Goal: Task Accomplishment & Management: Manage account settings

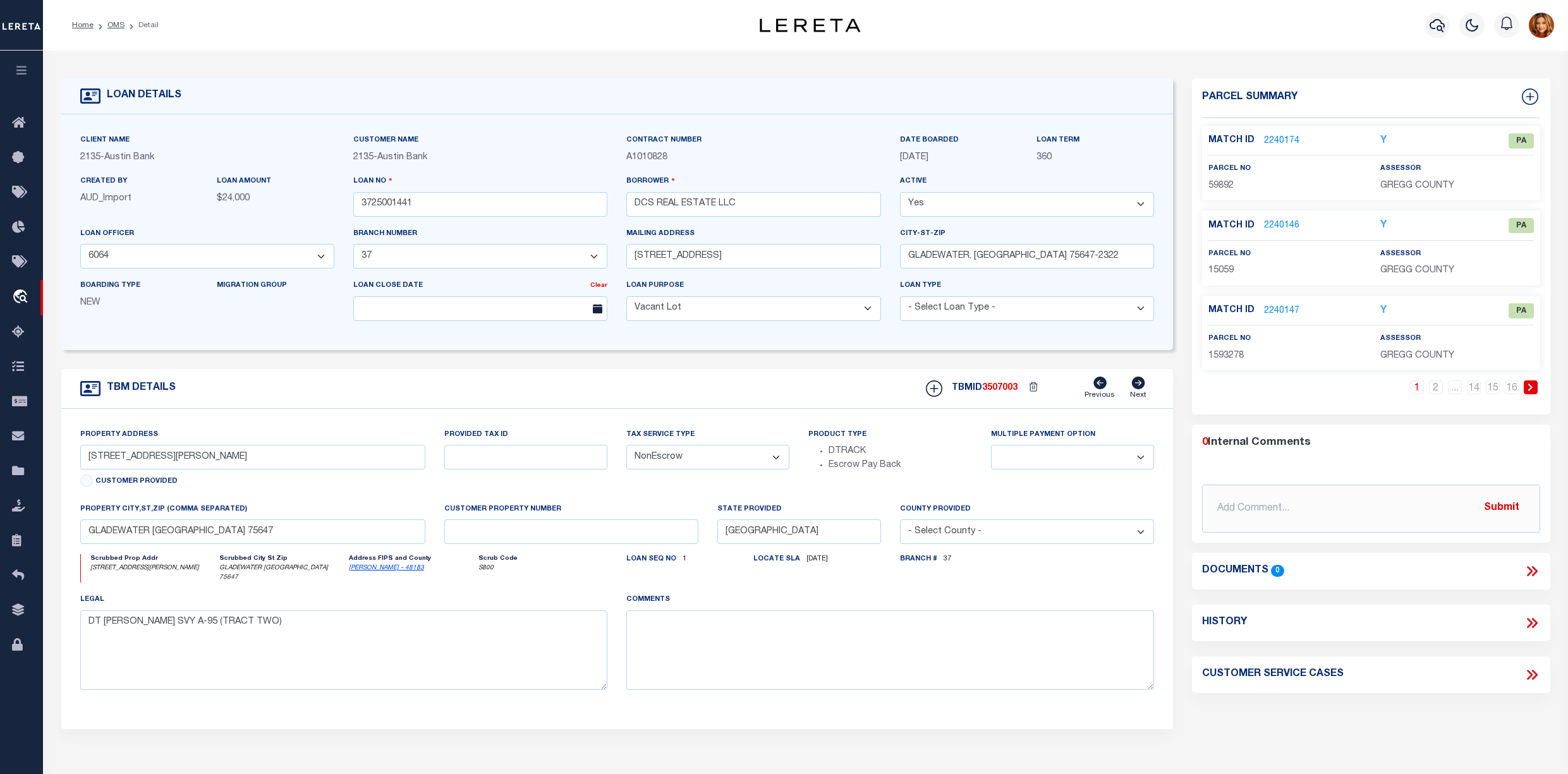
select select "44009"
select select "2581"
select select "400"
select select "NonEscrow"
drag, startPoint x: 115, startPoint y: 27, endPoint x: 227, endPoint y: 84, distance: 125.7
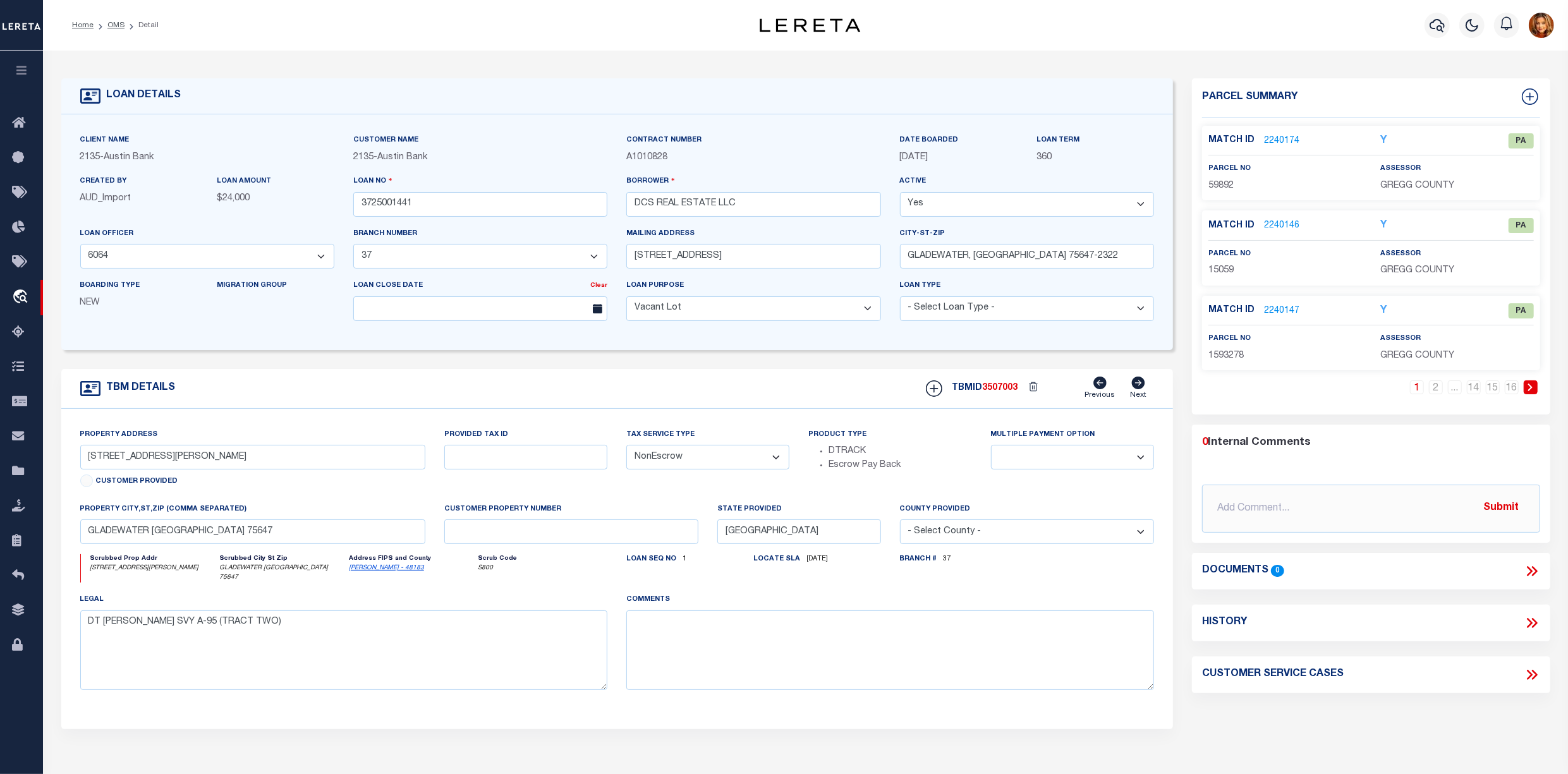
click at [115, 27] on link "OMS" at bounding box center [115, 25] width 17 height 7
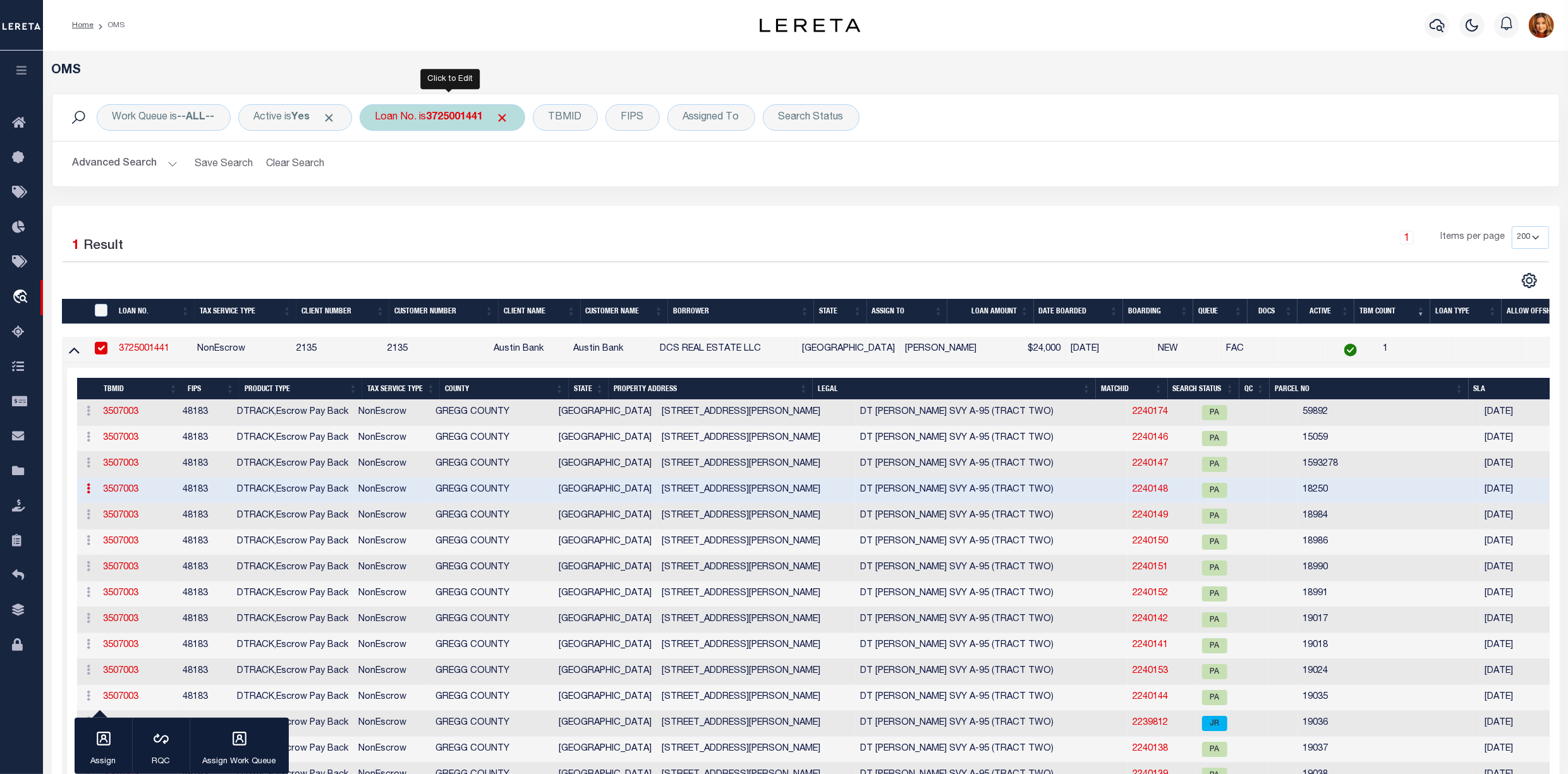
click at [468, 115] on b "3725001441" at bounding box center [455, 118] width 57 height 10
type input "510031045"
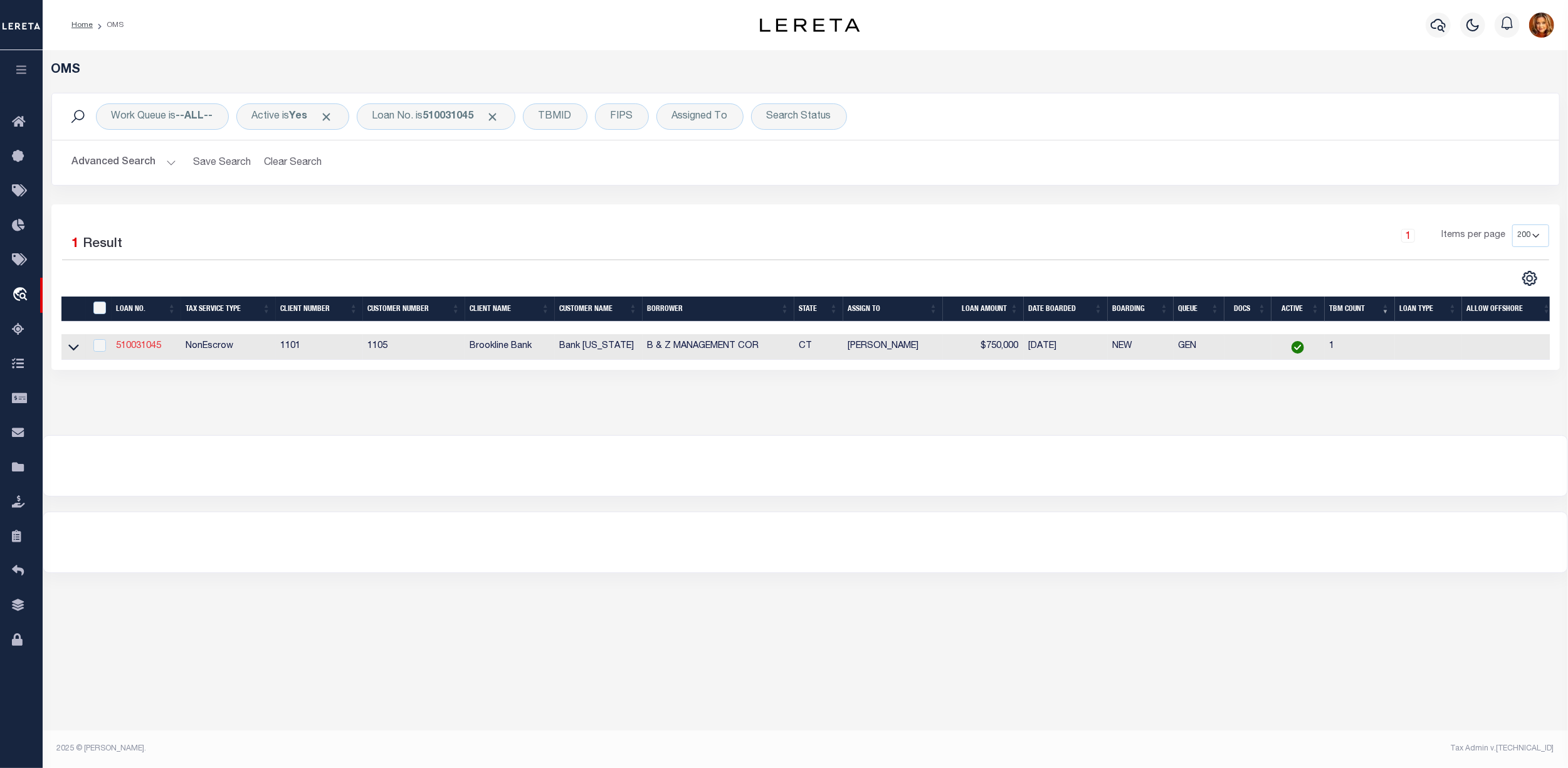
click at [140, 349] on link "510031045" at bounding box center [139, 346] width 45 height 9
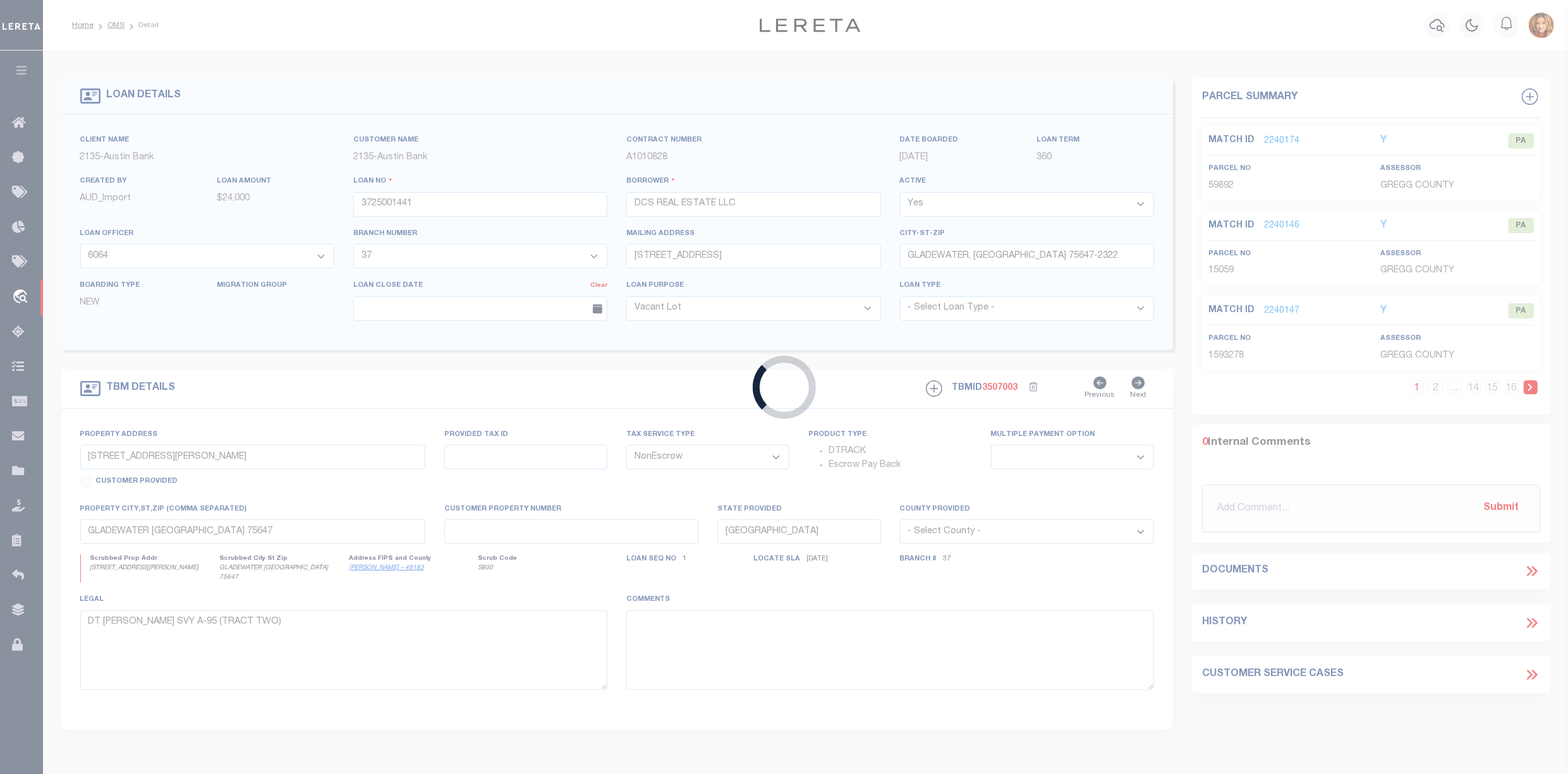
type input "510031045"
type input "B & Z MANAGEMENT COR"
select select
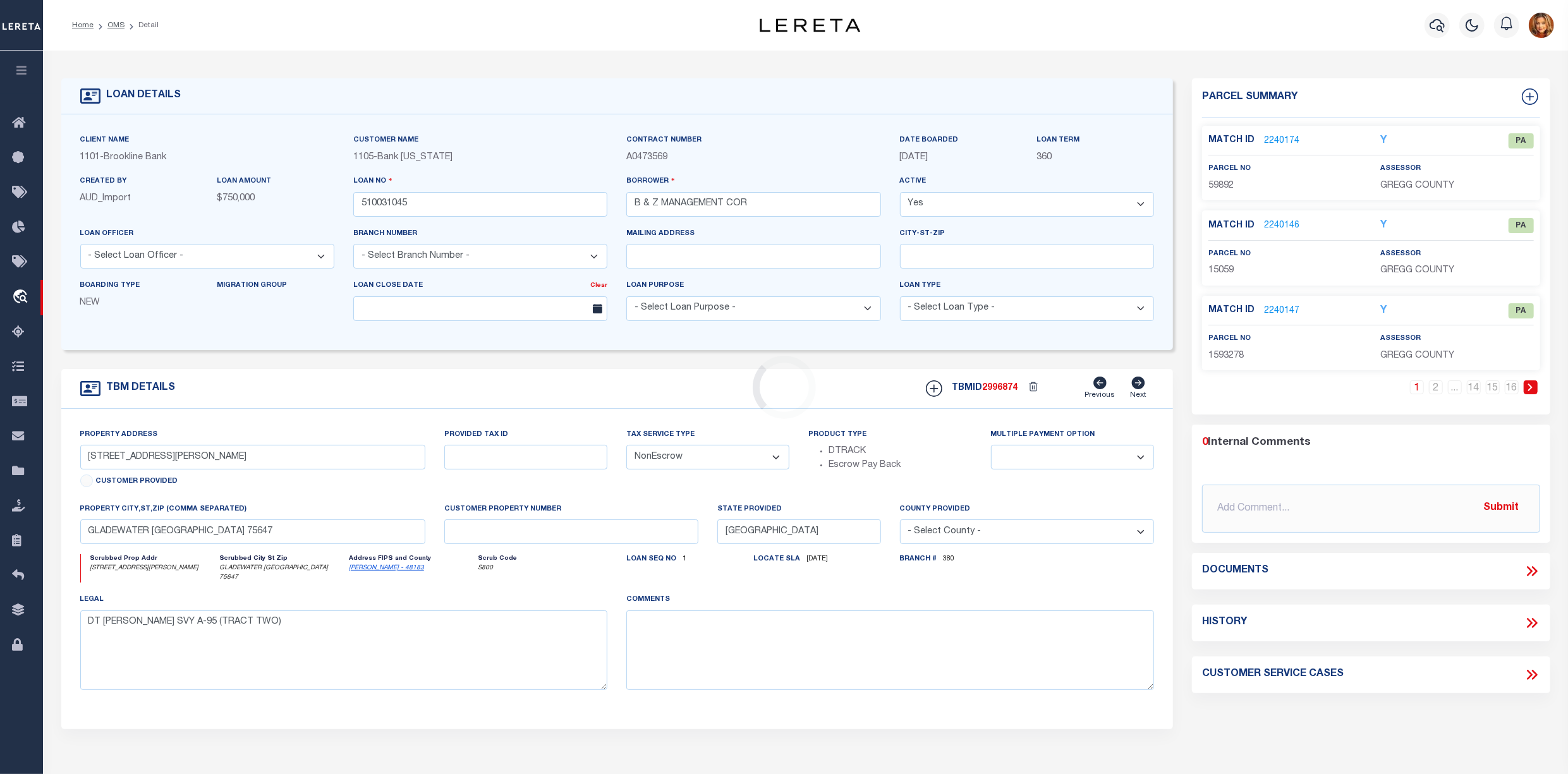
type input "1249 WEST MAIN ST"
type input "0315-0042-0019"
type input "WATERBURY CT 06708"
type input "21711"
type input "CT"
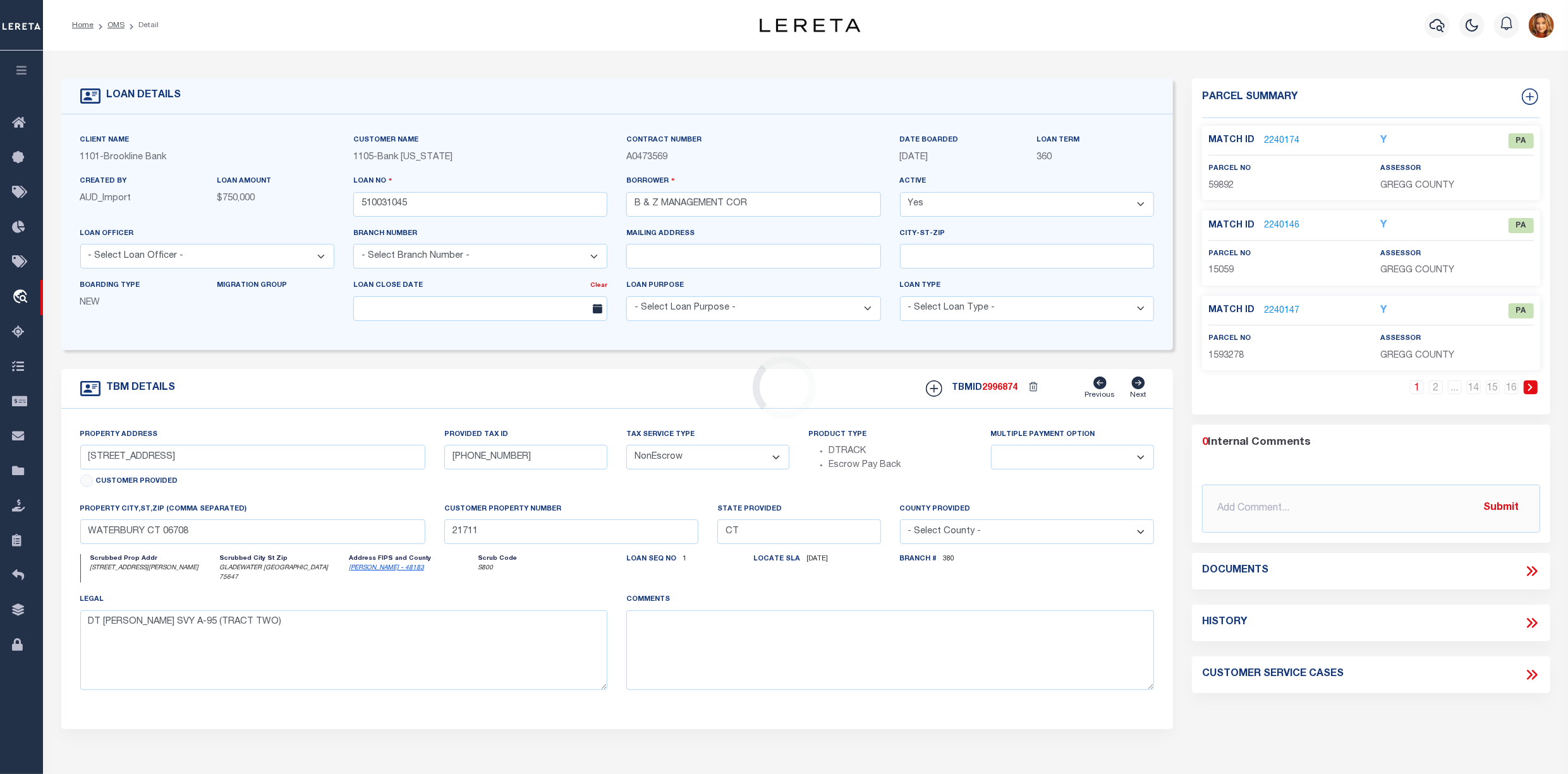
select select
select select "3691"
select select "1705"
select select
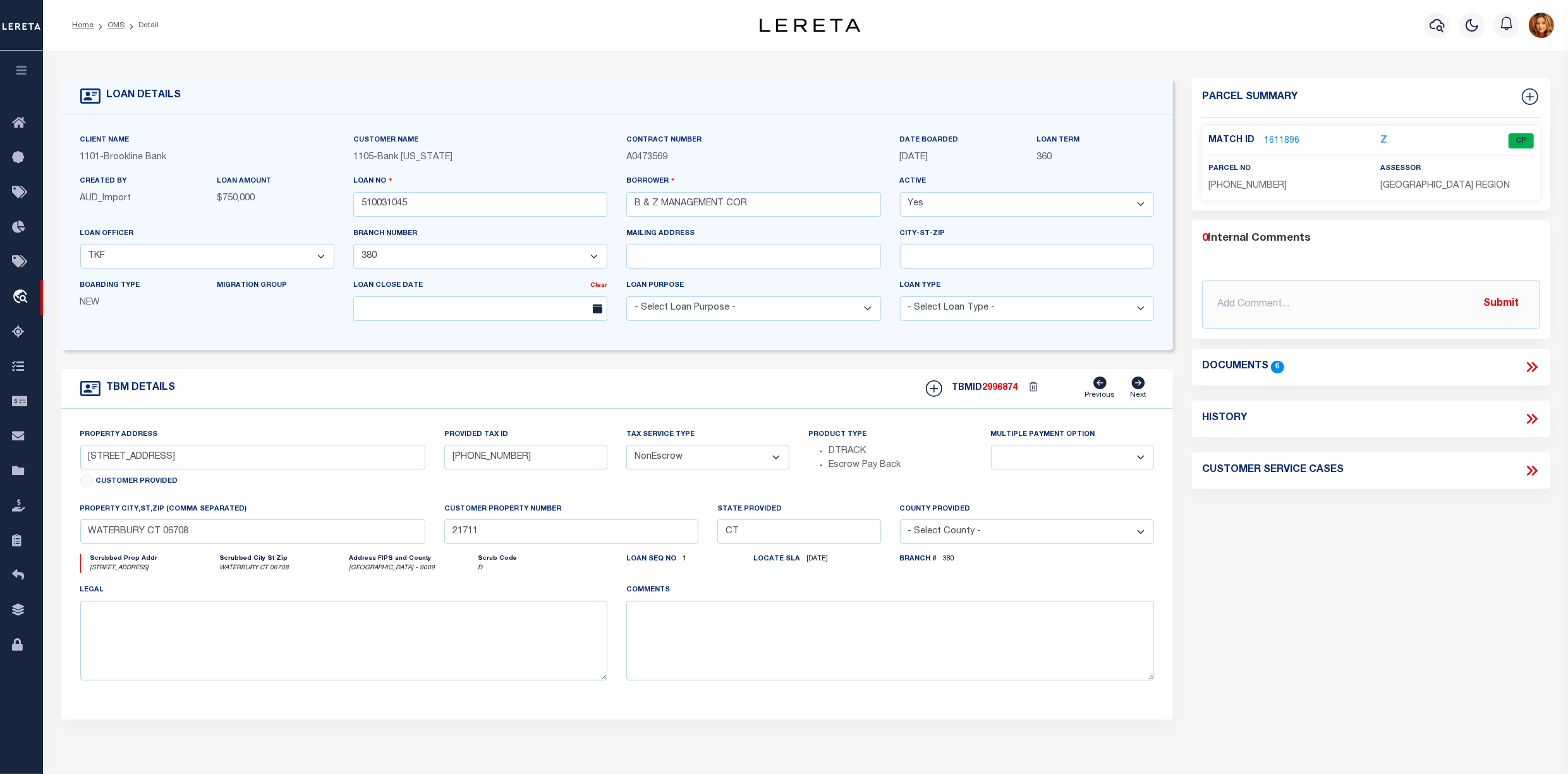
click at [1272, 135] on link "1611896" at bounding box center [1282, 141] width 36 height 13
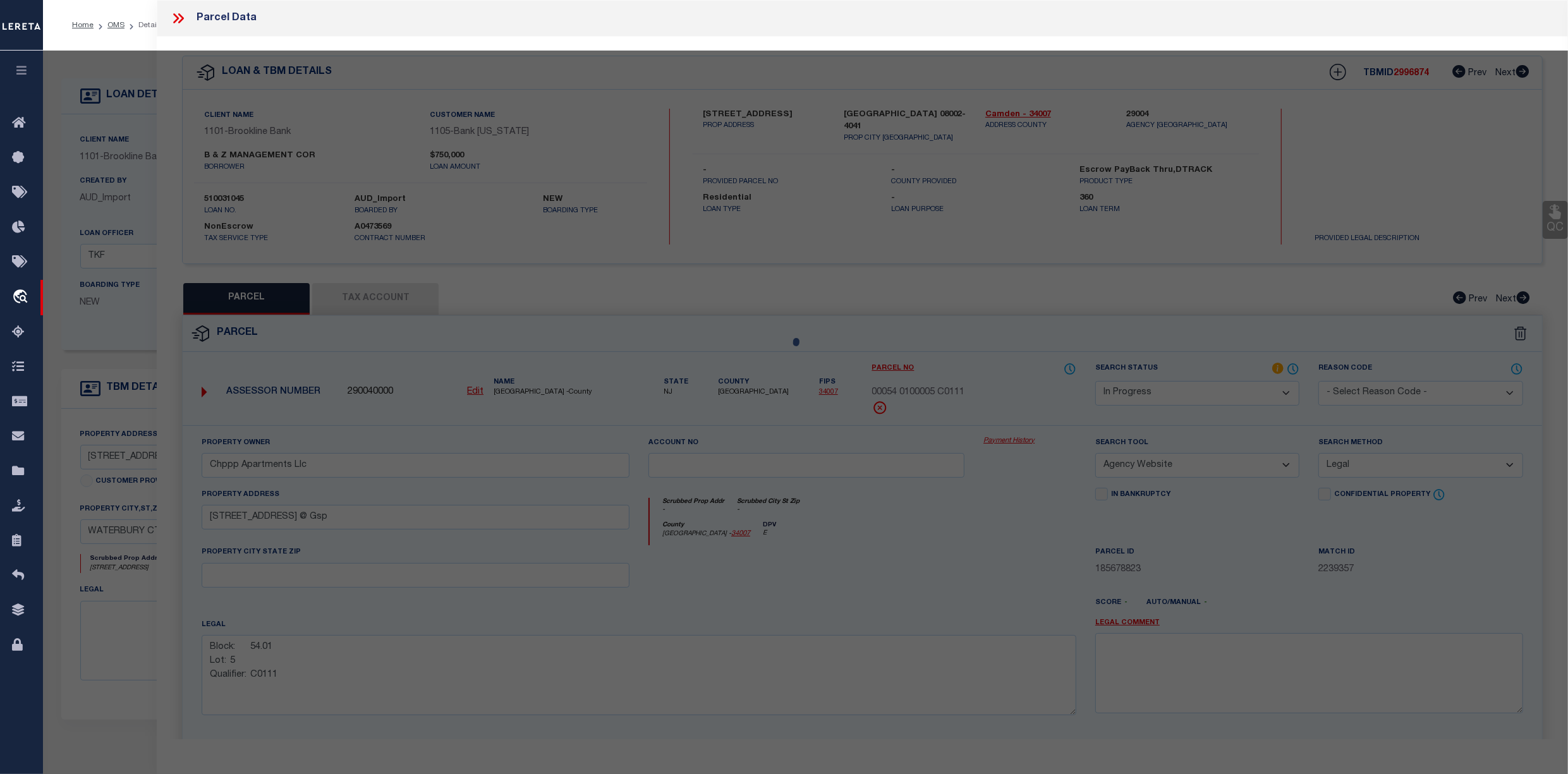
select select "AS"
select select
checkbox input "false"
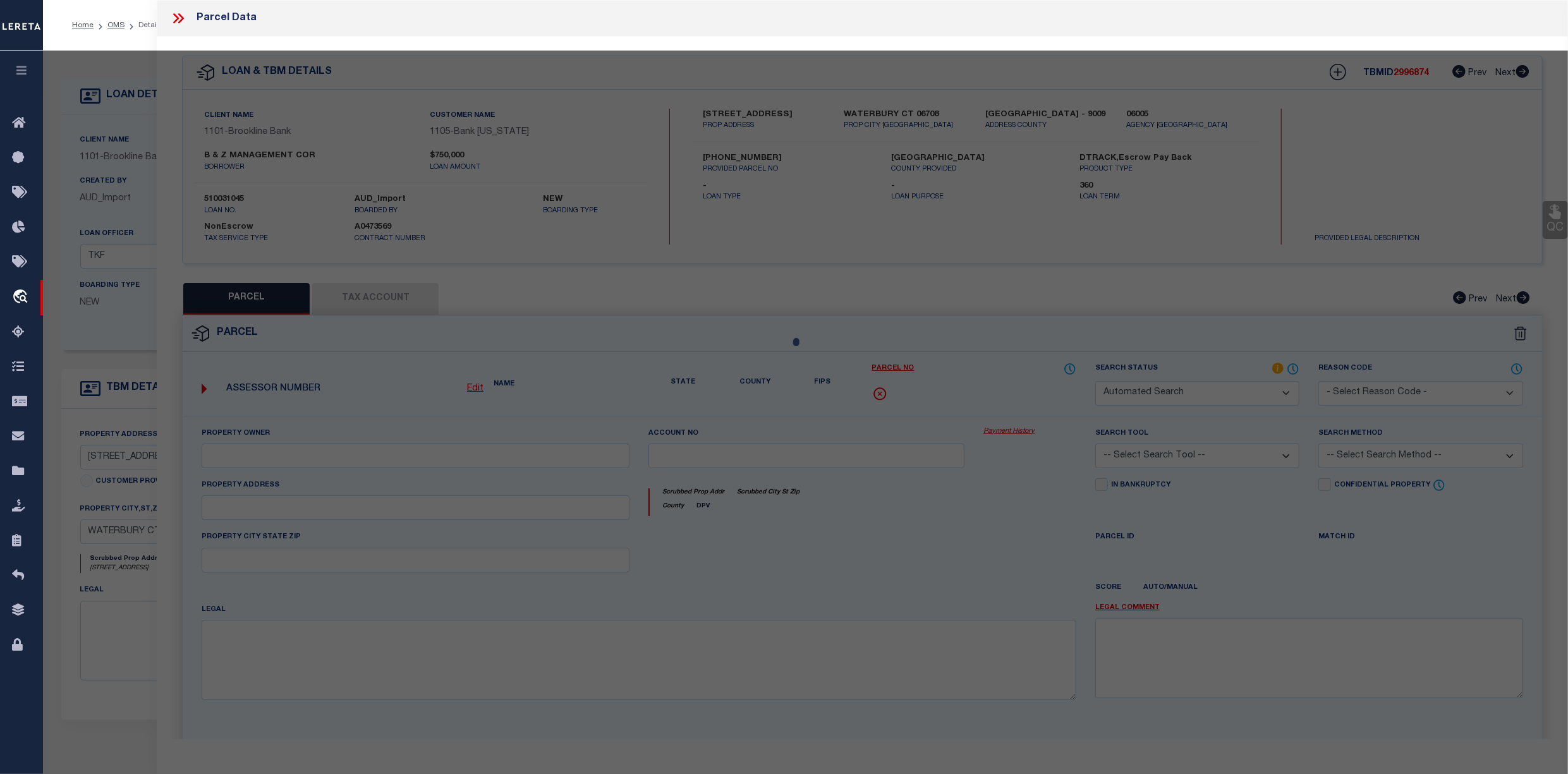
select select "CP"
type input "1249 WEST MAIN LLC"
select select
type input "1249 WEST MAIN ST"
checkbox input "false"
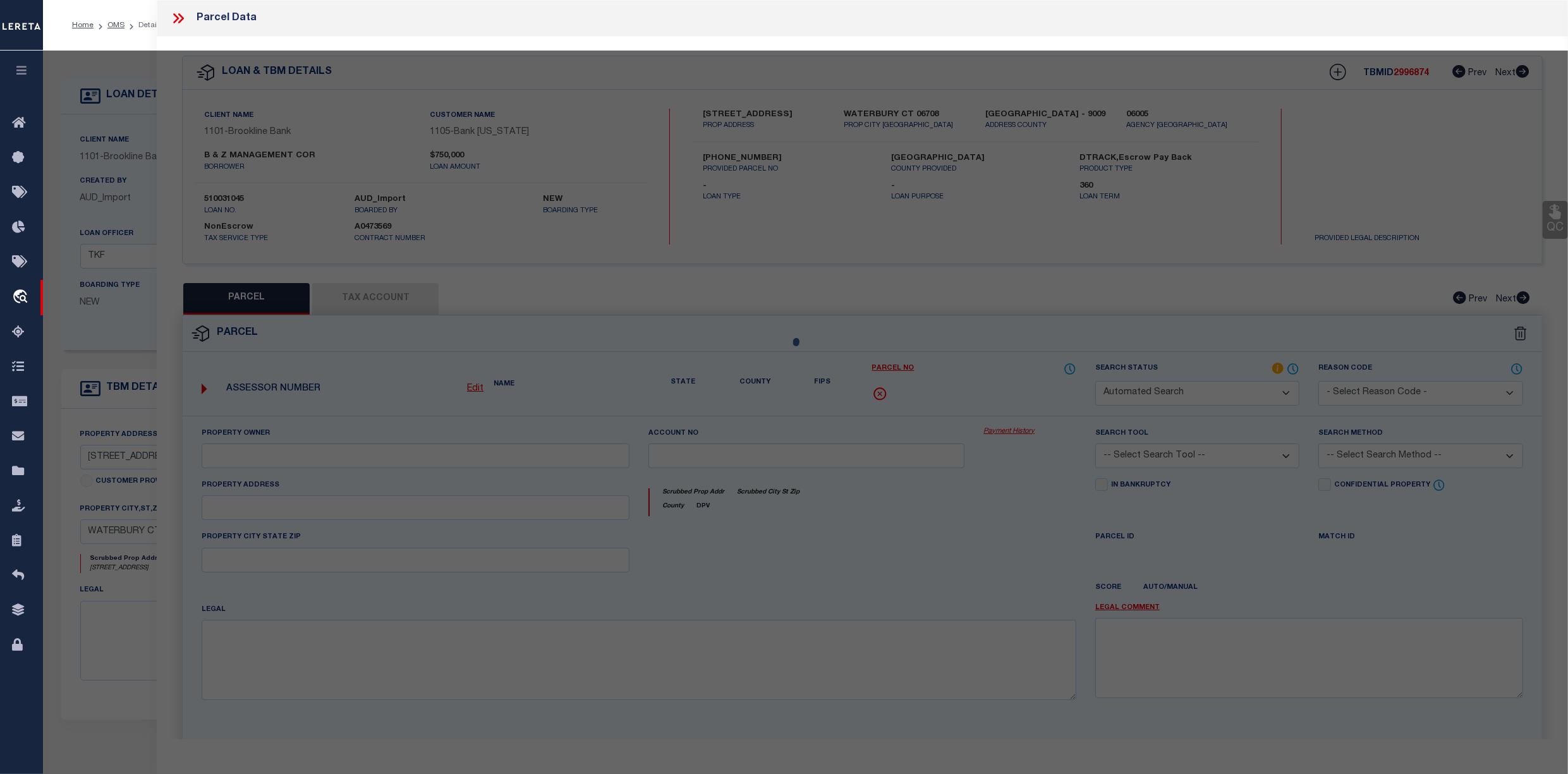
type input "WATERBURY CT 06708"
type textarea "ACRES: 4.97"
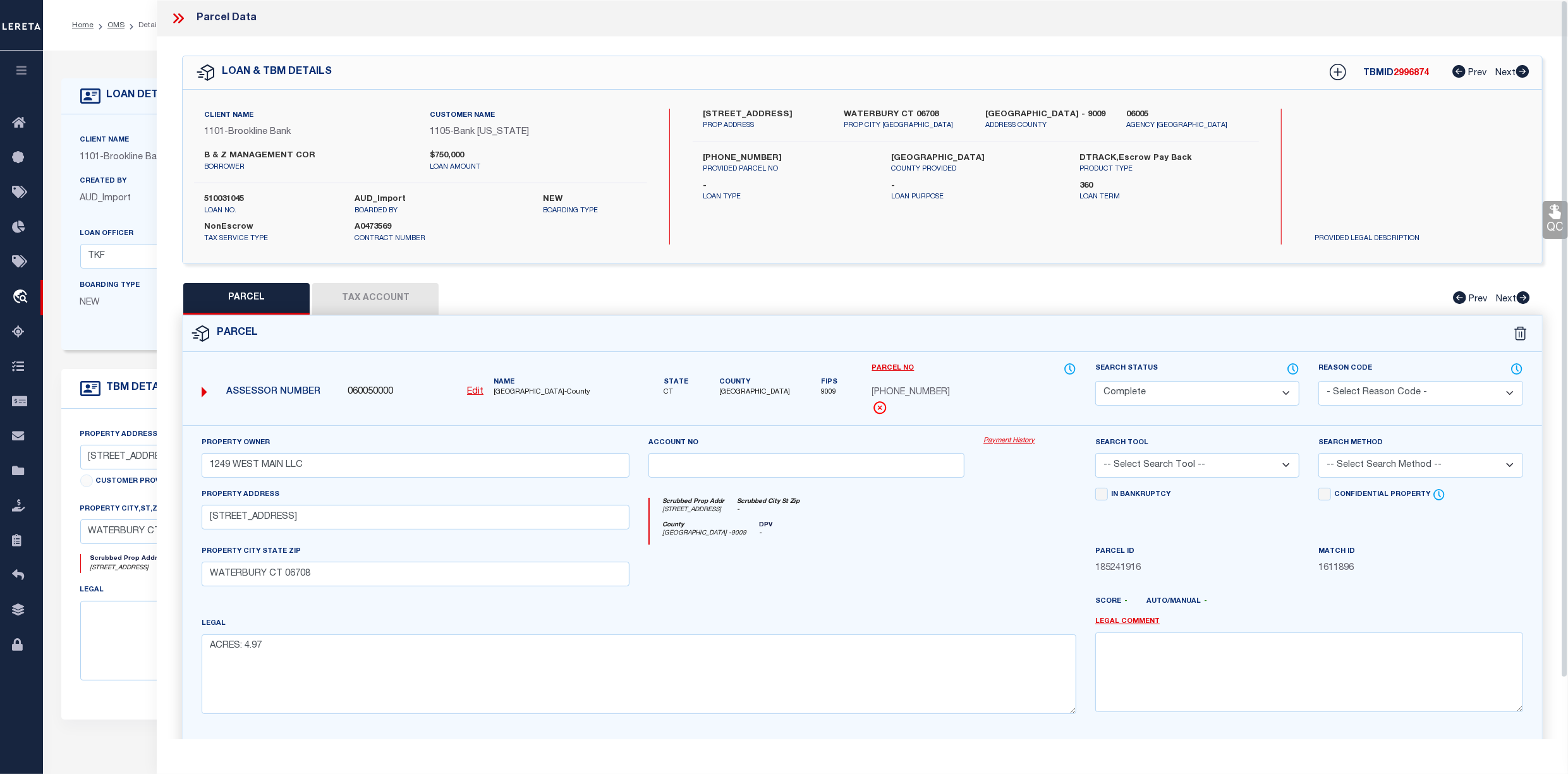
click at [375, 301] on button "Tax Account" at bounding box center [375, 298] width 127 height 32
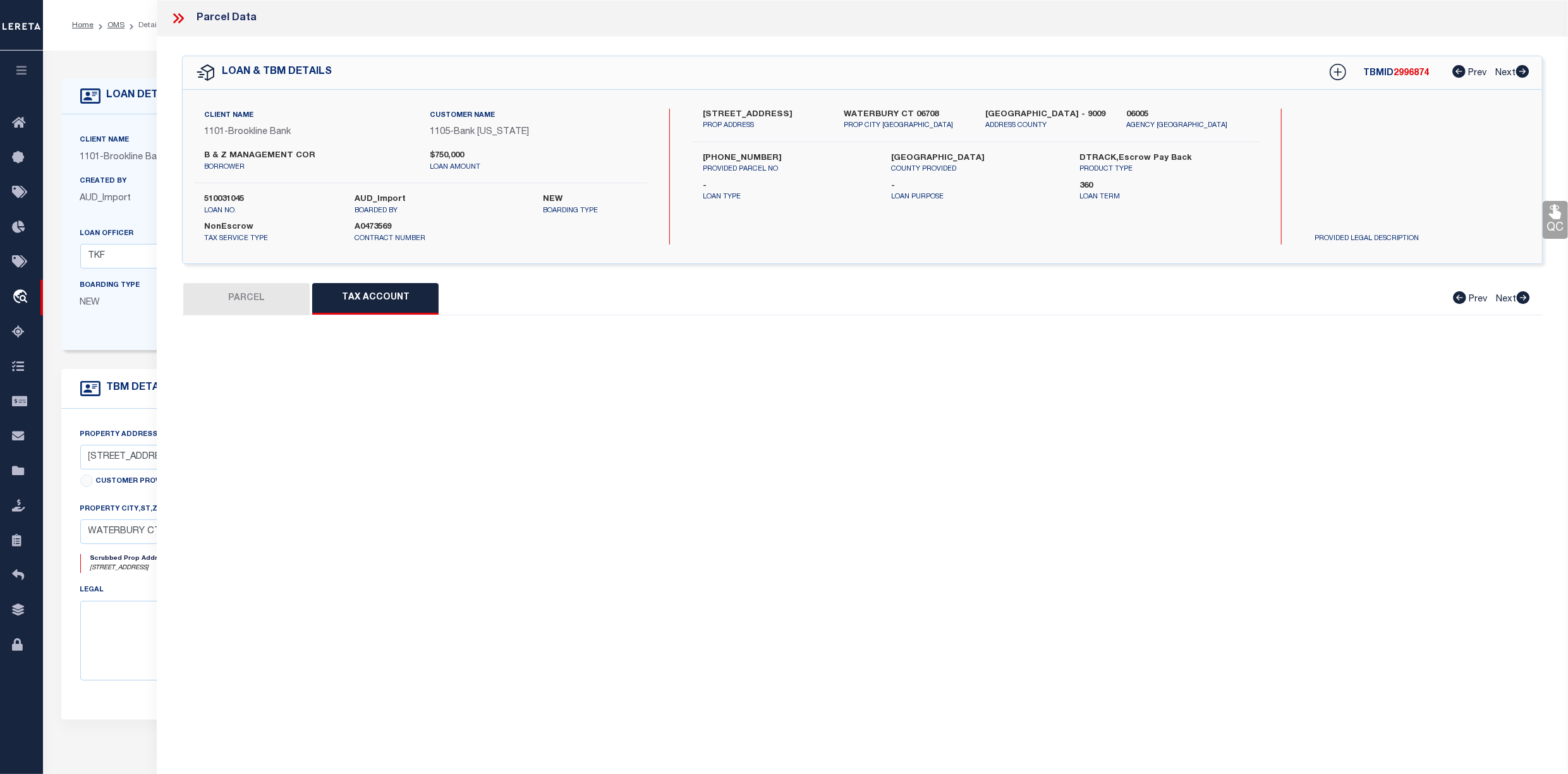
select select "100"
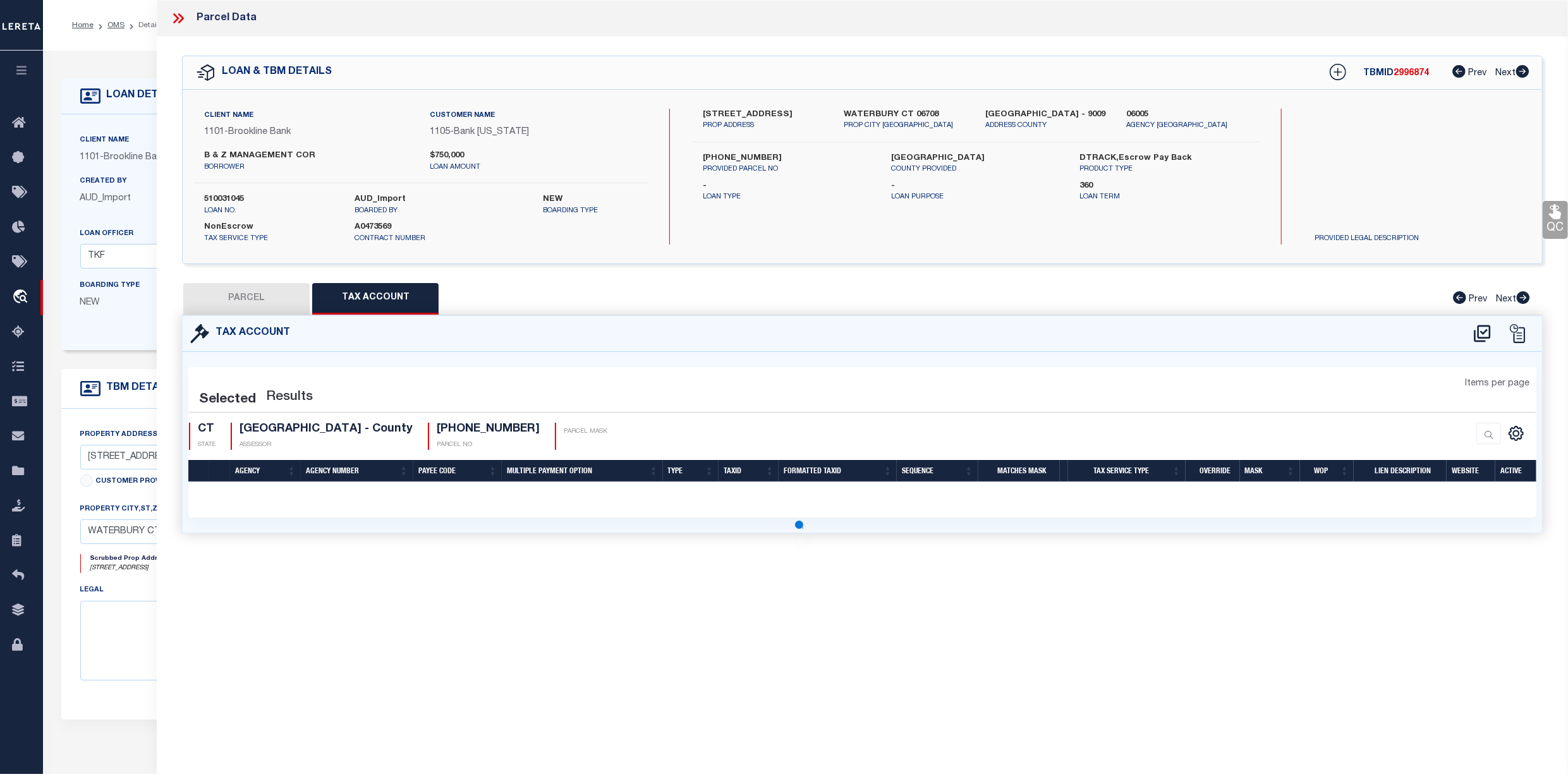
select select "100"
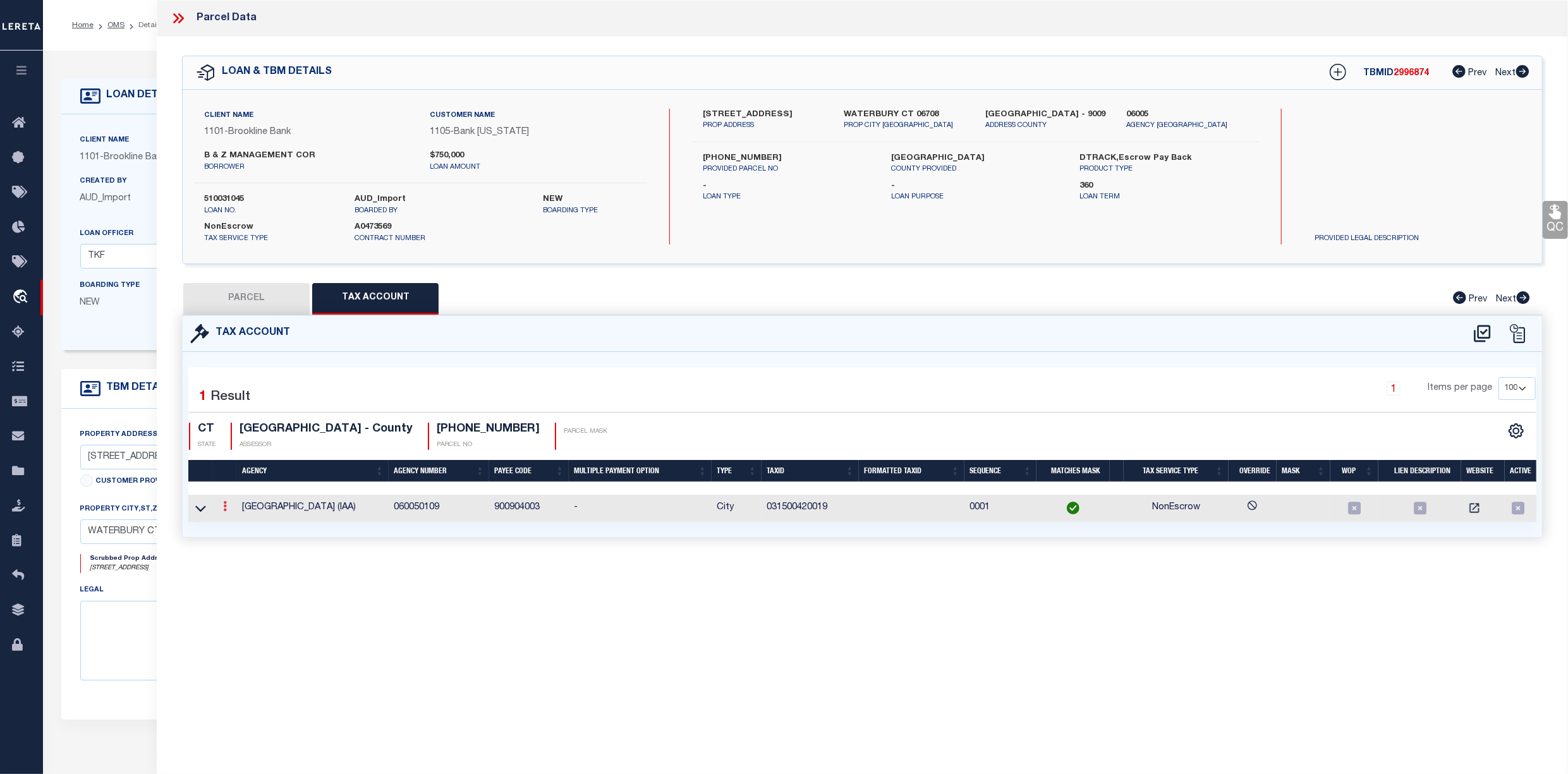
click at [218, 513] on link at bounding box center [225, 508] width 14 height 10
click at [233, 534] on link at bounding box center [241, 527] width 47 height 21
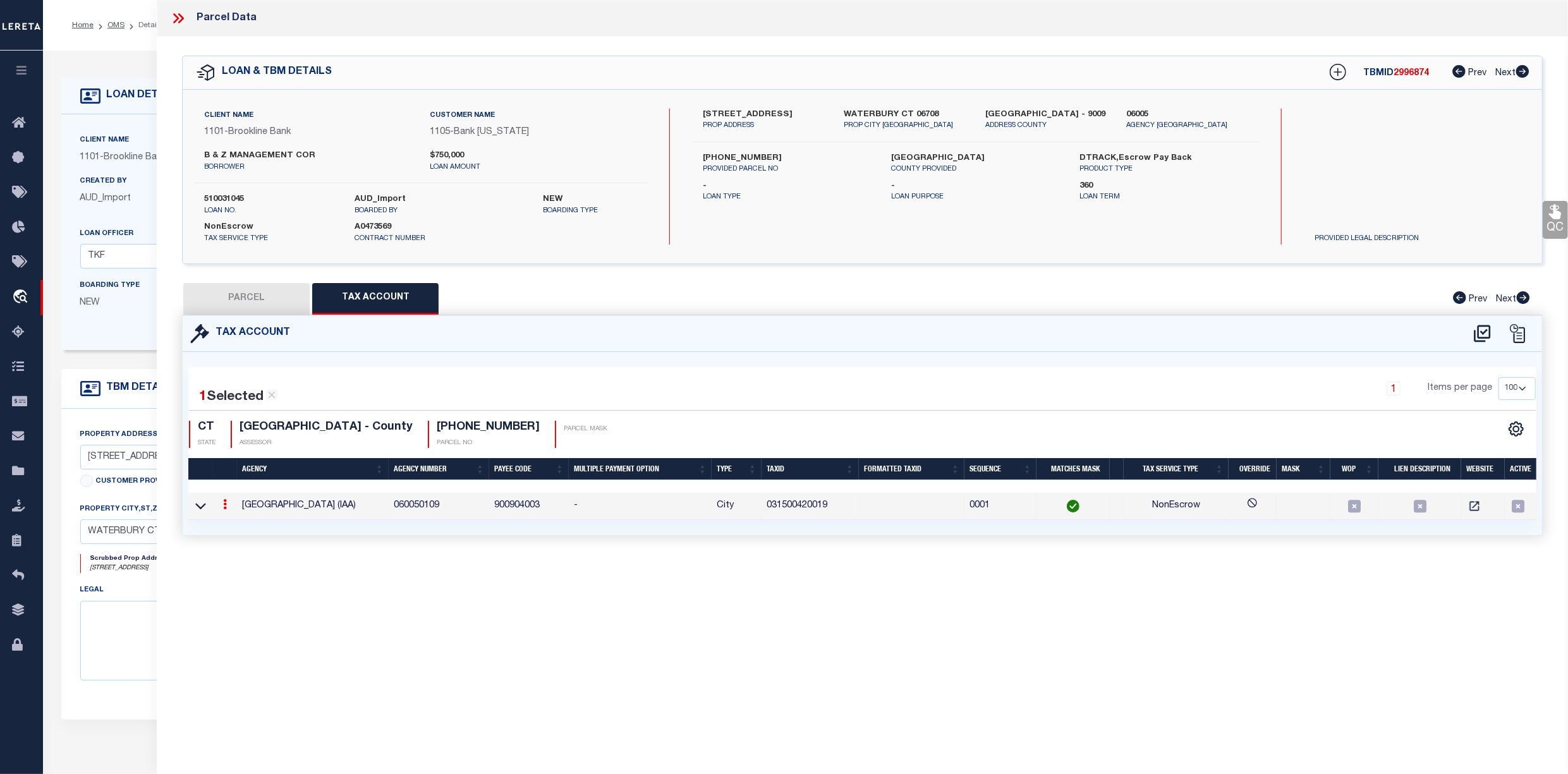
type input "031500420019"
type textarea "$$$$$$$$$$$$ XXXXXXXXXX $$$$$$$$$$$$"
checkbox input "false"
select select
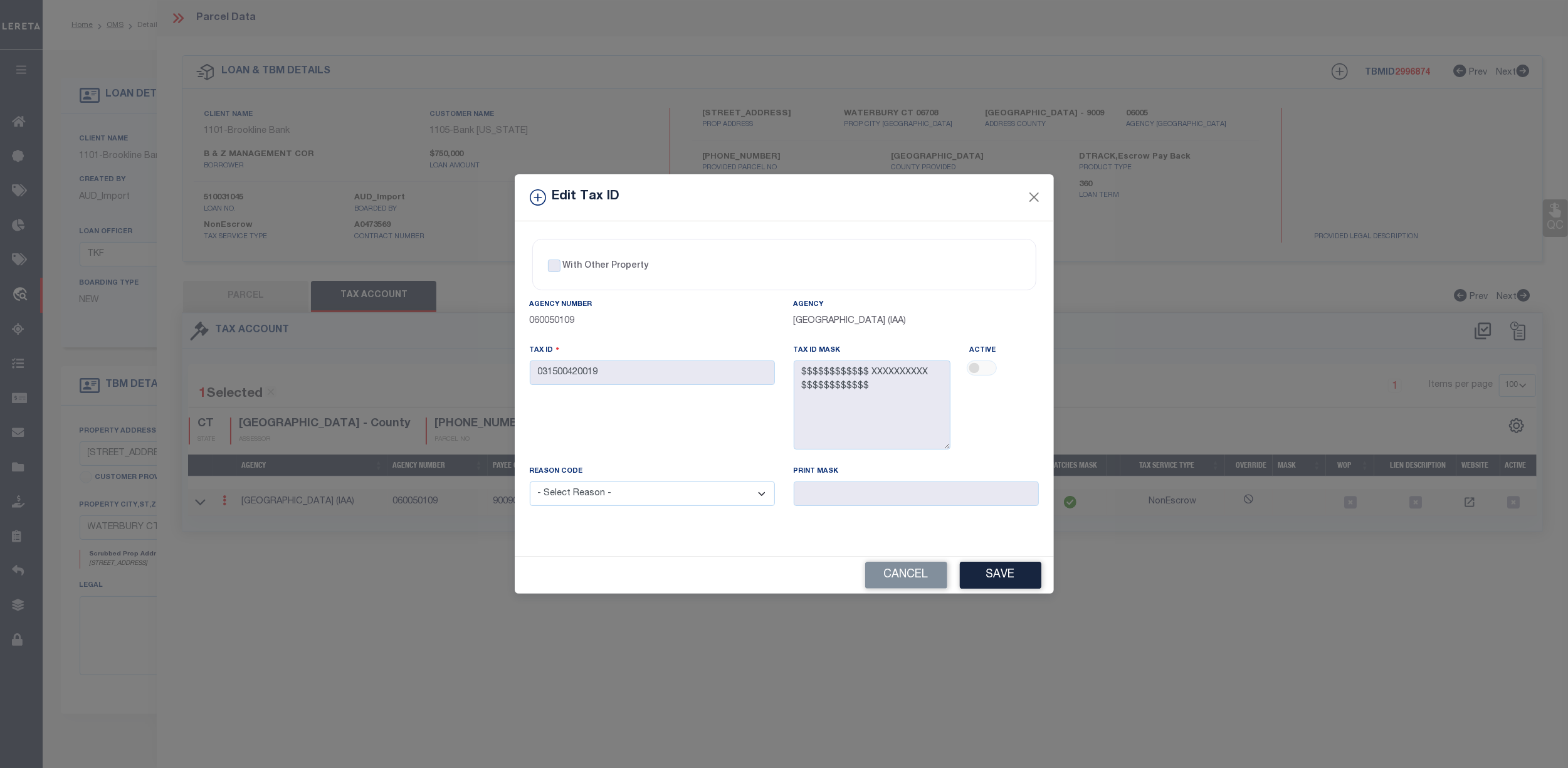
click at [982, 366] on div at bounding box center [1004, 369] width 69 height 18
click at [975, 374] on div at bounding box center [1004, 369] width 69 height 18
click at [974, 365] on div at bounding box center [1004, 369] width 69 height 18
click at [907, 576] on button "Cancel" at bounding box center [906, 575] width 82 height 27
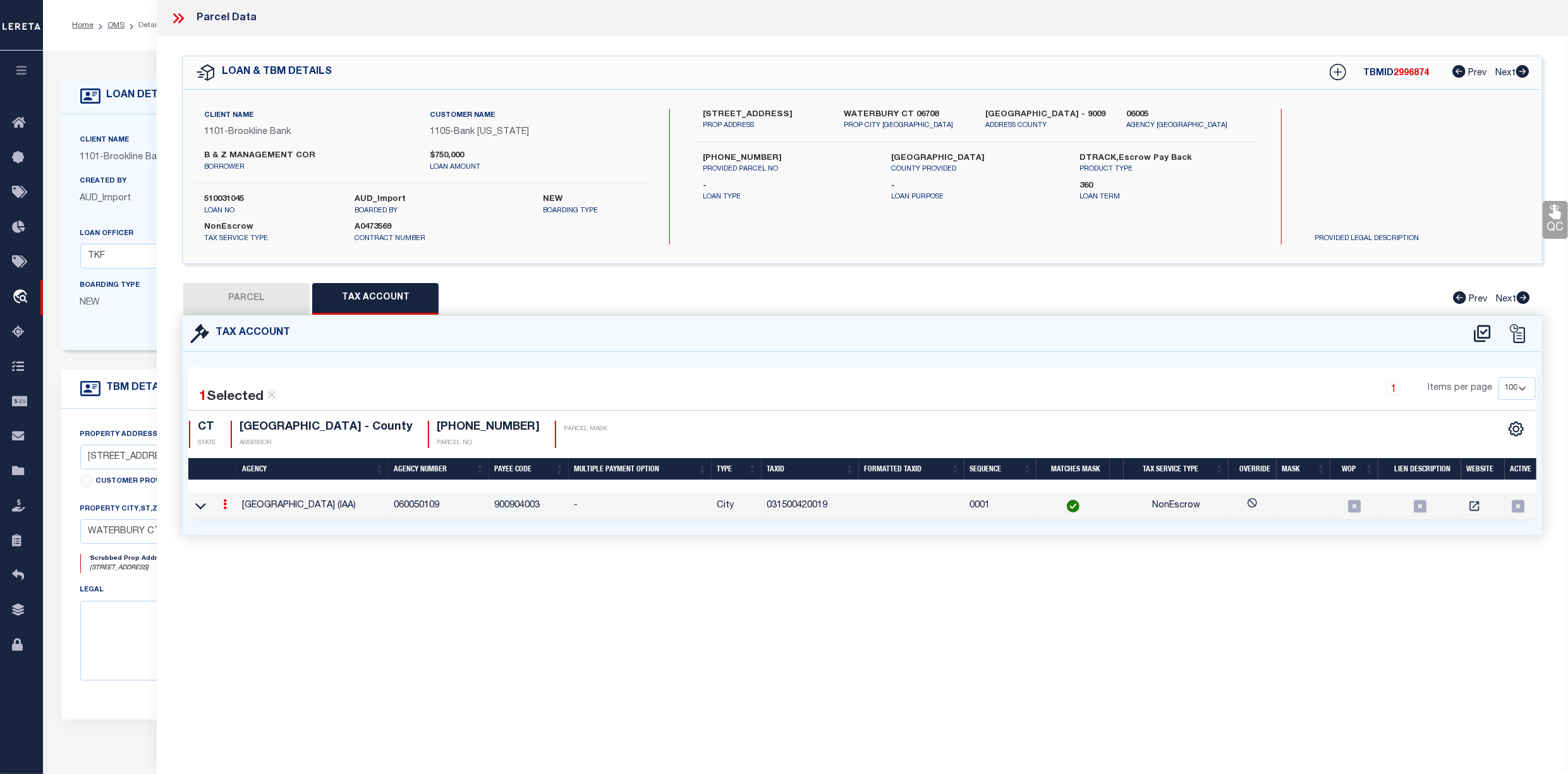
click at [227, 505] on link at bounding box center [225, 506] width 14 height 10
click at [241, 526] on icon "" at bounding box center [238, 522] width 10 height 10
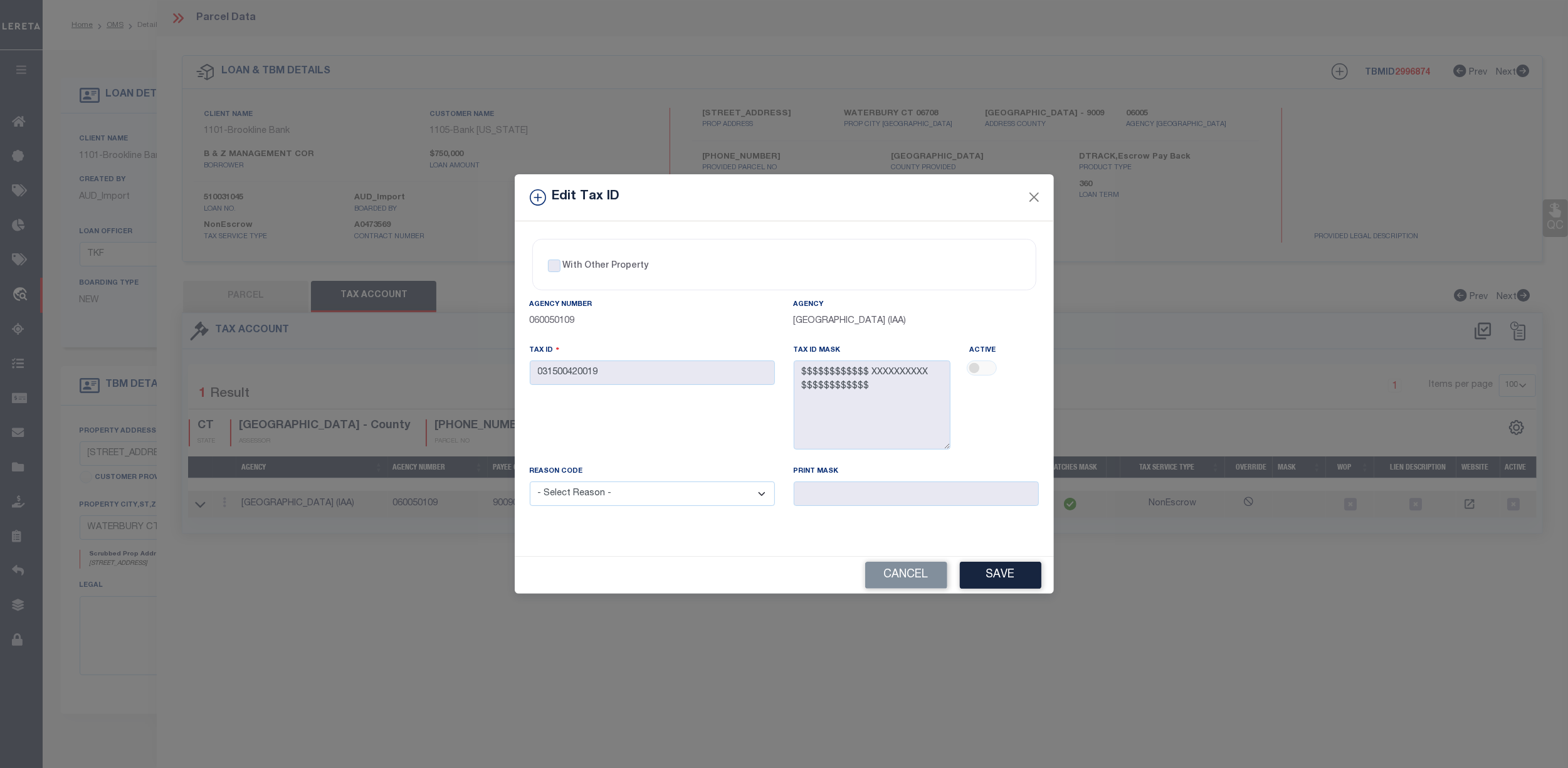
click at [980, 364] on div at bounding box center [1004, 369] width 69 height 18
click at [971, 364] on div at bounding box center [1004, 369] width 69 height 18
click at [982, 369] on div at bounding box center [1004, 369] width 69 height 18
click at [896, 580] on button "Cancel" at bounding box center [906, 575] width 82 height 27
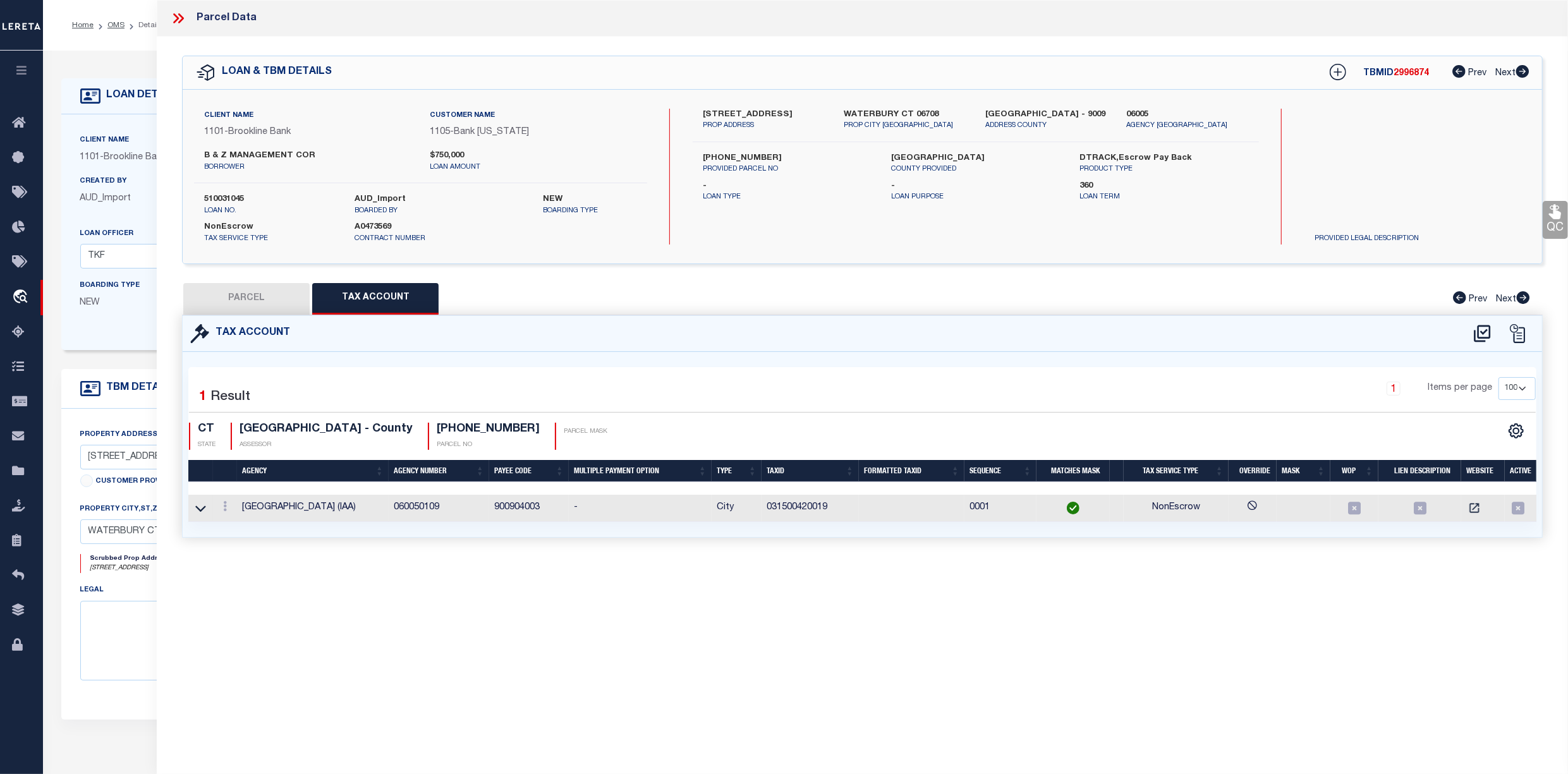
click at [236, 297] on button "PARCEL" at bounding box center [247, 298] width 127 height 32
select select "AS"
checkbox input "false"
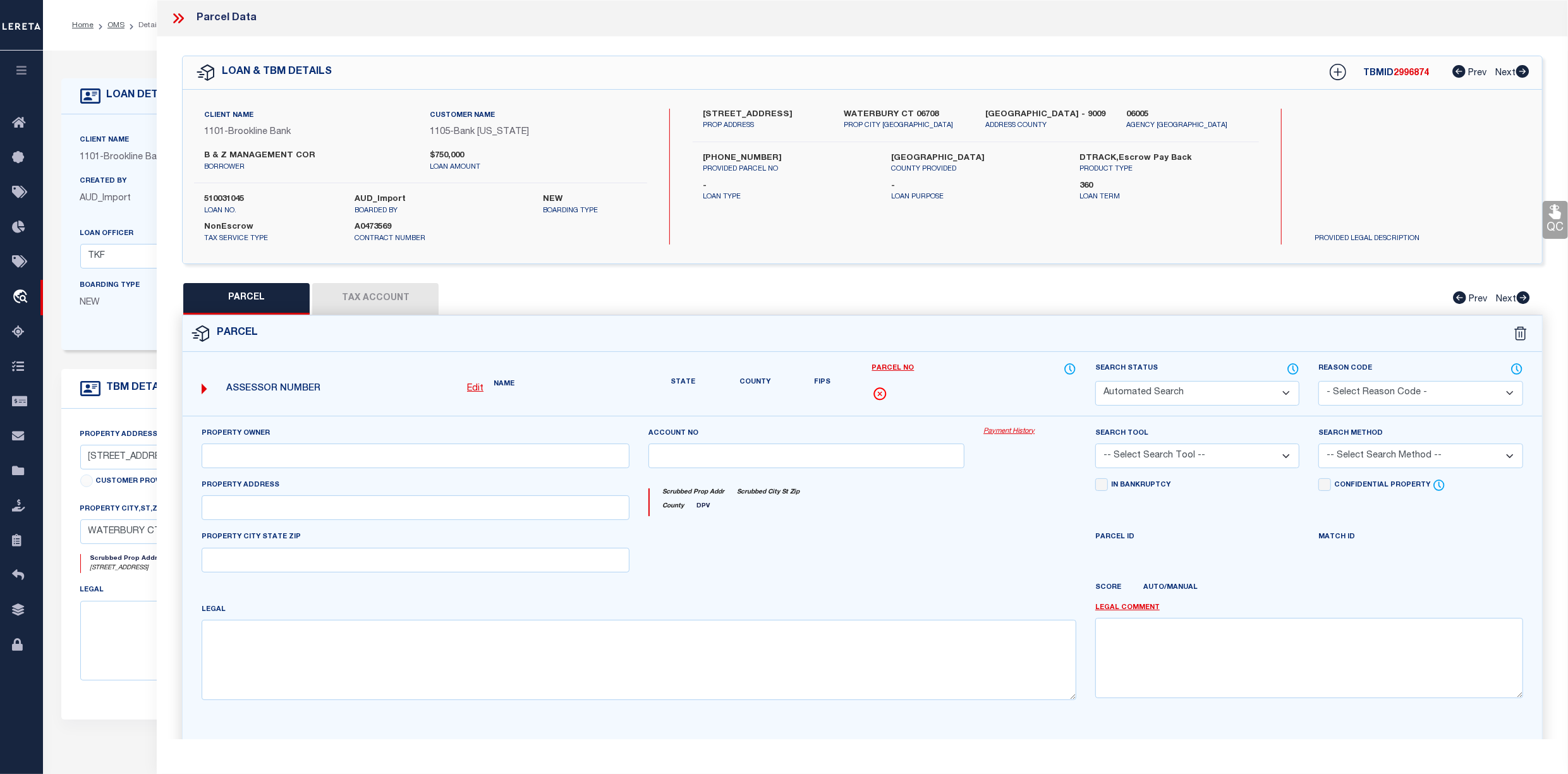
select select "CP"
type input "1249 WEST MAIN LLC"
select select
type input "1249 WEST MAIN ST"
checkbox input "false"
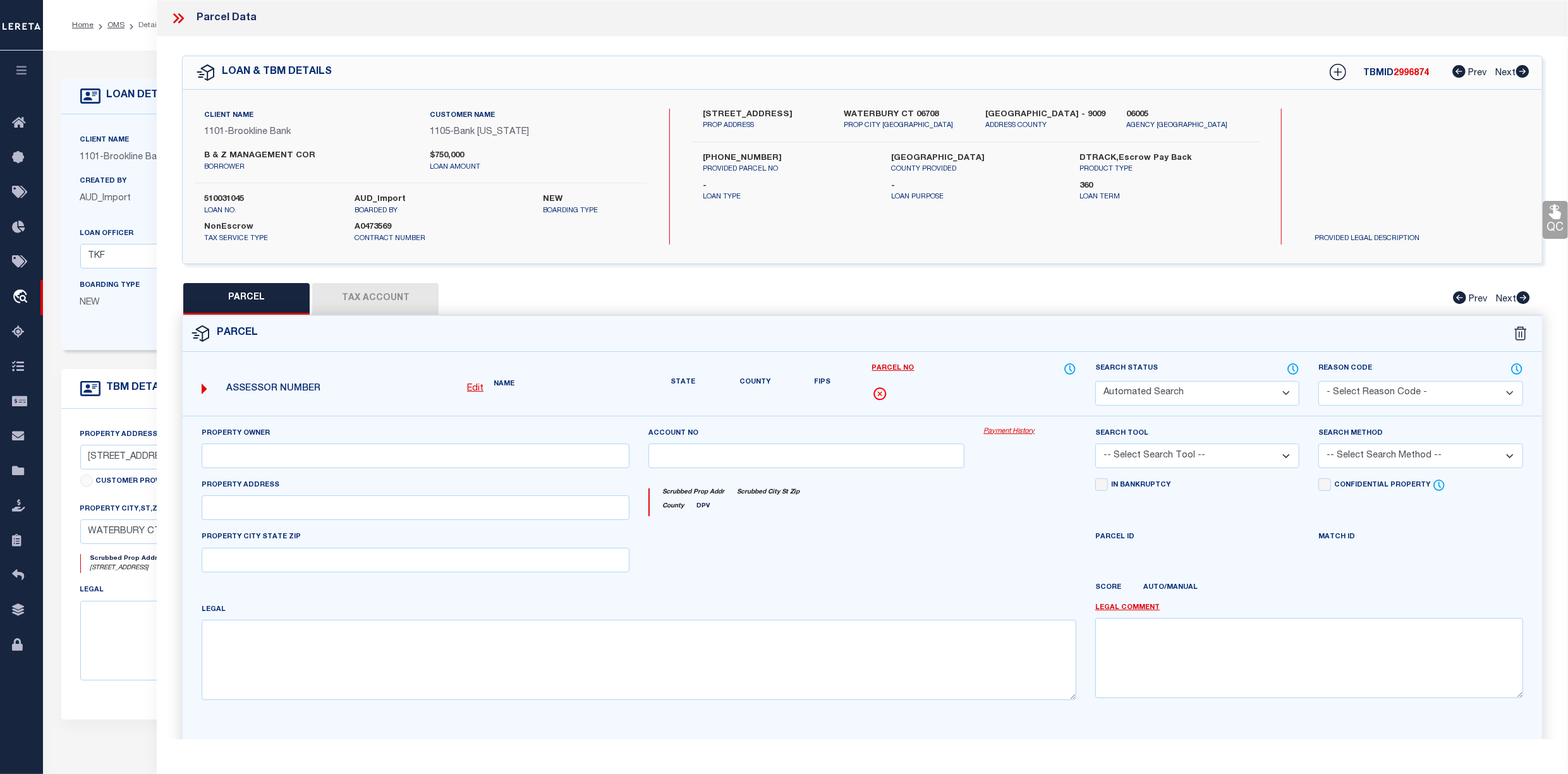
type input "WATERBURY CT 06708"
type textarea "ACRES: 4.97"
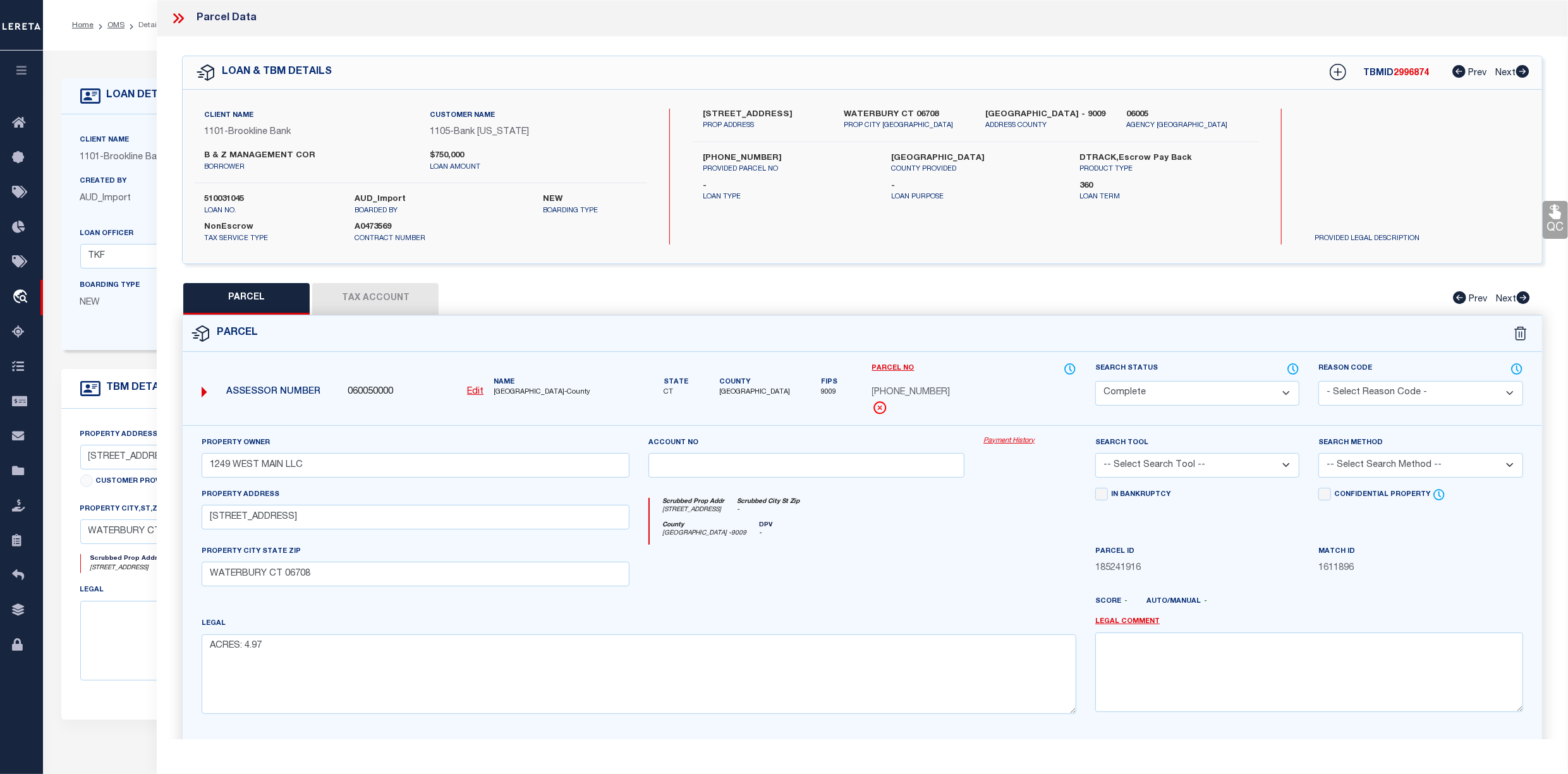
click at [1002, 435] on div "Property Owner 1249 WEST MAIN LLC Account no Payment History Search Tool -- Sel…" at bounding box center [862, 590] width 1359 height 330
click at [1009, 440] on link "Payment History" at bounding box center [1030, 441] width 93 height 11
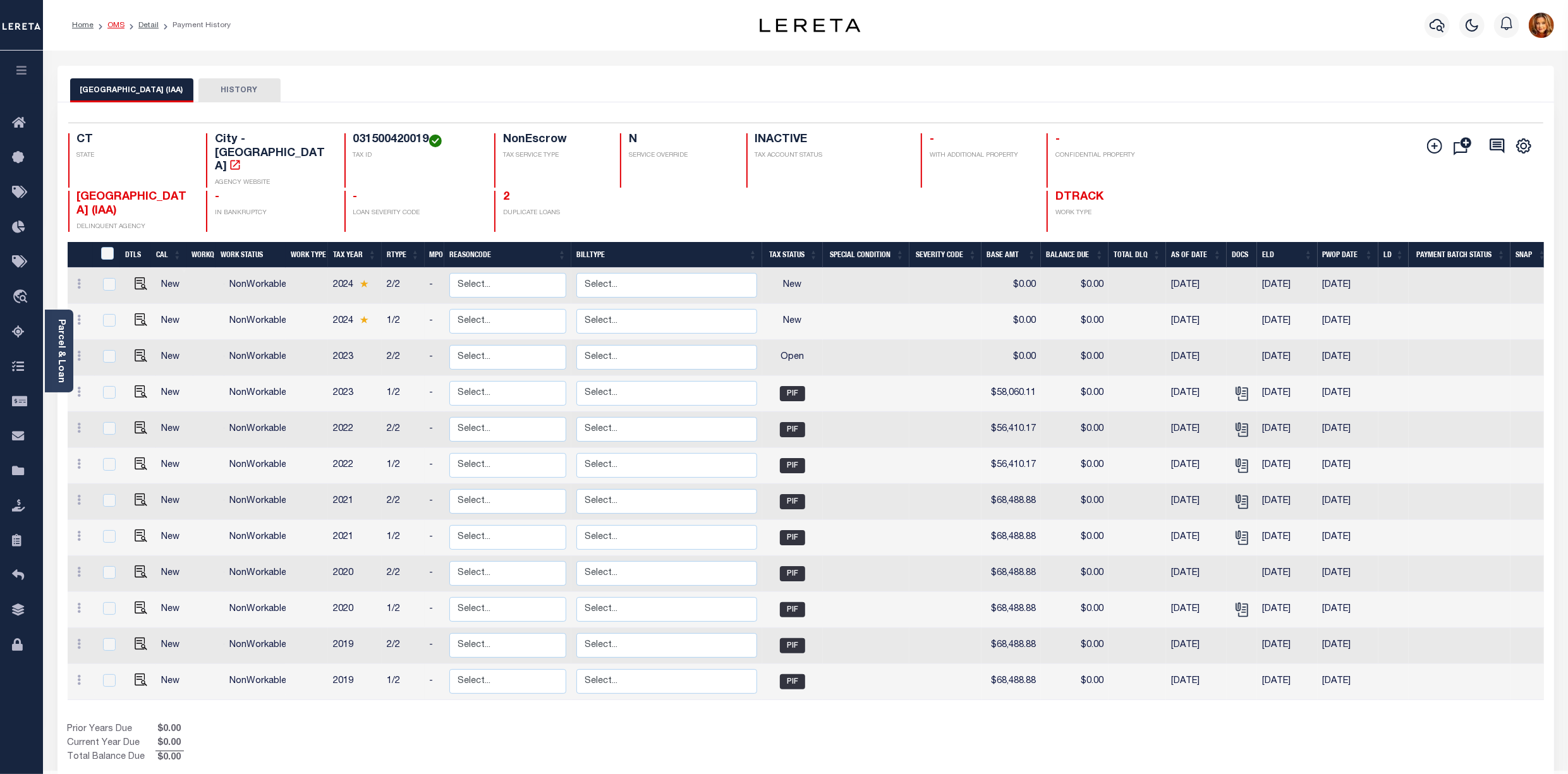
click at [115, 23] on link "OMS" at bounding box center [115, 25] width 17 height 7
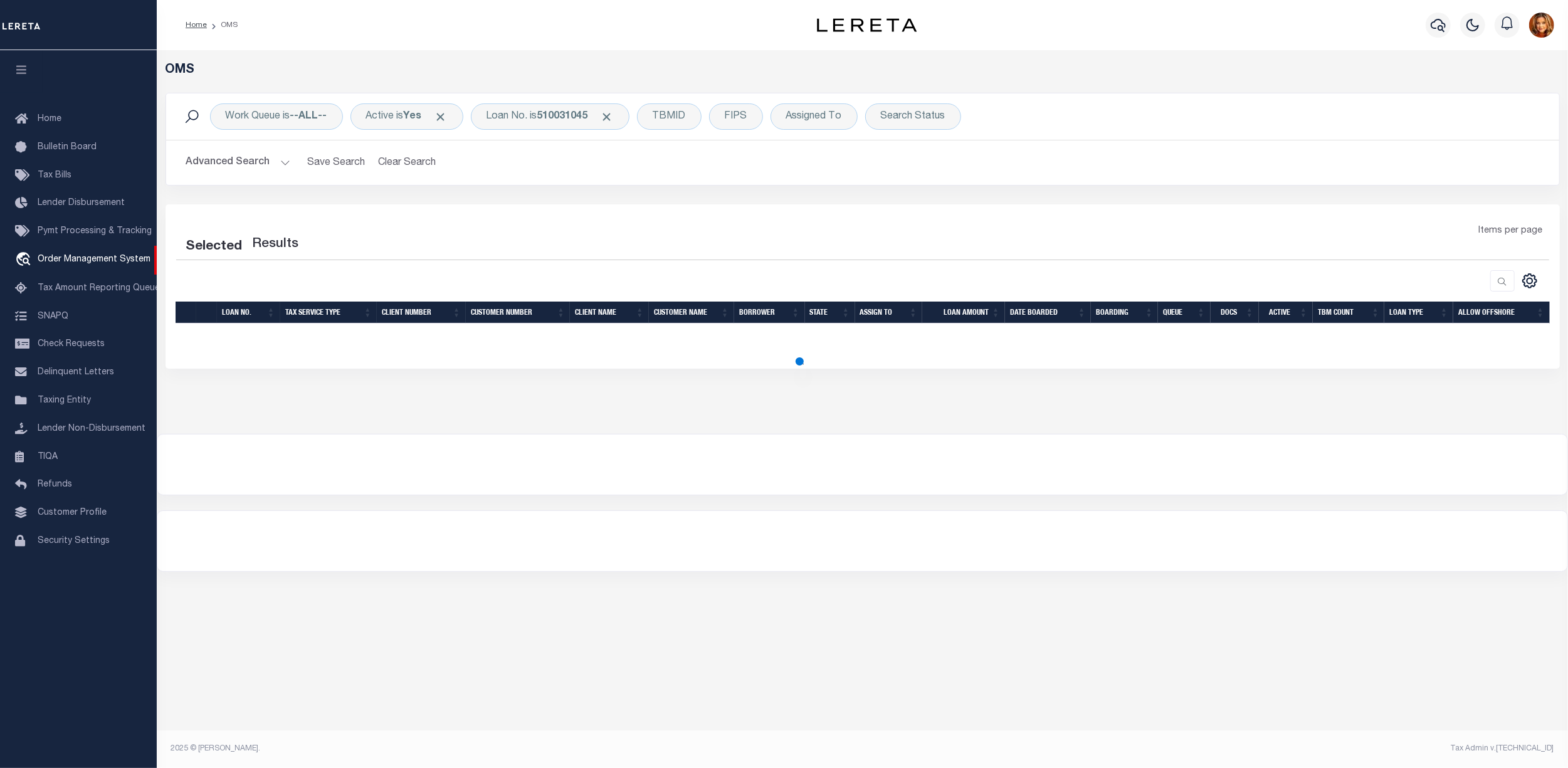
select select "200"
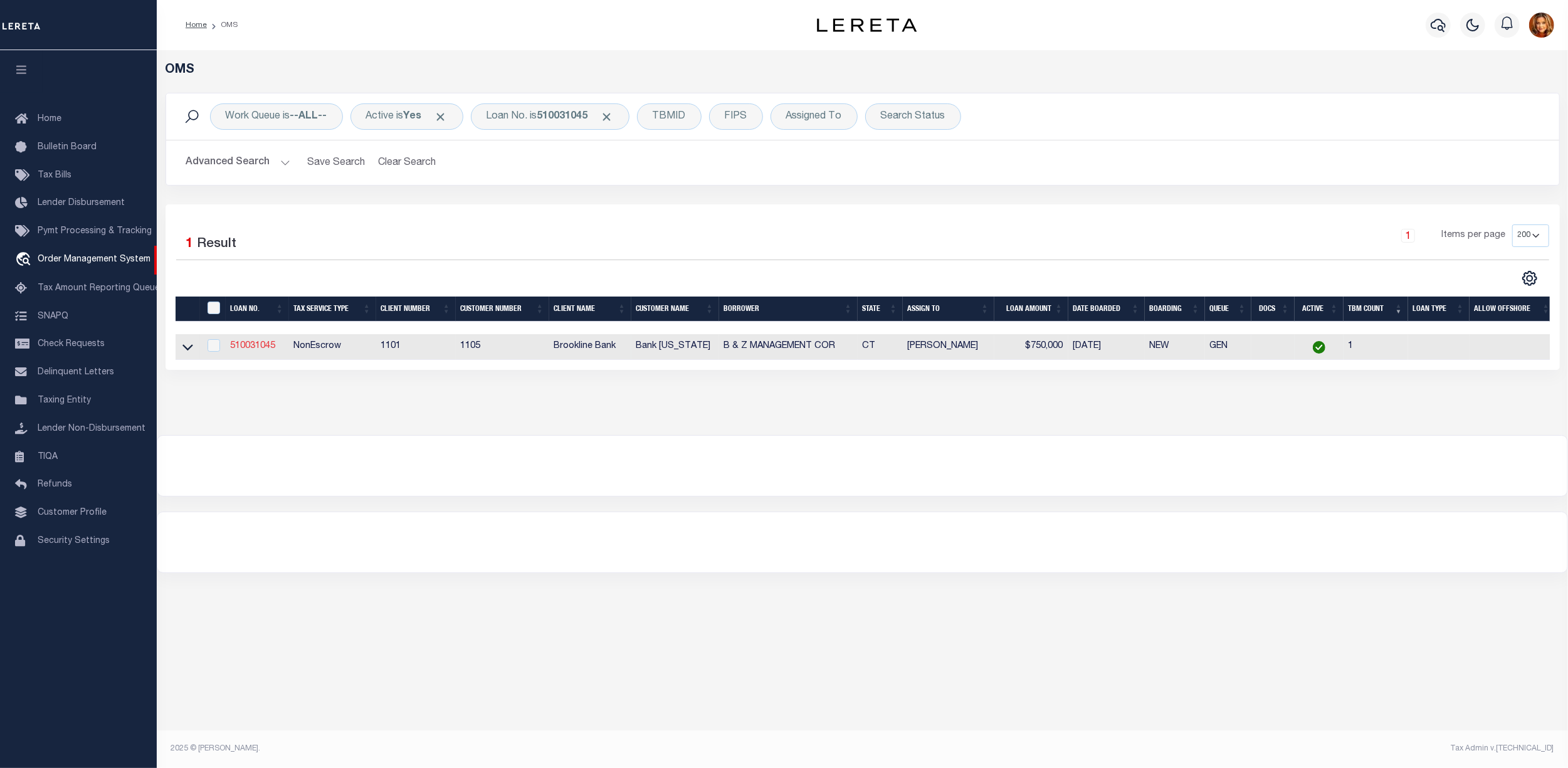
click at [253, 350] on link "510031045" at bounding box center [253, 346] width 45 height 9
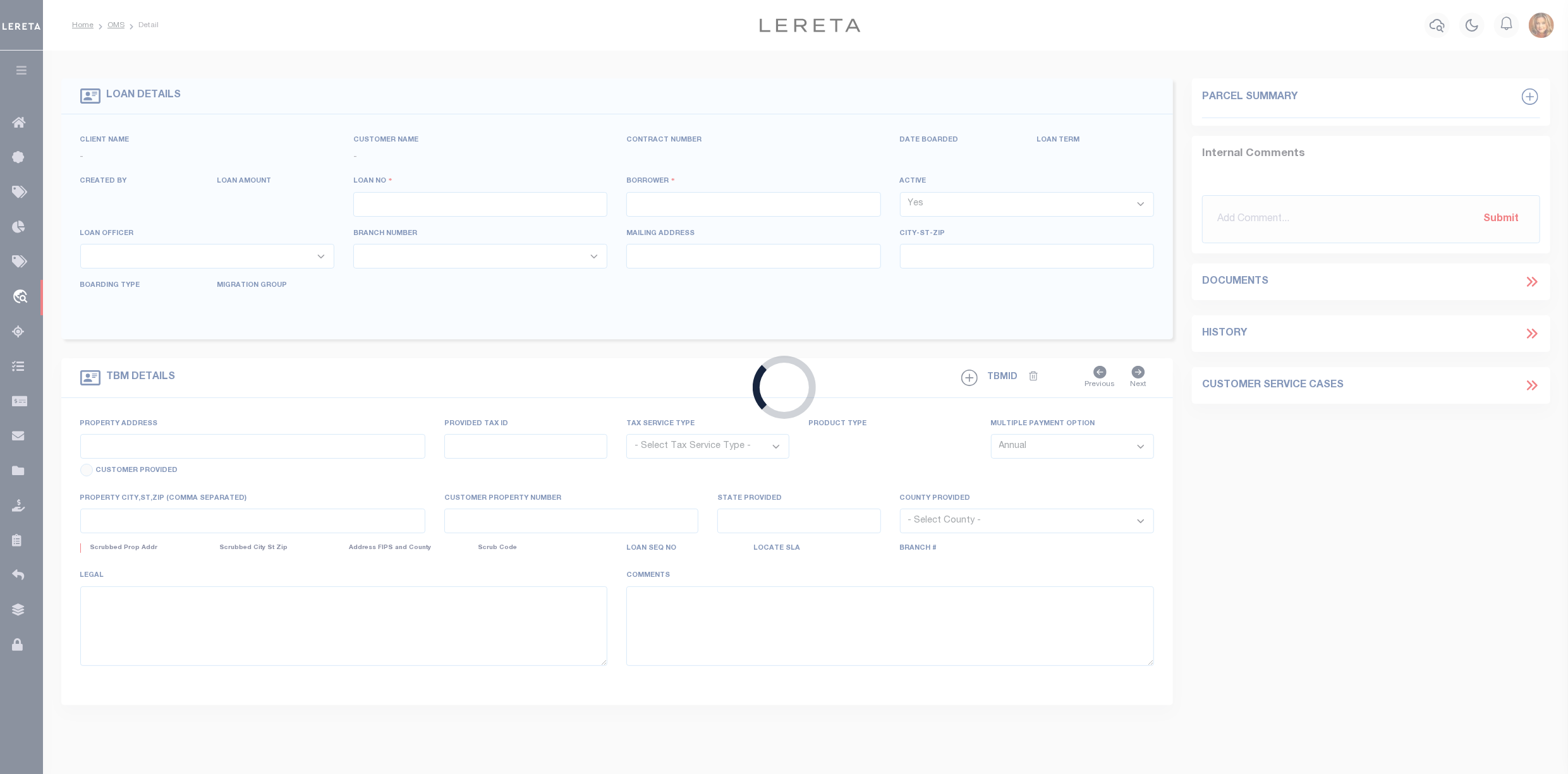
type input "510031045"
type input "B & Z MANAGEMENT COR"
select select
select select "NonEscrow"
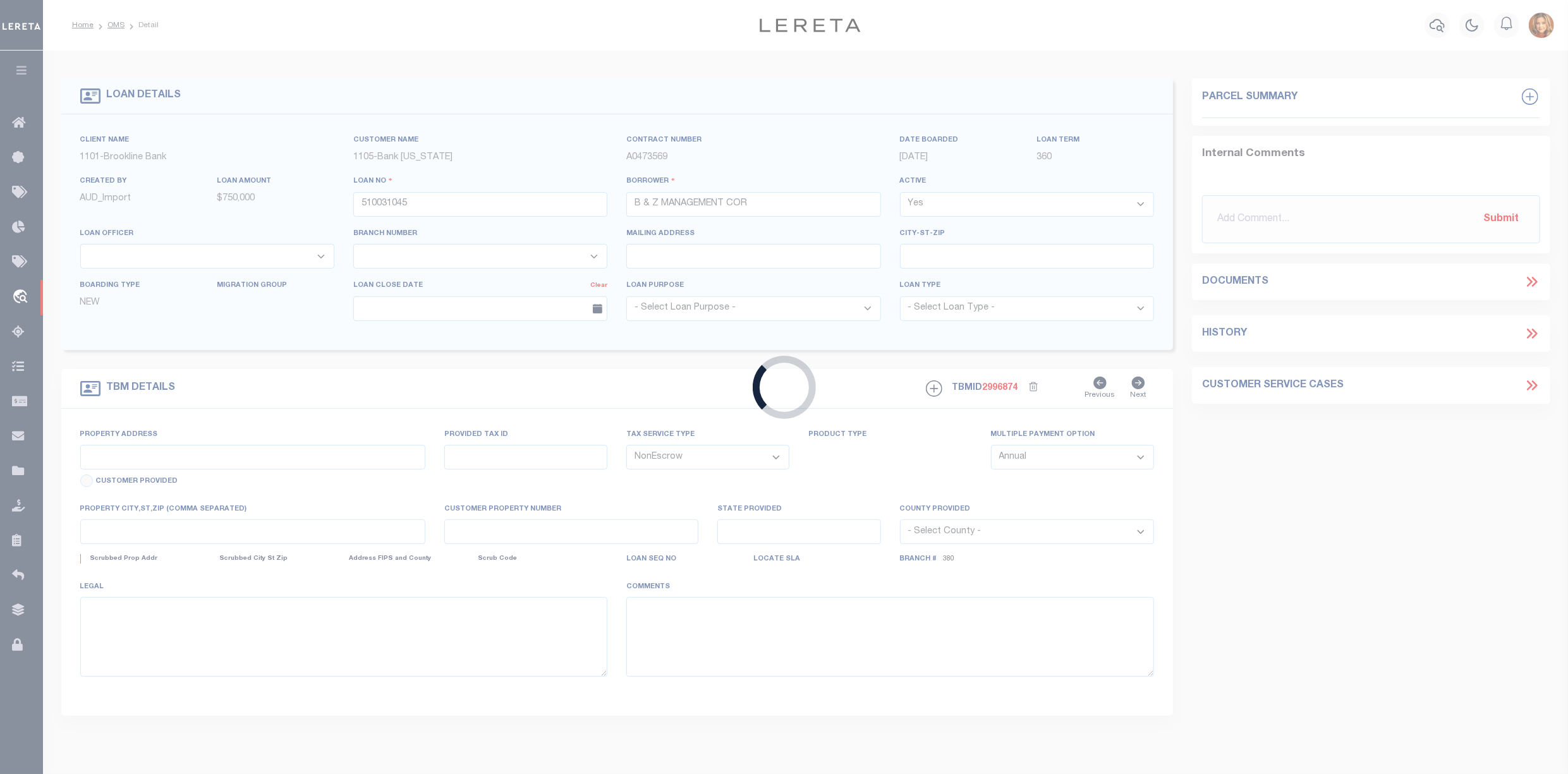
type input "1249 WEST MAIN ST"
type input "0315-0042-0019"
type input "WATERBURY CT 06708"
type input "21711"
type input "CT"
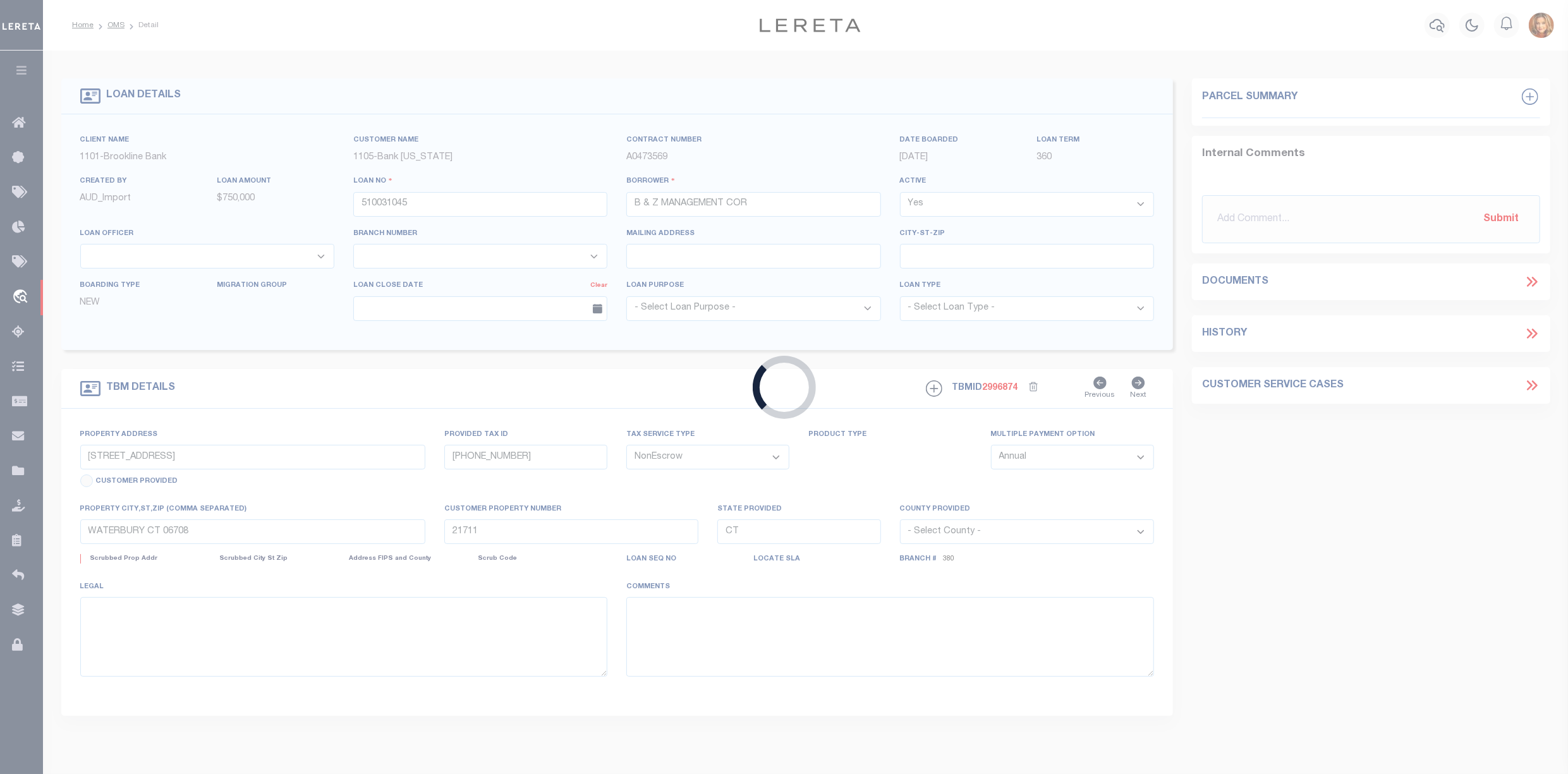
select select
select select "3691"
select select "1705"
select select
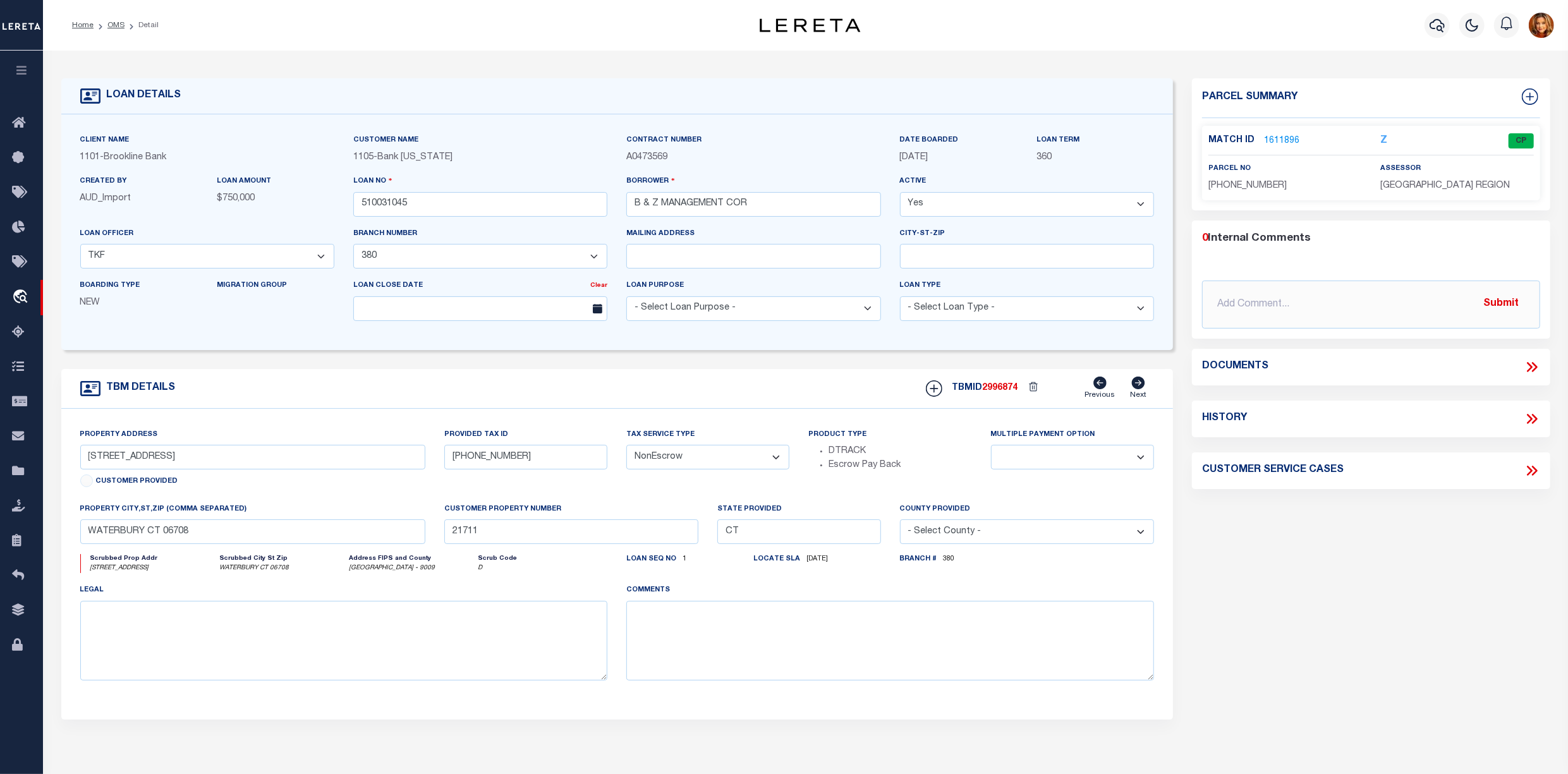
click at [1277, 141] on link "1611896" at bounding box center [1282, 141] width 36 height 13
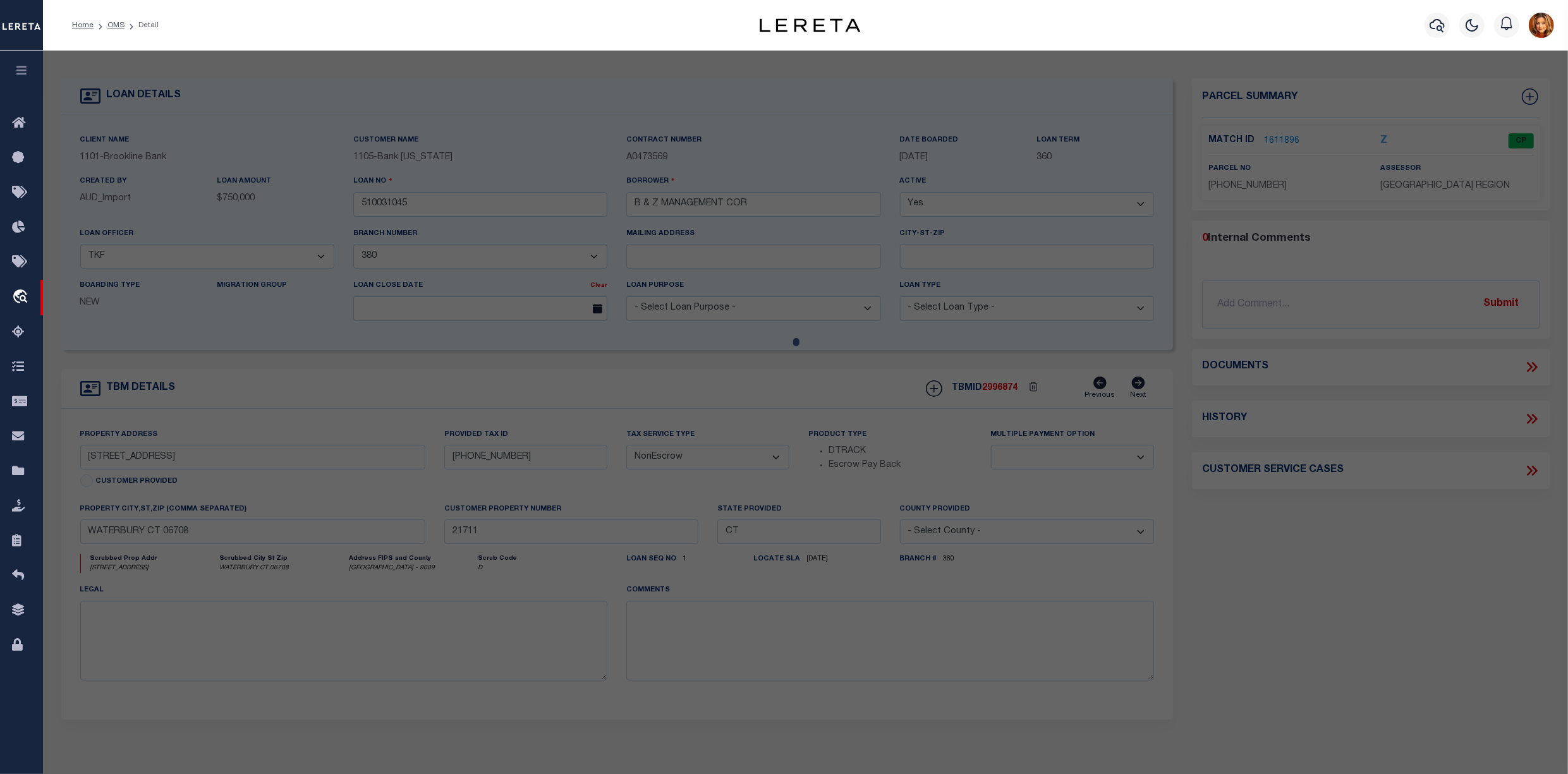
checkbox input "false"
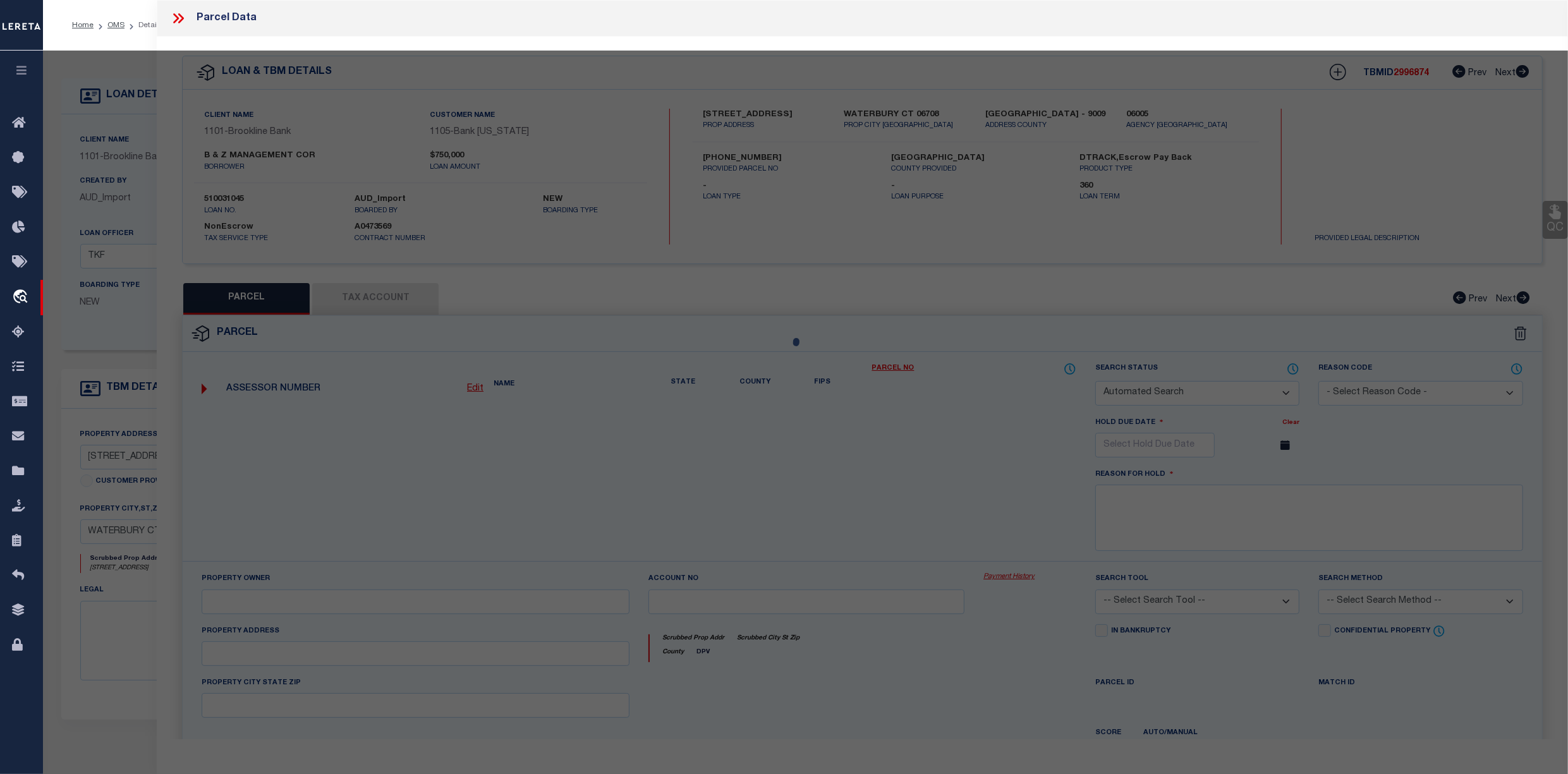
select select "CP"
type input "1249 WEST MAIN LLC"
select select
type input "1249 WEST MAIN ST"
checkbox input "false"
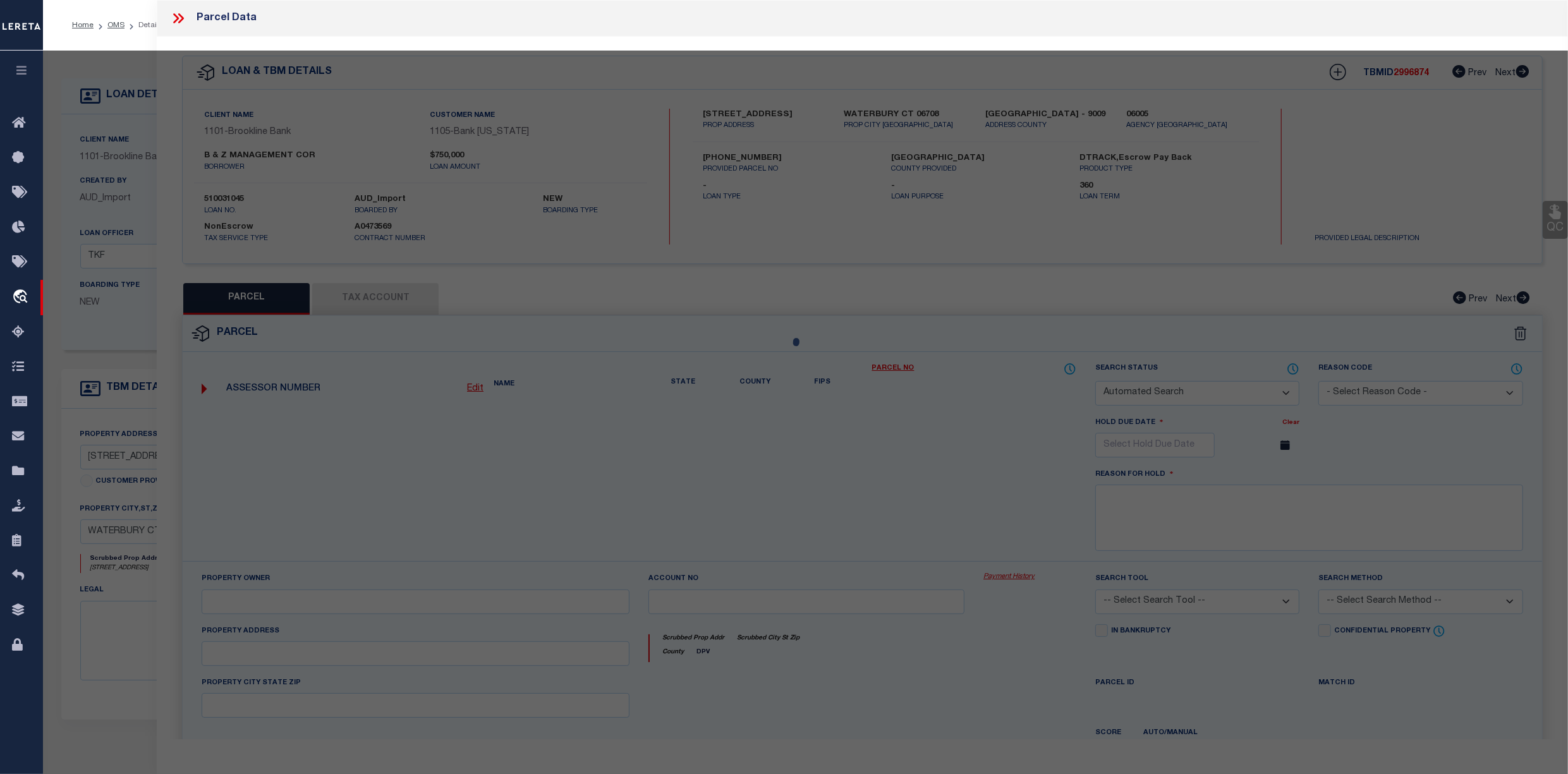
type input "WATERBURY CT 06708"
type textarea "ACRES: 4.97"
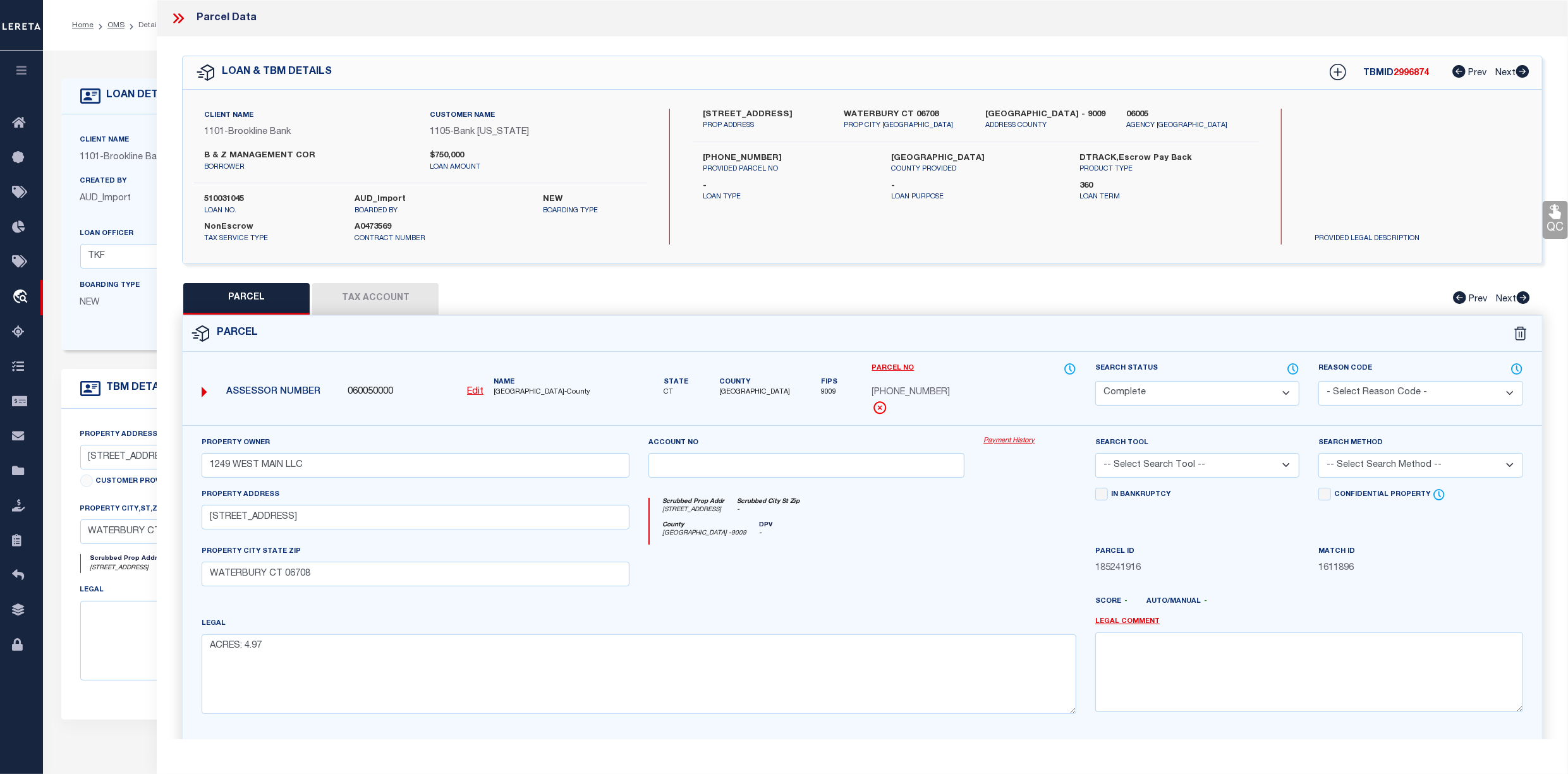
click at [377, 298] on button "Tax Account" at bounding box center [375, 298] width 127 height 32
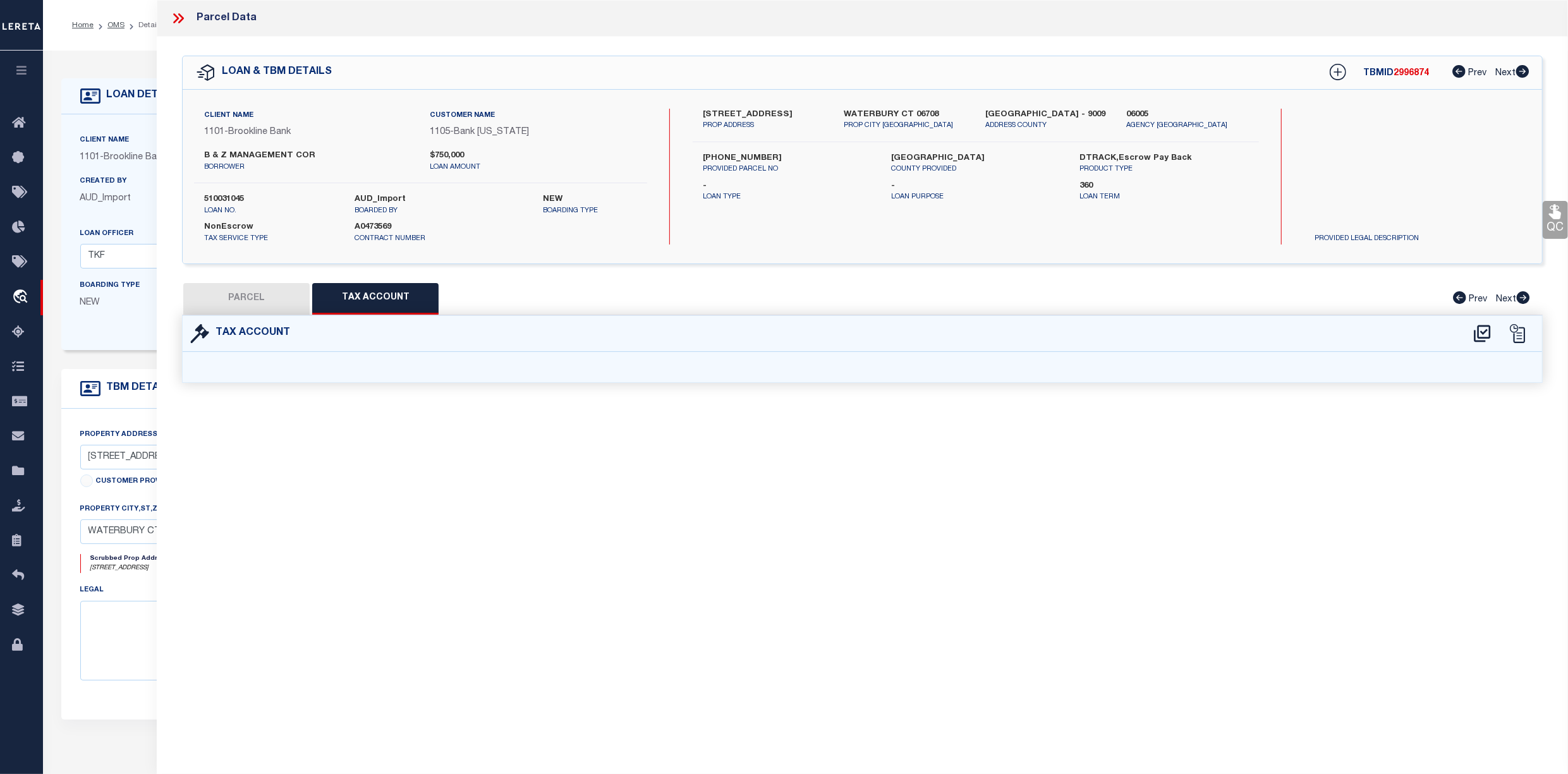
select select "100"
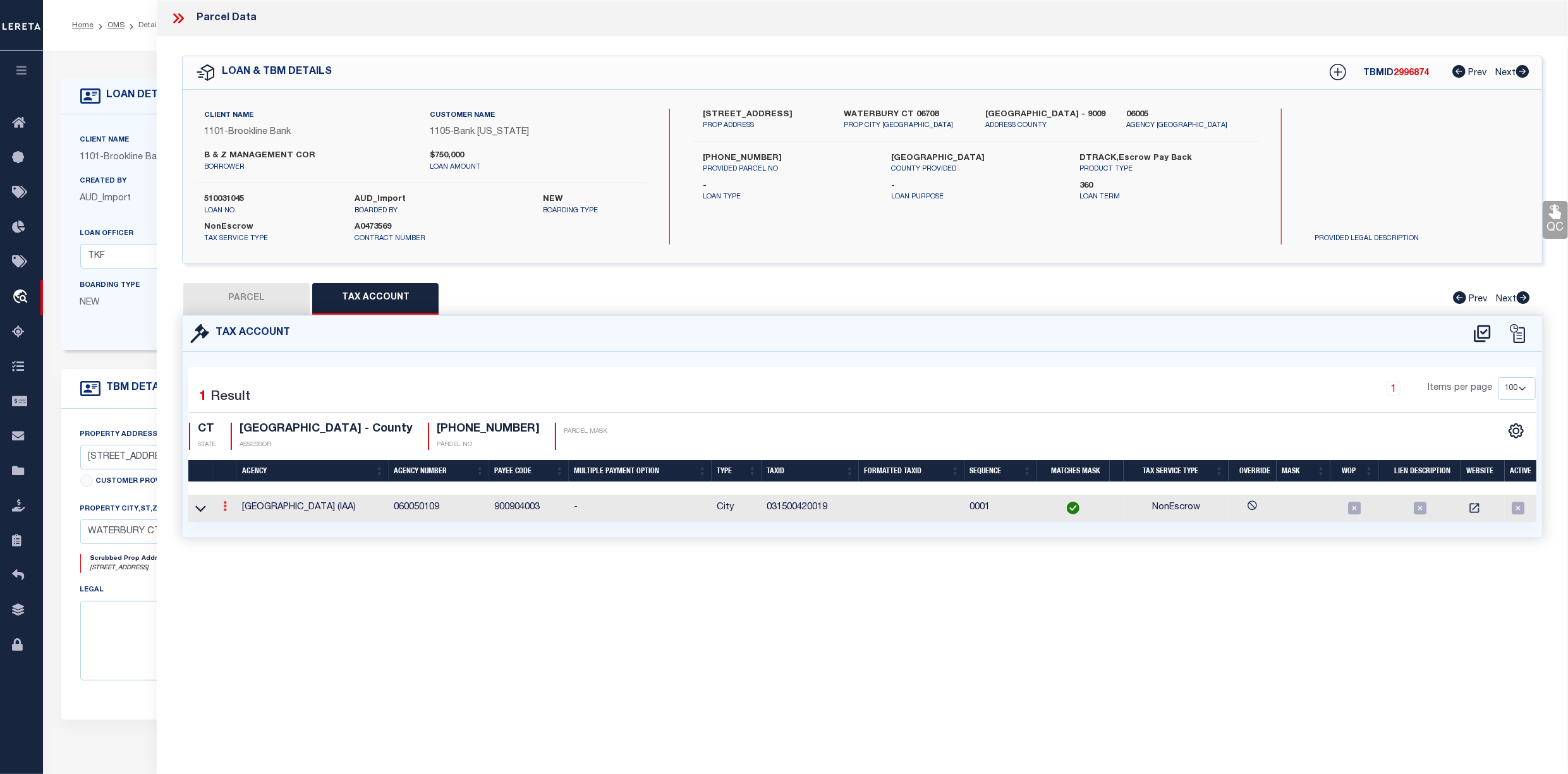
click at [225, 511] on icon at bounding box center [224, 506] width 4 height 10
click at [240, 534] on link at bounding box center [241, 527] width 47 height 21
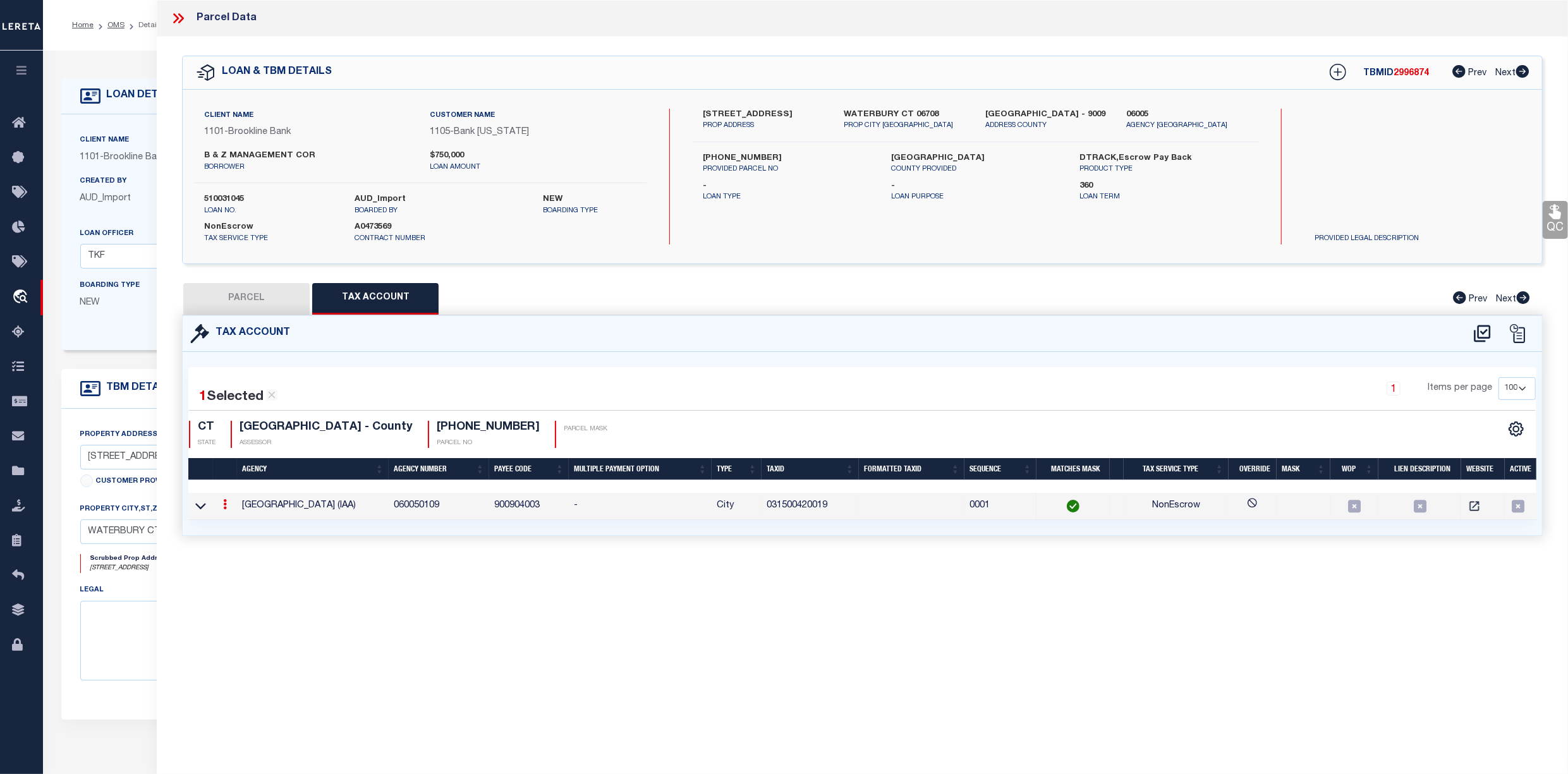
type input "031500420019"
type textarea "$$$$$$$$$$$$ XXXXXXXXXX $$$$$$$$$$$$"
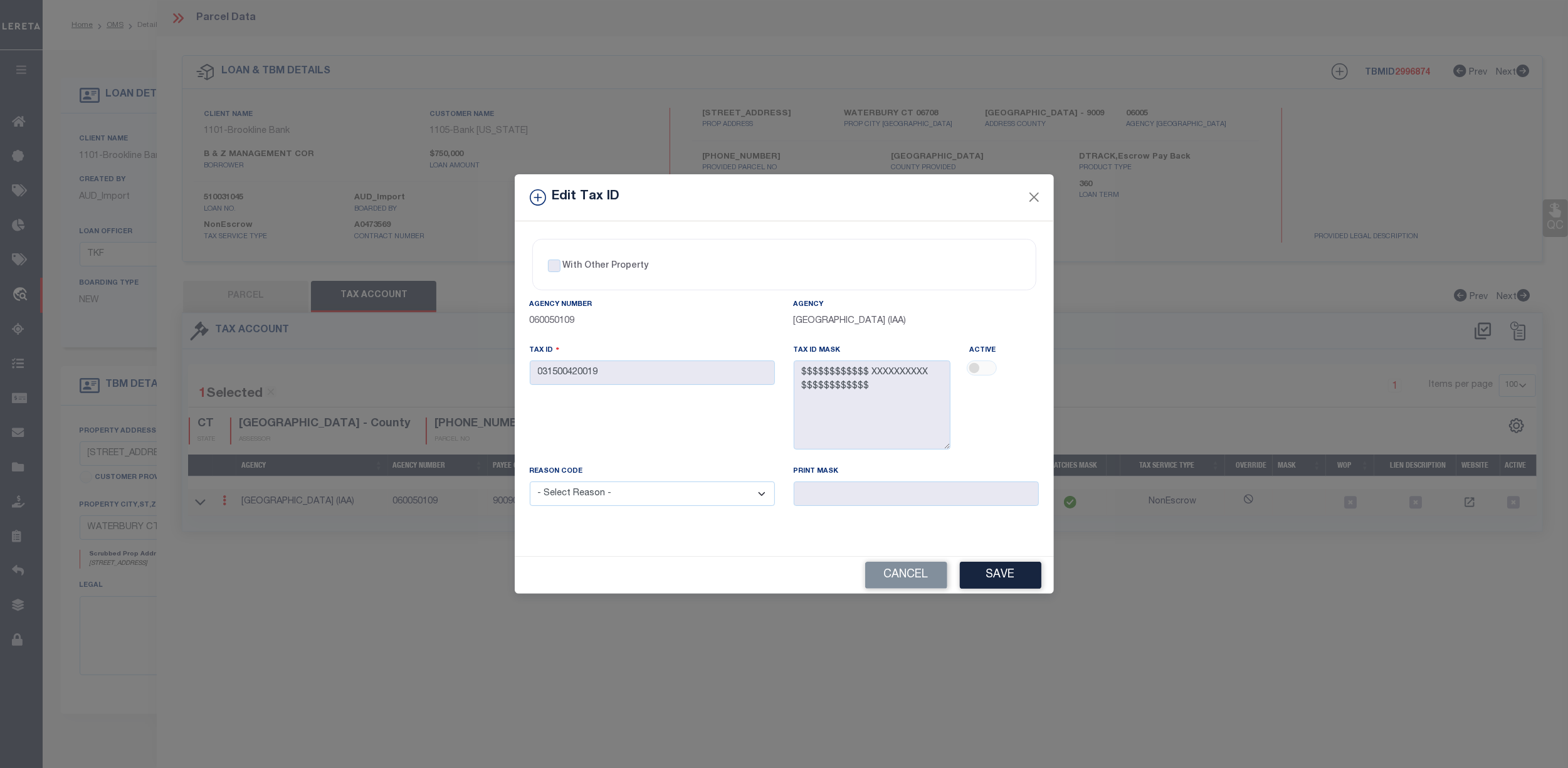
click at [978, 366] on div at bounding box center [1004, 369] width 69 height 18
click at [980, 366] on div at bounding box center [1004, 369] width 69 height 18
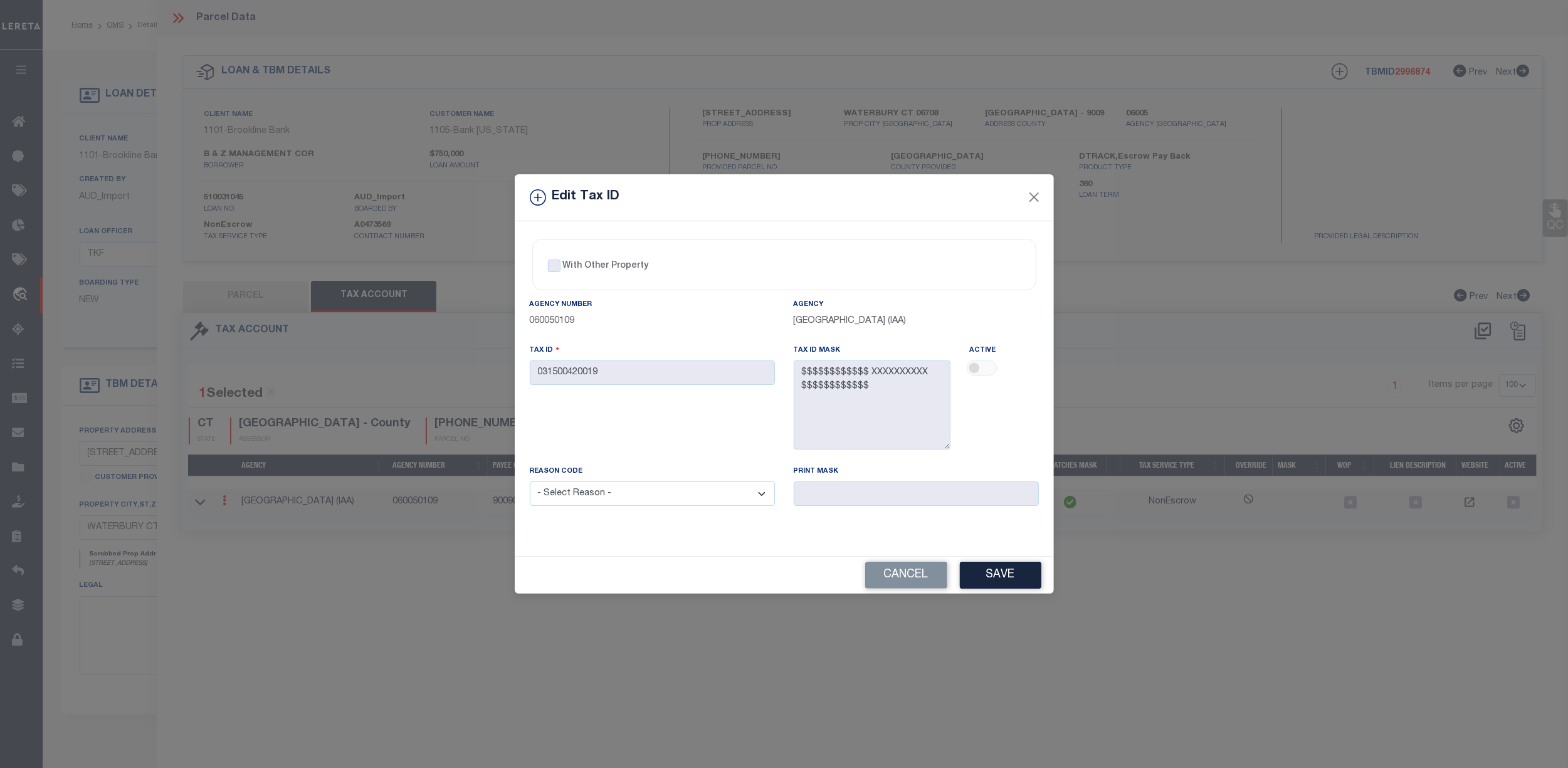
click at [984, 366] on div at bounding box center [1004, 369] width 69 height 18
click at [972, 366] on div at bounding box center [1004, 369] width 69 height 18
click at [936, 567] on button "Cancel" at bounding box center [906, 575] width 82 height 27
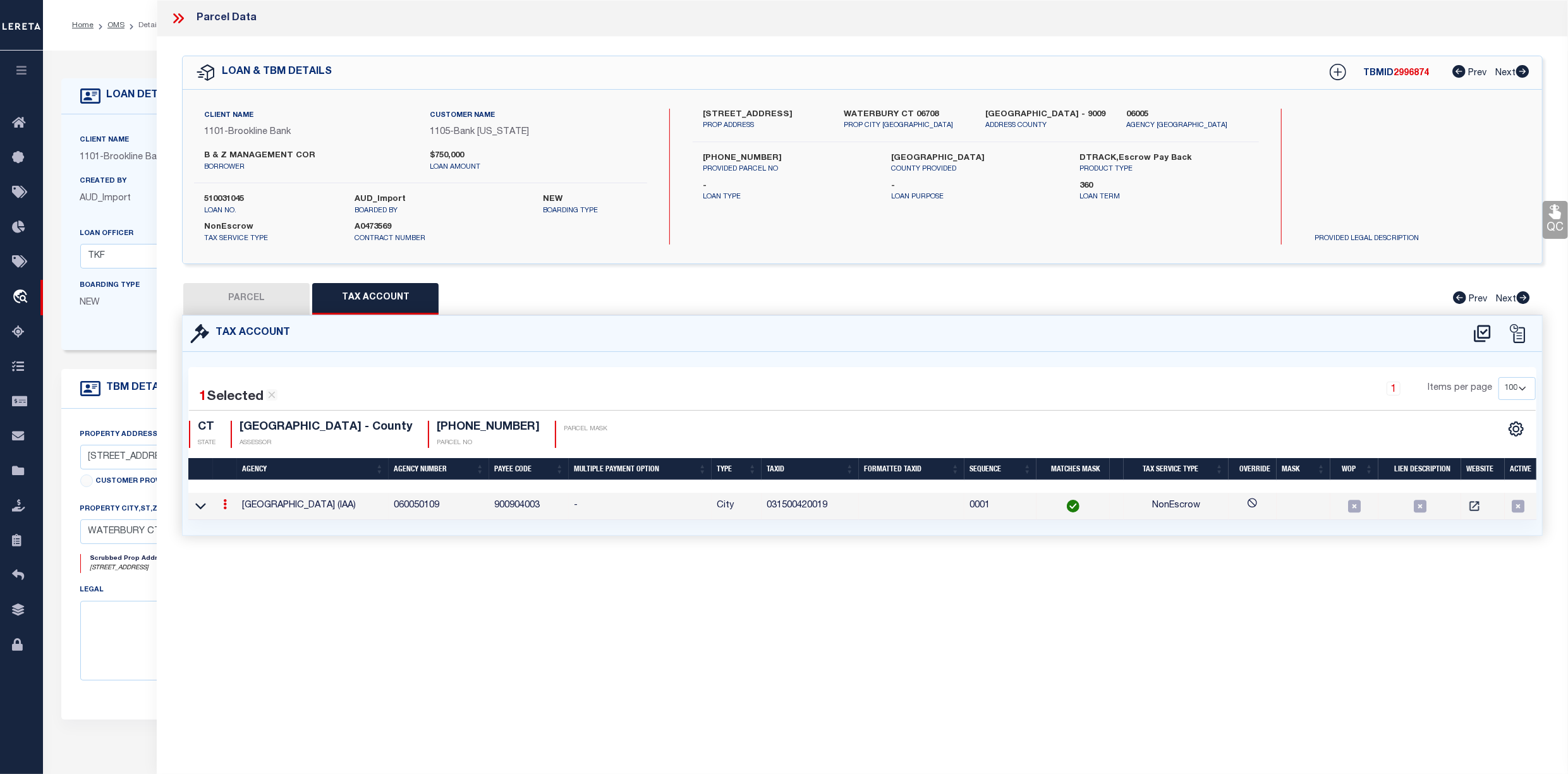
click at [178, 21] on icon at bounding box center [178, 18] width 16 height 16
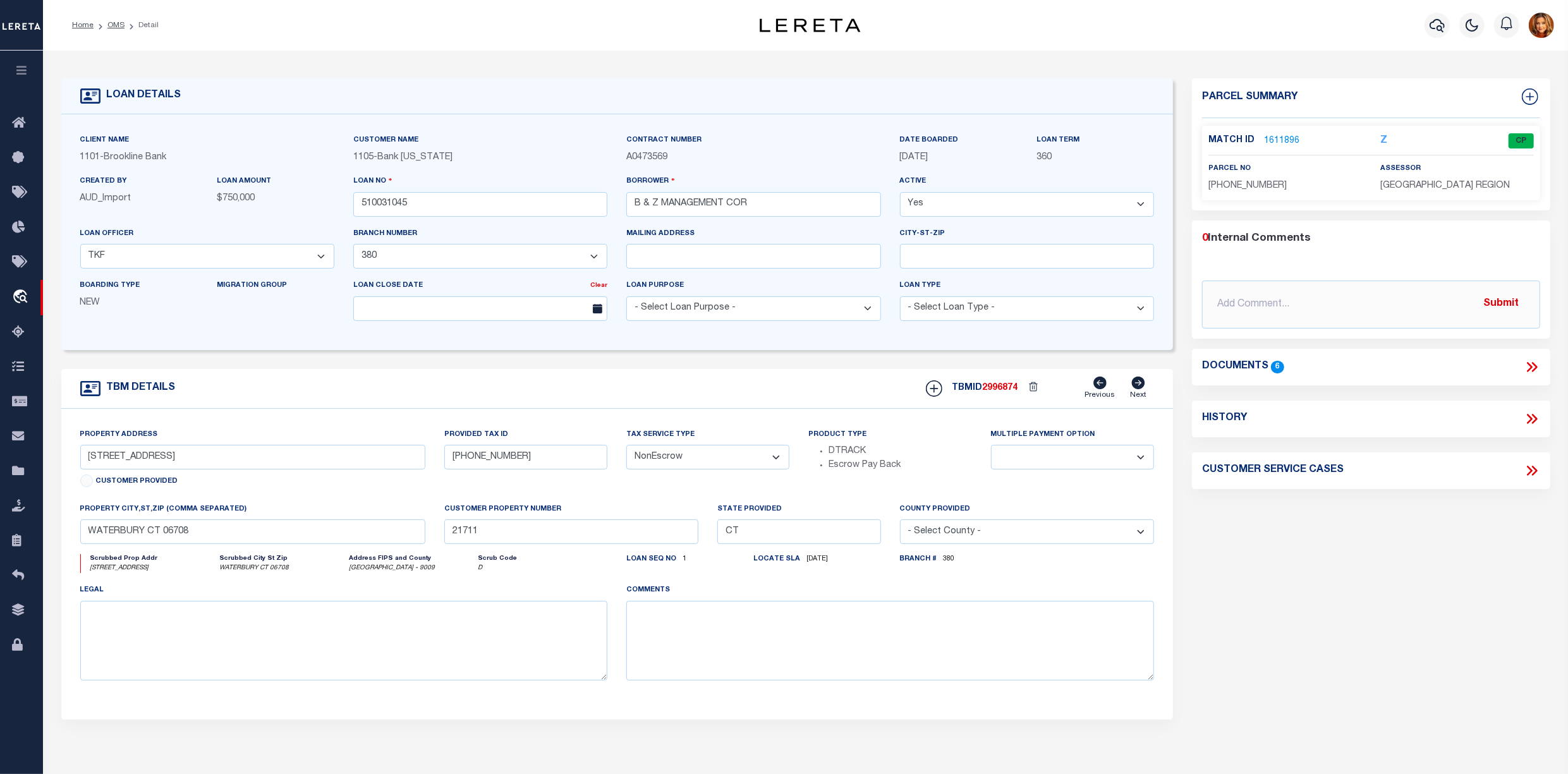
drag, startPoint x: 118, startPoint y: 24, endPoint x: 387, endPoint y: 129, distance: 288.8
click at [117, 24] on link "OMS" at bounding box center [115, 25] width 17 height 7
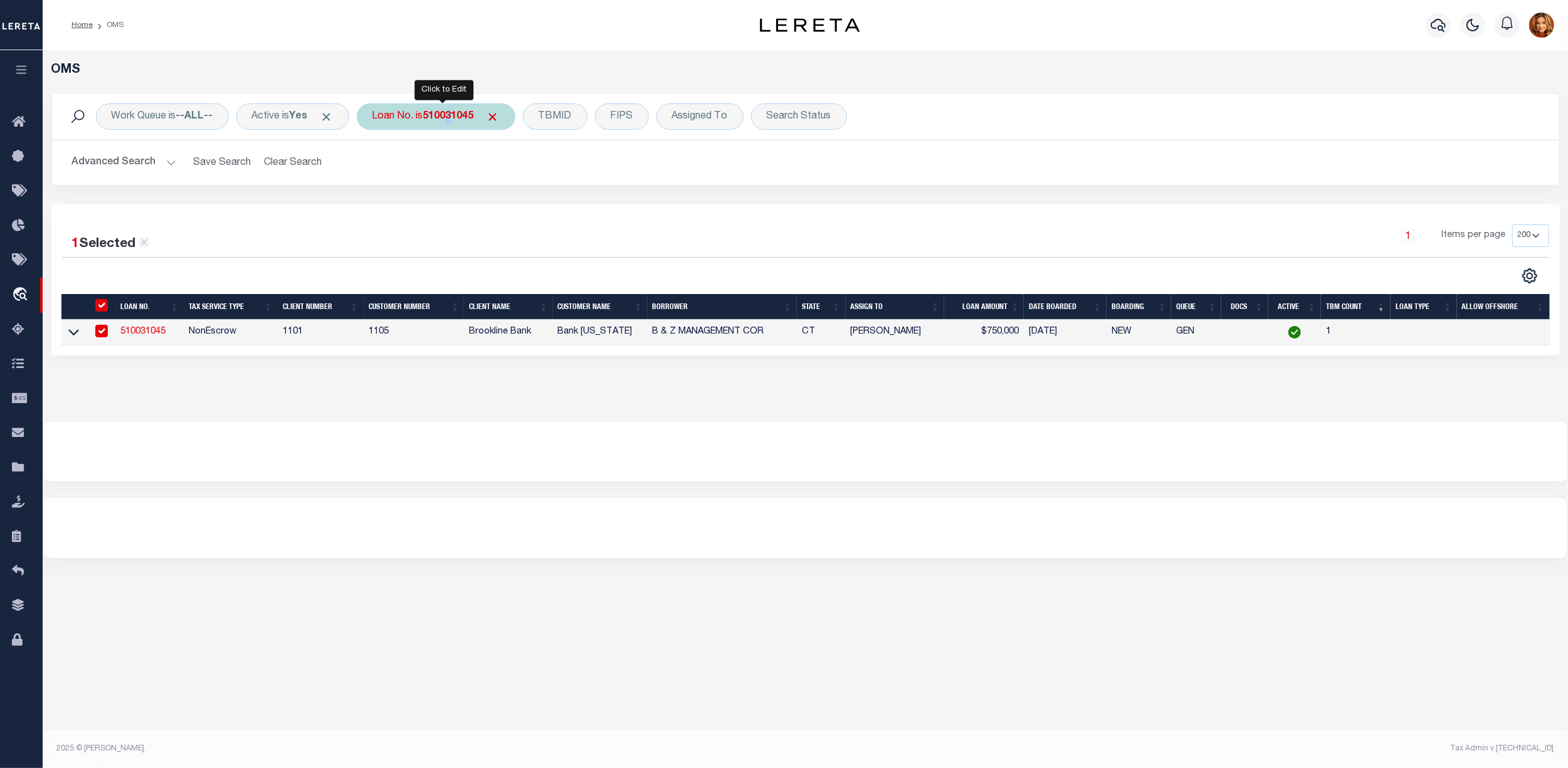
click at [460, 115] on b "510031045" at bounding box center [448, 117] width 51 height 10
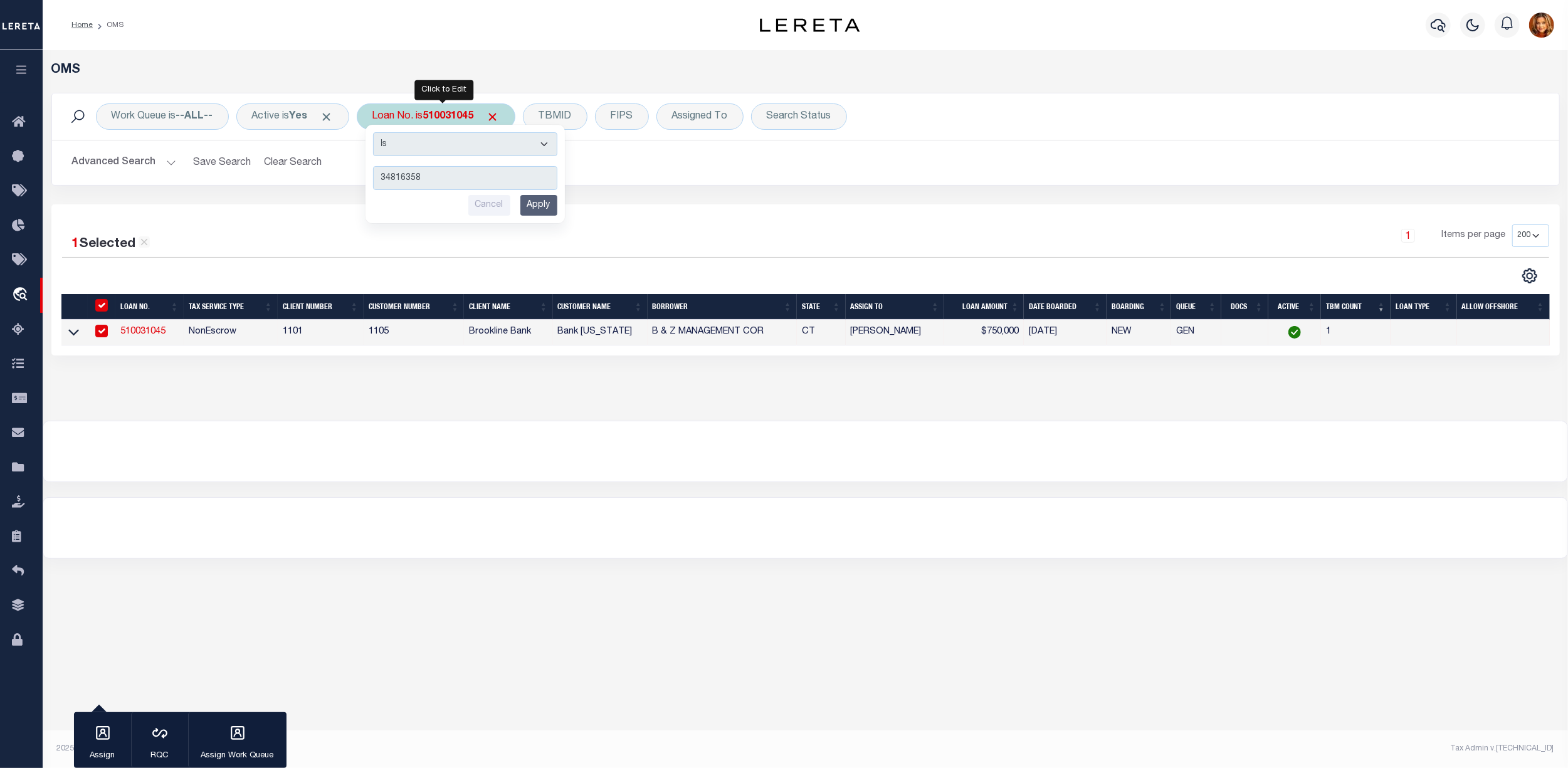
type input "34816358"
click at [537, 203] on input "Apply" at bounding box center [539, 206] width 37 height 21
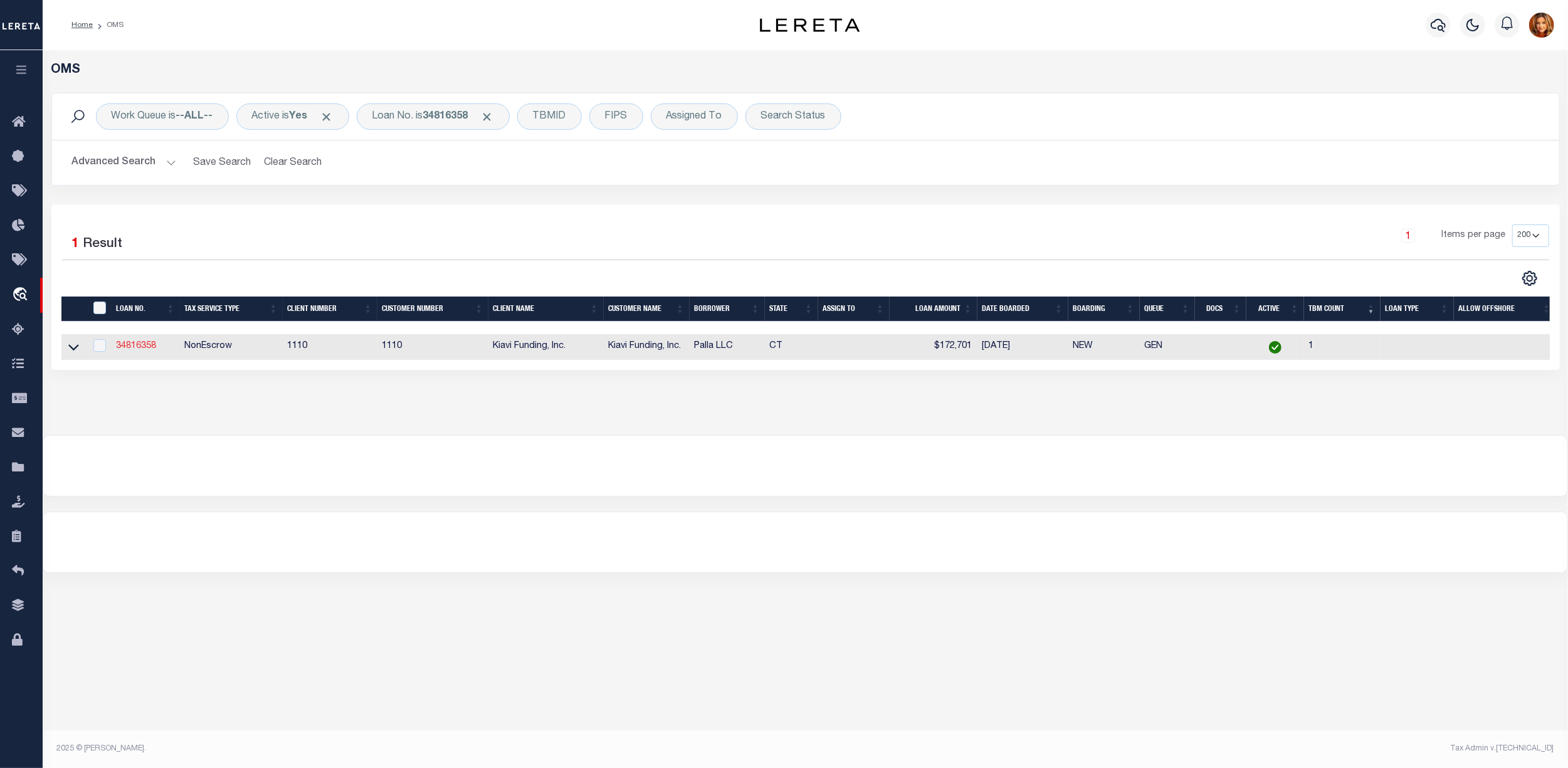
click at [117, 347] on td "34816358" at bounding box center [145, 347] width 68 height 26
checkbox input "true"
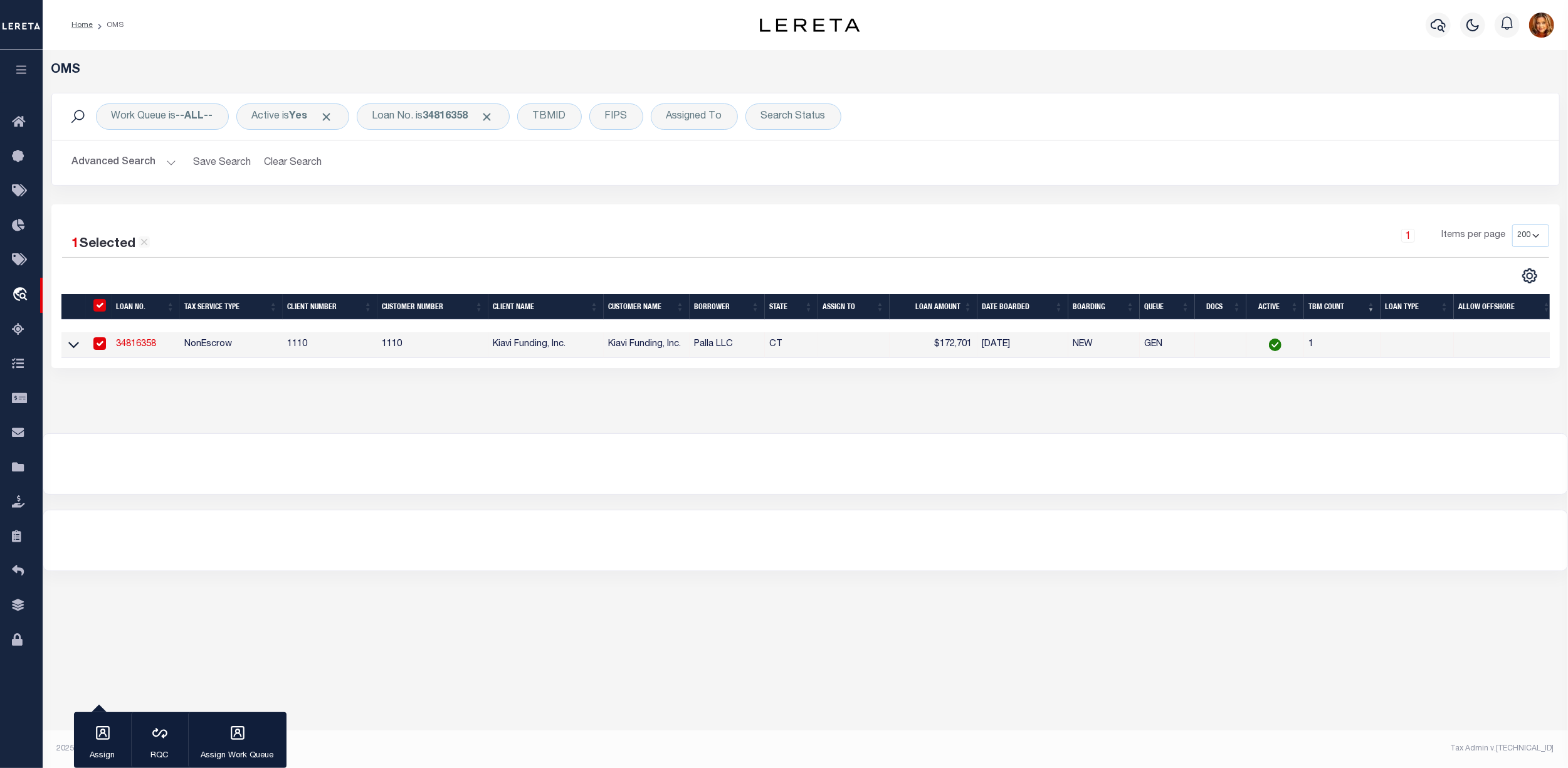
click at [140, 346] on link "34816358" at bounding box center [137, 344] width 40 height 9
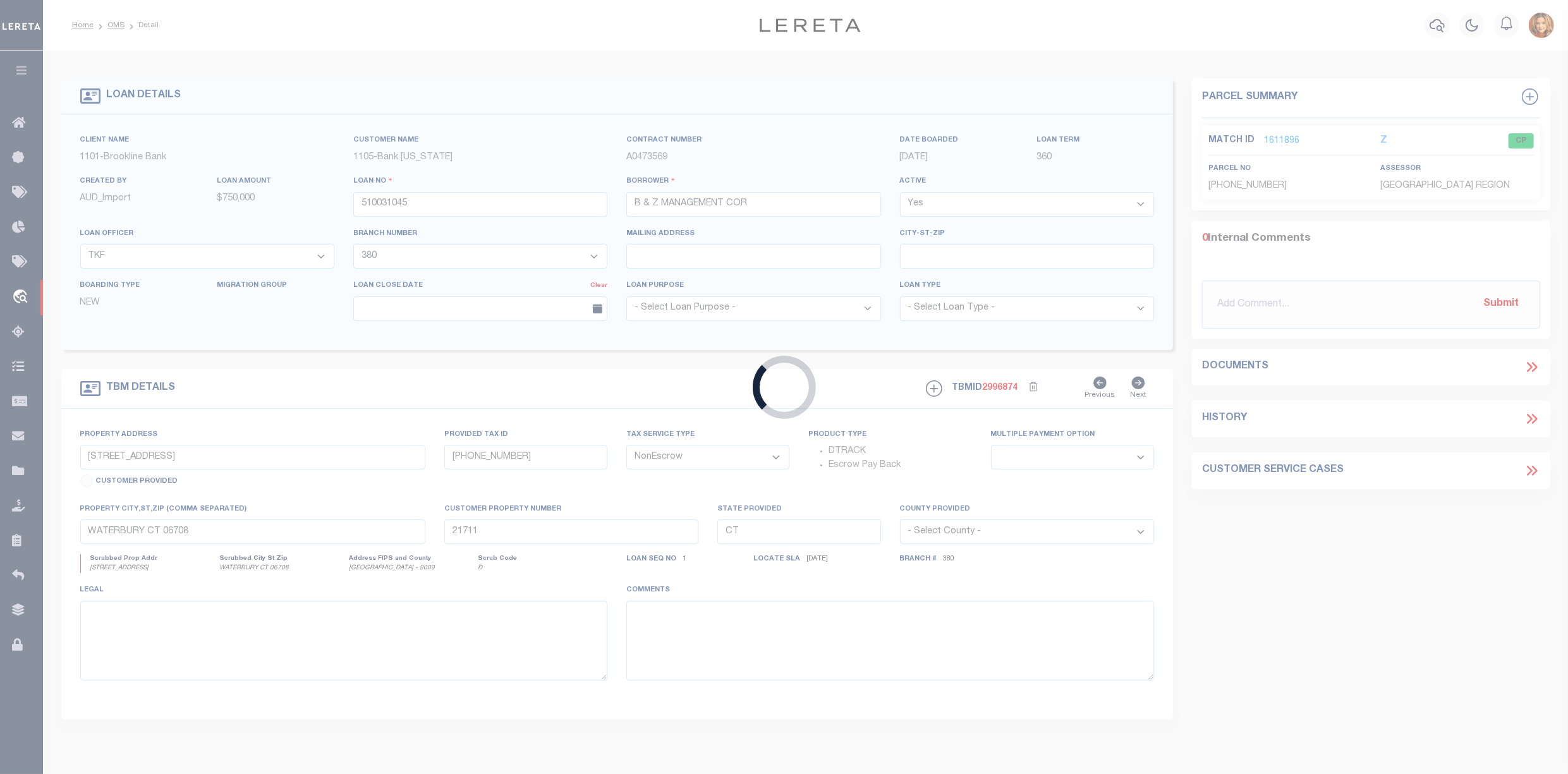
type input "34816358"
type input "Palla LLC"
select select
select select "10"
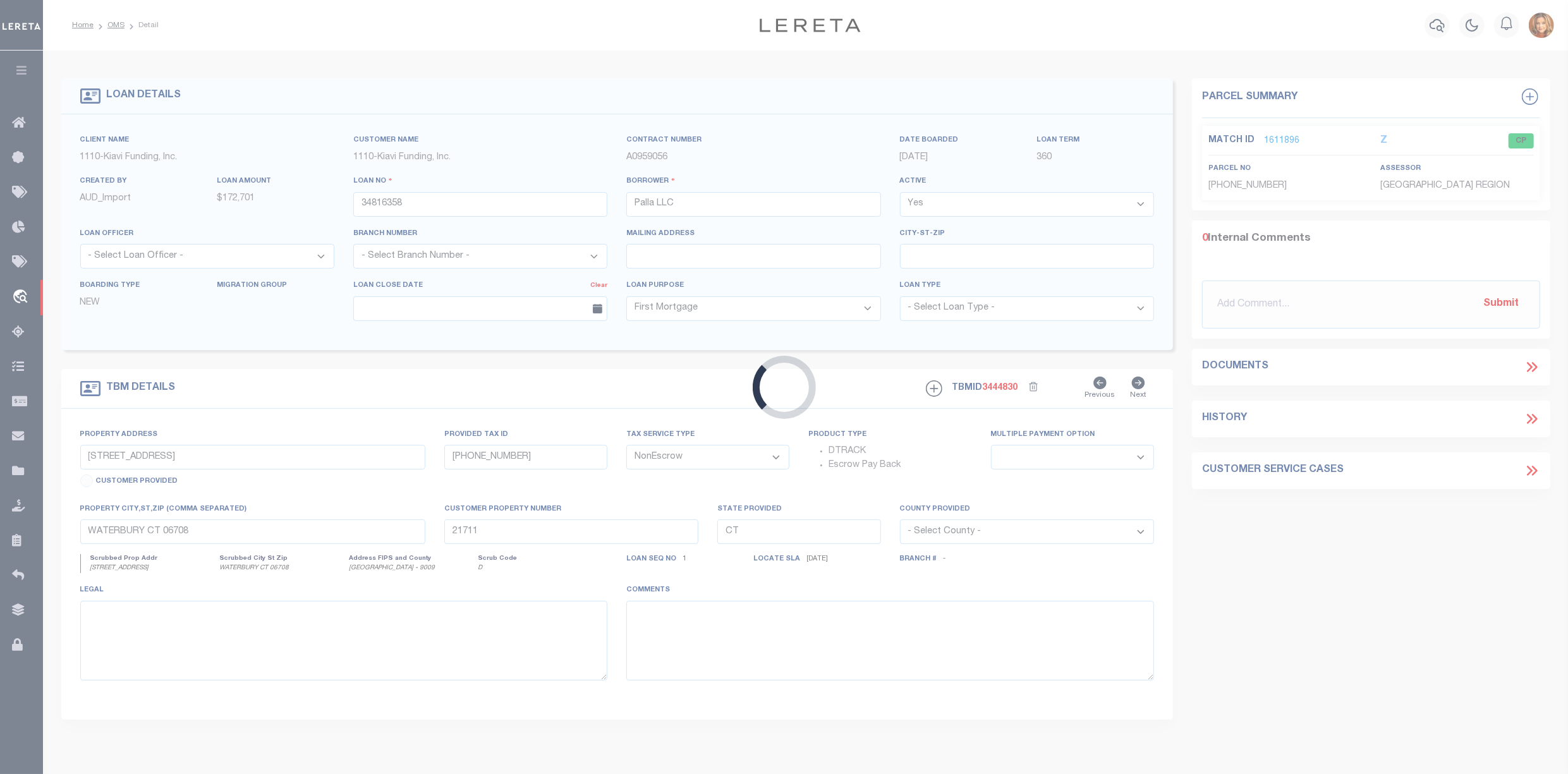
type input "302 FIELDWOOD ROAD, WATERBURY, CT, 06704"
type input "001510010006"
type input "WATERBURY CT 06704"
select select
select select "3485"
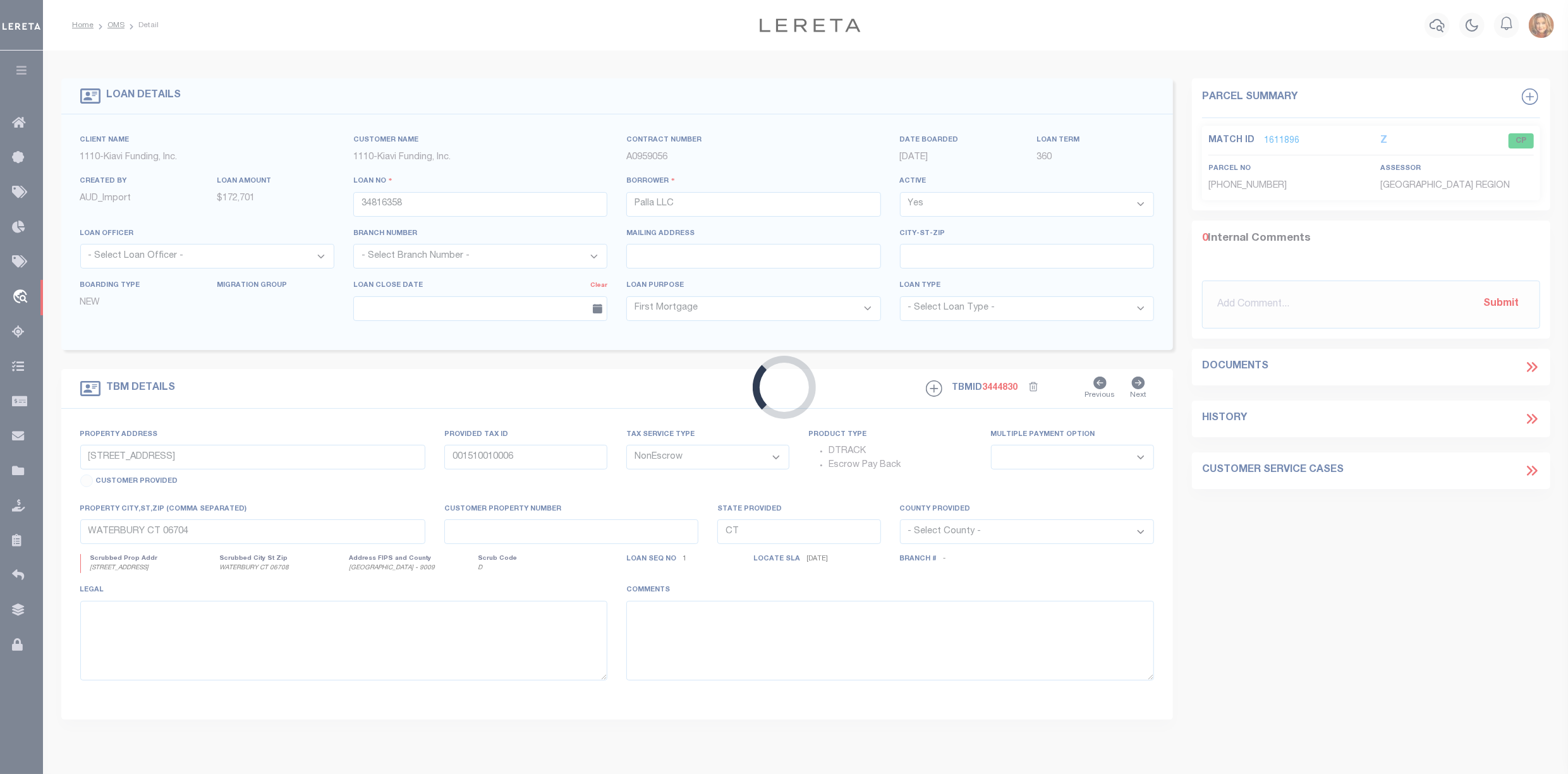
select select "2"
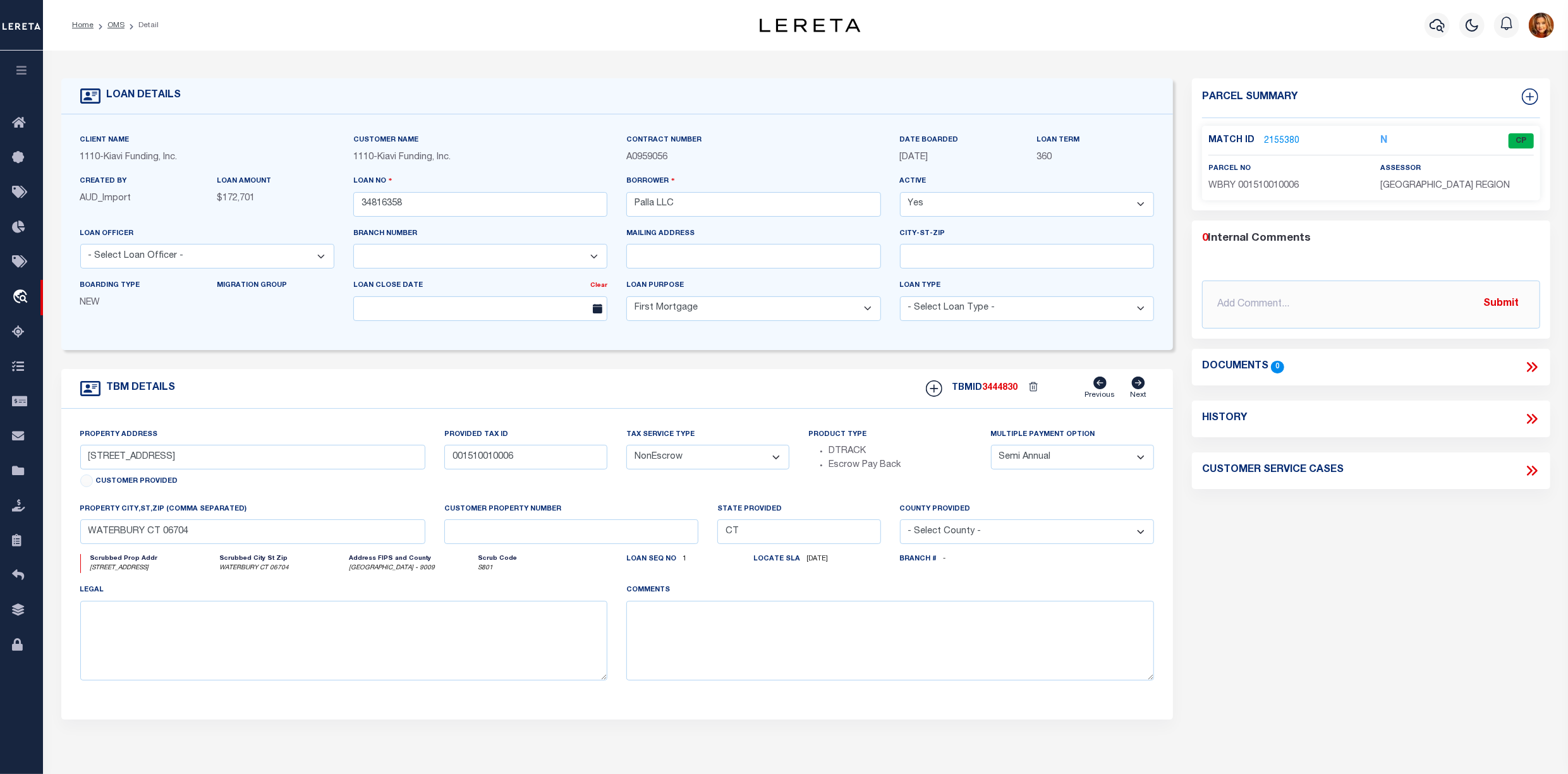
click at [1265, 143] on link "2155380" at bounding box center [1282, 141] width 36 height 13
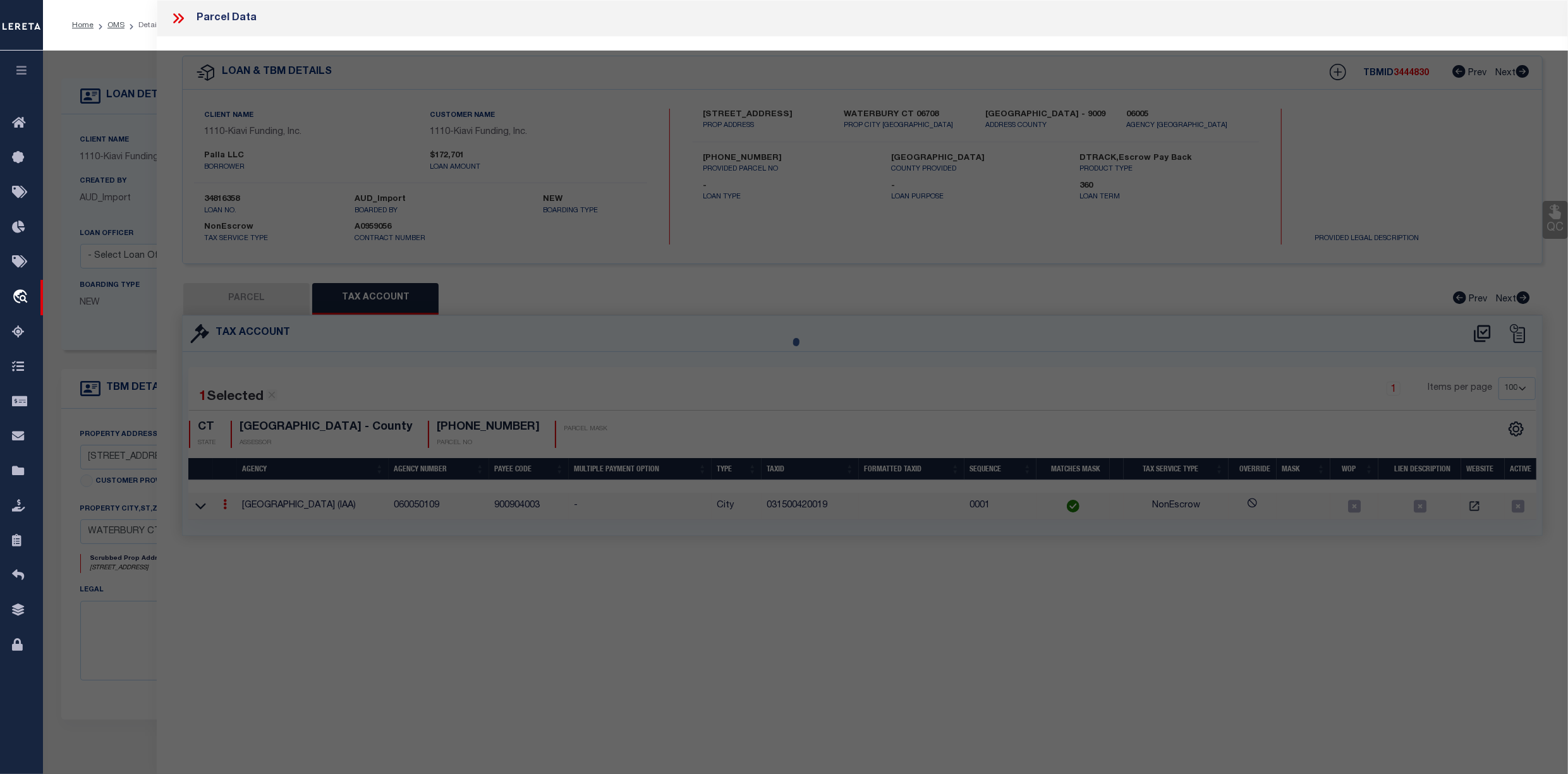
select select "AS"
checkbox input "false"
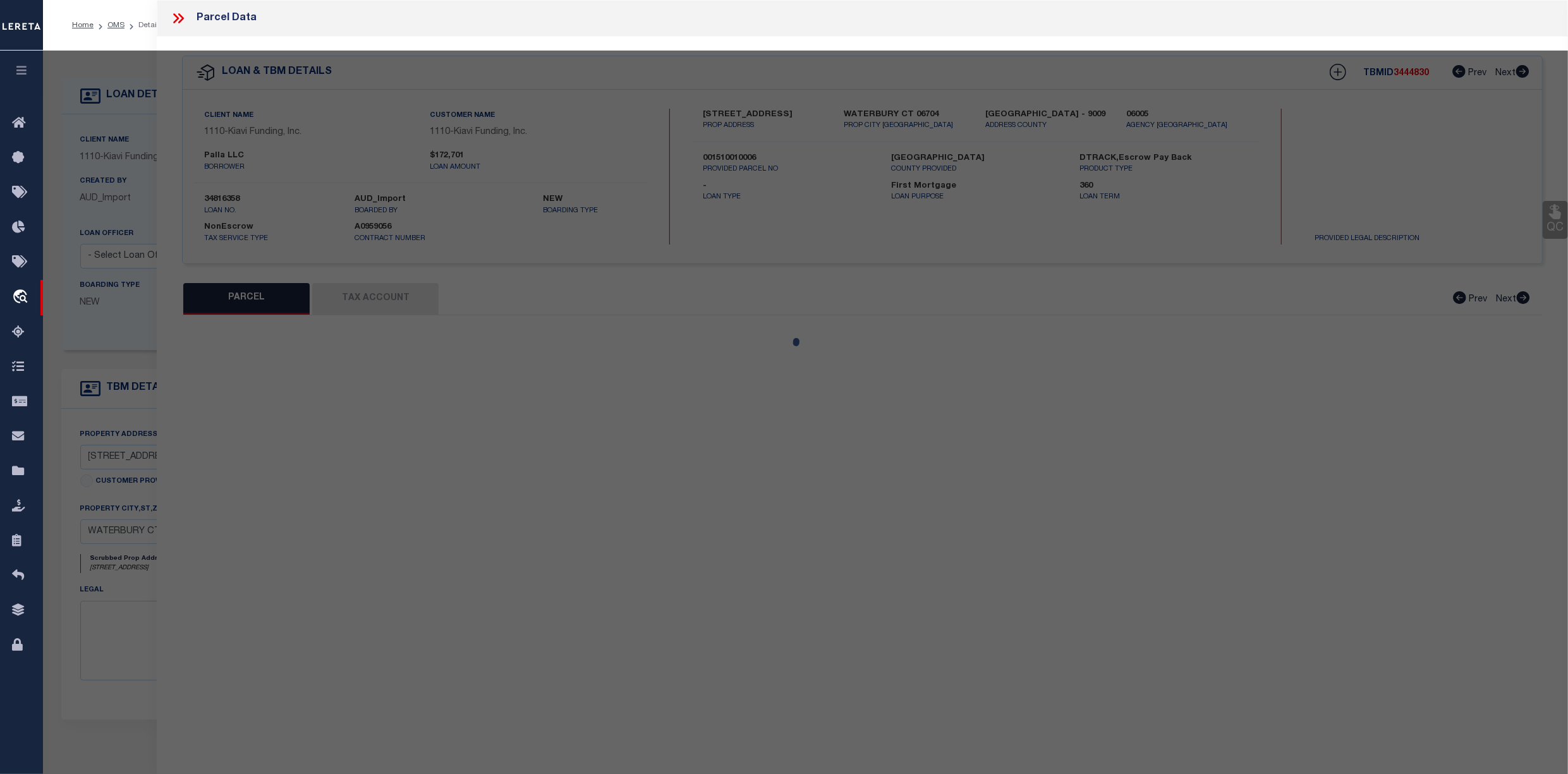
select select "CP"
type input "JULIAN CLARKE"
select select "ATL"
select select "ADD"
type input "302 FIELDWOOD RD"
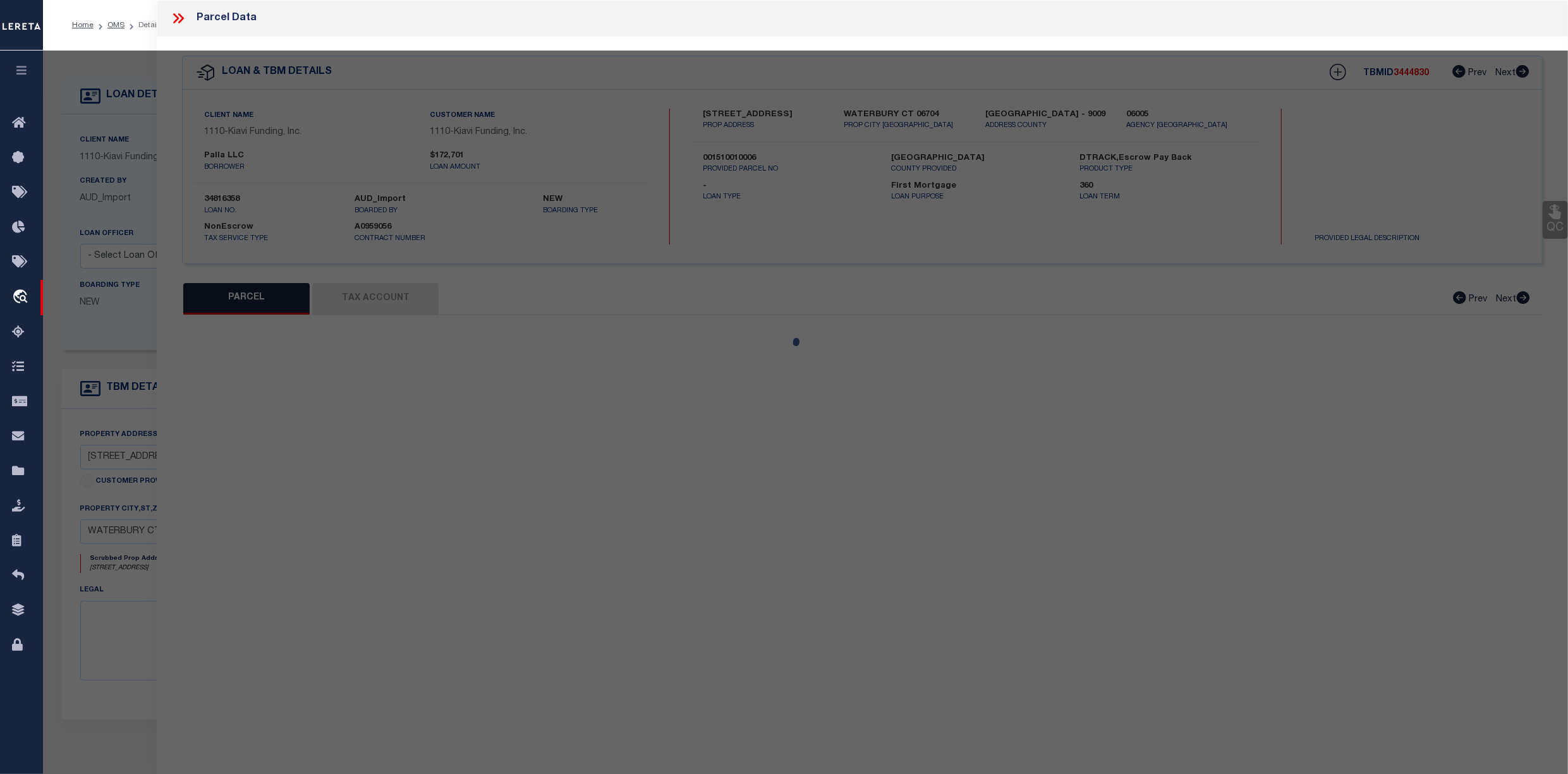
checkbox input "false"
type input "WATERBURY, CT 06704"
type textarea "LOT:6 BLK:1001 CITY/MUNI/TWP:WATERBURY"
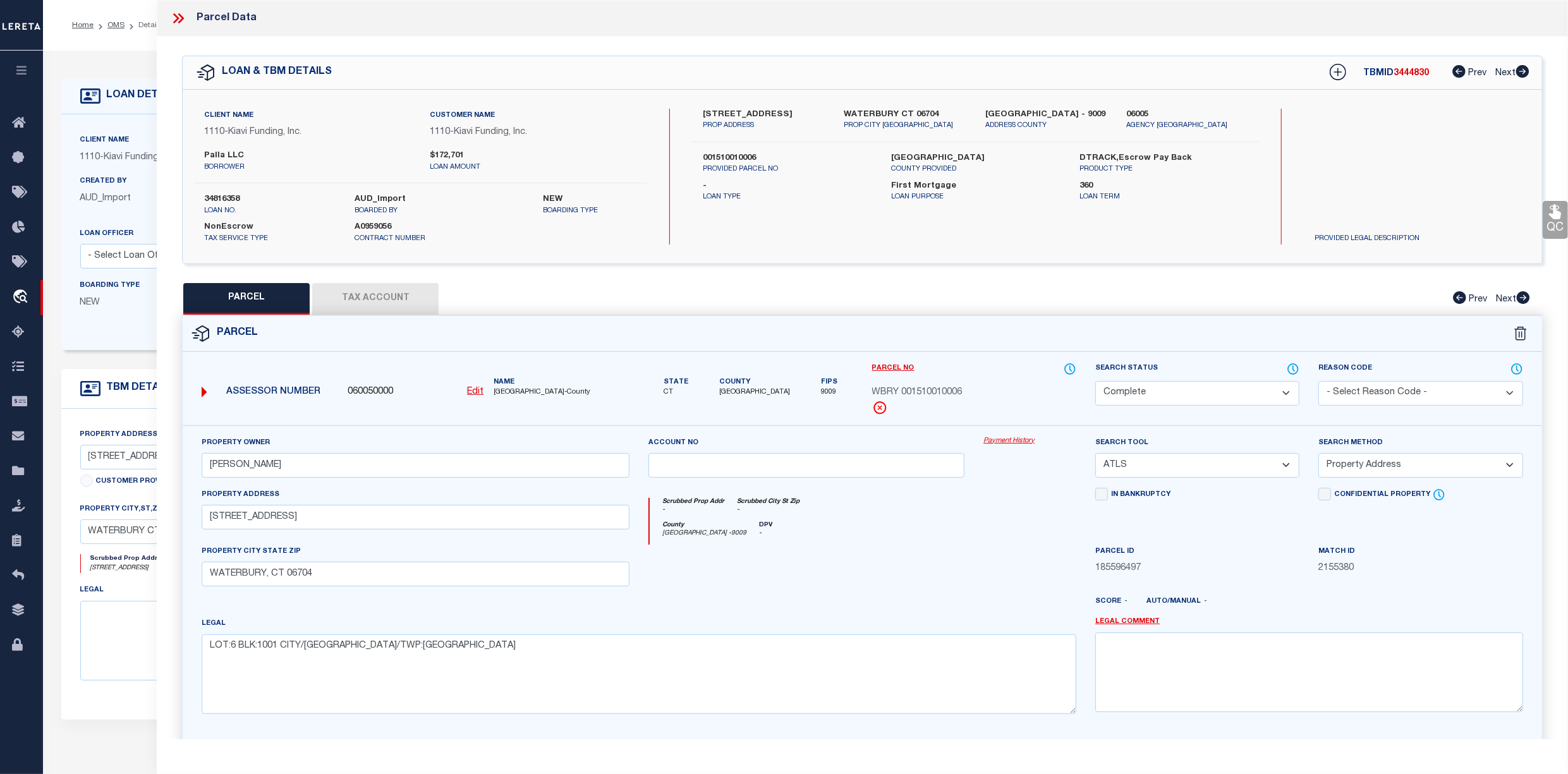
click at [999, 446] on link "Payment History" at bounding box center [1030, 441] width 93 height 11
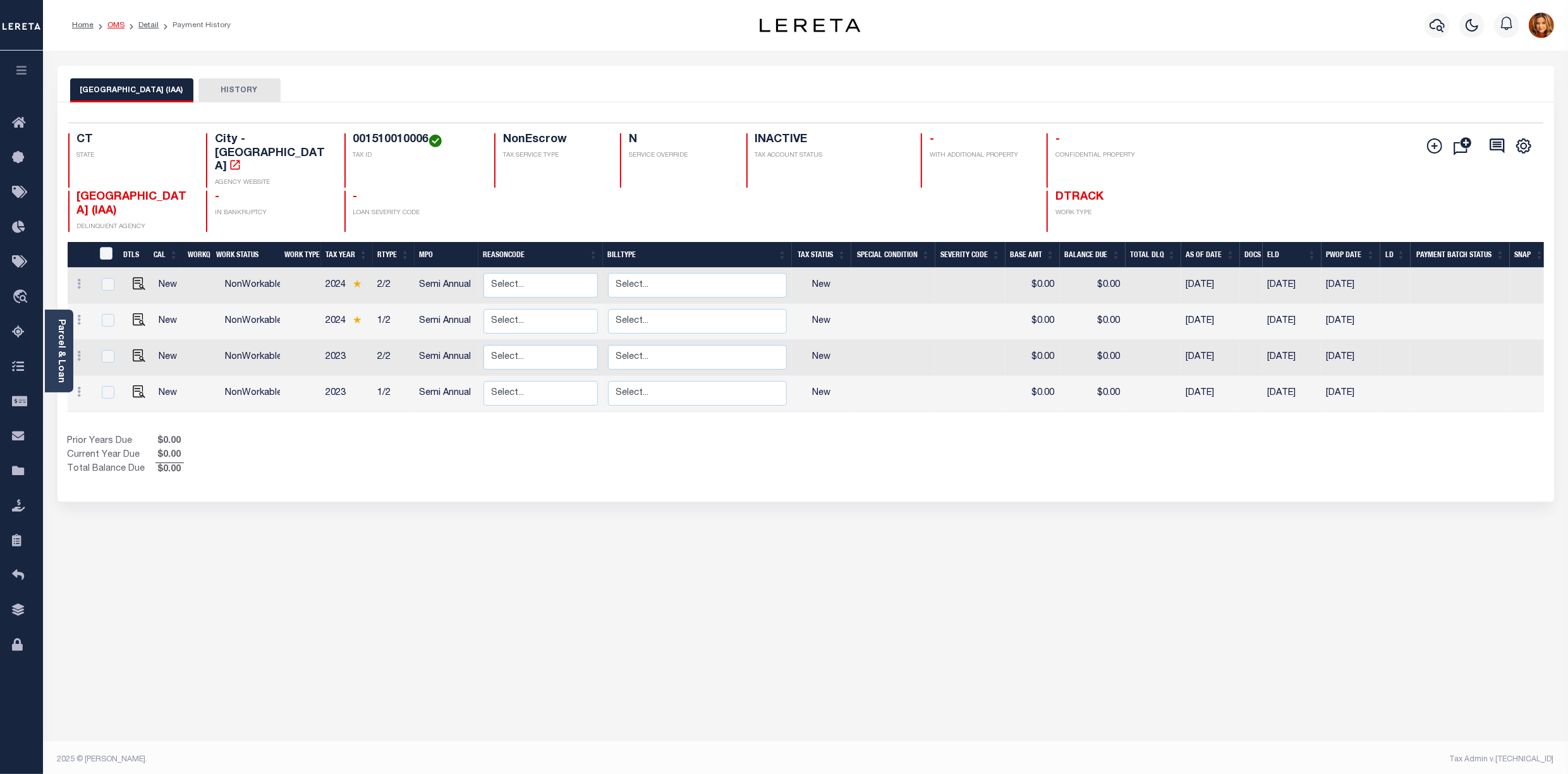
click at [117, 25] on link "OMS" at bounding box center [115, 25] width 17 height 7
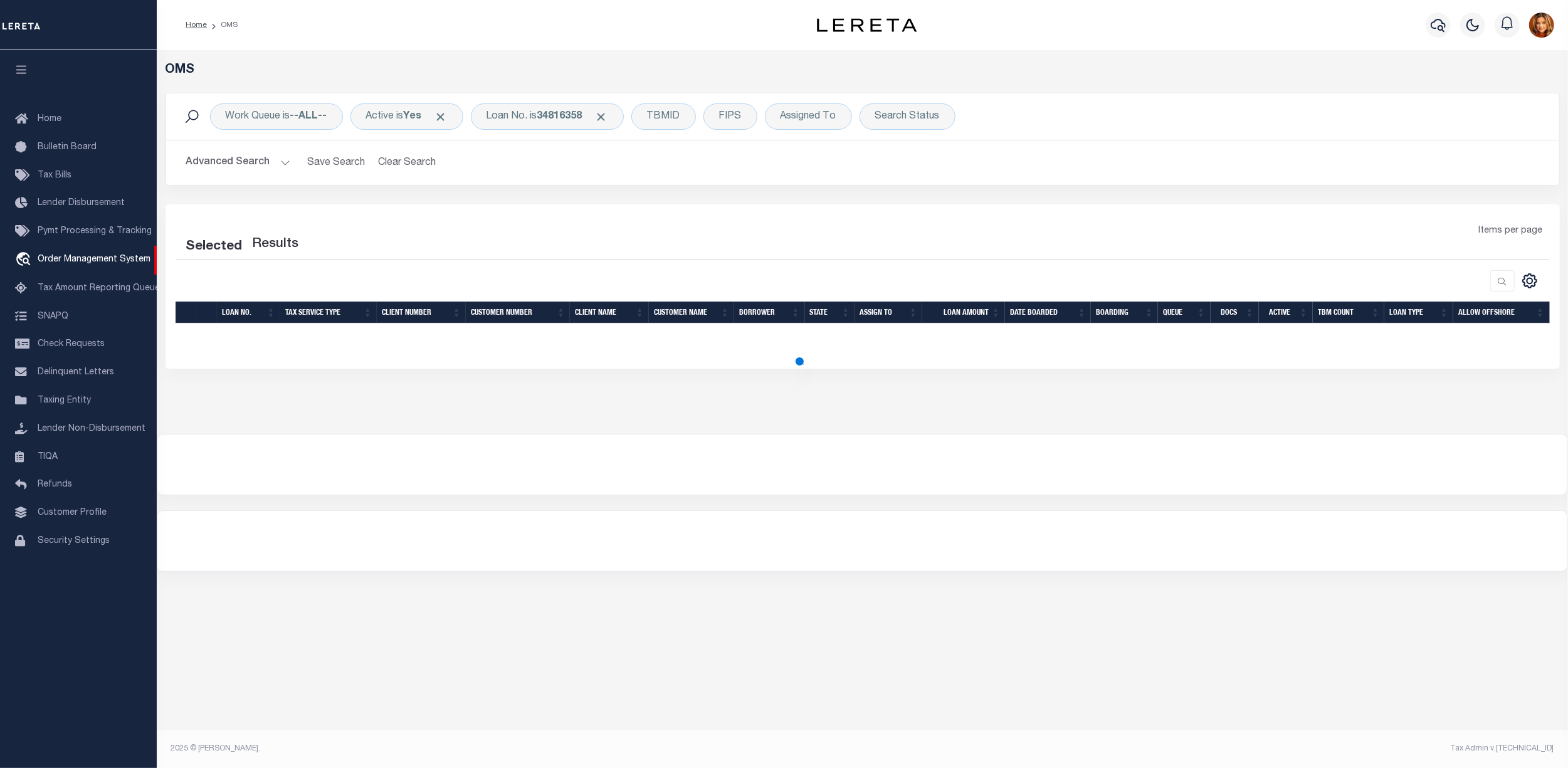
select select "200"
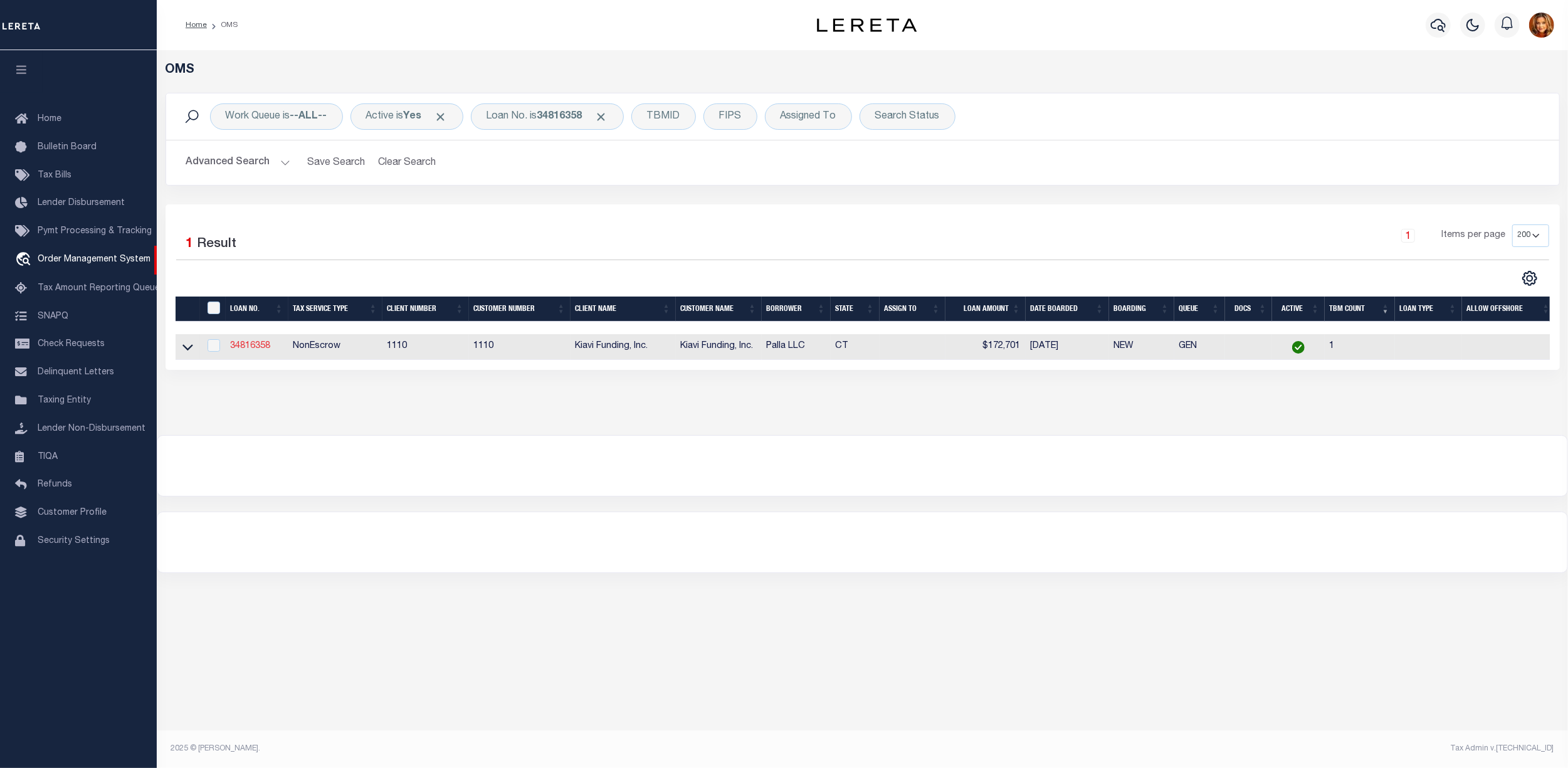
click at [241, 346] on link "34816358" at bounding box center [250, 346] width 40 height 9
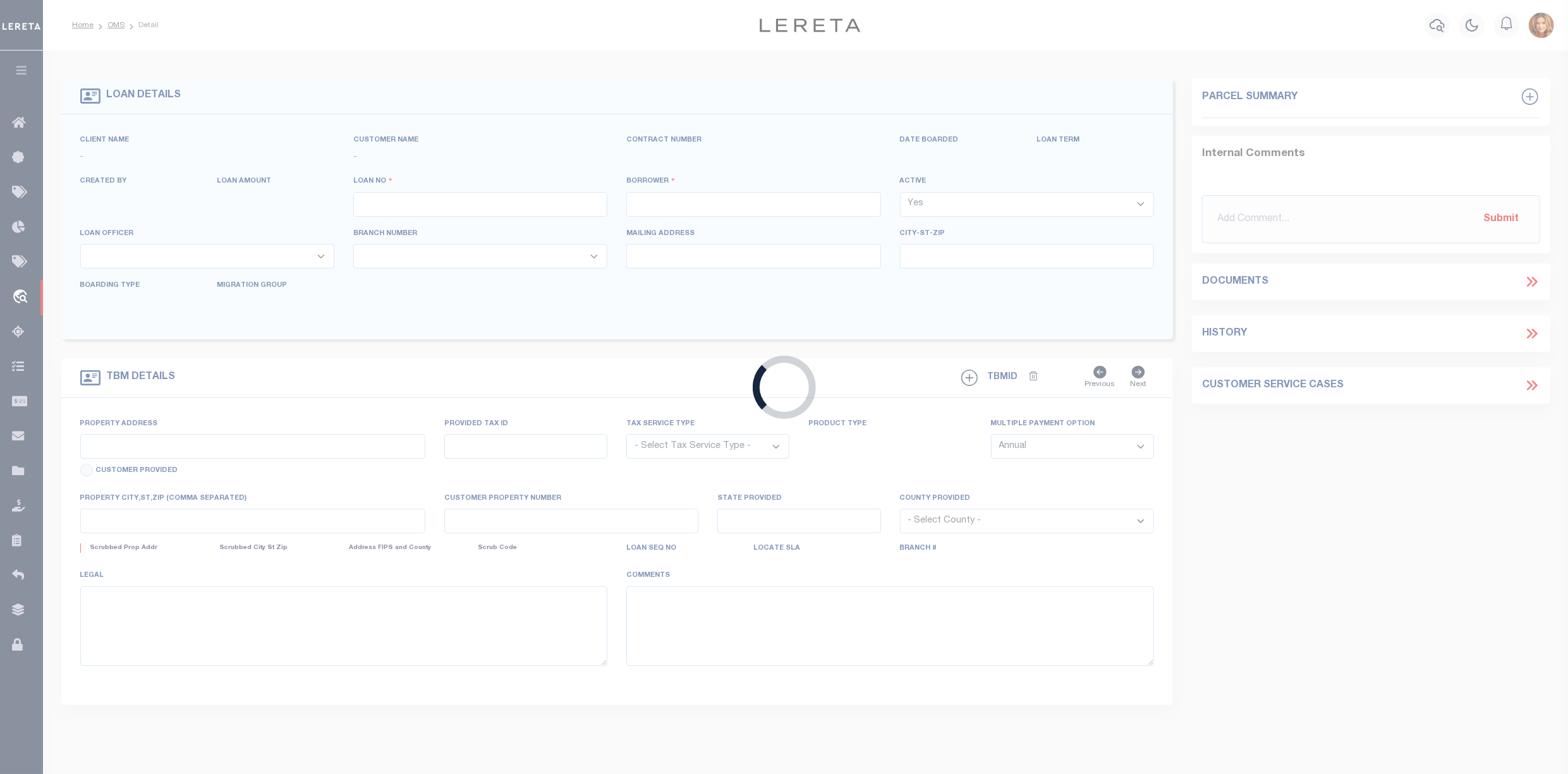
type input "34816358"
type input "Palla LLC"
select select
select select "10"
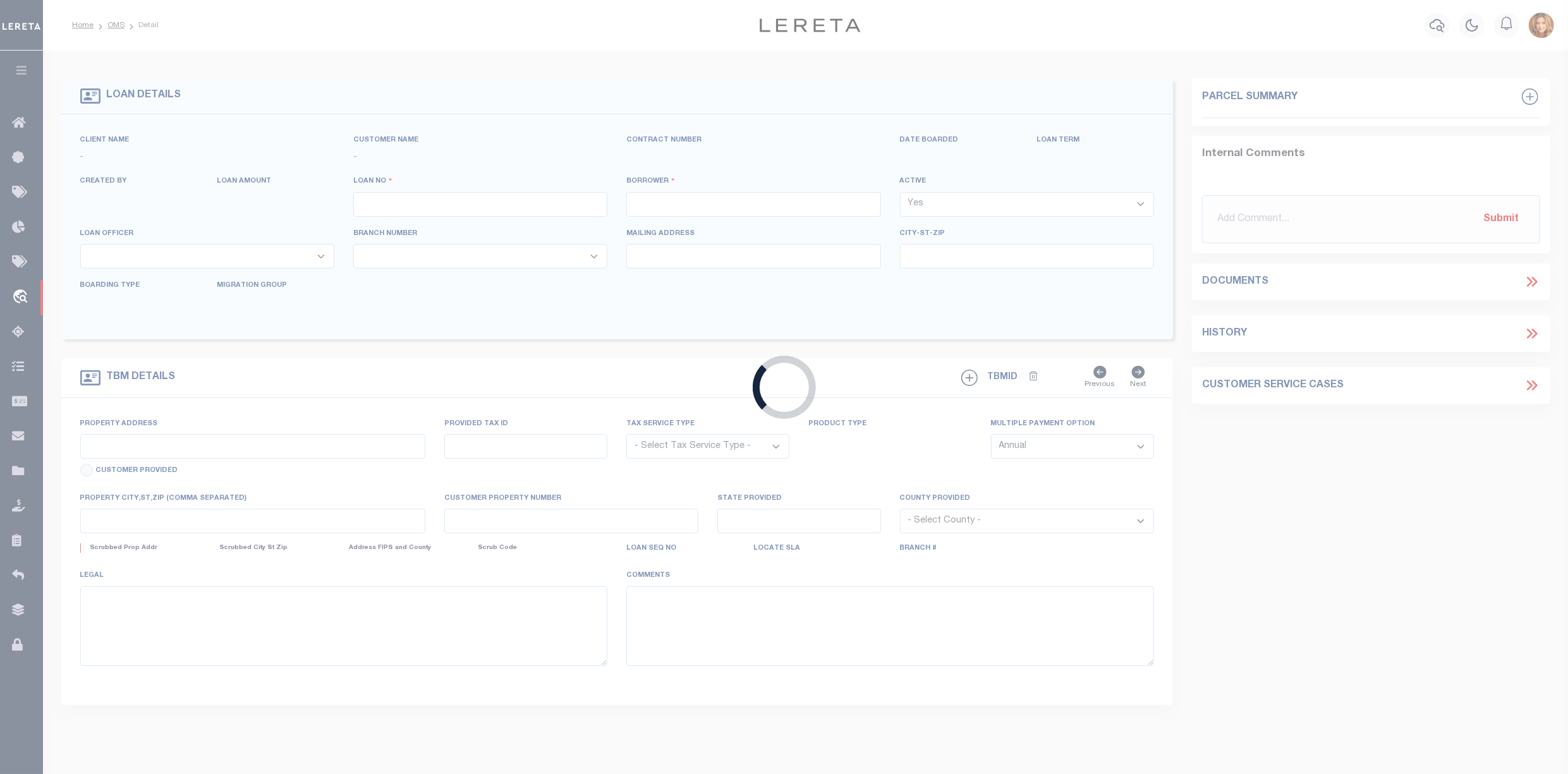
select select "NonEscrow"
type input "302 FIELDWOOD ROAD, WATERBURY, CT, 06704"
type input "001510010006"
type input "WATERBURY CT 06704"
type input "CT"
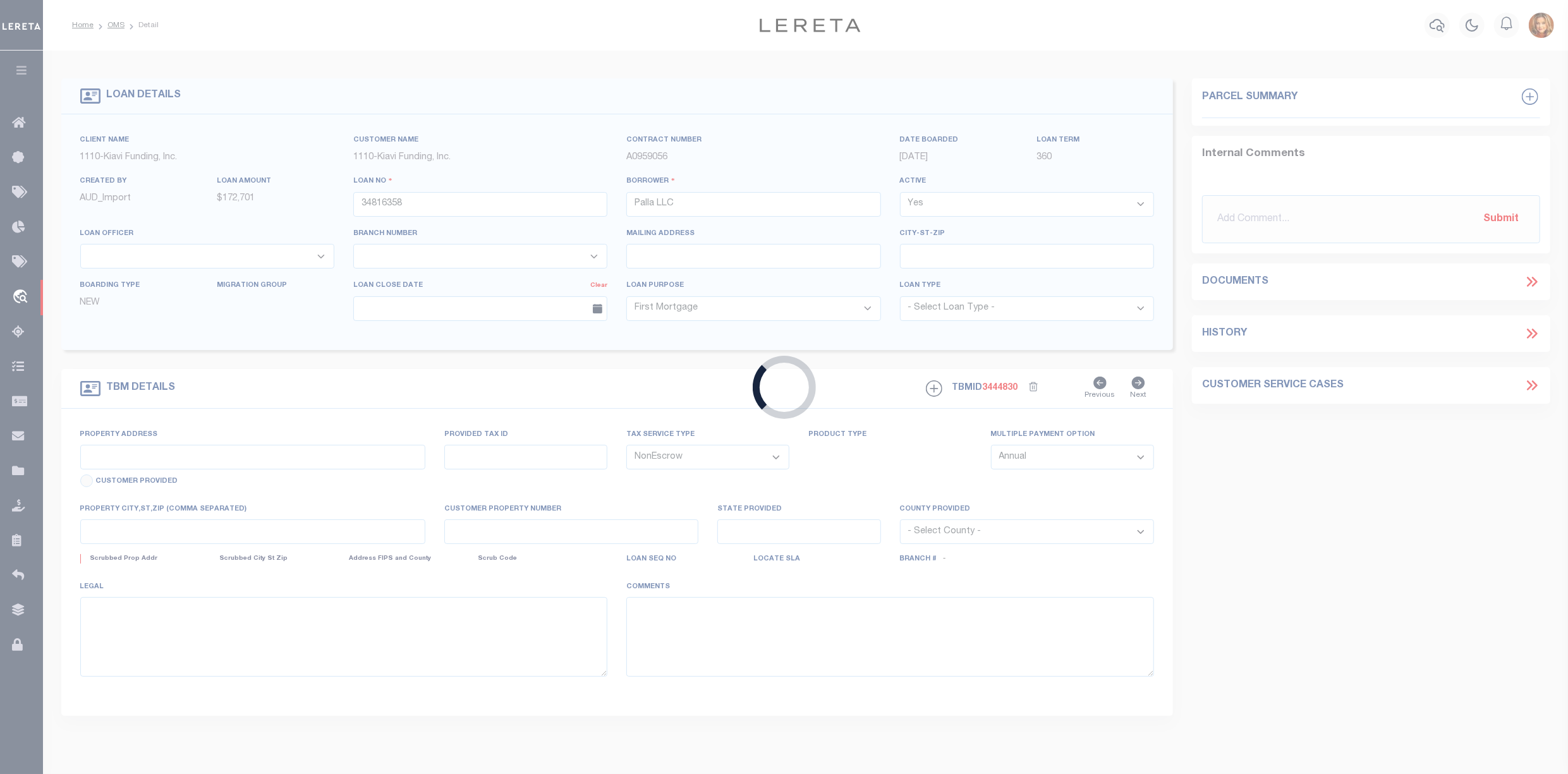
select select
select select "3485"
select select "2"
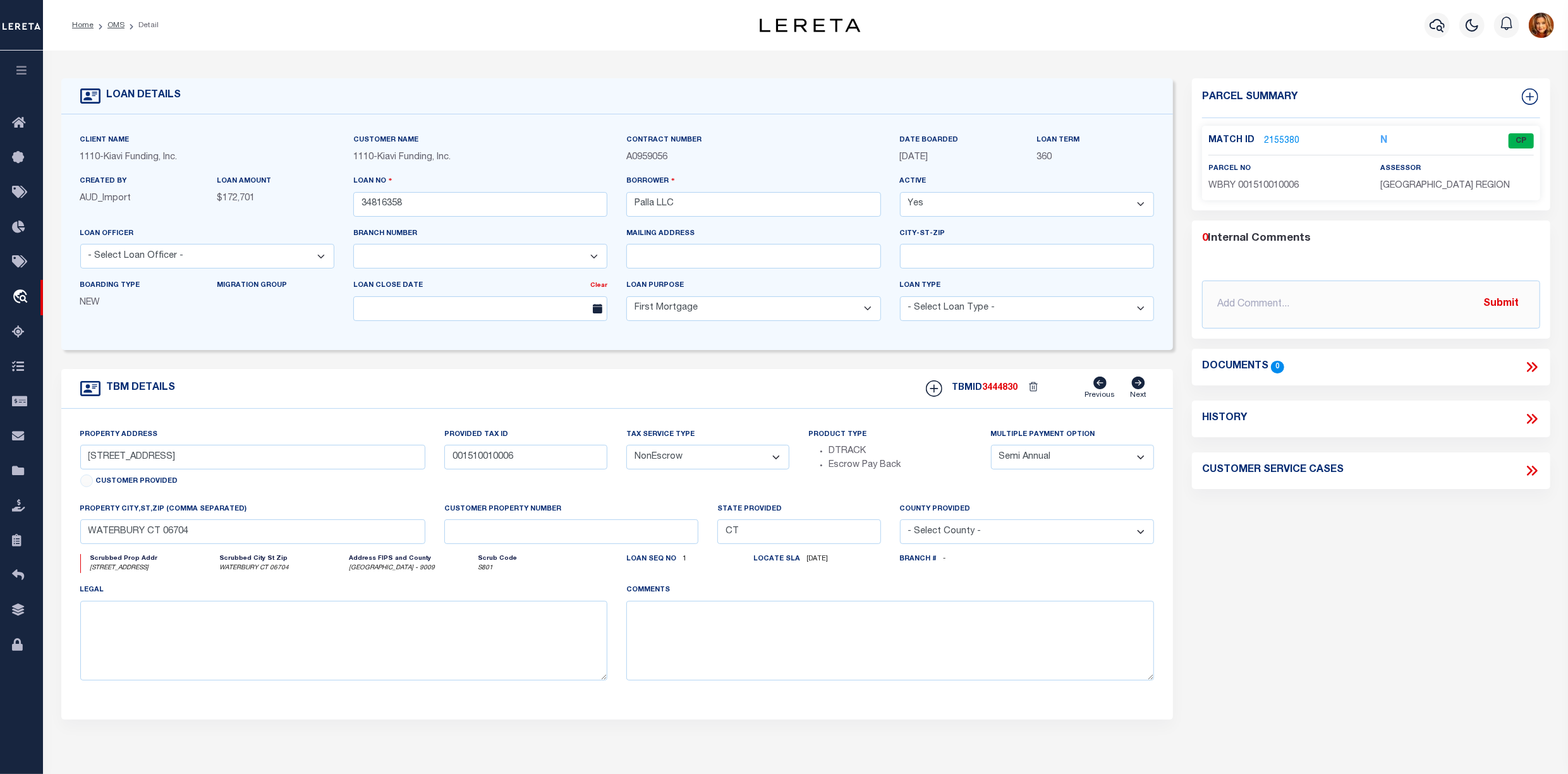
click at [1278, 141] on link "2155380" at bounding box center [1282, 141] width 36 height 13
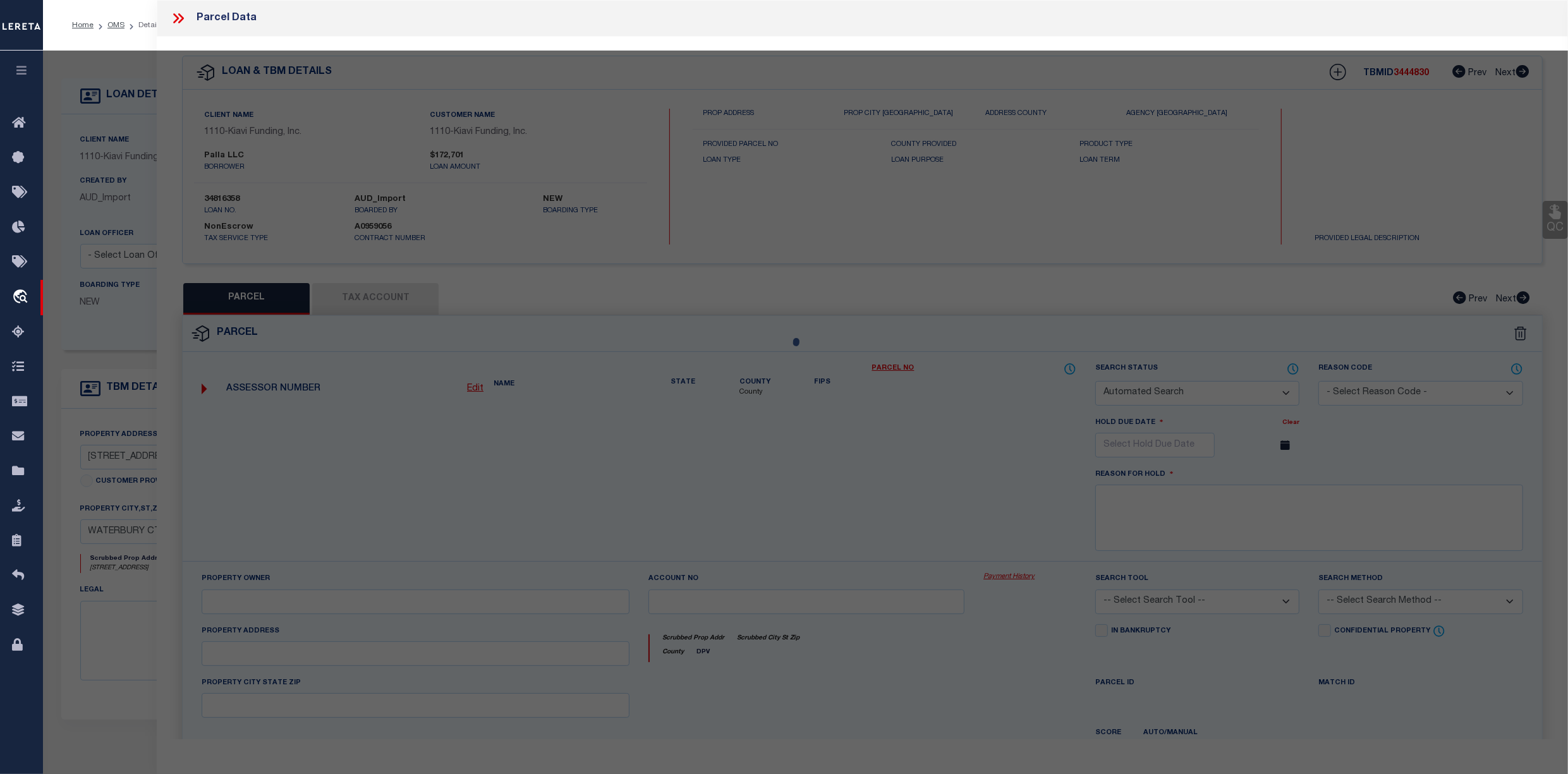
checkbox input "false"
select select "CP"
type input "JULIAN CLARKE"
select select "ATL"
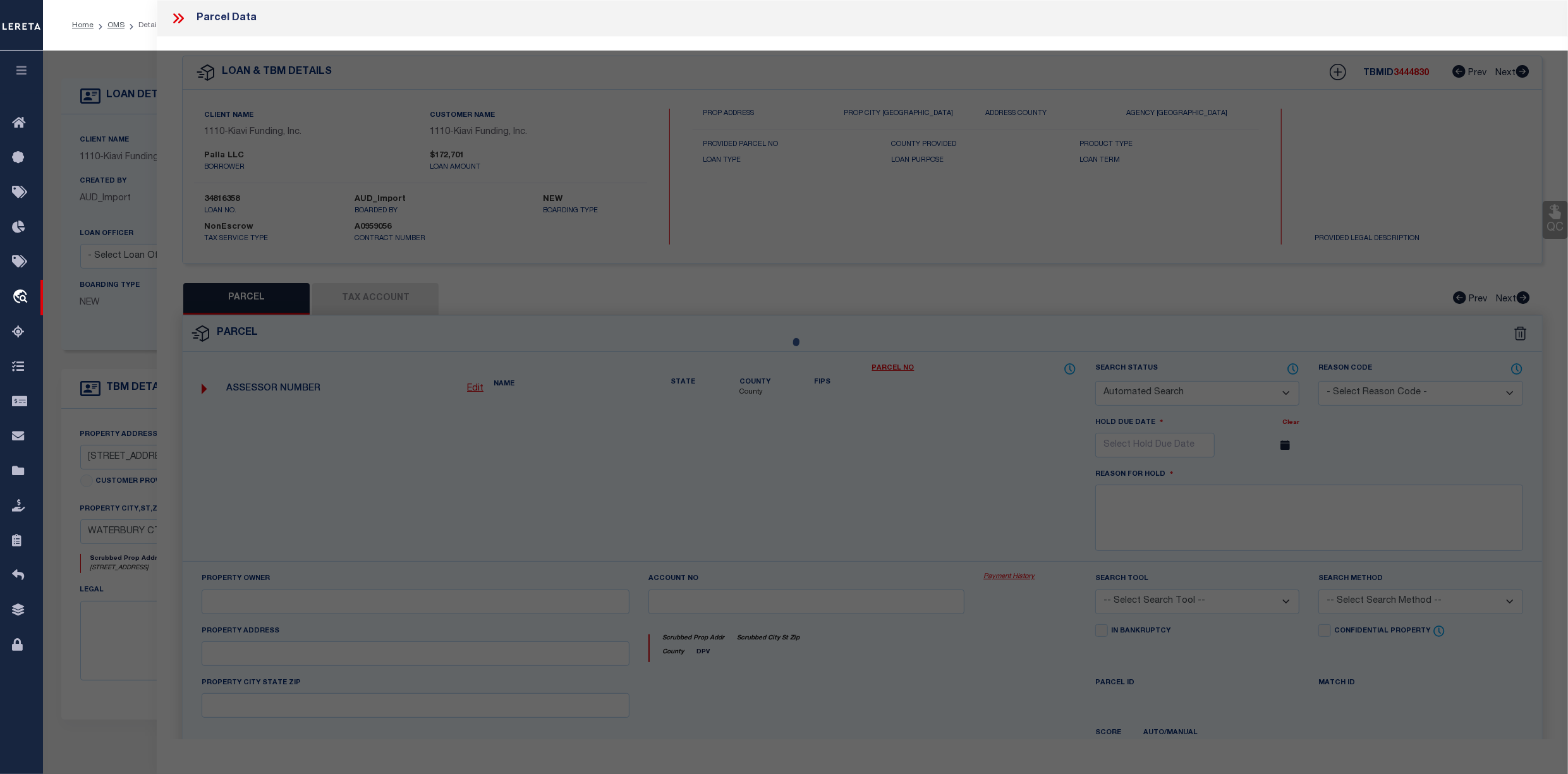
select select "ADD"
type input "302 FIELDWOOD RD"
checkbox input "false"
type input "WATERBURY, CT 06704"
type textarea "LOT:6 BLK:1001 CITY/MUNI/TWP:WATERBURY"
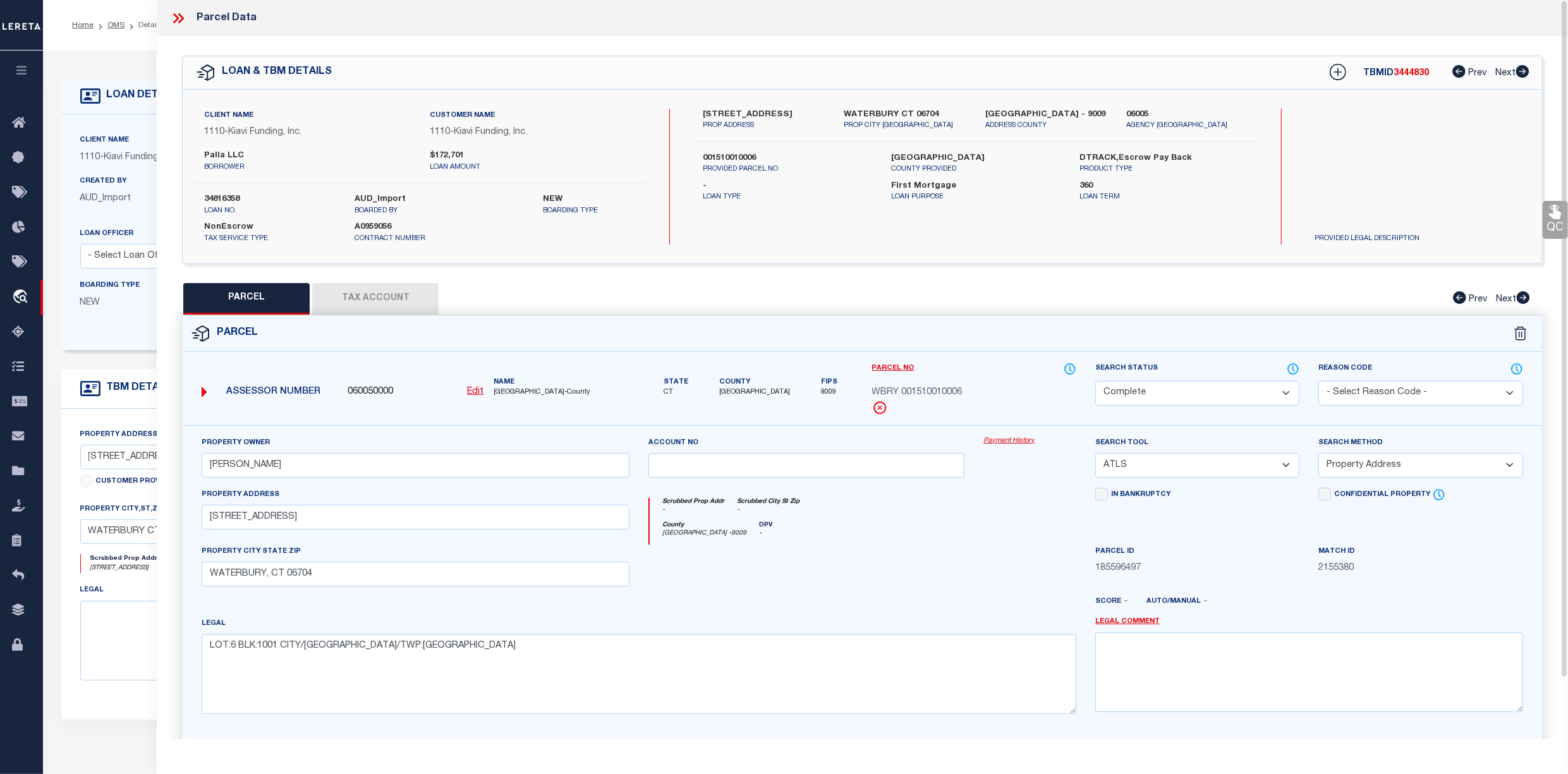
click at [367, 306] on button "Tax Account" at bounding box center [375, 298] width 127 height 32
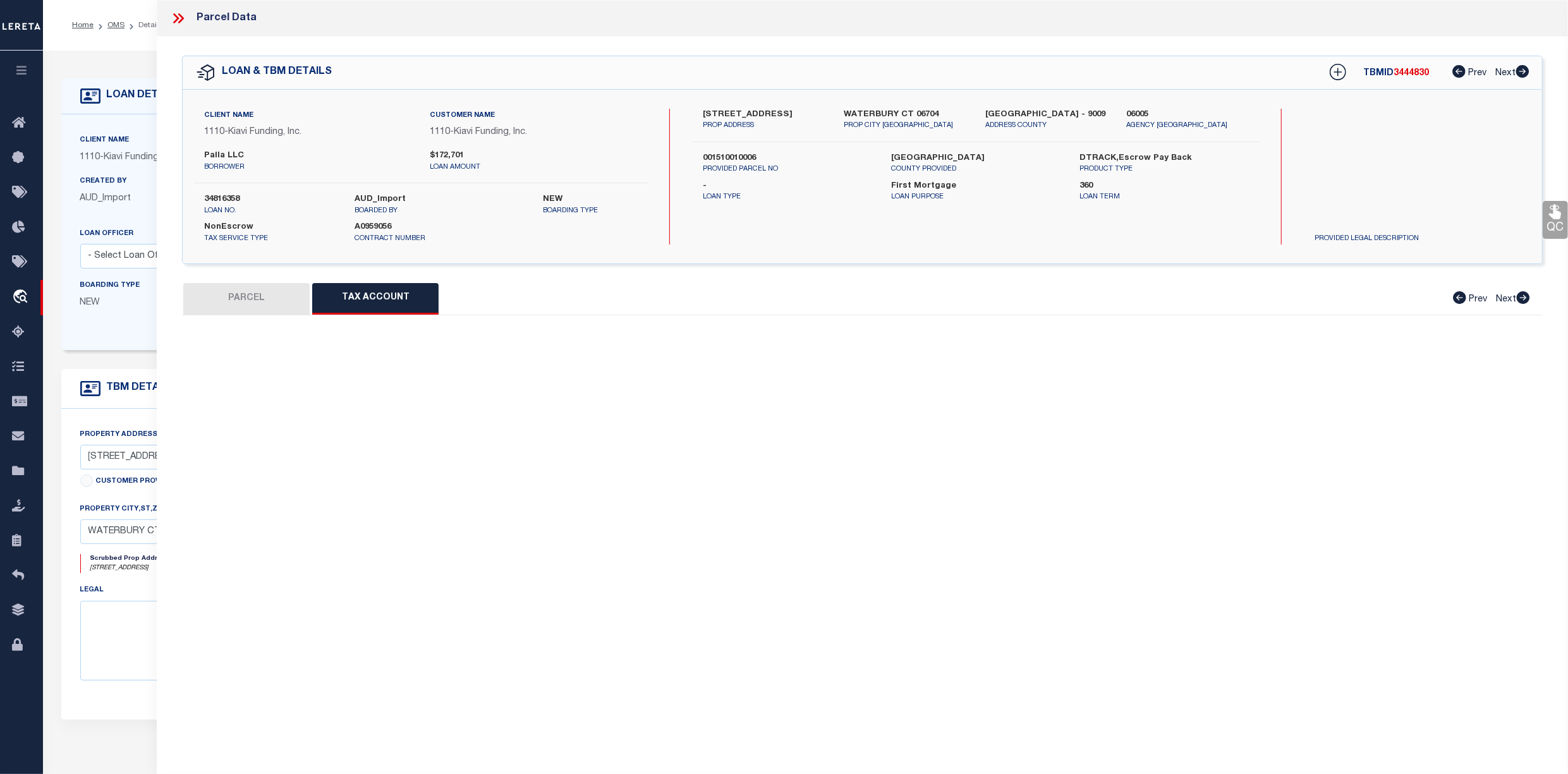
select select "100"
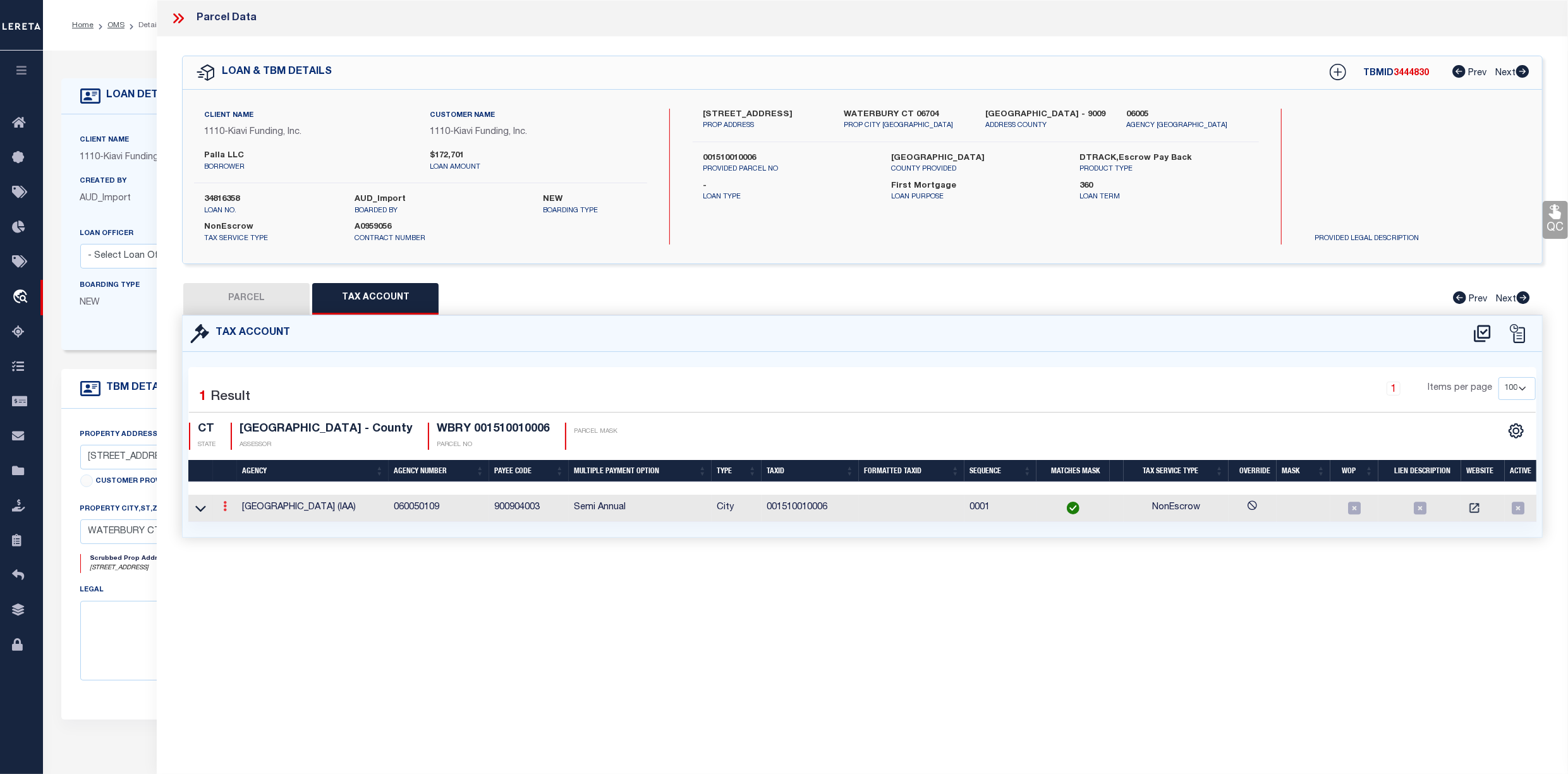
click at [223, 508] on link at bounding box center [225, 508] width 14 height 10
click at [236, 530] on icon "" at bounding box center [238, 525] width 10 height 10
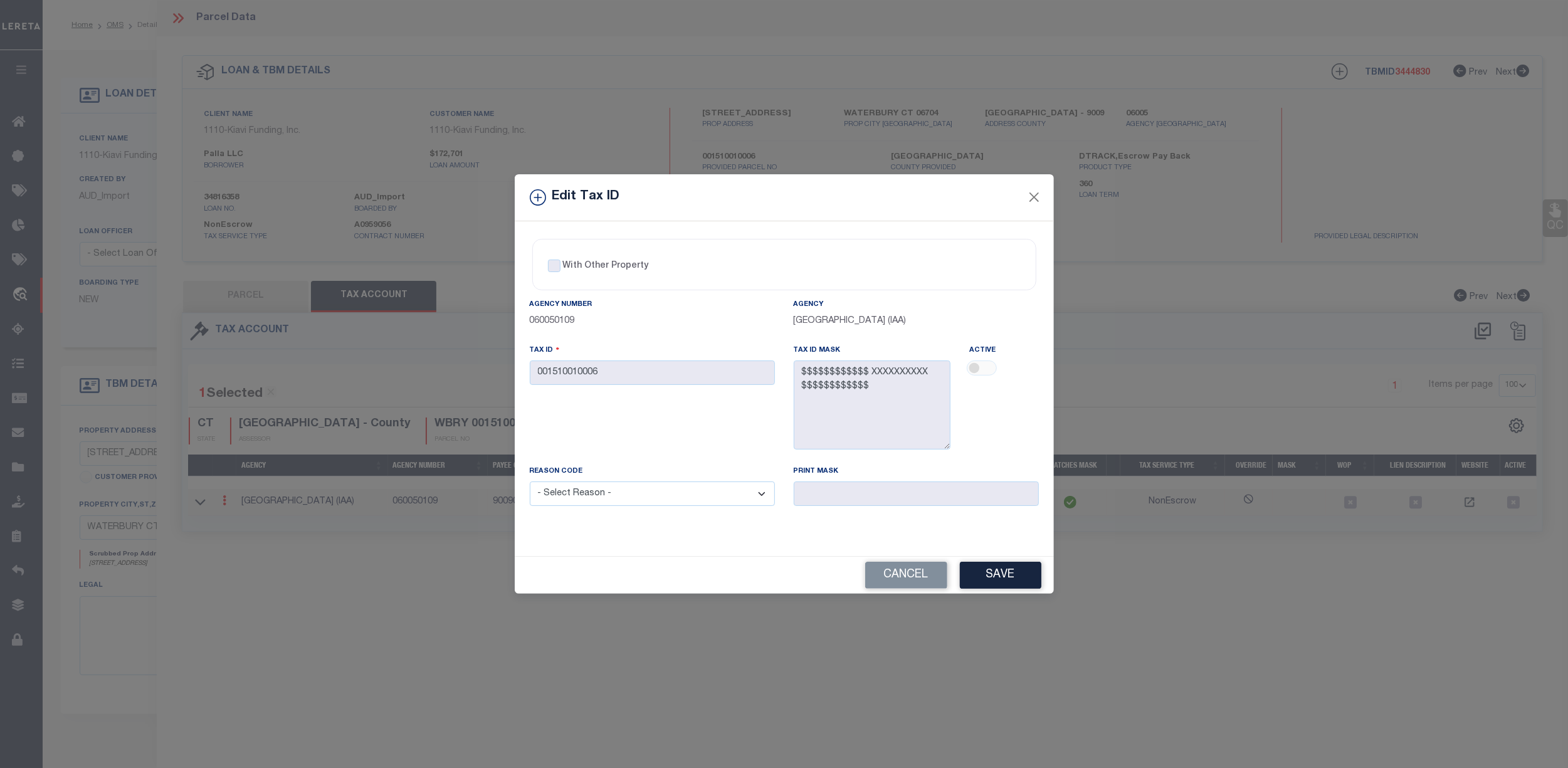
click at [983, 362] on div at bounding box center [1004, 369] width 69 height 18
click at [906, 582] on button "Cancel" at bounding box center [906, 575] width 82 height 27
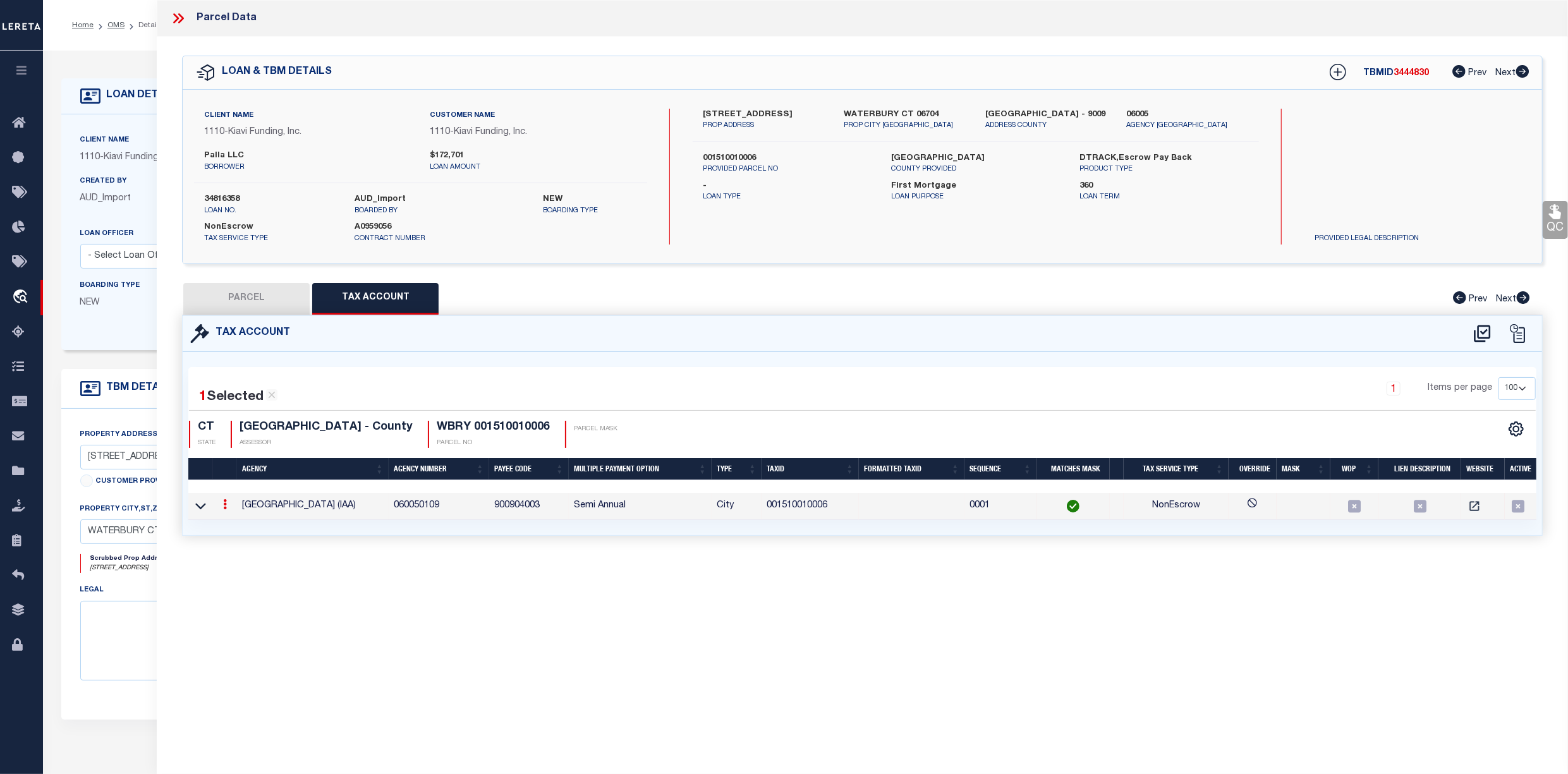
click at [177, 15] on icon at bounding box center [178, 18] width 16 height 16
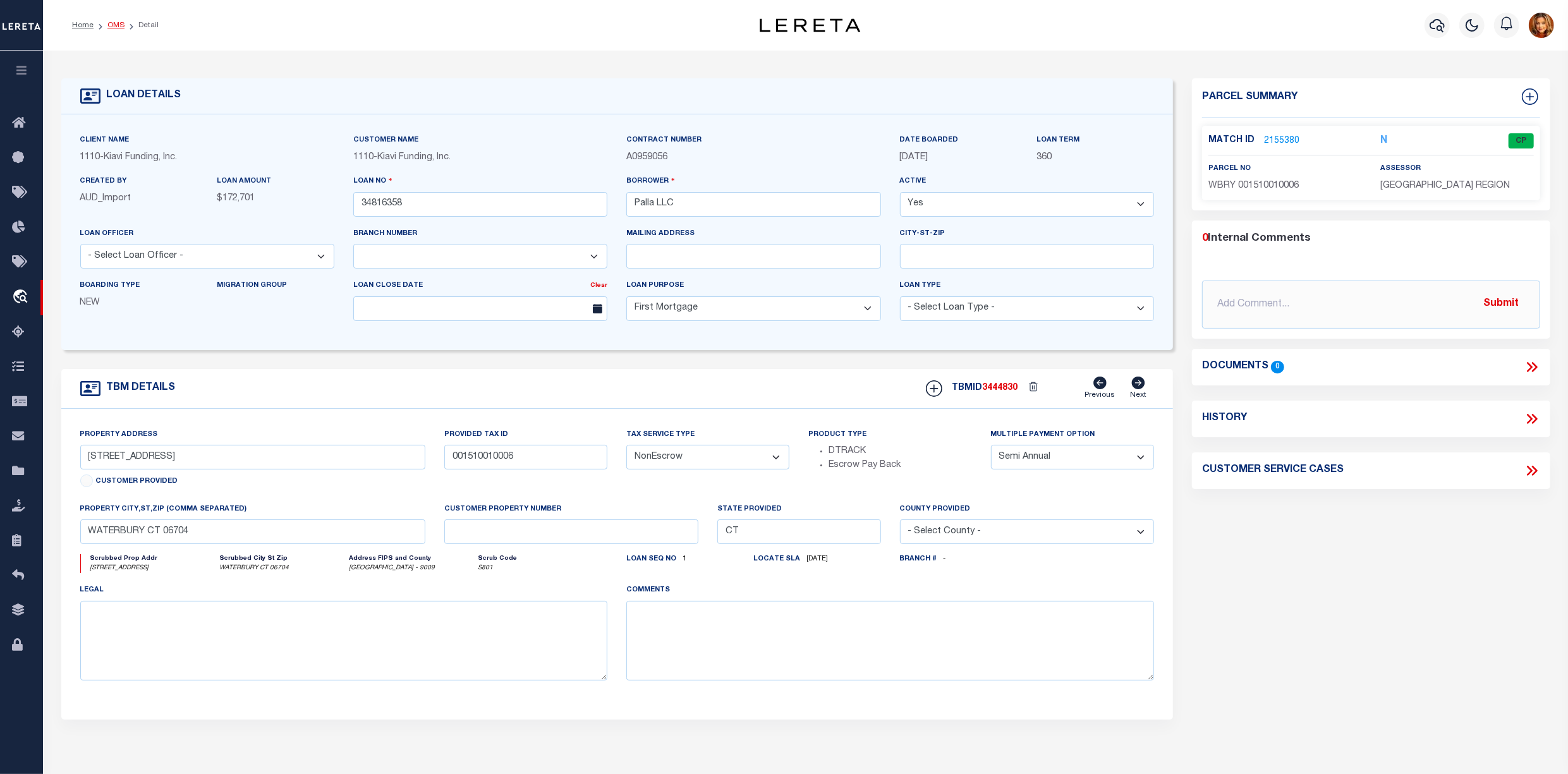
click at [115, 26] on link "OMS" at bounding box center [115, 25] width 17 height 7
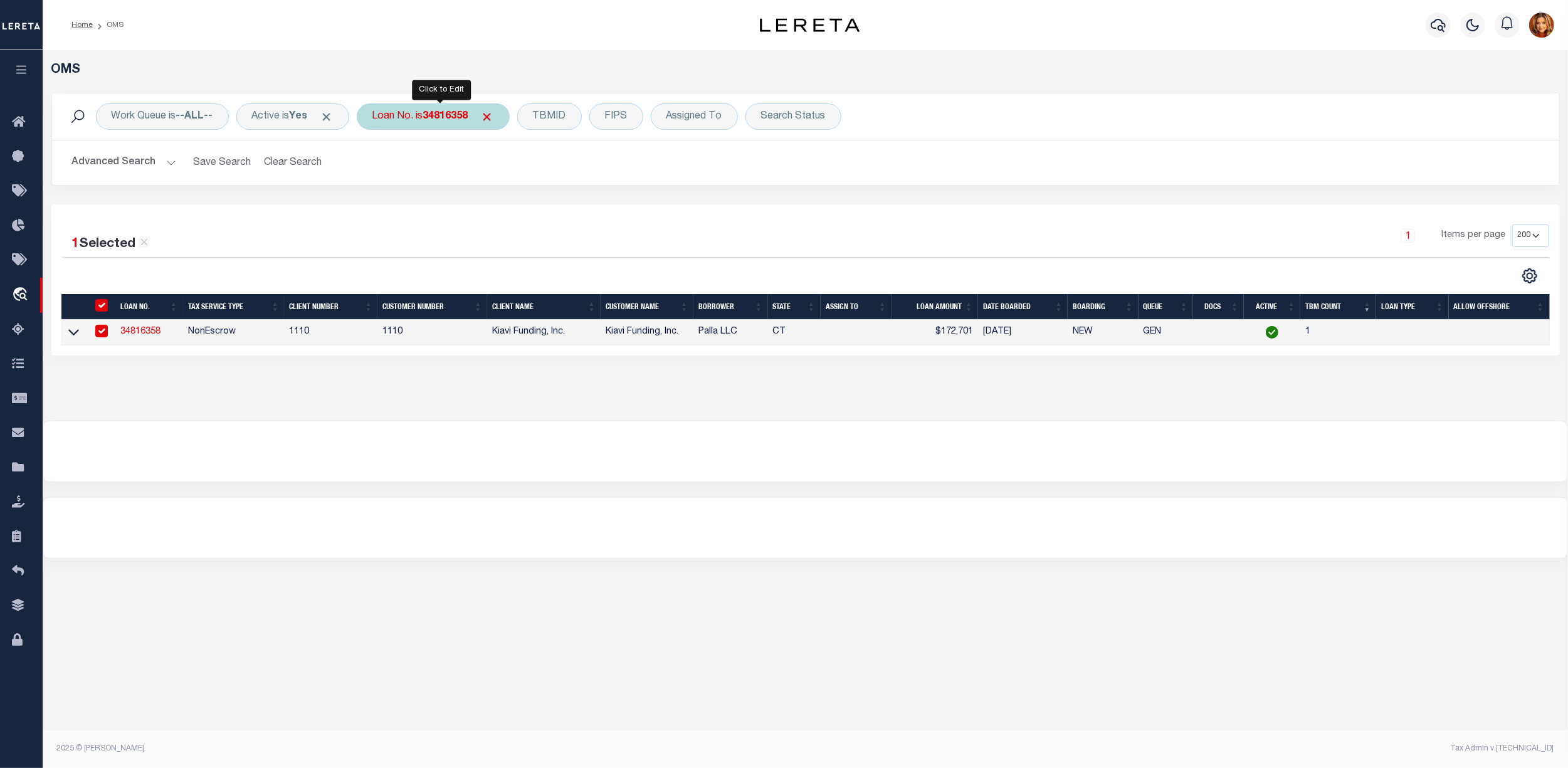
click at [433, 118] on b "34816358" at bounding box center [445, 117] width 45 height 10
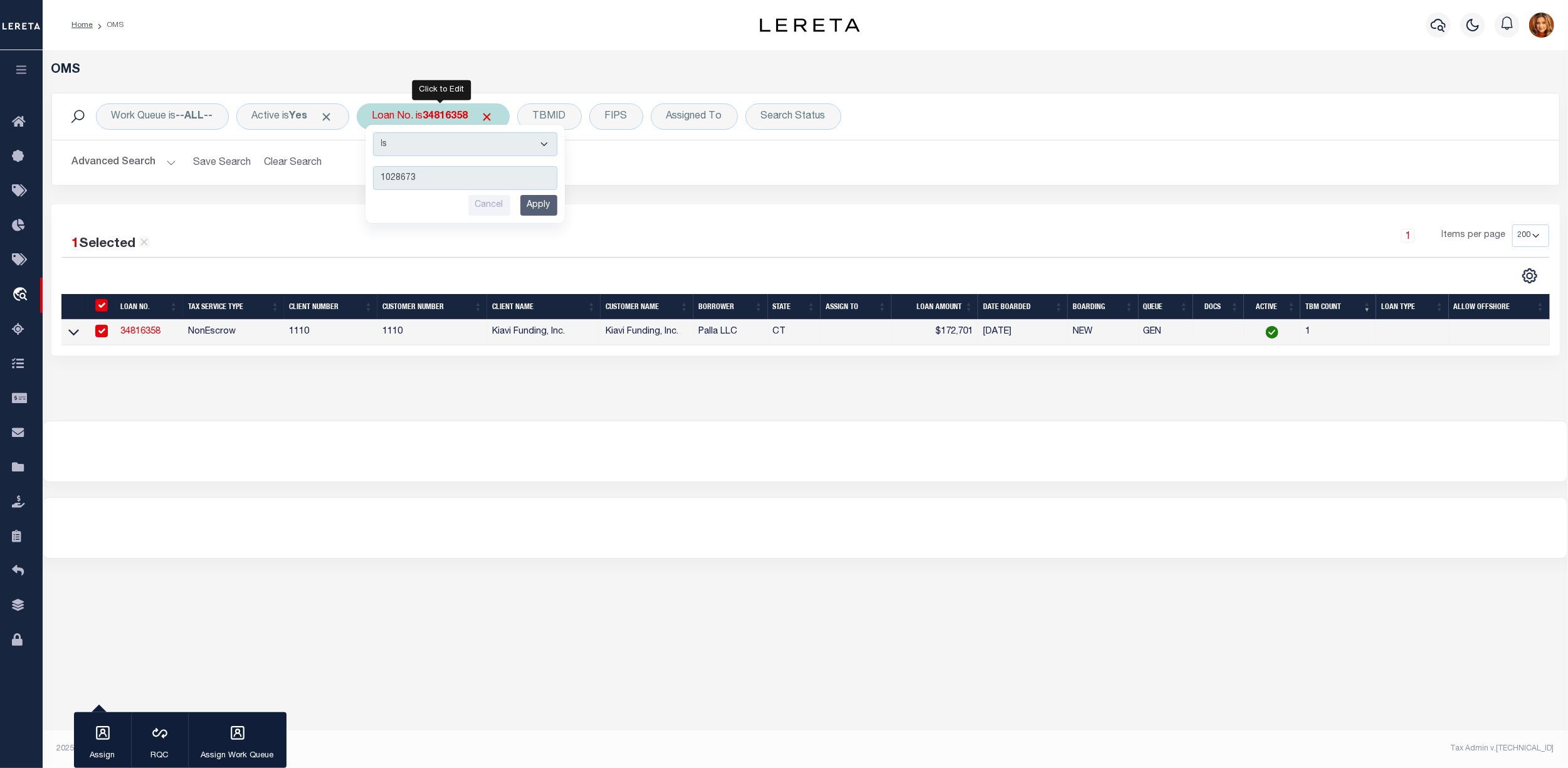
type input "10286731"
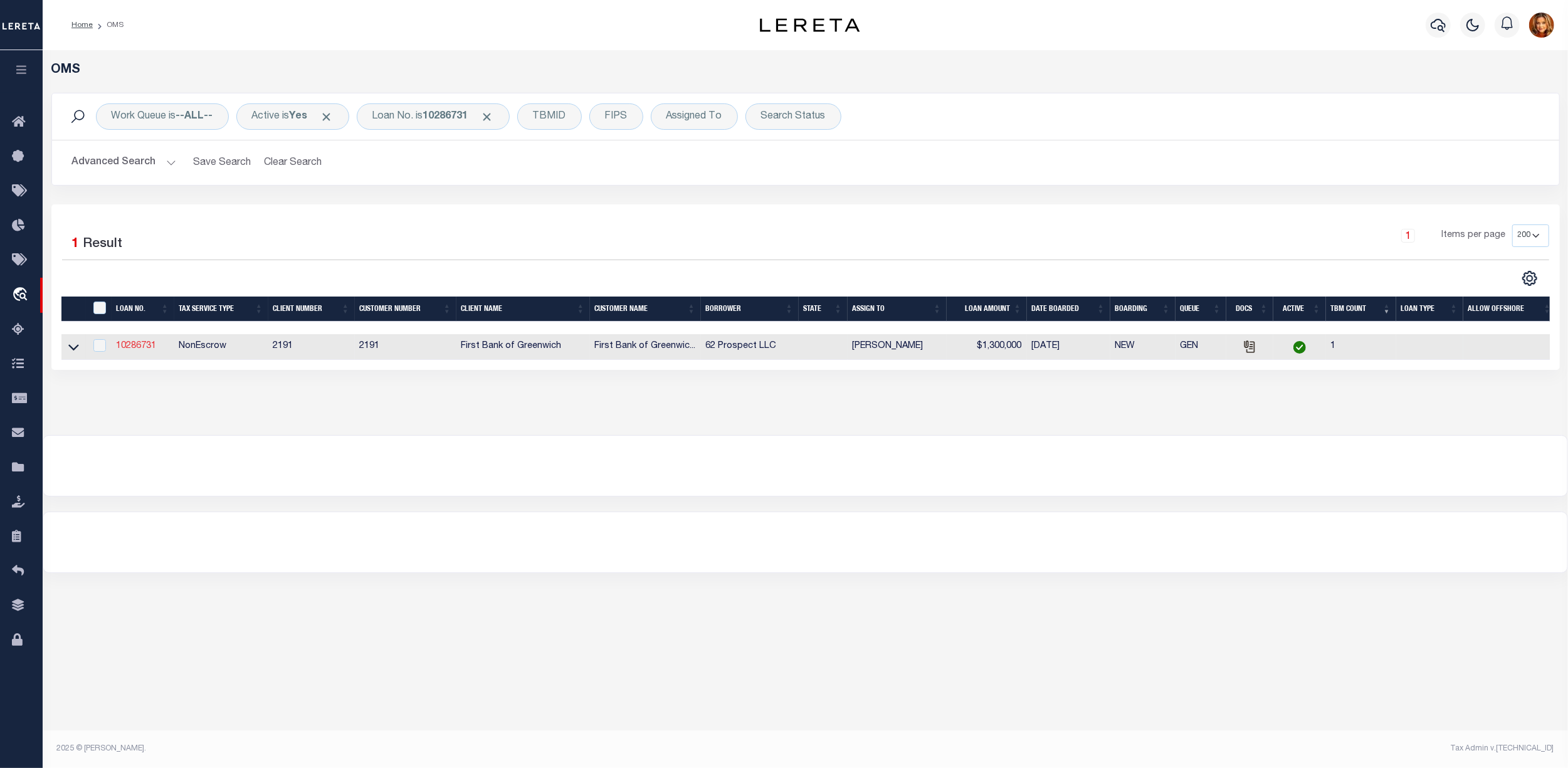
click at [134, 350] on link "10286731" at bounding box center [137, 346] width 40 height 9
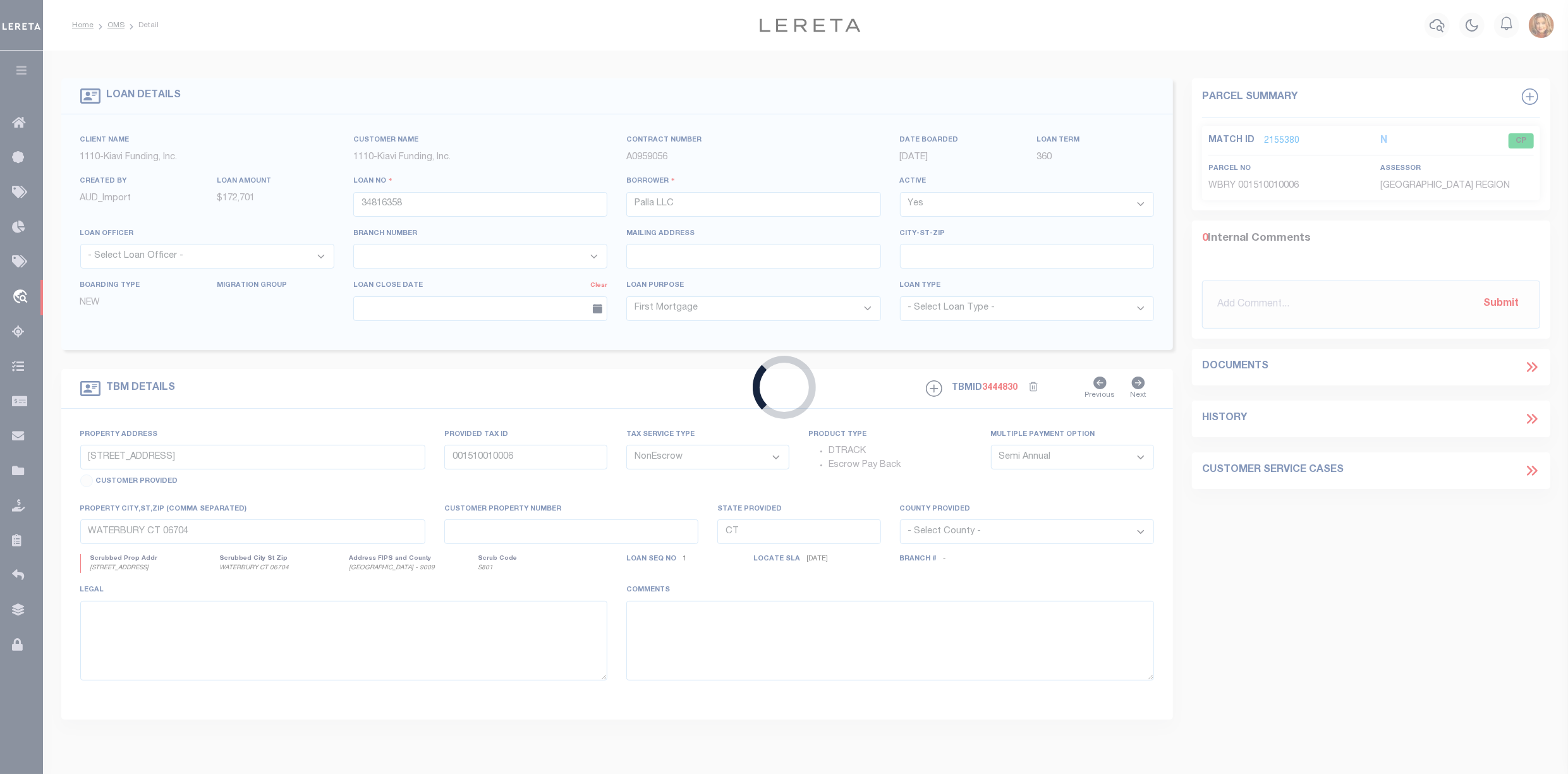
type input "10286731"
type input "62 Prospect LLC"
select select
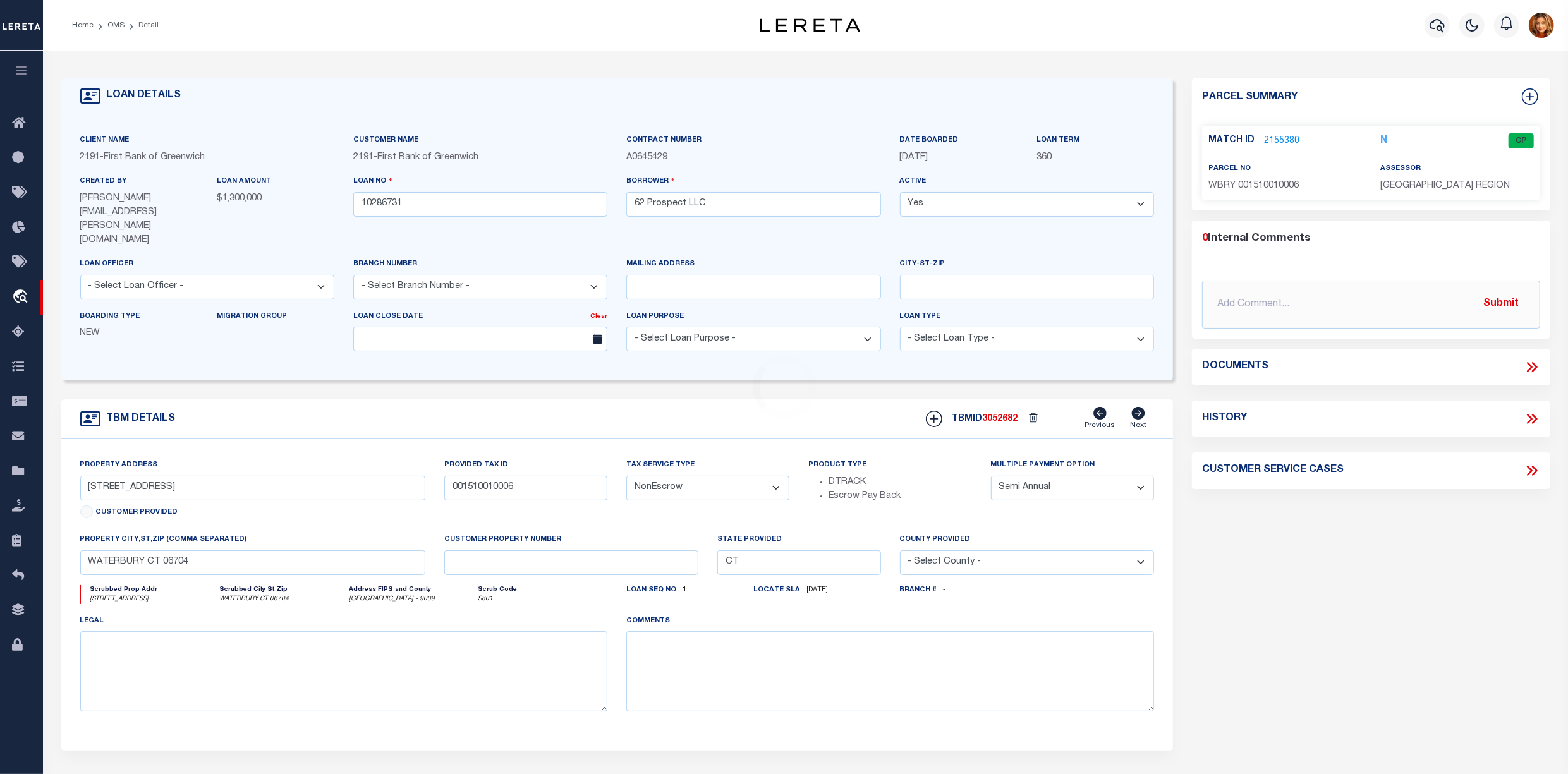
select select
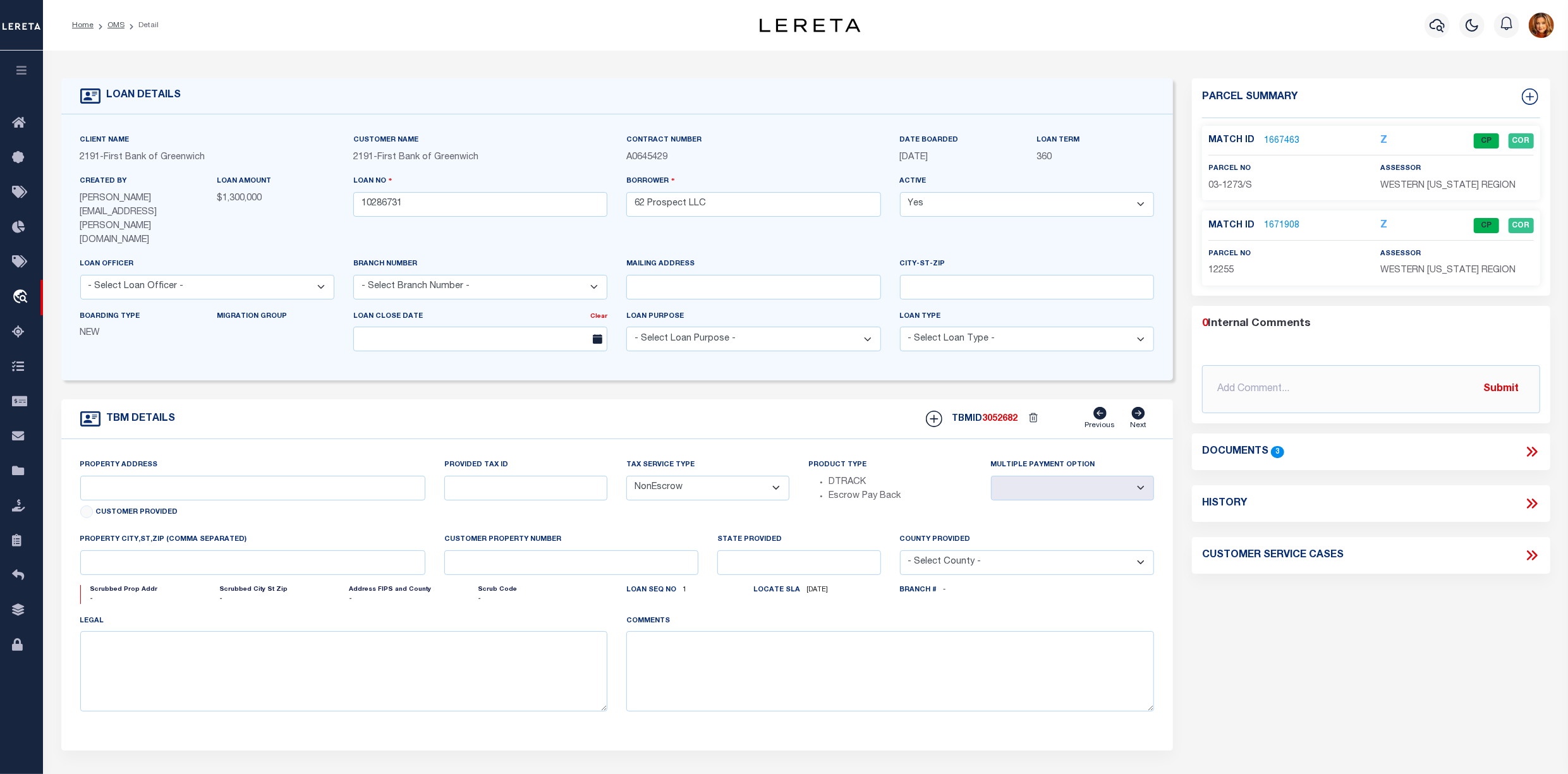
click at [1274, 136] on link "1667463" at bounding box center [1282, 141] width 36 height 13
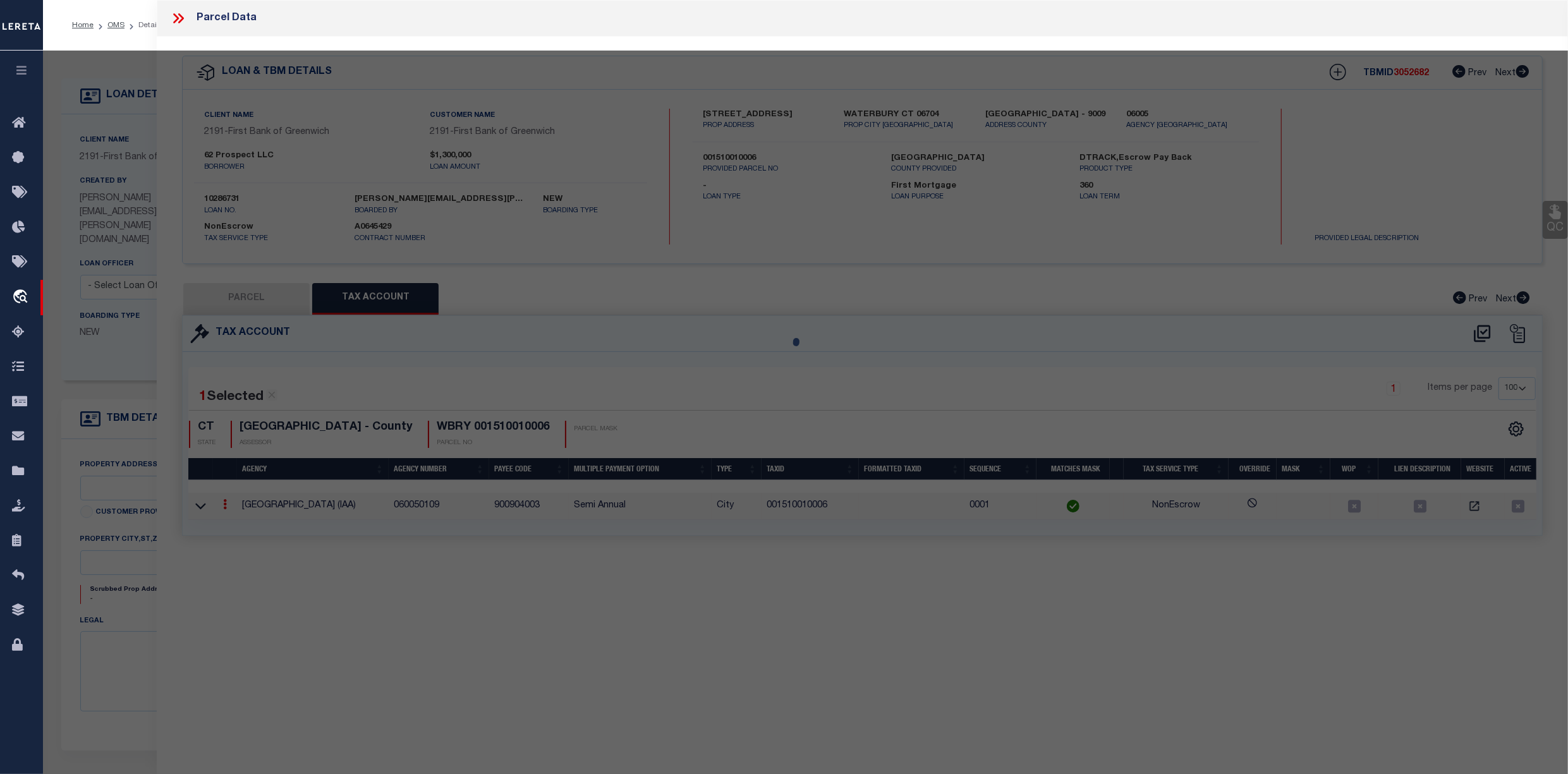
select select "AS"
select select
checkbox input "false"
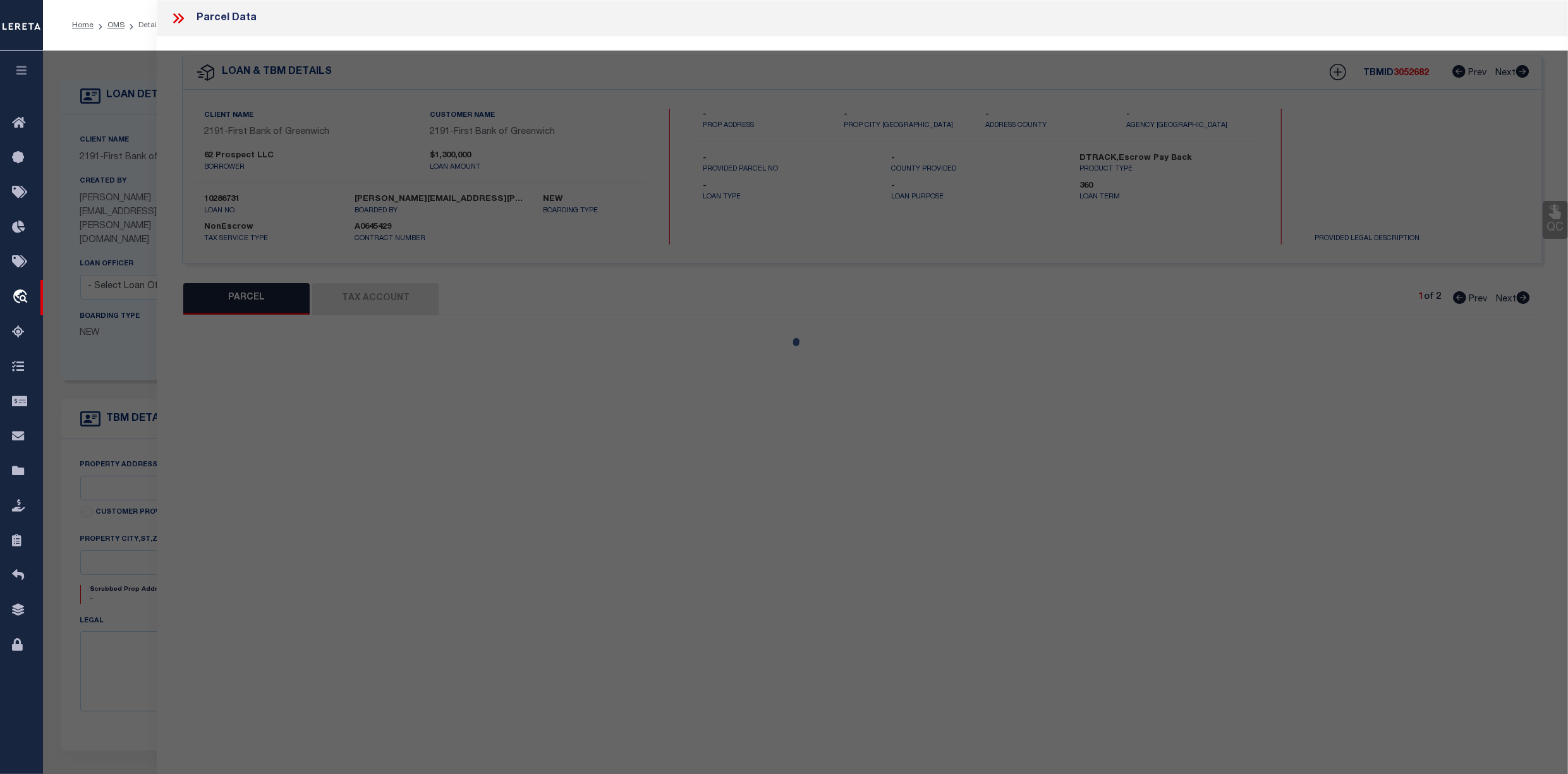
select select "CP"
type input "62 PROSPECT STREET LLC"
select select
type input "62 PROSPECT STREET"
checkbox input "false"
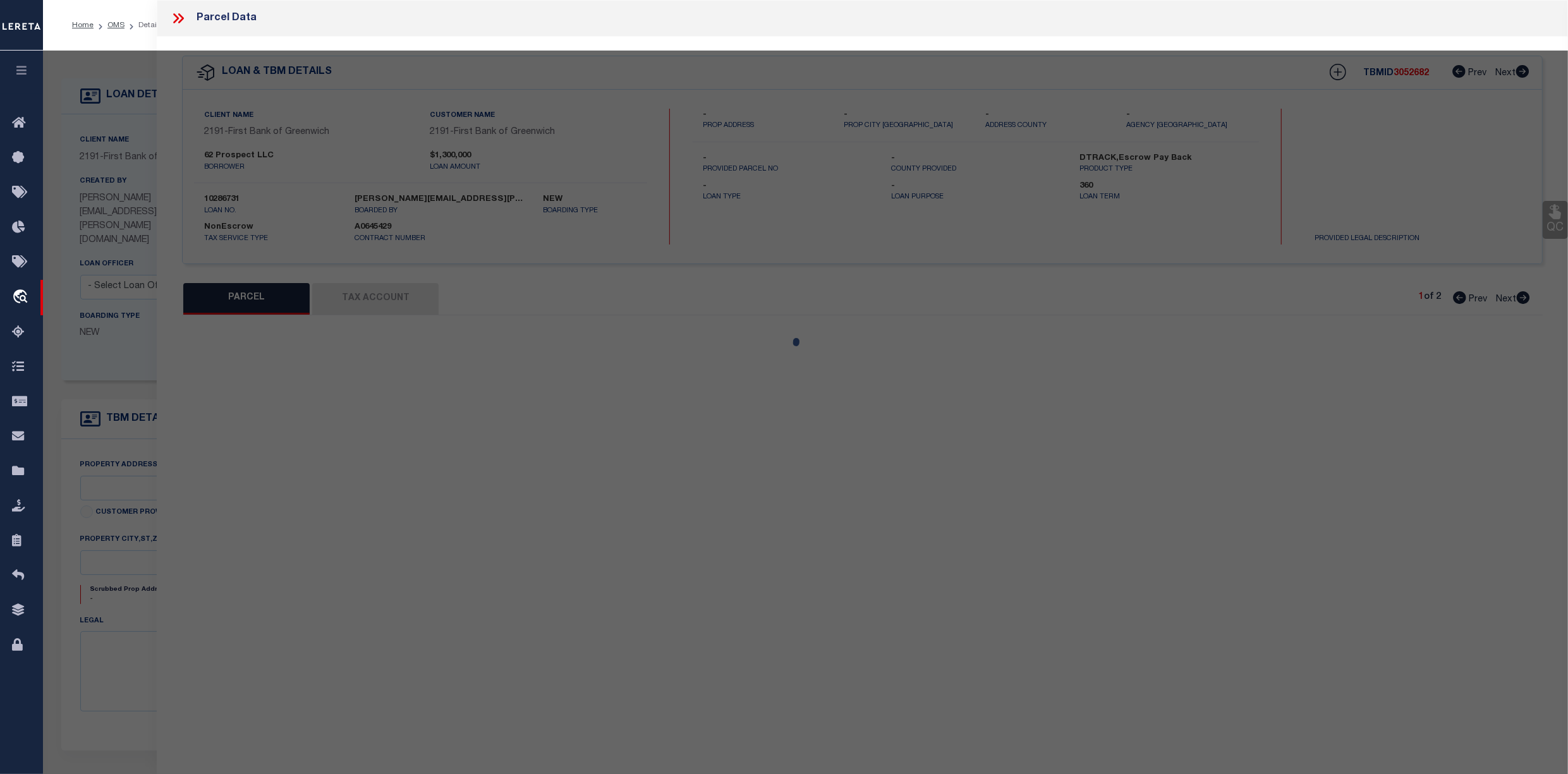
type input "GREENWICH CT"
type textarea "Spoke to Jim from town assessor office"
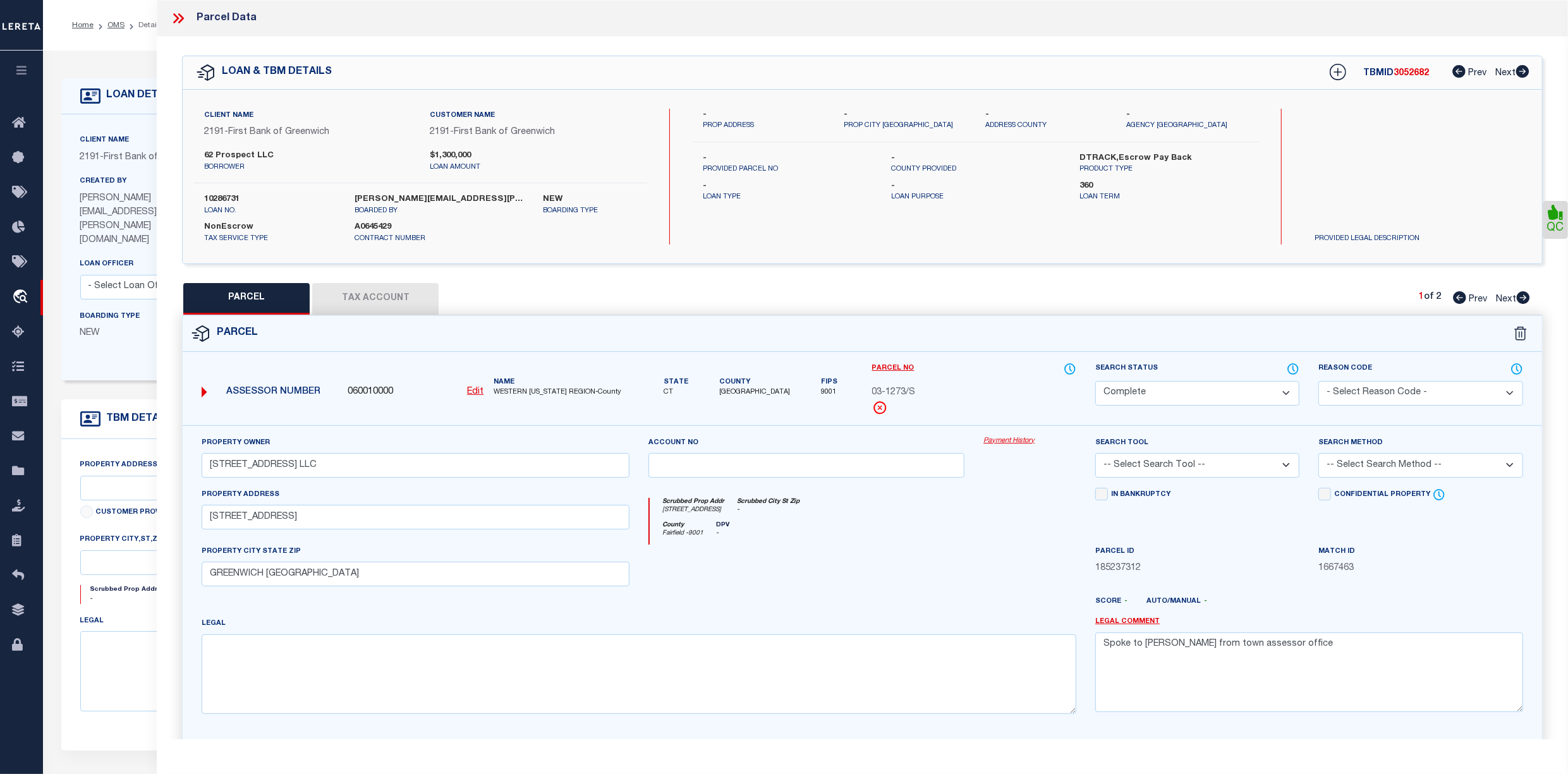
click at [352, 298] on button "Tax Account" at bounding box center [375, 298] width 127 height 32
select select "100"
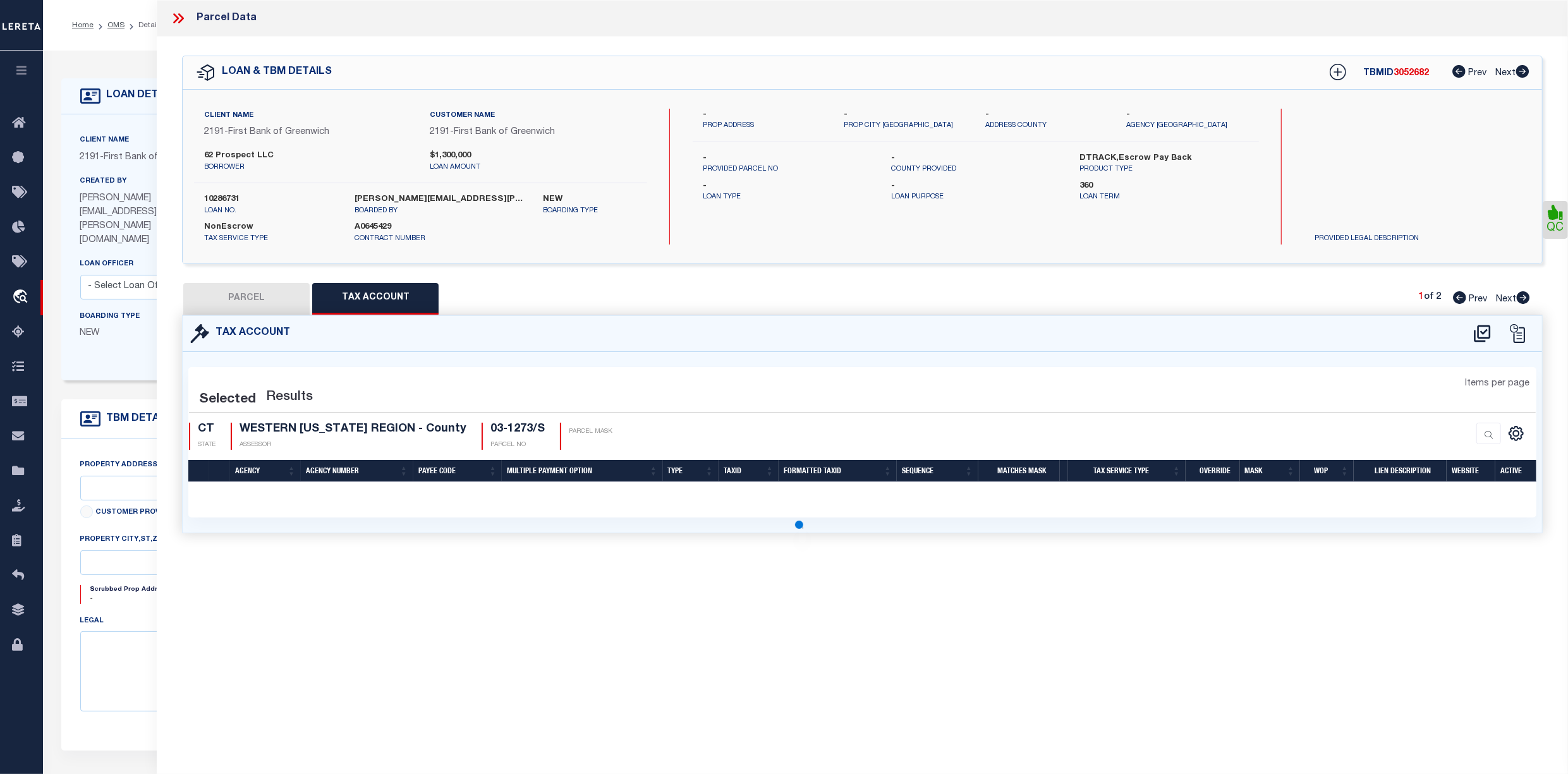
select select "100"
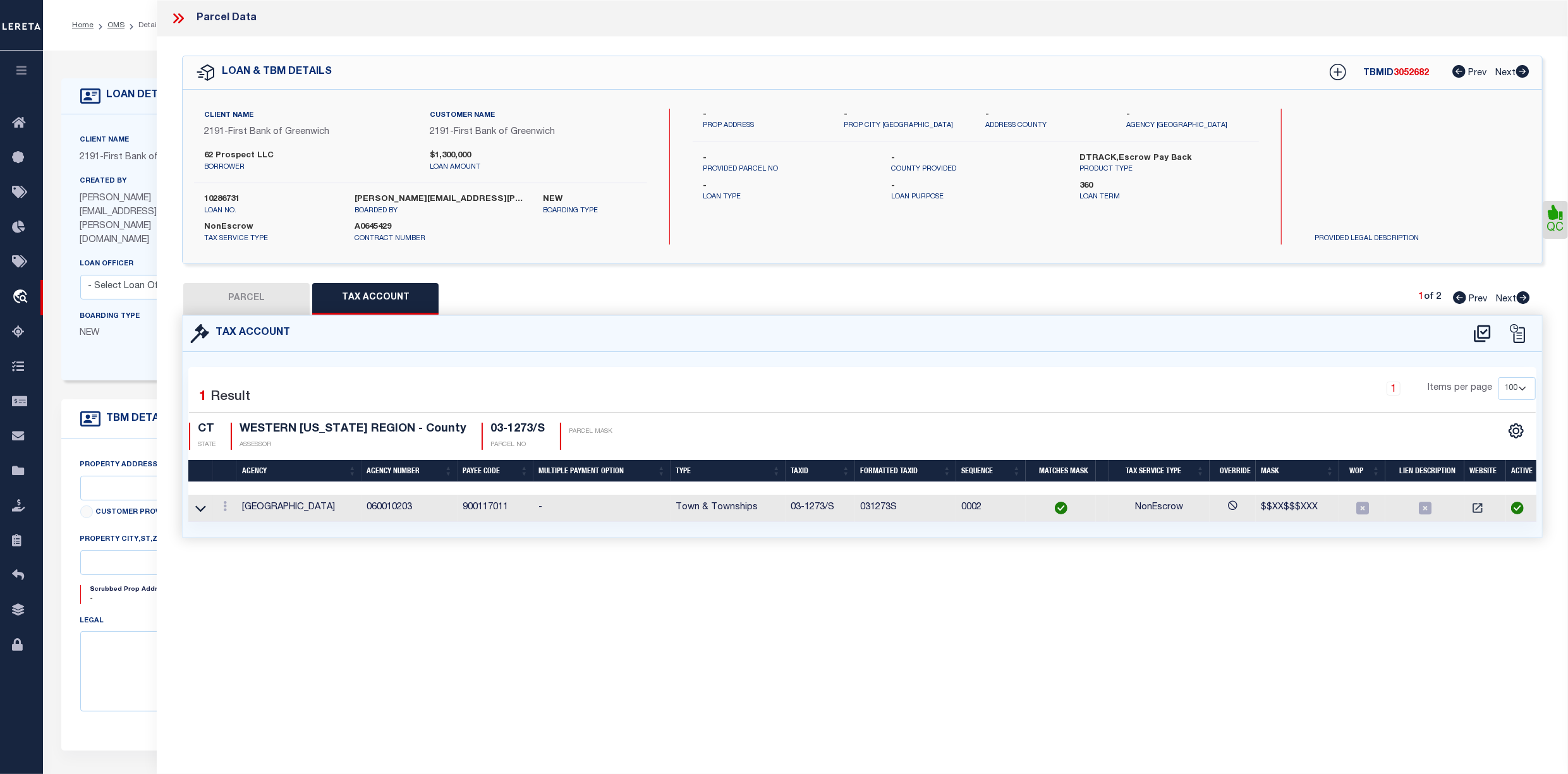
drag, startPoint x: 258, startPoint y: 294, endPoint x: 276, endPoint y: 295, distance: 18.0
click at [259, 295] on button "PARCEL" at bounding box center [247, 298] width 127 height 32
select select "AS"
checkbox input "false"
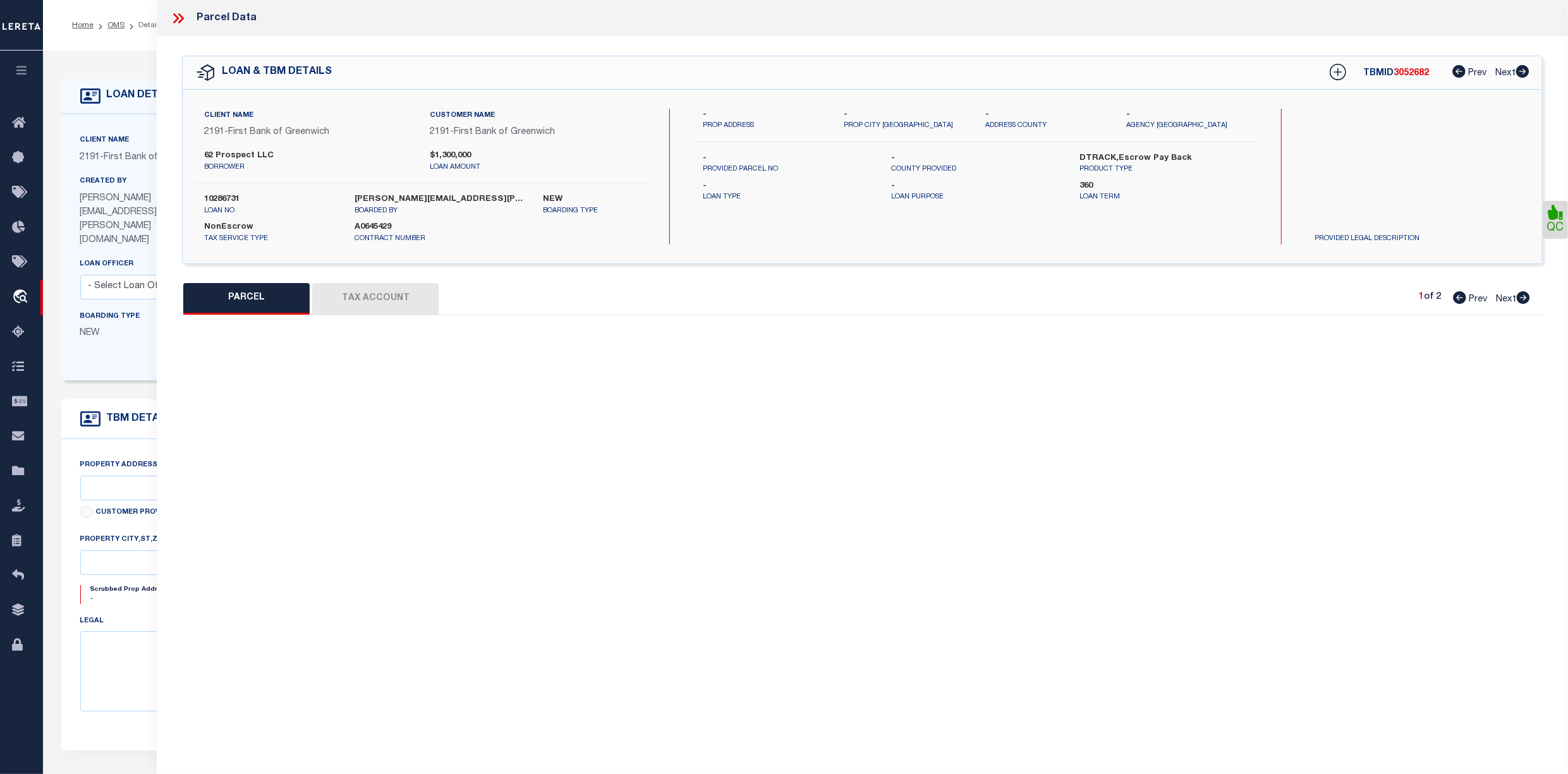
select select "CP"
type input "62 PROSPECT STREET LLC"
select select
type input "62 PROSPECT STREET"
checkbox input "false"
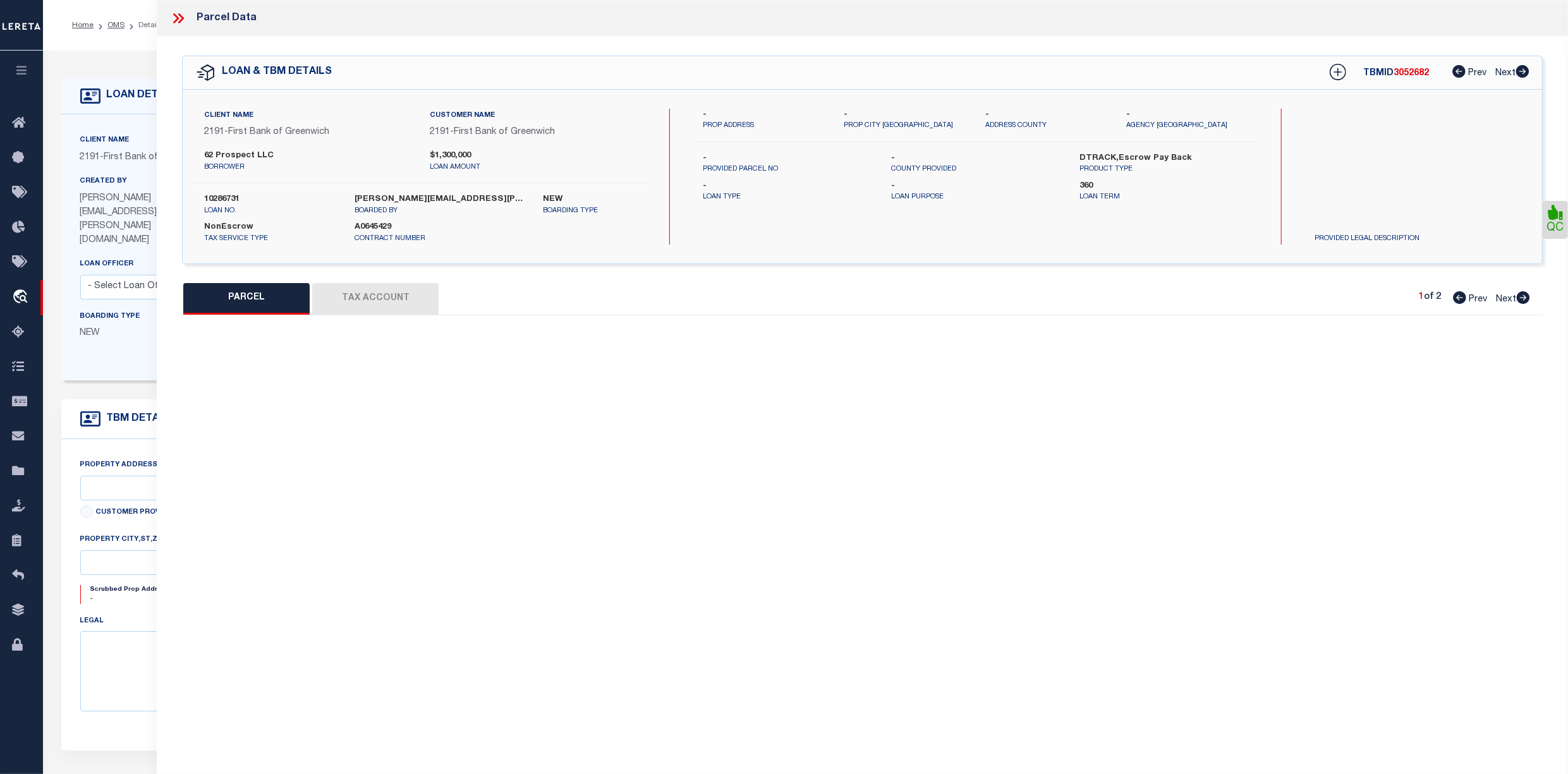
type input "GREENWICH CT"
type textarea "Spoke to Jim from town assessor office"
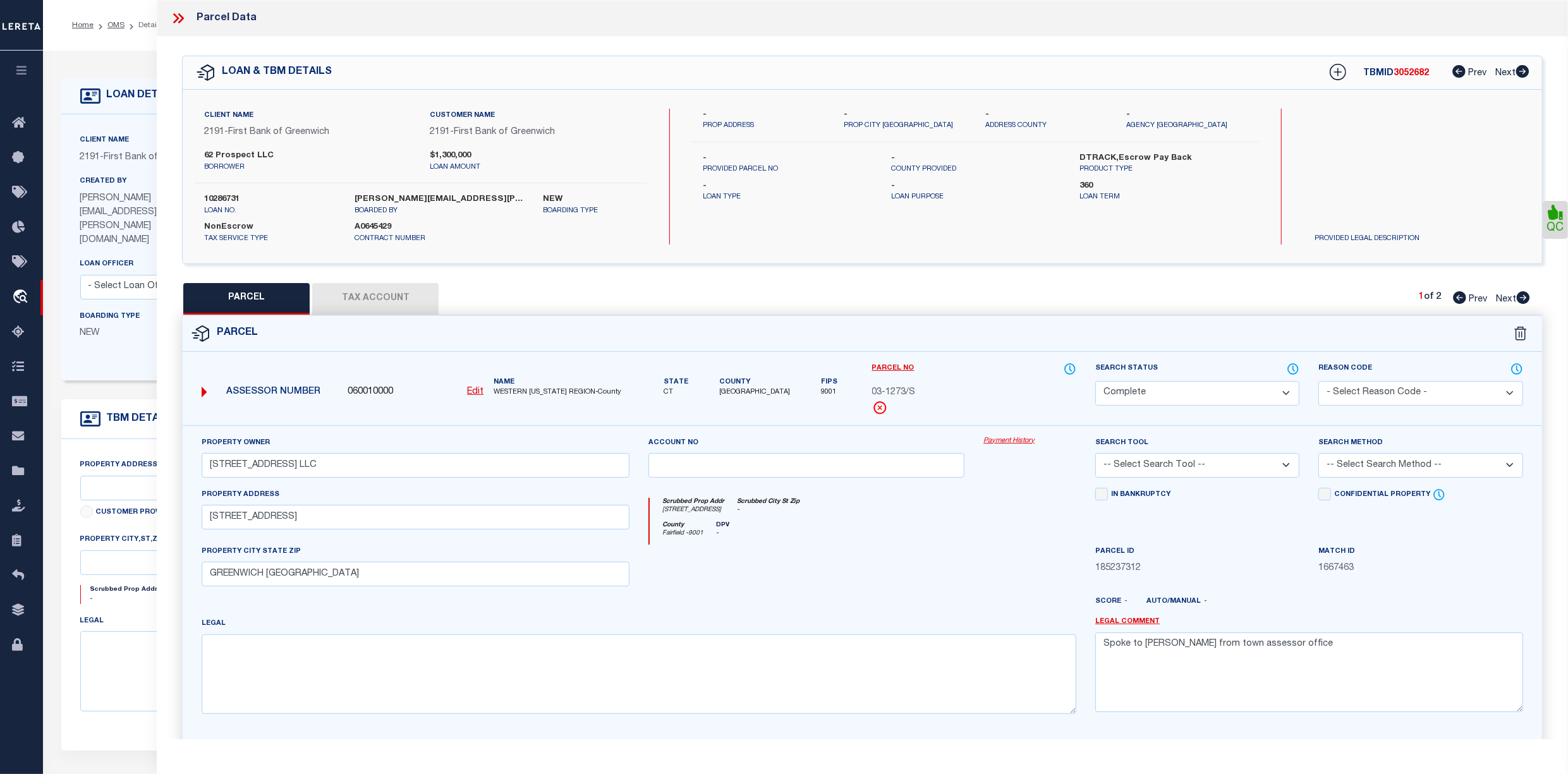
click at [352, 300] on button "Tax Account" at bounding box center [375, 298] width 127 height 32
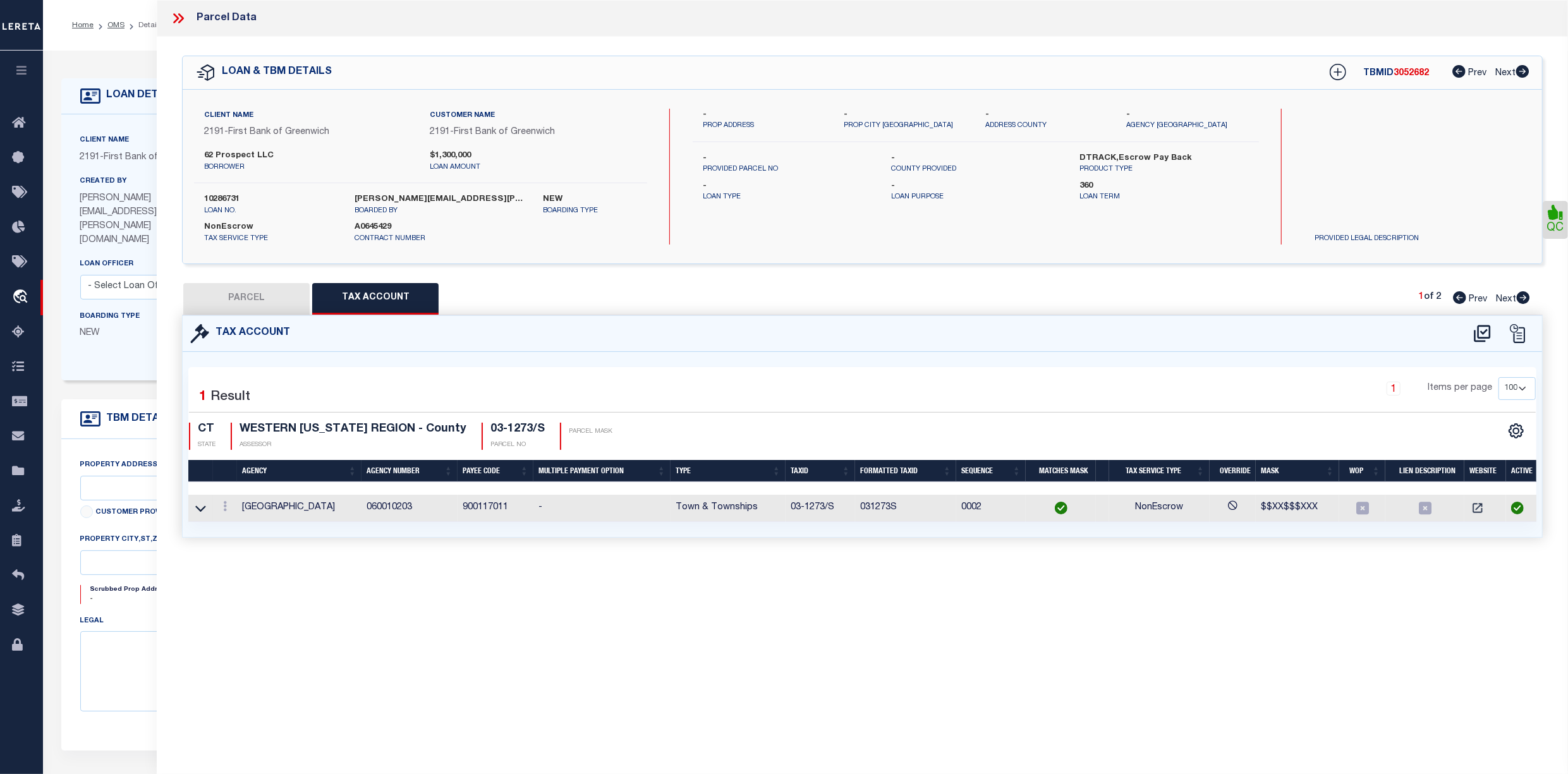
select select "100"
click at [257, 300] on button "PARCEL" at bounding box center [247, 298] width 127 height 32
select select "AS"
checkbox input "false"
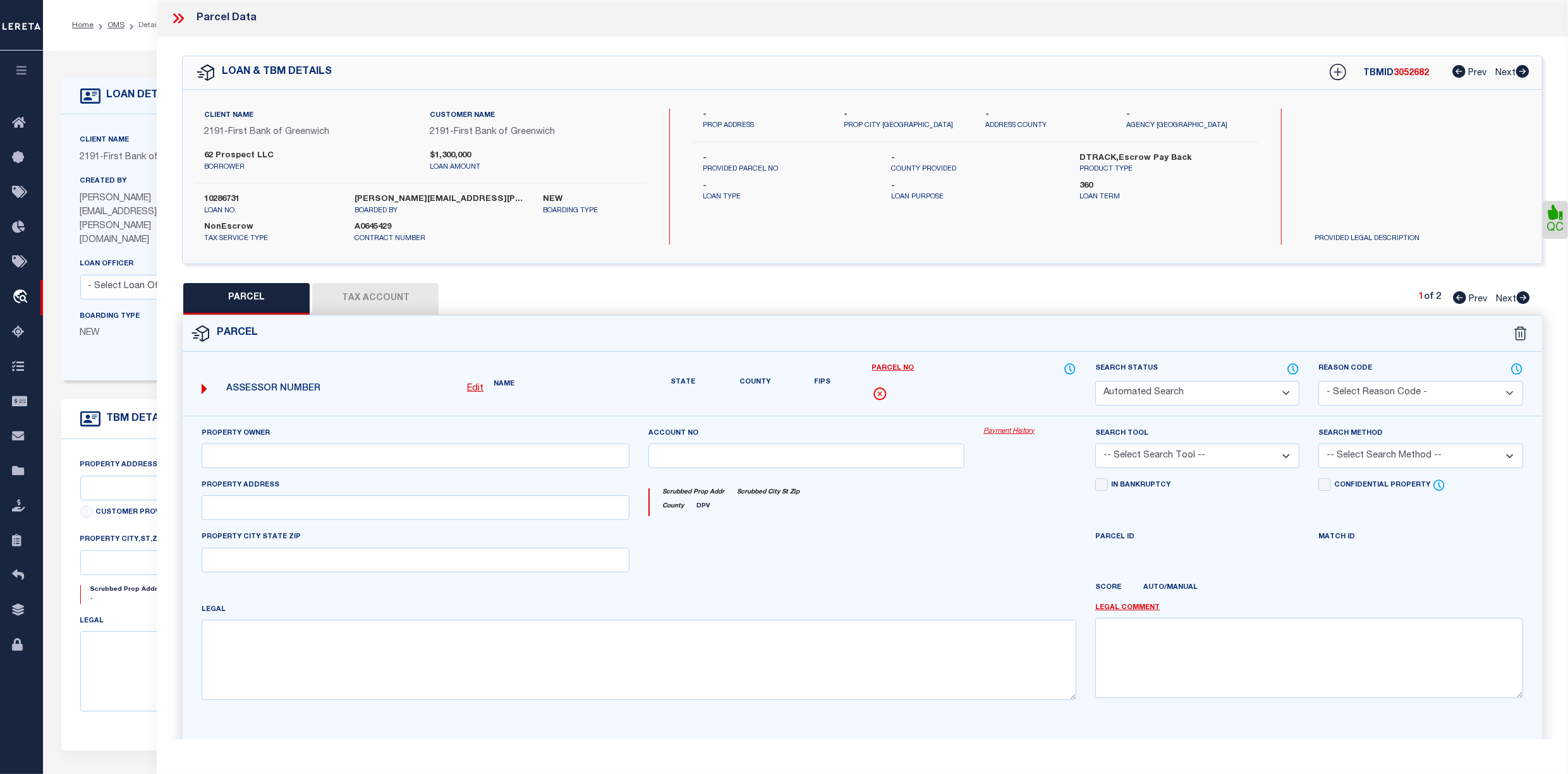
select select "CP"
type input "62 PROSPECT STREET LLC"
select select
type input "62 PROSPECT STREET"
checkbox input "false"
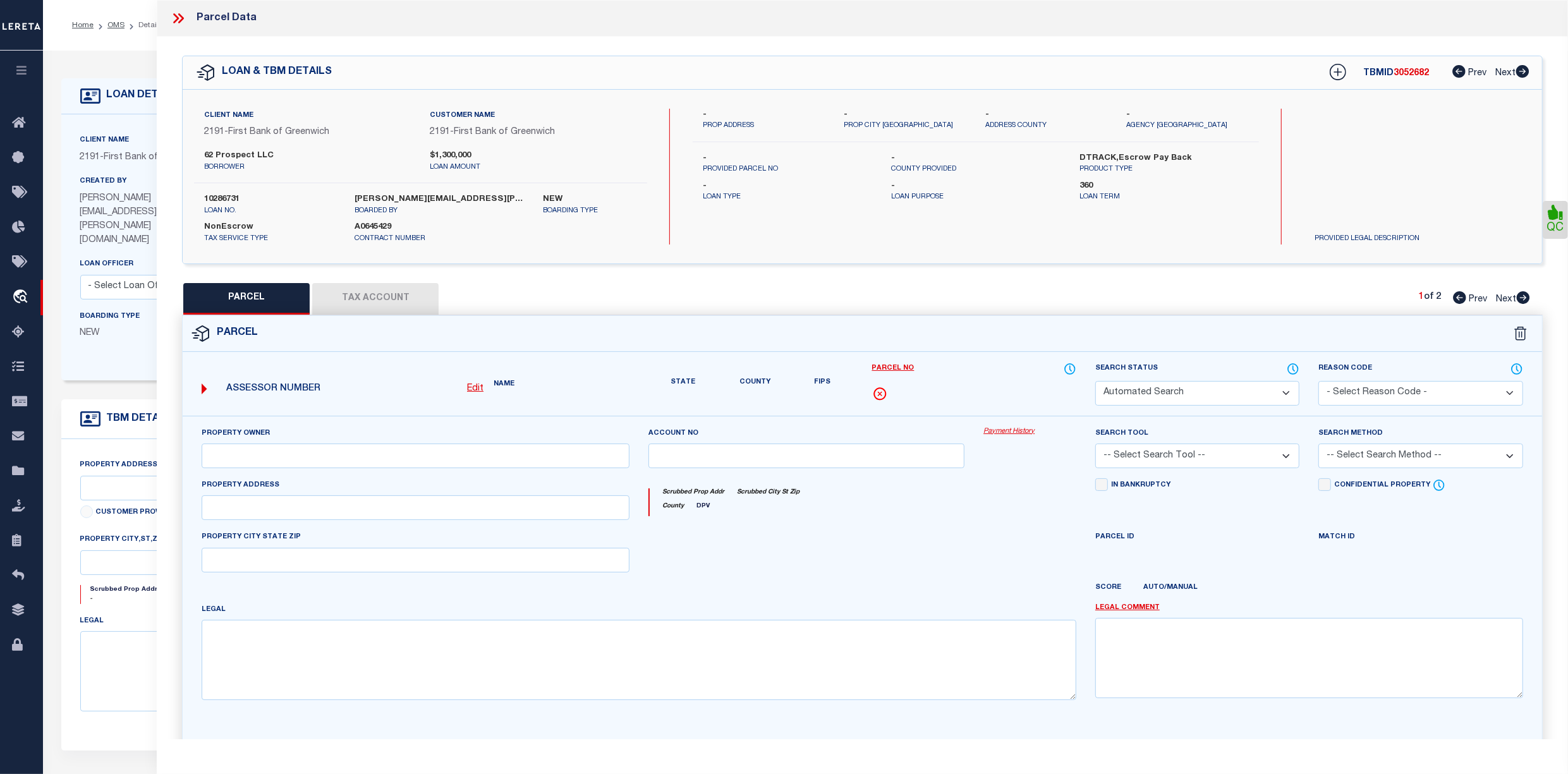
type input "GREENWICH CT"
type textarea "Spoke to Jim from town assessor office"
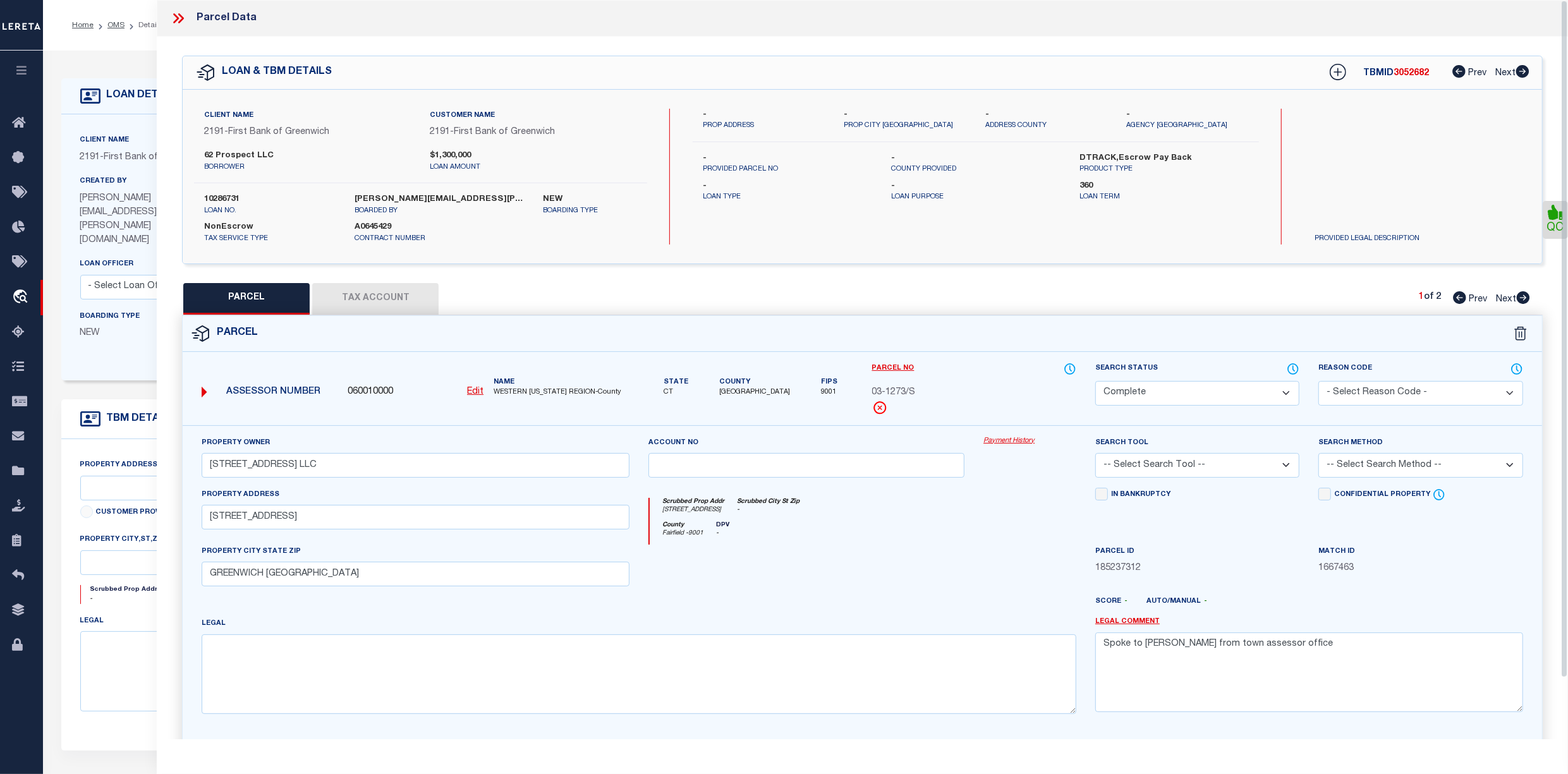
click at [173, 21] on icon at bounding box center [178, 18] width 16 height 16
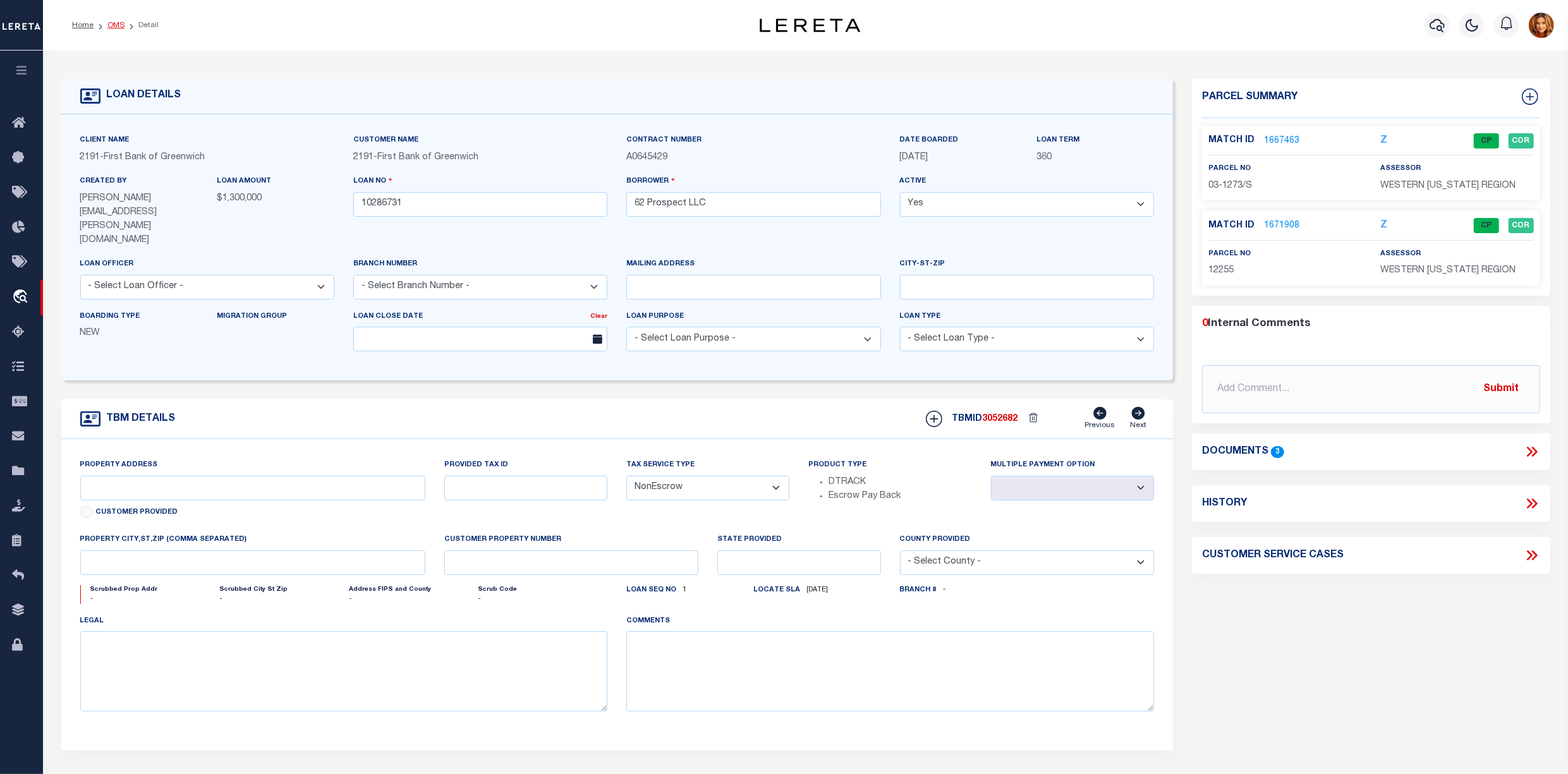
click at [118, 21] on link "OMS" at bounding box center [115, 25] width 17 height 7
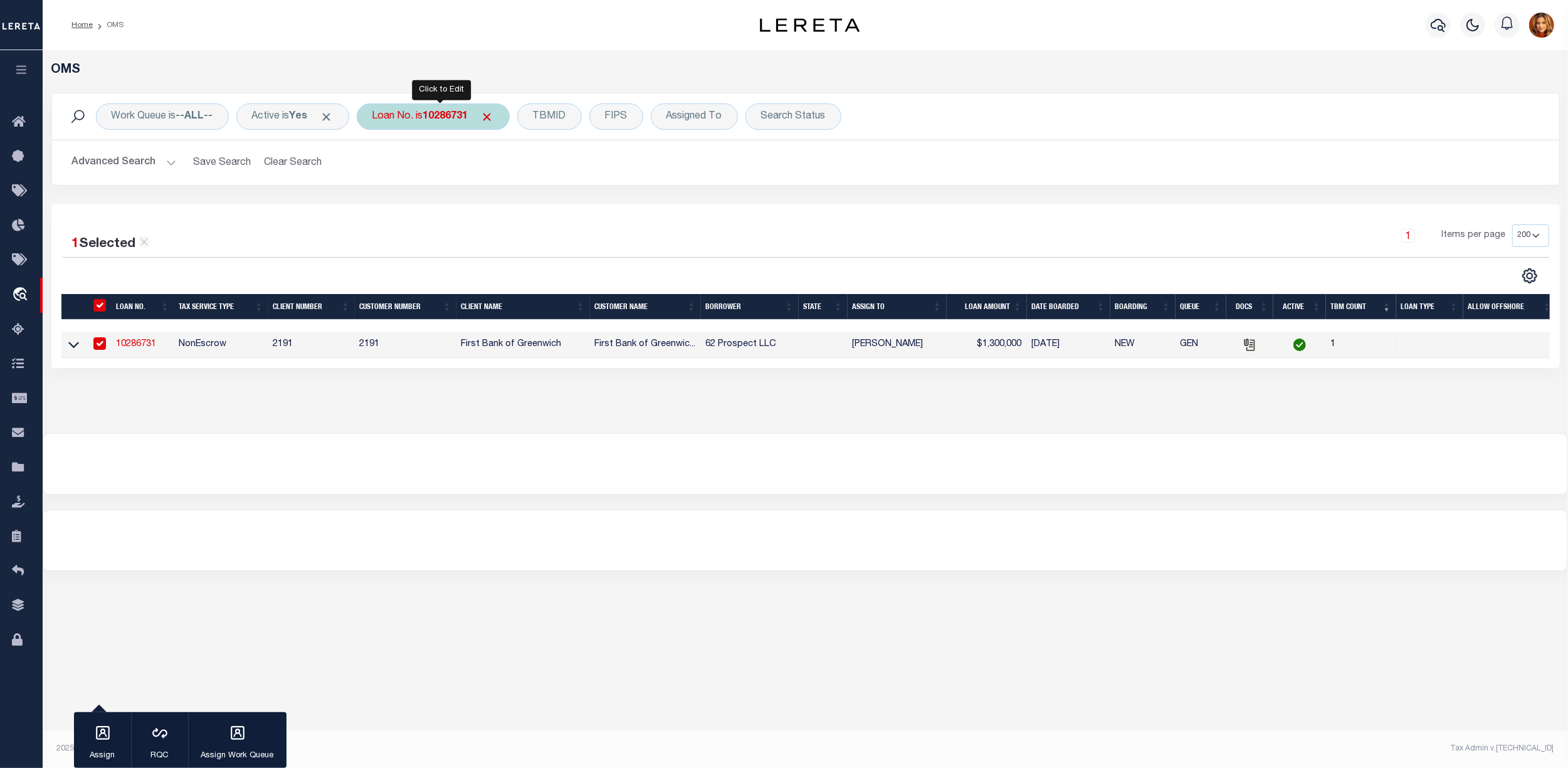
click at [444, 118] on b "10286731" at bounding box center [445, 117] width 45 height 10
type input "10332360"
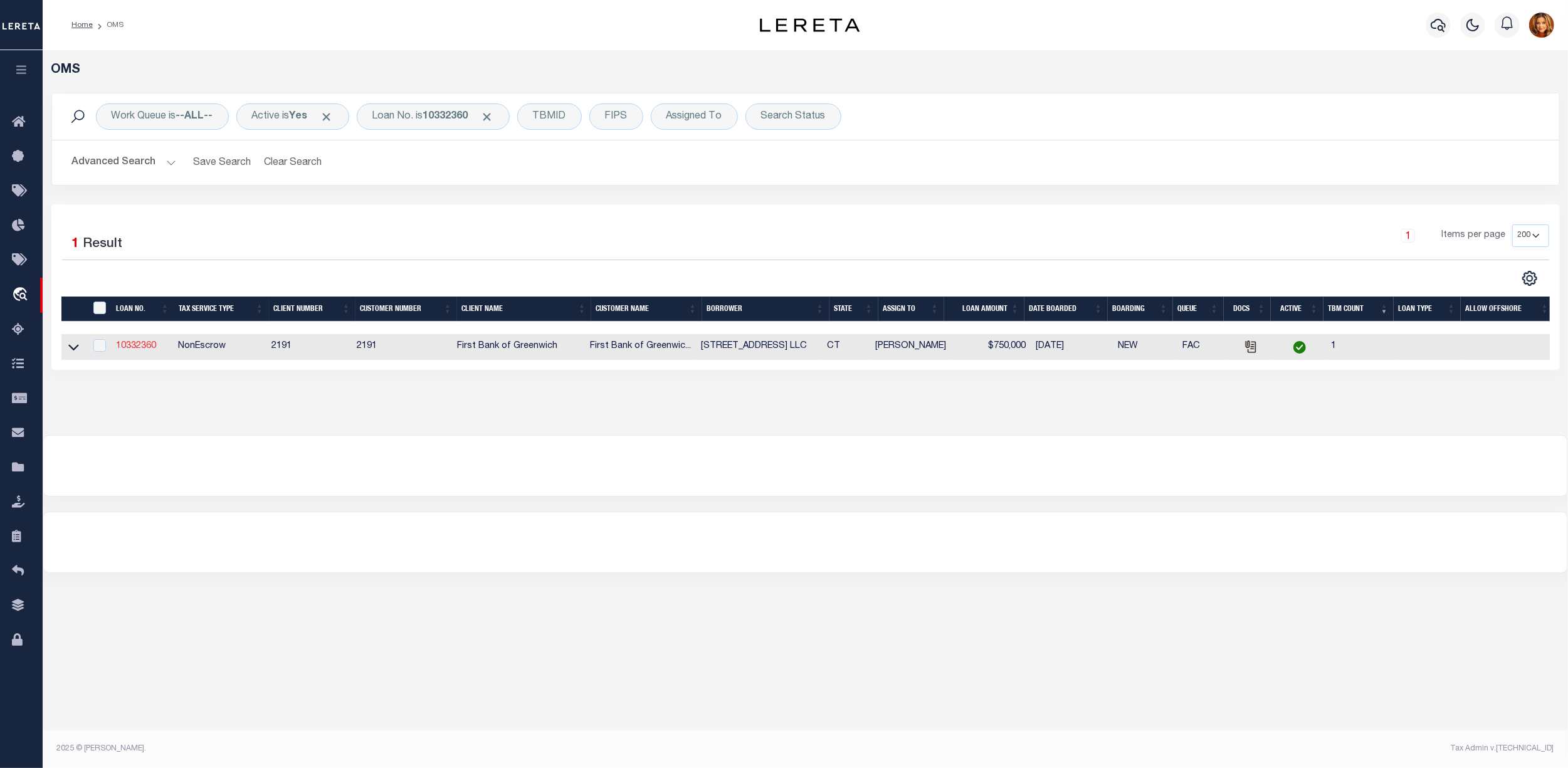
click at [138, 350] on link "10332360" at bounding box center [136, 346] width 40 height 9
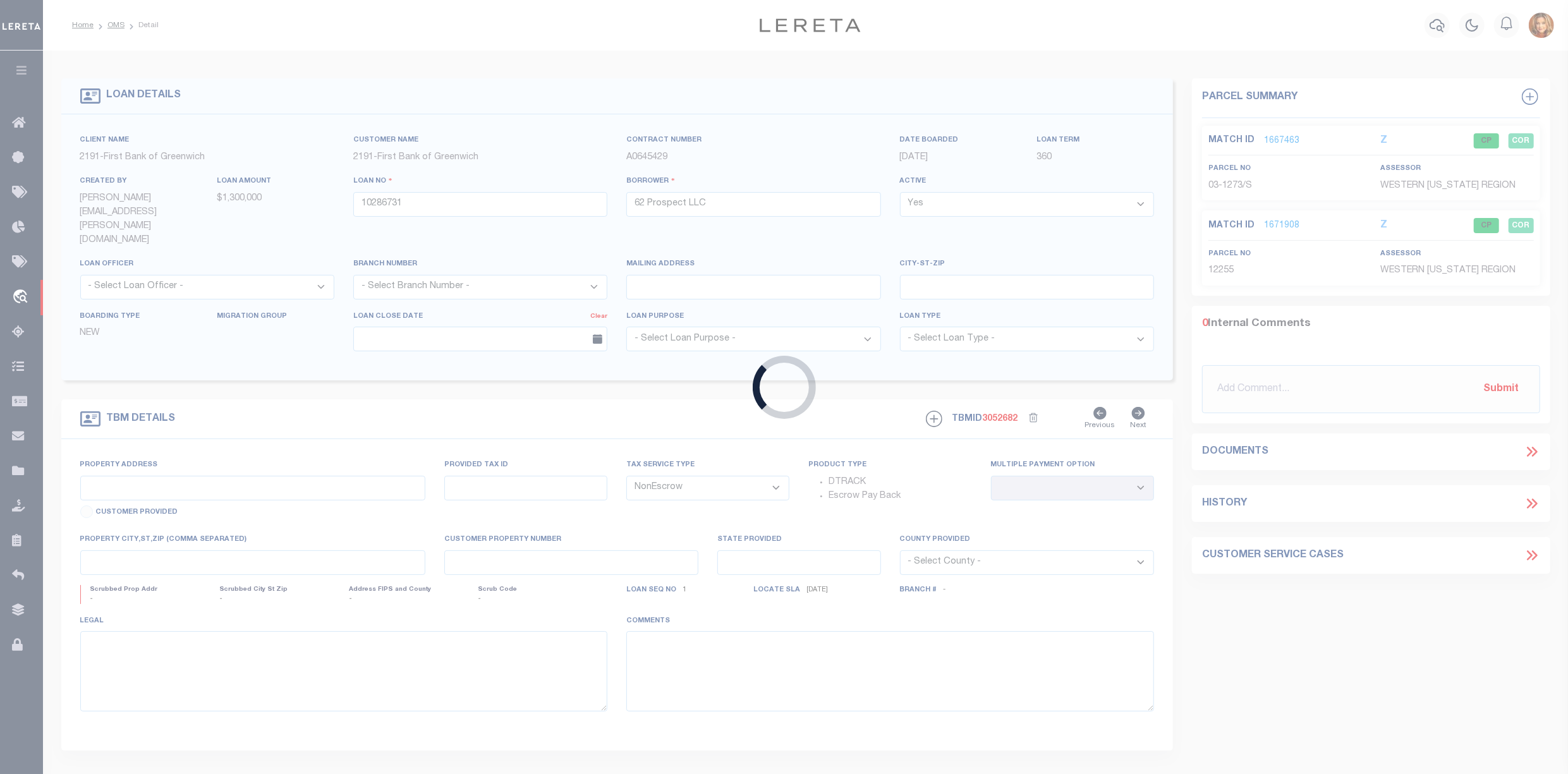
type input "10332360"
type input "[STREET_ADDRESS] LLC"
type input "[STREET_ADDRESS][PERSON_NAME]"
type input "Bethel CT 06801-2412"
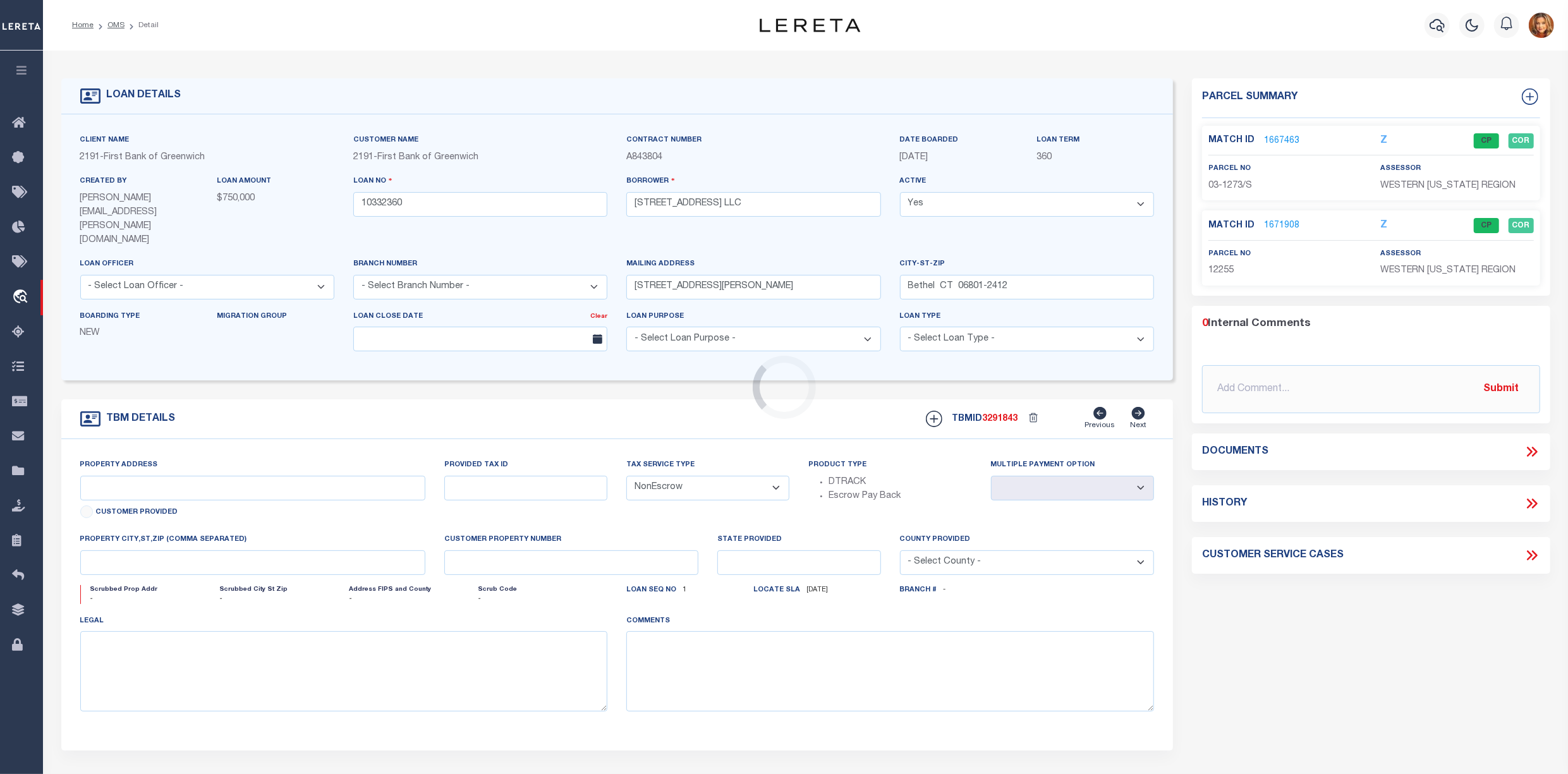
type input "[STREET_ADDRESS]"
type input "Map D15 Lot 14, 15"
type input "Danbury CT 06811"
type input "CT"
select select
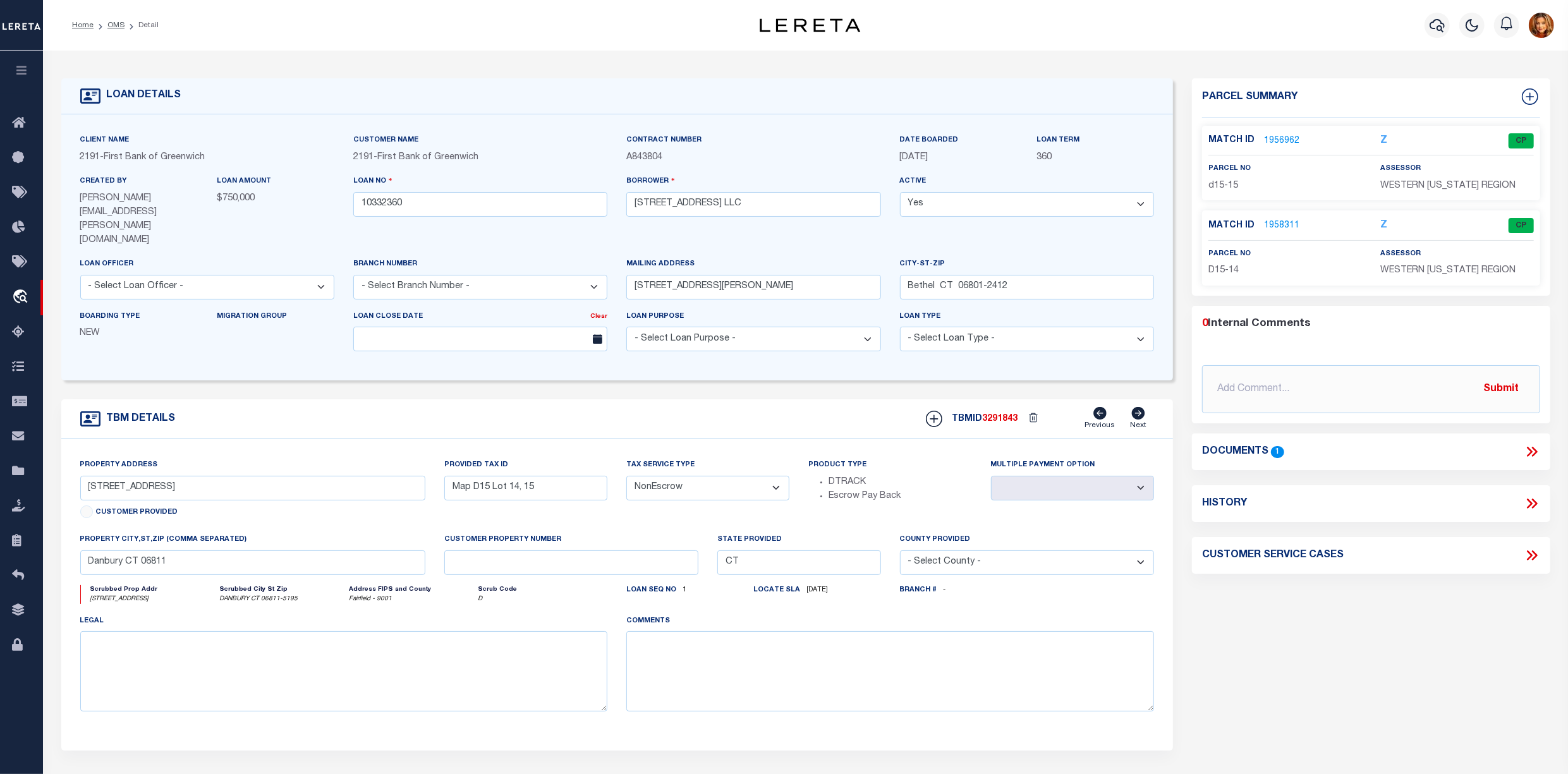
click at [1282, 139] on link "1956962" at bounding box center [1282, 141] width 36 height 13
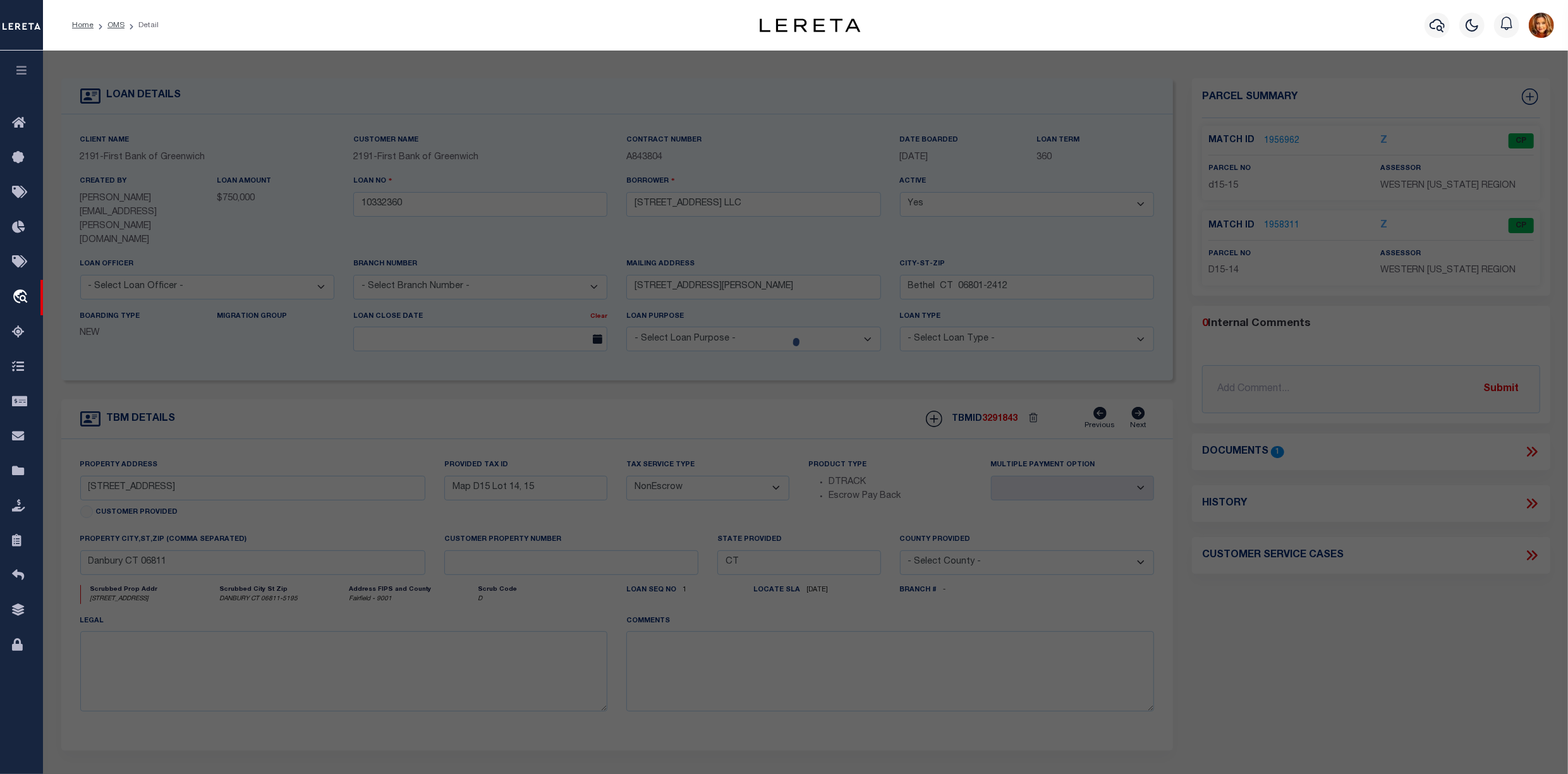
select select "AS"
checkbox input "false"
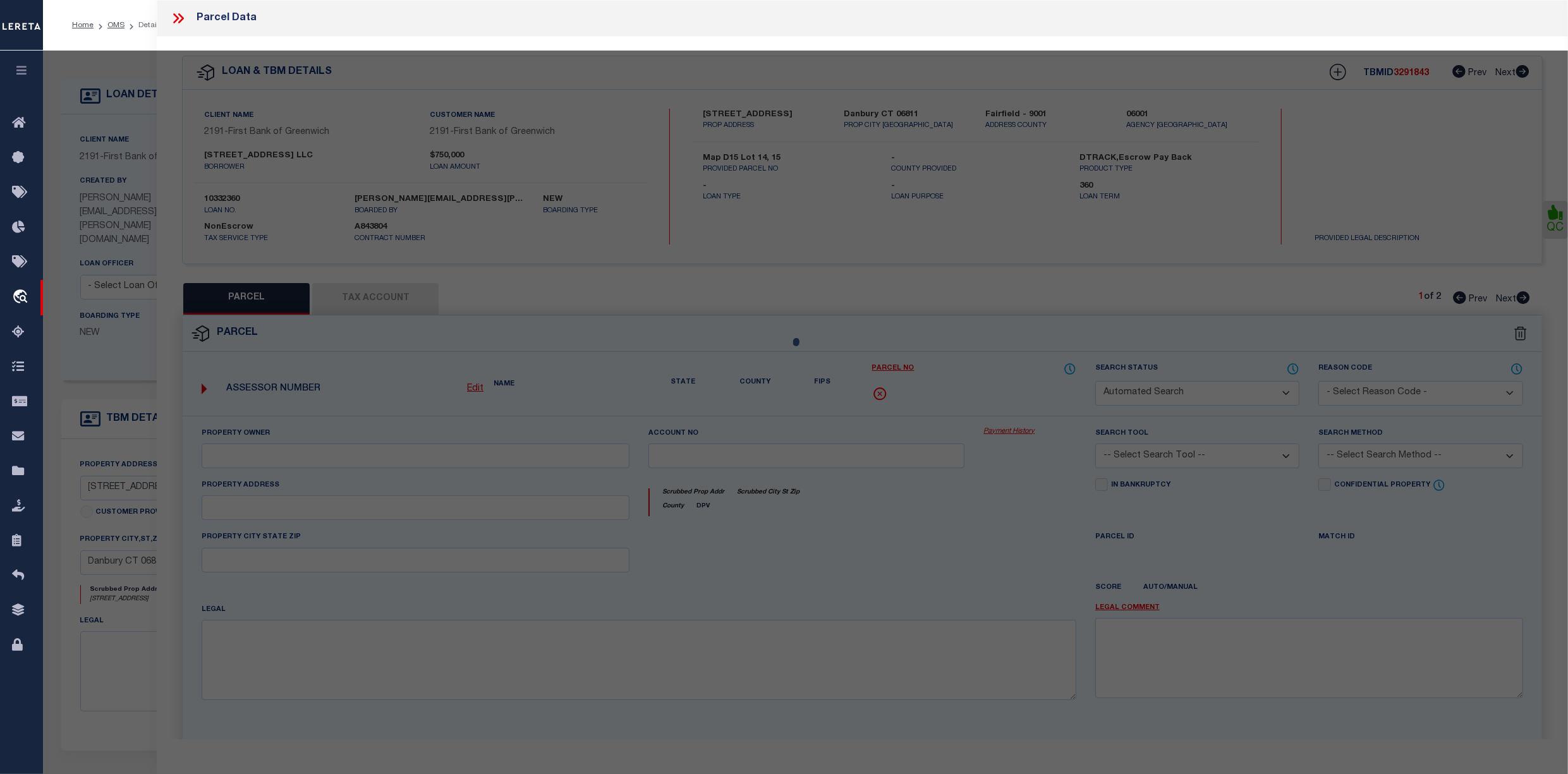
select select "CP"
type input "[STREET_ADDRESS] LLC"
select select
type input "[GEOGRAPHIC_DATA]"
checkbox input "false"
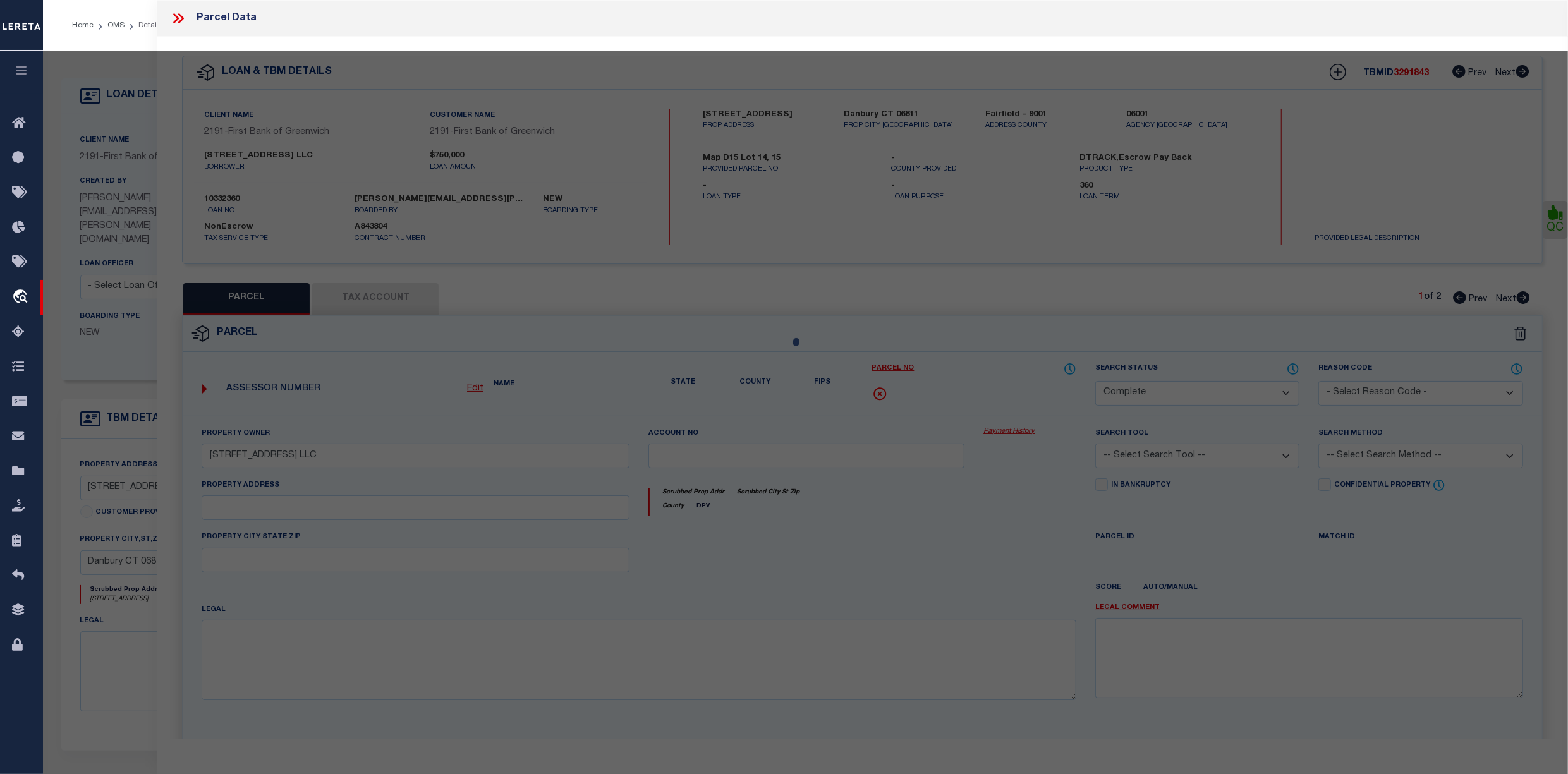
type input "Danbury CT 06811"
type textarea "Acres:0.2100"
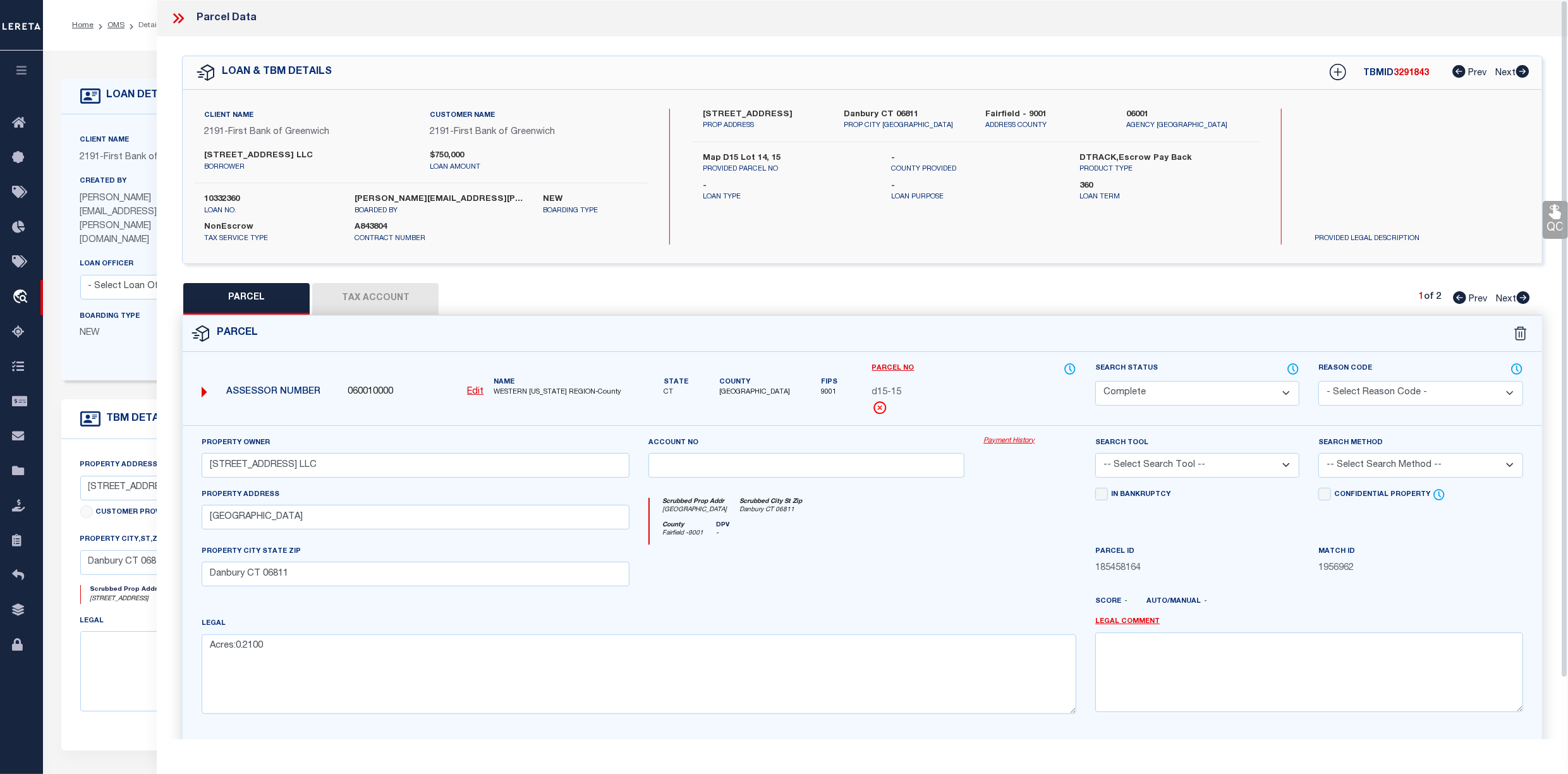
click at [383, 292] on button "Tax Account" at bounding box center [375, 298] width 127 height 32
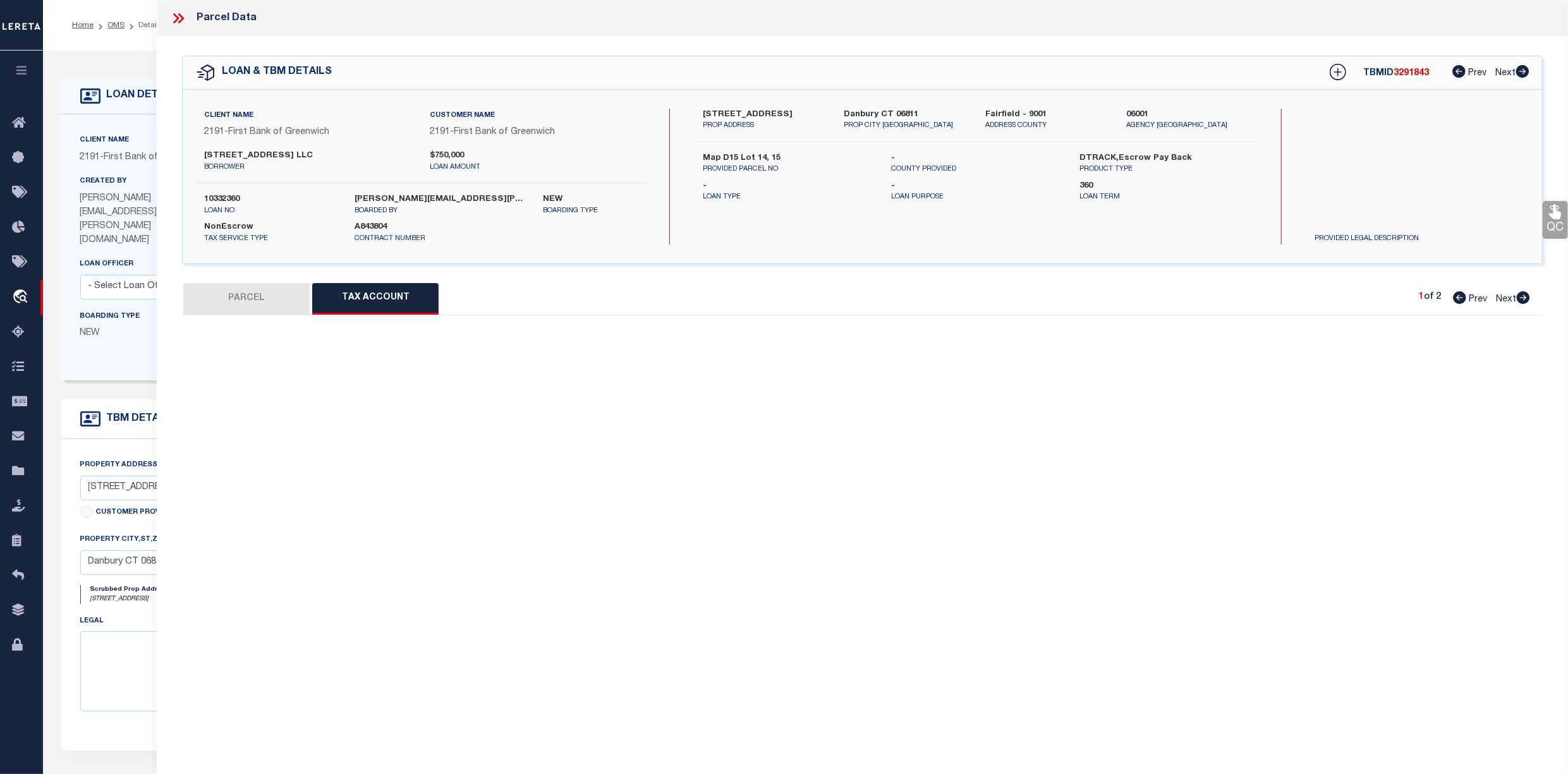
select select "100"
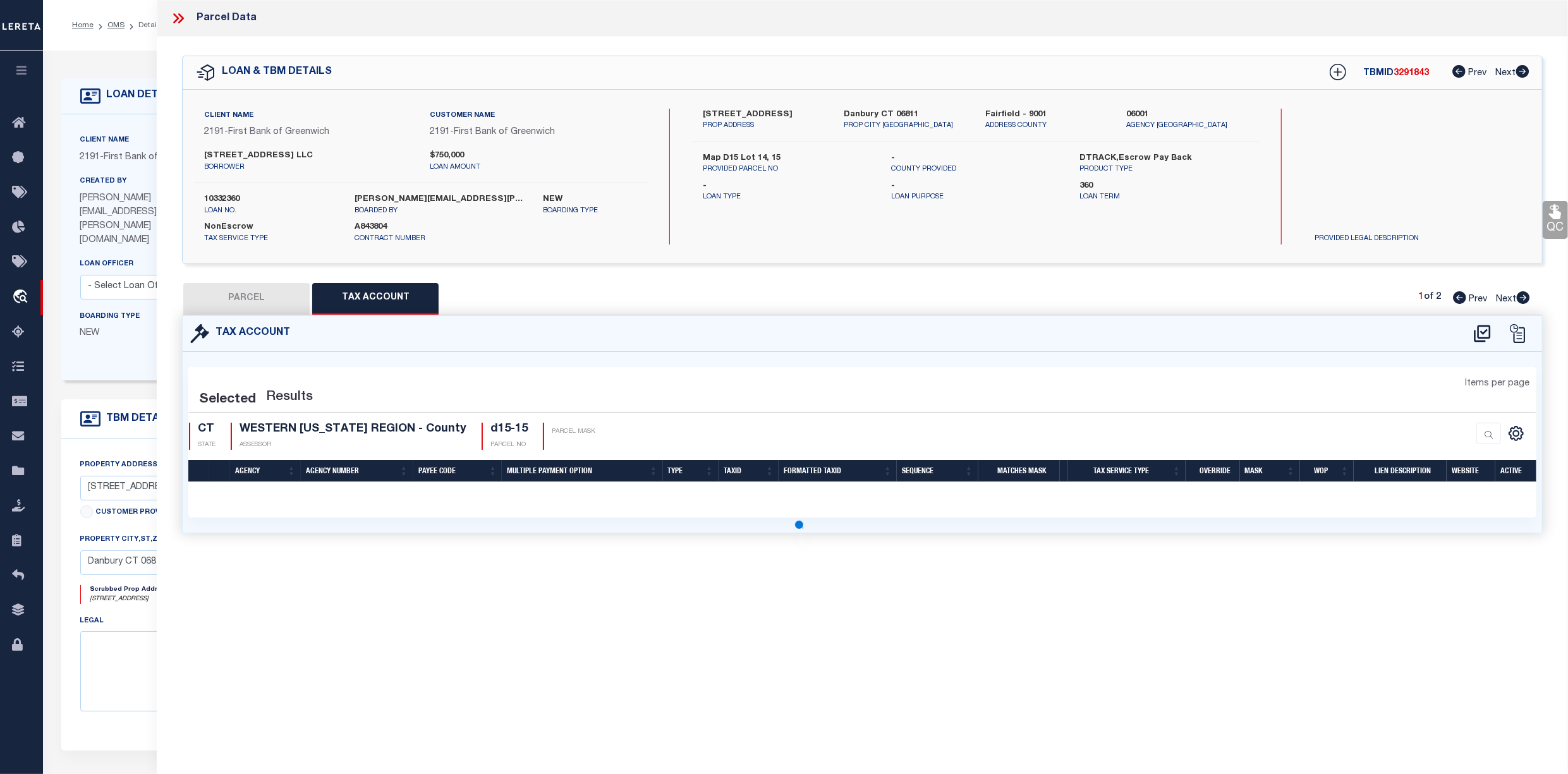
select select "100"
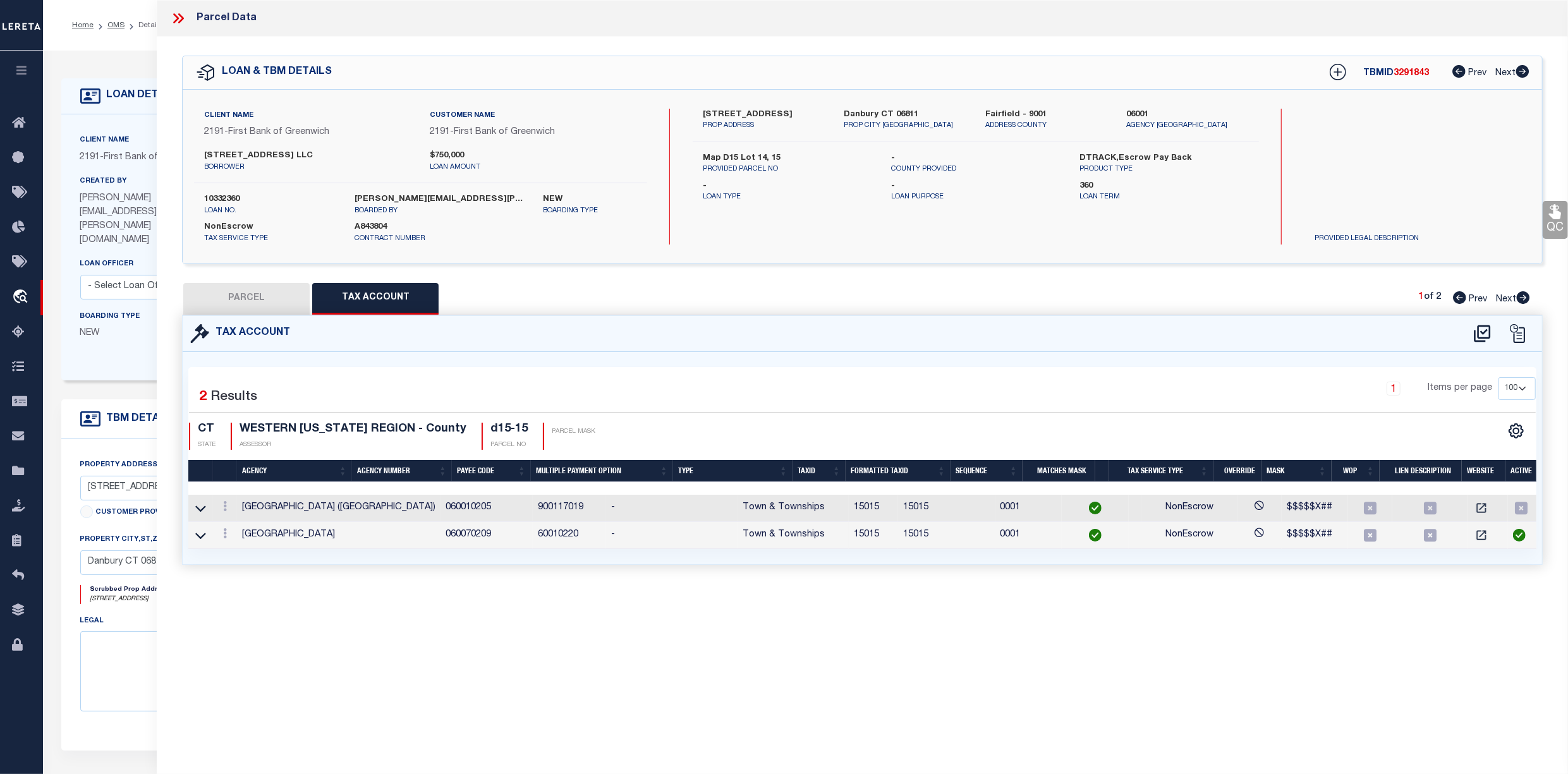
click at [238, 300] on button "PARCEL" at bounding box center [247, 298] width 127 height 32
select select "AS"
checkbox input "false"
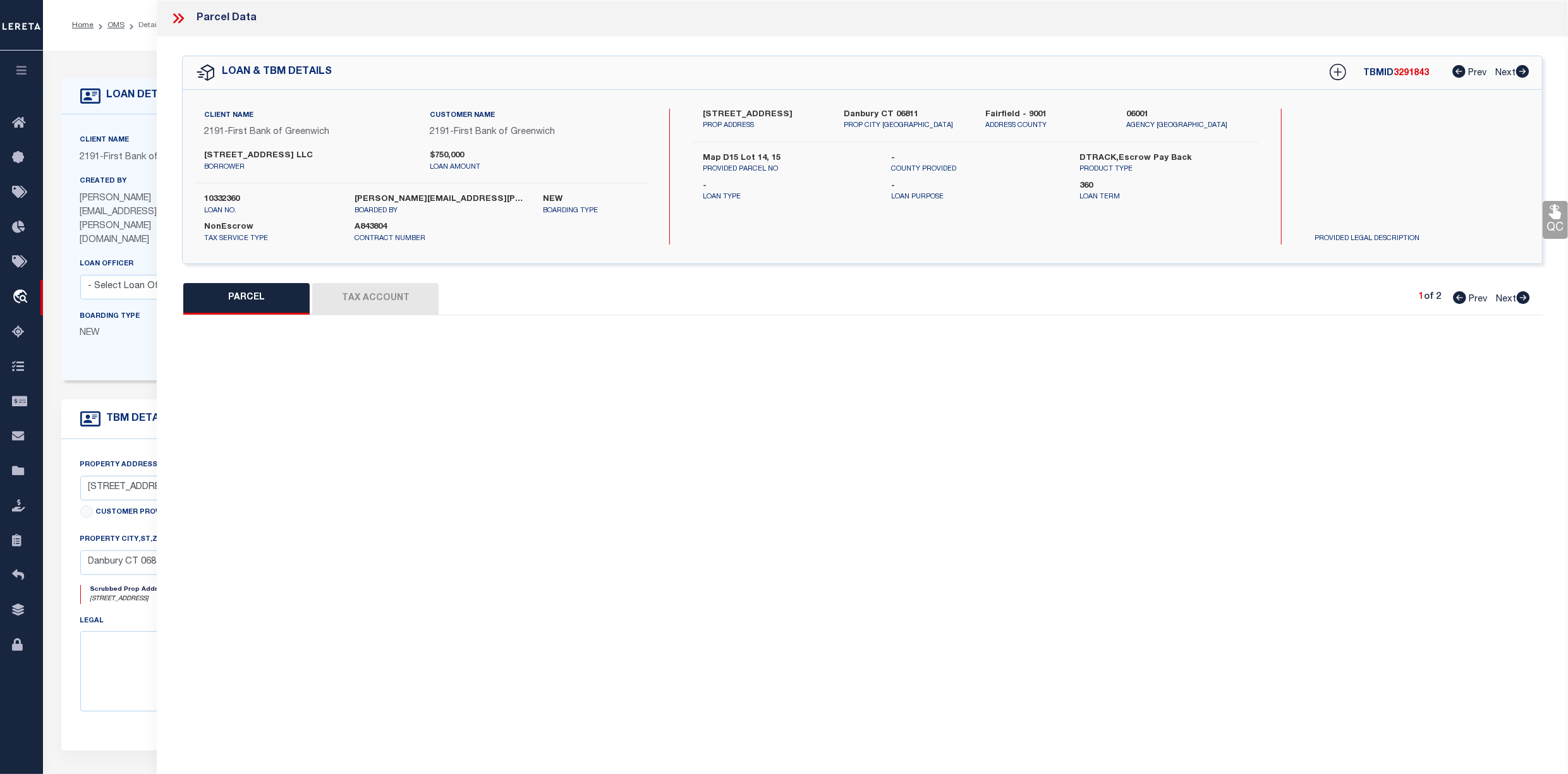
select select "CP"
type input "68 Mill Plain Road LLC"
select select
type input "Mill Plain Road"
checkbox input "false"
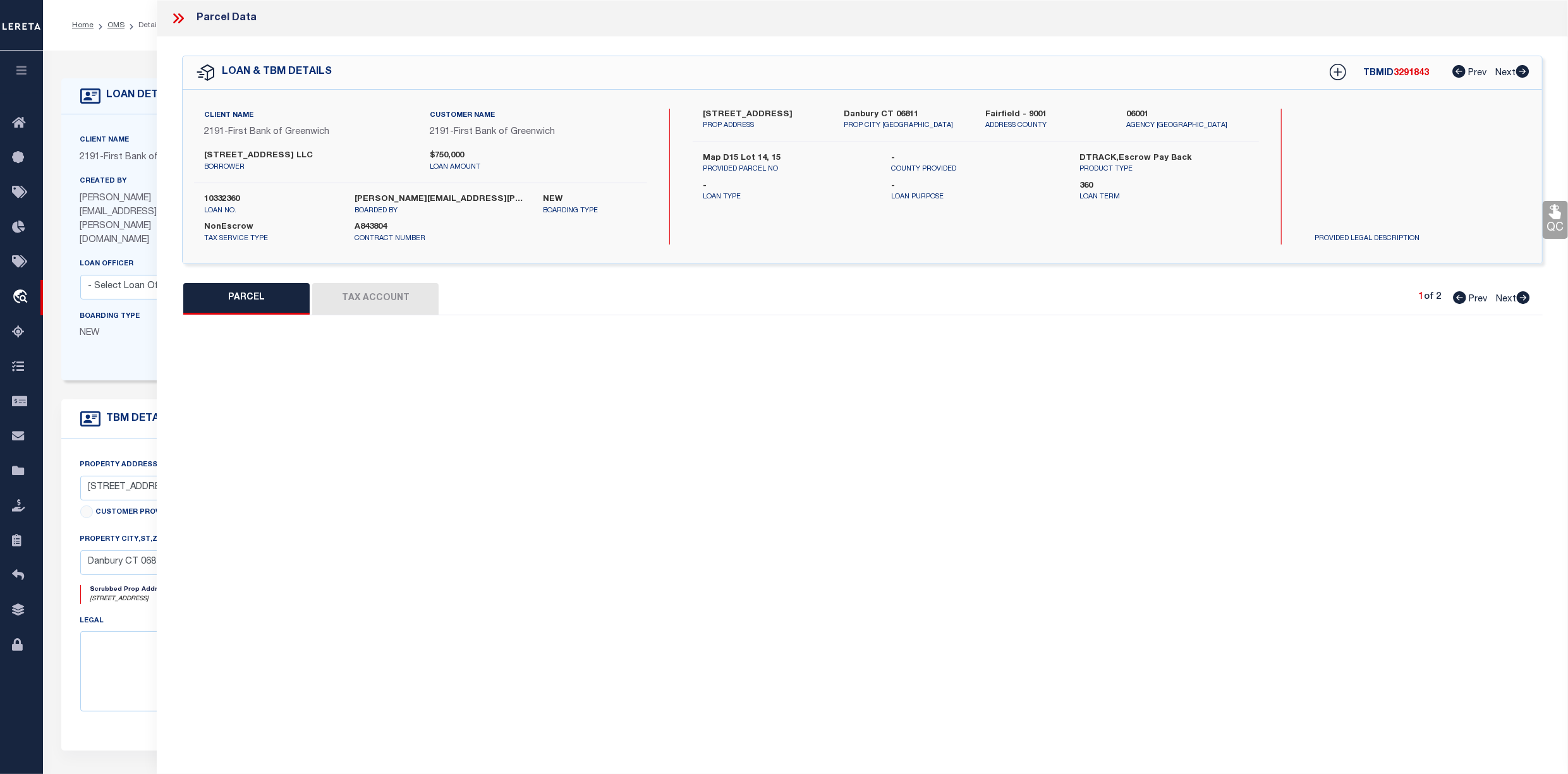
type input "Danbury CT 06811"
type textarea "Acres:0.2100"
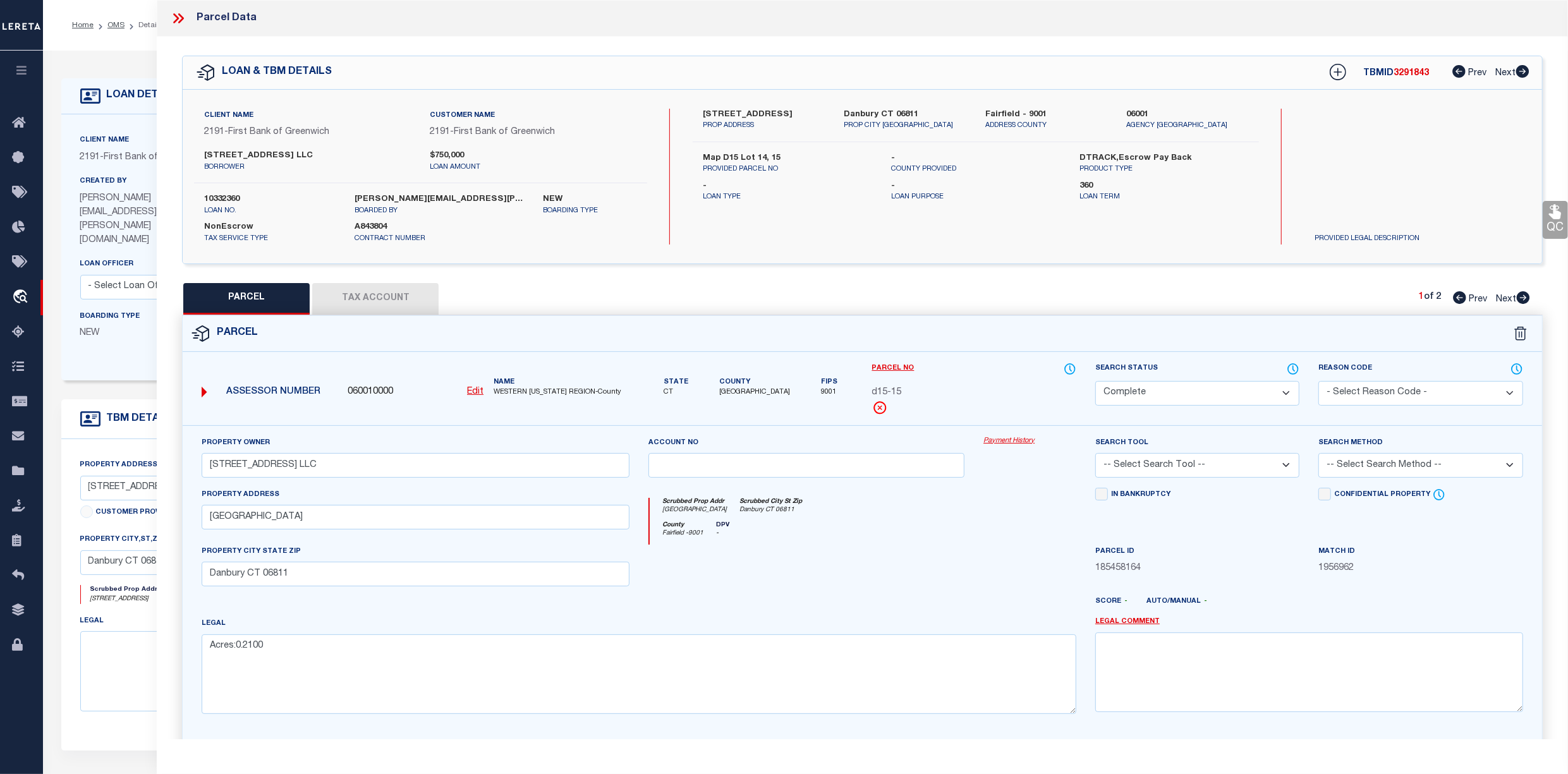
click at [385, 291] on button "Tax Account" at bounding box center [375, 298] width 127 height 32
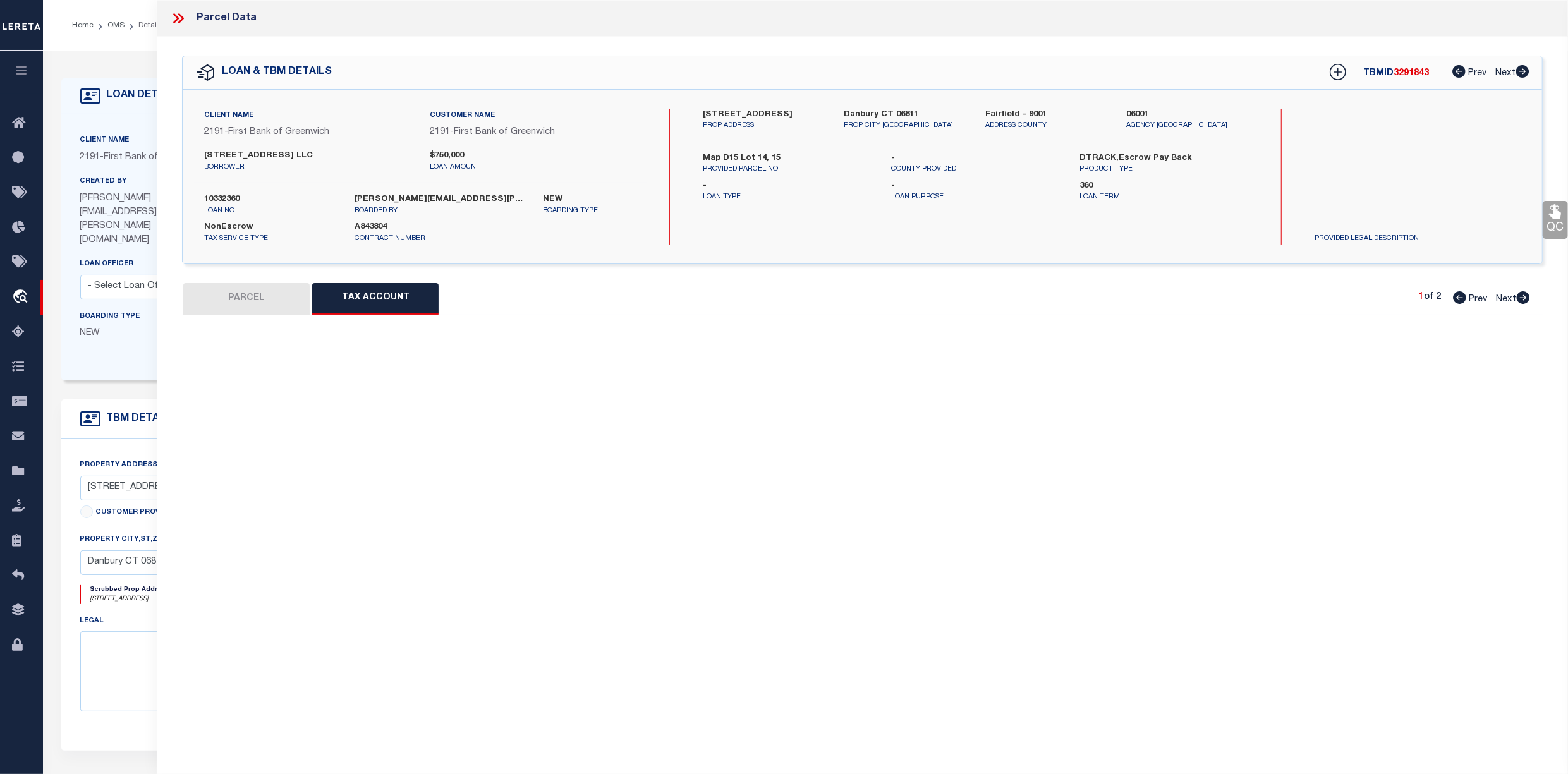
select select "100"
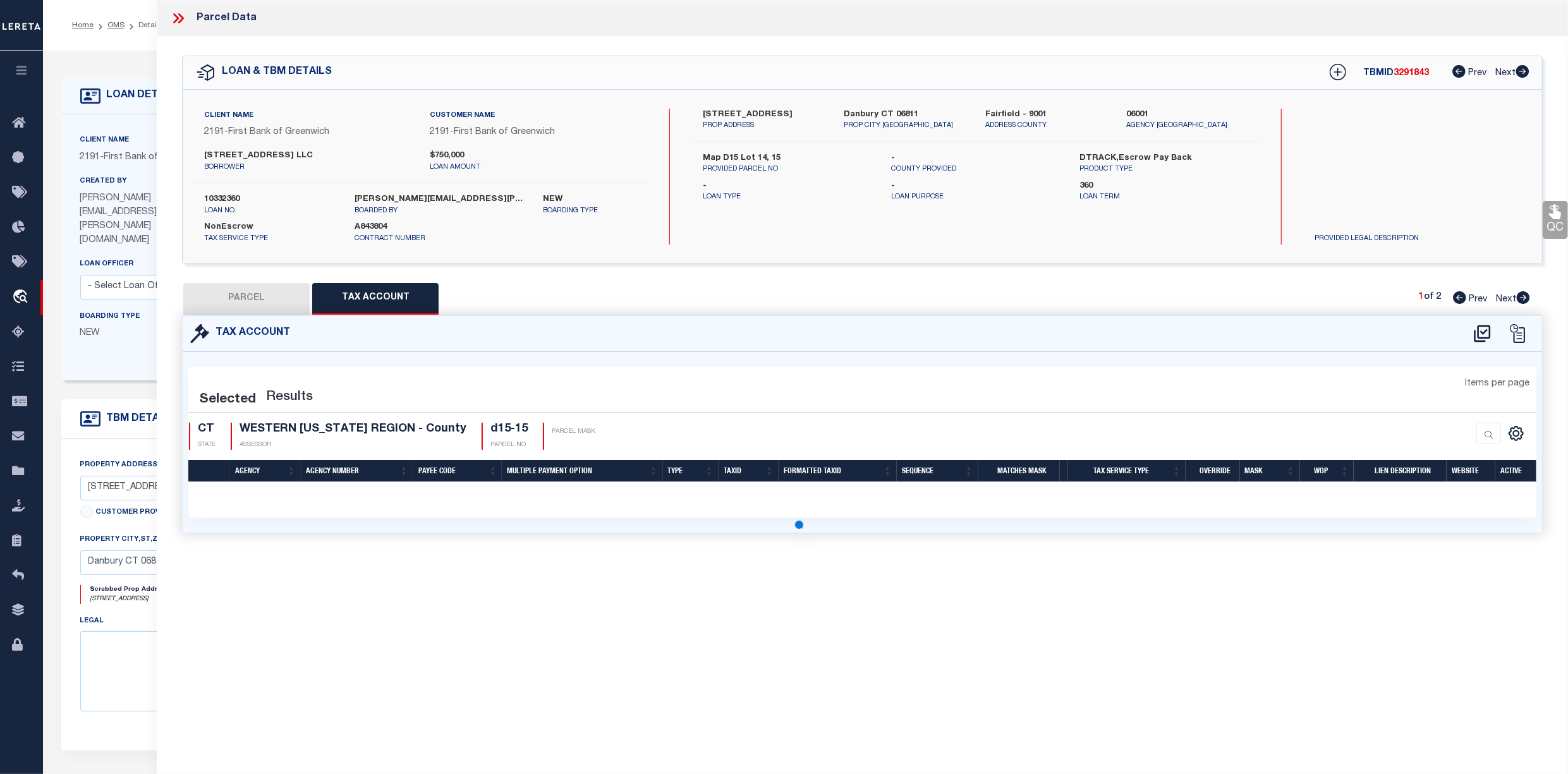
select select "100"
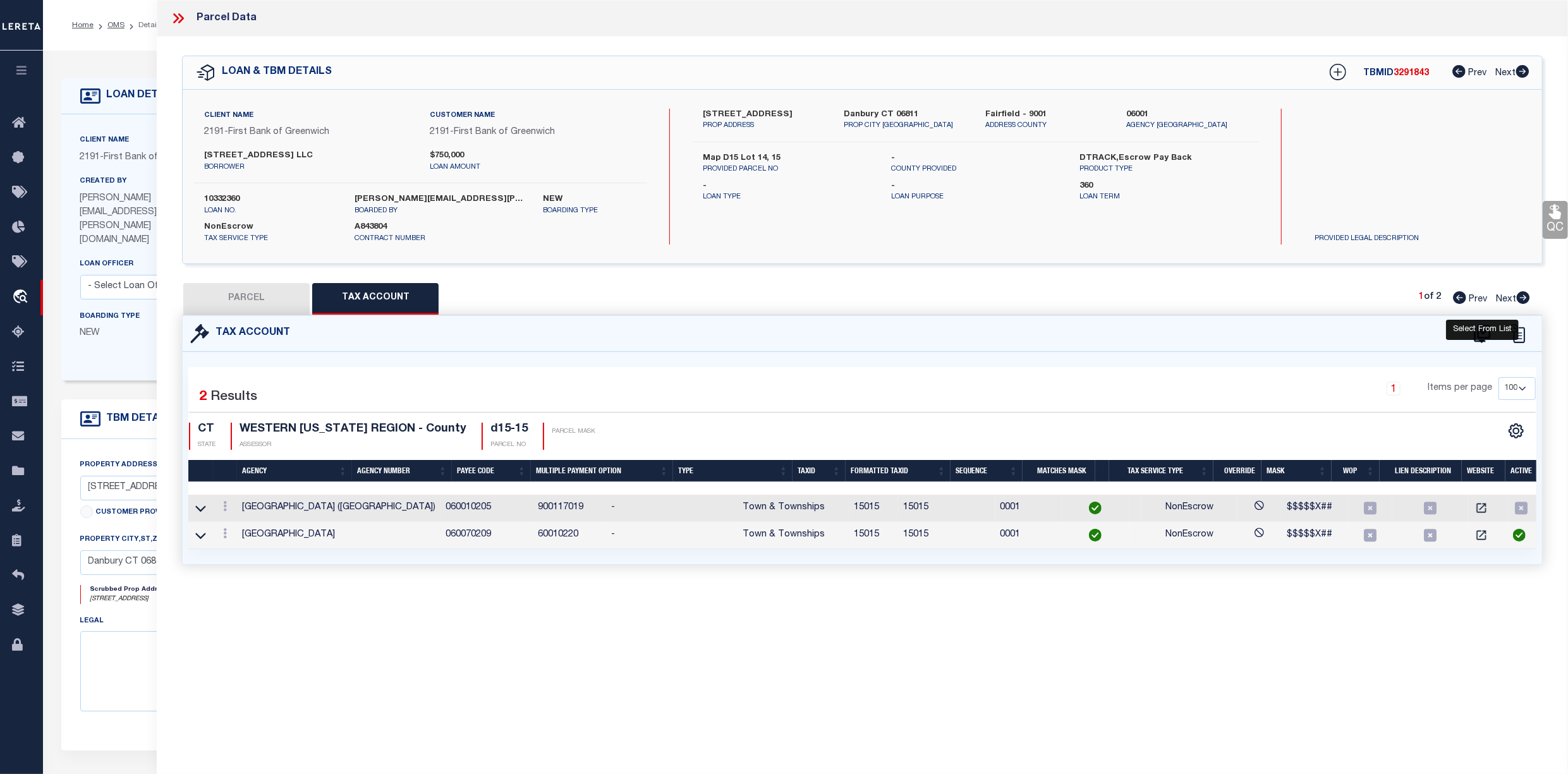
click at [1483, 331] on icon at bounding box center [1482, 333] width 21 height 20
select select "100"
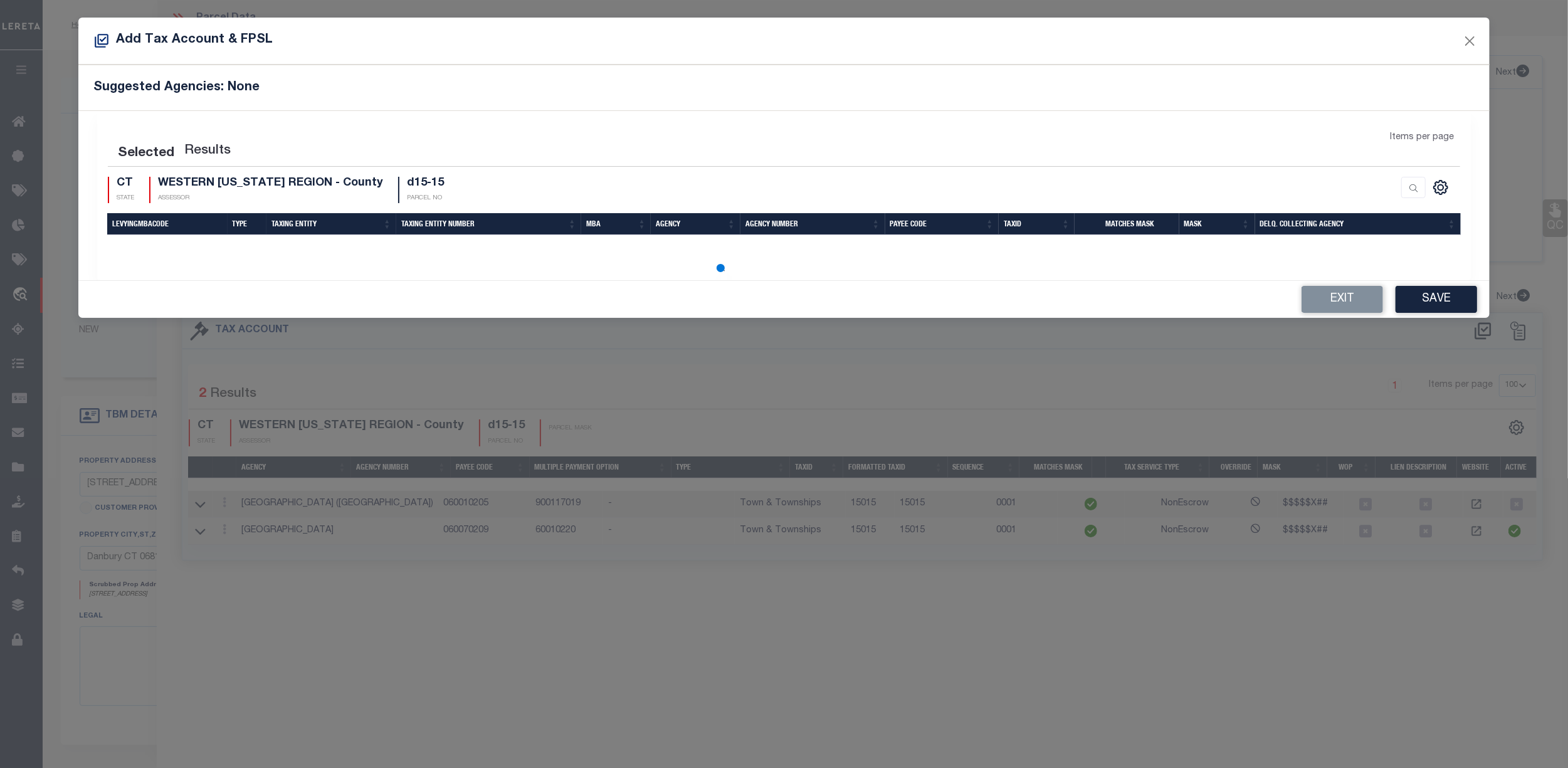
select select "100"
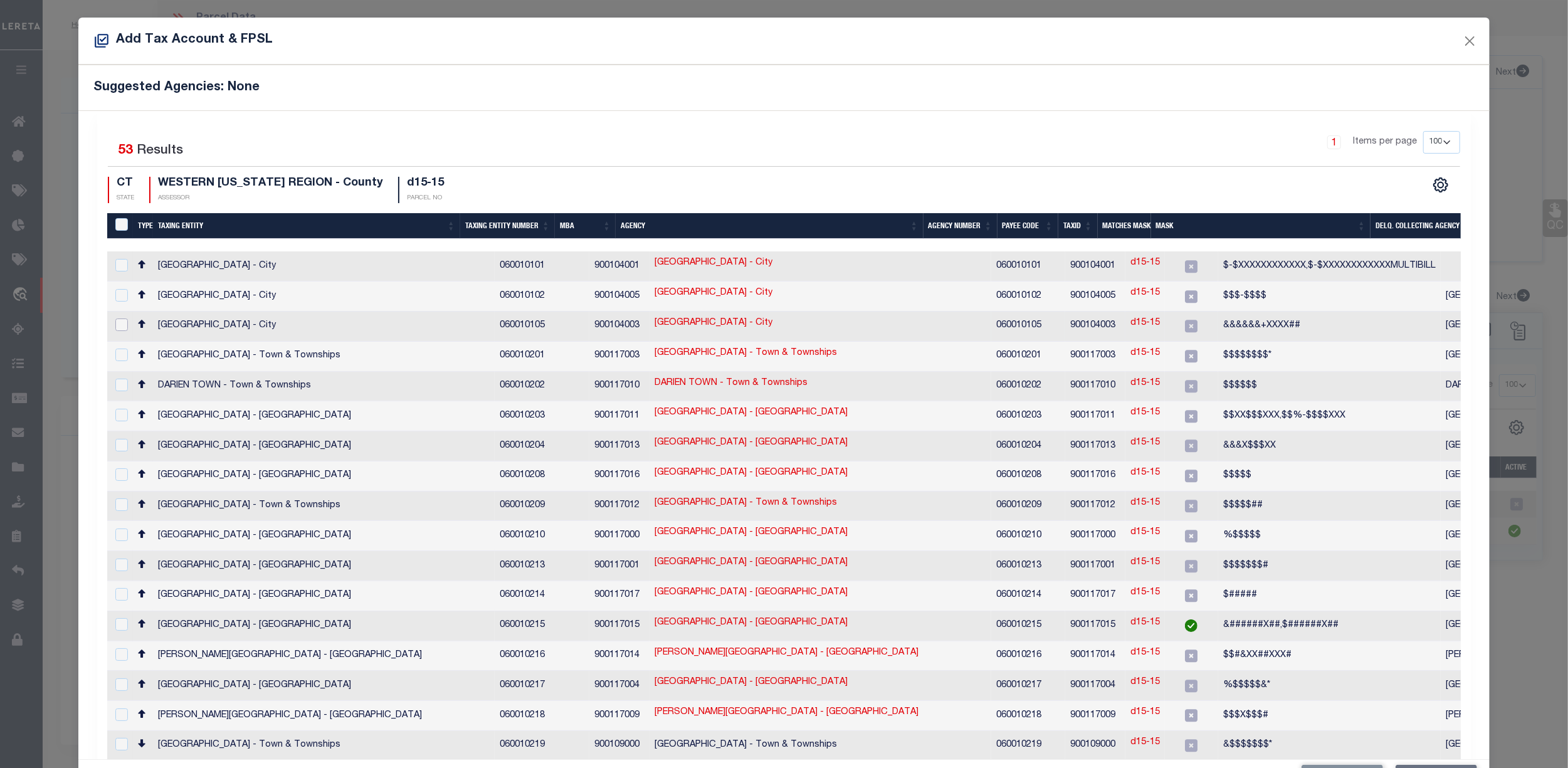
click at [117, 322] on input "checkbox" at bounding box center [121, 325] width 12 height 12
checkbox input "true"
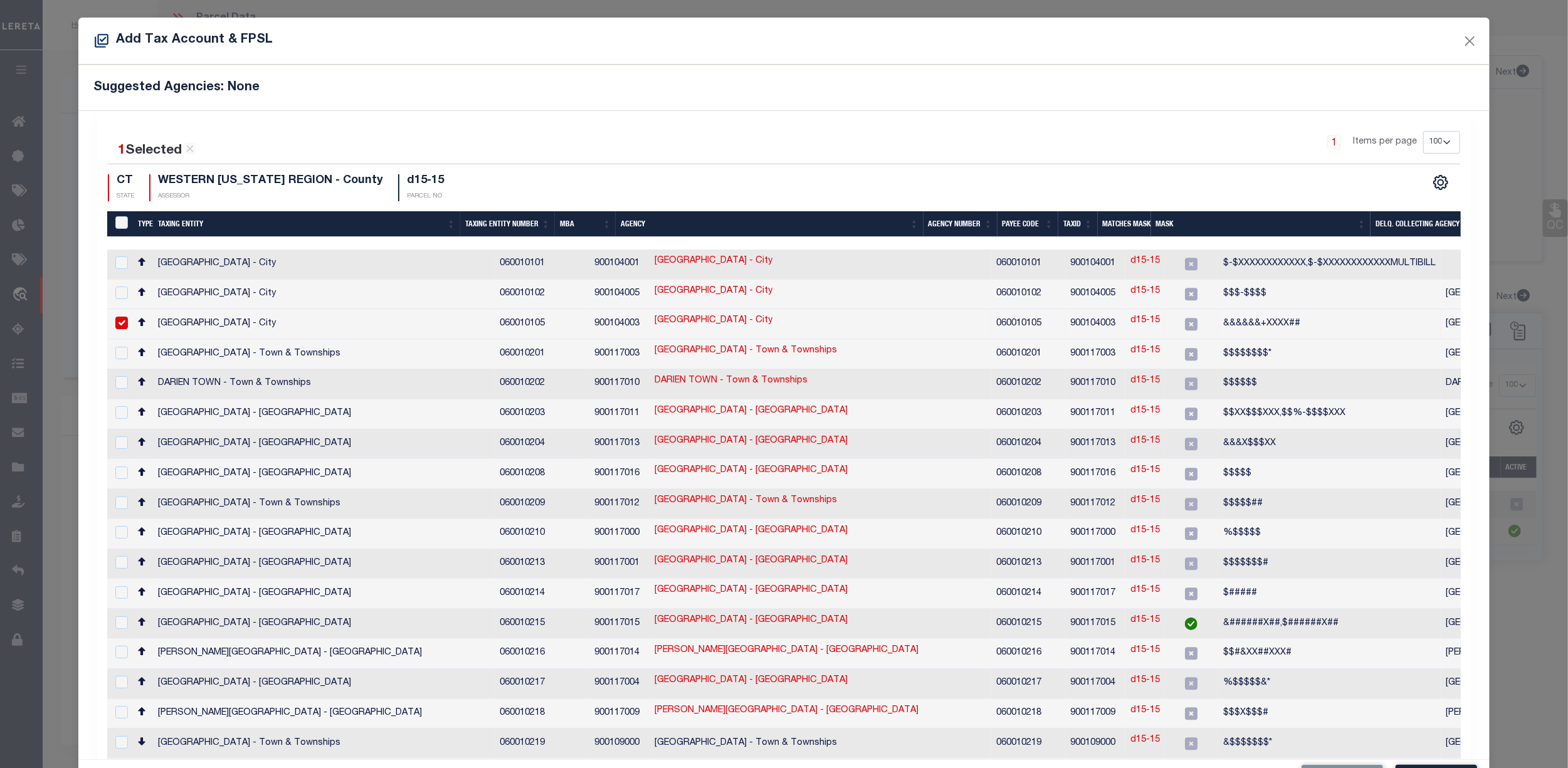
click at [1130, 319] on link "d15-15" at bounding box center [1145, 321] width 29 height 14
type input "d15-15"
type textarea "&&&&&&+XXXX##"
checkbox input "false"
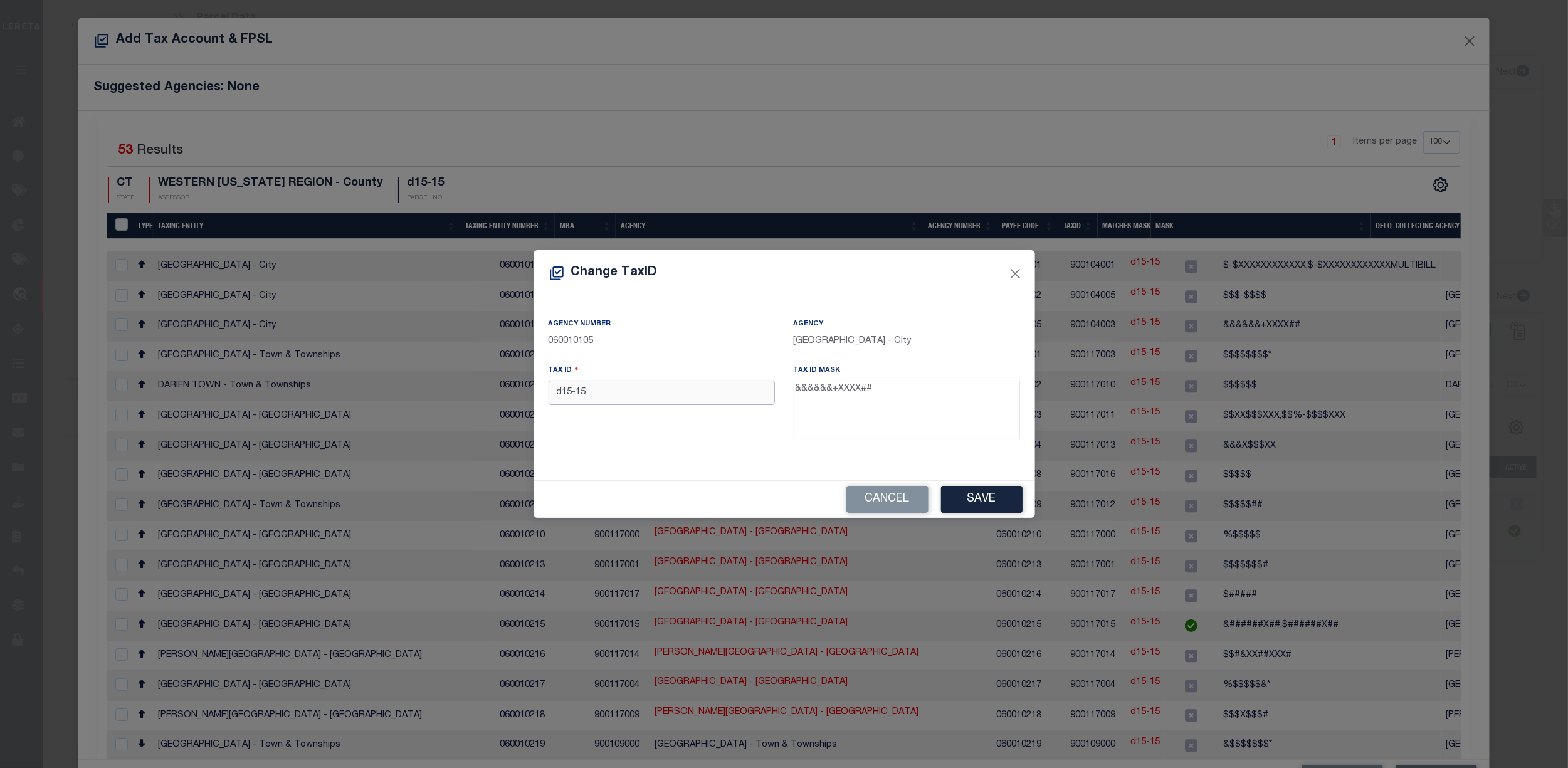
click at [592, 397] on input "d15-15" at bounding box center [662, 392] width 226 height 24
drag, startPoint x: 592, startPoint y: 397, endPoint x: 532, endPoint y: 384, distance: 61.4
click at [532, 384] on div "Change TaxID Agency Number 060010105 Agency DANBURY CITY - City Tax ID d15-15 T…" at bounding box center [784, 384] width 1568 height 768
type input "D15015"
click at [998, 495] on button "Save" at bounding box center [982, 499] width 82 height 27
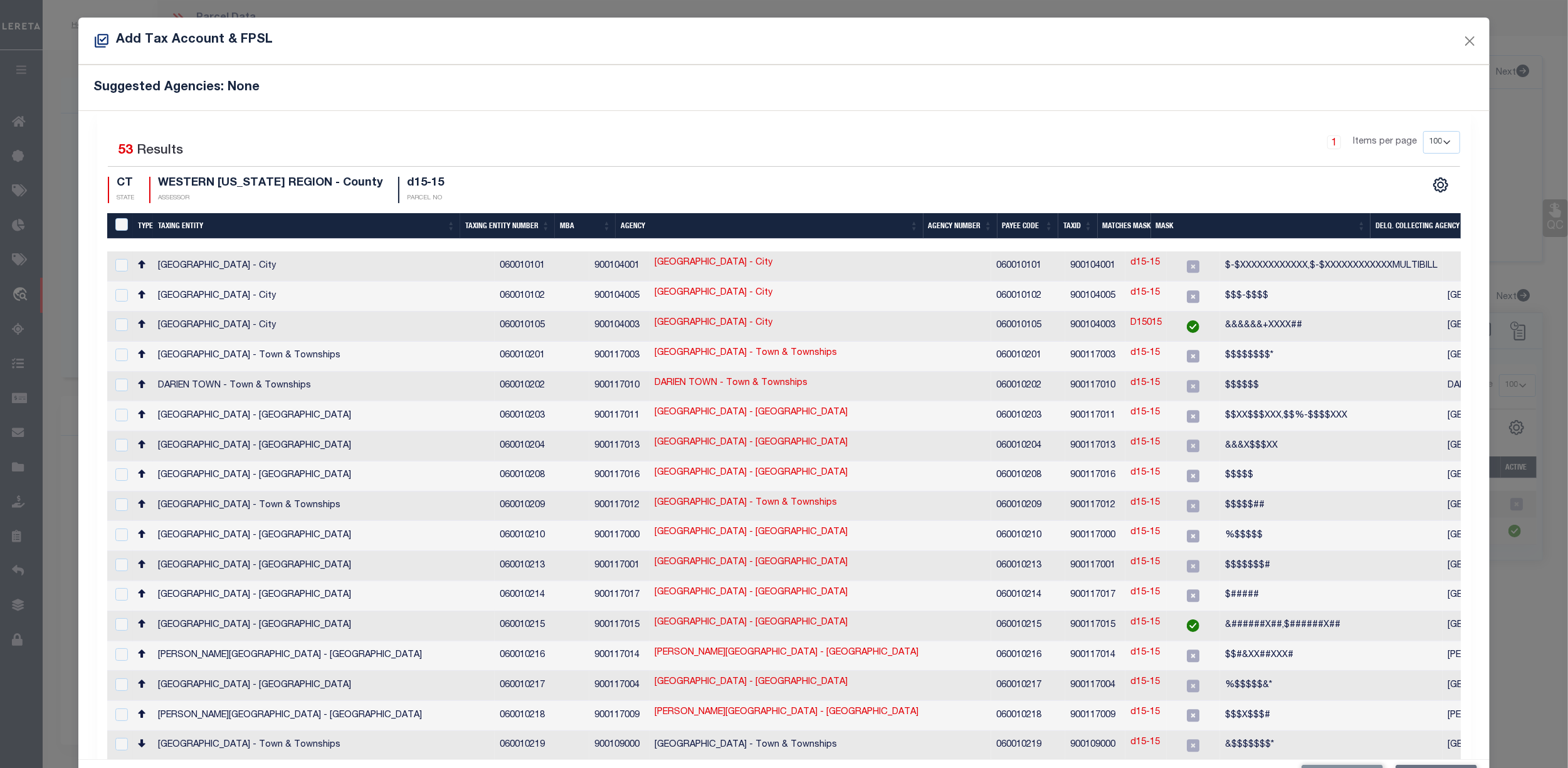
click at [1524, 622] on form "Add Tax Account & FPSL Suggested Agencies: None 1 Selected 53 Results 1 Items p…" at bounding box center [784, 407] width 1568 height 779
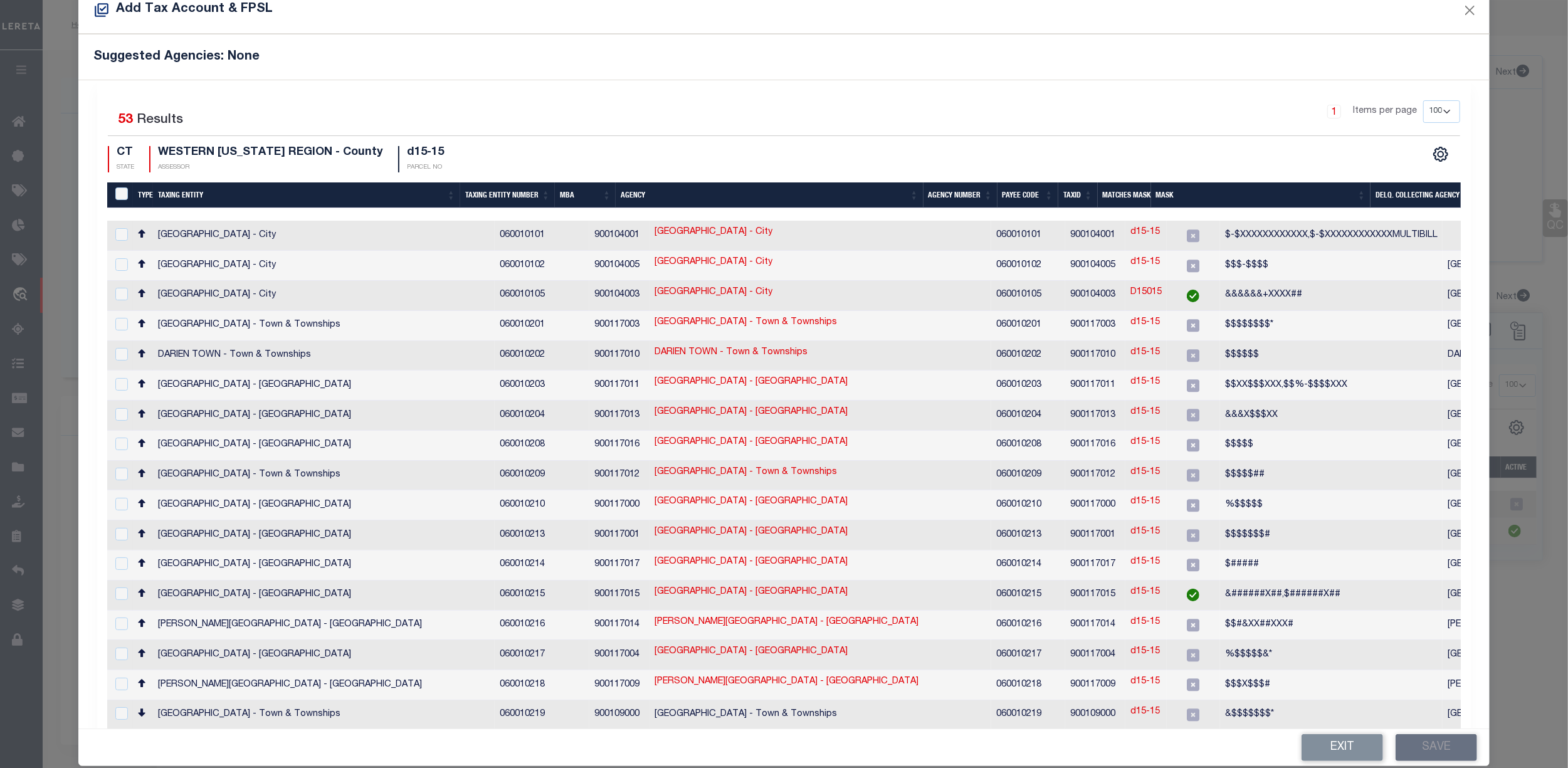
scroll to position [46, 0]
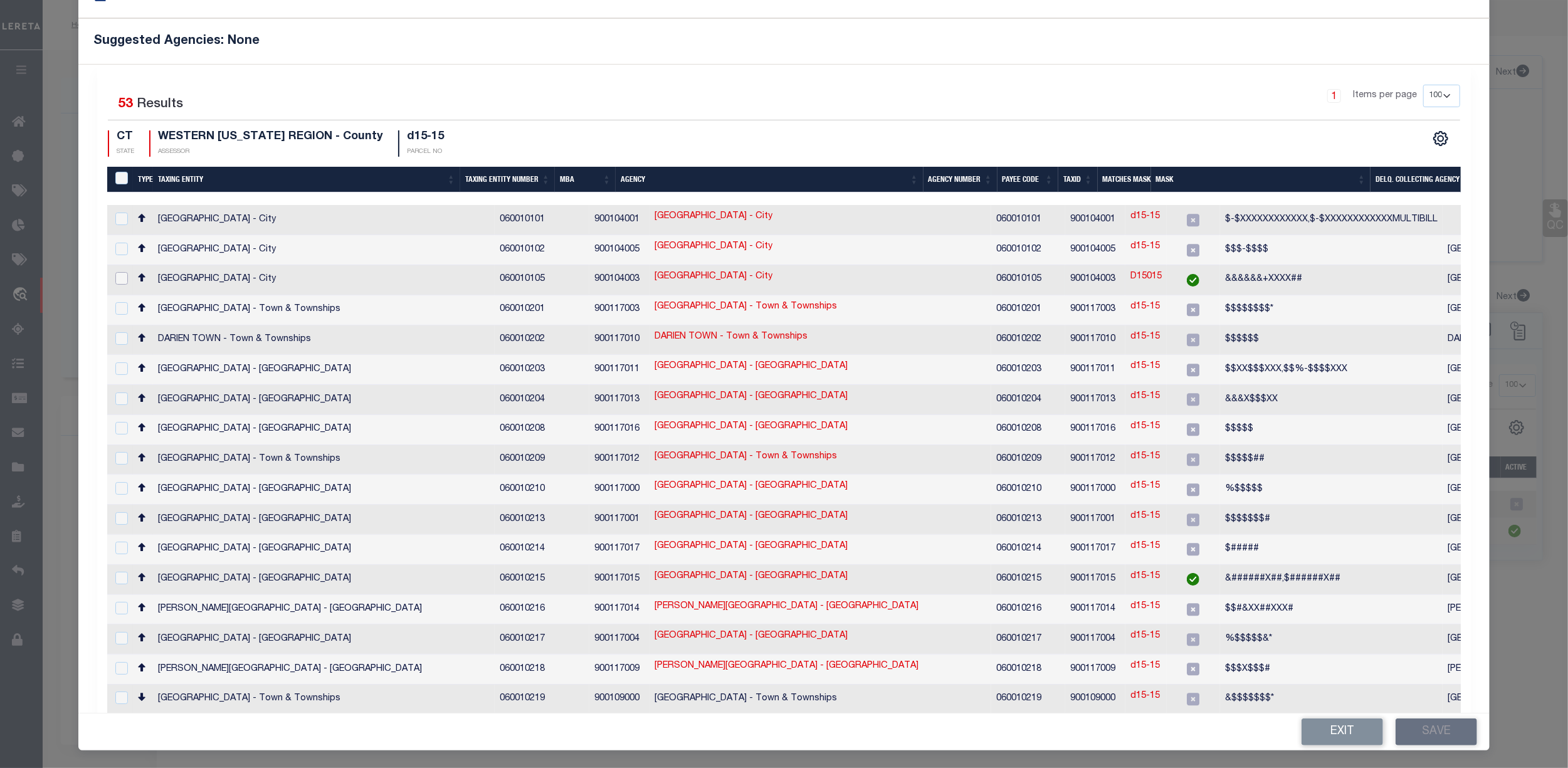
click at [121, 280] on input "checkbox" at bounding box center [121, 278] width 12 height 12
checkbox input "true"
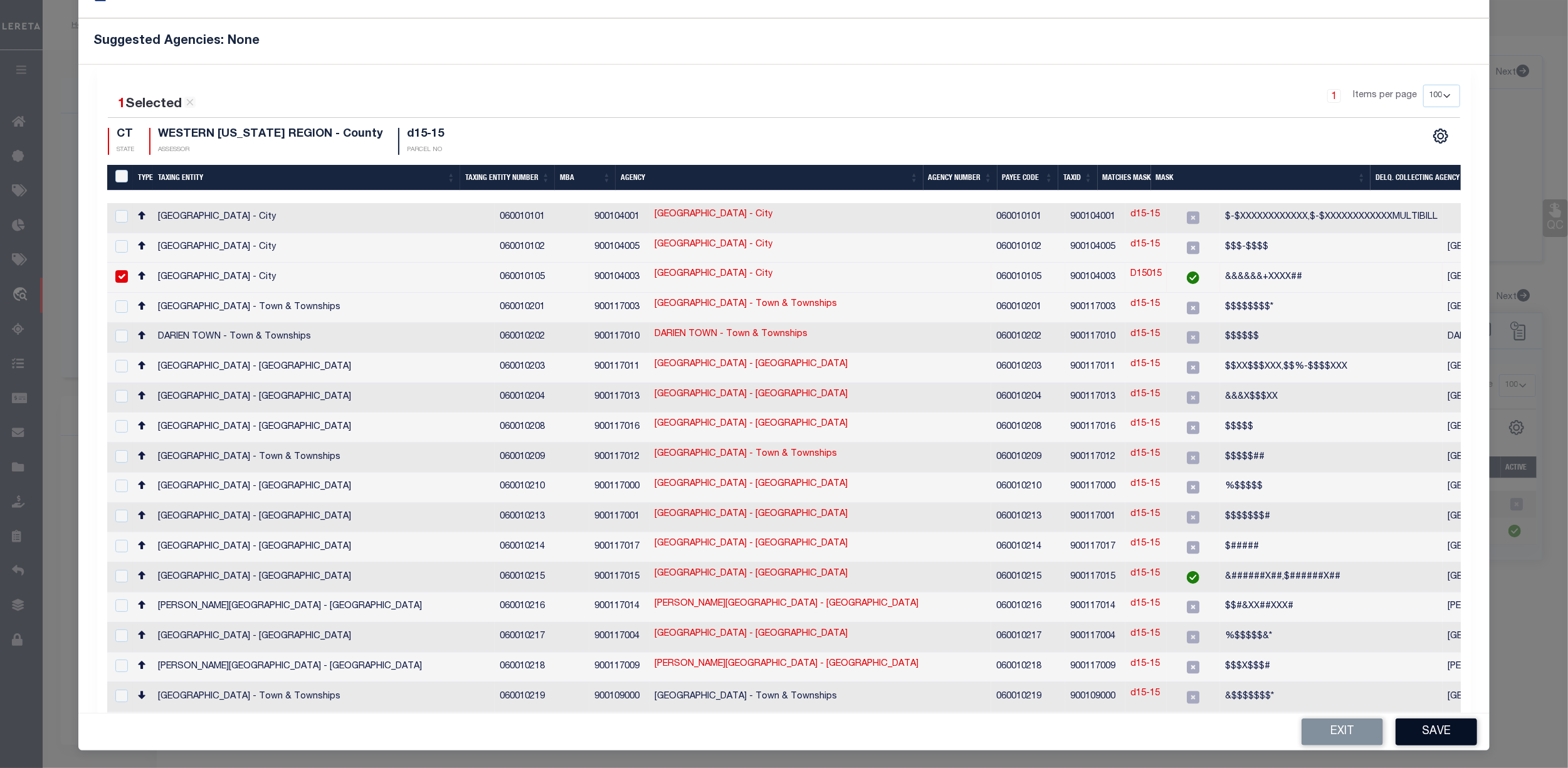
click at [1438, 725] on button "Save" at bounding box center [1437, 731] width 82 height 27
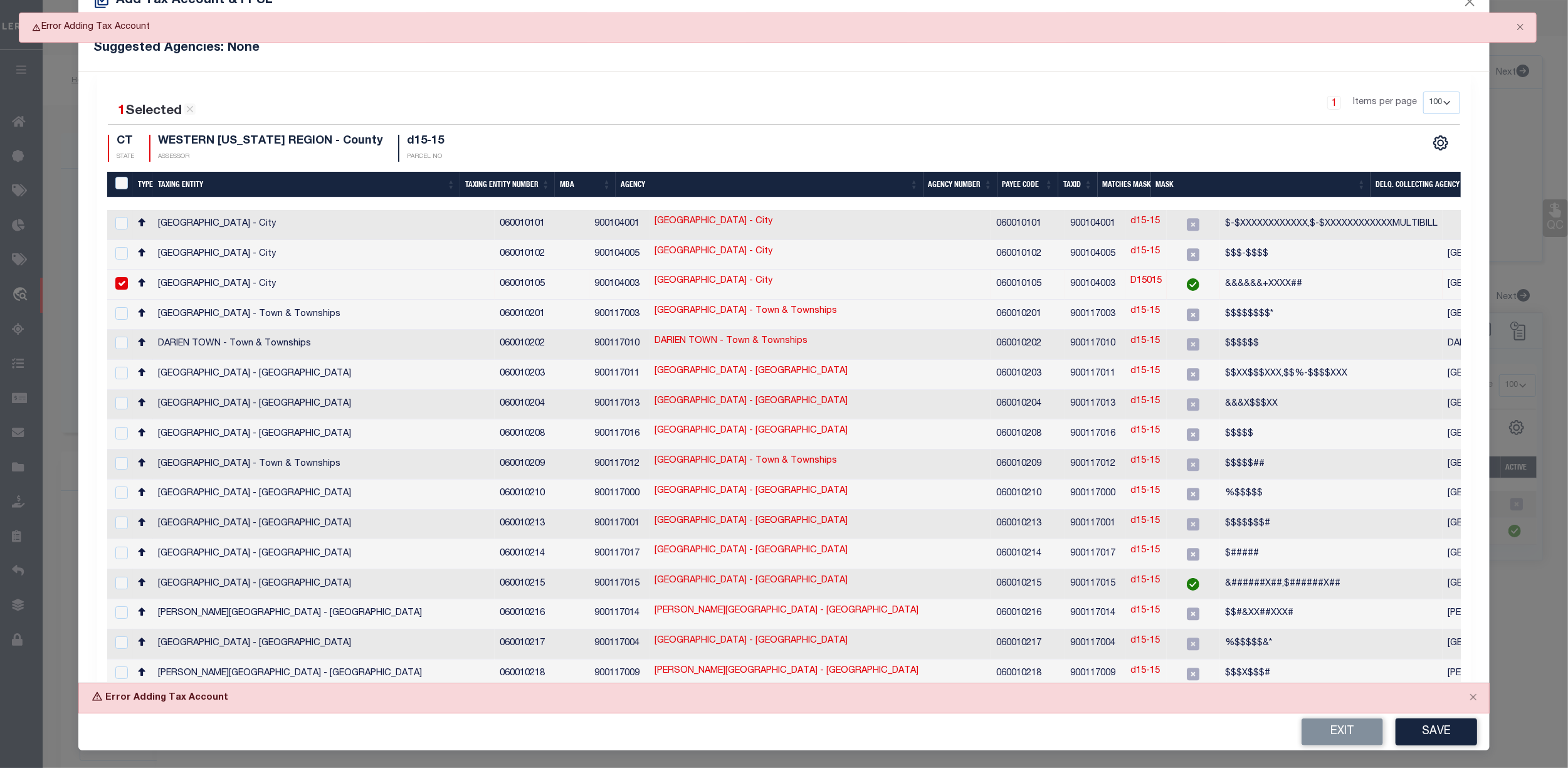
scroll to position [40, 0]
click at [755, 395] on link "NEW FAIRFIELD TOWN - Town & Townships" at bounding box center [751, 402] width 193 height 14
checkbox input "true"
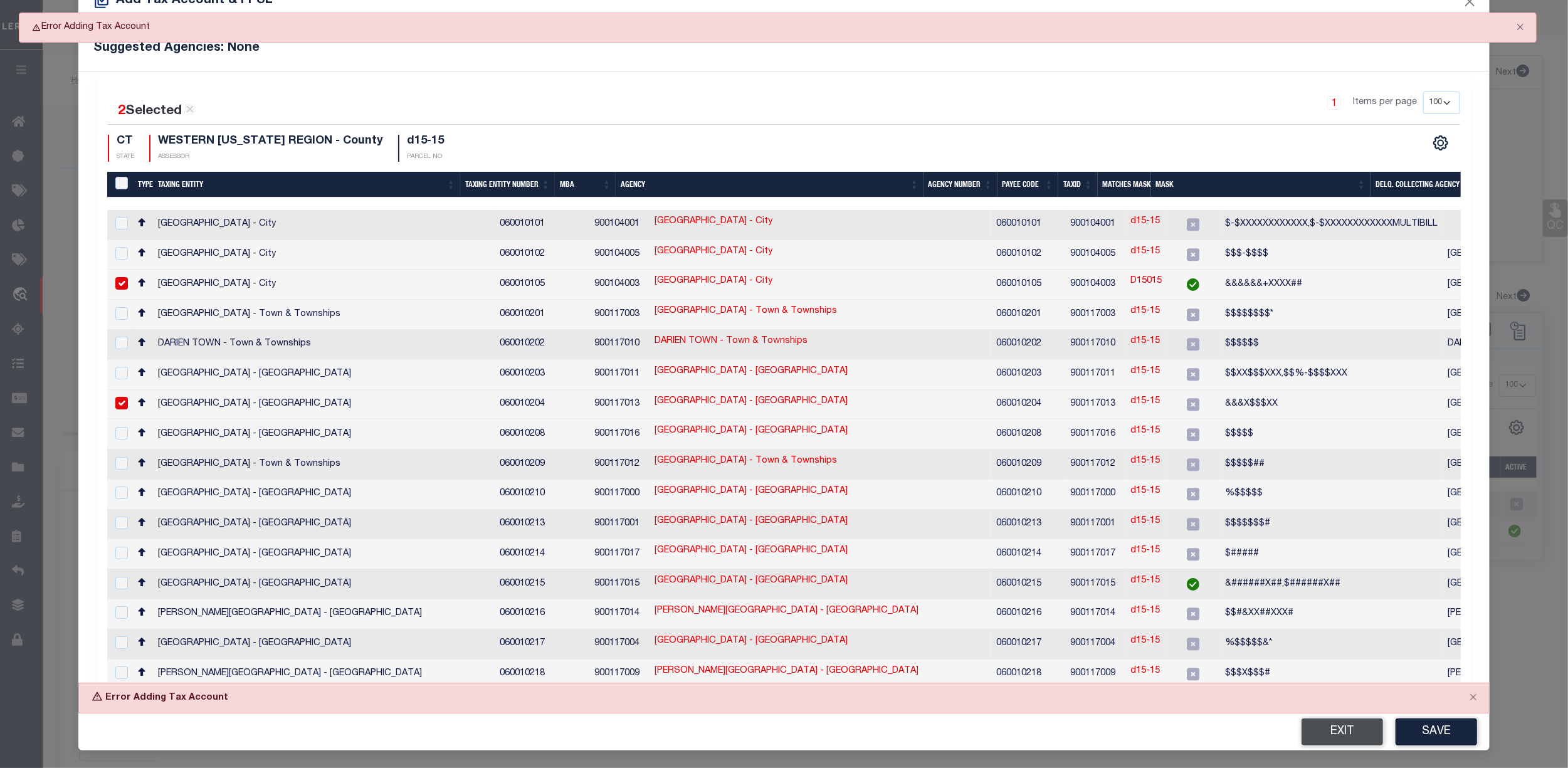
click at [1328, 727] on button "Exit" at bounding box center [1342, 731] width 82 height 27
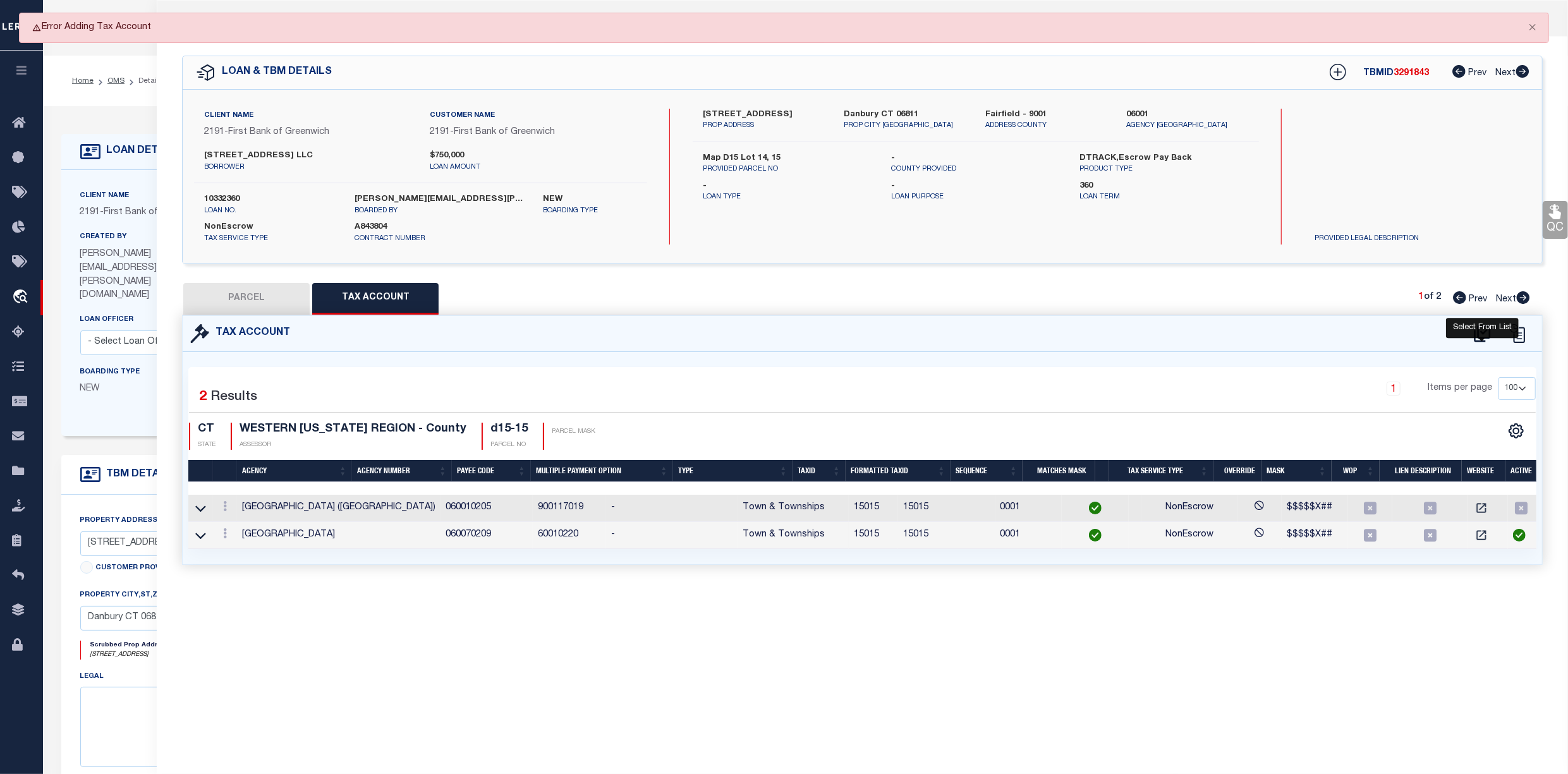
click at [1487, 332] on icon at bounding box center [1482, 333] width 21 height 20
select select "100"
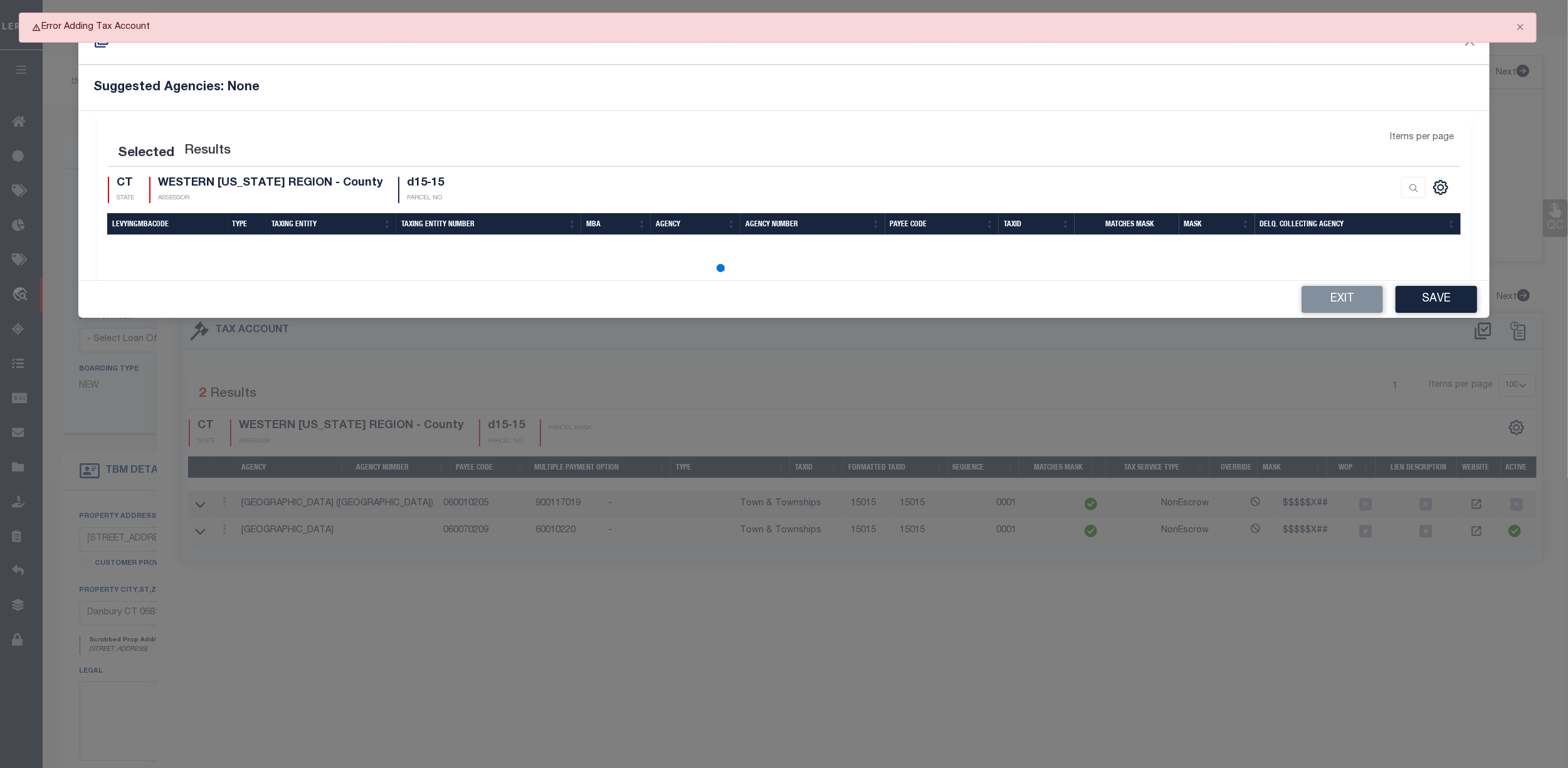
scroll to position [0, 0]
select select "100"
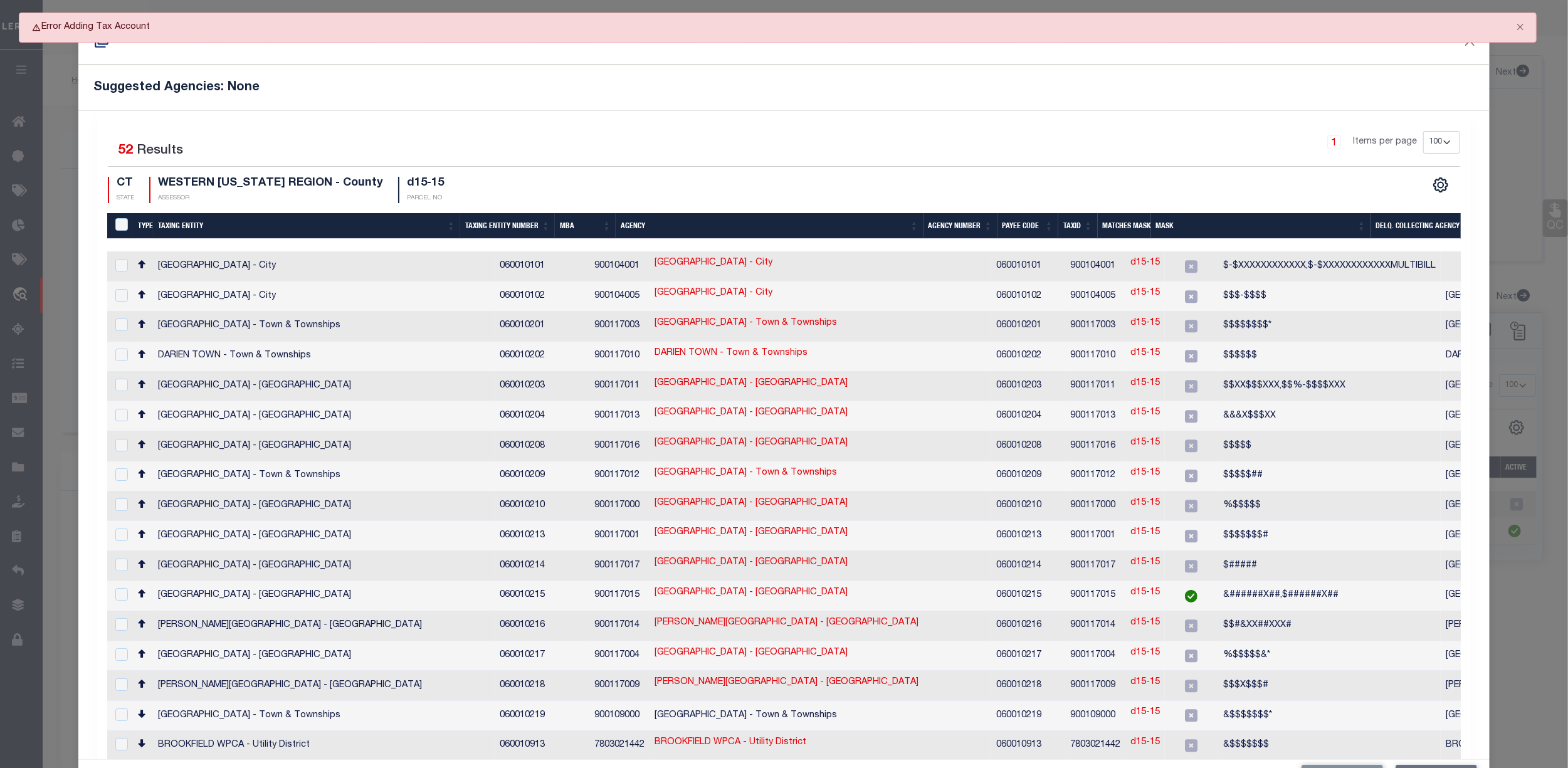
click at [184, 229] on th "Taxing Entity" at bounding box center [306, 225] width 307 height 26
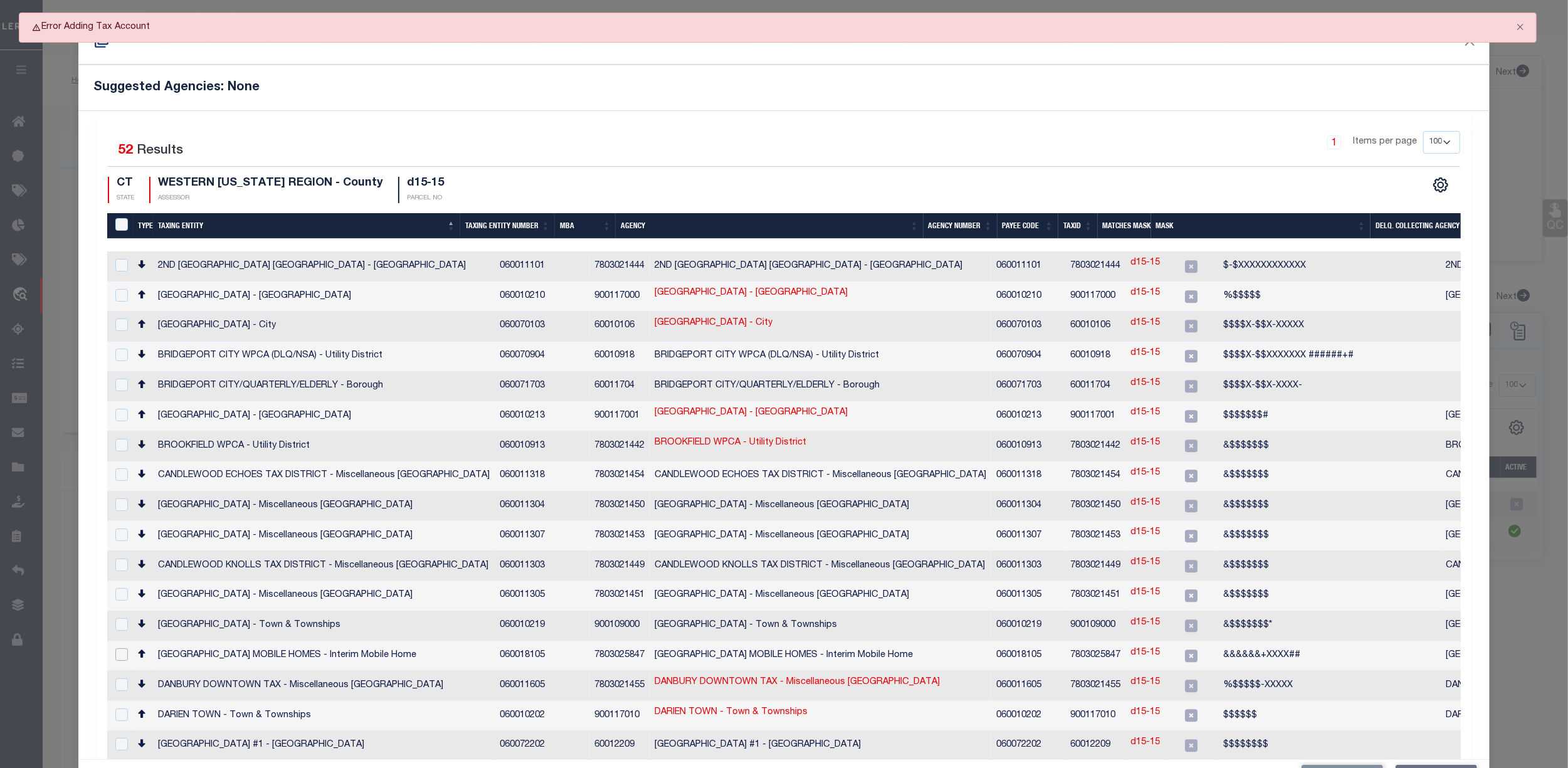
click at [121, 648] on input "checkbox" at bounding box center [121, 654] width 12 height 12
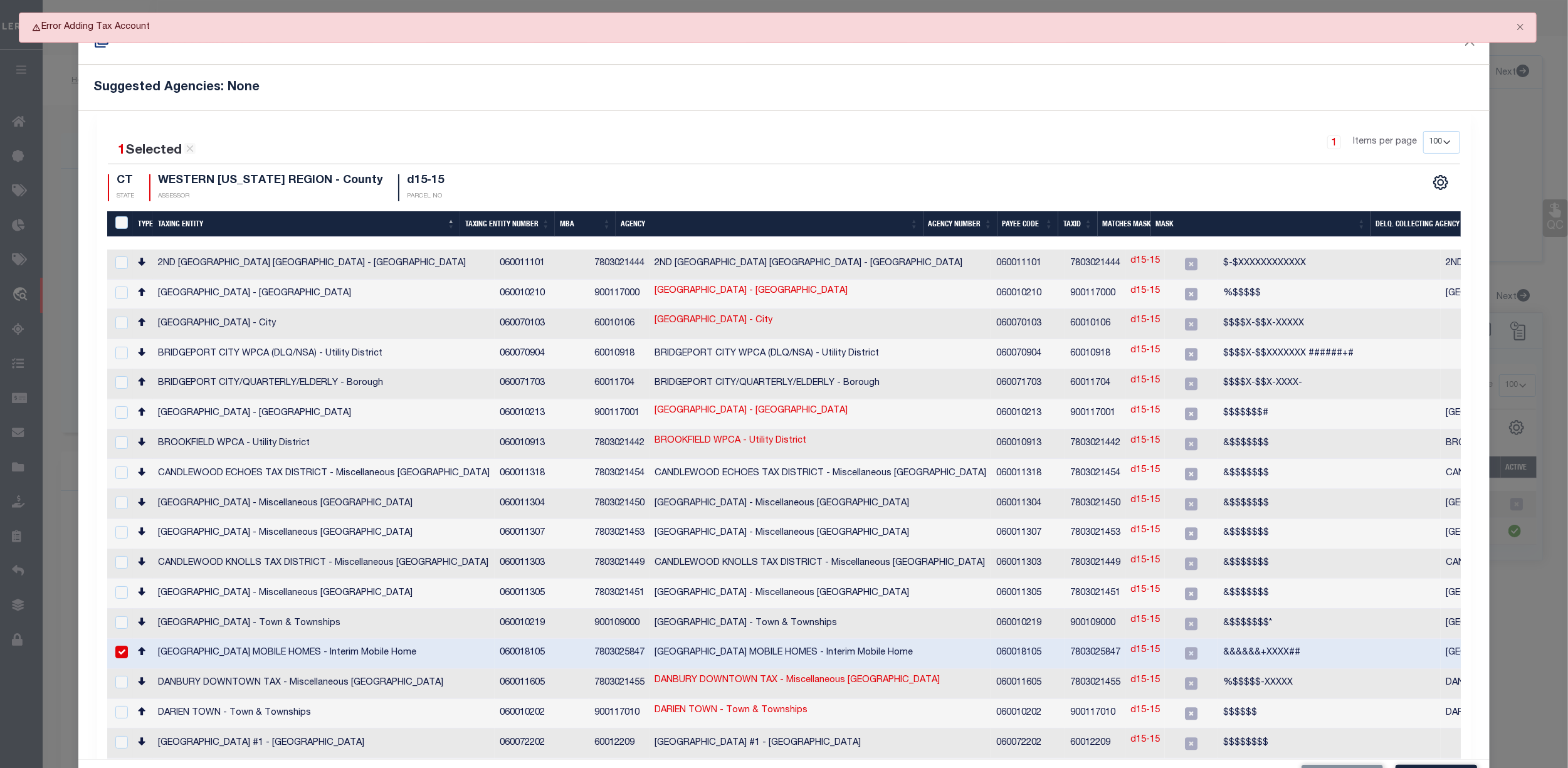
click at [121, 645] on input "checkbox" at bounding box center [121, 651] width 12 height 12
checkbox input "false"
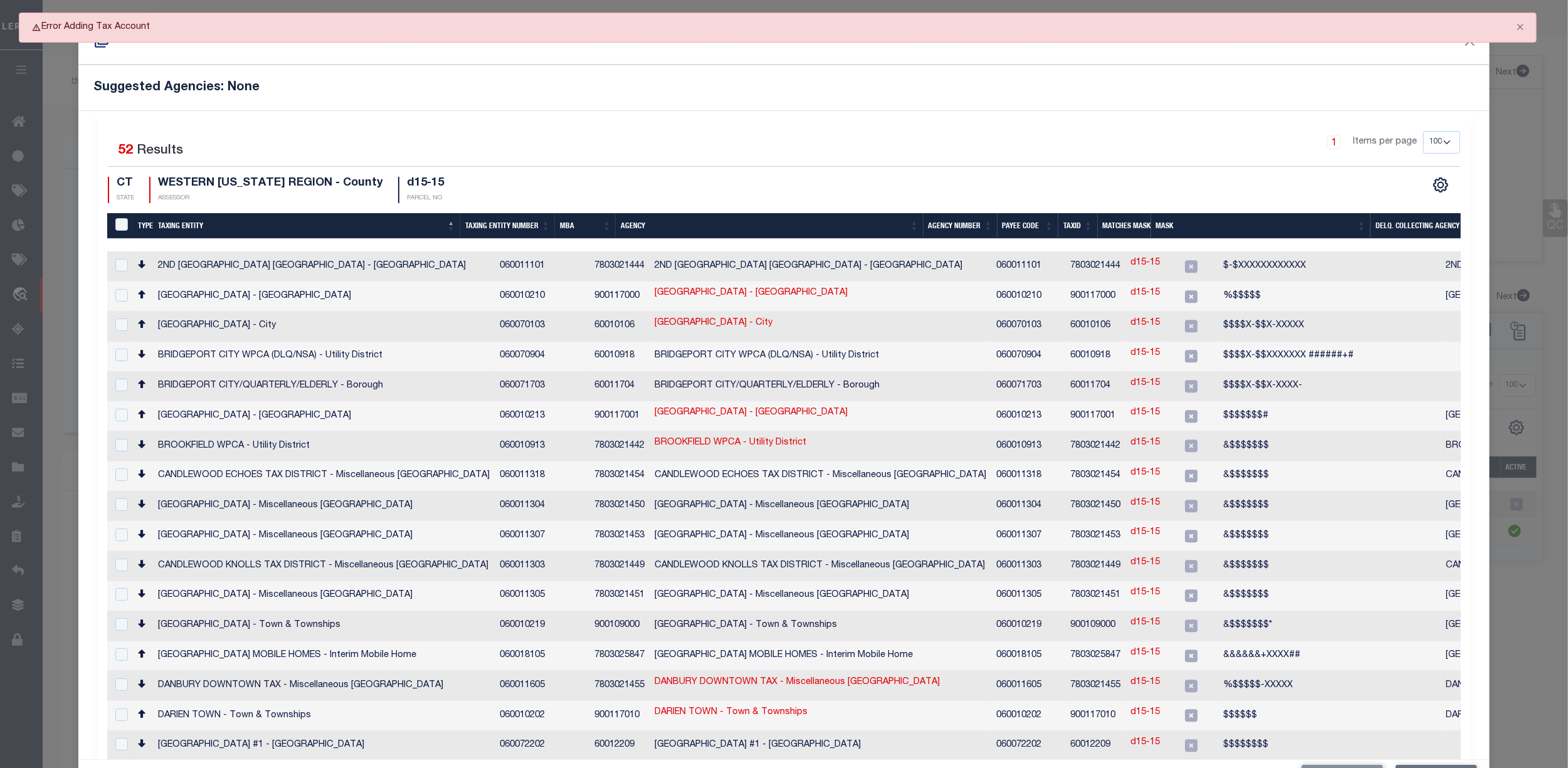
click at [1507, 606] on form "Add Tax Account & FPSL Suggested Agencies: None 1 Selected 52 Results 1 Items p…" at bounding box center [784, 407] width 1568 height 779
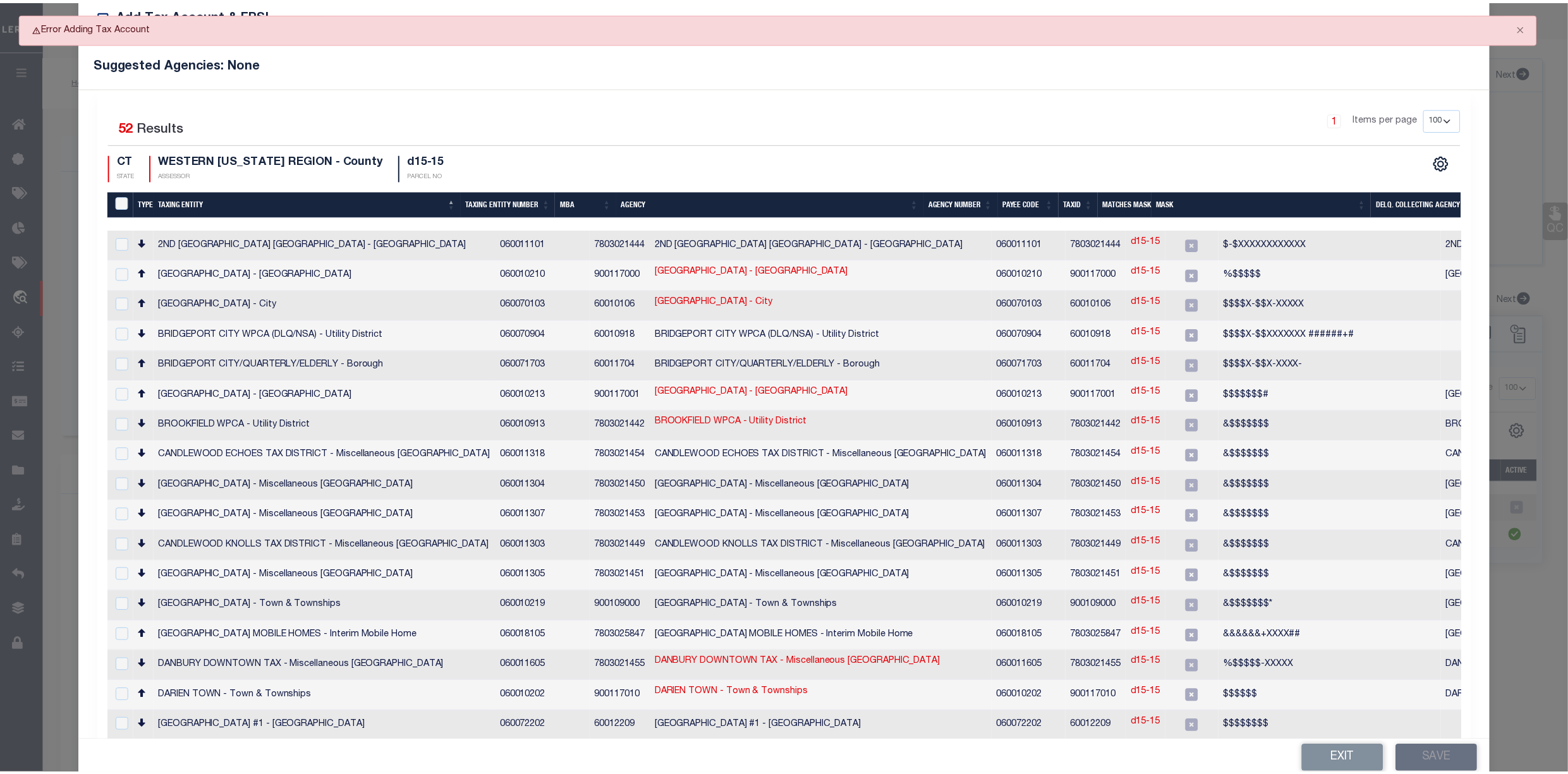
scroll to position [47, 0]
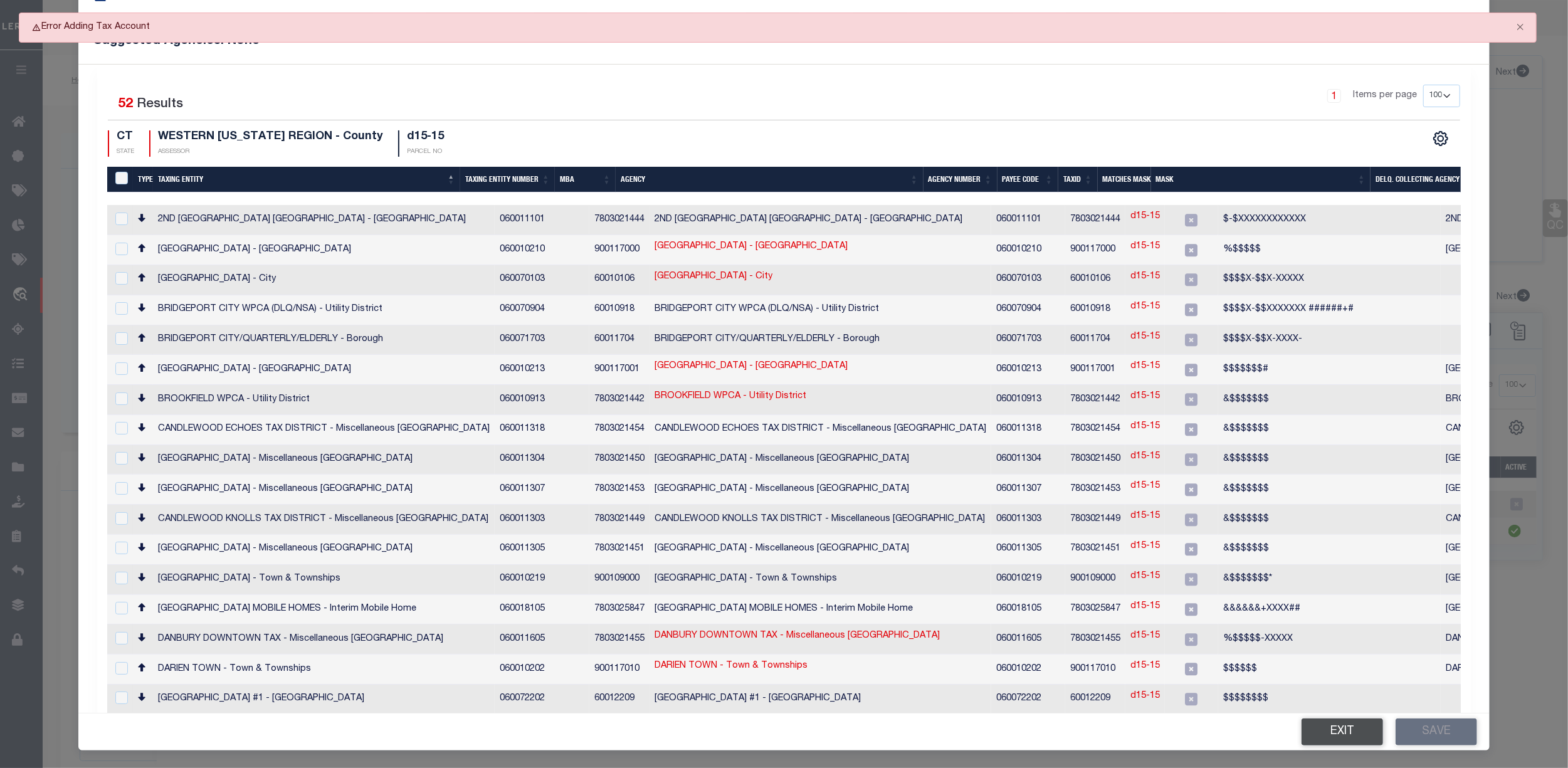
click at [1336, 727] on button "Exit" at bounding box center [1342, 731] width 82 height 27
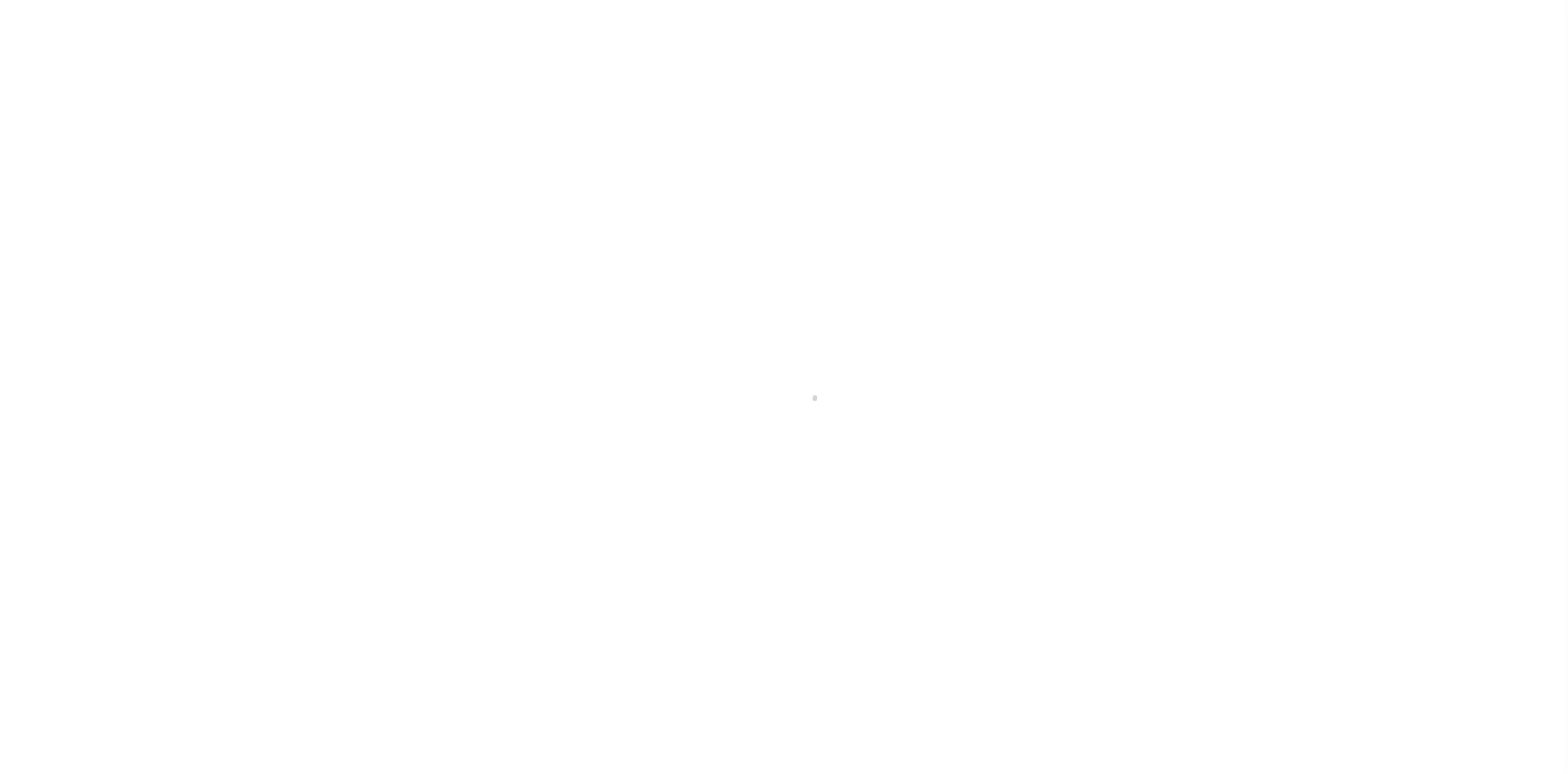
select select "NonEscrow"
type input "[STREET_ADDRESS]"
type input "Map D15 Lot 14, 15"
type input "Danbury CT 06811"
type input "CT"
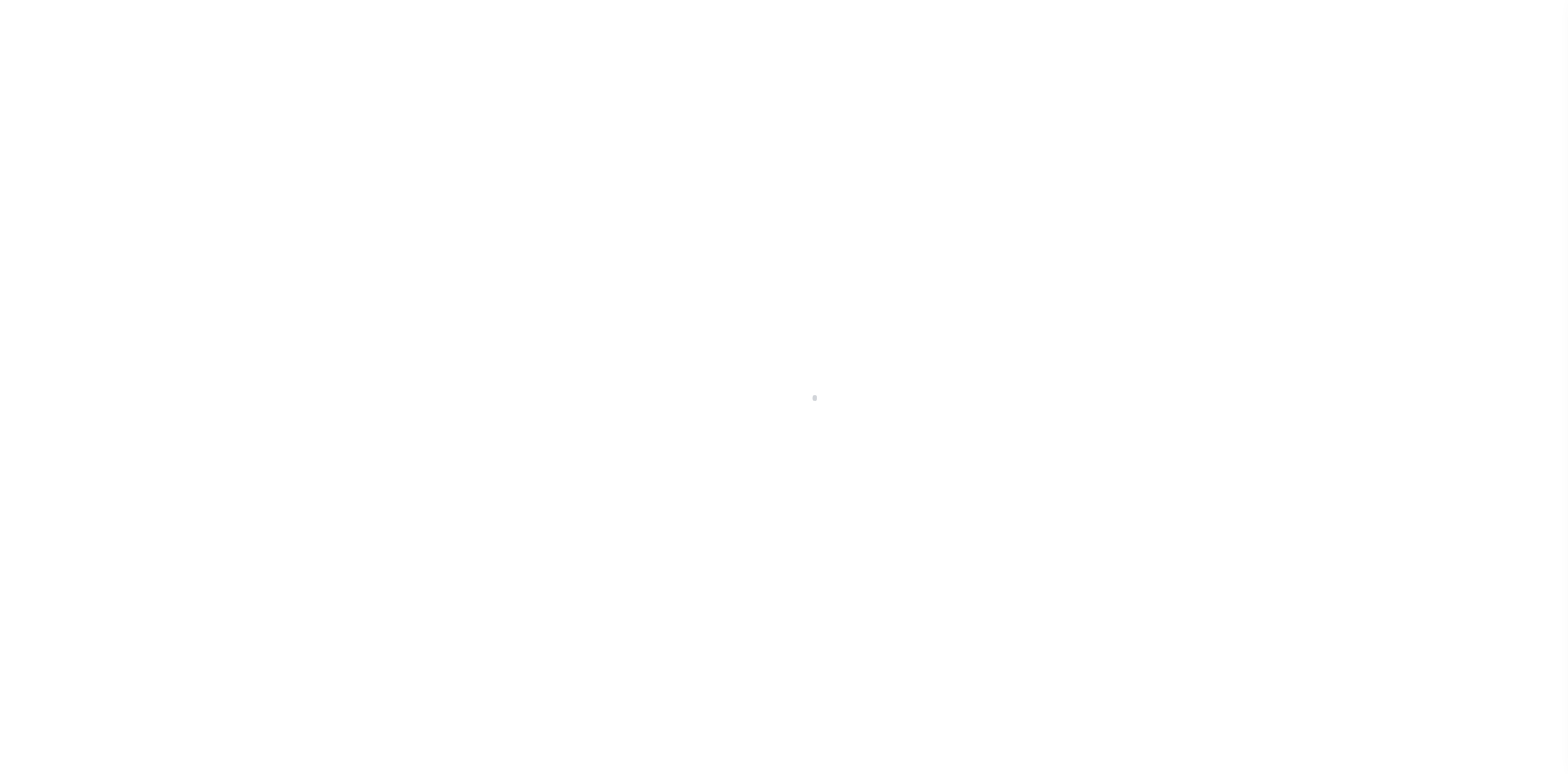
select select
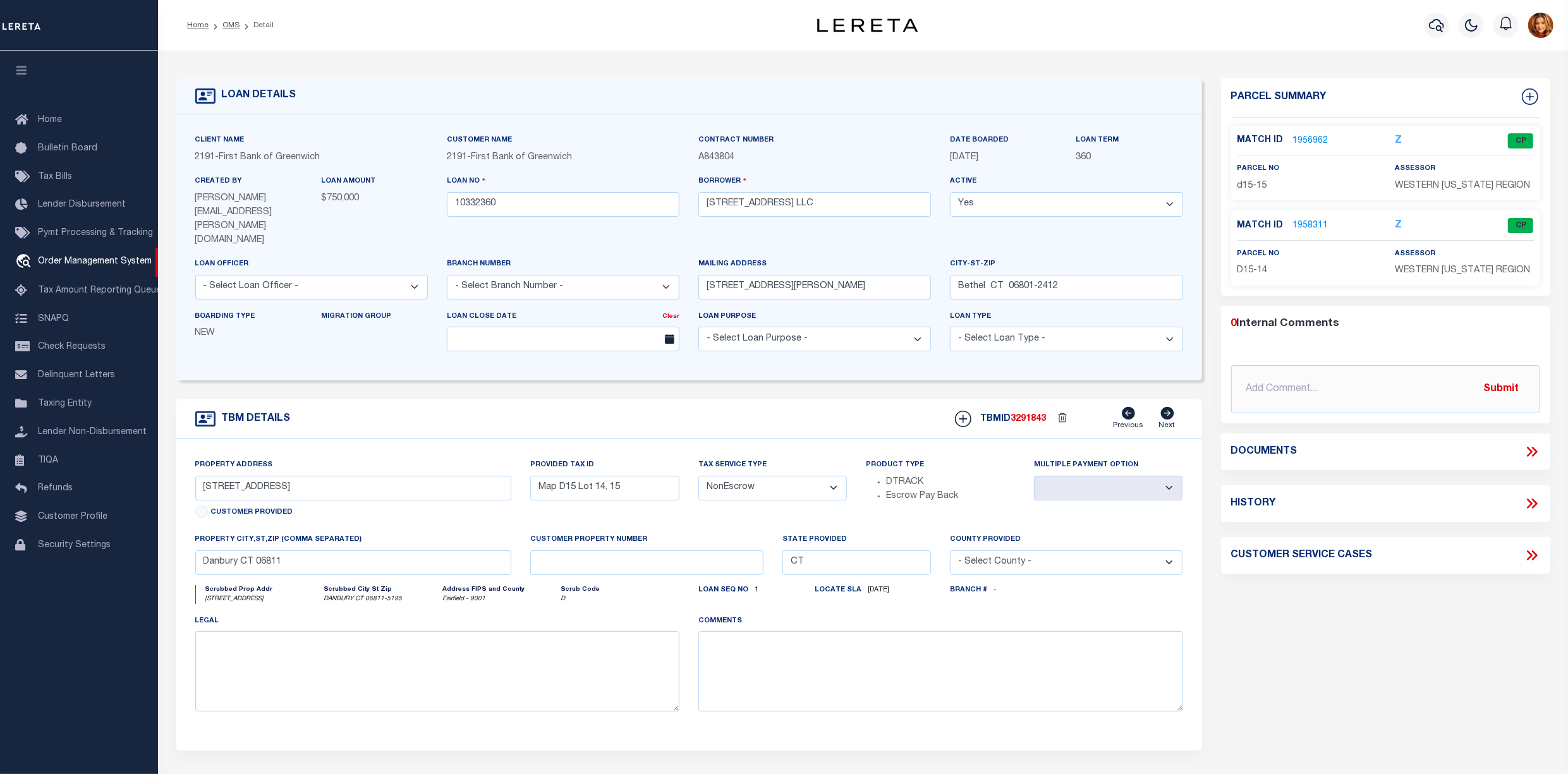
click at [1305, 138] on link "1956962" at bounding box center [1311, 141] width 36 height 13
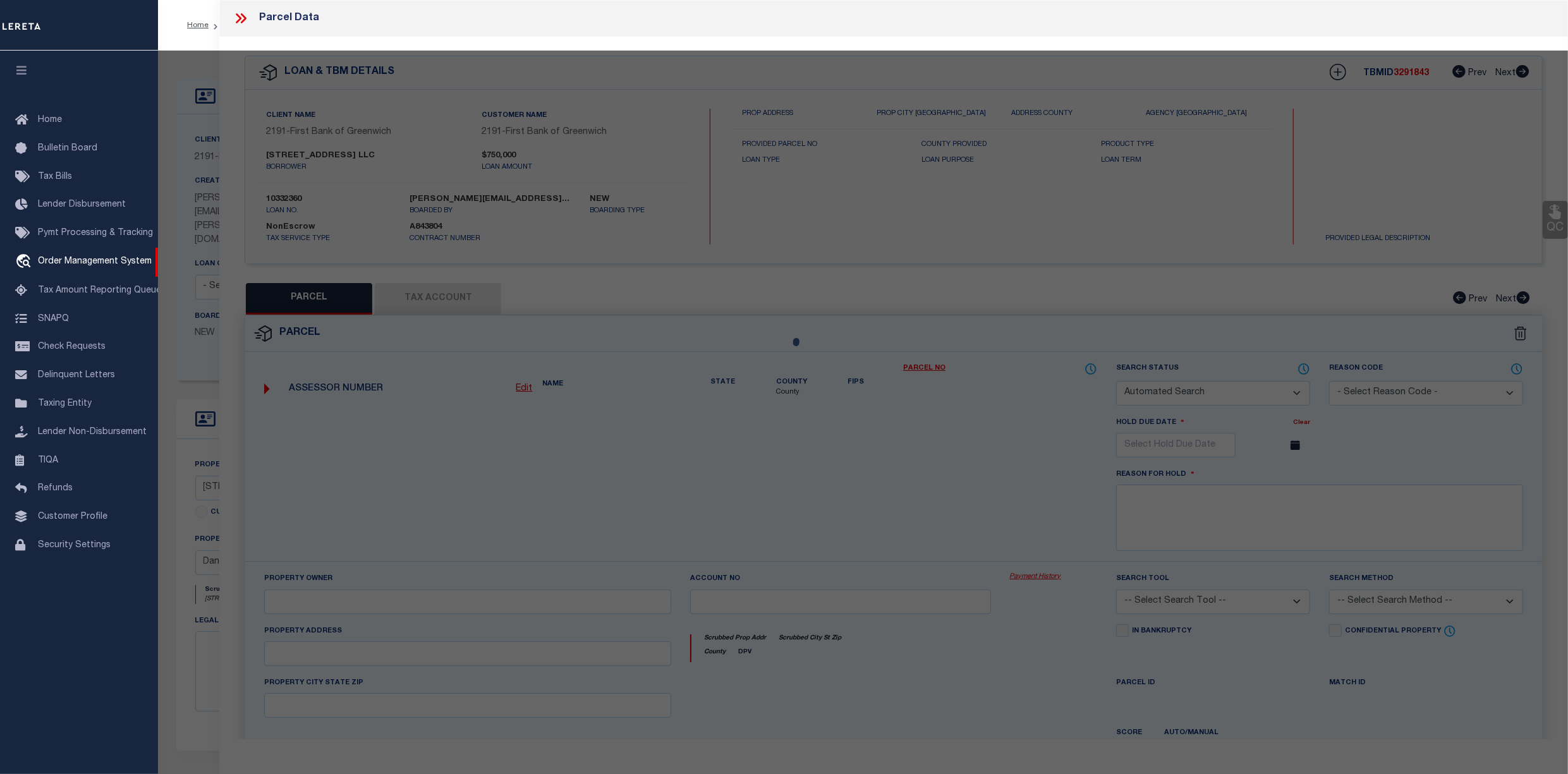
checkbox input "false"
select select "CP"
type input "[STREET_ADDRESS] LLC"
select select
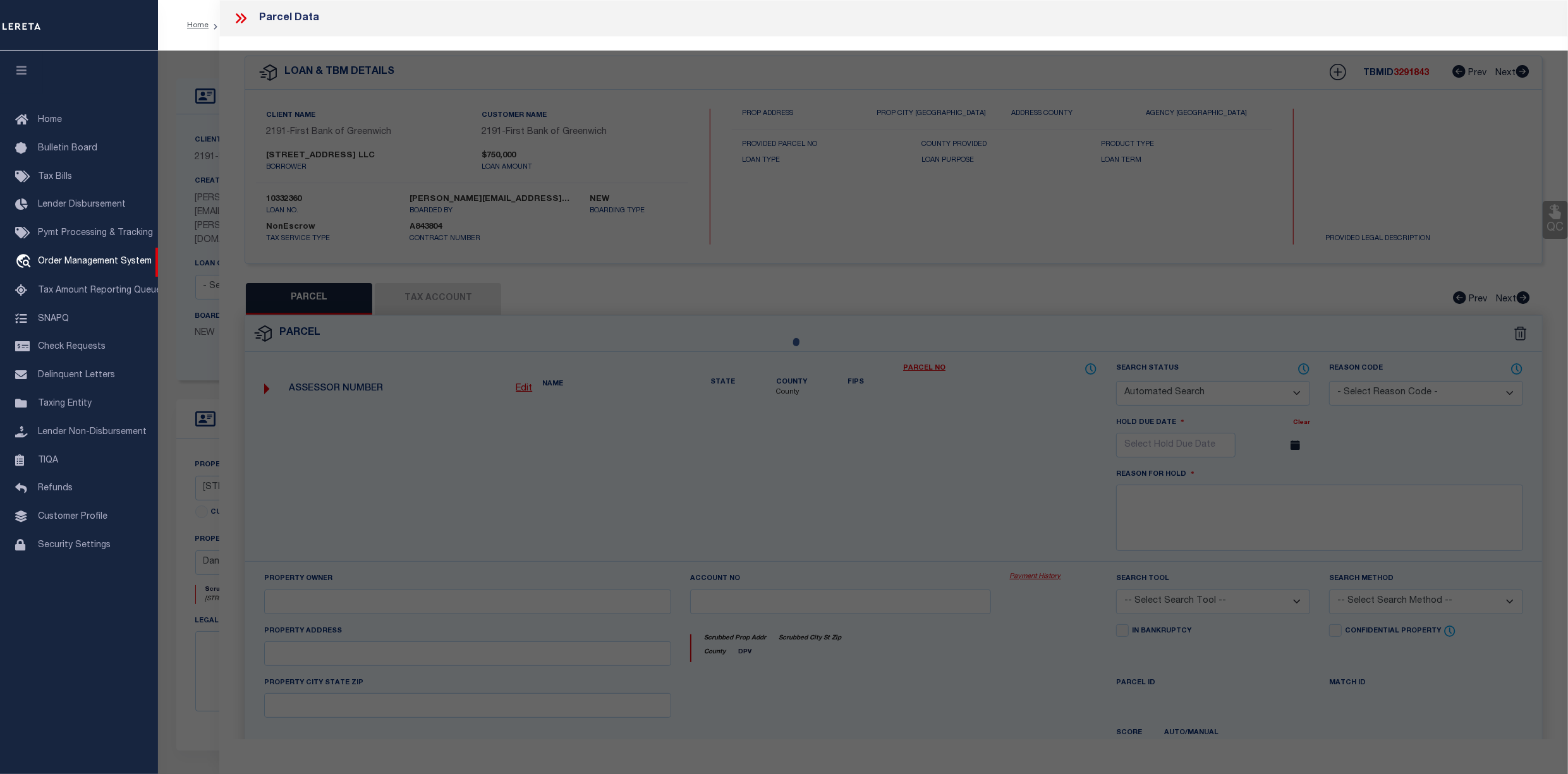
type input "[GEOGRAPHIC_DATA]"
checkbox input "false"
type input "Danbury CT 06811"
type textarea "Acres:0.2100"
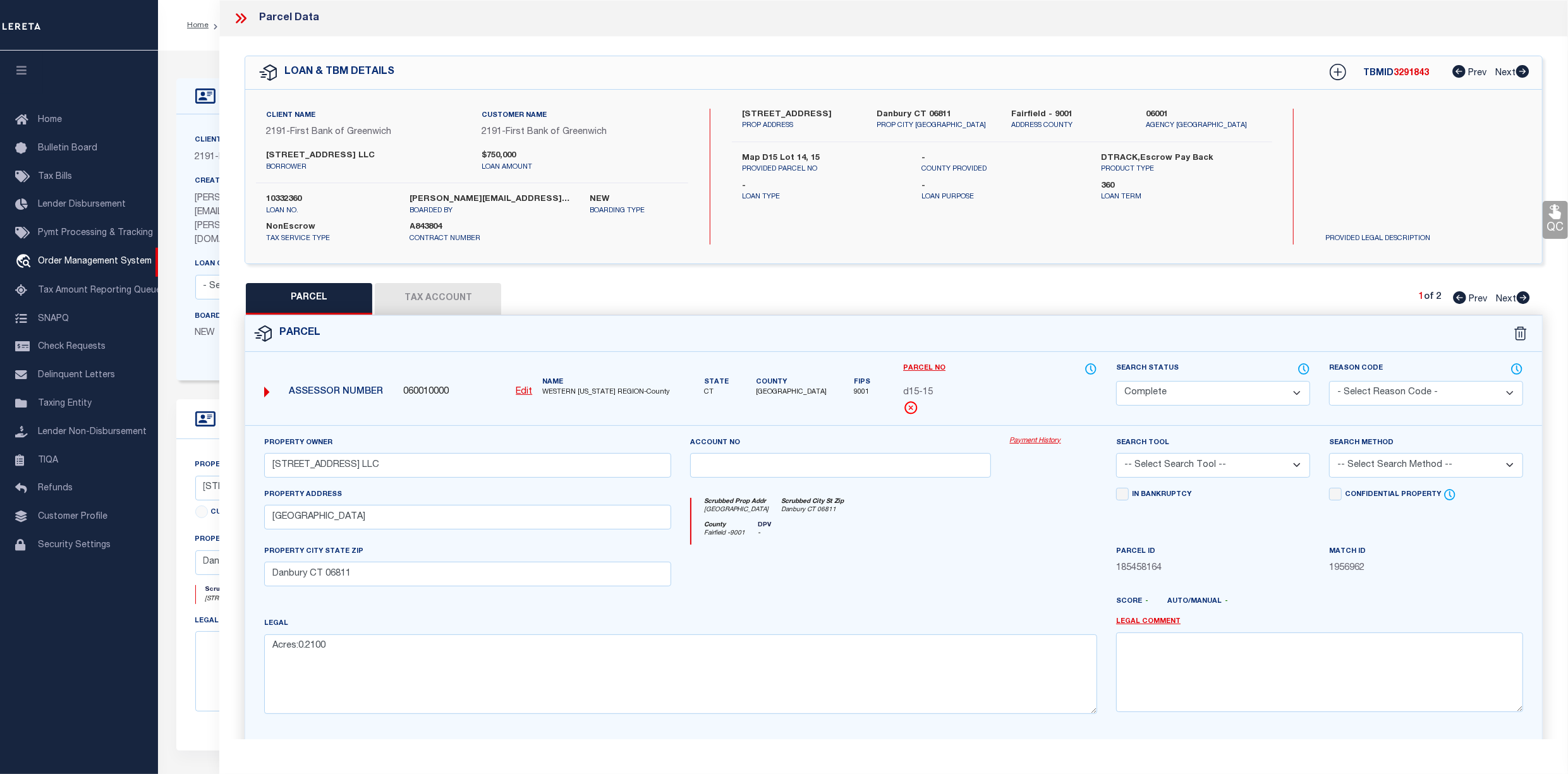
click at [455, 289] on button "Tax Account" at bounding box center [438, 298] width 127 height 32
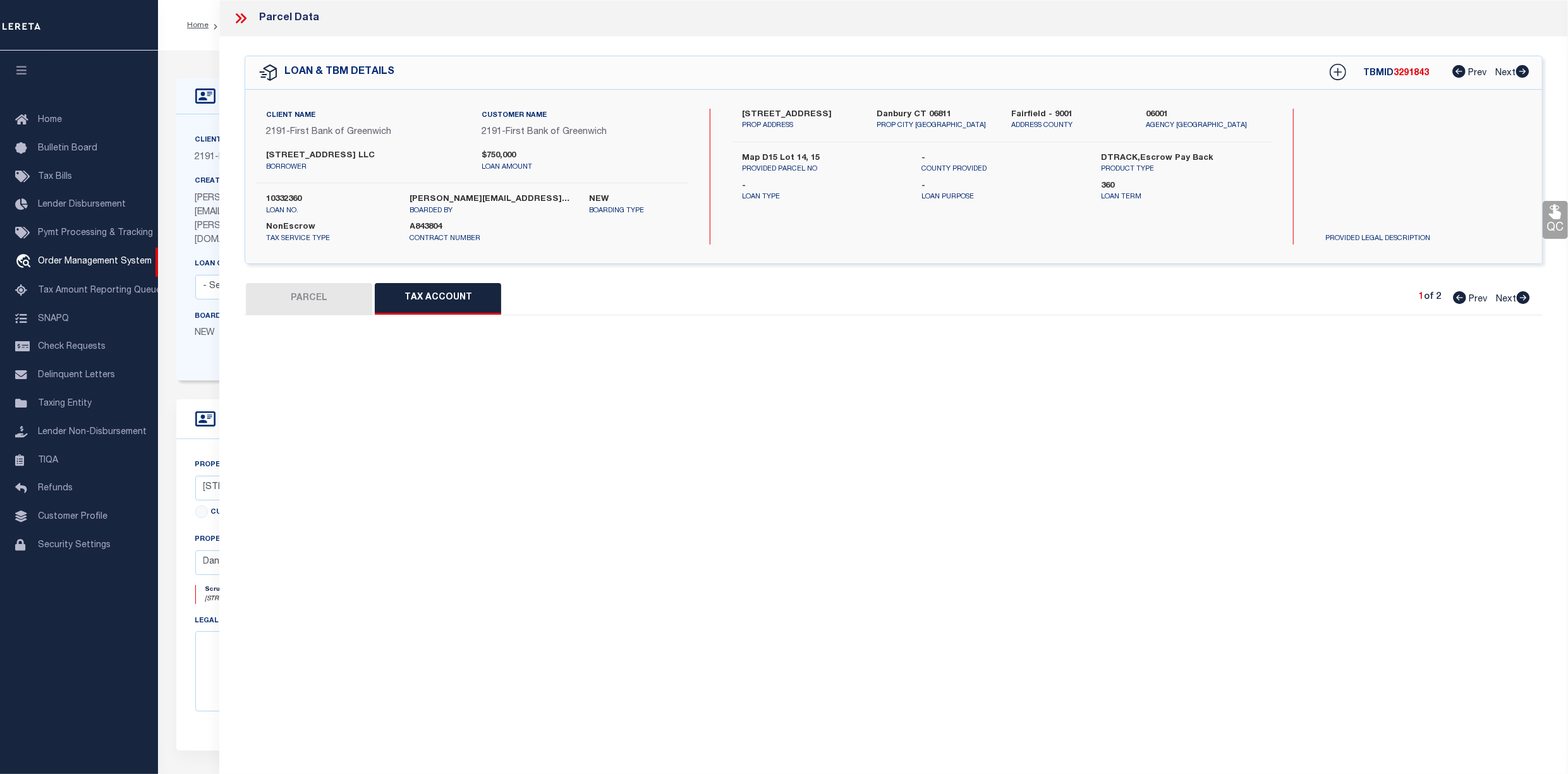
select select "100"
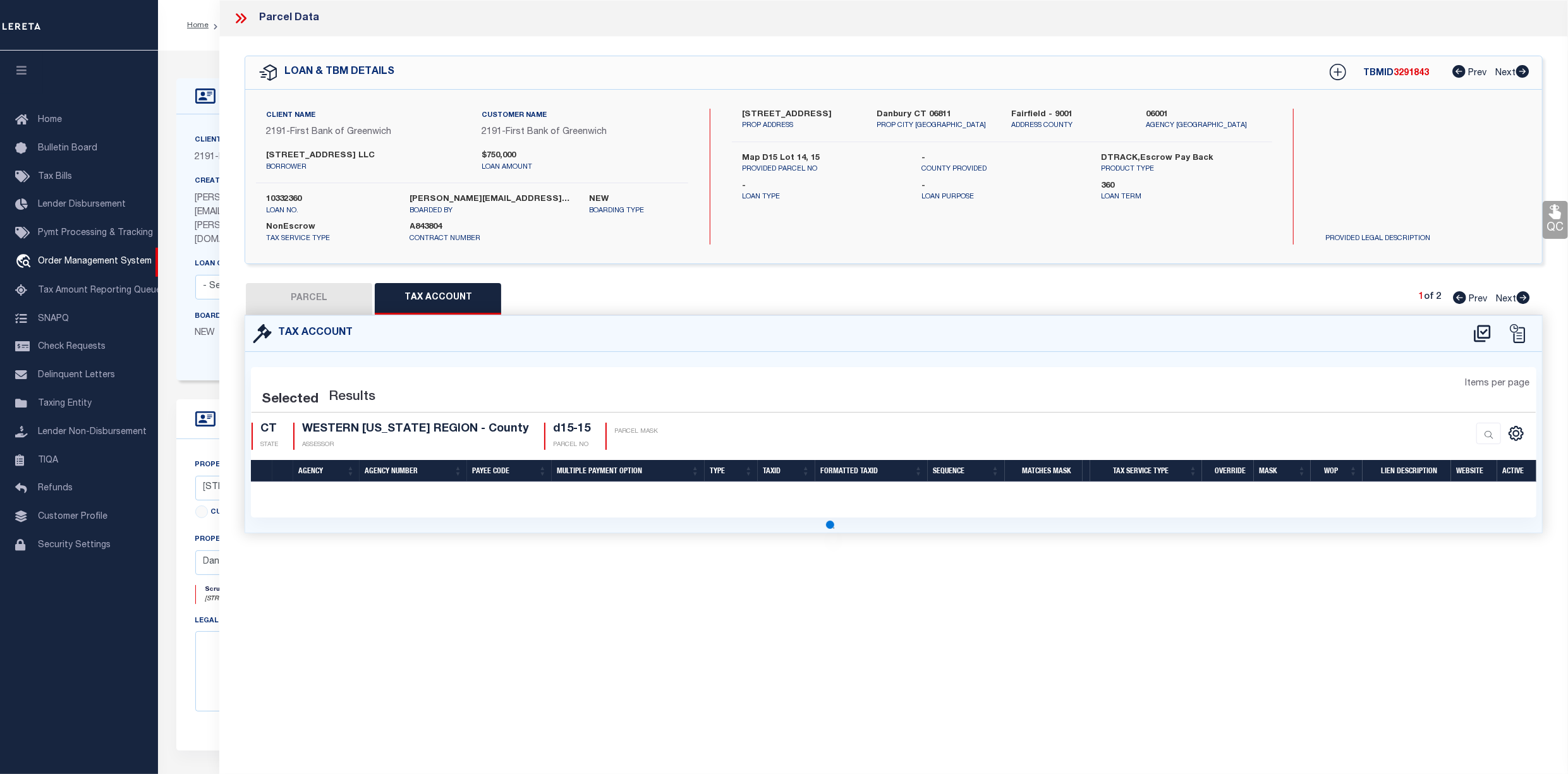
select select "100"
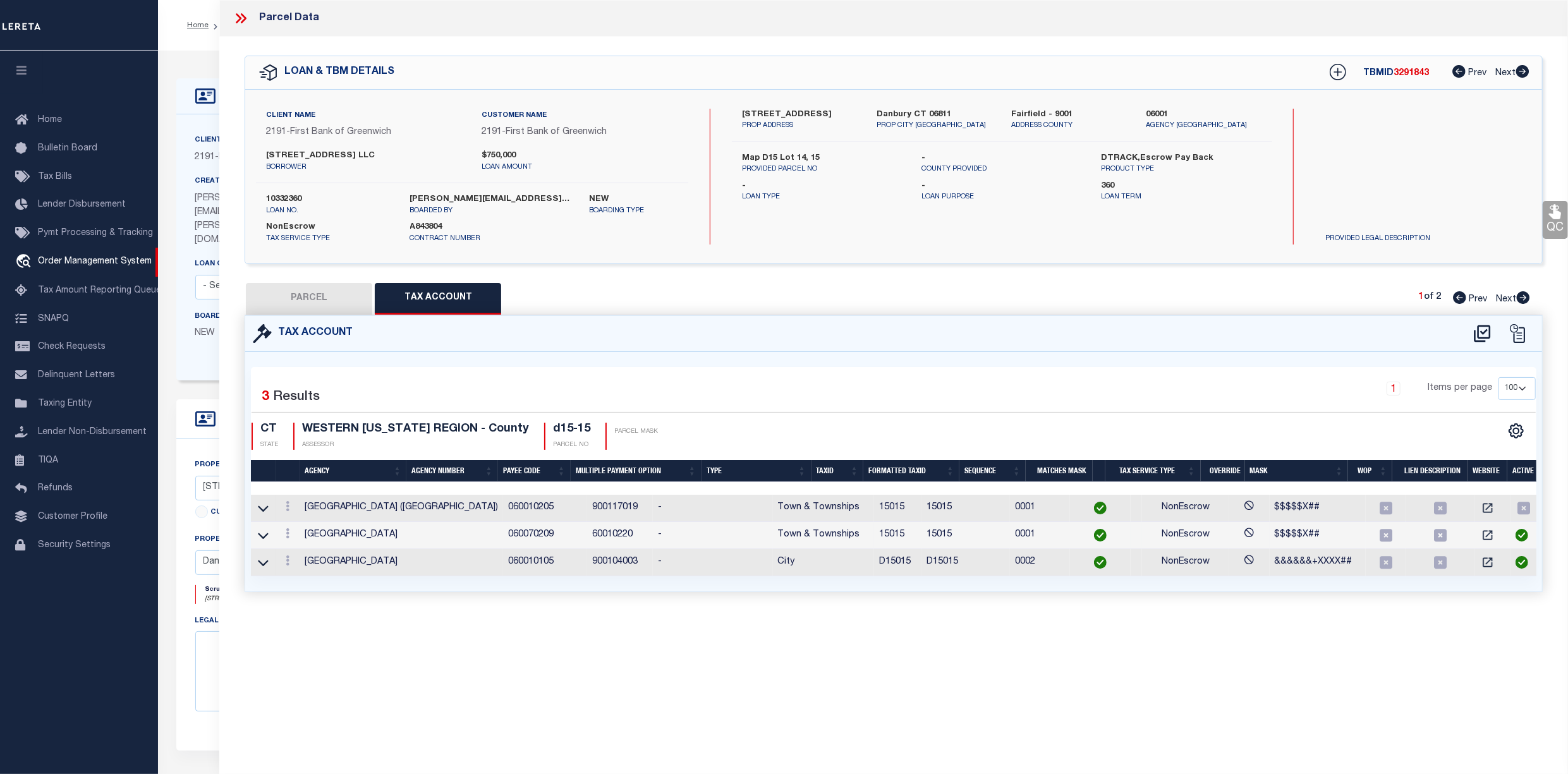
click at [1521, 537] on img at bounding box center [1521, 535] width 13 height 13
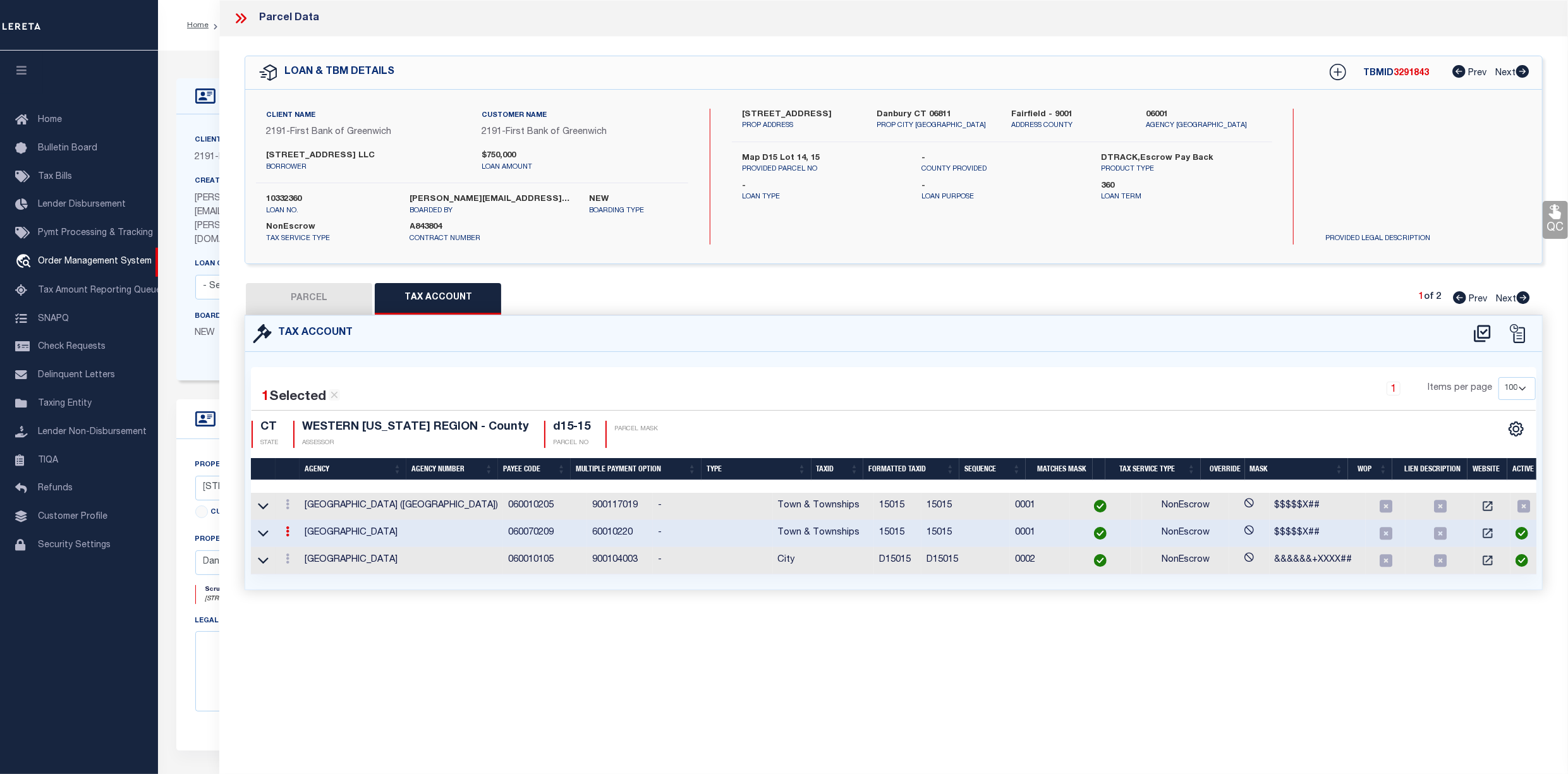
click at [287, 534] on icon at bounding box center [287, 531] width 4 height 10
click at [306, 555] on icon "" at bounding box center [301, 550] width 10 height 10
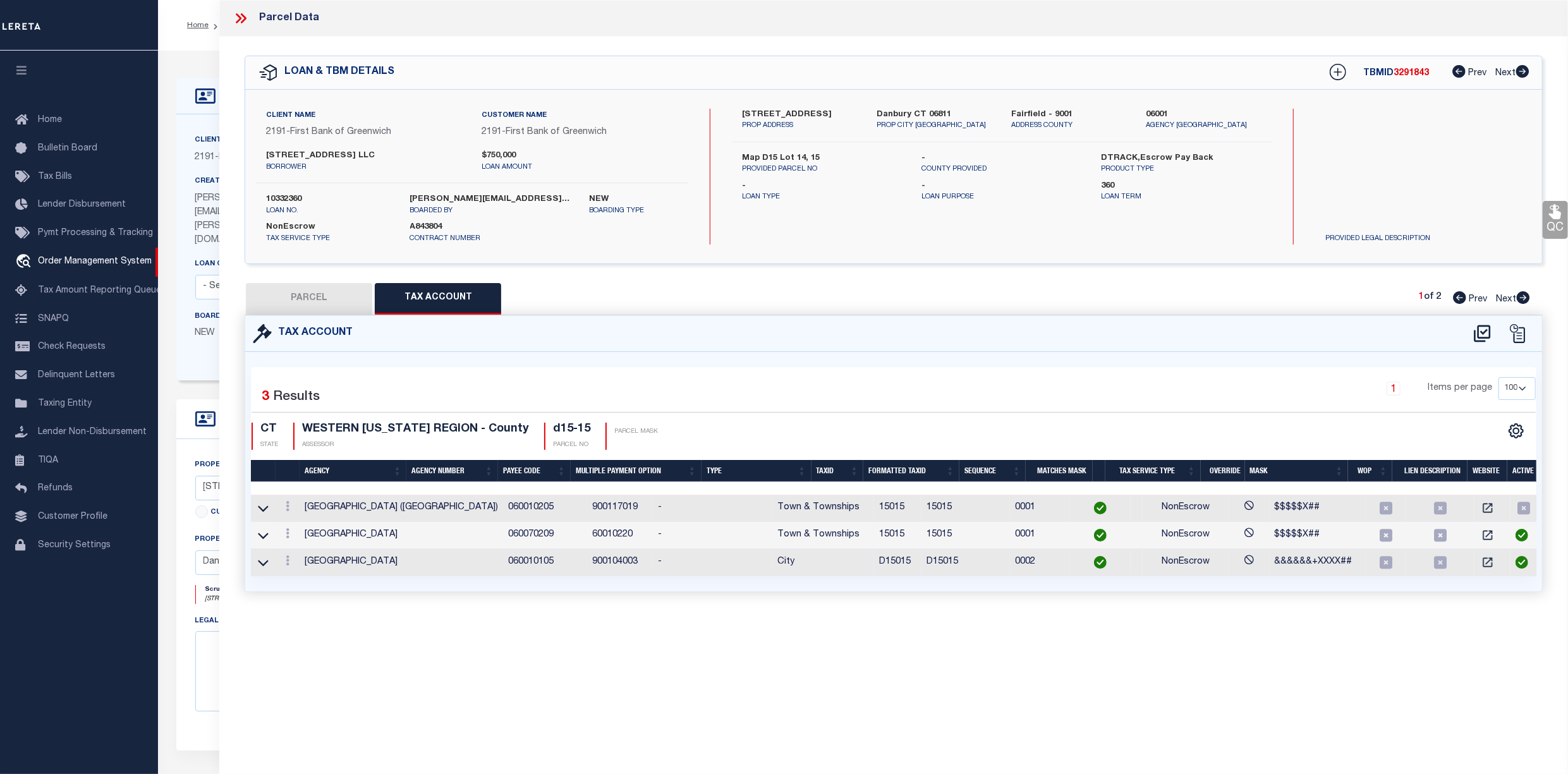
type input "15015"
type textarea "$$$$$X##"
checkbox input "true"
type input "XXXXXXXX"
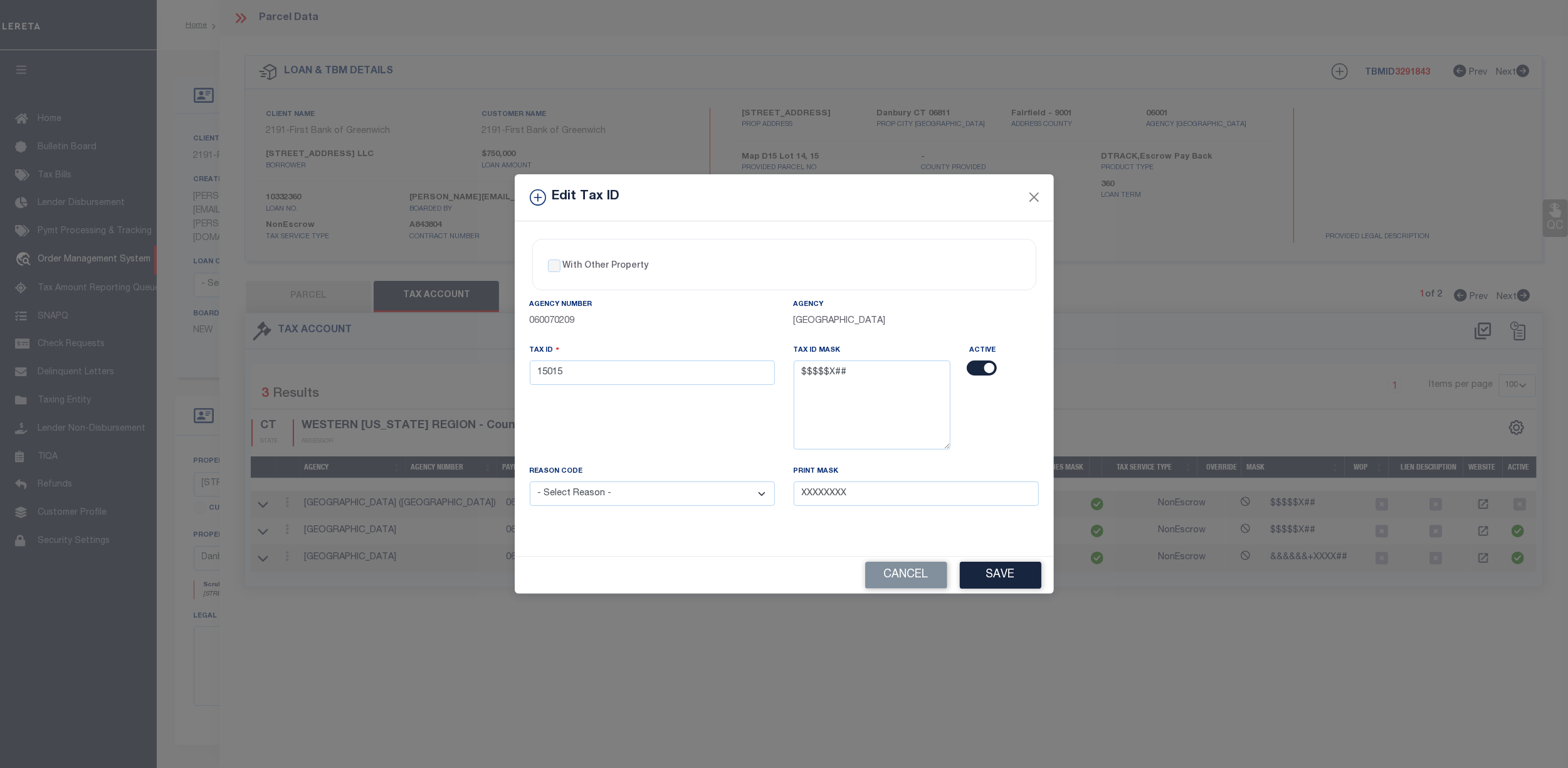
click at [980, 364] on input "checkbox" at bounding box center [982, 368] width 30 height 15
checkbox input "false"
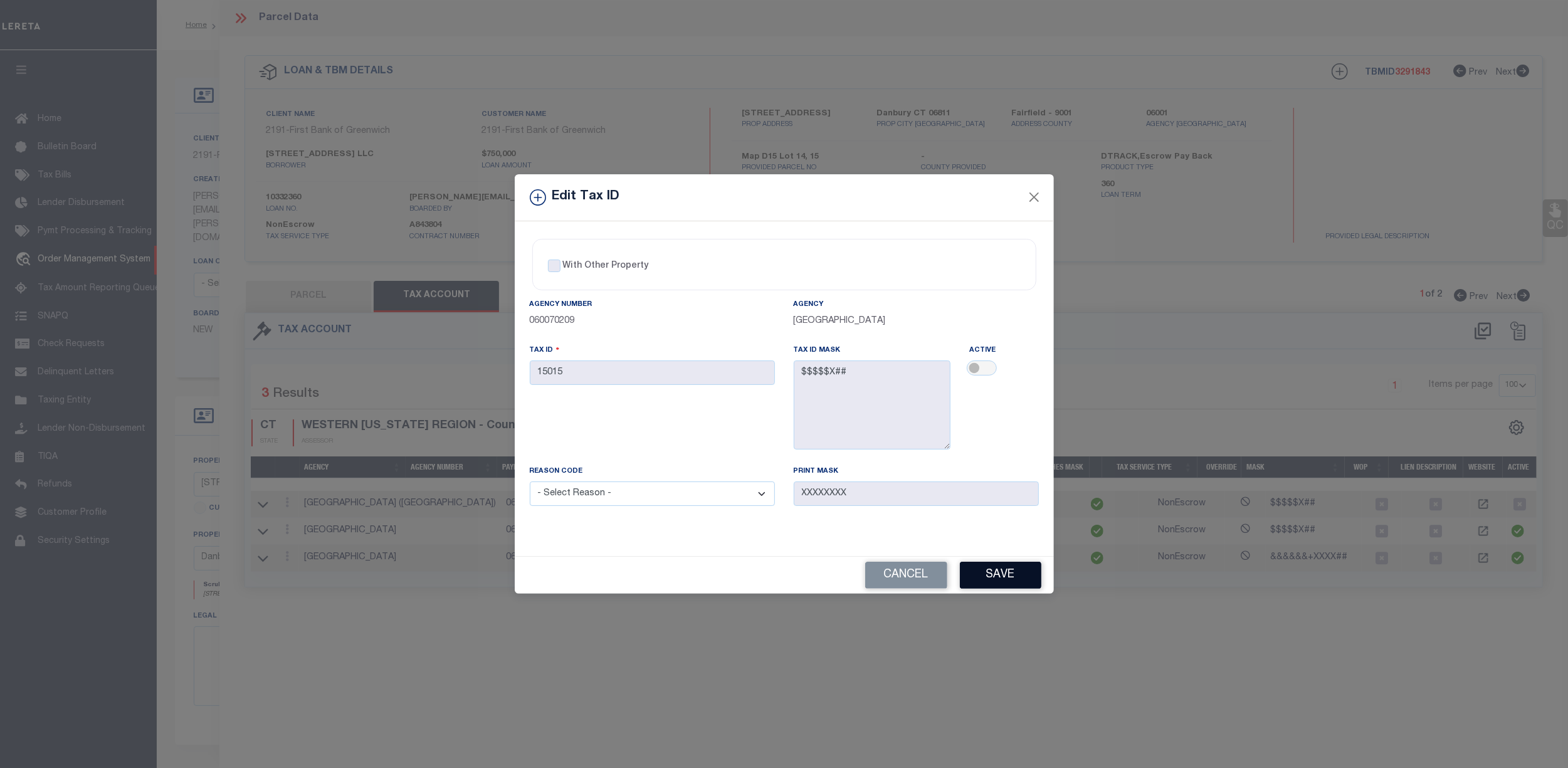
click at [1002, 574] on button "Save" at bounding box center [1000, 575] width 82 height 27
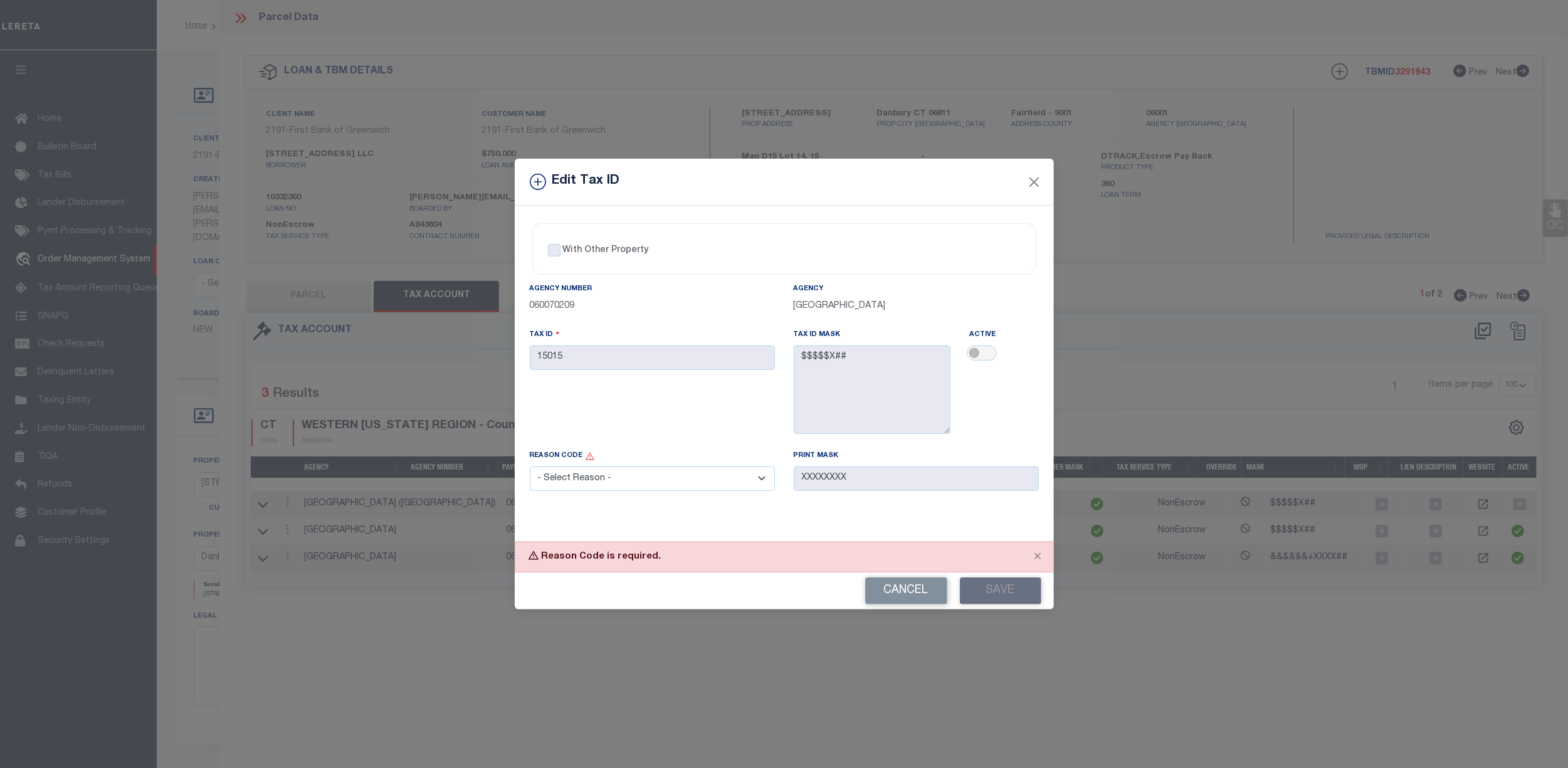
click at [612, 478] on select "- Select Reason - 099 - Other (Provide additional detail) ACT - Agency Changed …" at bounding box center [652, 478] width 245 height 24
select select "ACT"
click at [530, 469] on select "- Select Reason - 099 - Other (Provide additional detail) ACT - Agency Changed …" at bounding box center [652, 478] width 245 height 24
click at [993, 593] on button "Save" at bounding box center [1000, 590] width 82 height 27
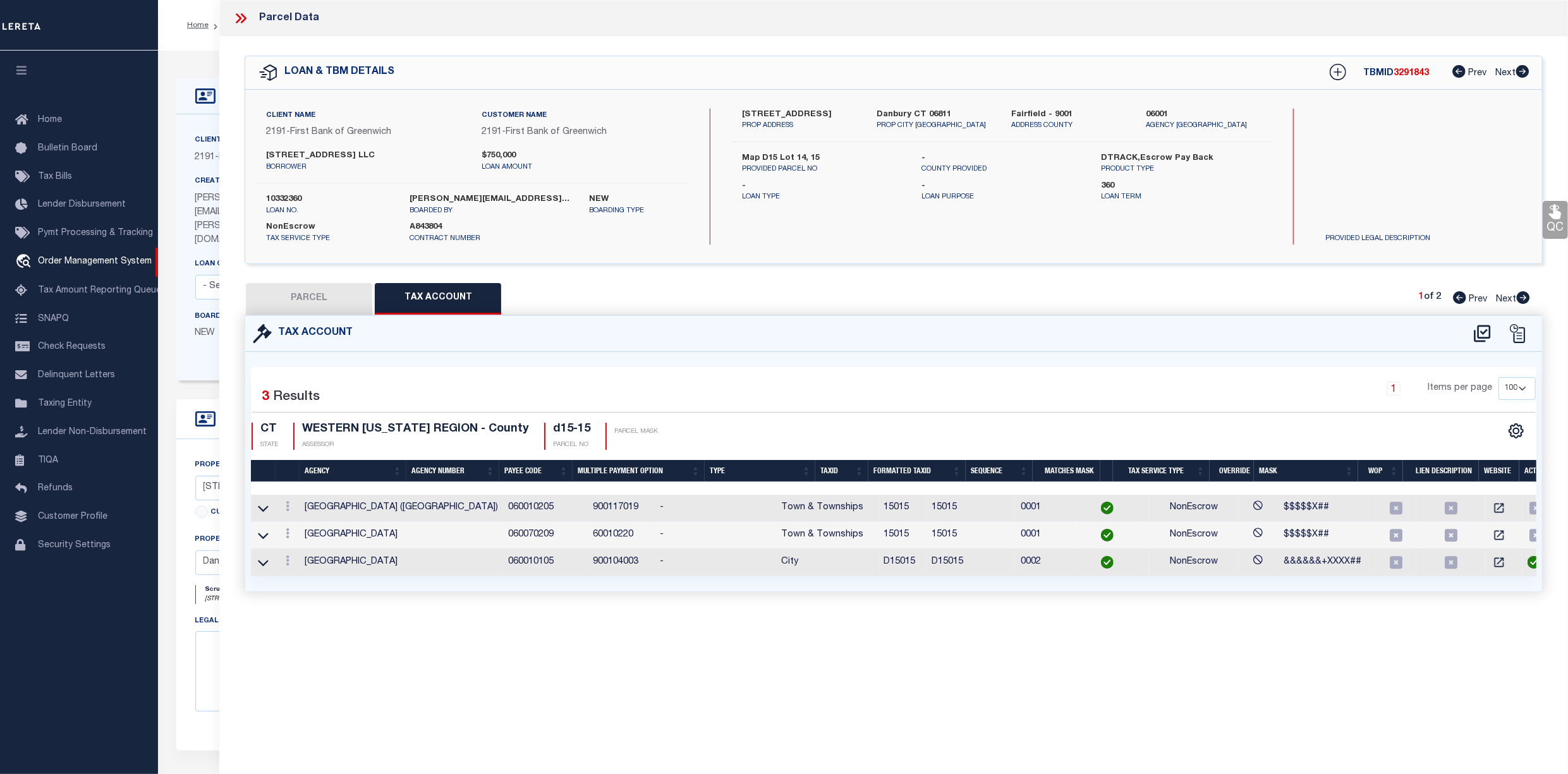
select select
click at [309, 299] on button "PARCEL" at bounding box center [309, 298] width 127 height 32
select select "AS"
checkbox input "false"
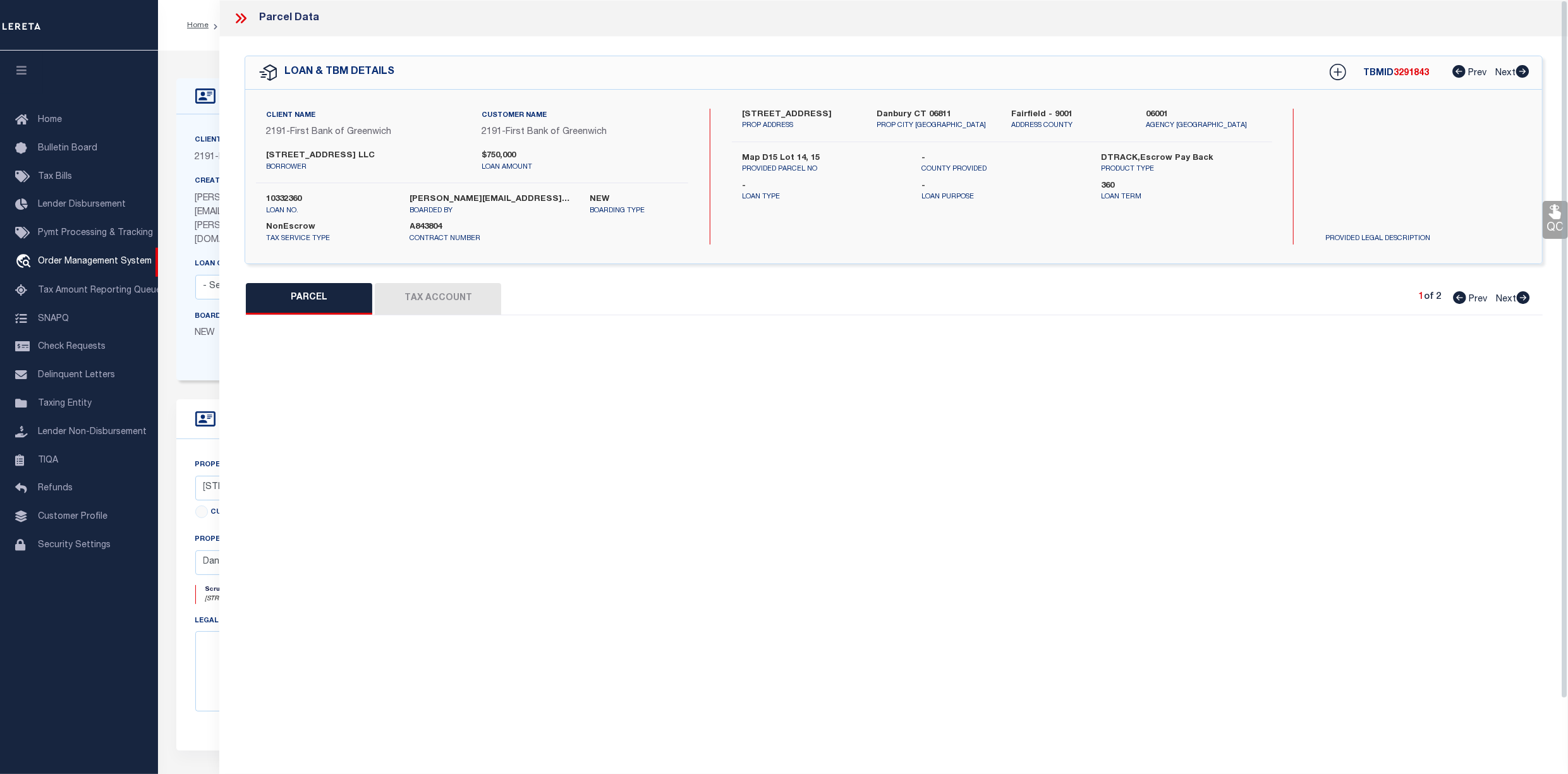
select select "CP"
type input "[STREET_ADDRESS] LLC"
select select
type input "[GEOGRAPHIC_DATA]"
checkbox input "false"
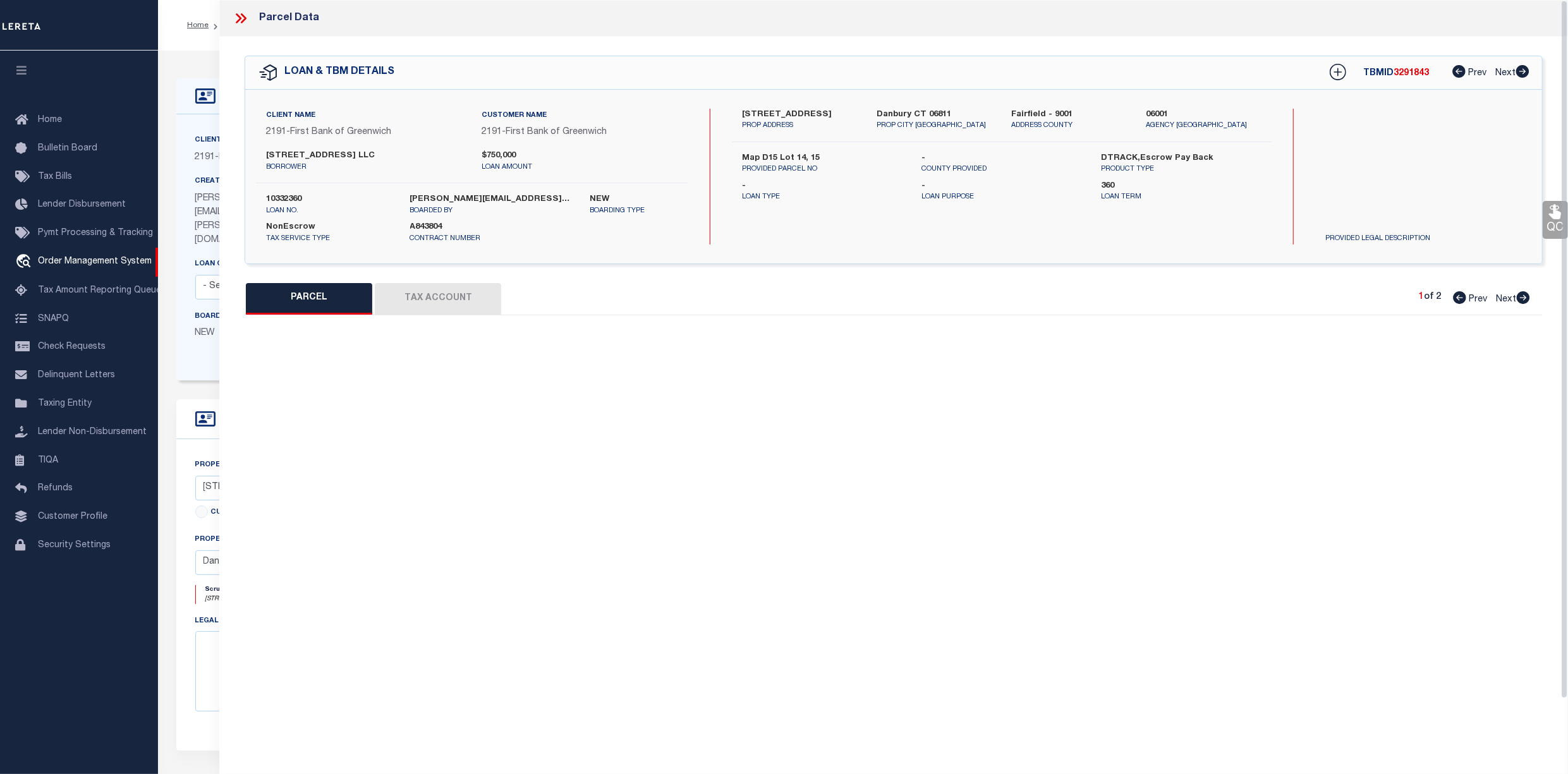
type input "Danbury CT 06811"
type textarea "Acres:0.2100"
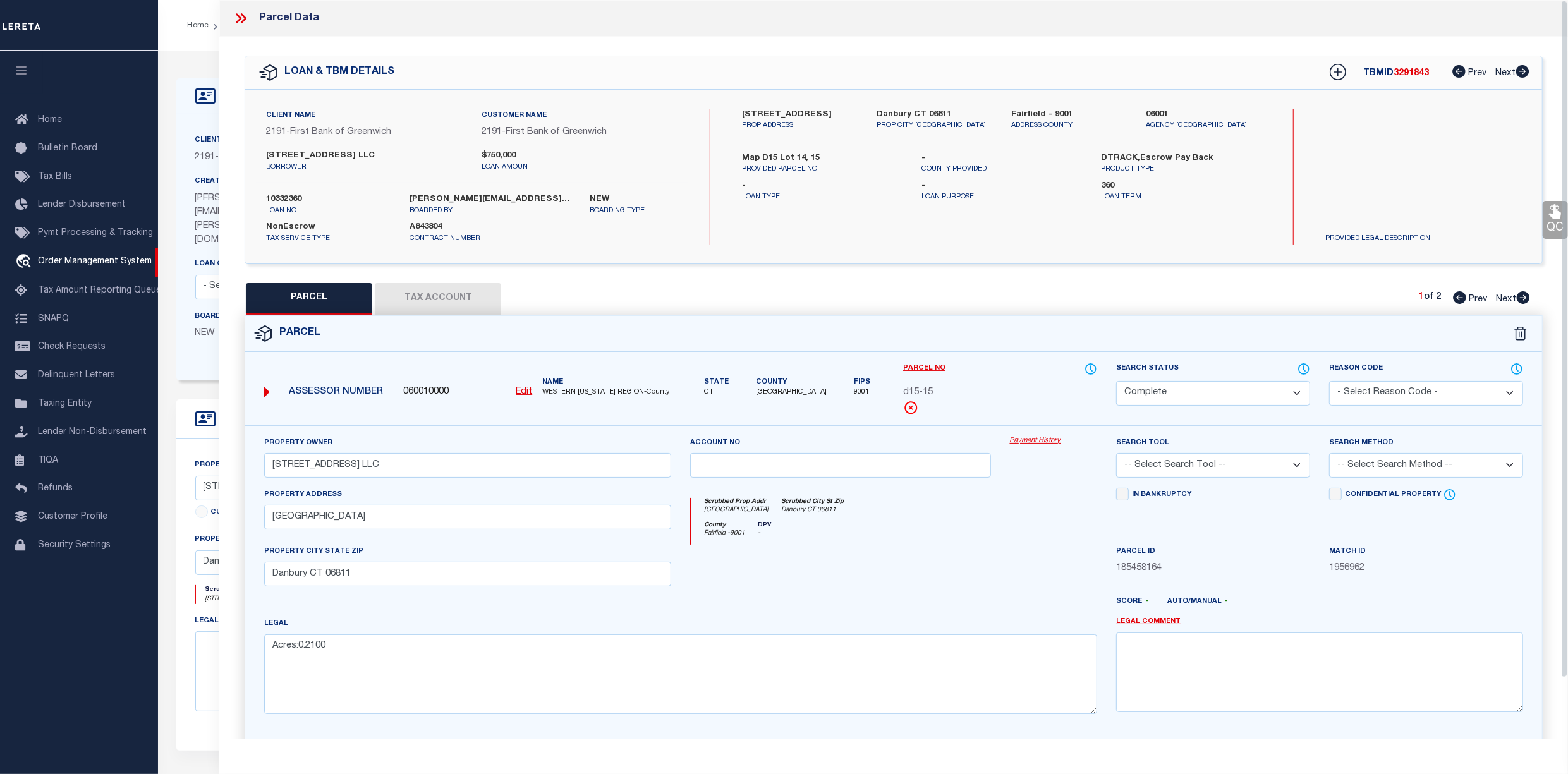
click at [1505, 298] on span "Next" at bounding box center [1506, 300] width 20 height 9
select select "AS"
checkbox input "false"
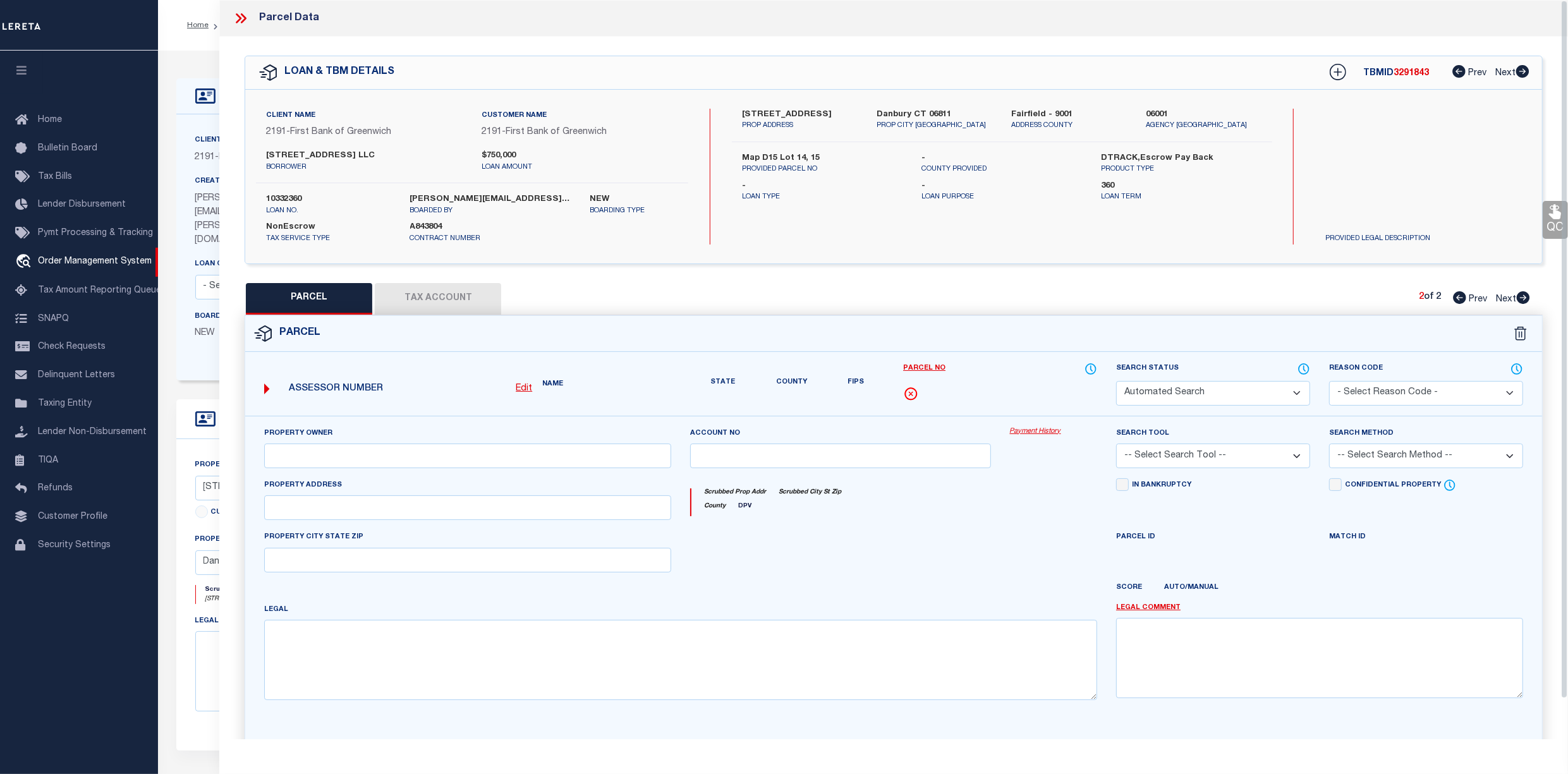
select select "CP"
type input "[STREET_ADDRESS]"
select select
type input "[STREET_ADDRESS]"
checkbox input "false"
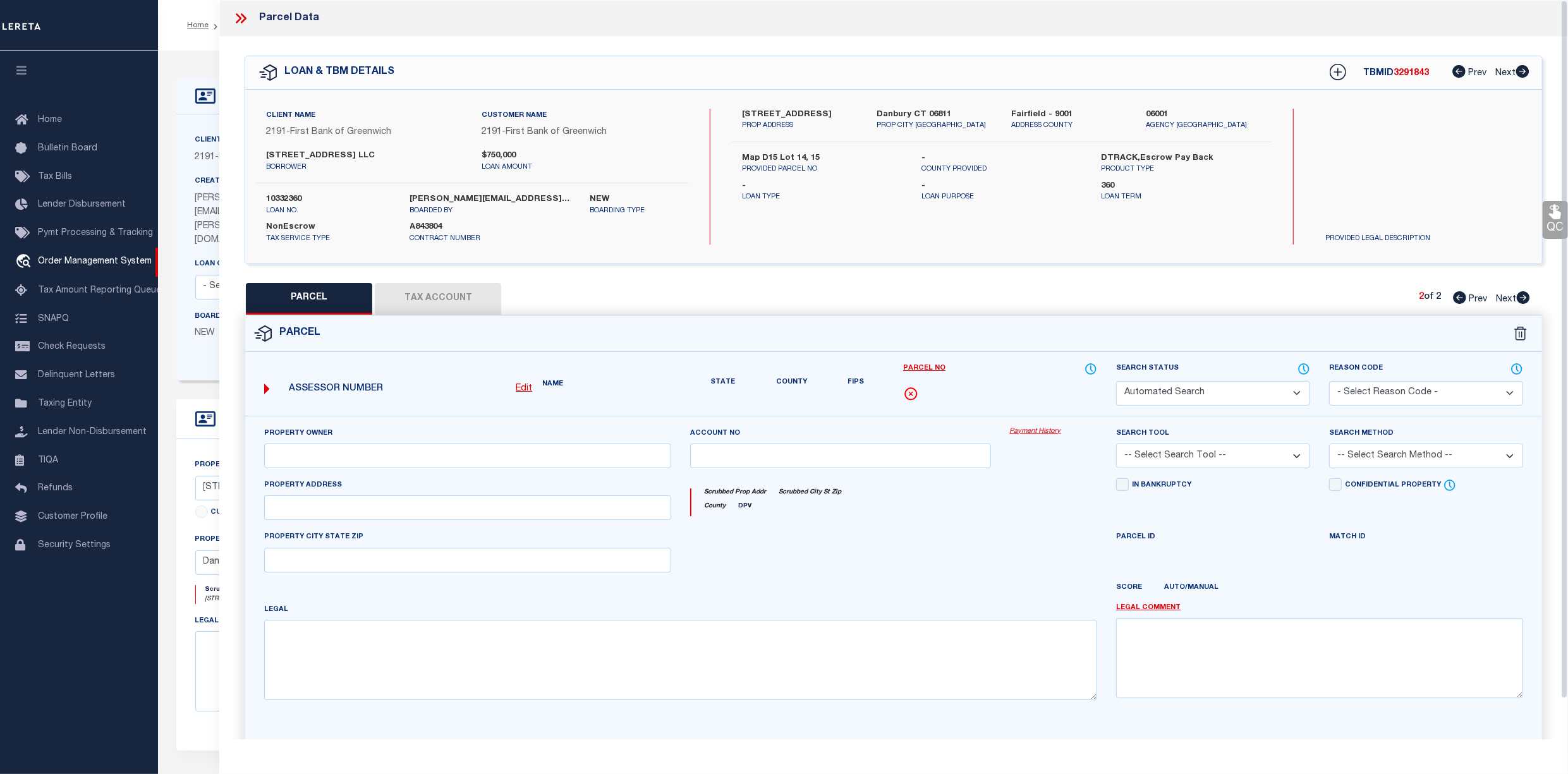
type input "Danbury CT 06811"
type textarea "Acres:0.900"
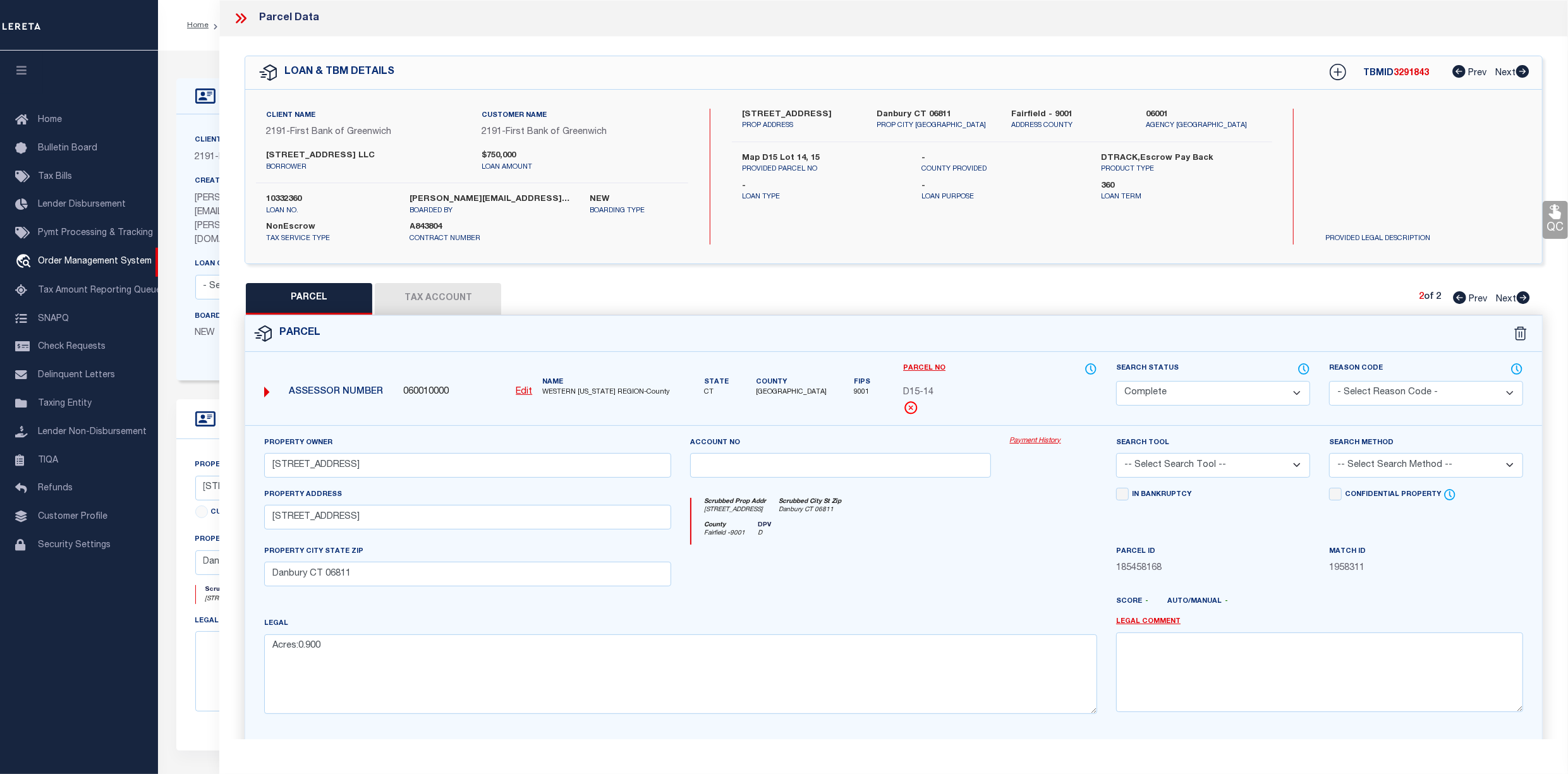
click at [430, 293] on button "Tax Account" at bounding box center [438, 298] width 127 height 32
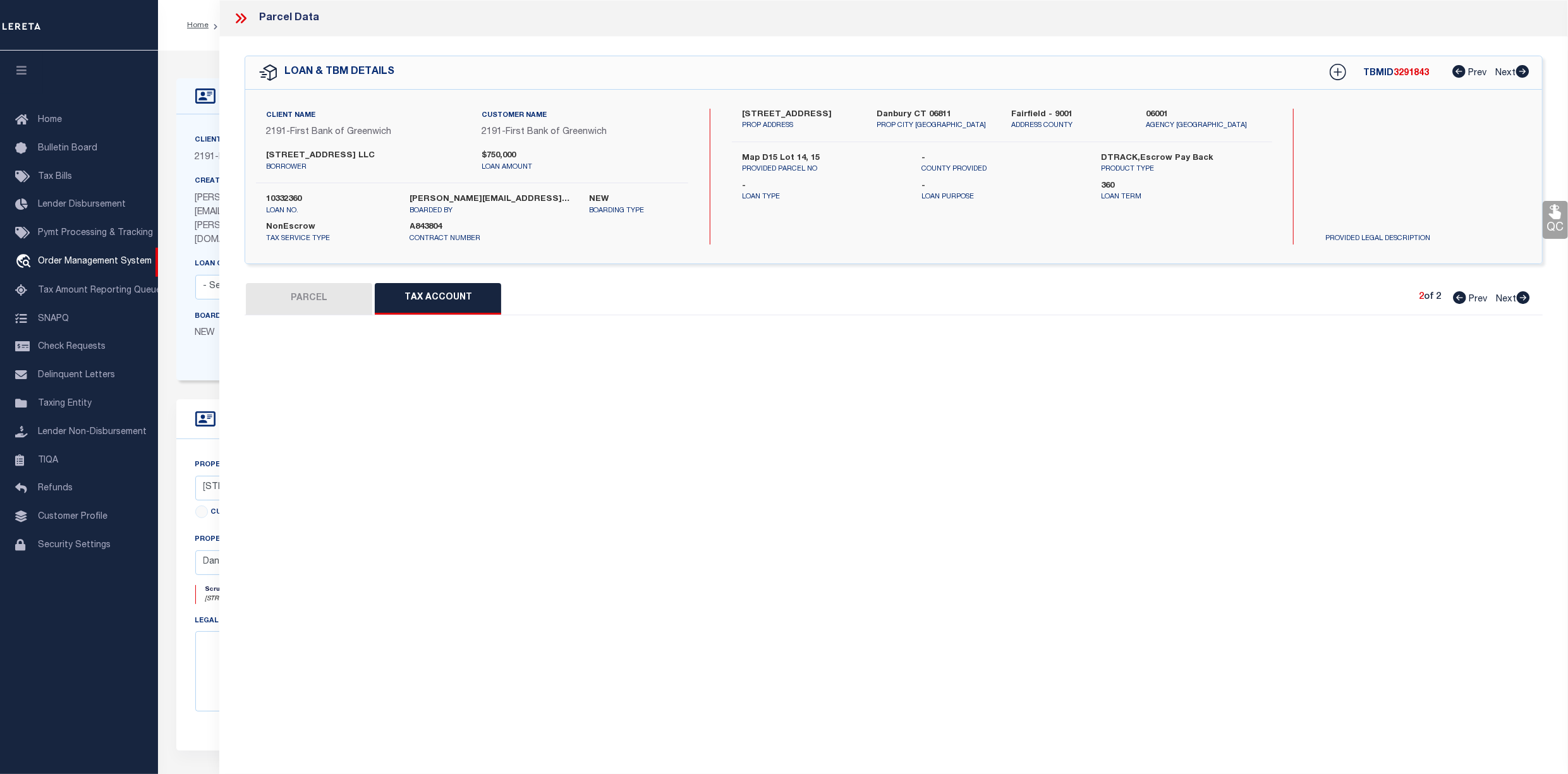
select select "100"
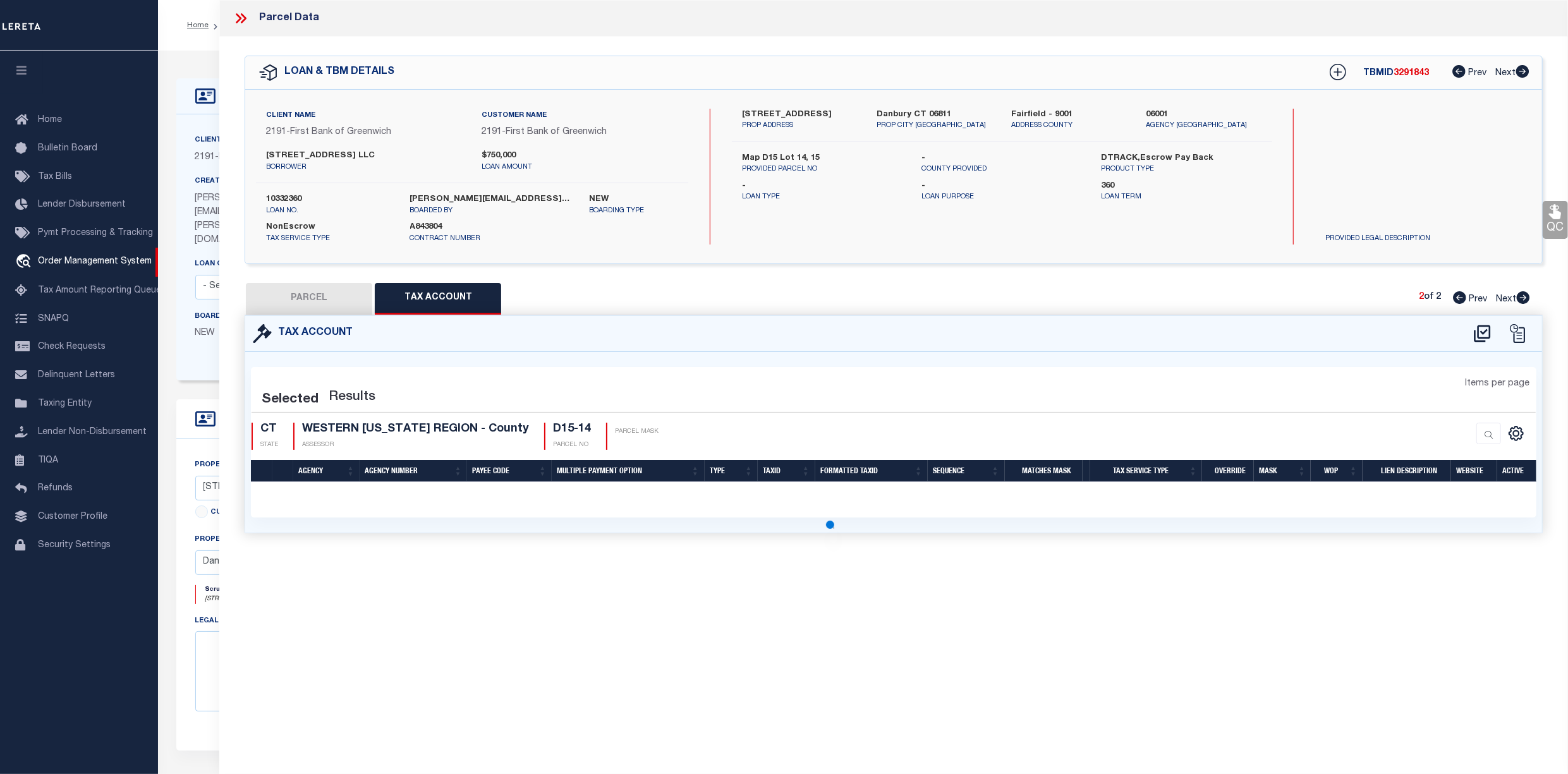
select select "100"
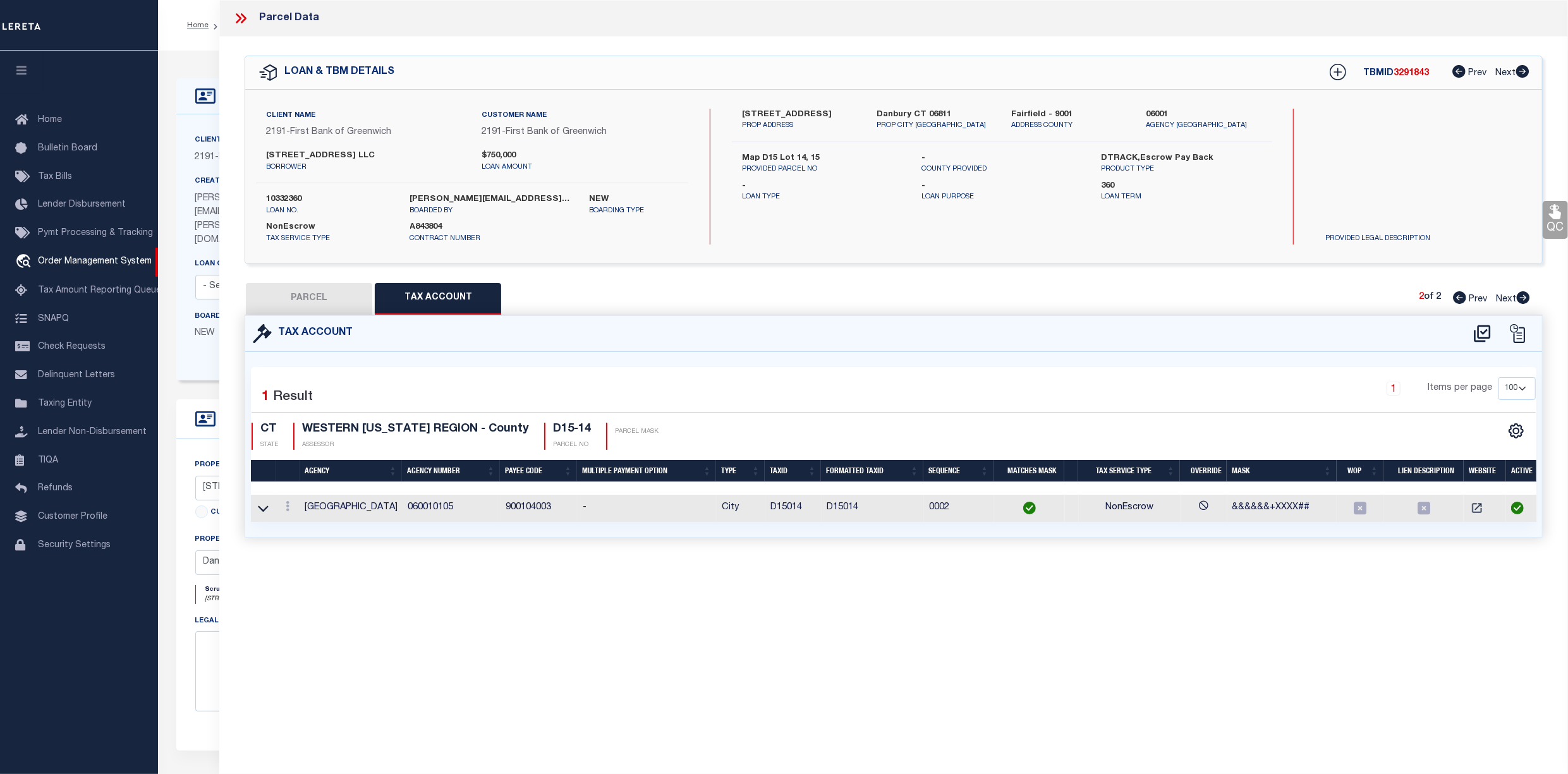
click at [1472, 301] on span "Prev" at bounding box center [1478, 300] width 19 height 9
select select "AS"
checkbox input "false"
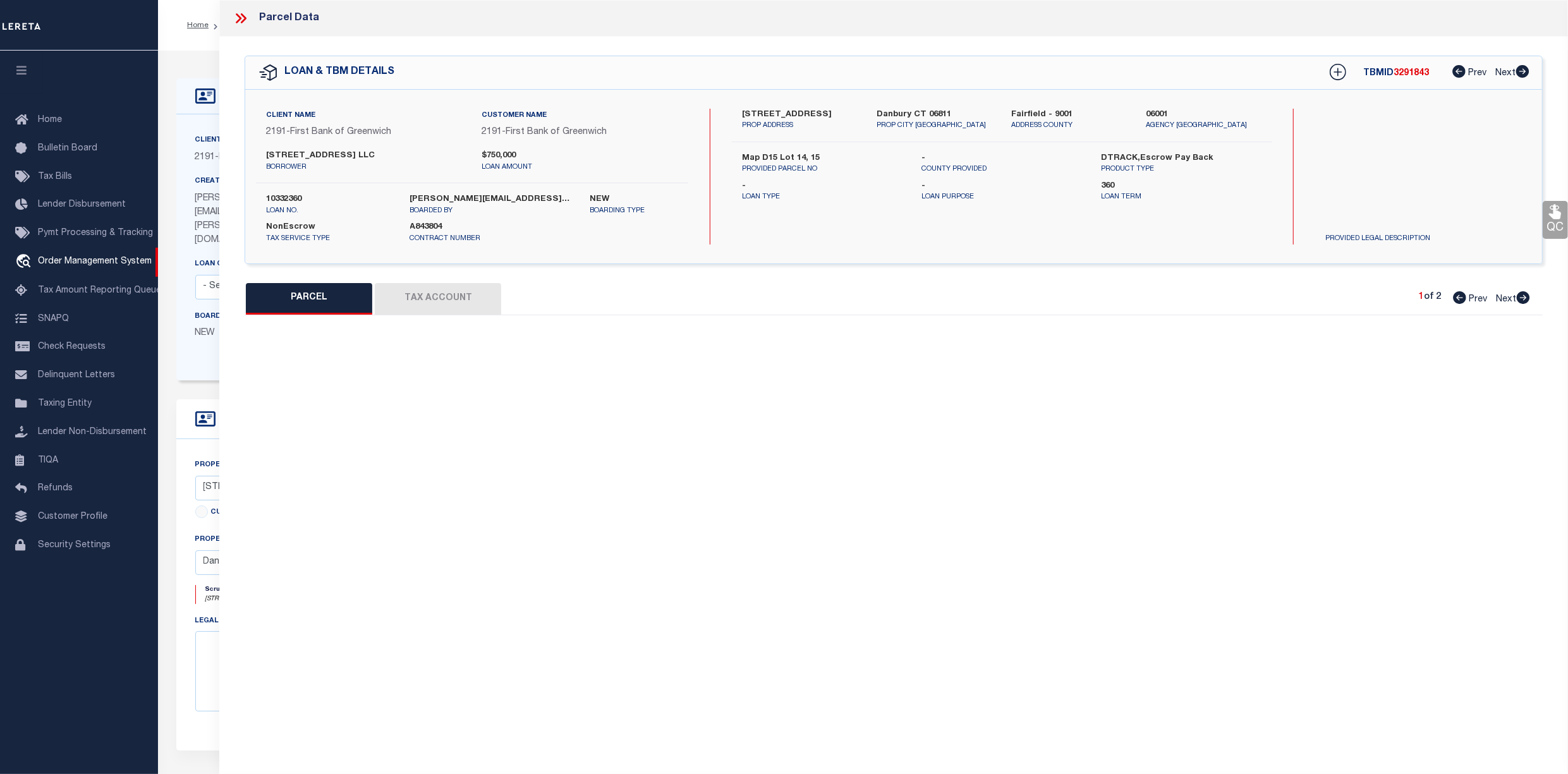
select select "CP"
type input "[STREET_ADDRESS] LLC"
select select
type input "[GEOGRAPHIC_DATA]"
checkbox input "false"
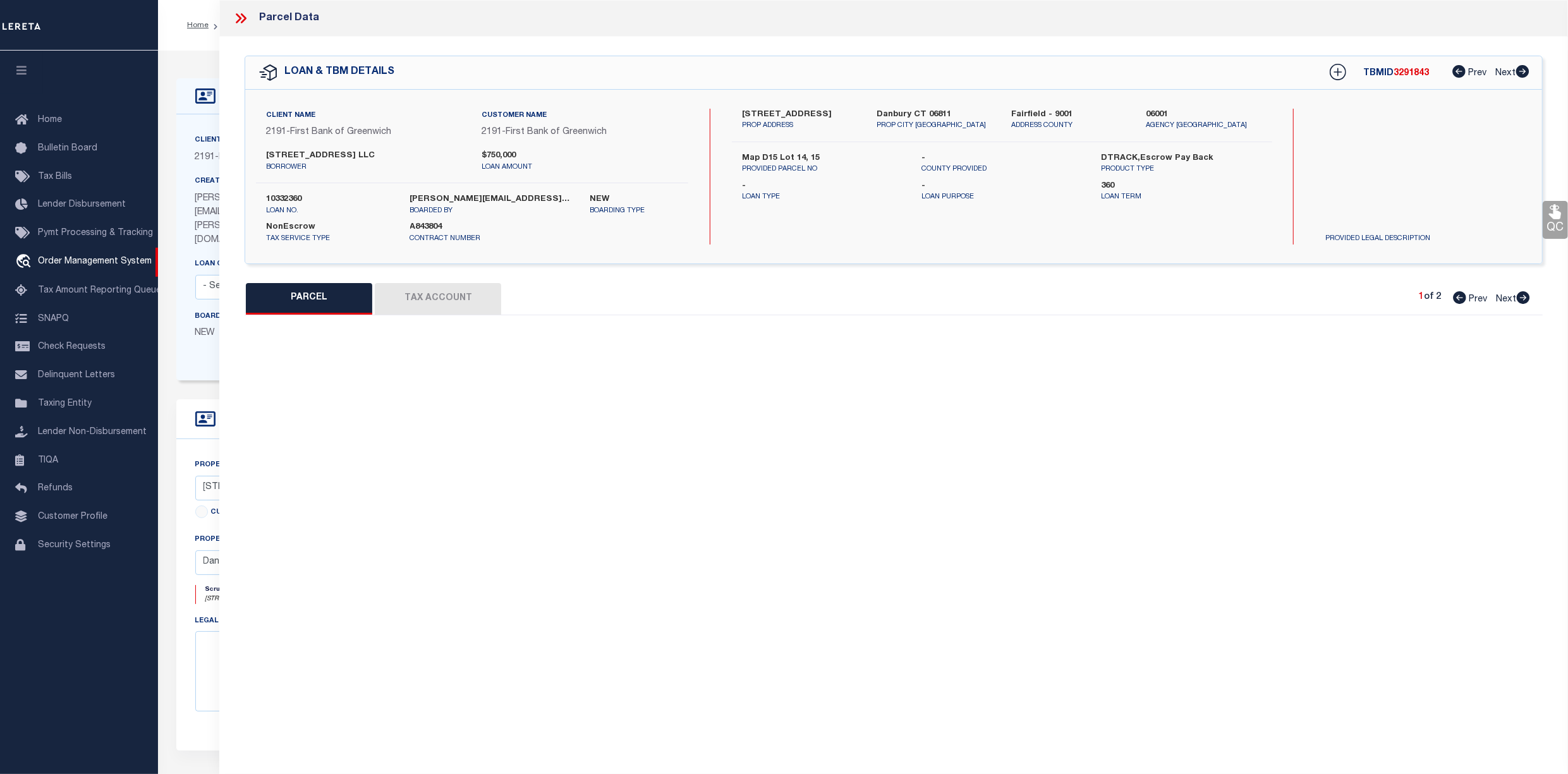
type input "Danbury CT 06811"
type textarea "Acres:0.2100"
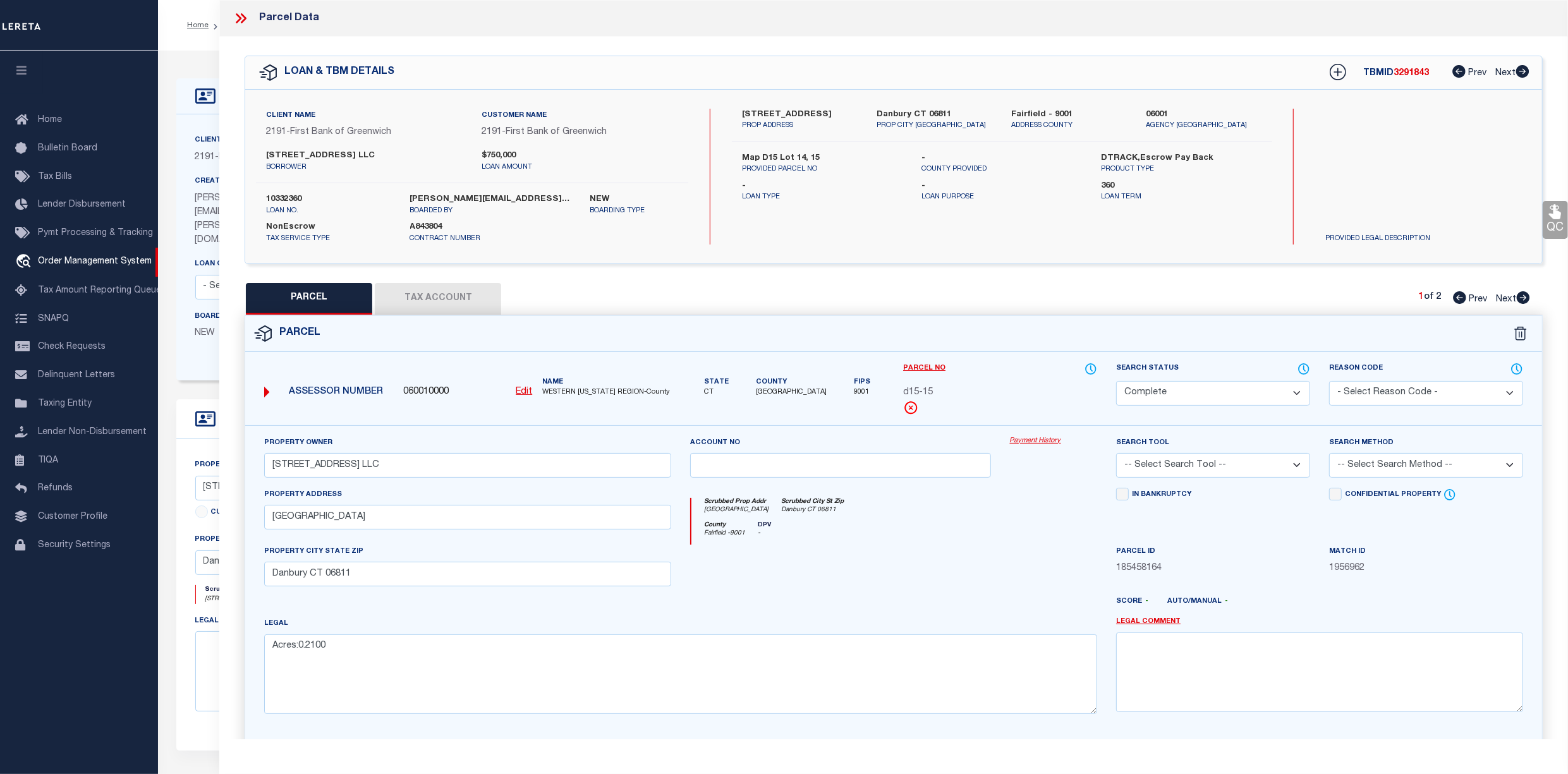
click at [431, 300] on button "Tax Account" at bounding box center [438, 298] width 127 height 32
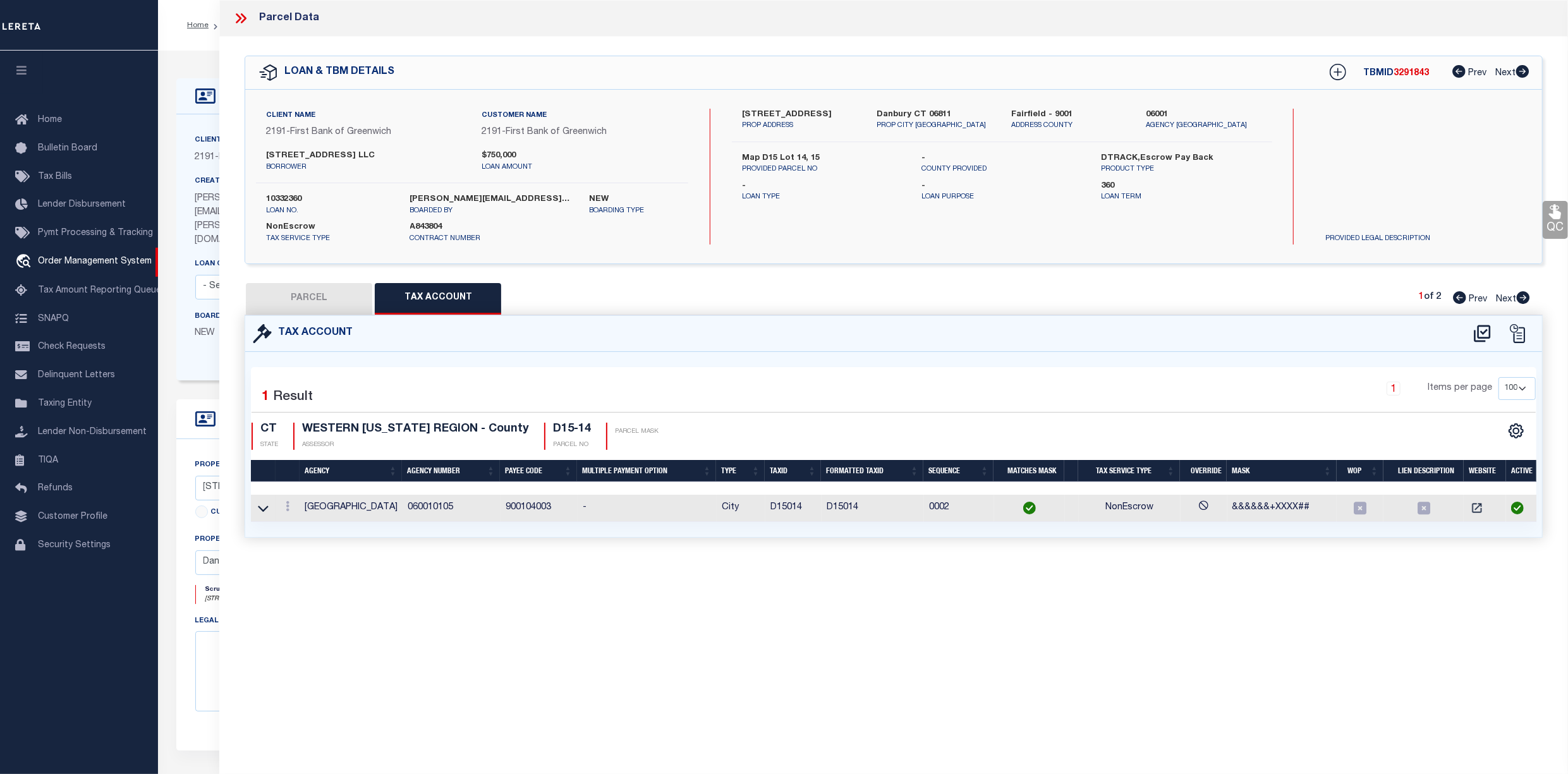
select select "100"
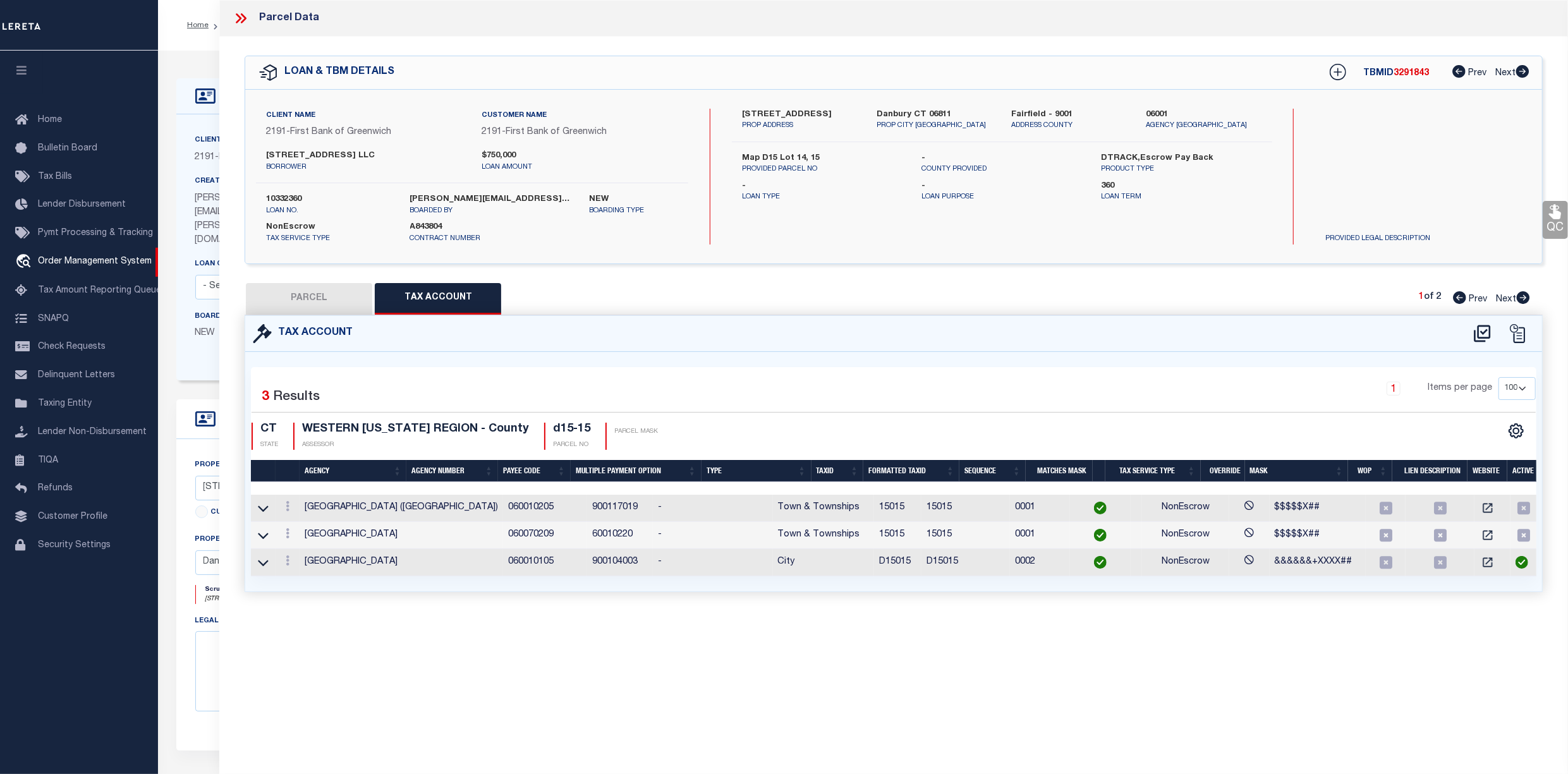
click at [299, 299] on button "PARCEL" at bounding box center [309, 298] width 127 height 32
select select "AS"
checkbox input "false"
select select "CP"
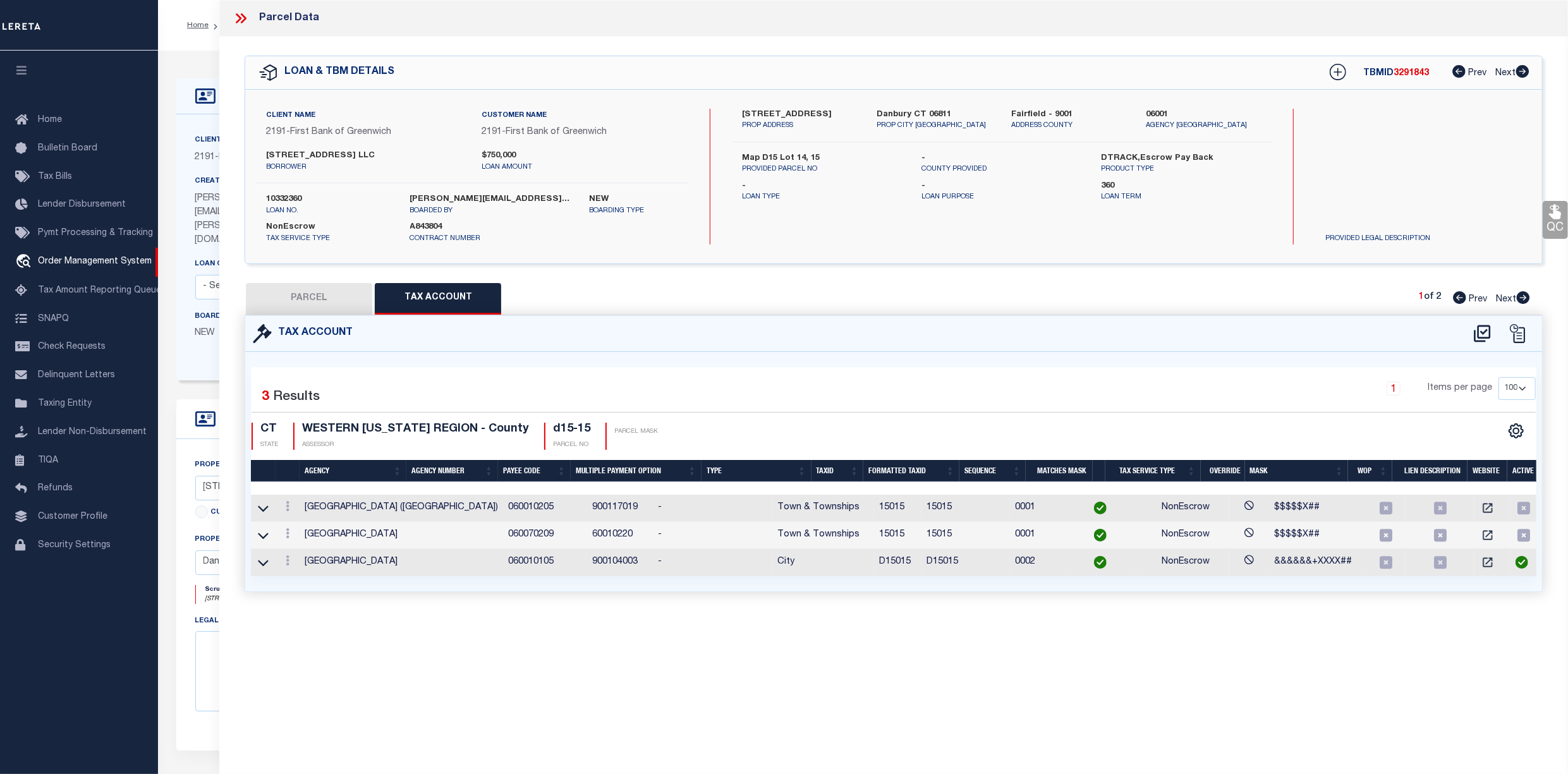
type input "[STREET_ADDRESS] LLC"
select select
type input "[GEOGRAPHIC_DATA]"
checkbox input "false"
type input "Danbury CT 06811"
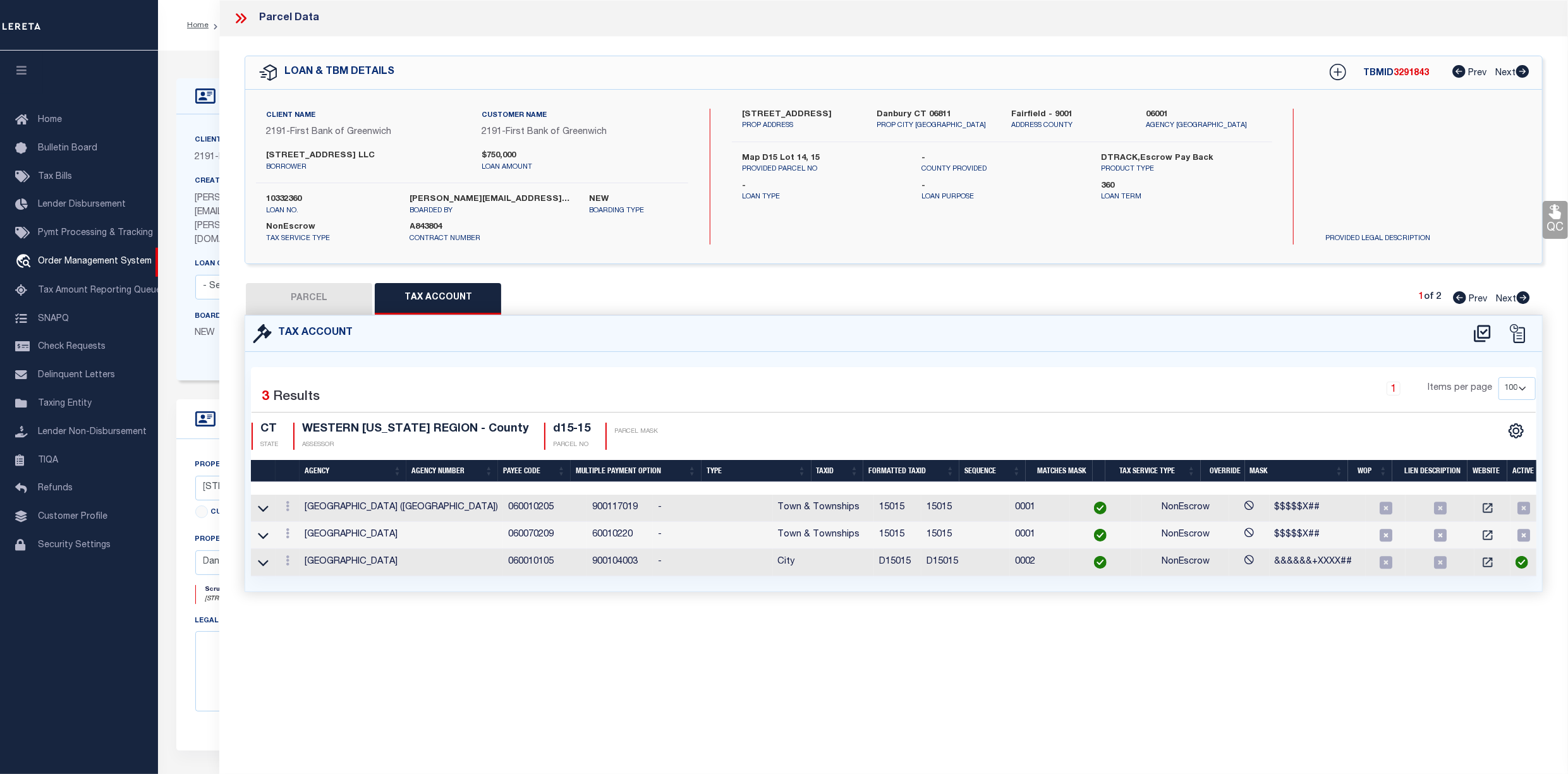
type textarea "Acres:0.2100"
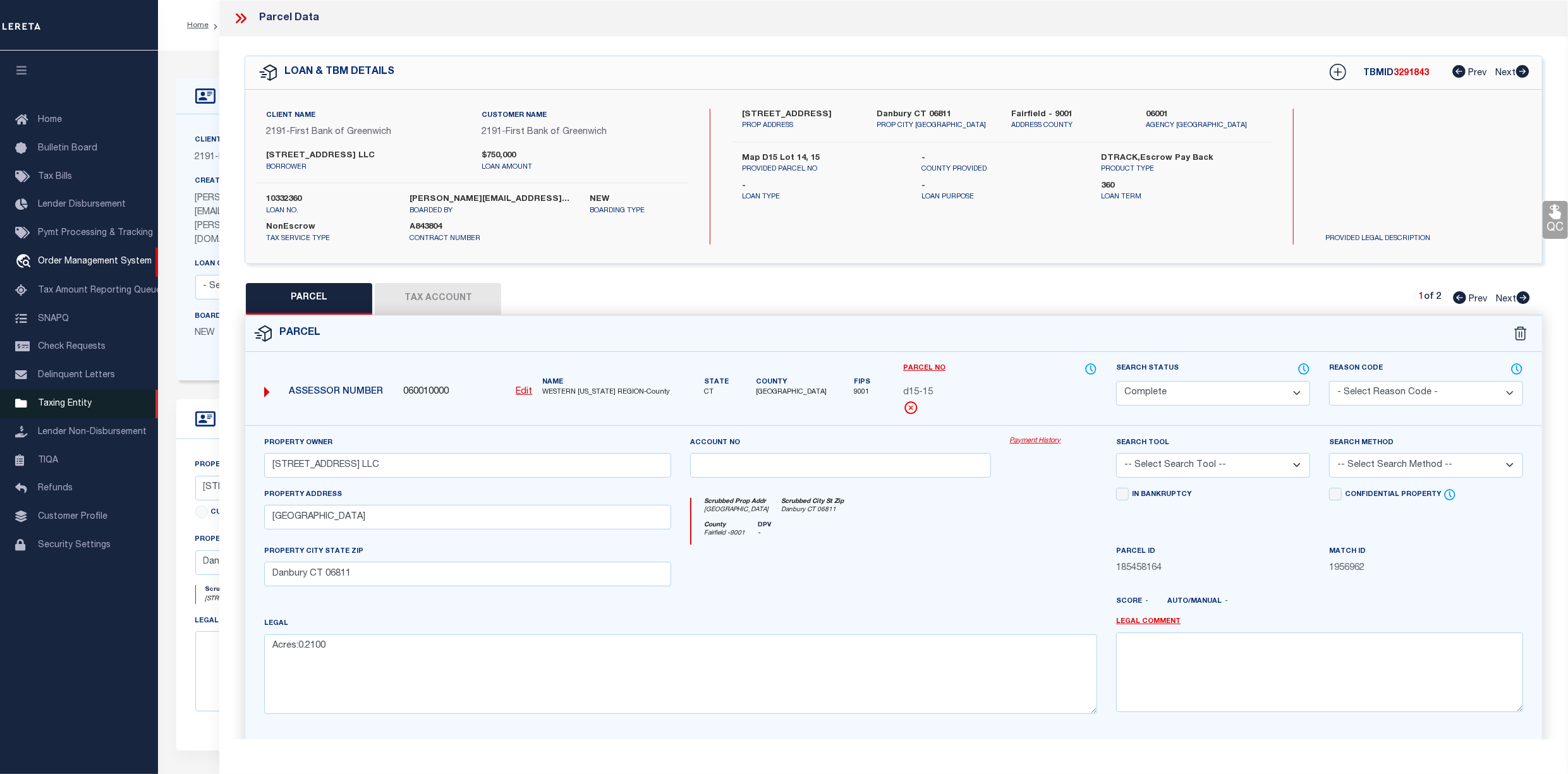
click at [45, 408] on span "Taxing Entity" at bounding box center [64, 404] width 54 height 9
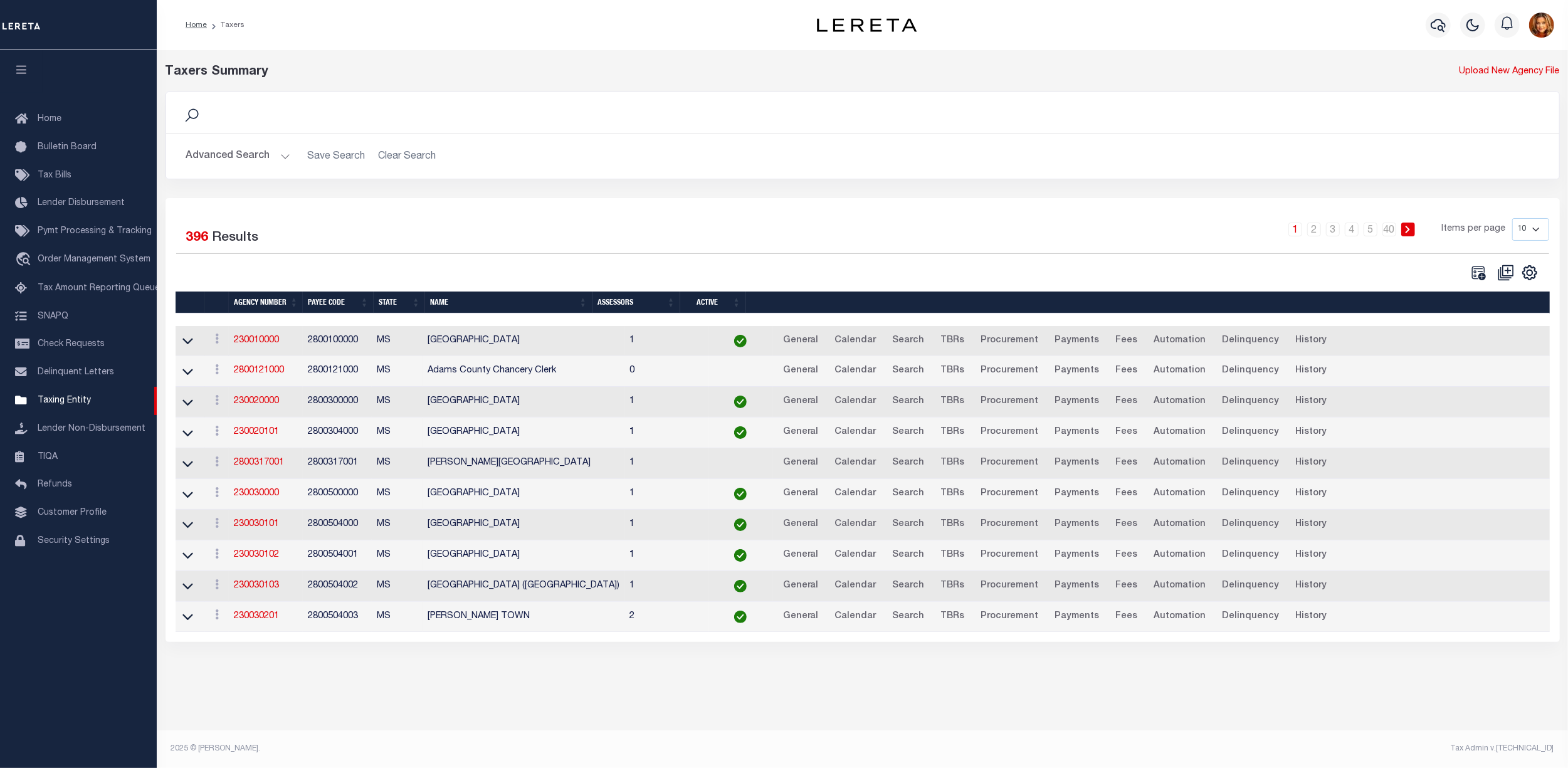
click at [214, 151] on button "Advanced Search" at bounding box center [239, 156] width 104 height 24
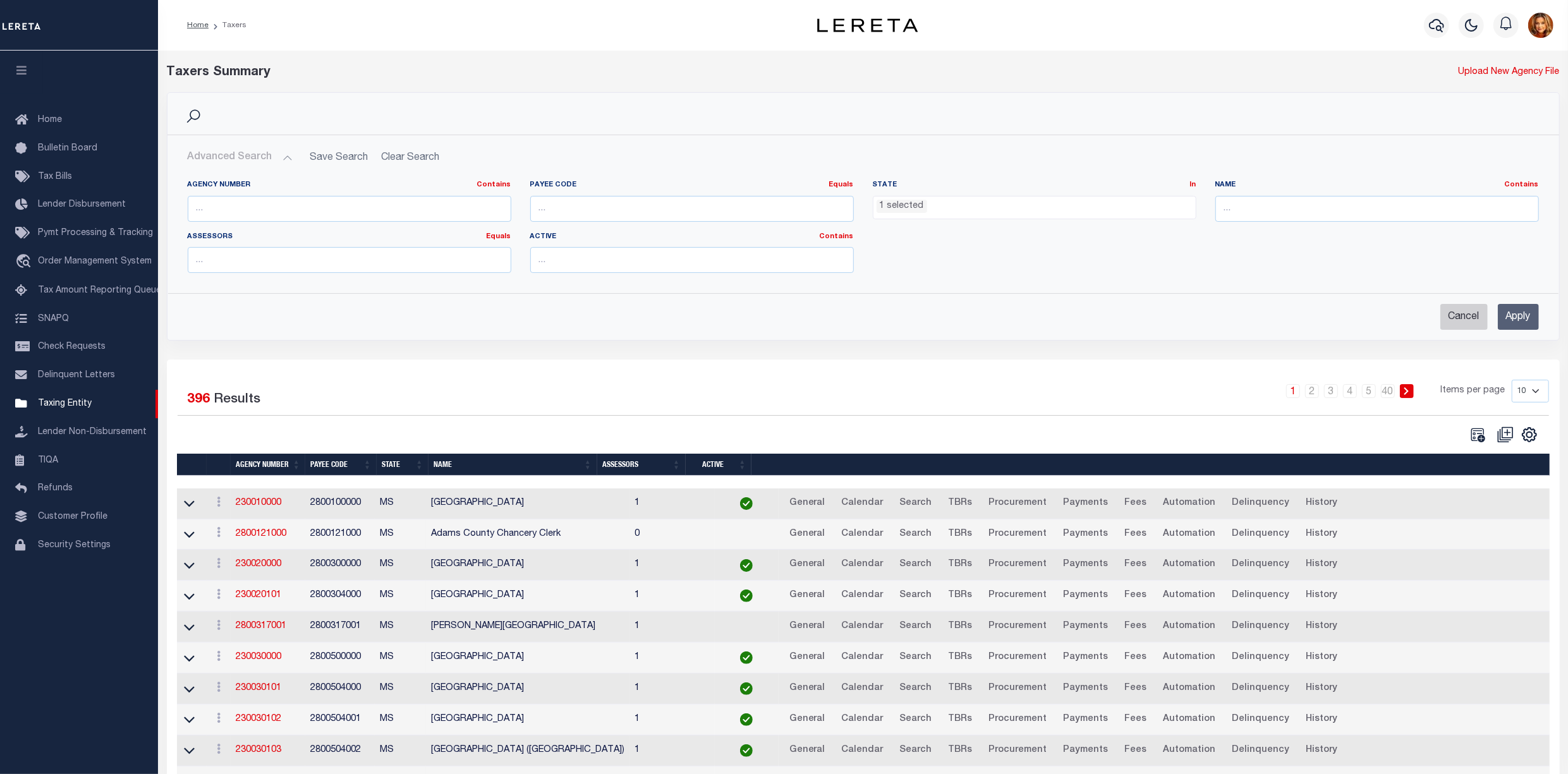
click at [1453, 317] on input "Cancel" at bounding box center [1464, 317] width 47 height 26
checkbox input "true"
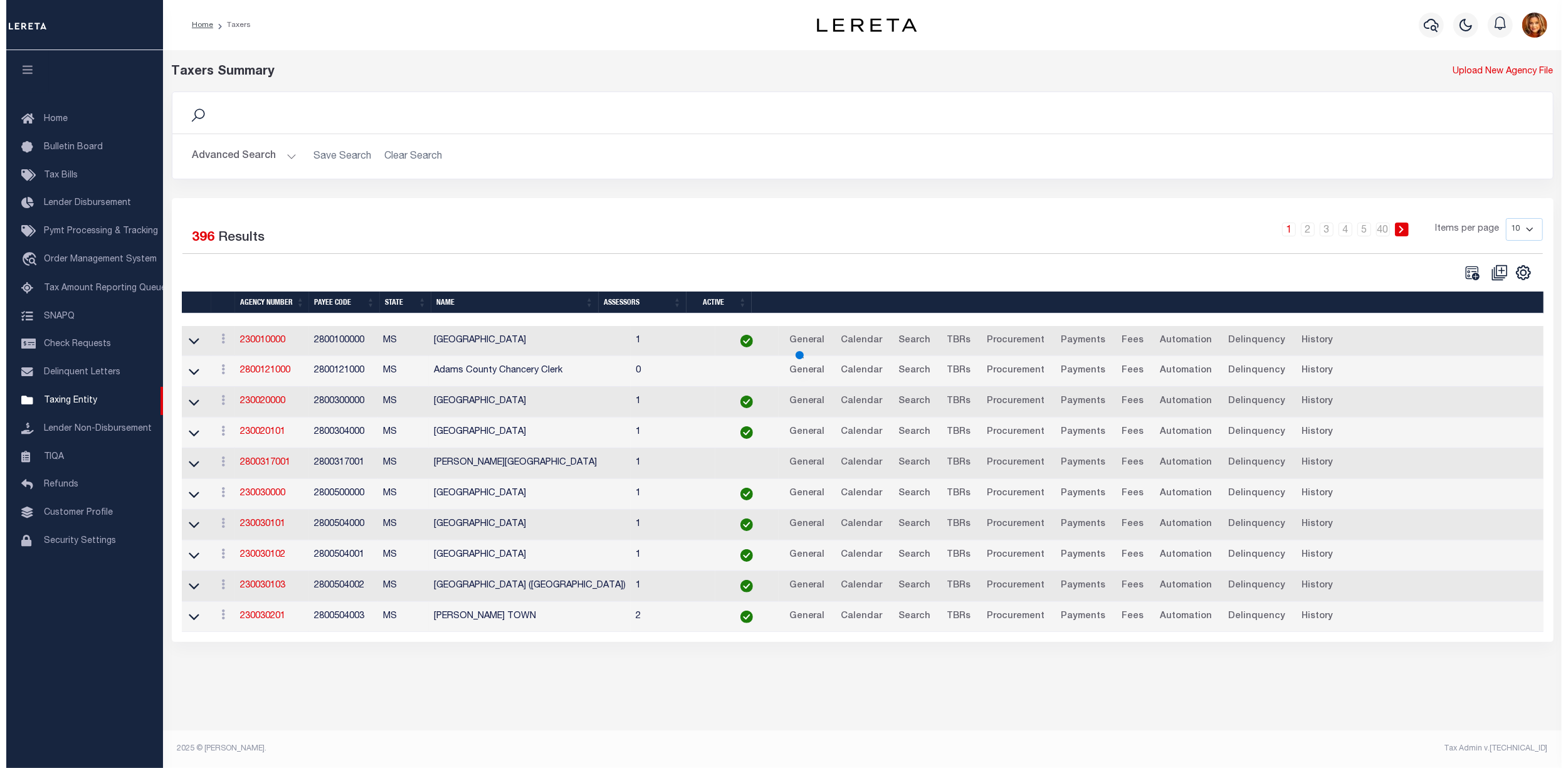
scroll to position [285, 0]
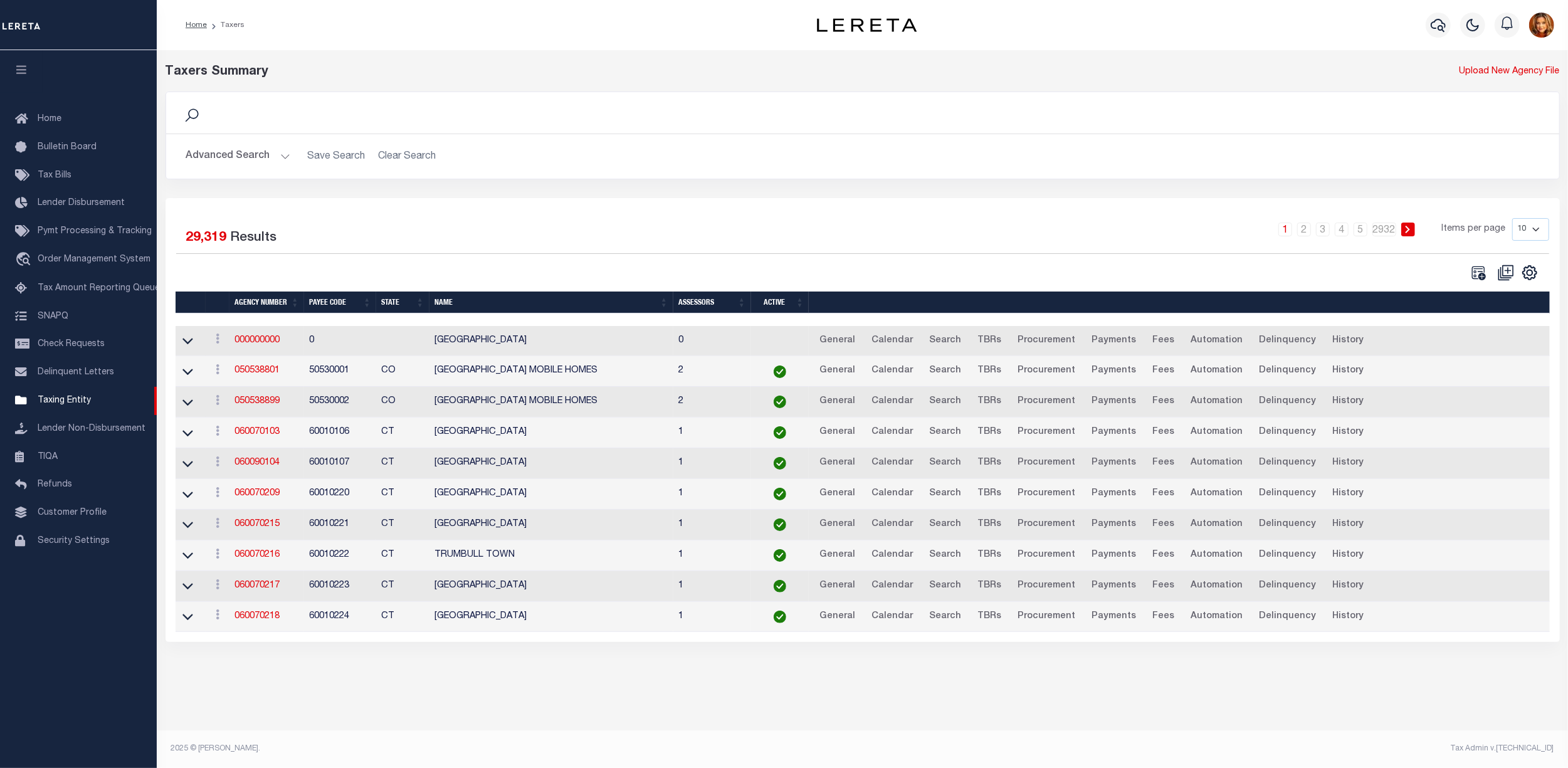
click at [225, 156] on button "Advanced Search" at bounding box center [239, 156] width 104 height 24
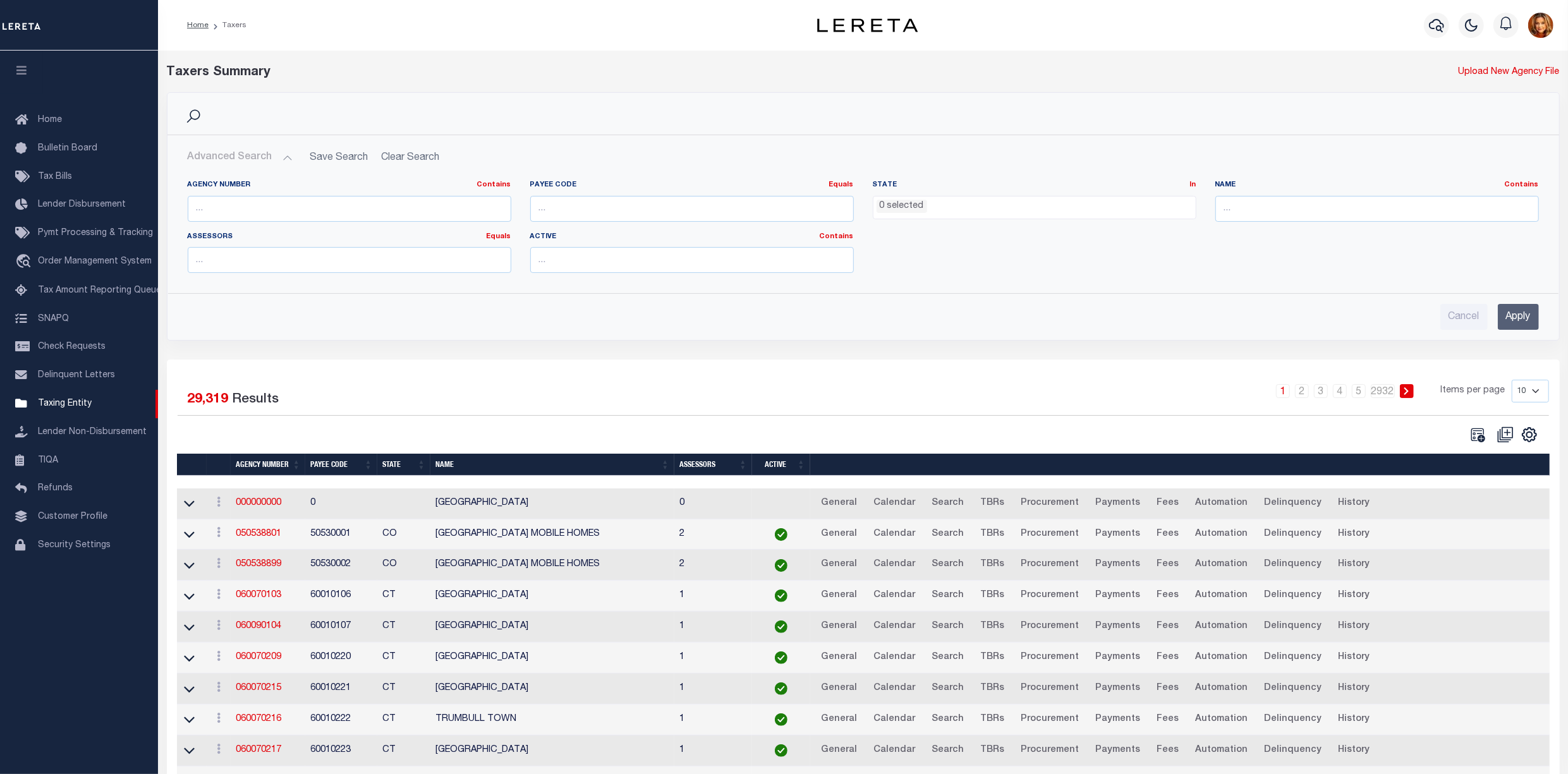
click at [954, 203] on ul "0 selected" at bounding box center [1034, 205] width 322 height 17
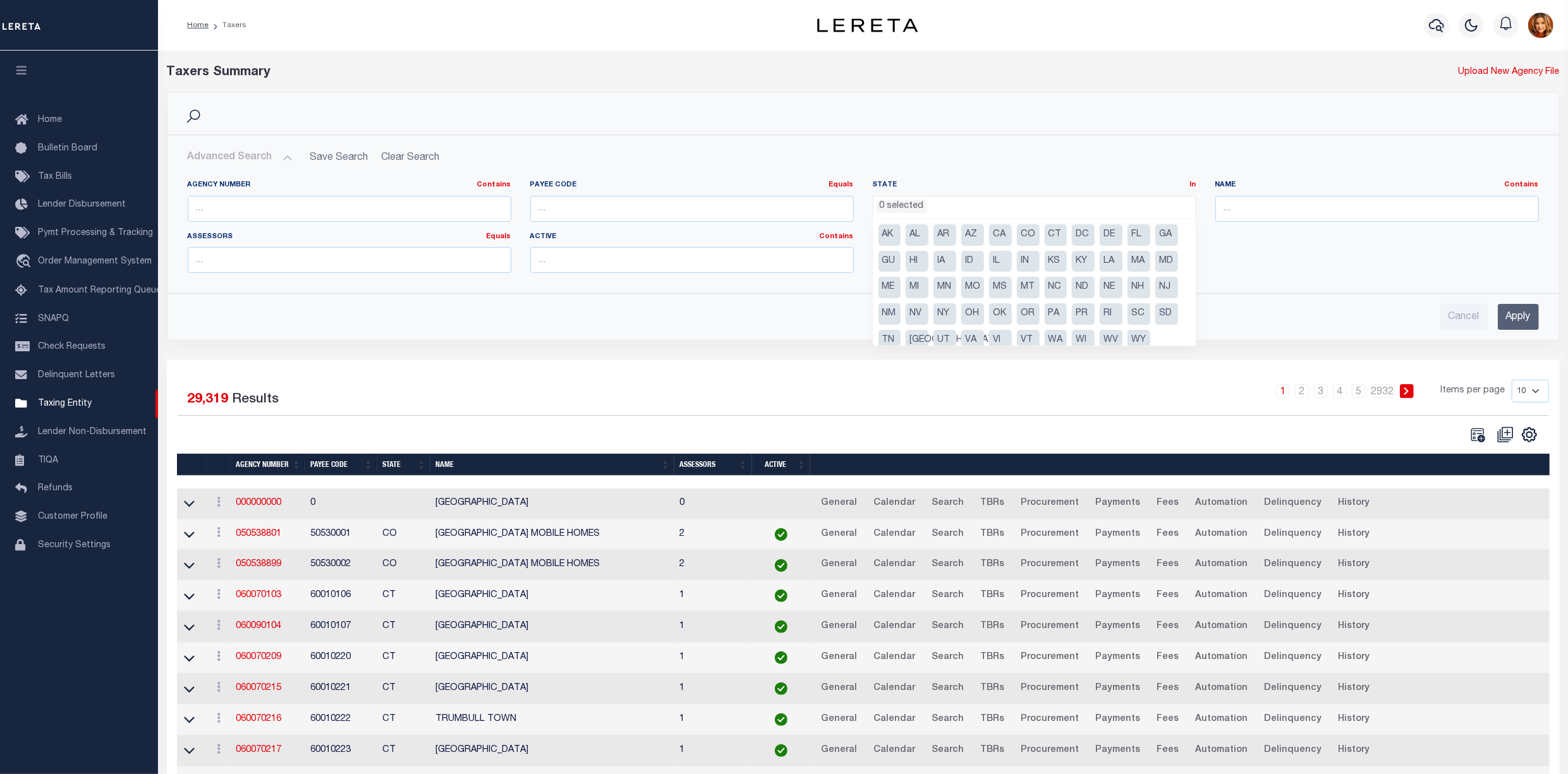
click at [928, 295] on li "MI" at bounding box center [917, 287] width 23 height 21
select select "MI"
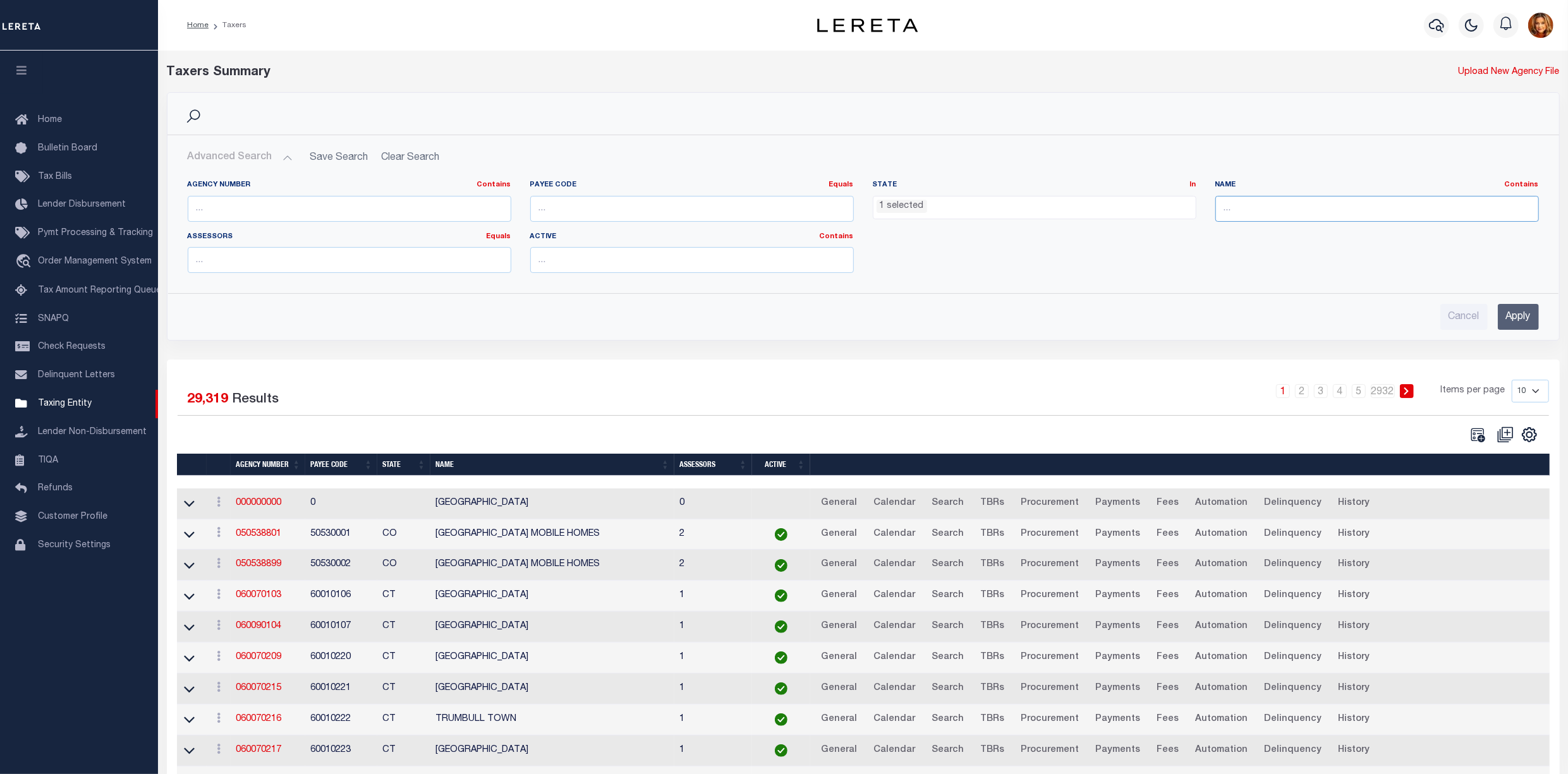
click at [1283, 215] on input "text" at bounding box center [1377, 209] width 324 height 26
type input "Detroit"
click at [1512, 321] on input "Apply" at bounding box center [1518, 317] width 41 height 26
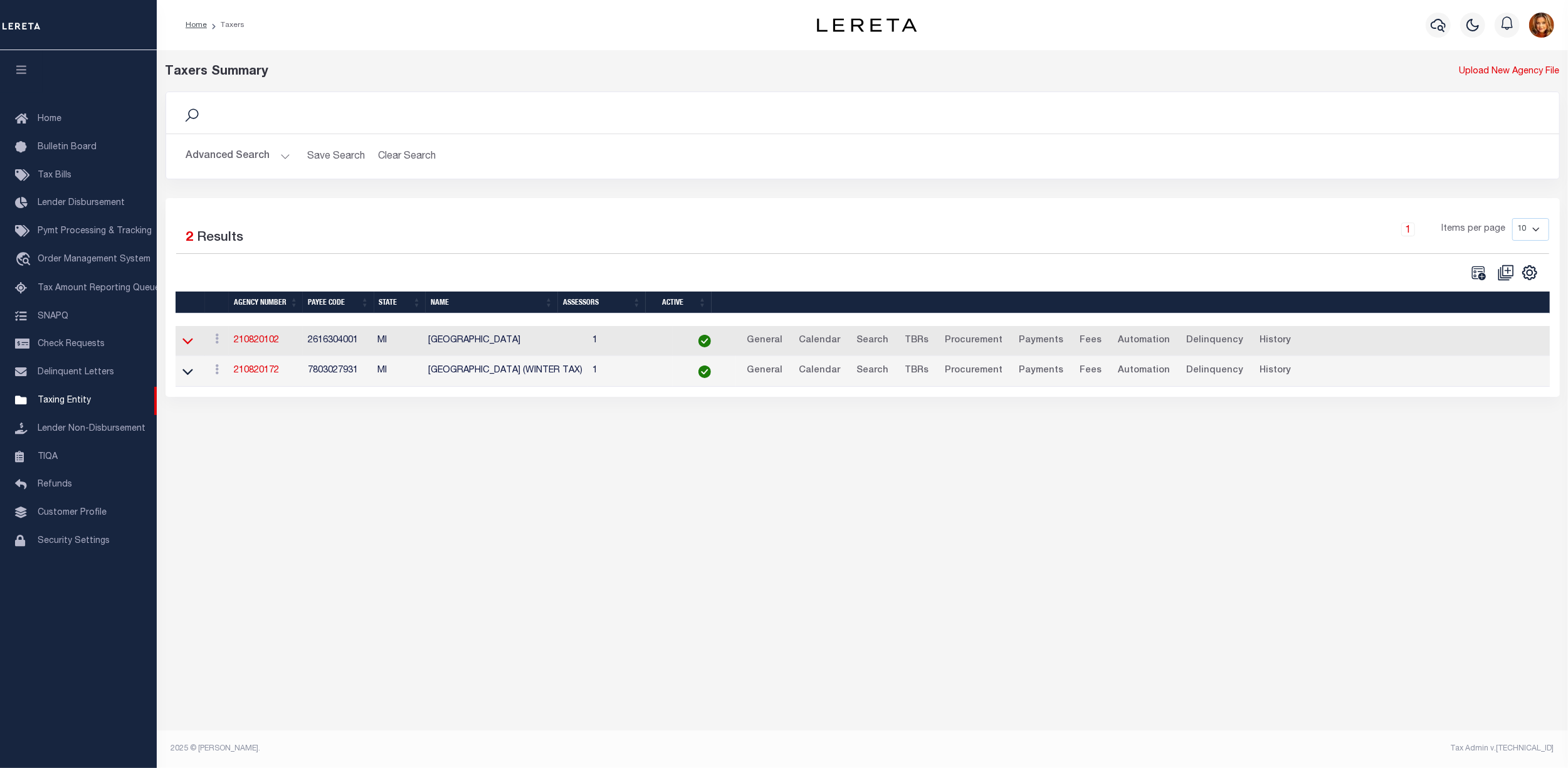
click at [187, 345] on icon at bounding box center [187, 341] width 11 height 7
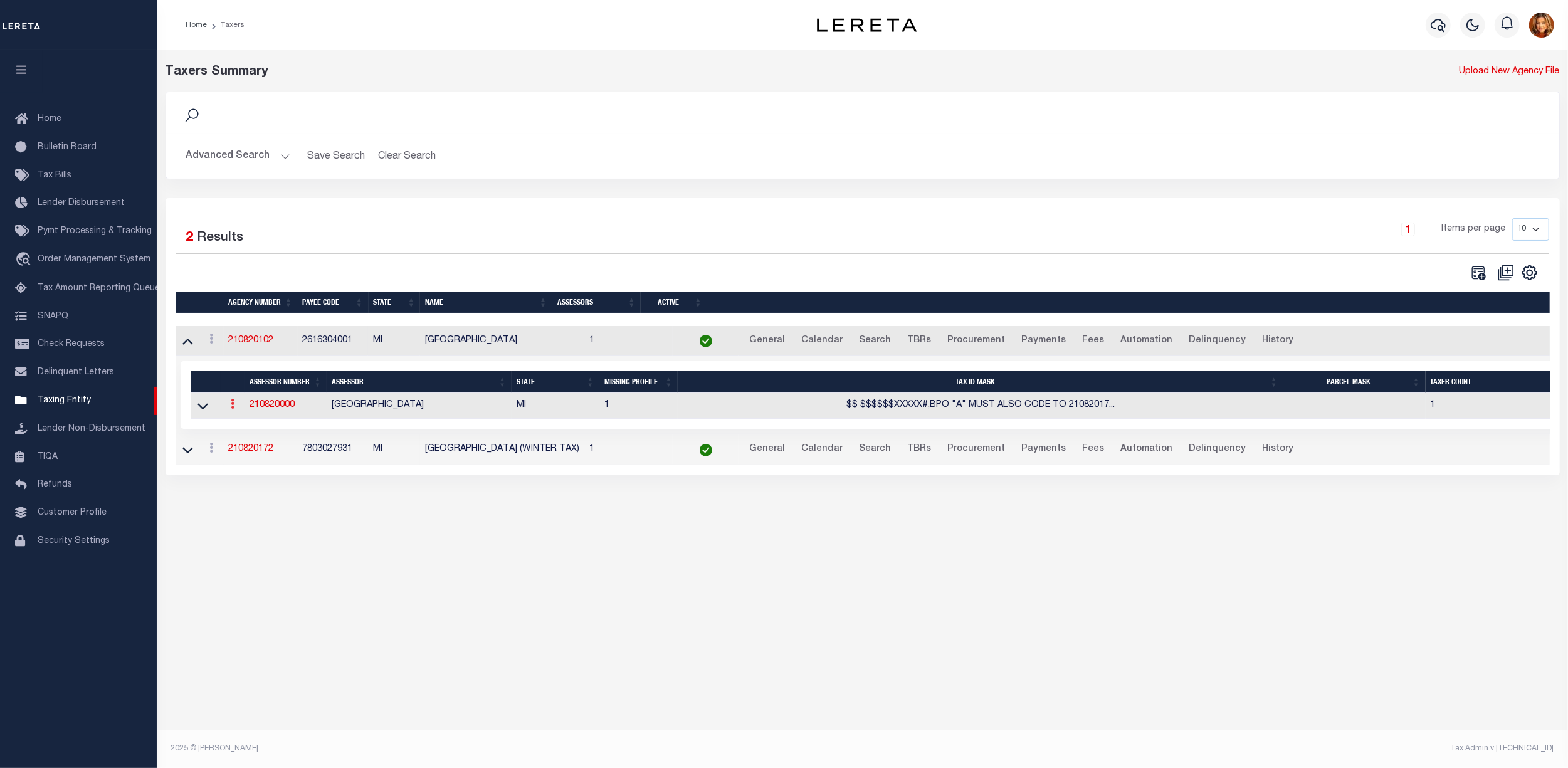
click at [236, 407] on link at bounding box center [232, 406] width 14 height 10
click at [248, 435] on link "View" at bounding box center [255, 424] width 57 height 21
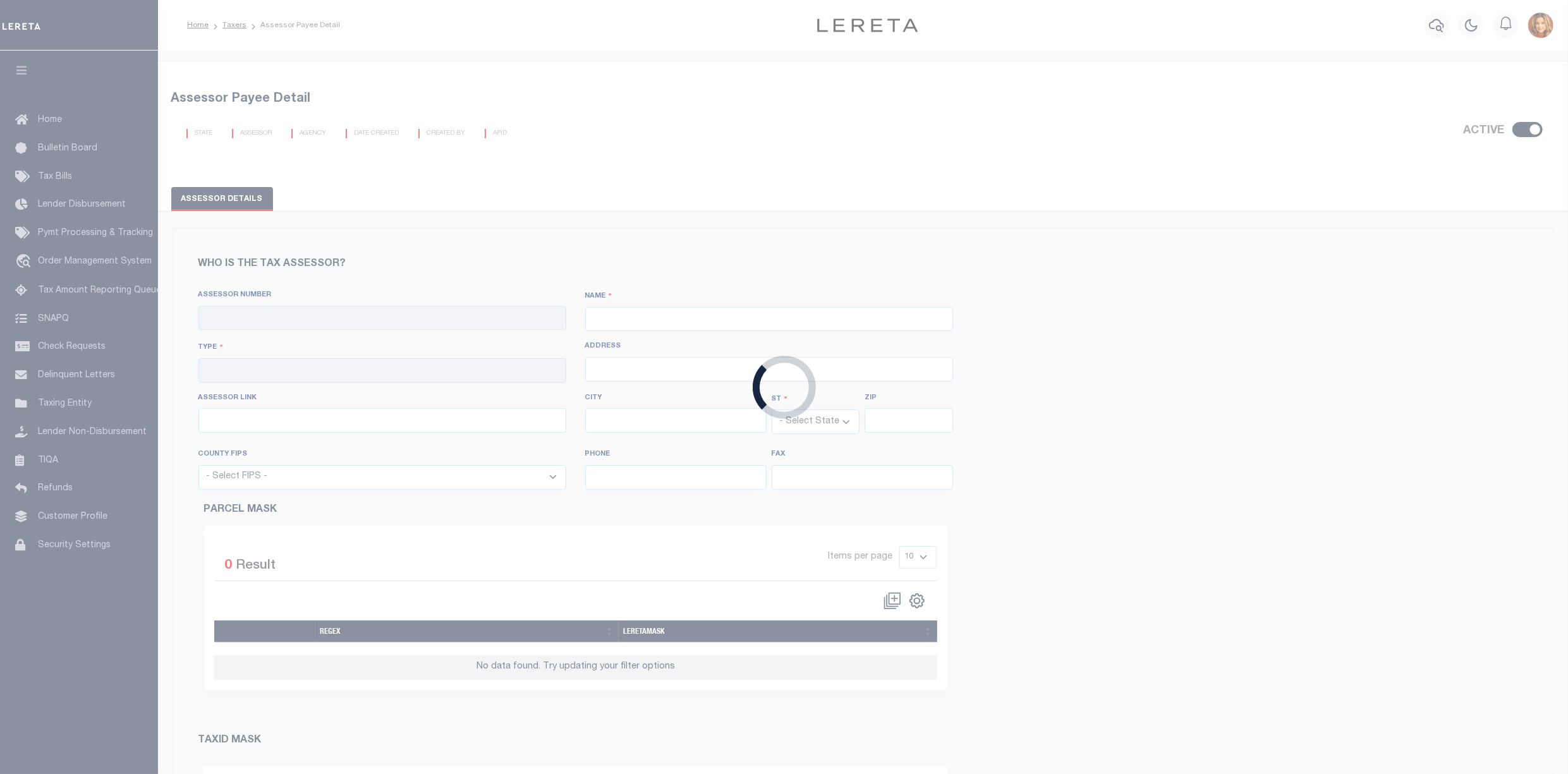
checkbox input "true"
type input "210820000"
type input "[GEOGRAPHIC_DATA]"
type input "00 - County"
type input "[STREET_ADDRESS]"
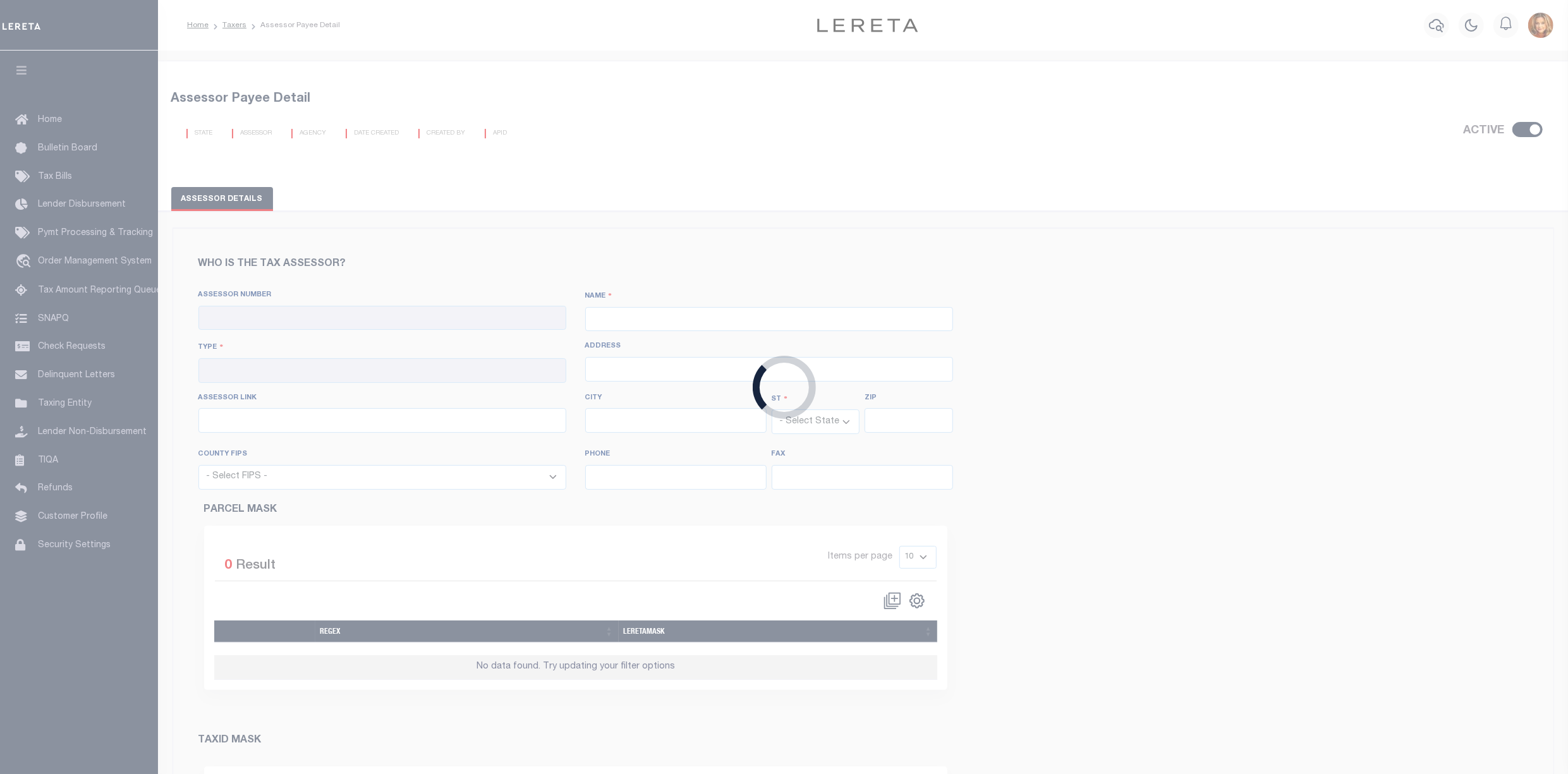
type input "[GEOGRAPHIC_DATA]"
select select "MI"
type input "48226"
select select "26163"
type input "3132245990"
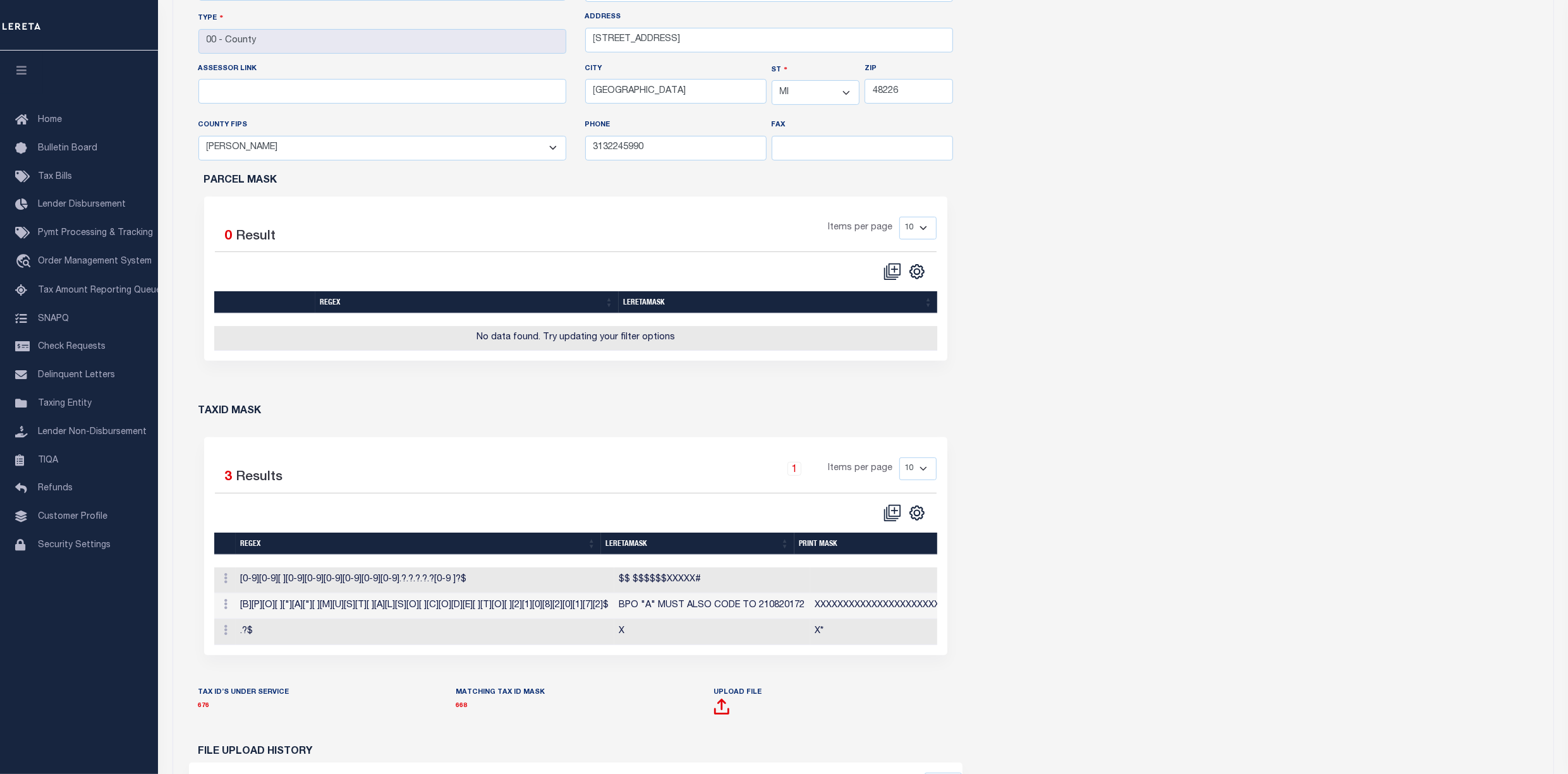
scroll to position [673, 0]
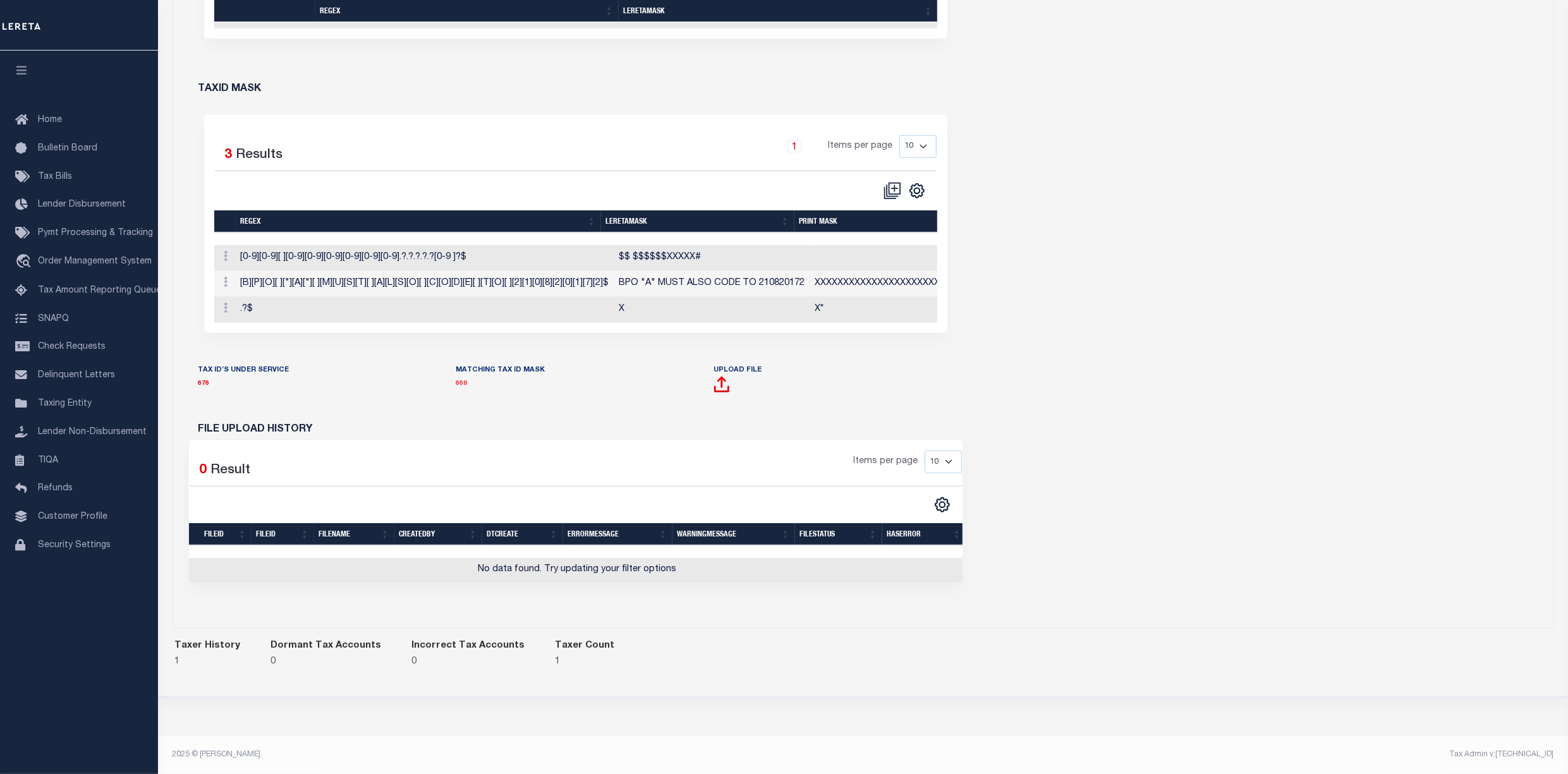
click at [460, 387] on link "668" at bounding box center [461, 383] width 11 height 7
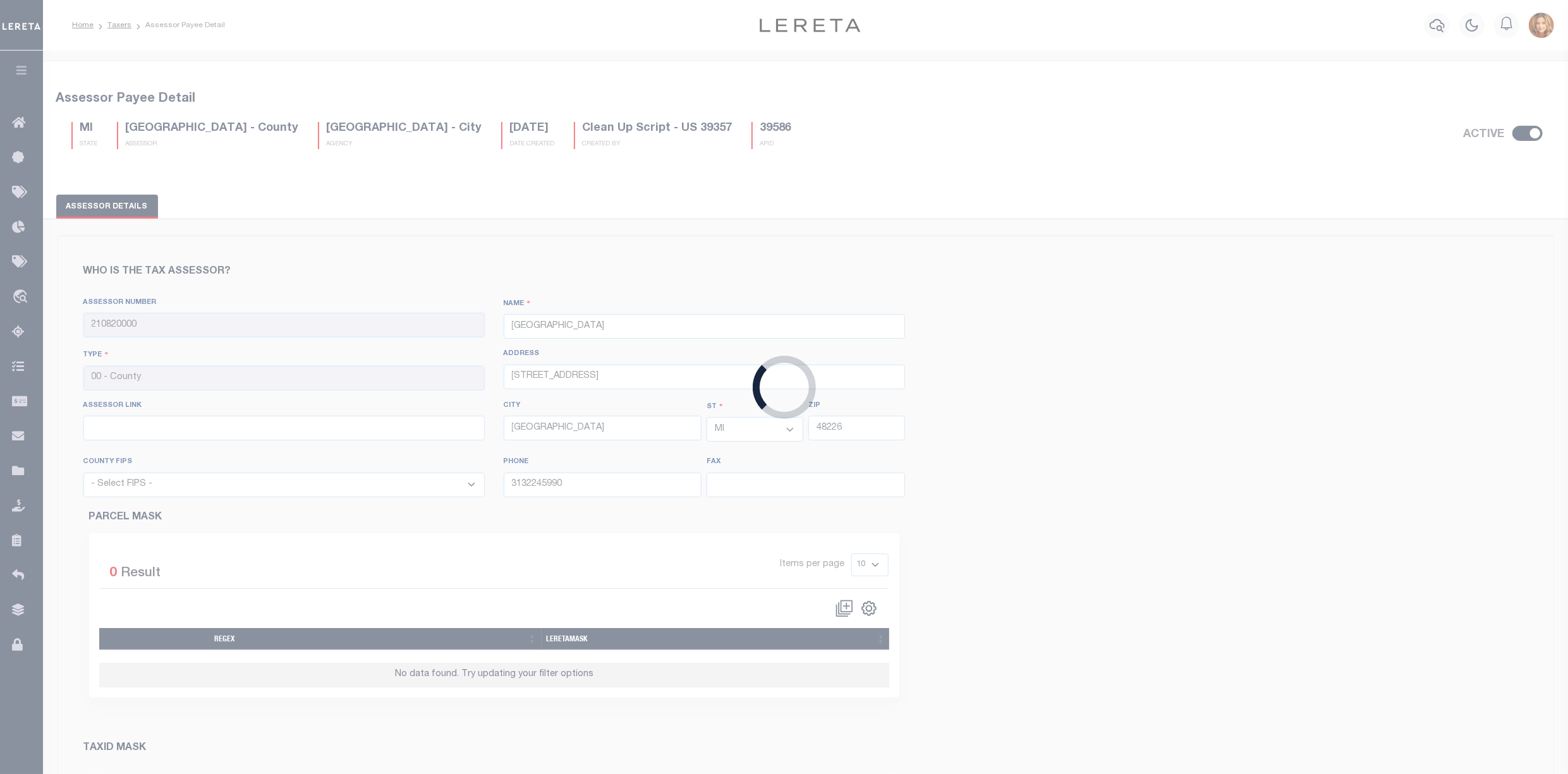
select select "26163"
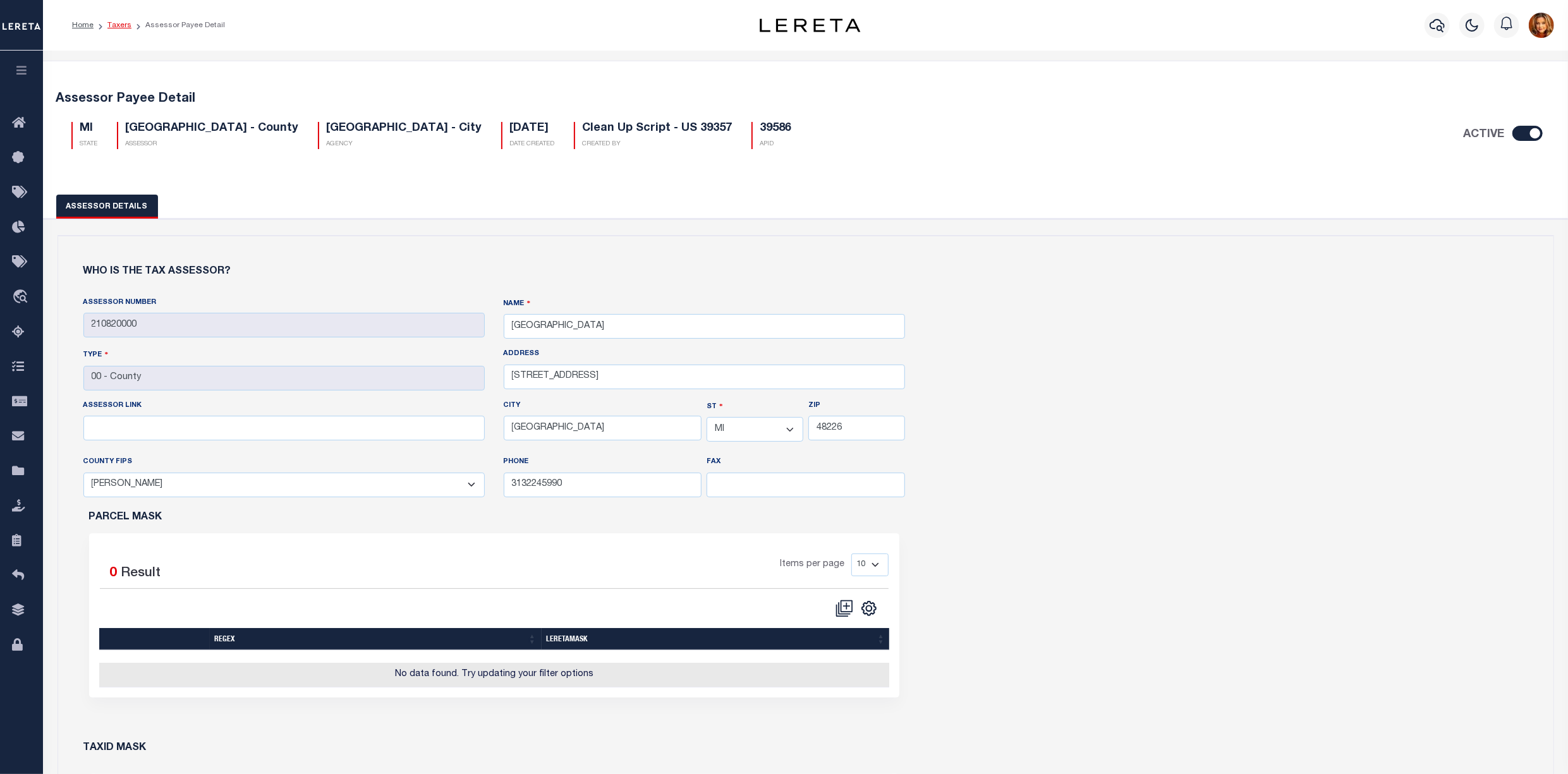
click at [115, 21] on link "Taxers" at bounding box center [119, 25] width 24 height 7
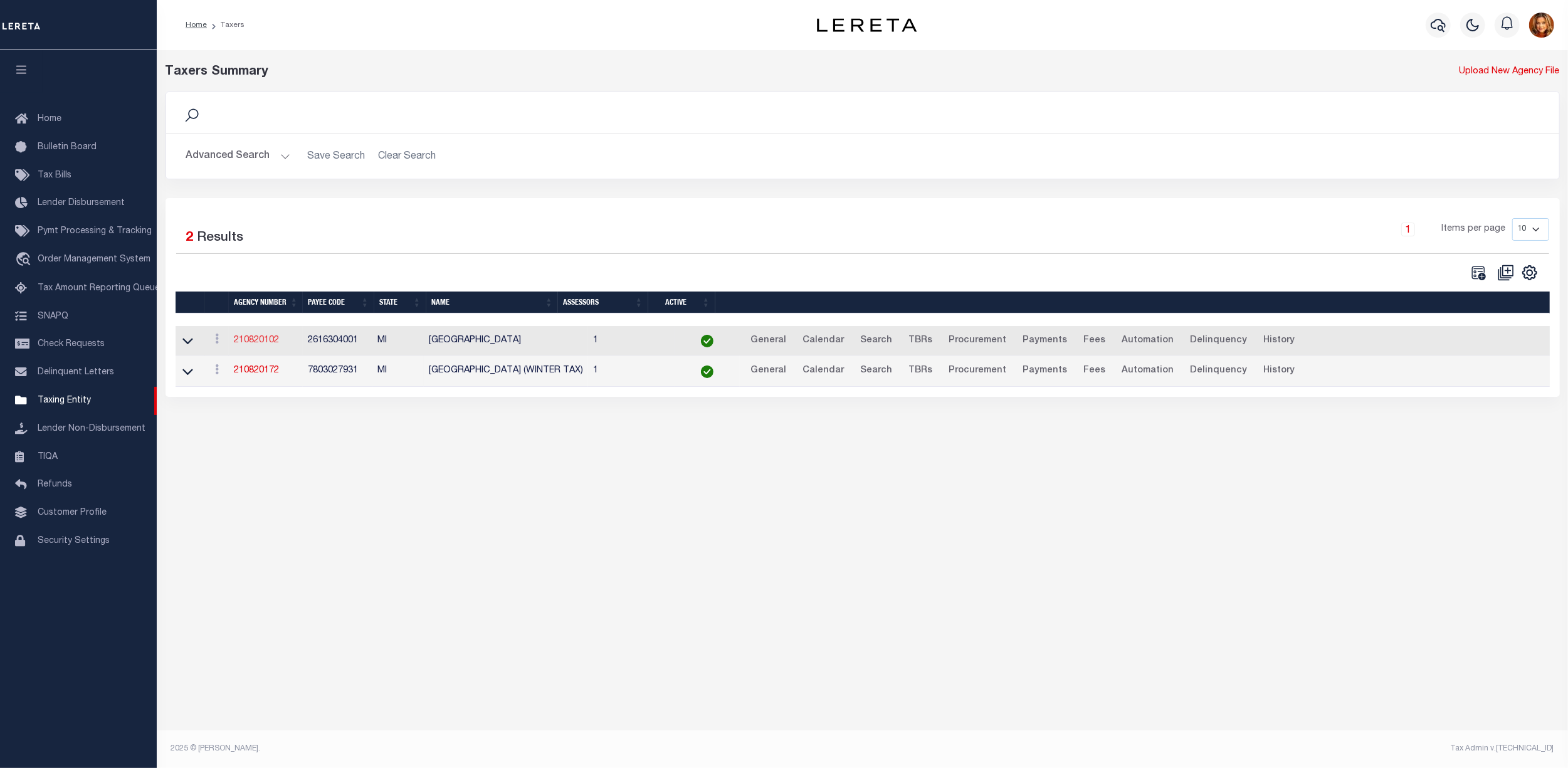
click at [257, 341] on link "210820102" at bounding box center [256, 341] width 45 height 9
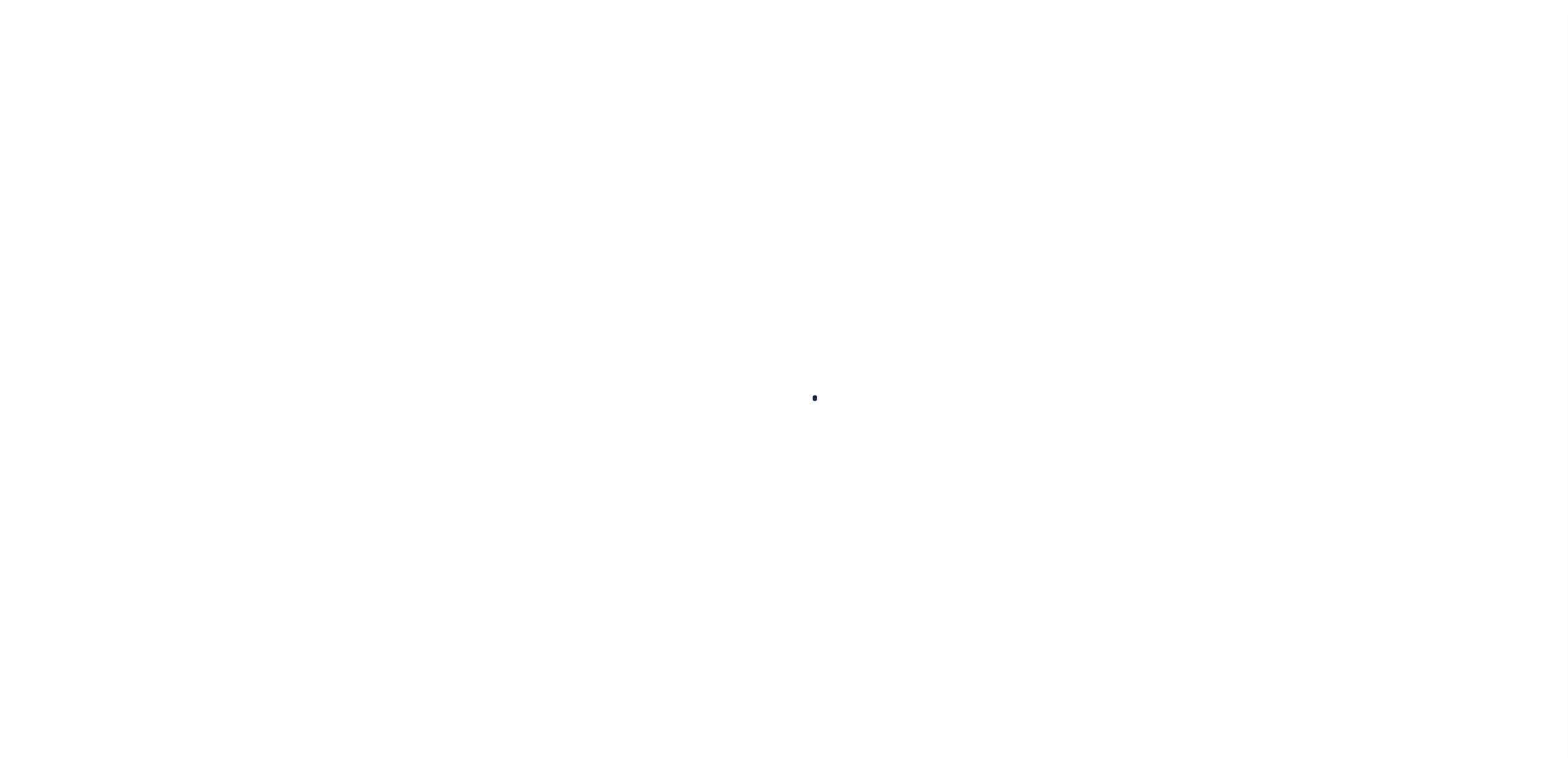
select select
checkbox input "false"
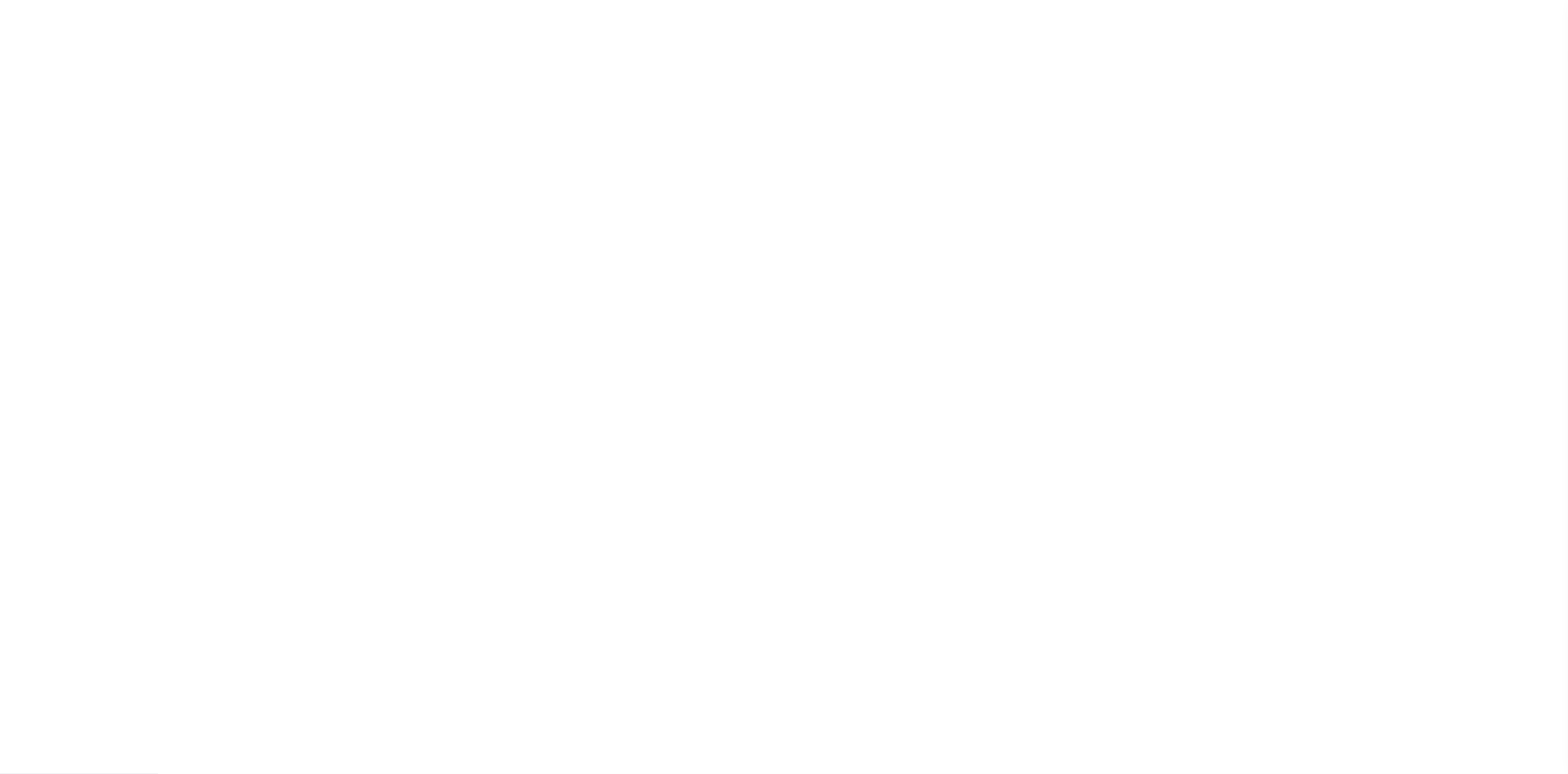
checkbox input "false"
type input "2616304001"
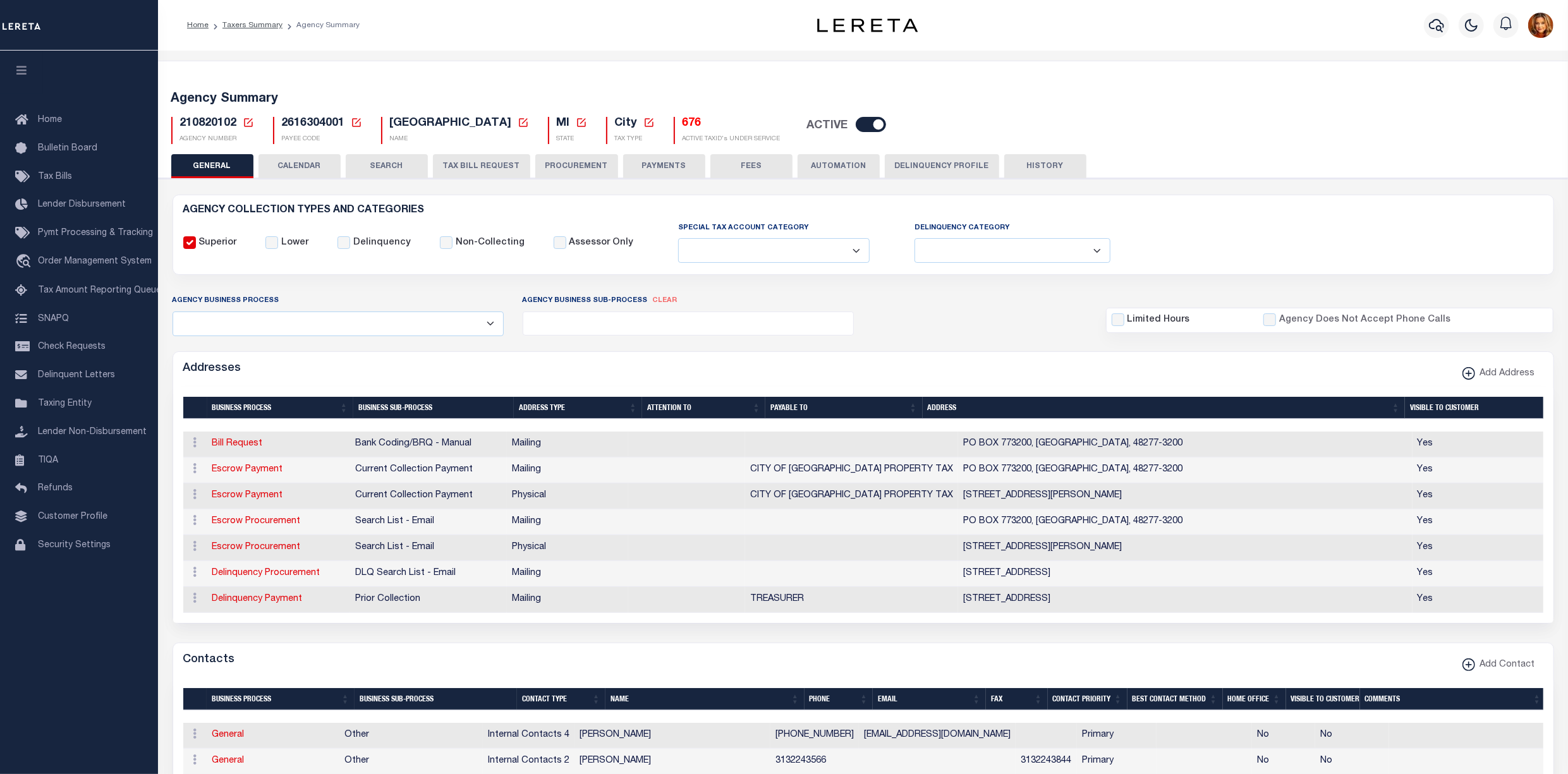
click at [651, 167] on button "PAYMENTS" at bounding box center [664, 166] width 82 height 24
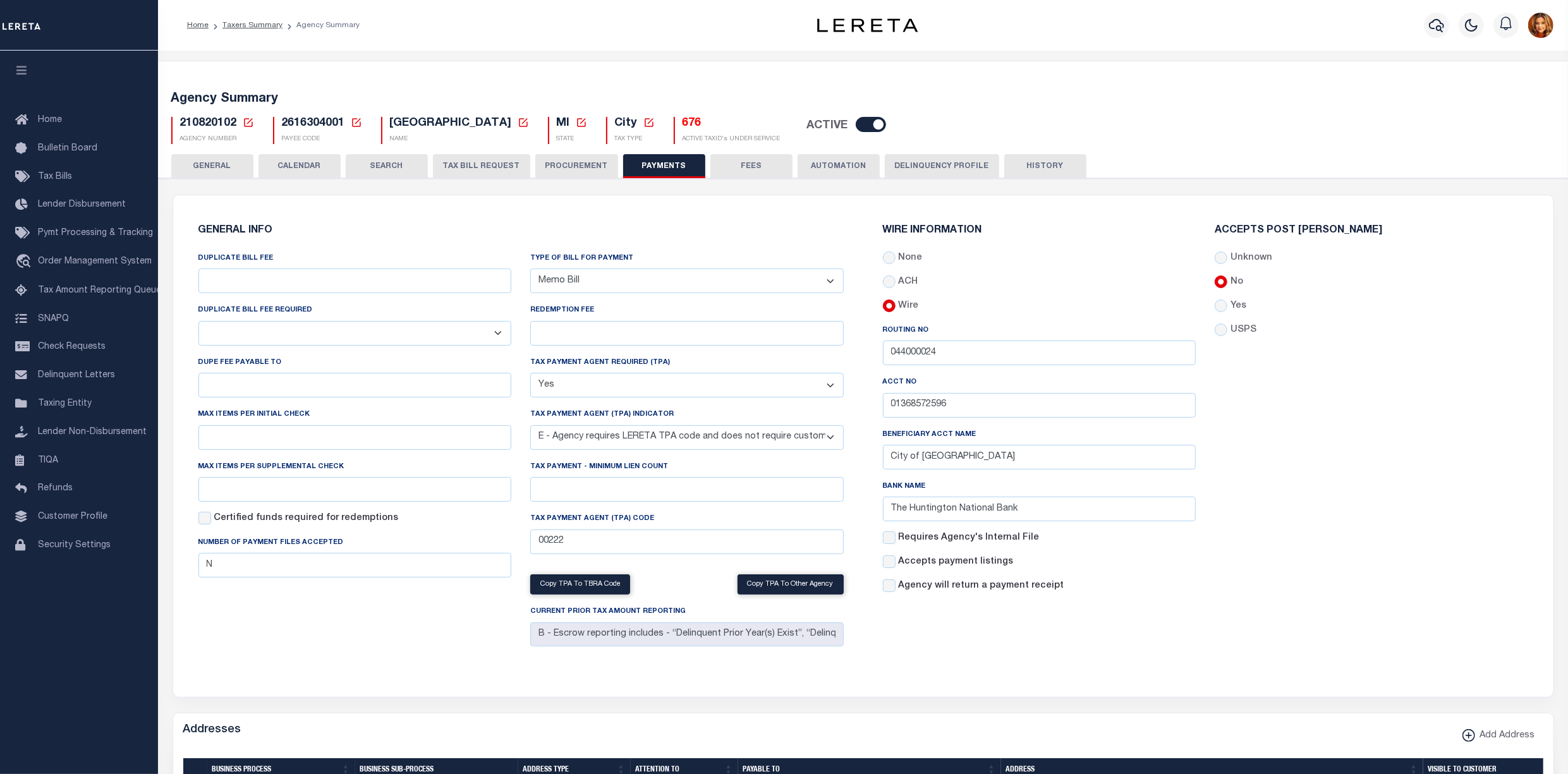
click at [289, 166] on button "CALENDAR" at bounding box center [299, 166] width 82 height 24
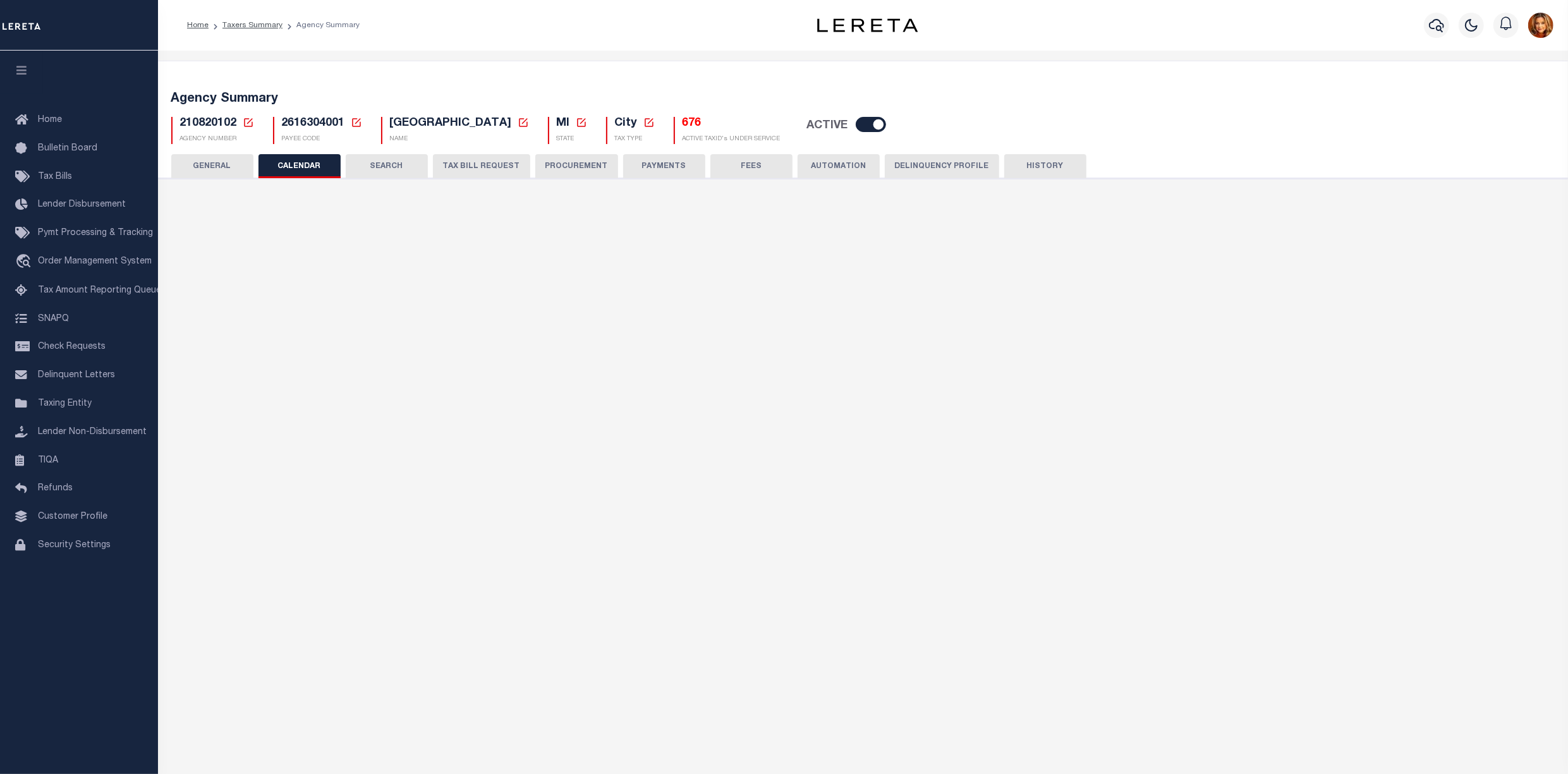
checkbox input "false"
type input "2"
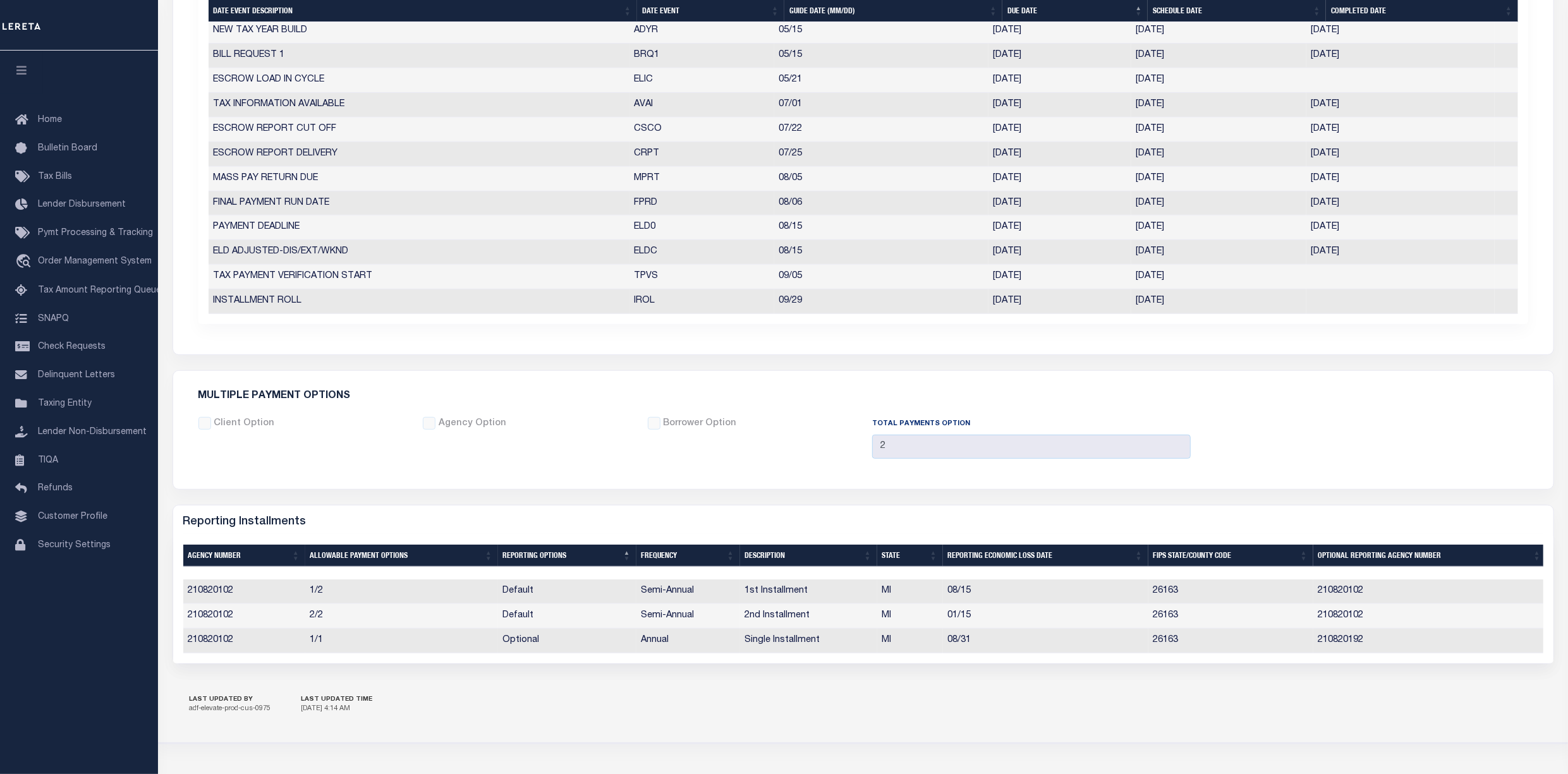
scroll to position [664, 0]
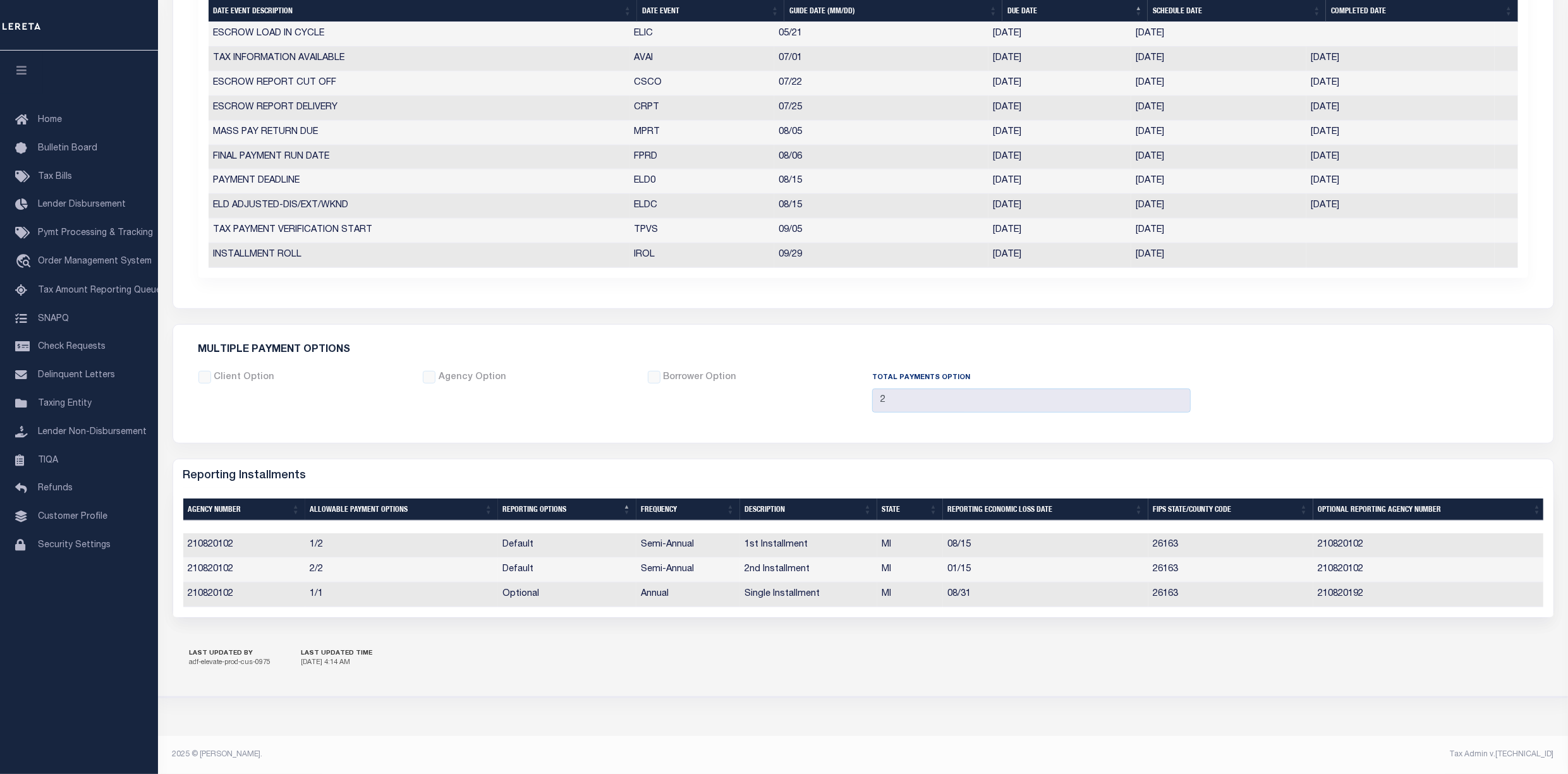
click at [729, 673] on div "LAST UPDATED BY adf-elevate-prod-cus-0975 LAST UPDATED TIME 8/28/2025, 4:14 AM" at bounding box center [863, 659] width 1381 height 44
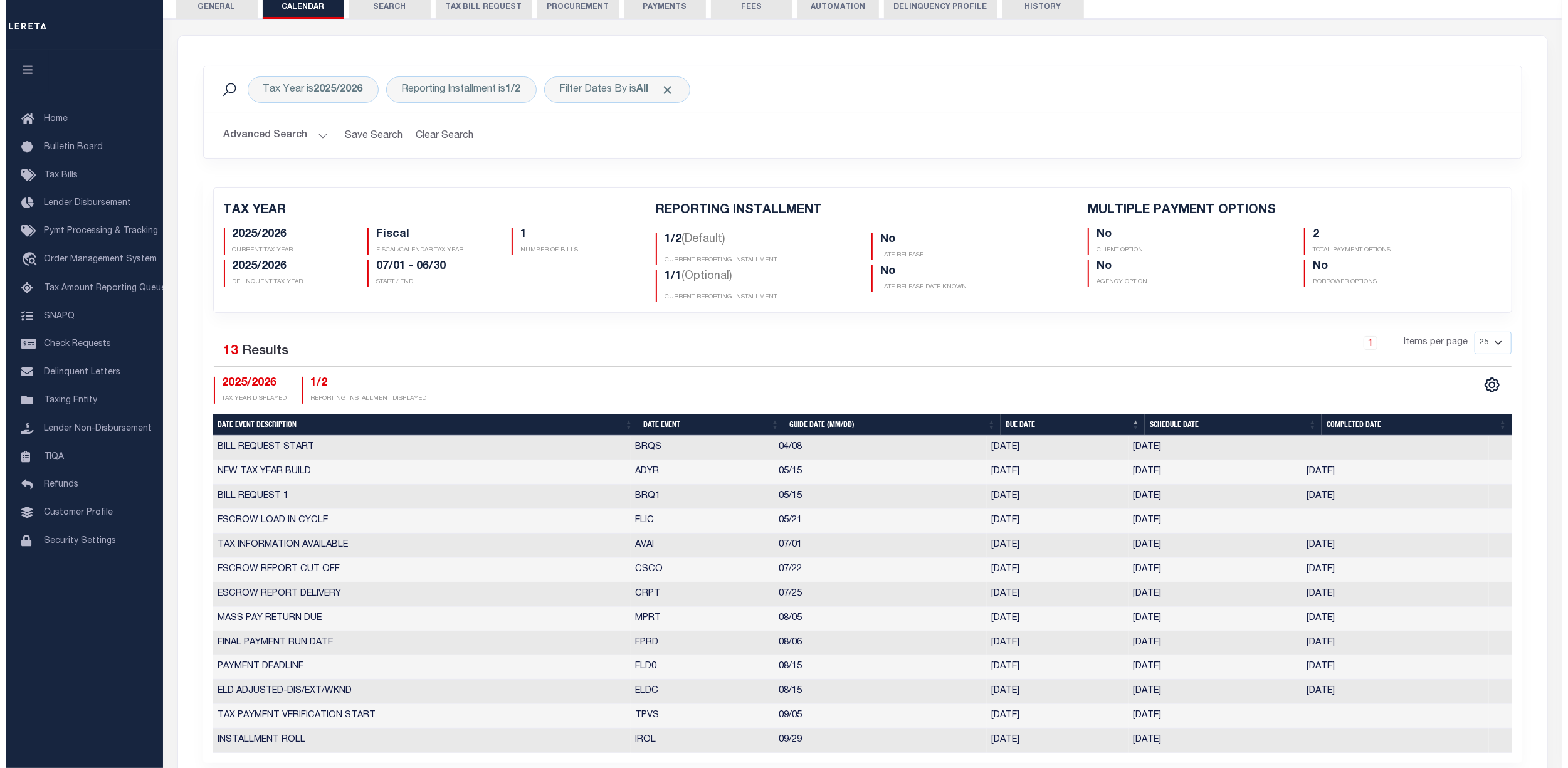
scroll to position [0, 0]
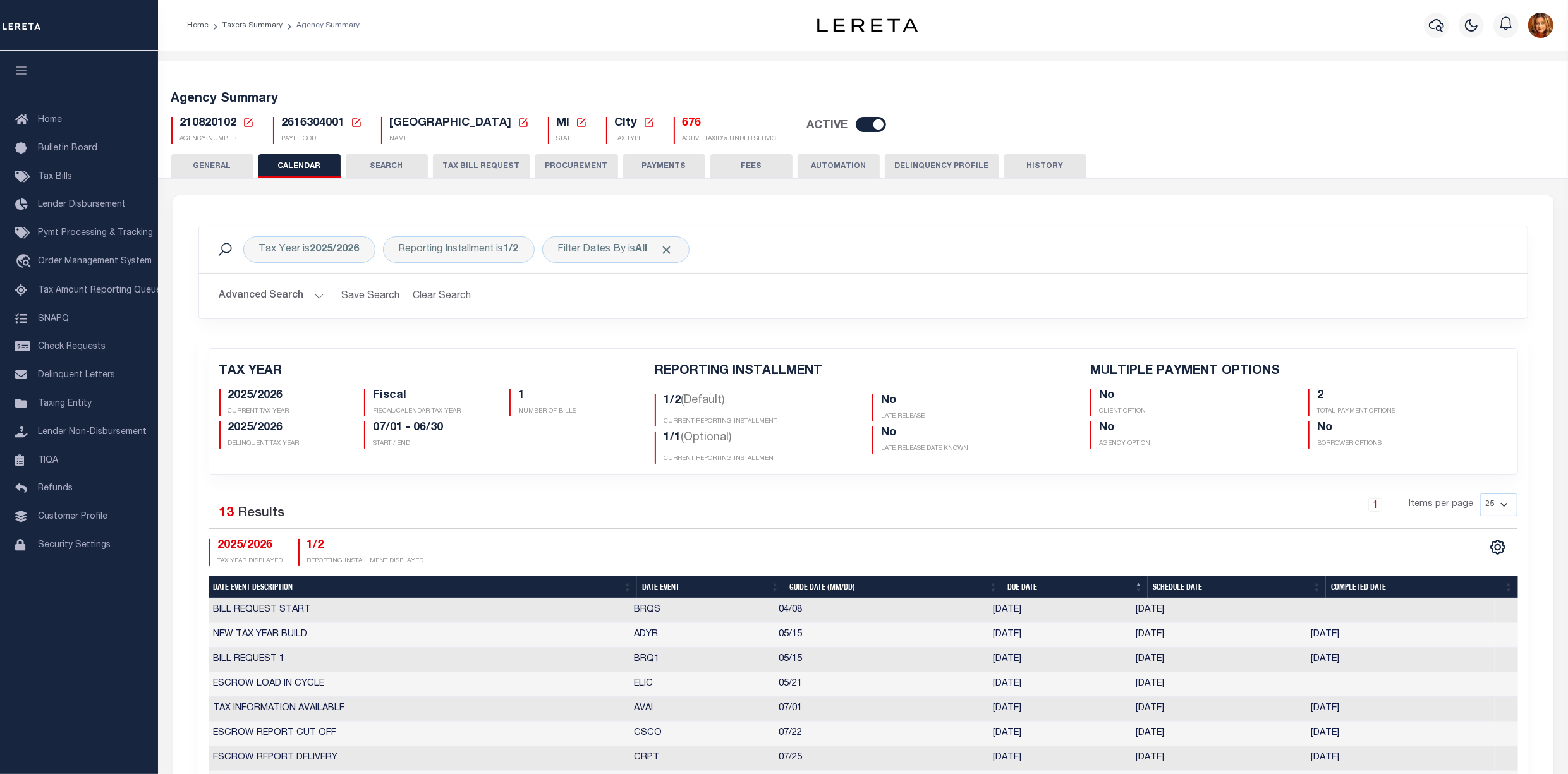
click at [387, 166] on button "SEARCH" at bounding box center [386, 166] width 82 height 24
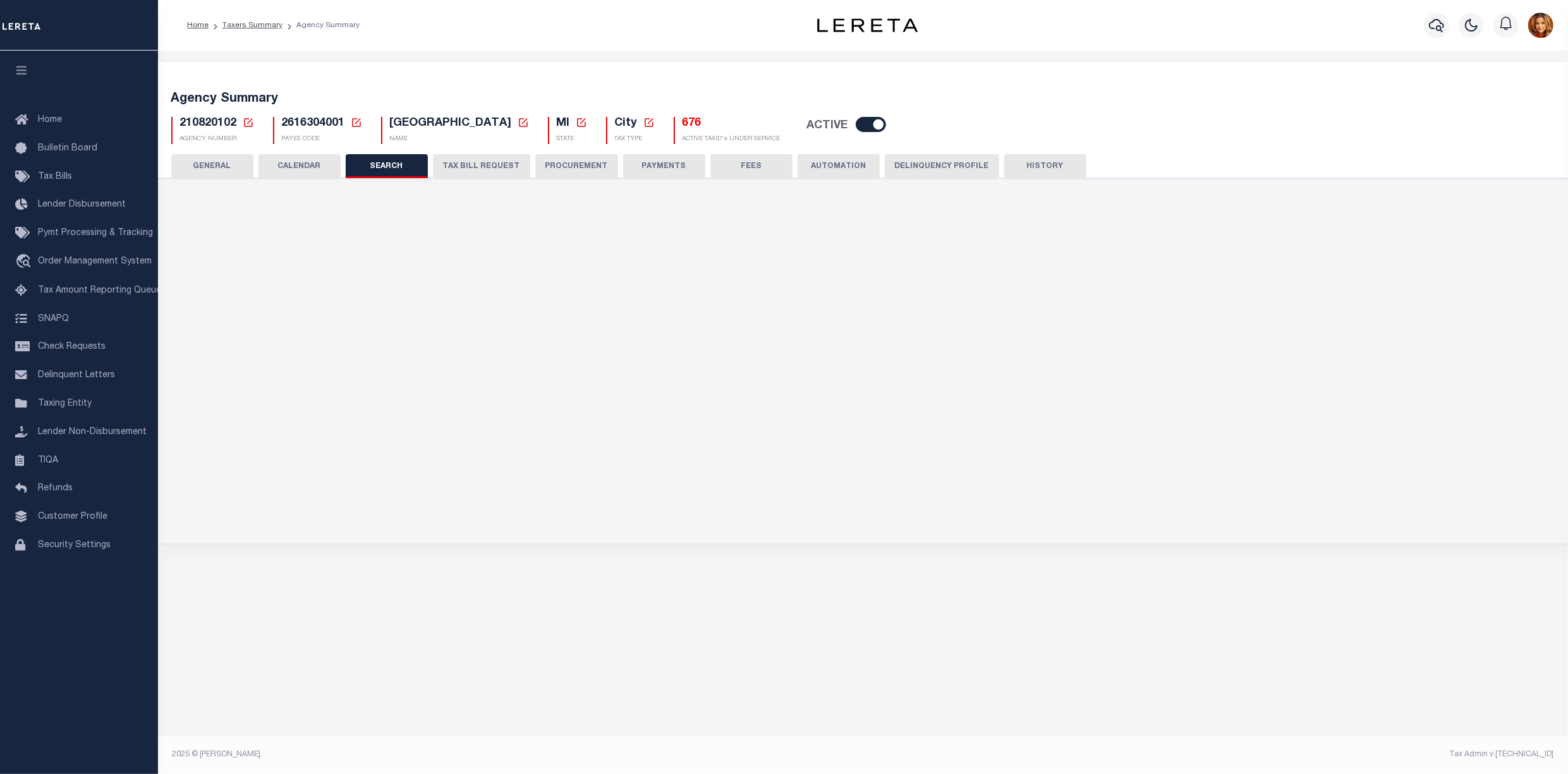
checkbox input "false"
type input "210824000"
type input "WAYNE COUNTY DELINQUENCY"
type input "16000"
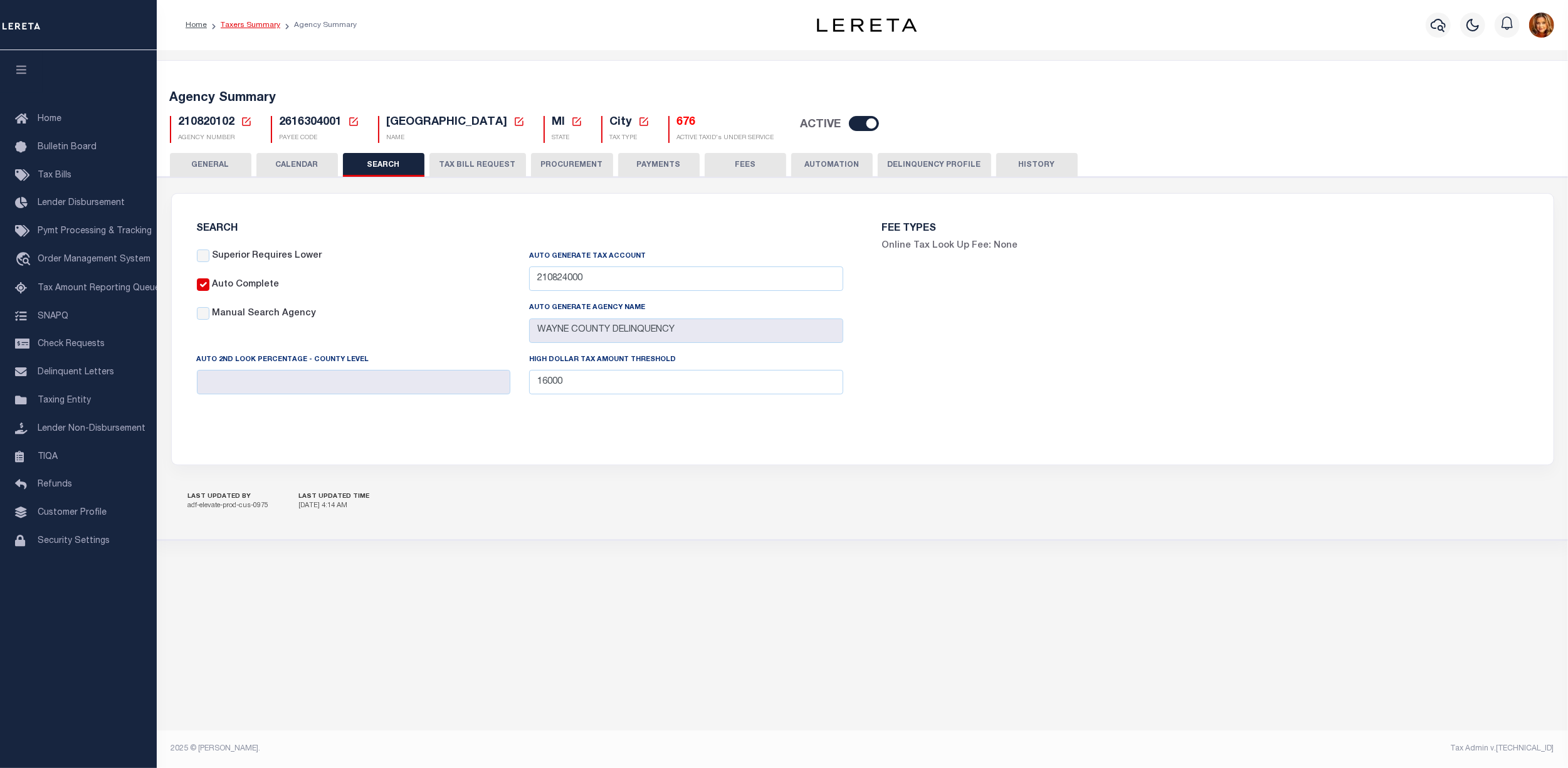
click at [241, 23] on link "Taxers Summary" at bounding box center [250, 25] width 59 height 7
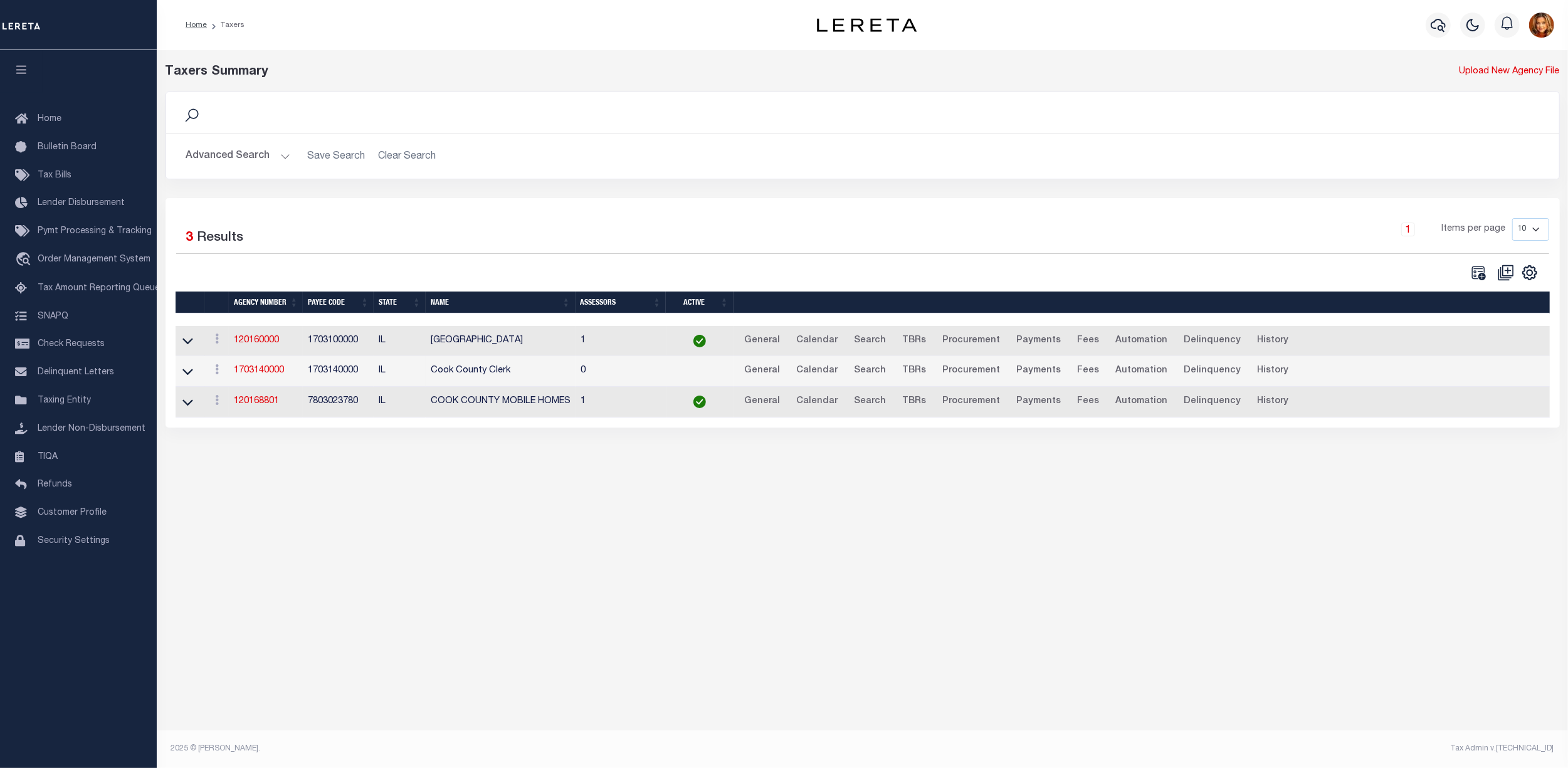
click at [208, 156] on button "Advanced Search" at bounding box center [239, 156] width 104 height 24
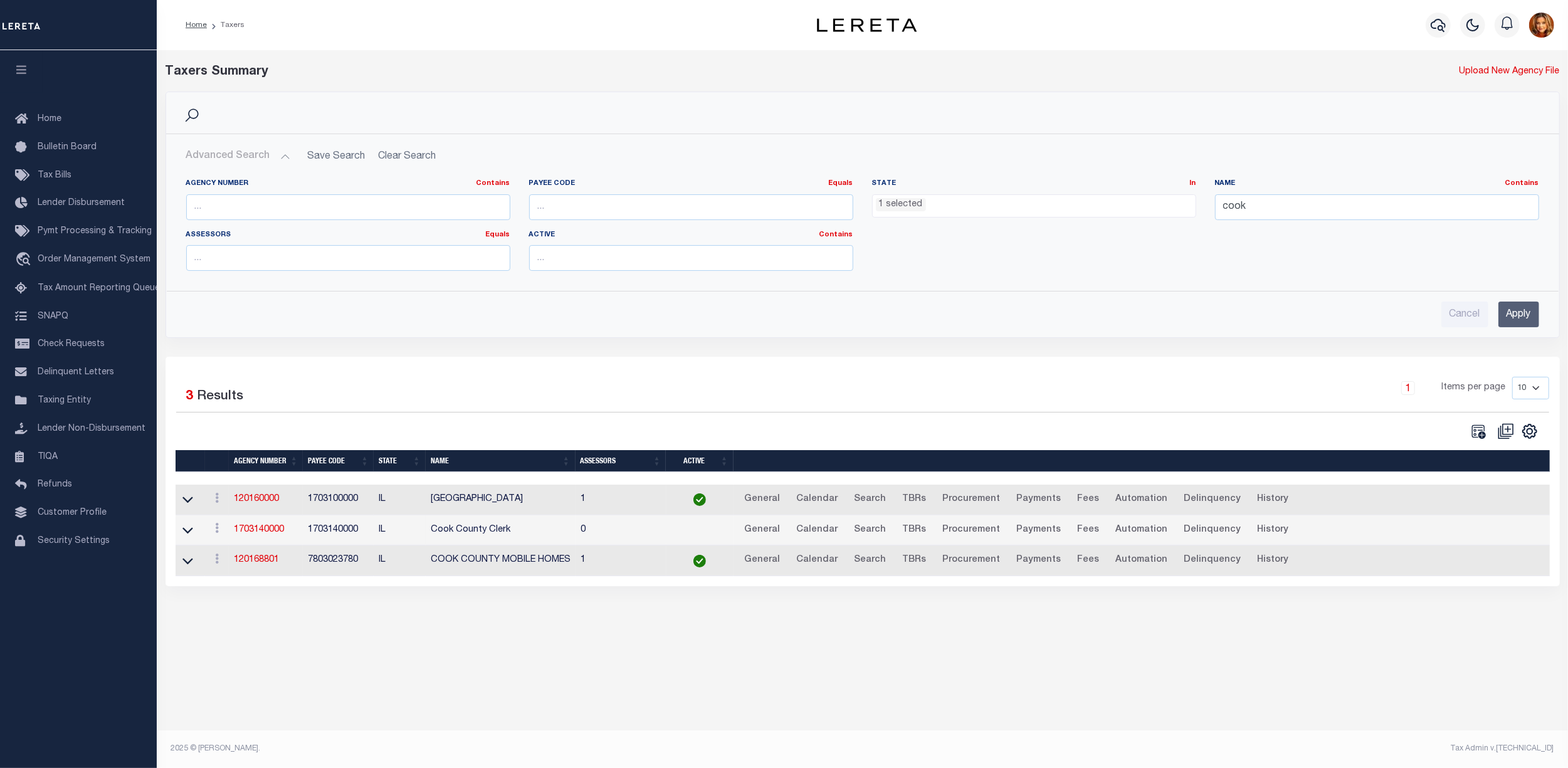
click at [945, 206] on ul "1 selected" at bounding box center [1034, 203] width 323 height 17
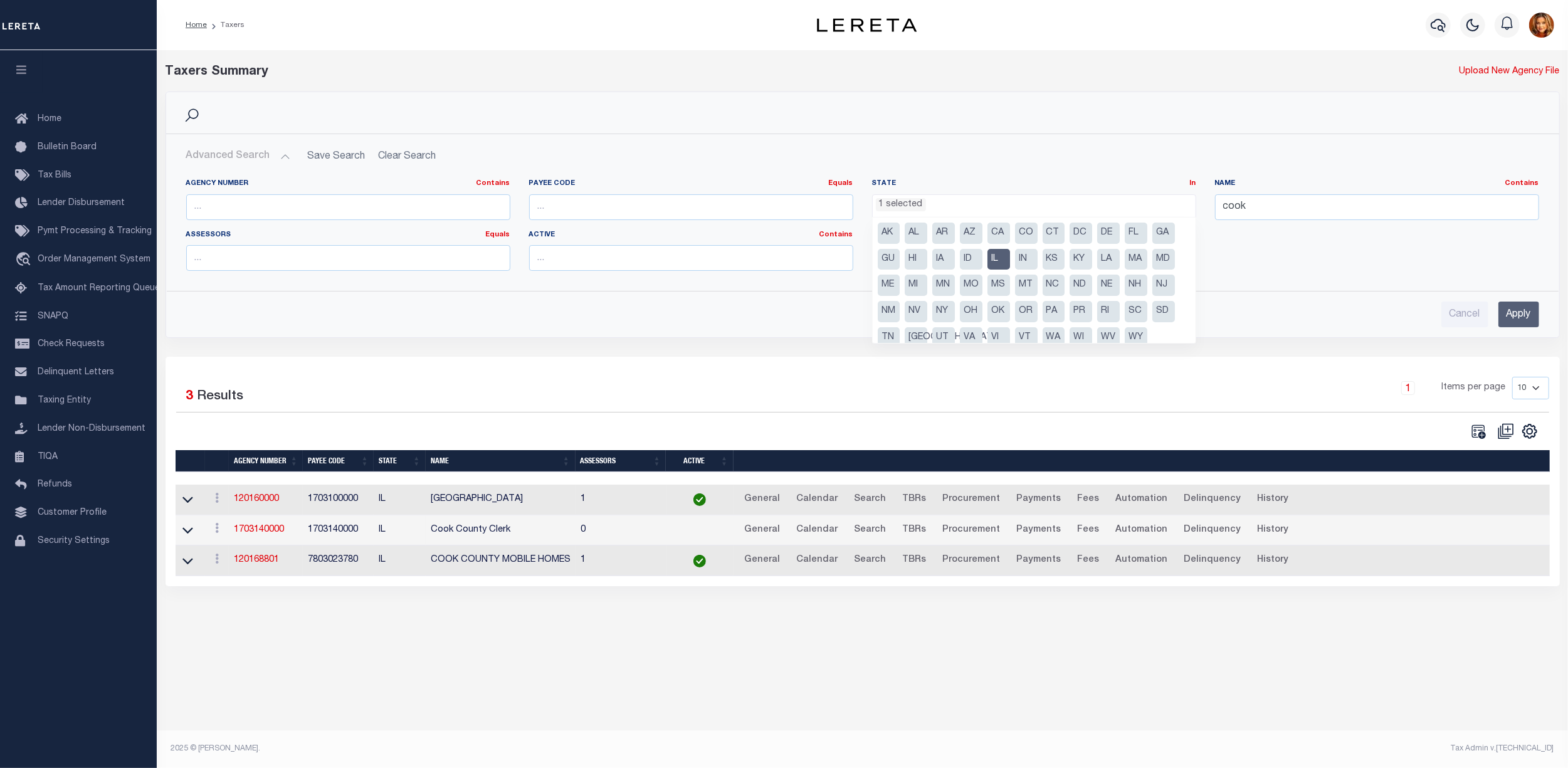
click at [914, 289] on li "MI" at bounding box center [916, 285] width 23 height 21
click at [989, 262] on li "IL" at bounding box center [999, 259] width 23 height 21
select select "MI"
click at [1263, 201] on input "cook" at bounding box center [1377, 207] width 324 height 26
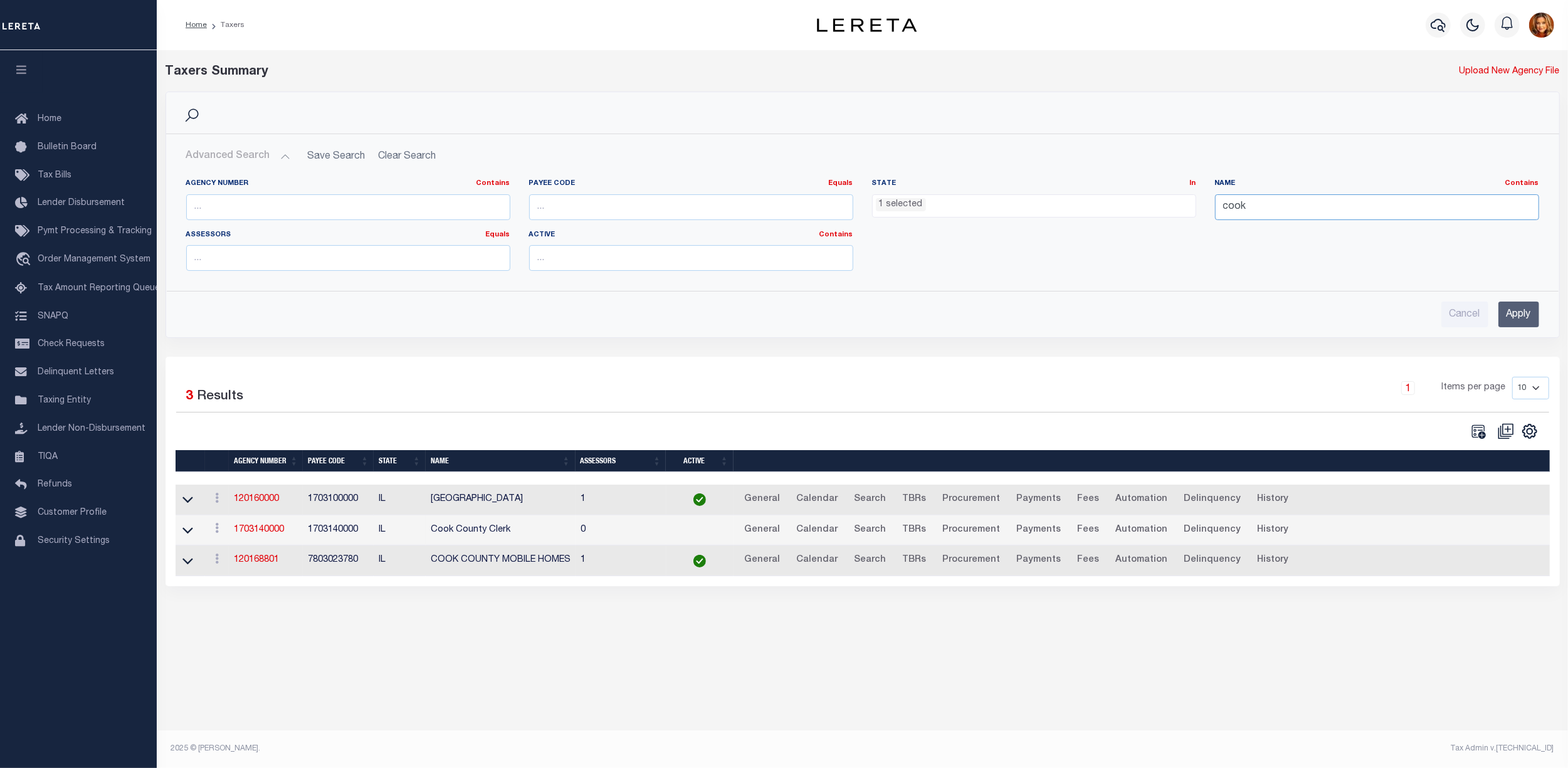
drag, startPoint x: 1263, startPoint y: 201, endPoint x: 1125, endPoint y: 208, distance: 138.2
click at [1125, 208] on div "Agency Number Contains Contains Is Payee Code Equals Equals Is Not Equal To Is …" at bounding box center [863, 229] width 1372 height 102
type input "[GEOGRAPHIC_DATA]"
click at [1531, 316] on input "Apply" at bounding box center [1519, 314] width 40 height 26
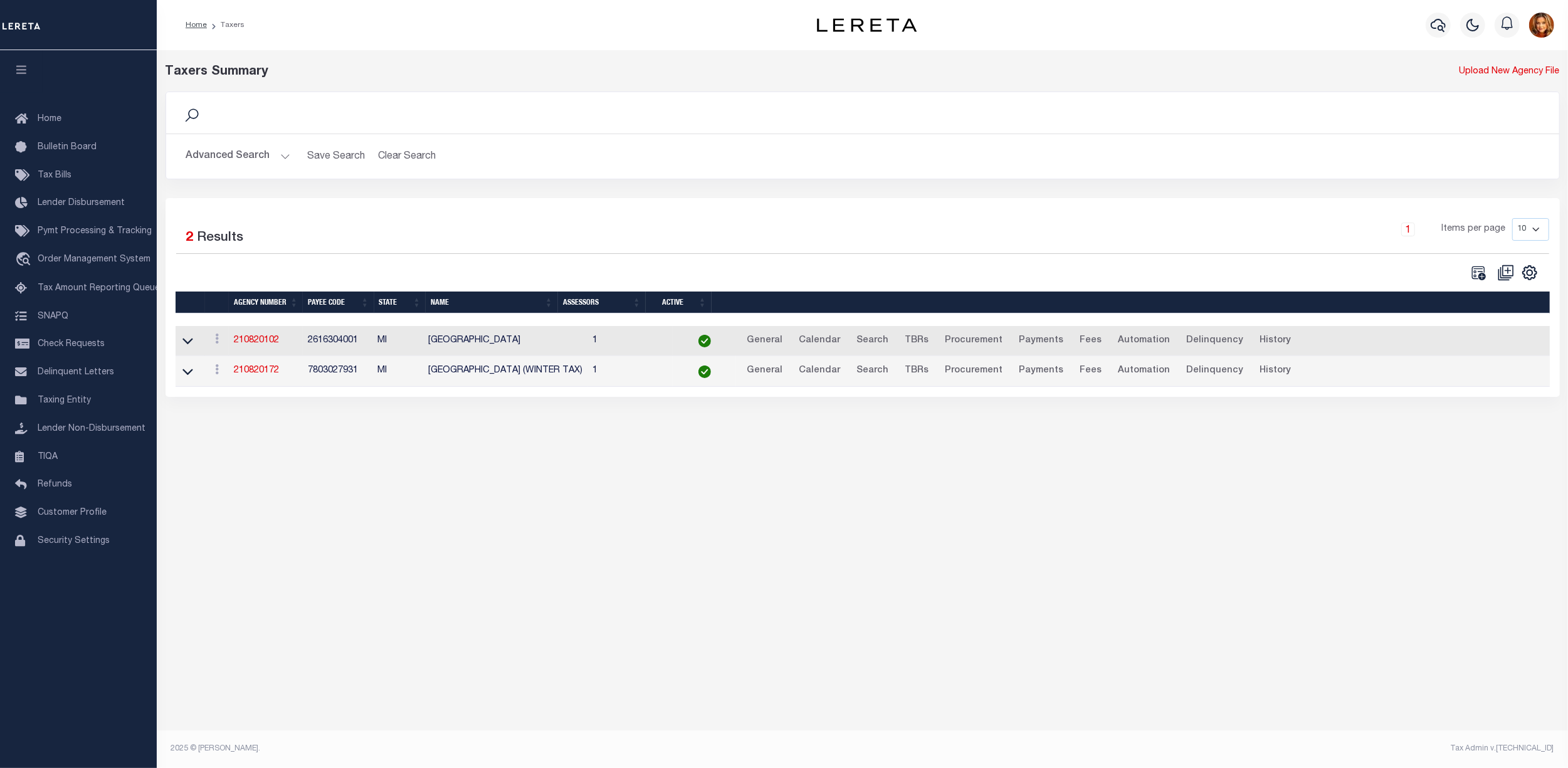
click at [177, 345] on td at bounding box center [190, 341] width 29 height 31
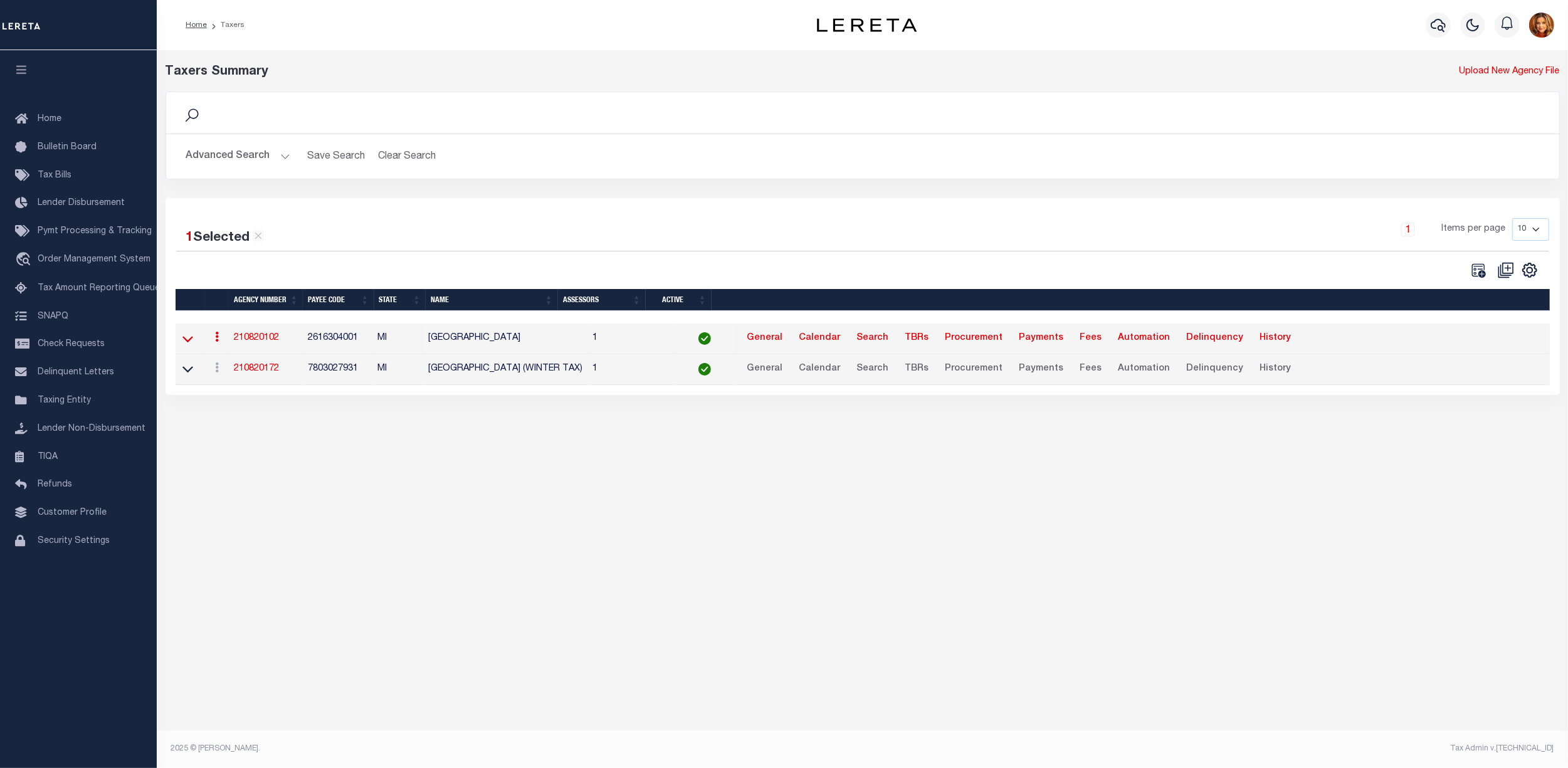
click at [191, 344] on icon at bounding box center [187, 339] width 11 height 13
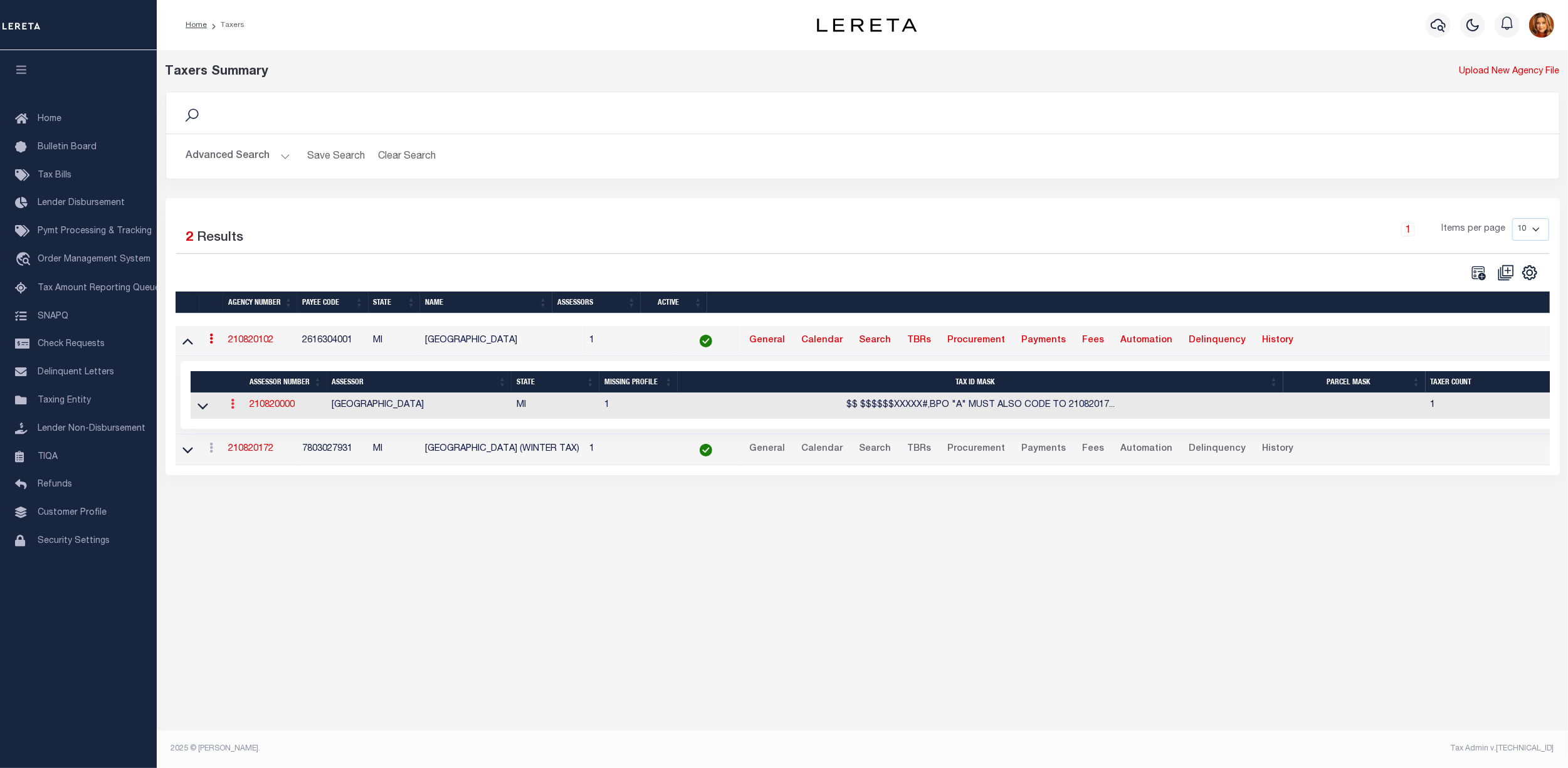
click at [234, 409] on icon at bounding box center [232, 404] width 4 height 10
click at [252, 430] on link "View" at bounding box center [255, 424] width 57 height 21
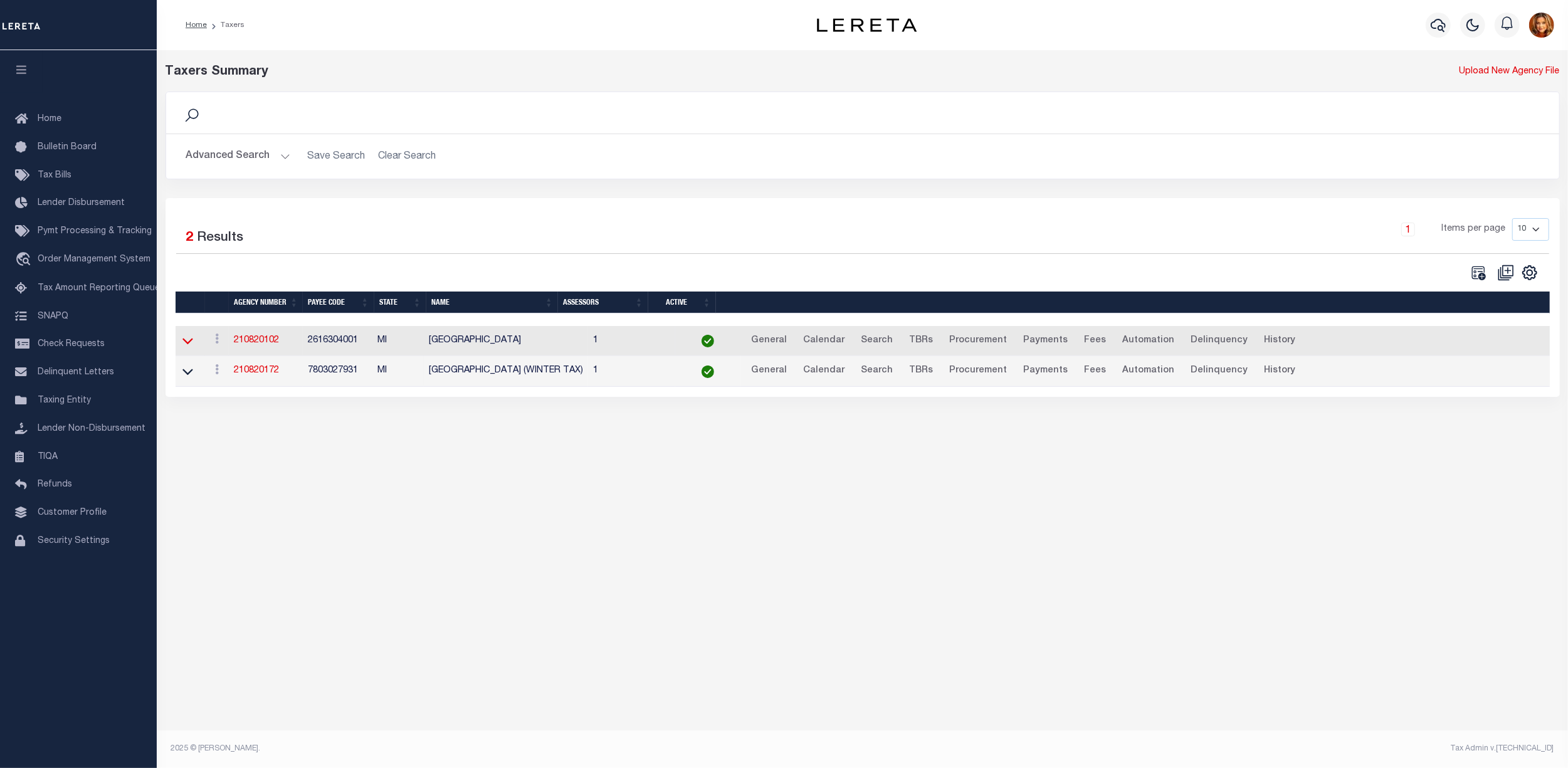
click at [191, 344] on icon at bounding box center [187, 341] width 11 height 7
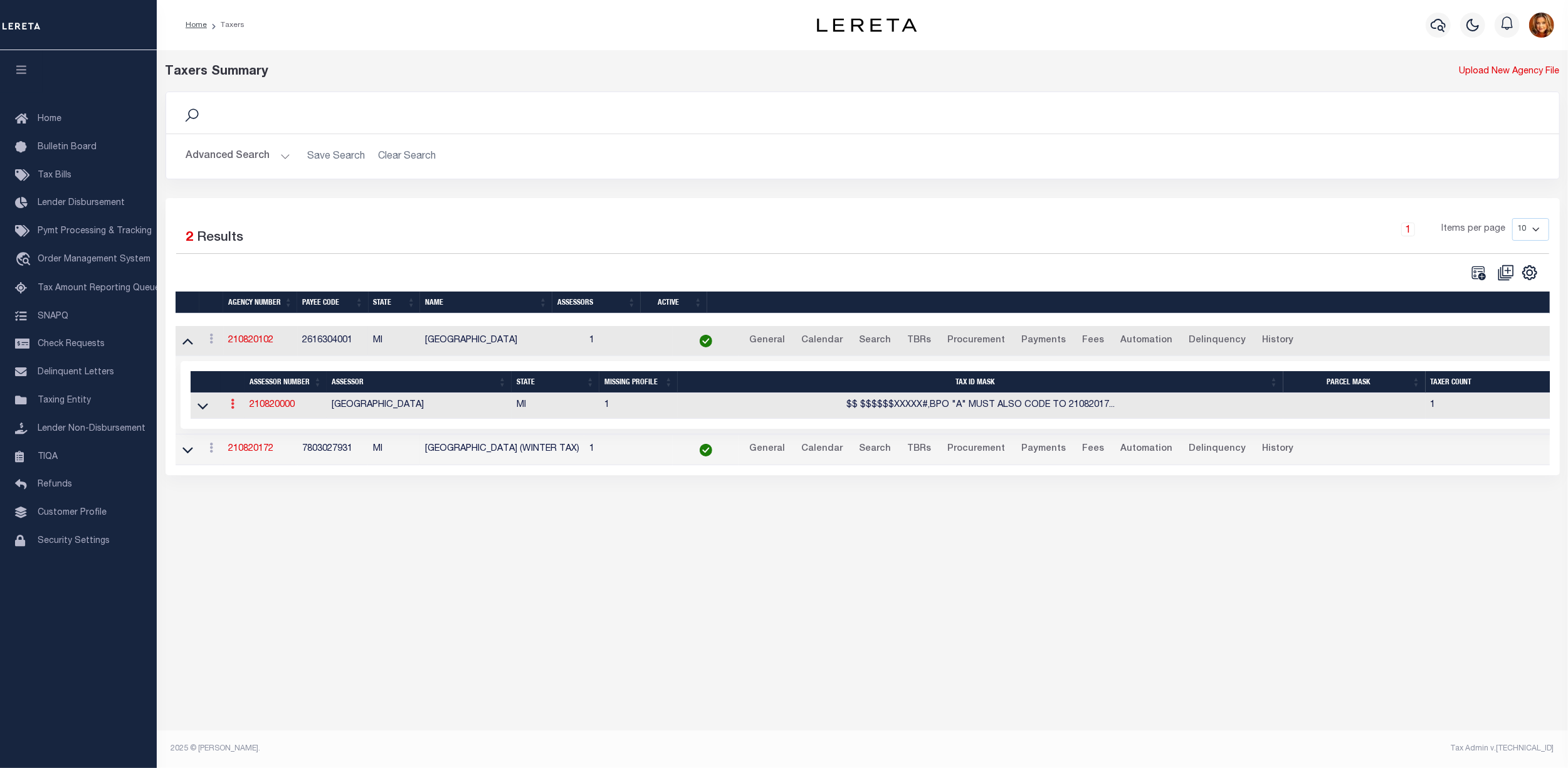
click at [229, 409] on link at bounding box center [232, 406] width 14 height 10
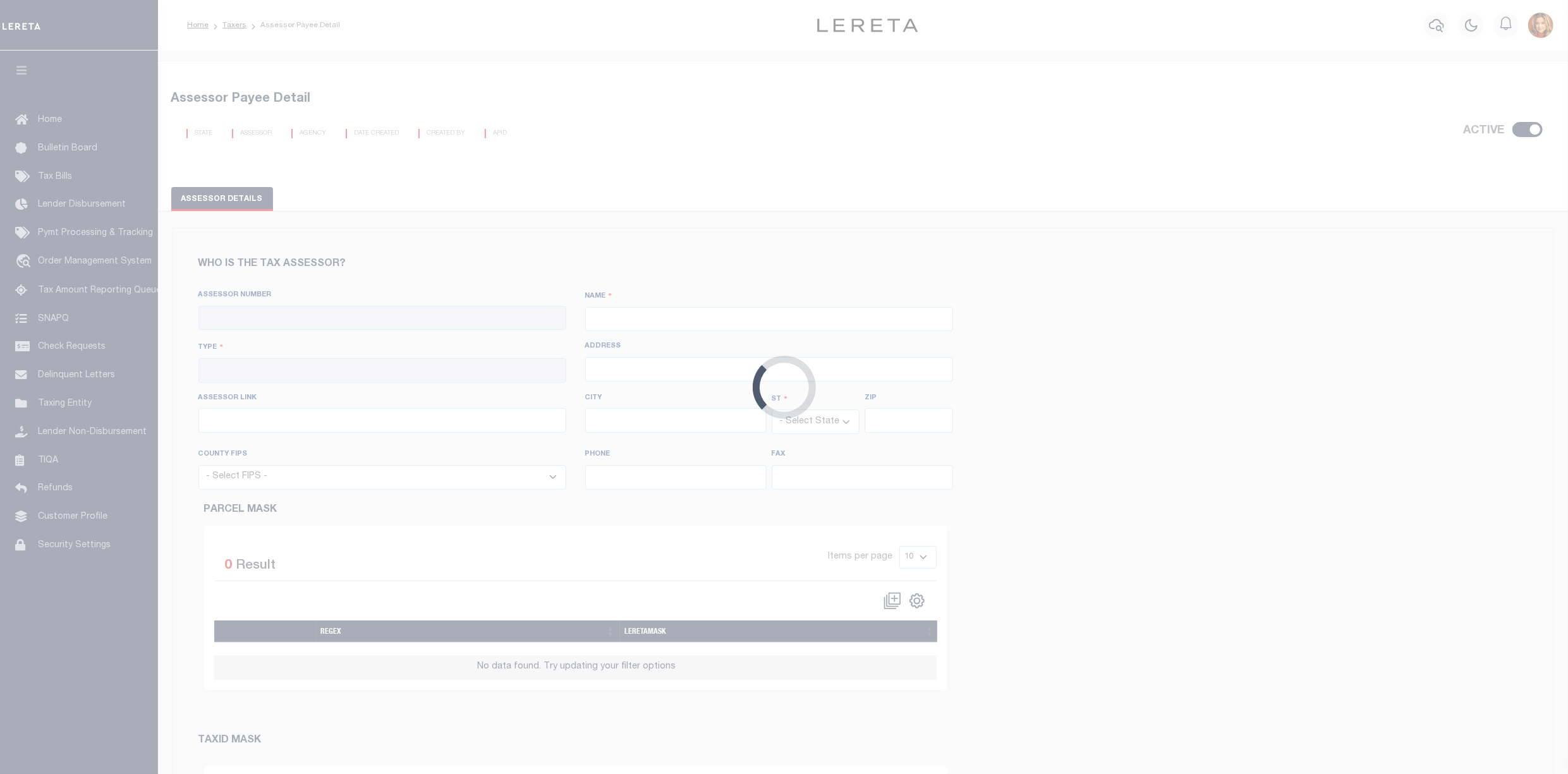
checkbox input "true"
type input "210820000"
type input "[GEOGRAPHIC_DATA]"
type input "00 - County"
type input "[STREET_ADDRESS]"
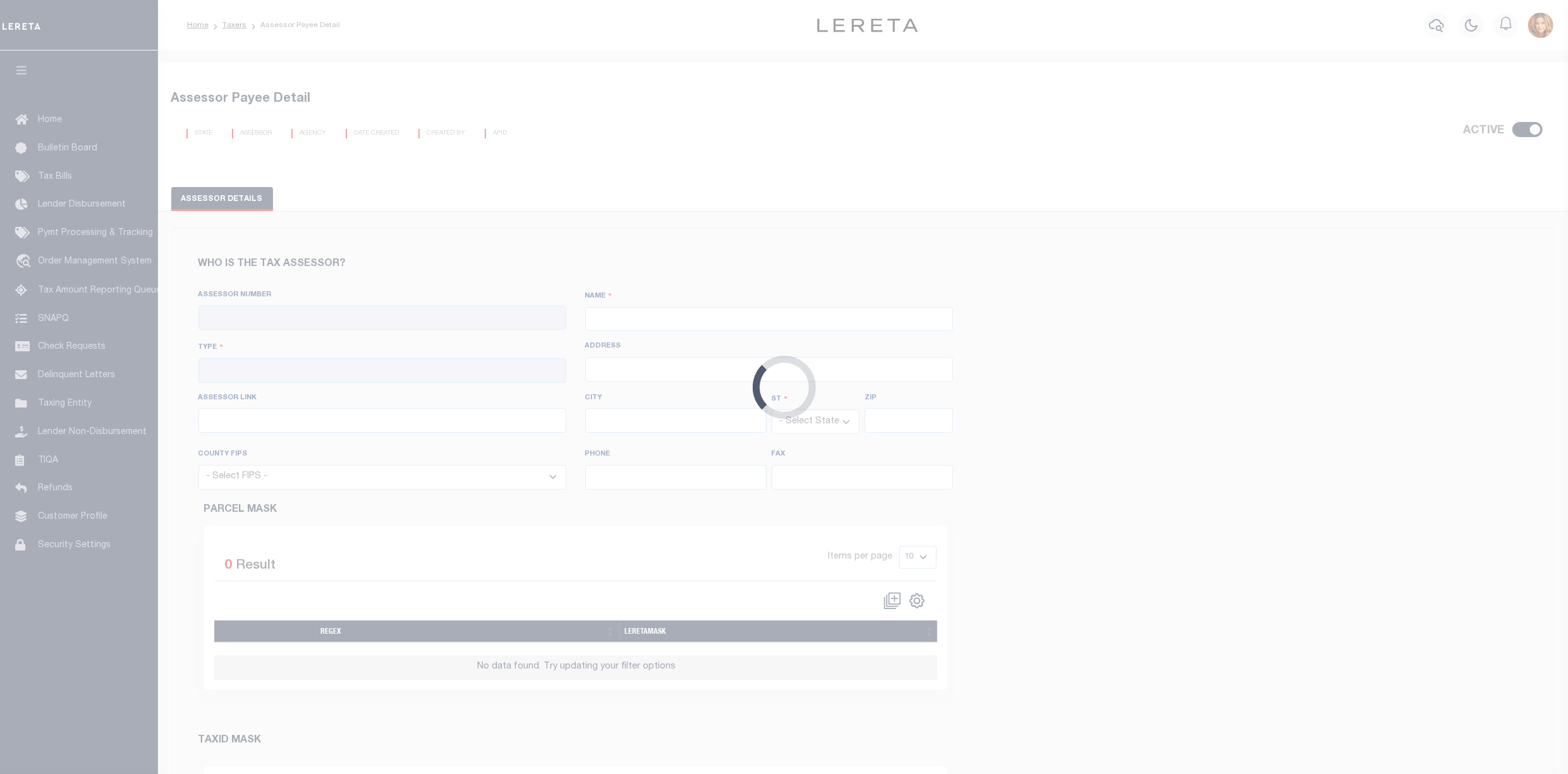
type input "[GEOGRAPHIC_DATA]"
select select "MI"
type input "48226"
select select "26163"
type input "3132245990"
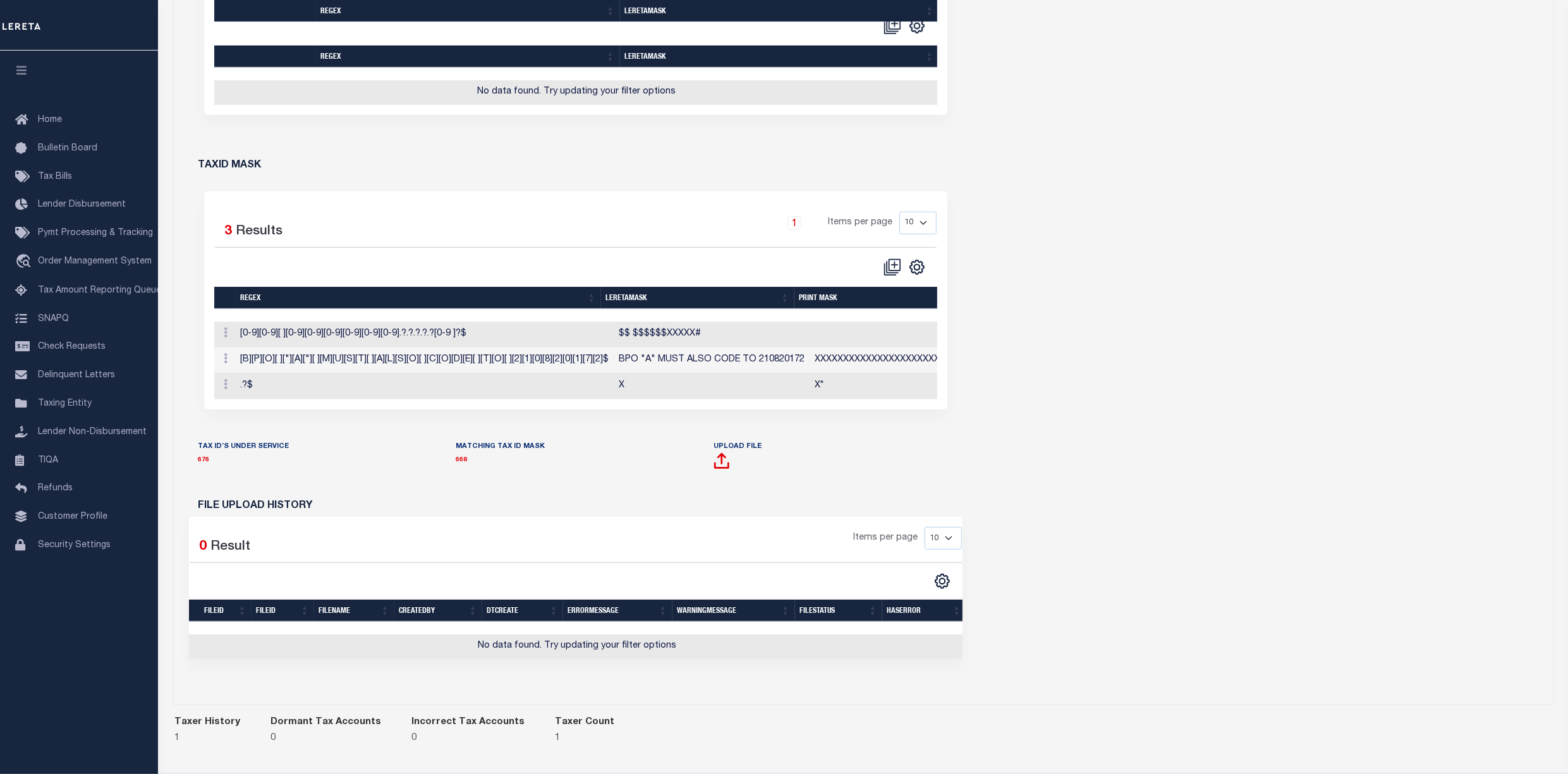
scroll to position [673, 0]
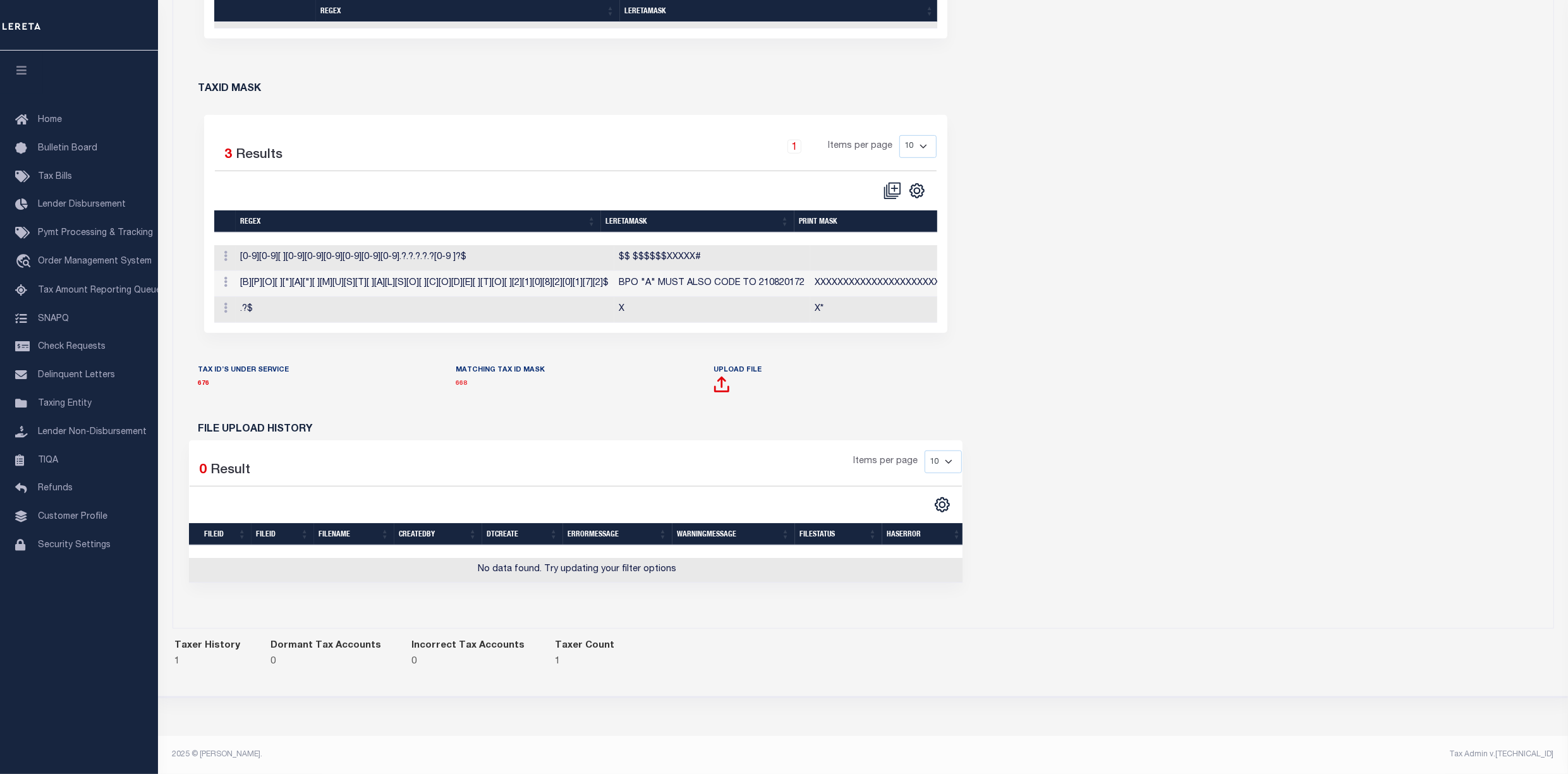
click at [464, 387] on link "668" at bounding box center [461, 383] width 11 height 7
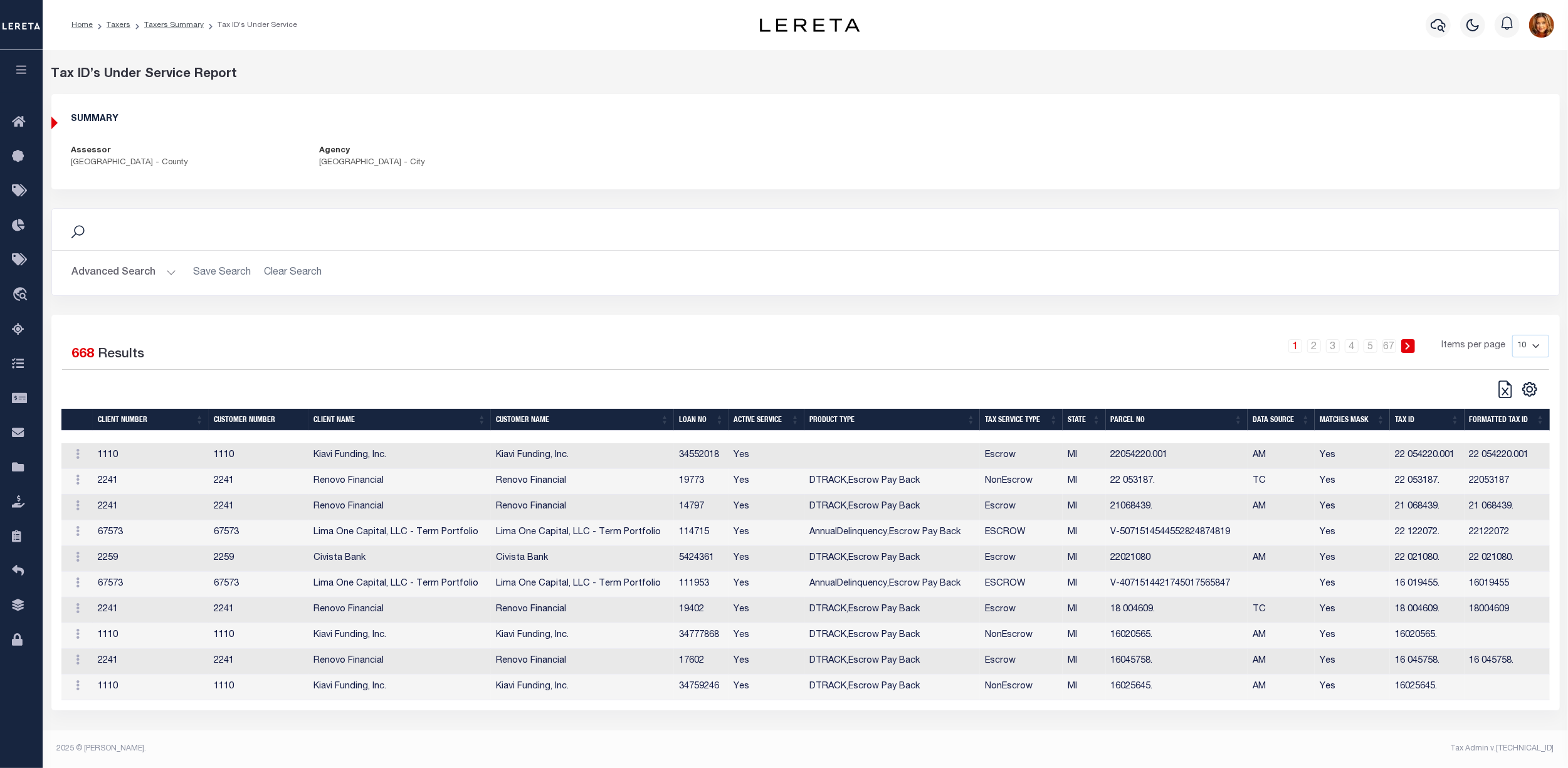
click at [76, 452] on div "Action Edit Tax ID" at bounding box center [77, 455] width 21 height 15
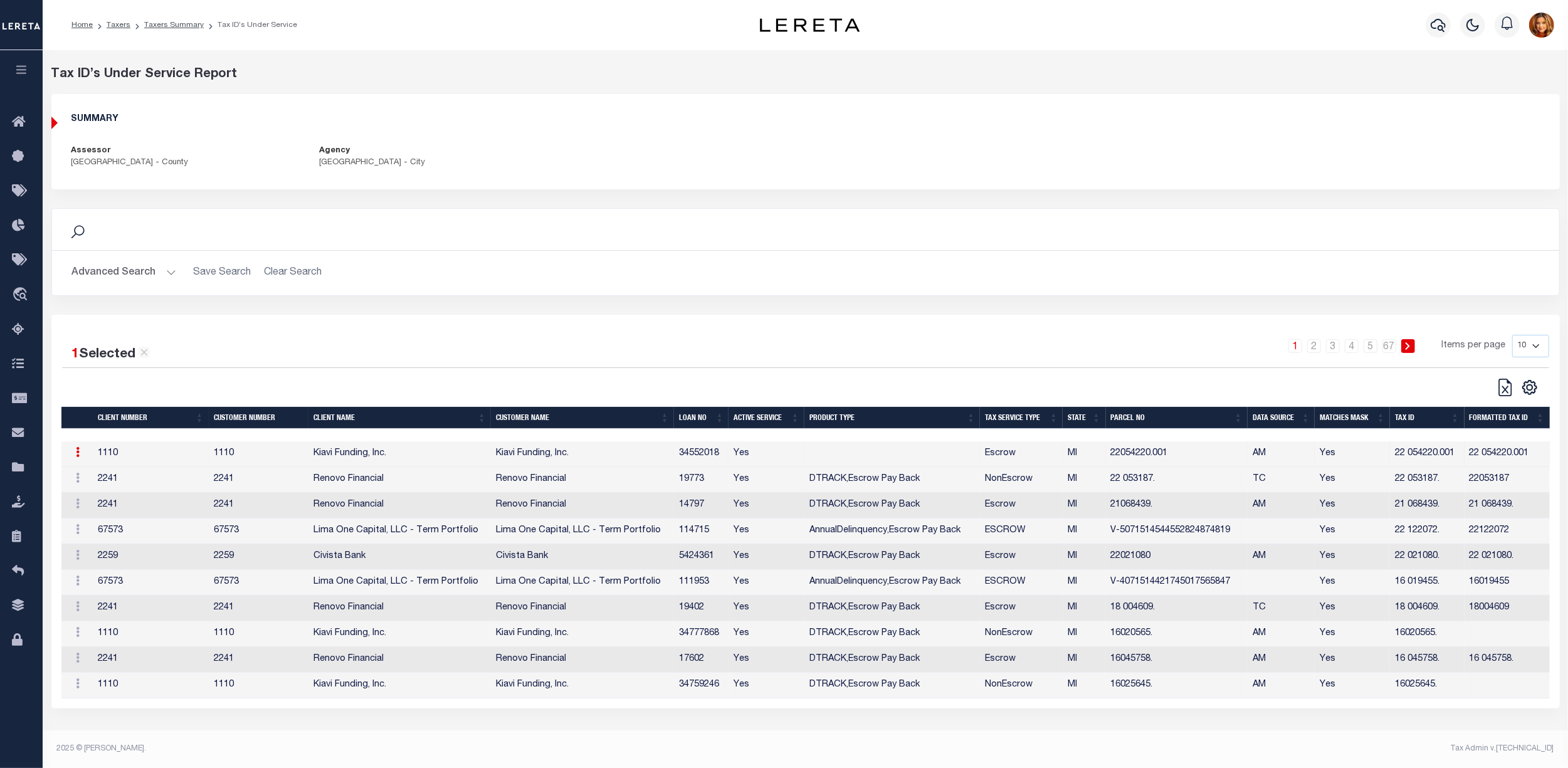
click at [79, 457] on icon at bounding box center [78, 452] width 4 height 10
click at [21, 296] on icon "travel_explore" at bounding box center [21, 295] width 20 height 16
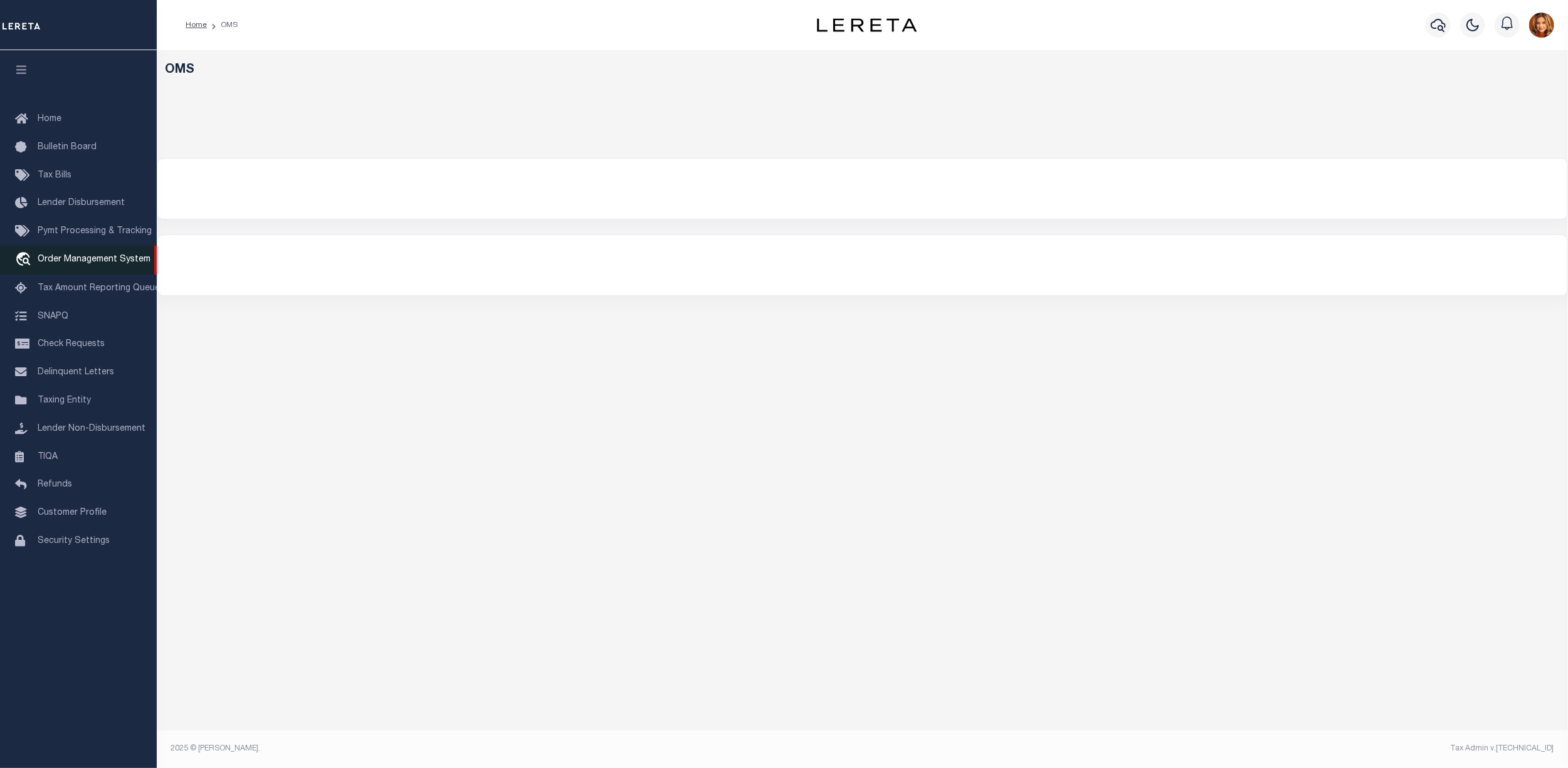
select select "200"
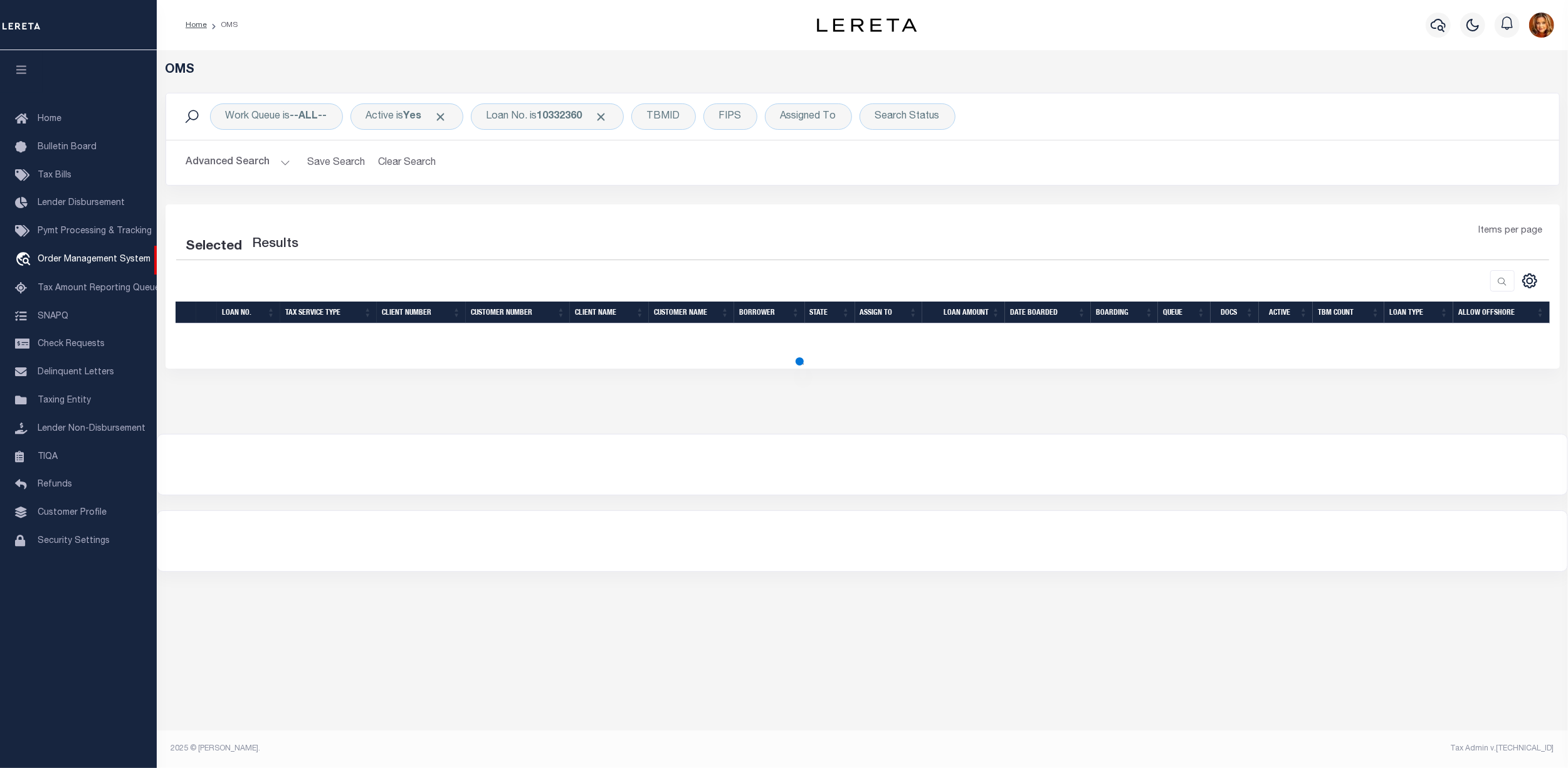
select select "200"
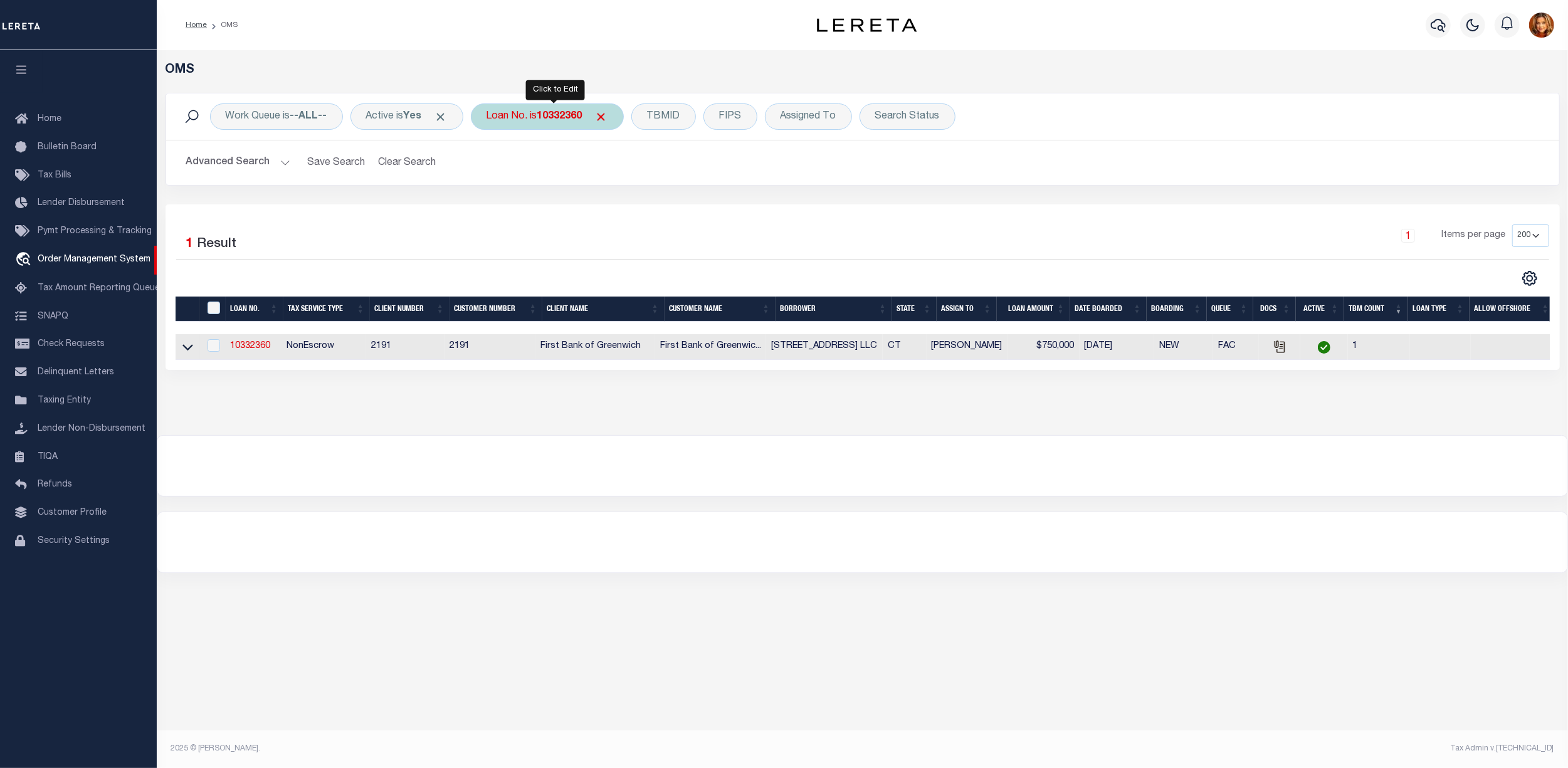
click at [557, 120] on b "10332360" at bounding box center [560, 117] width 45 height 10
type input "10021063"
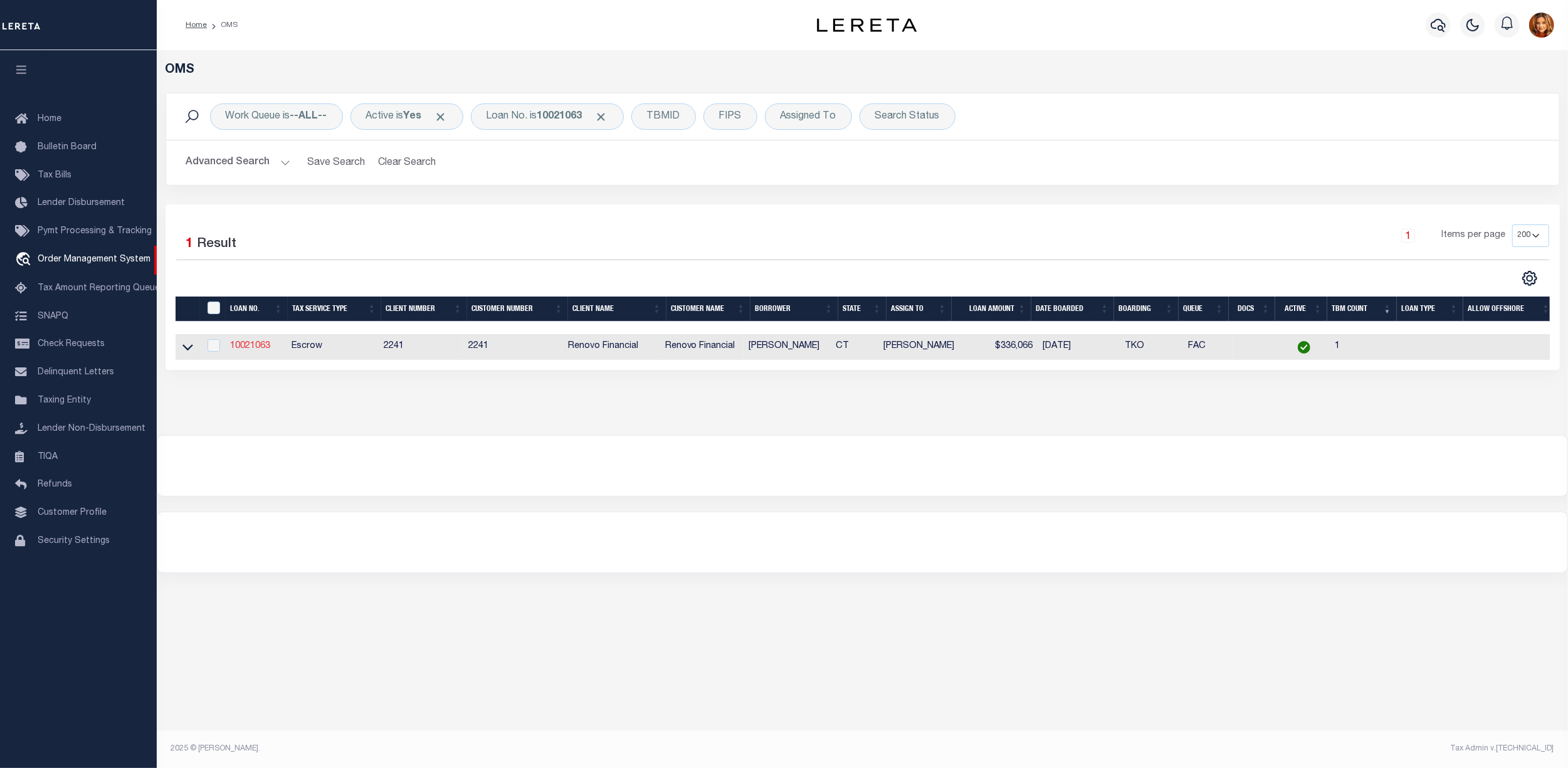
click at [257, 347] on link "10021063" at bounding box center [250, 346] width 40 height 9
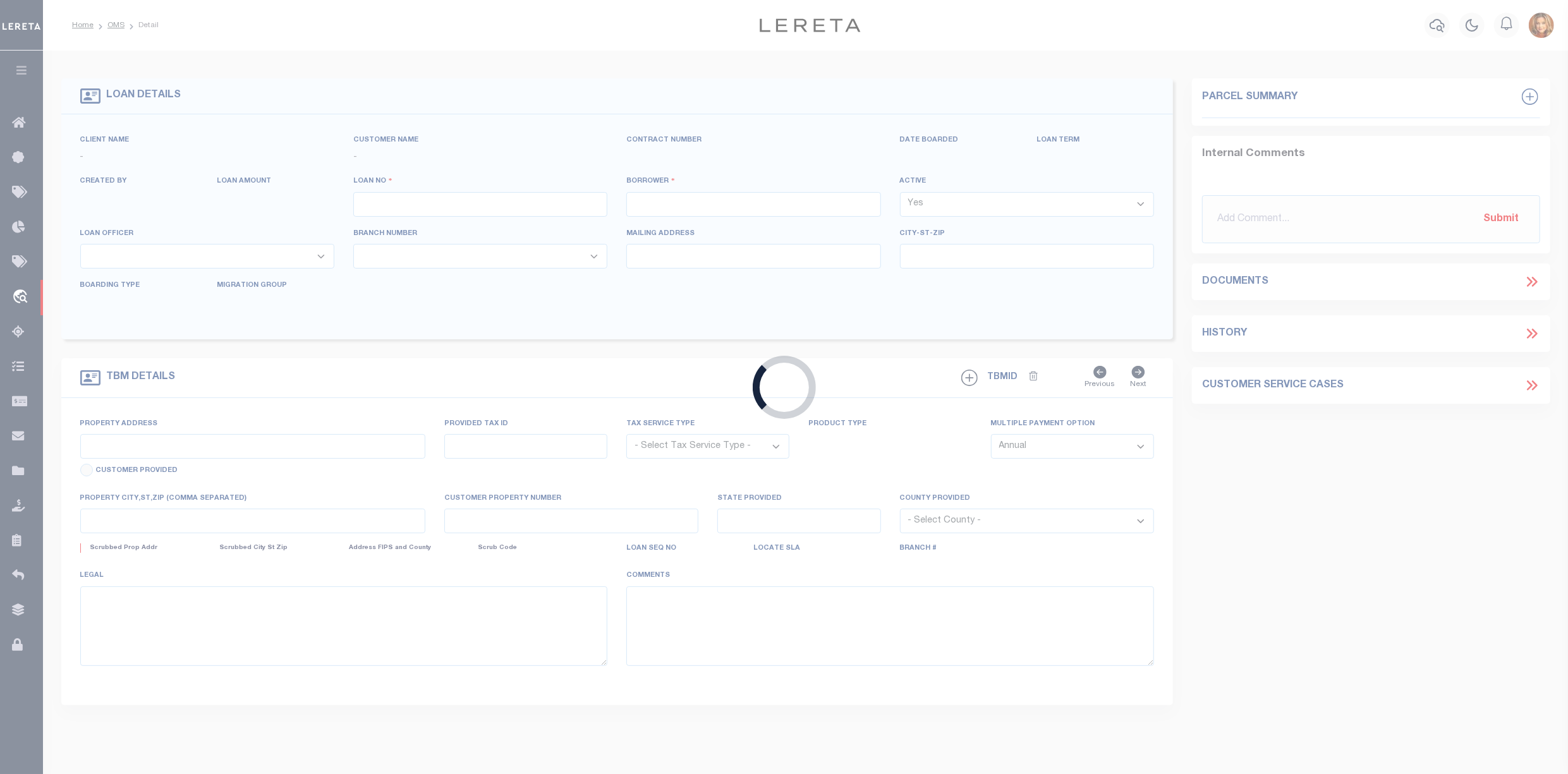
type input "10021063"
type input "[PERSON_NAME]"
select select
type input "92 LINDALE ST"
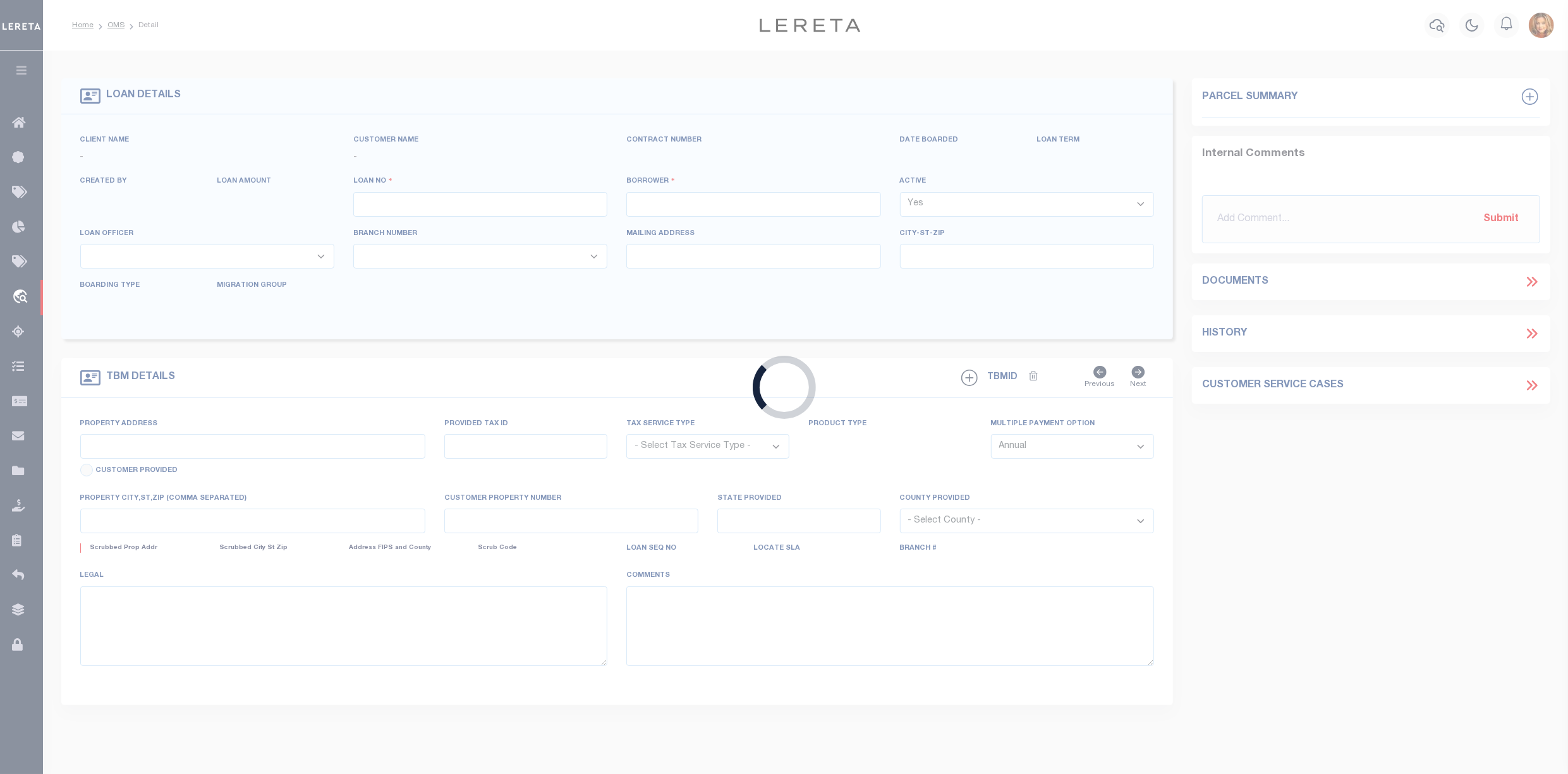
type input "STAMFORD CT 06902"
select select "10"
select select "Escrow"
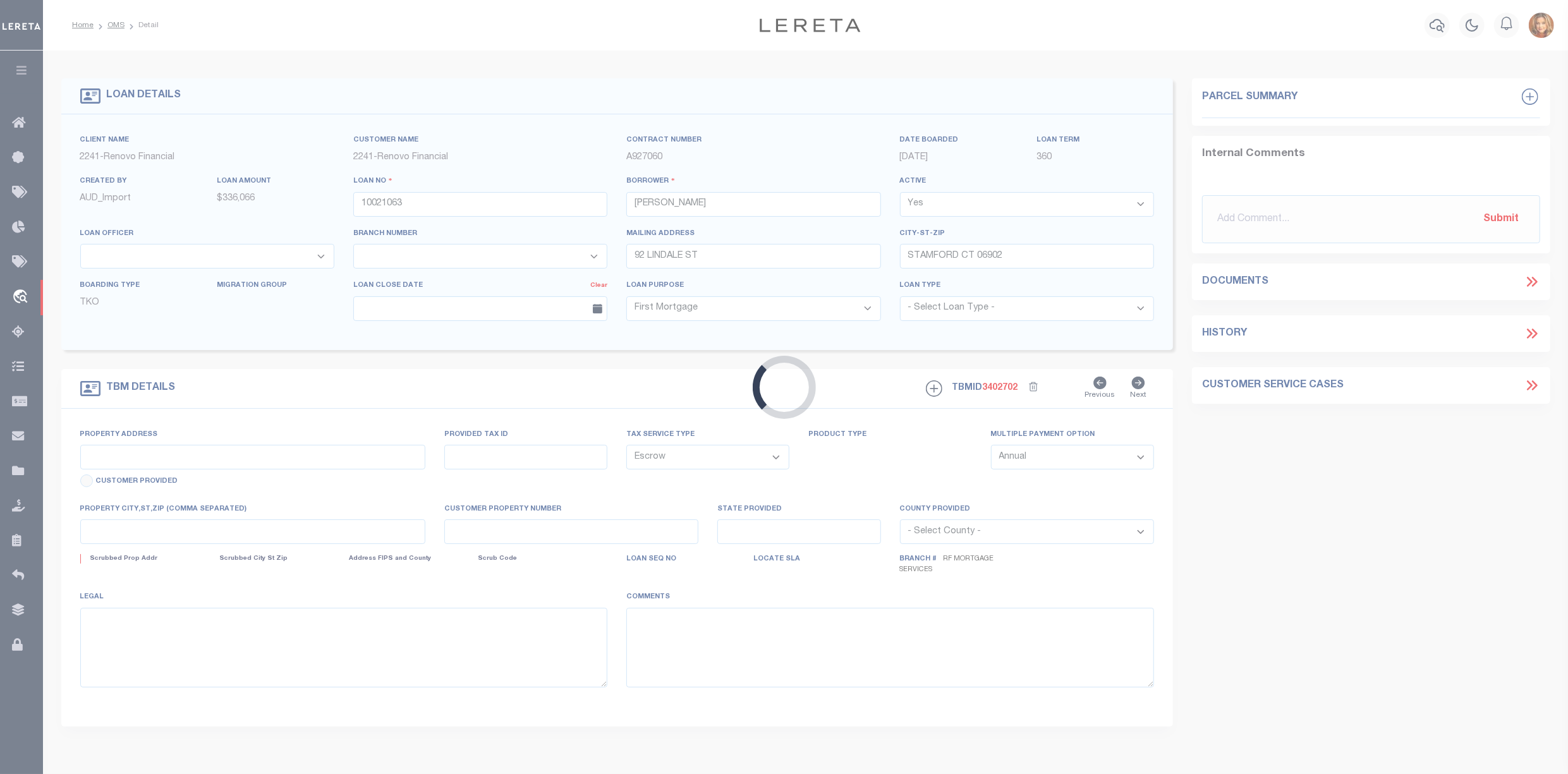
select select "25067"
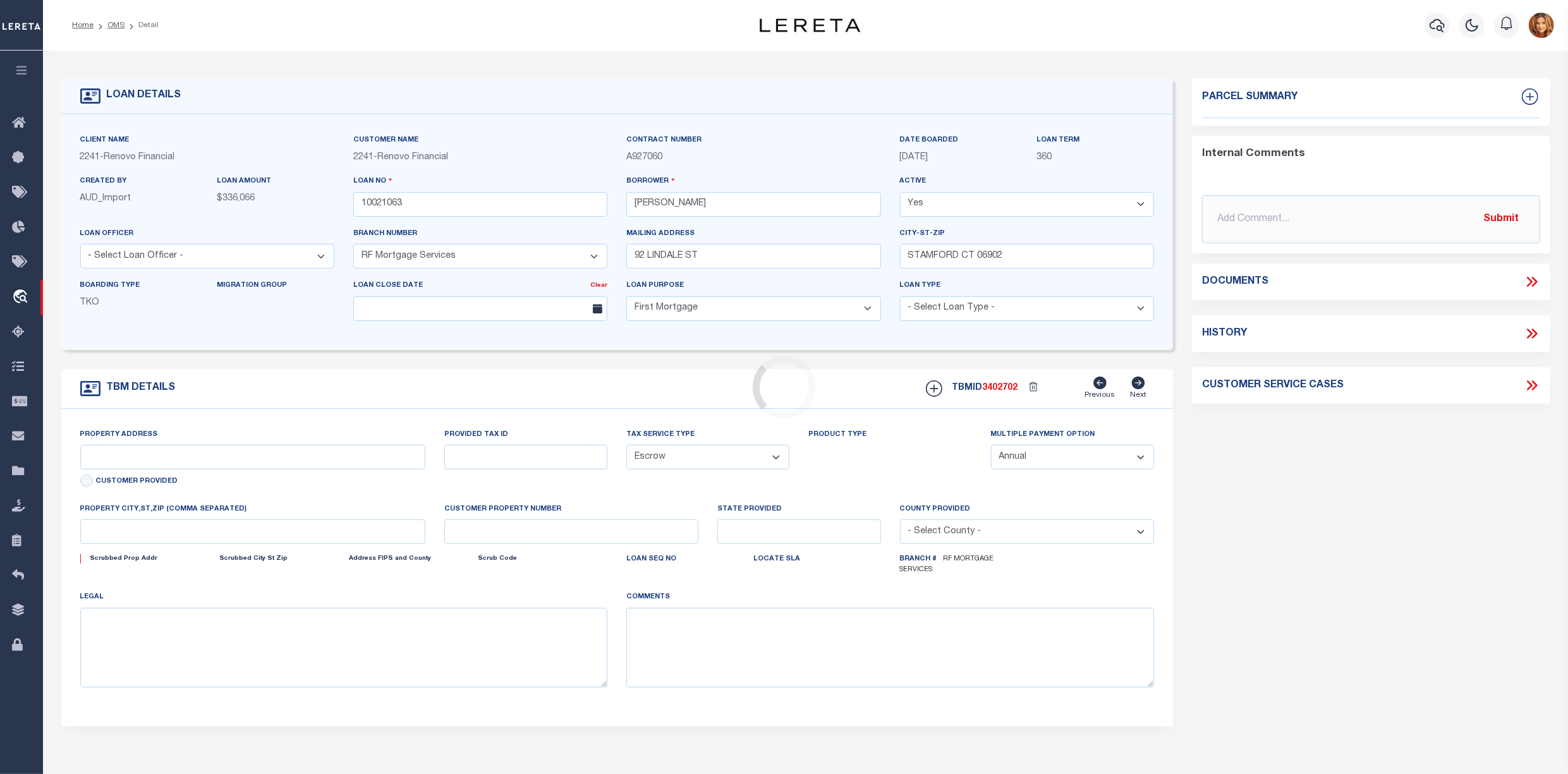
type input "[STREET_ADDRESS][PERSON_NAME]"
type input "0021847"
type input "[GEOGRAPHIC_DATA]"
type input "a0kUS000007eRaE"
type input "CT"
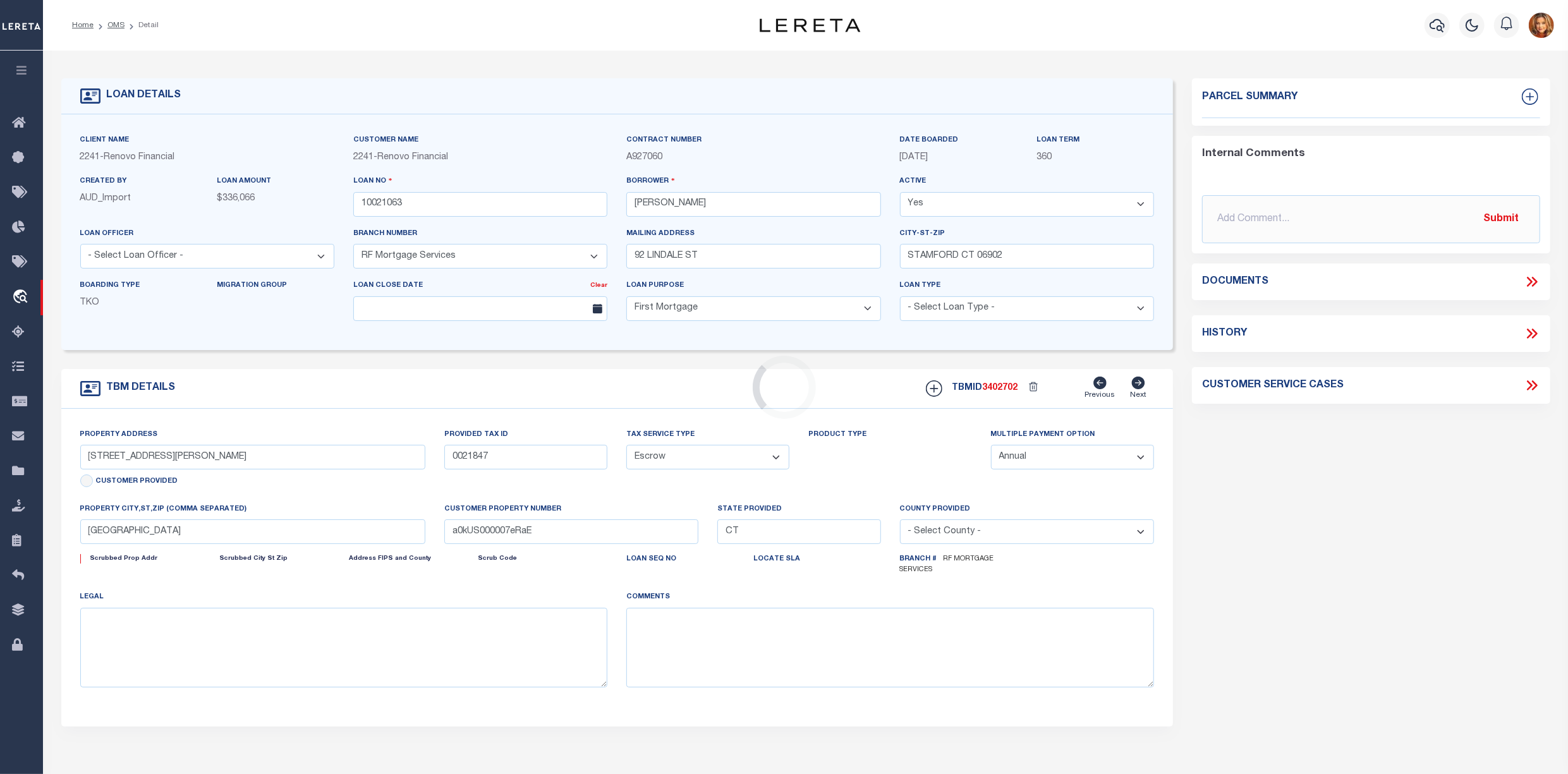
select select
type textarea "Liability Limited to Customer Provided Parcel"
select select
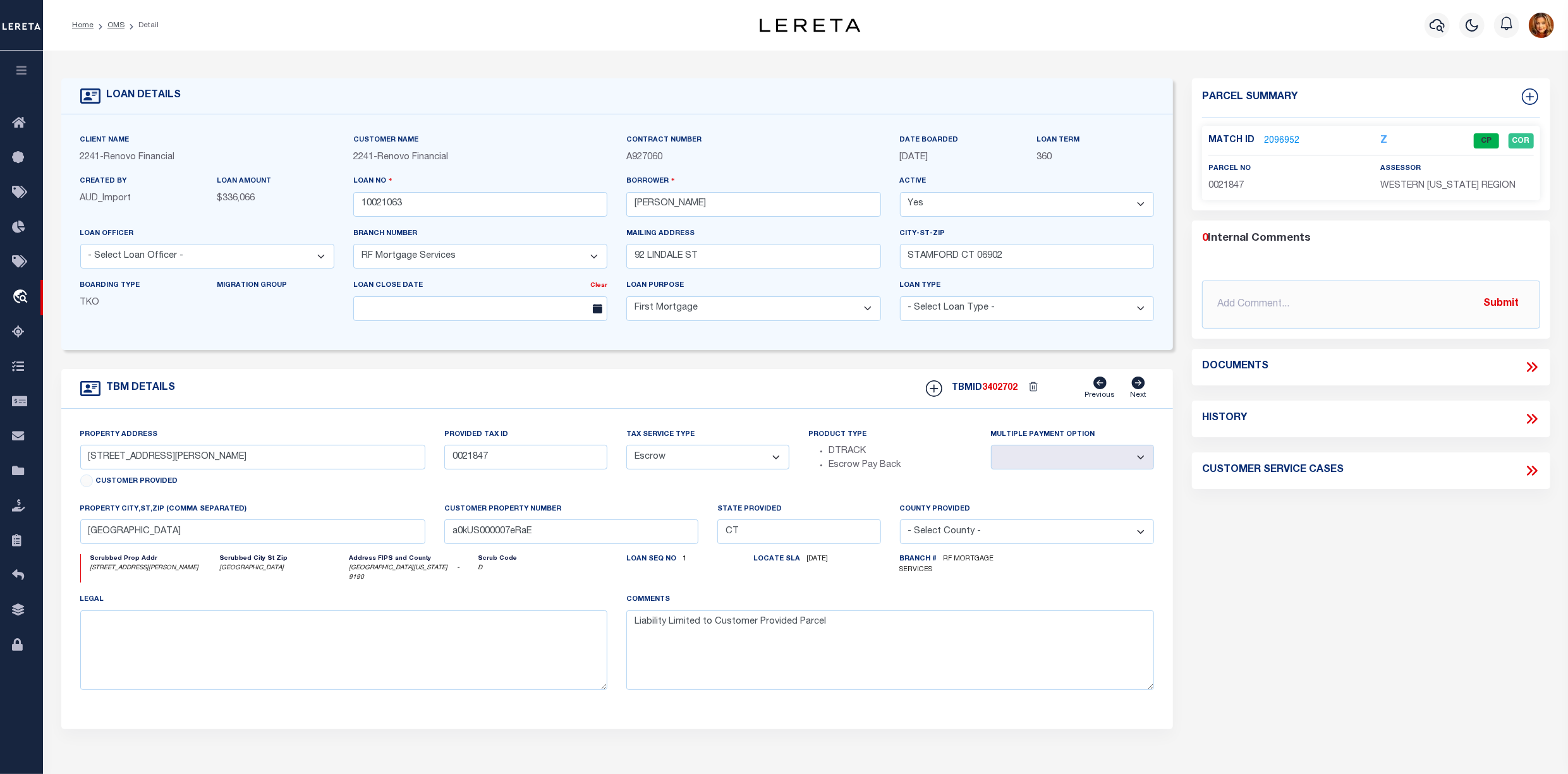
click at [1273, 144] on link "2096952" at bounding box center [1282, 141] width 36 height 13
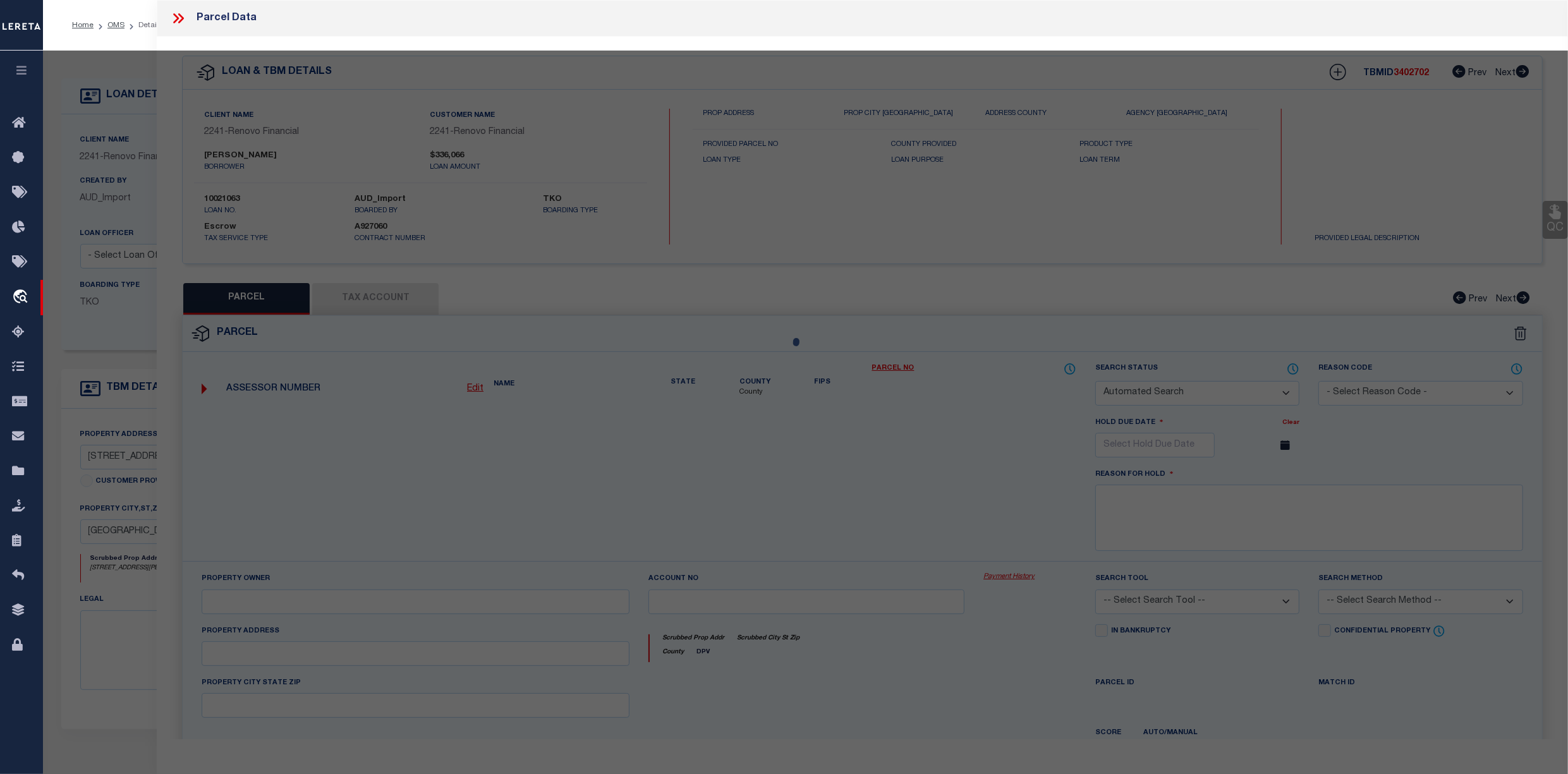
checkbox input "false"
select select "CP"
type input "[PERSON_NAME] ET AL"
select select "AGW"
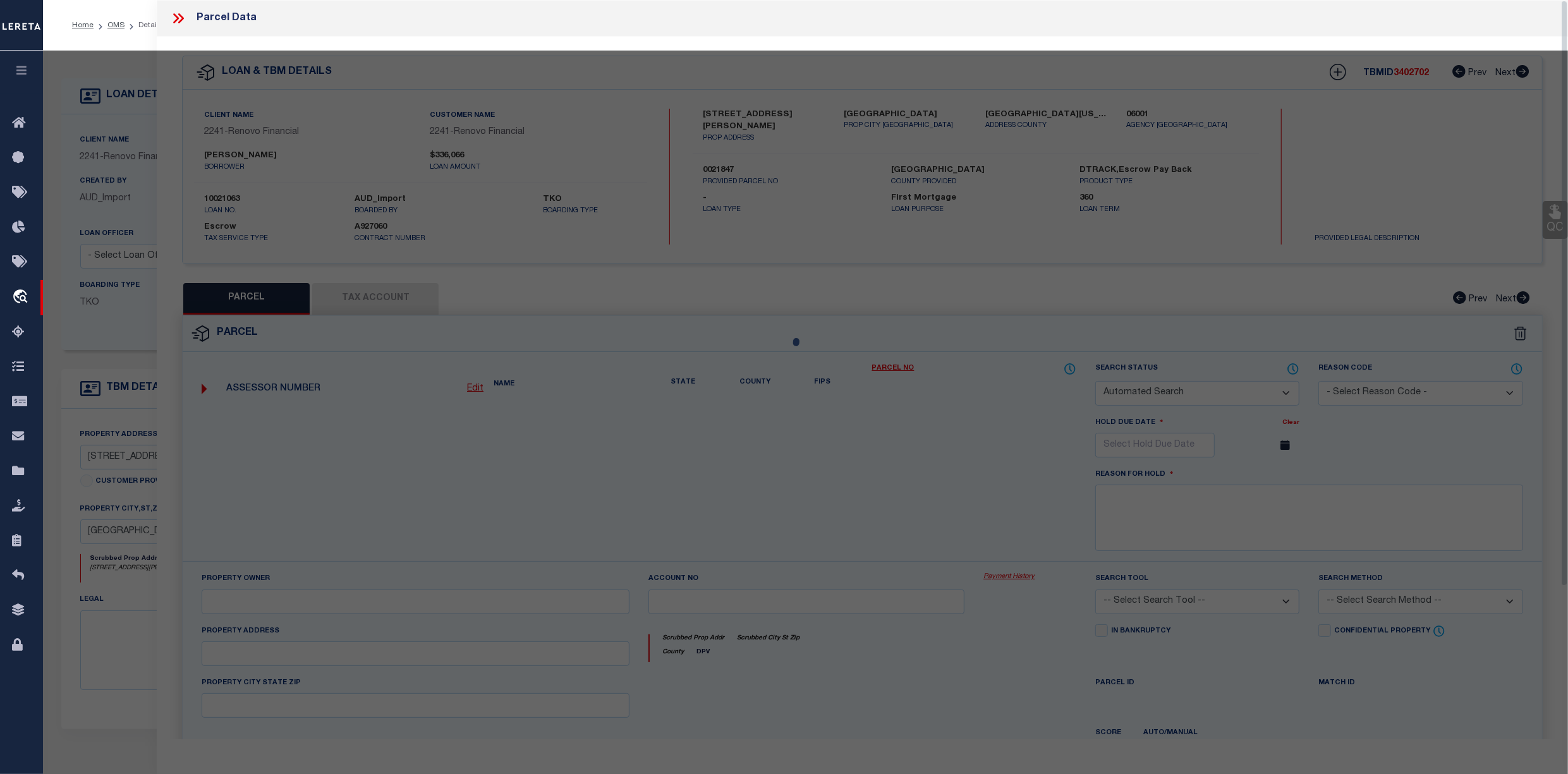
select select
type input "[STREET_ADDRESS][PERSON_NAME]"
type input "[GEOGRAPHIC_DATA]"
type textarea "BLK:1847 CITY/[GEOGRAPHIC_DATA]/TWP:[GEOGRAPHIC_DATA]"
type textarea "[DATE] update city from [GEOGRAPHIC_DATA]- to [GEOGRAPHIC_DATA] tax office clos…"
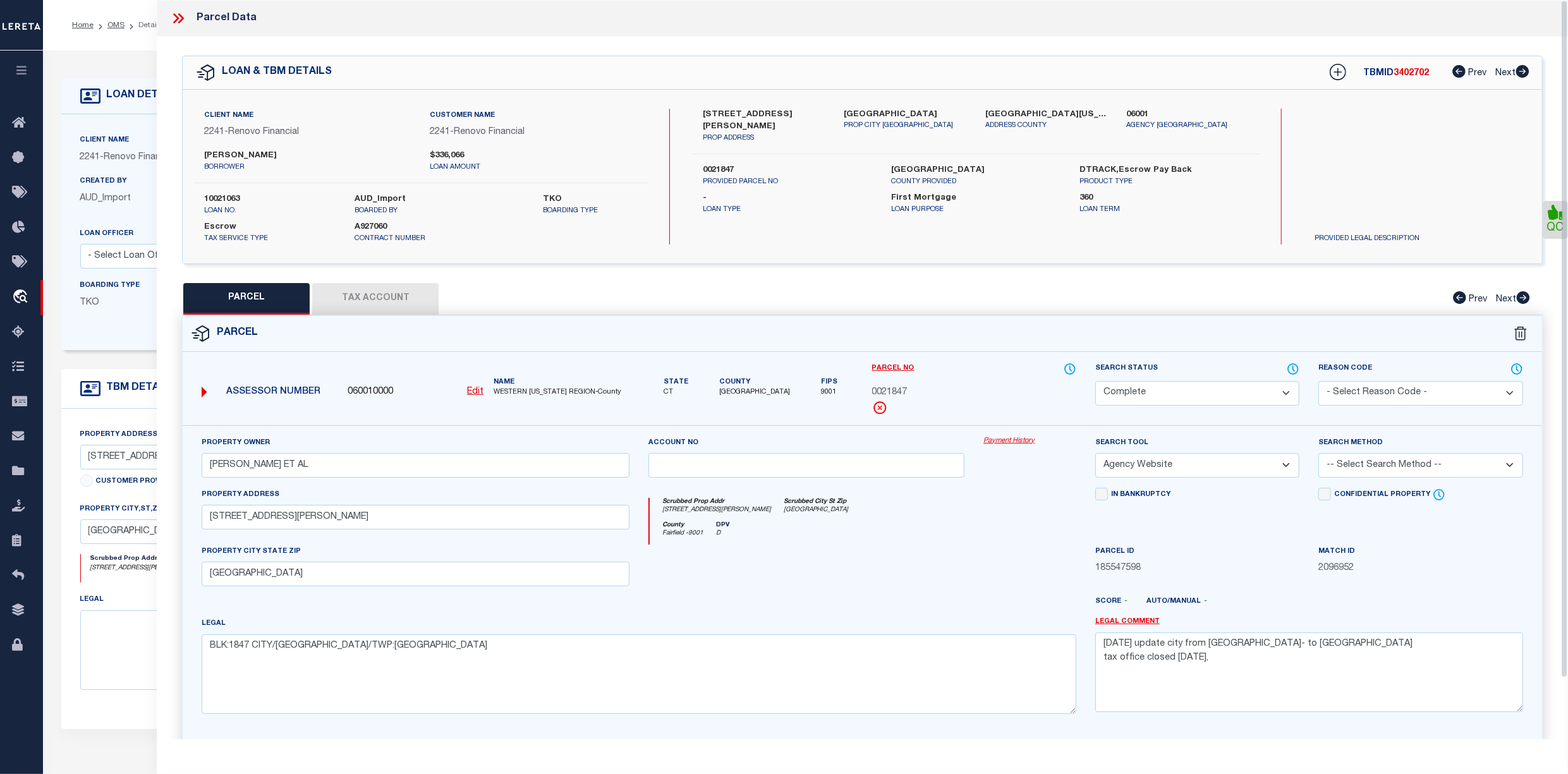
click at [380, 292] on button "Tax Account" at bounding box center [375, 298] width 127 height 32
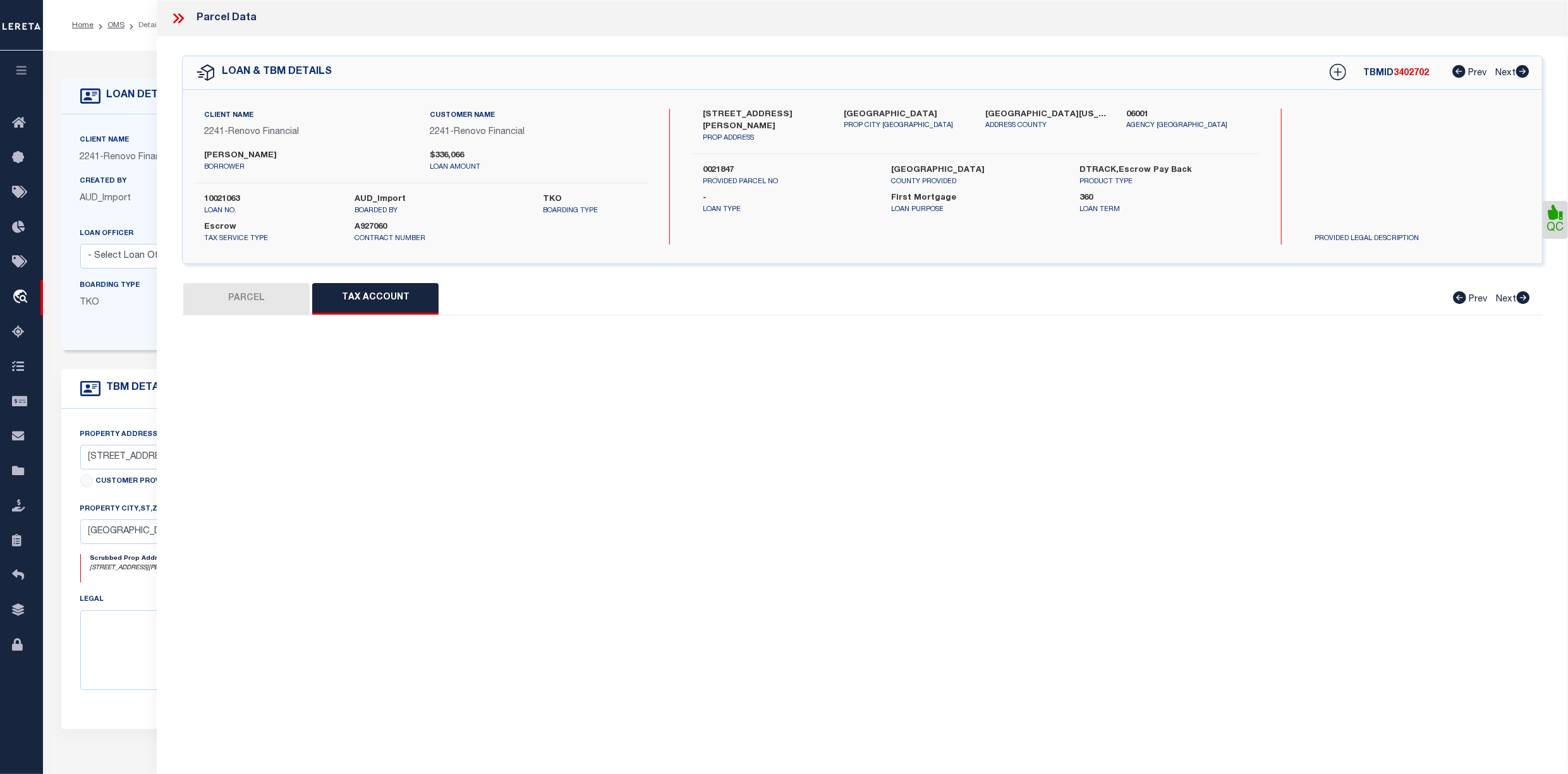
select select "100"
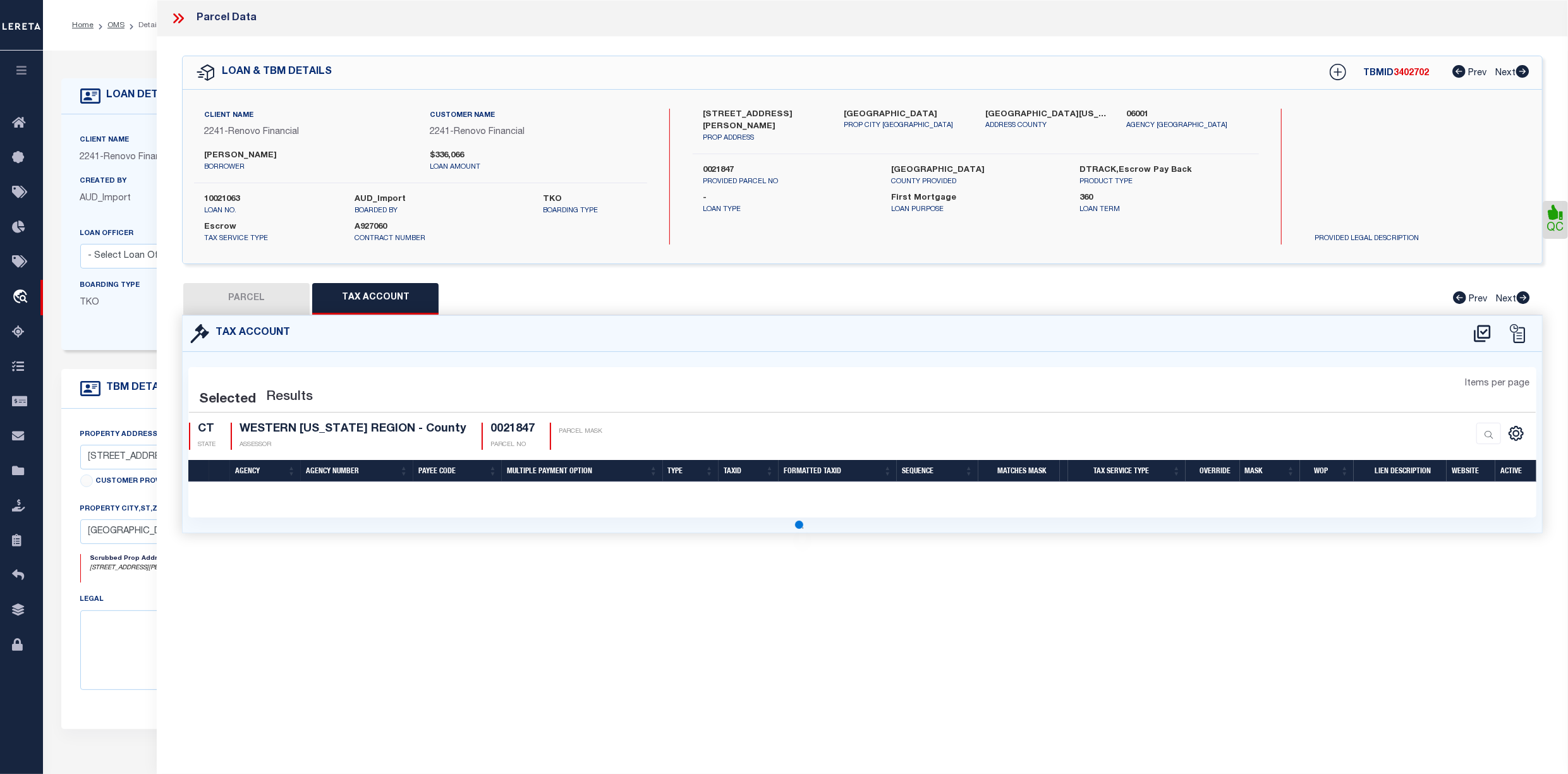
select select "100"
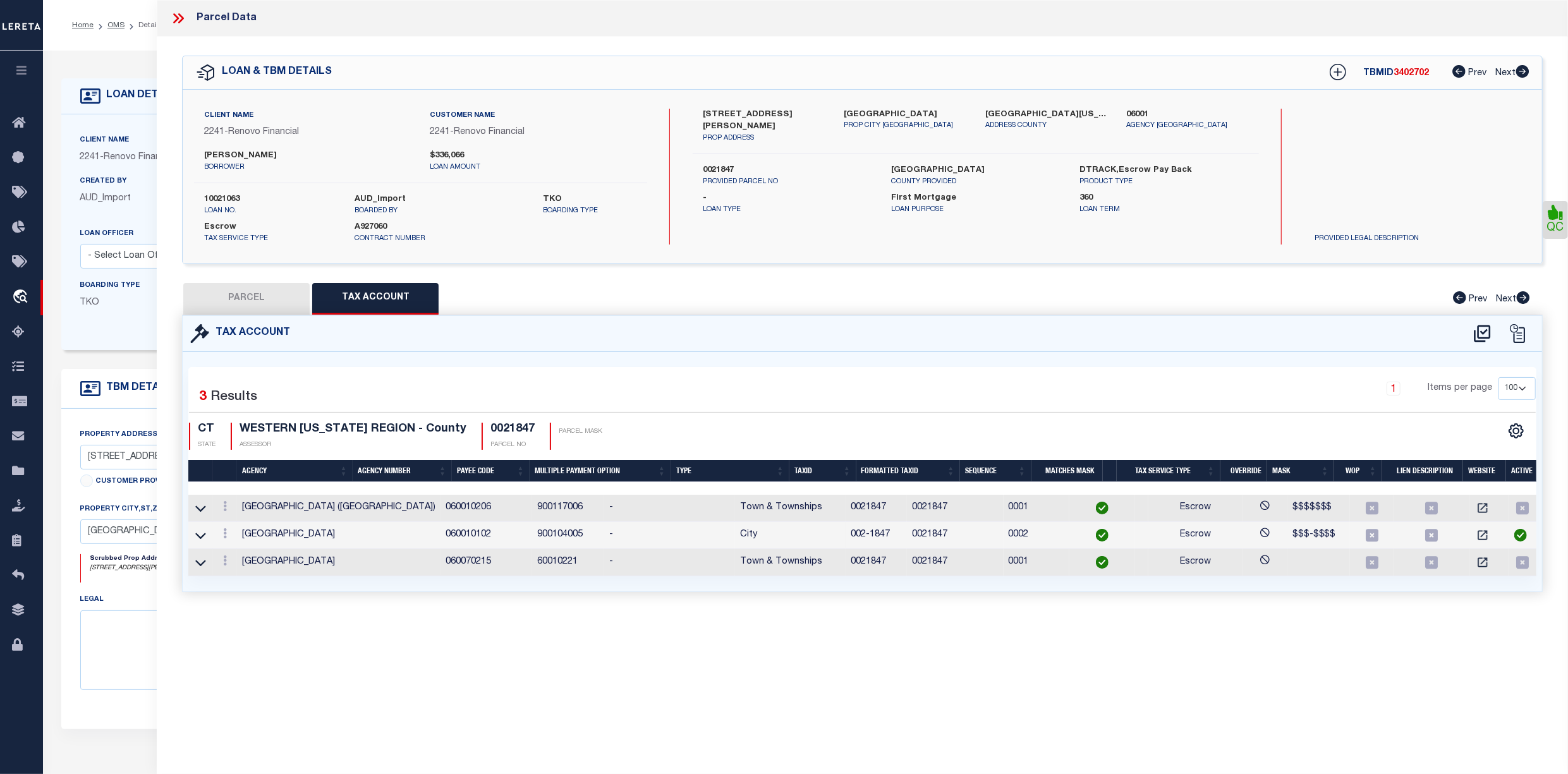
click at [175, 14] on icon at bounding box center [178, 18] width 16 height 16
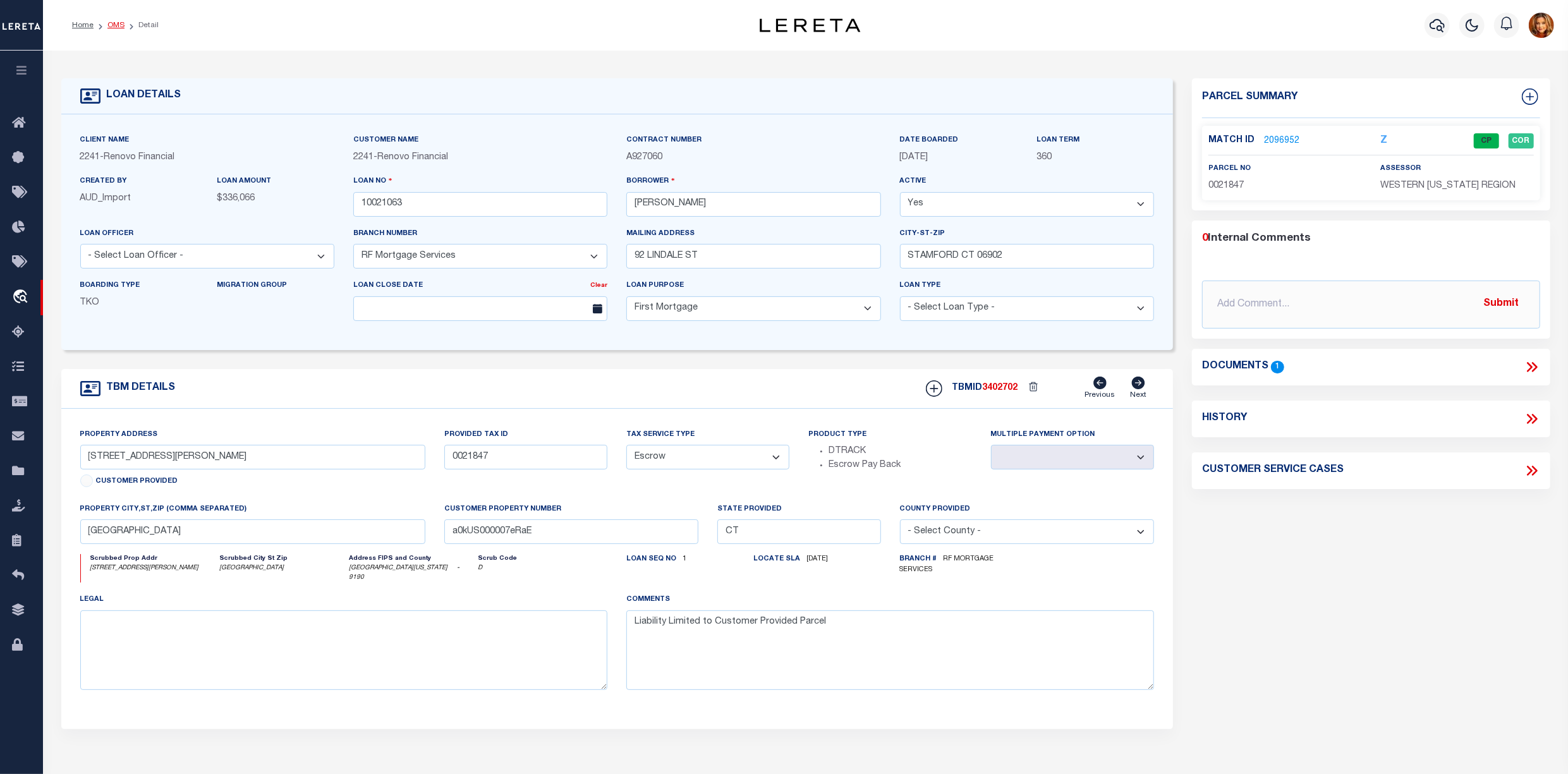
click at [113, 27] on link "OMS" at bounding box center [115, 25] width 17 height 7
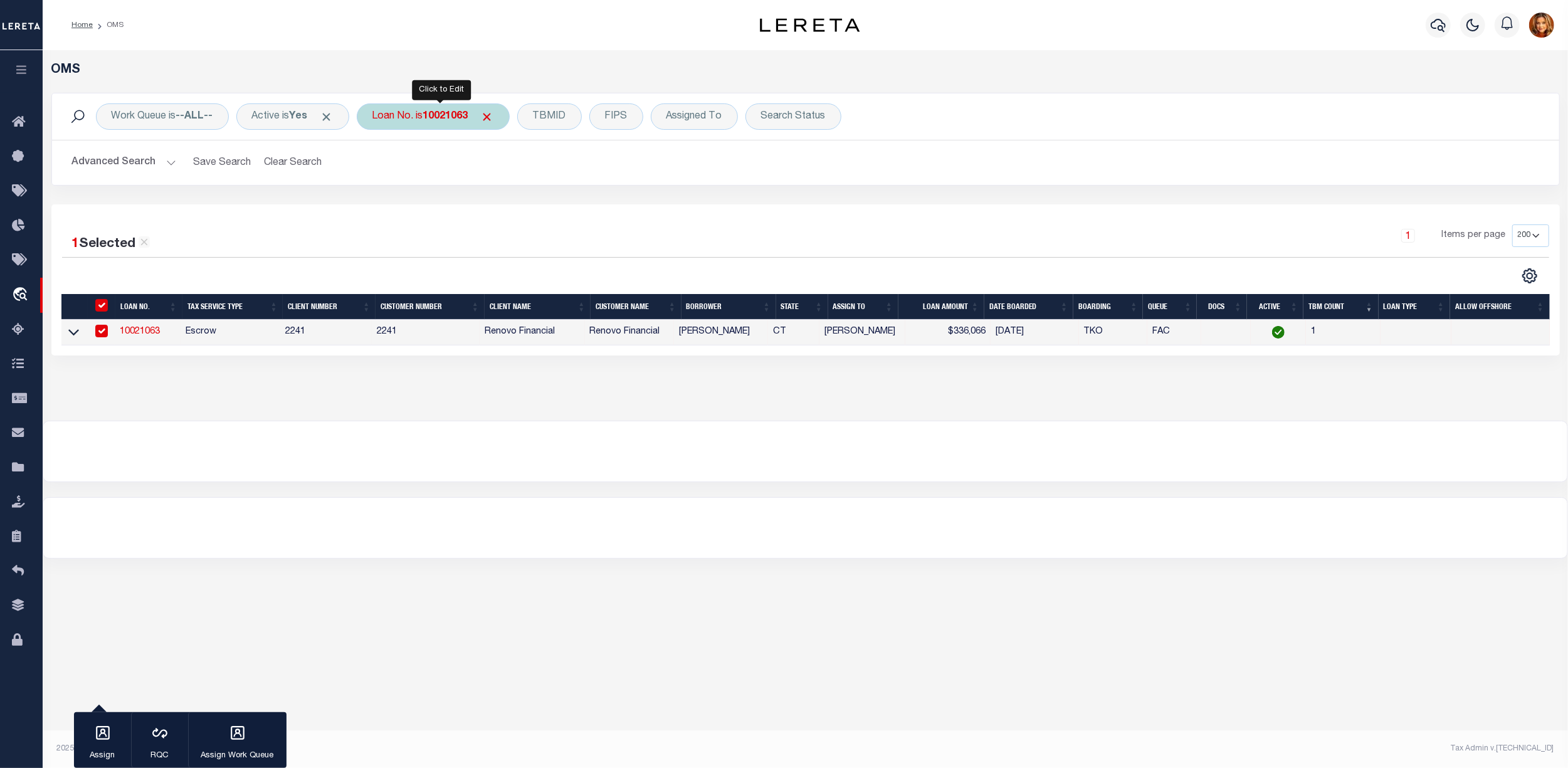
click at [460, 112] on b "10021063" at bounding box center [445, 117] width 45 height 10
type input "510030221"
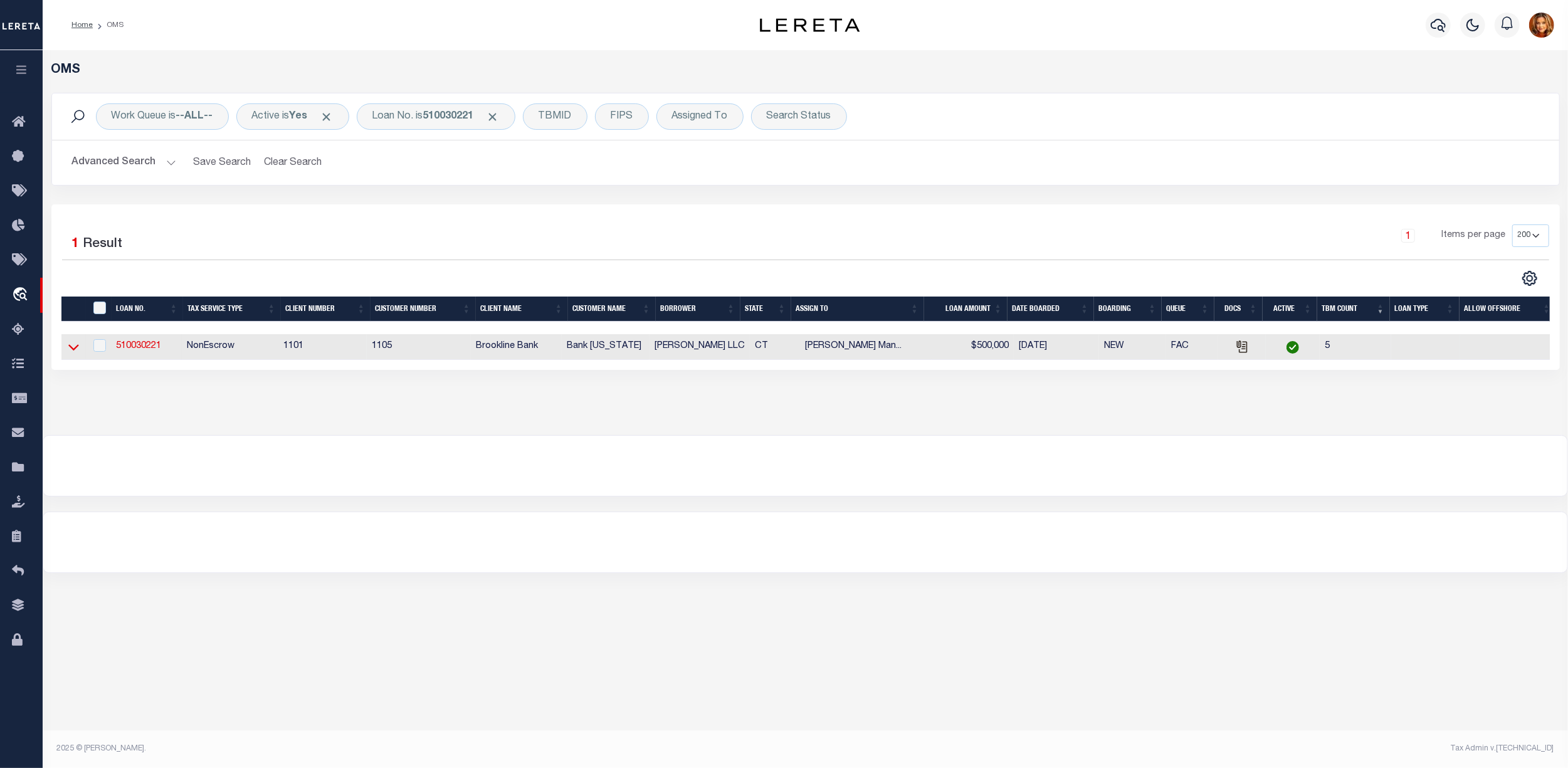
click at [73, 351] on icon at bounding box center [73, 347] width 11 height 13
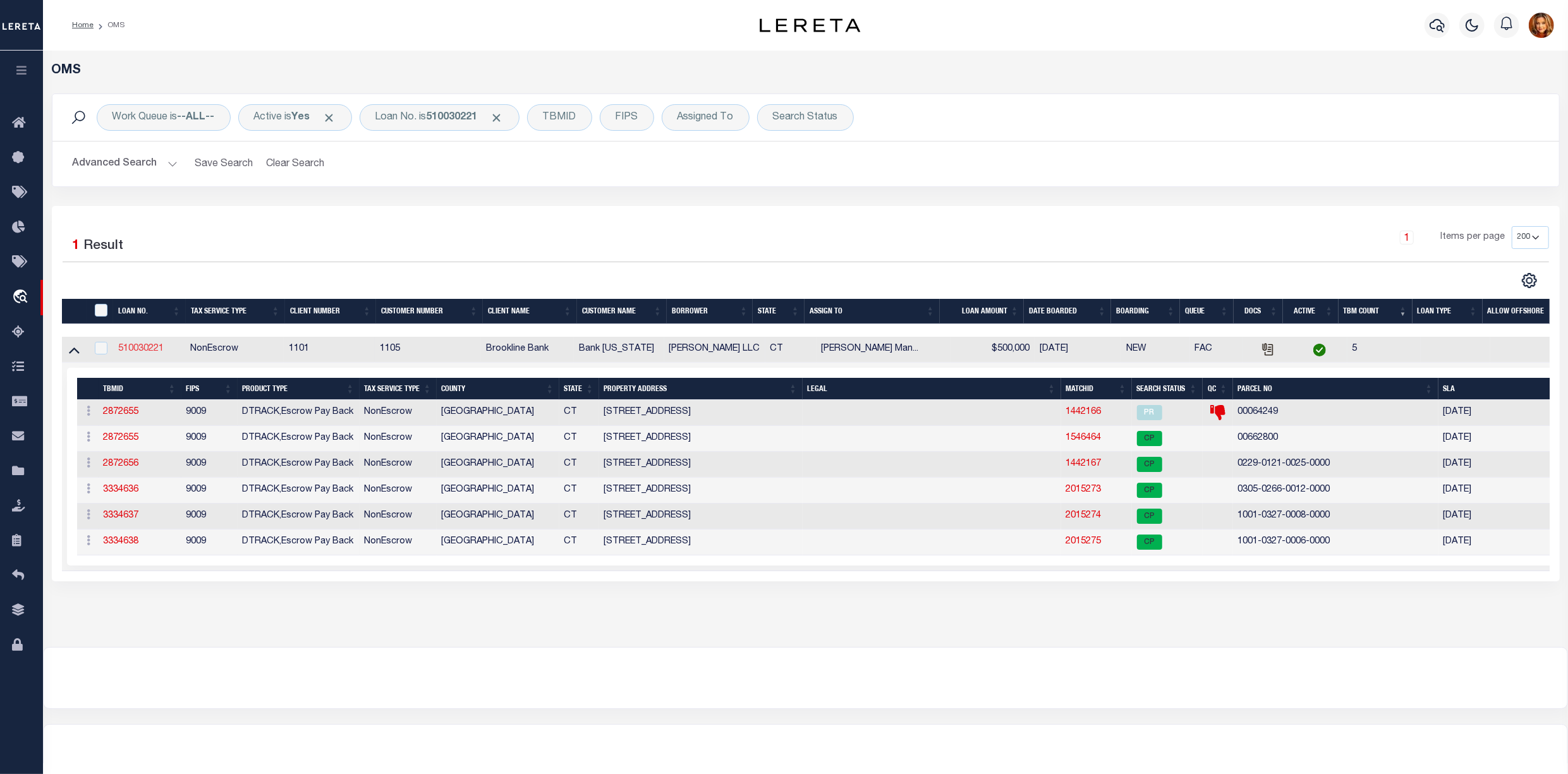
click at [138, 352] on link "510030221" at bounding box center [141, 349] width 45 height 9
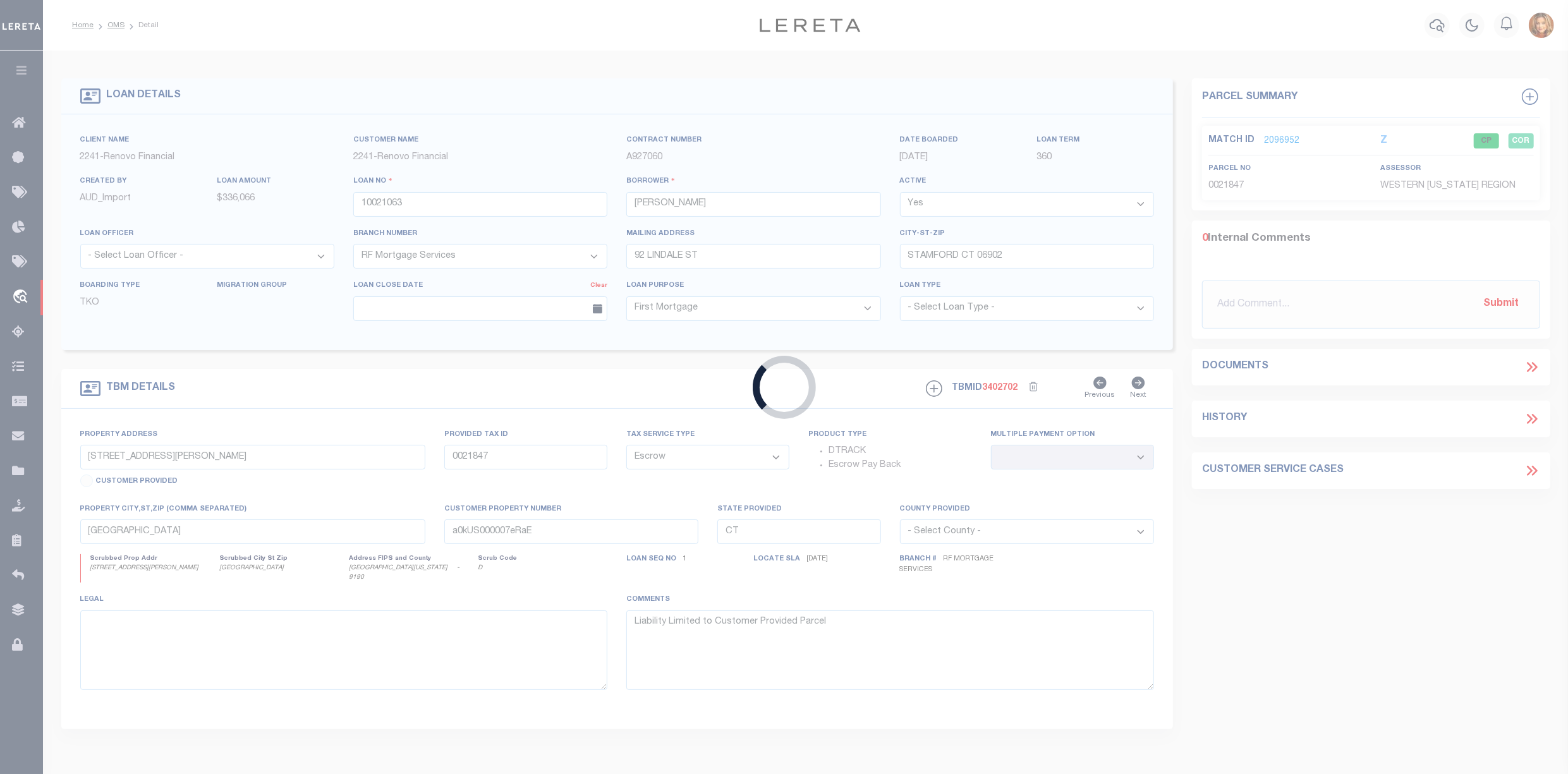
type input "510030221"
type input "[PERSON_NAME] LLC"
select select
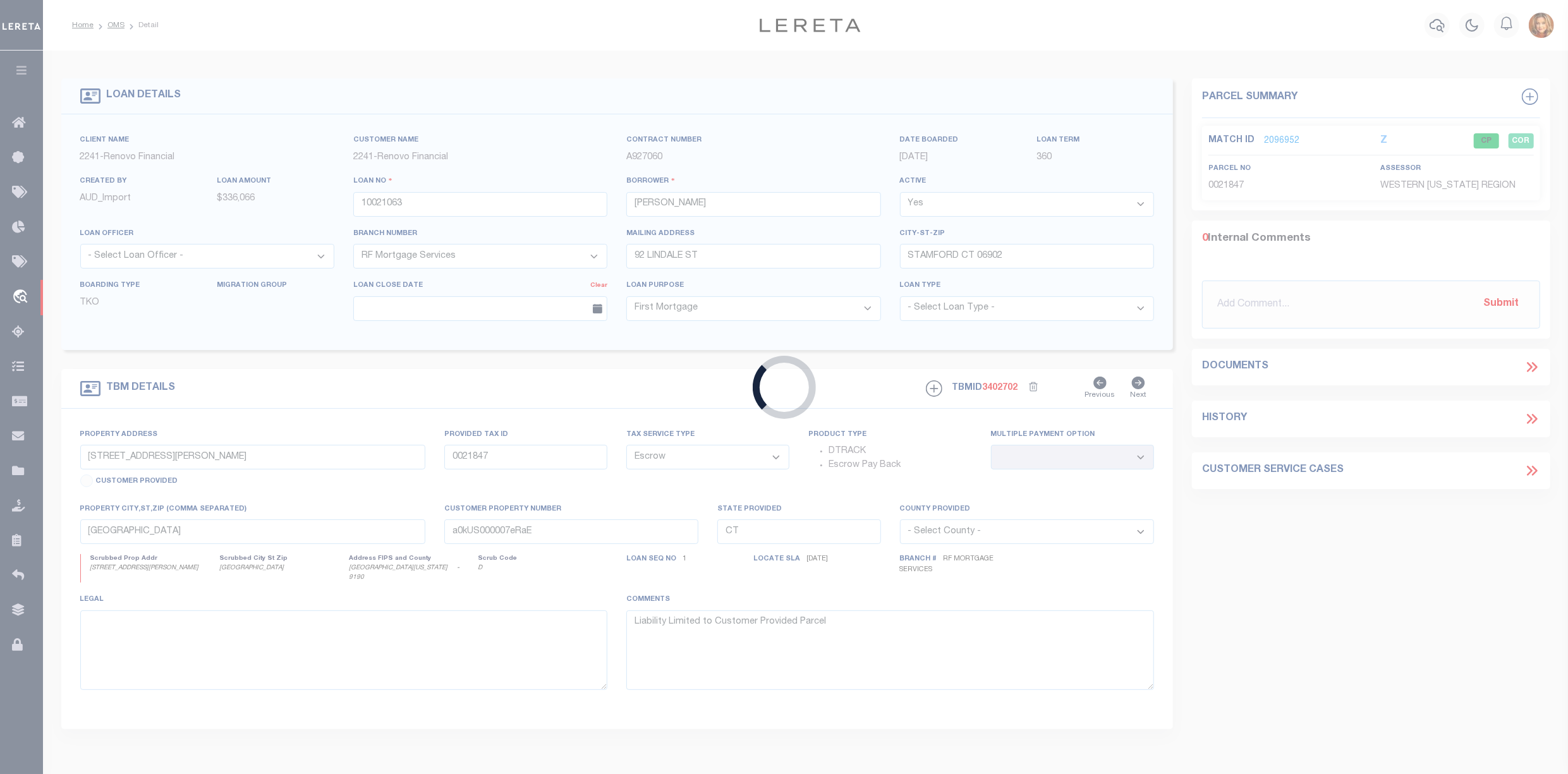
select select "NonEscrow"
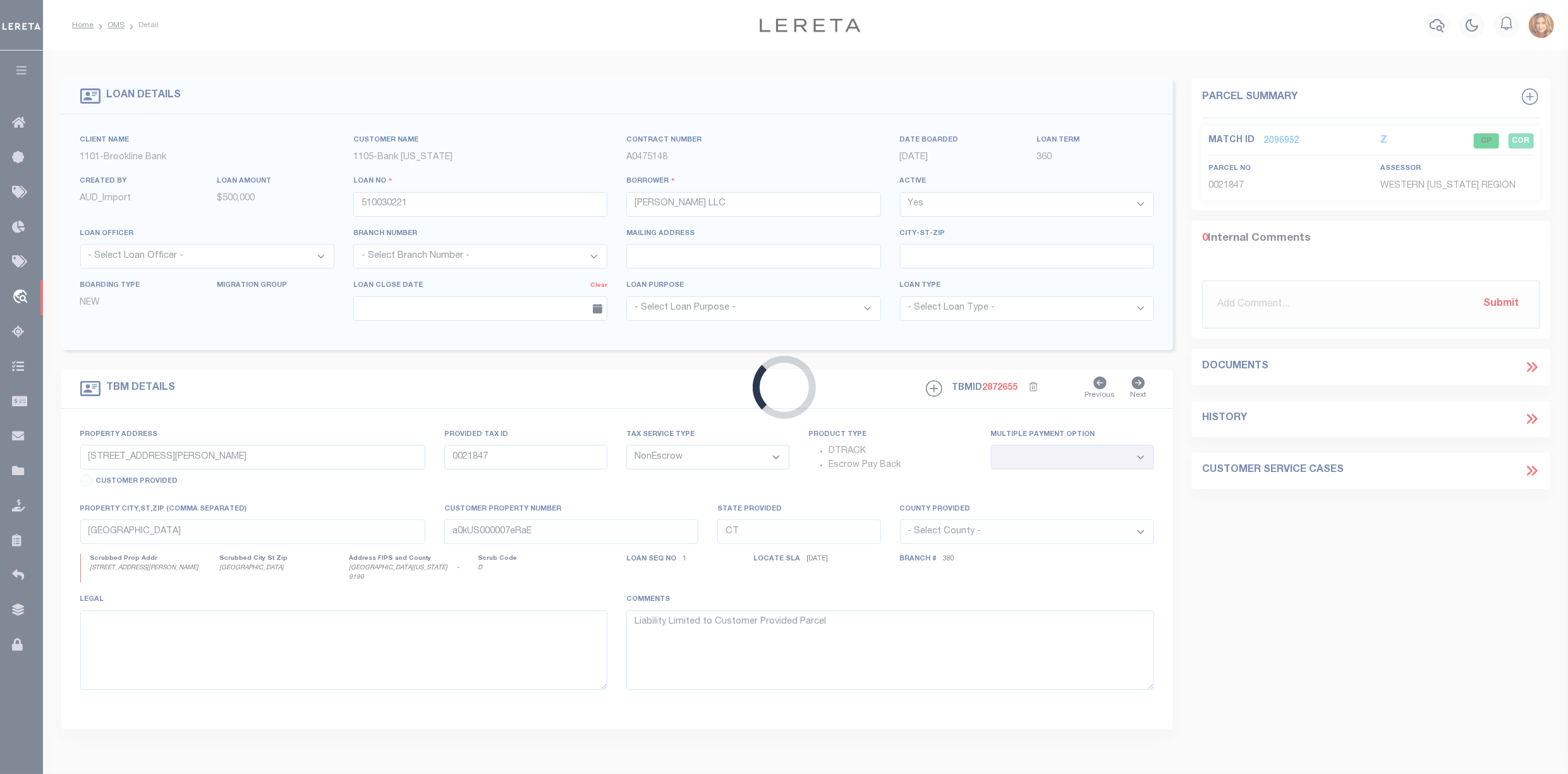
type input "[STREET_ADDRESS]"
type input "64249"
type input "CHESHIRE CT 06410"
type input "19179"
select select
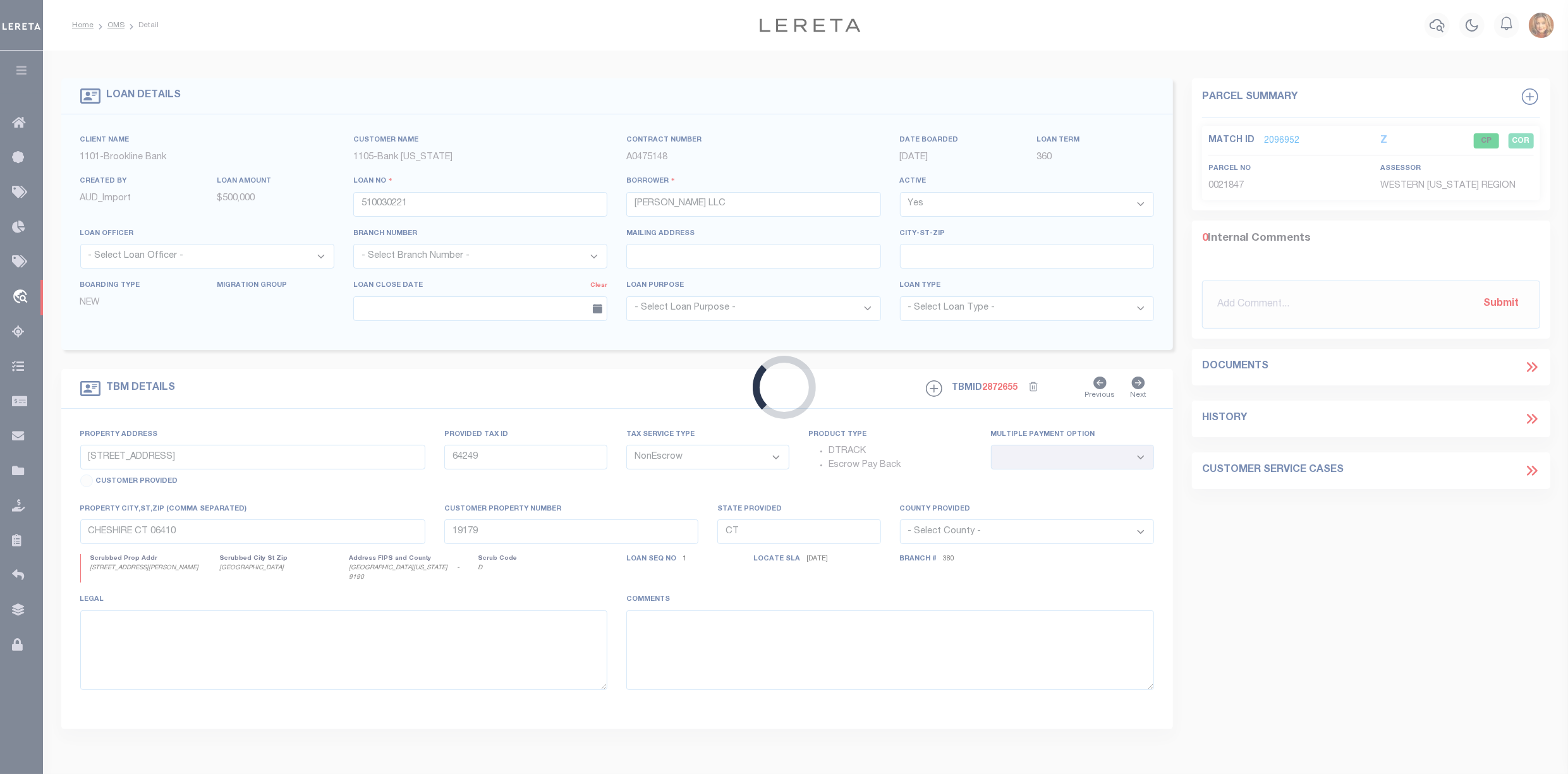
select select "3691"
select select "1705"
select select
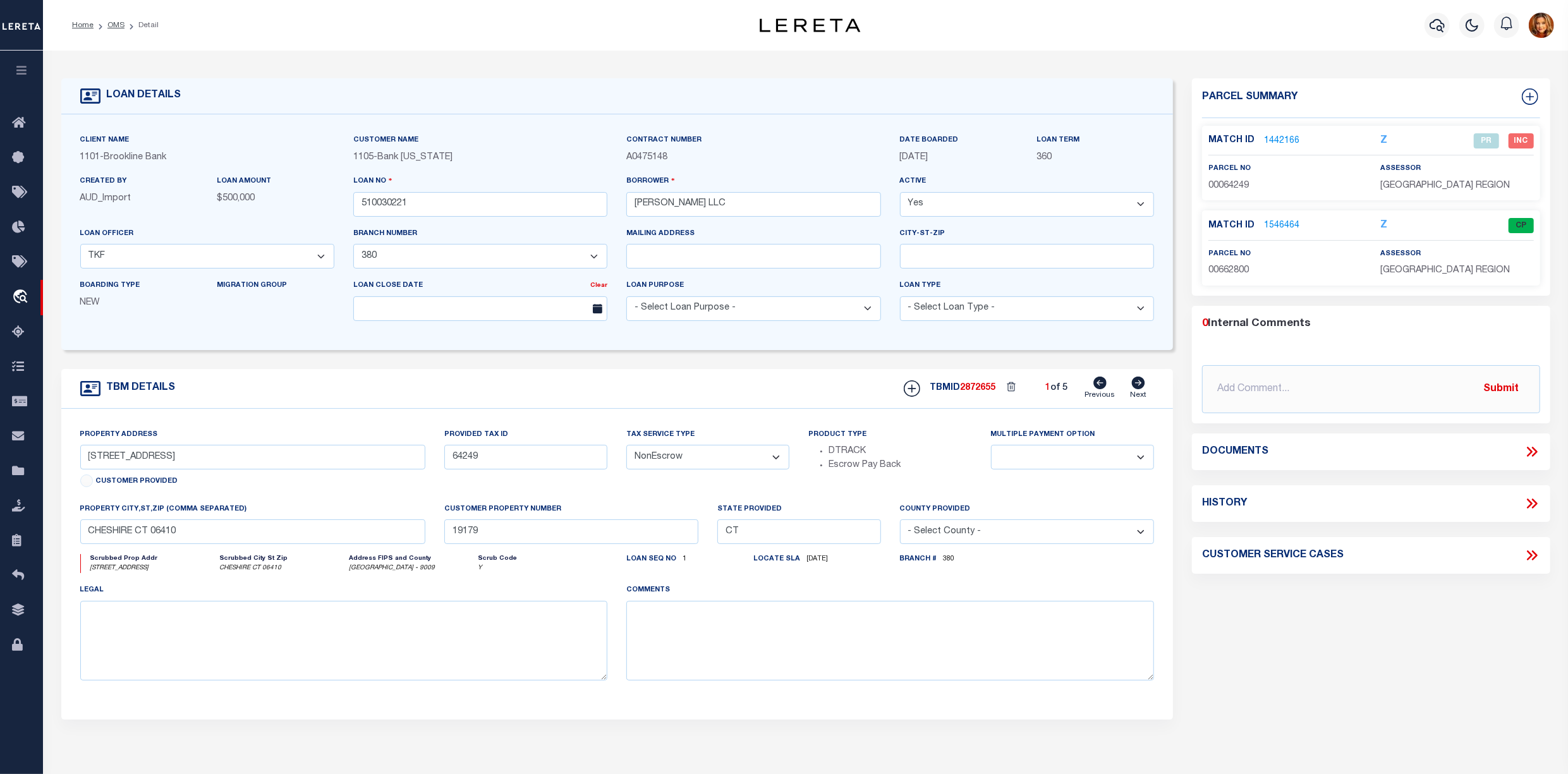
click at [1277, 137] on link "1442166" at bounding box center [1282, 141] width 36 height 13
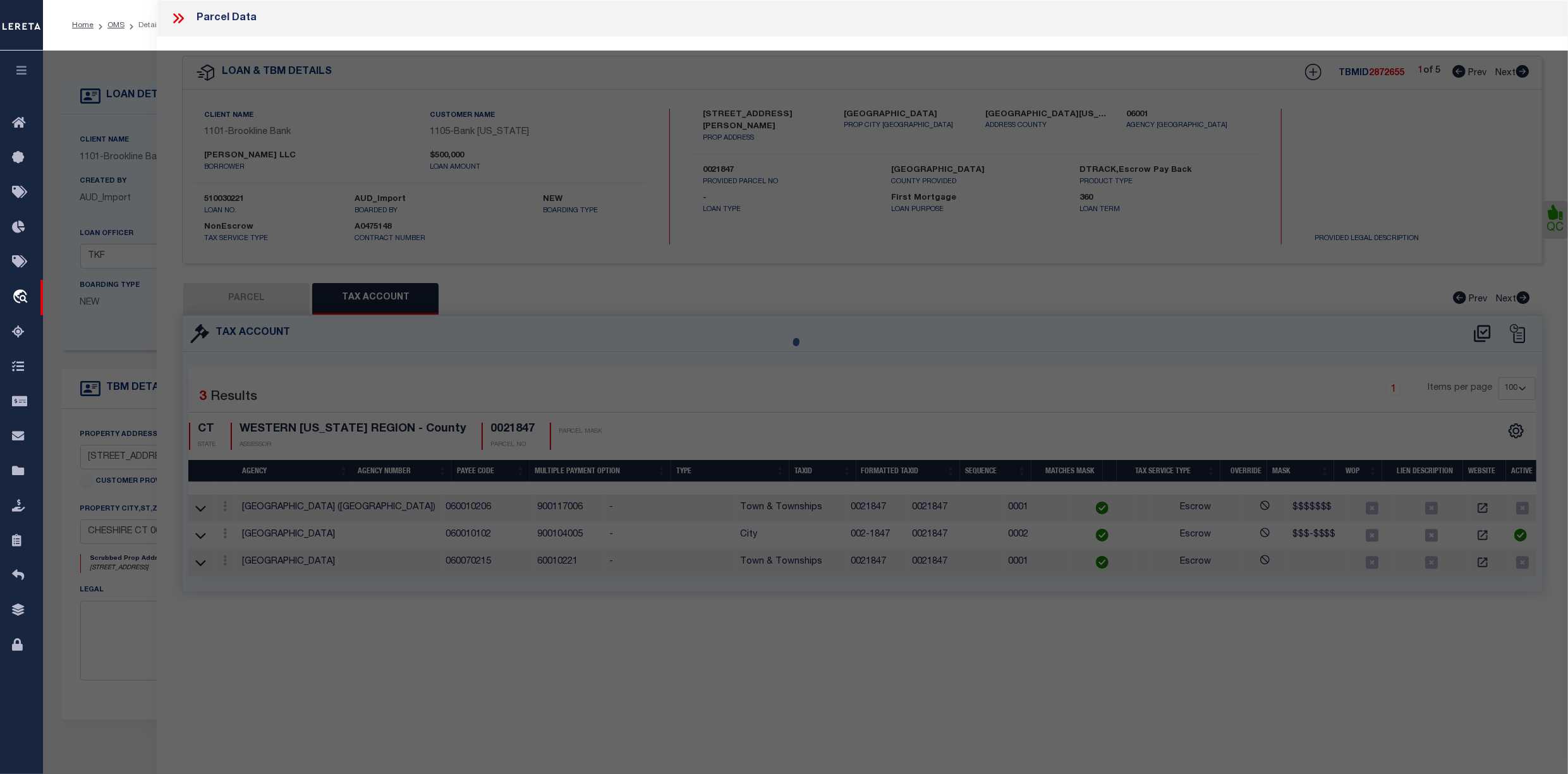
select select "AS"
select select
checkbox input "false"
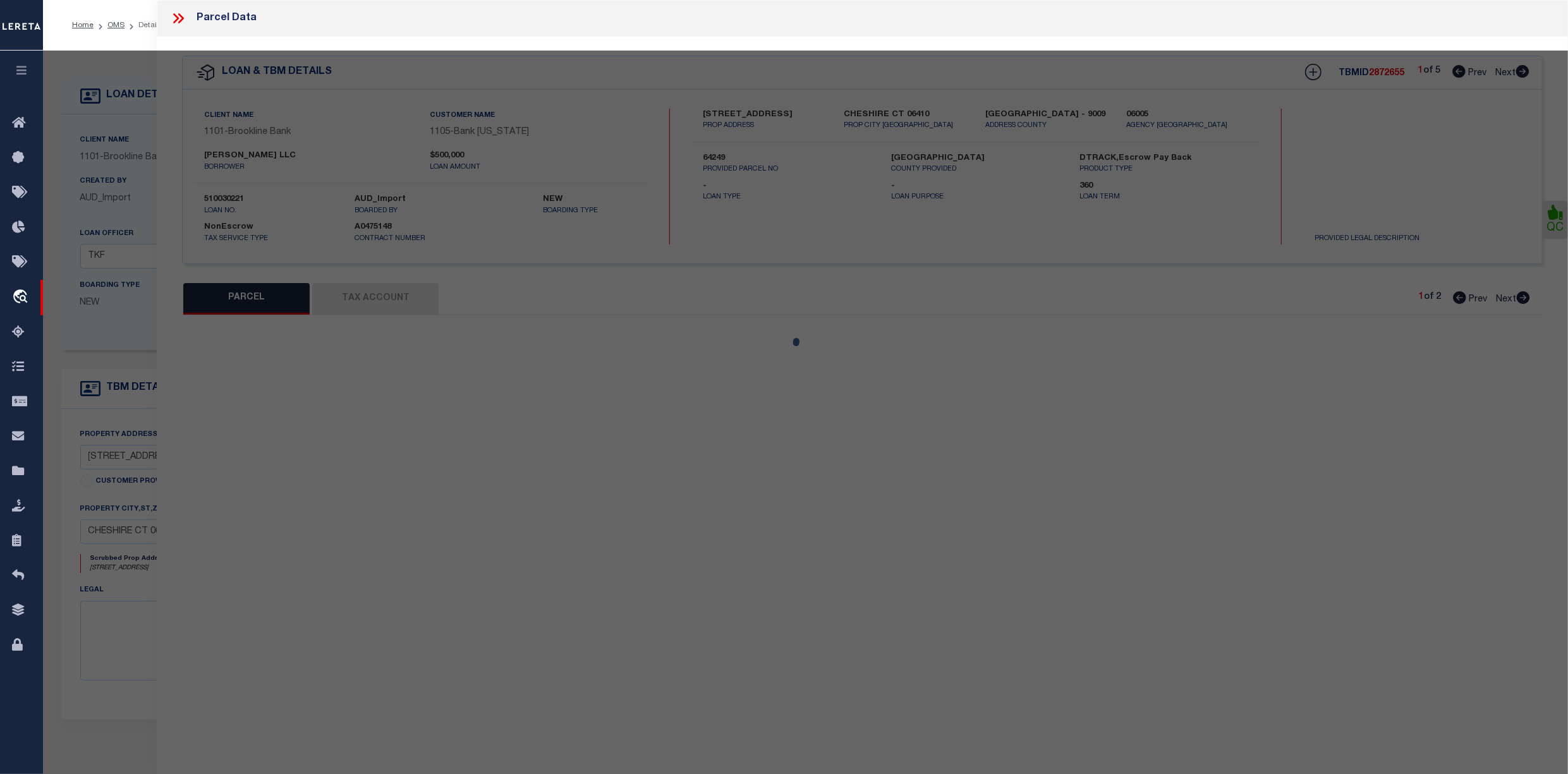
select select "PR"
type input "[PERSON_NAME] LLC"
select select
type input "[STREET_ADDRESS]"
checkbox input "false"
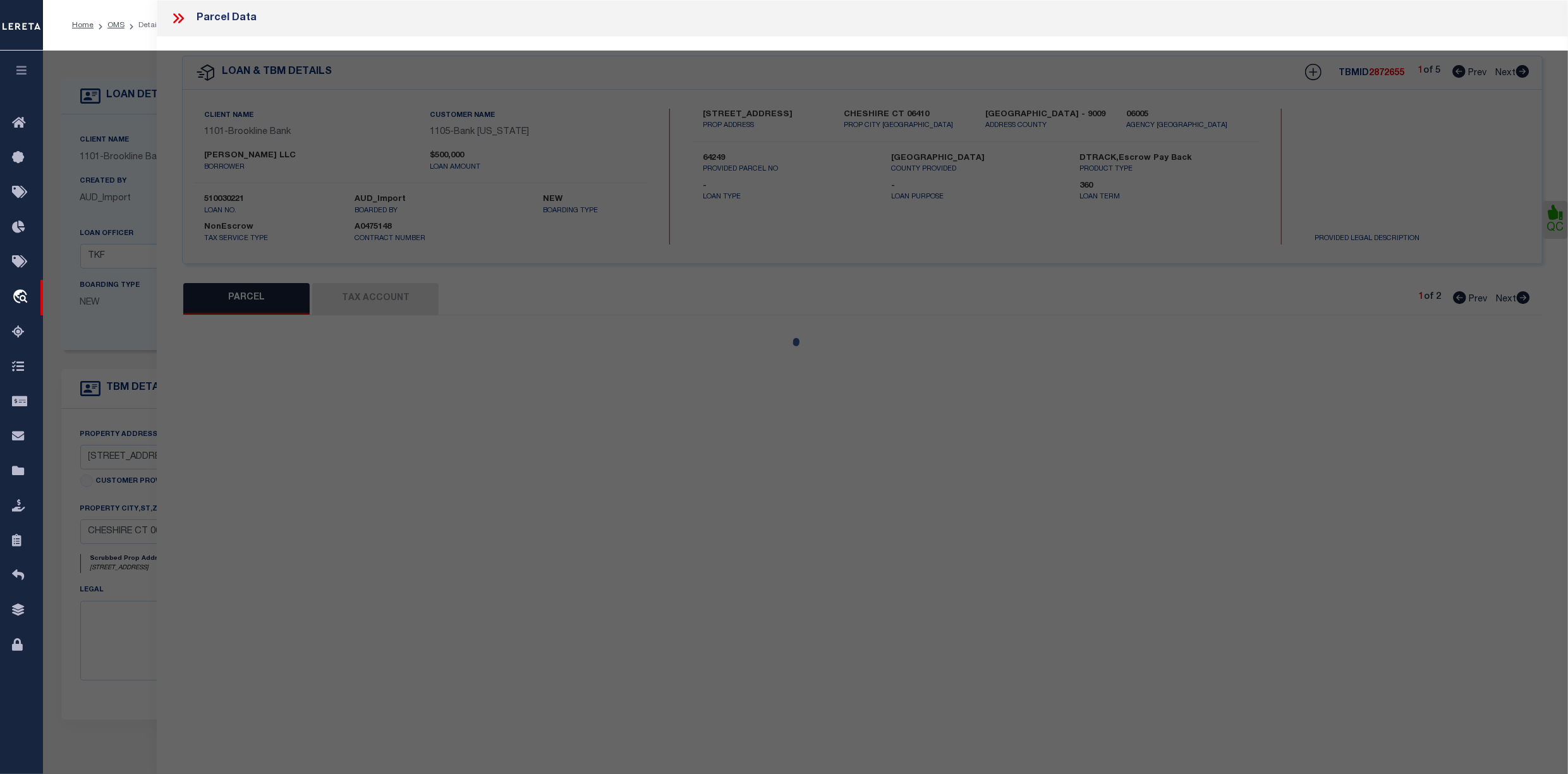
type input "CHESHIRE CT 06410"
type textarea "AC -0.91"
type textarea "7/1/2021pk Per legal provided by client property is located at [STREET_ADDRESS]…"
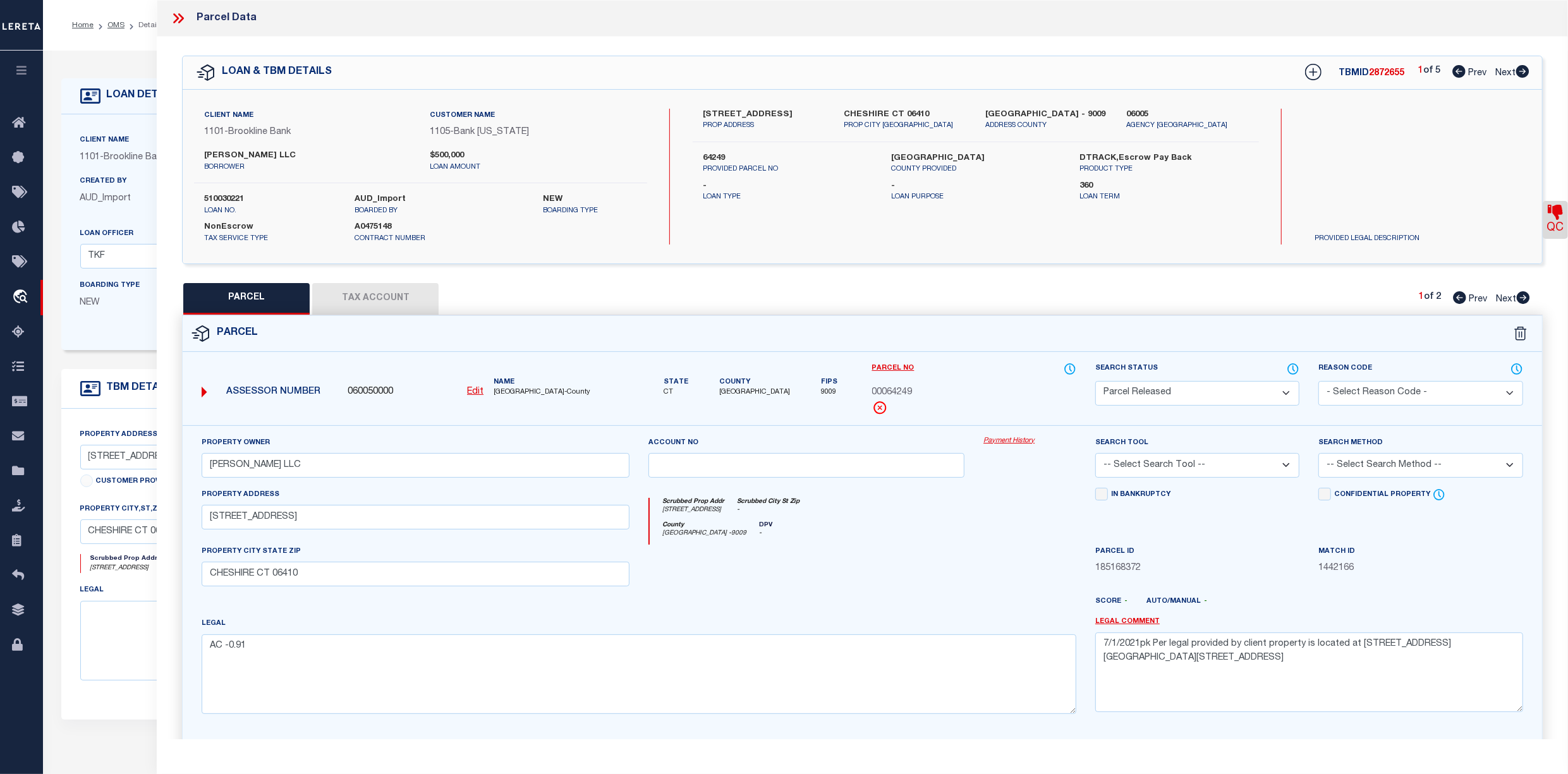
click at [1503, 300] on span "Next" at bounding box center [1506, 300] width 20 height 9
select select "AS"
checkbox input "false"
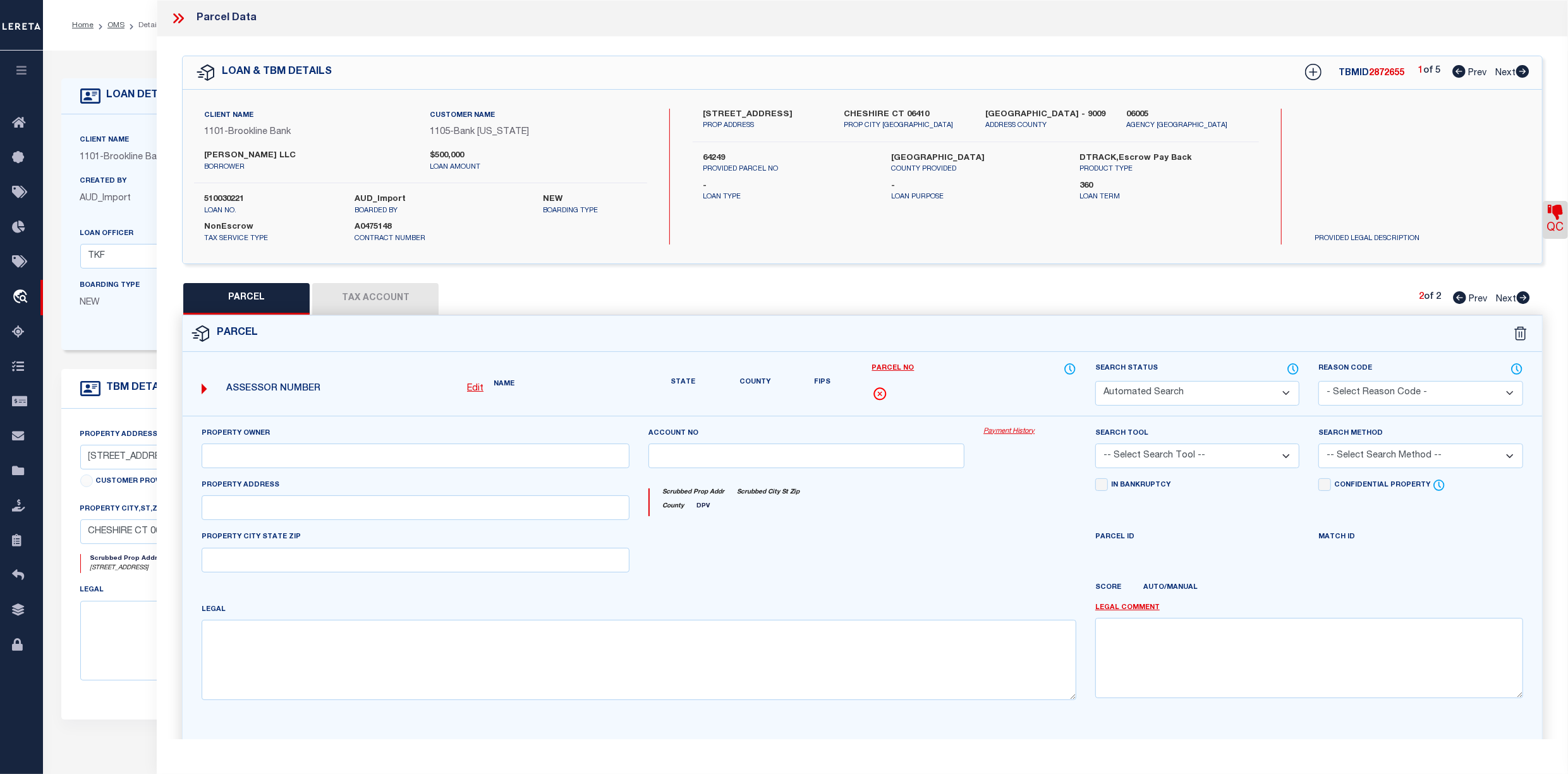
select select "CP"
type input "[PERSON_NAME] LLC"
select select
type input "312 S MAIN S"
checkbox input "false"
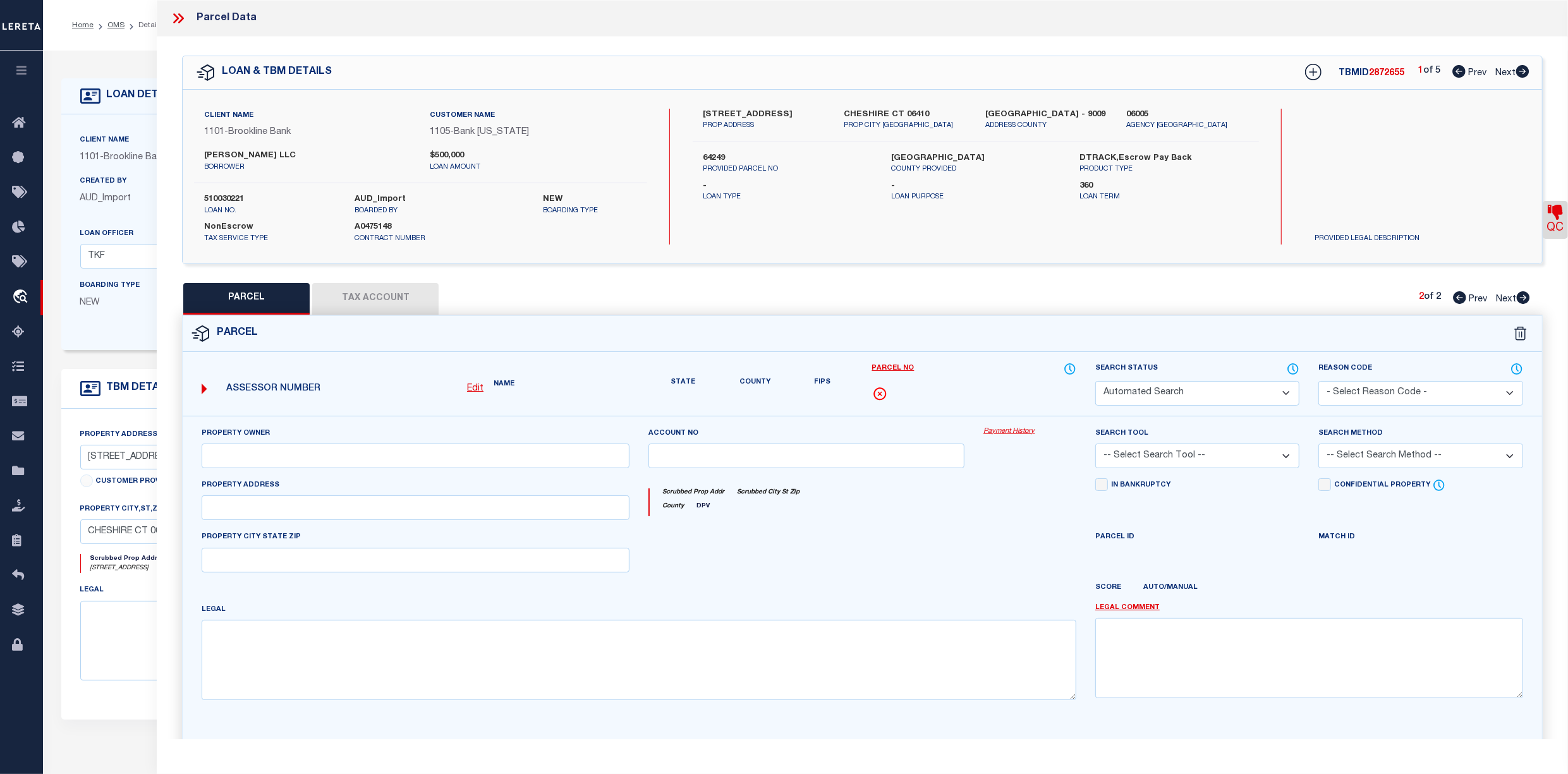
type input "CHESHIRE CT"
type textarea "CONT. 0.91 AC"
type textarea "7/1/2021pk Per legal provided by client property is located at [STREET_ADDRESS]…"
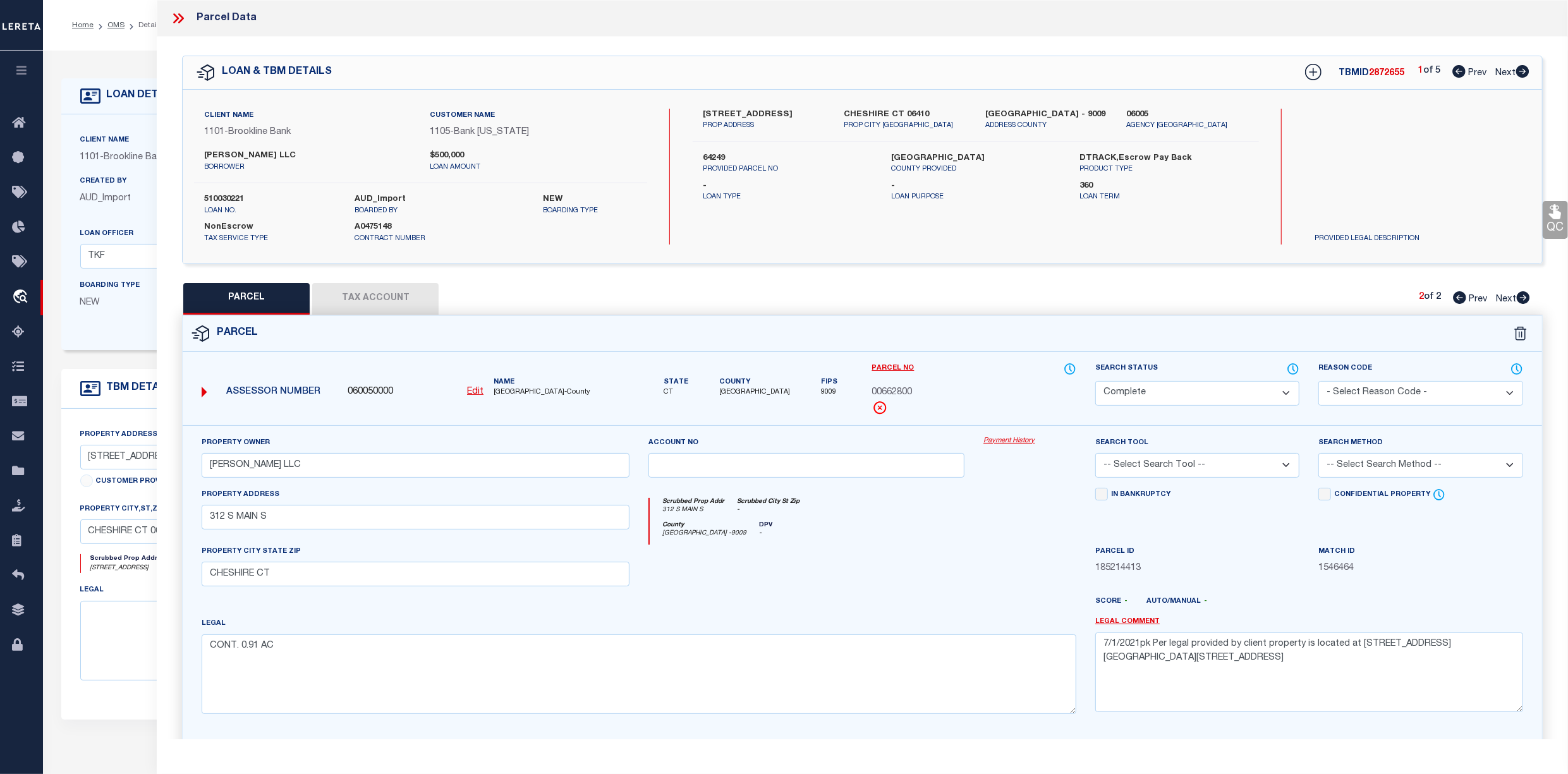
click at [1479, 296] on span "Prev" at bounding box center [1478, 300] width 19 height 9
select select "AS"
checkbox input "false"
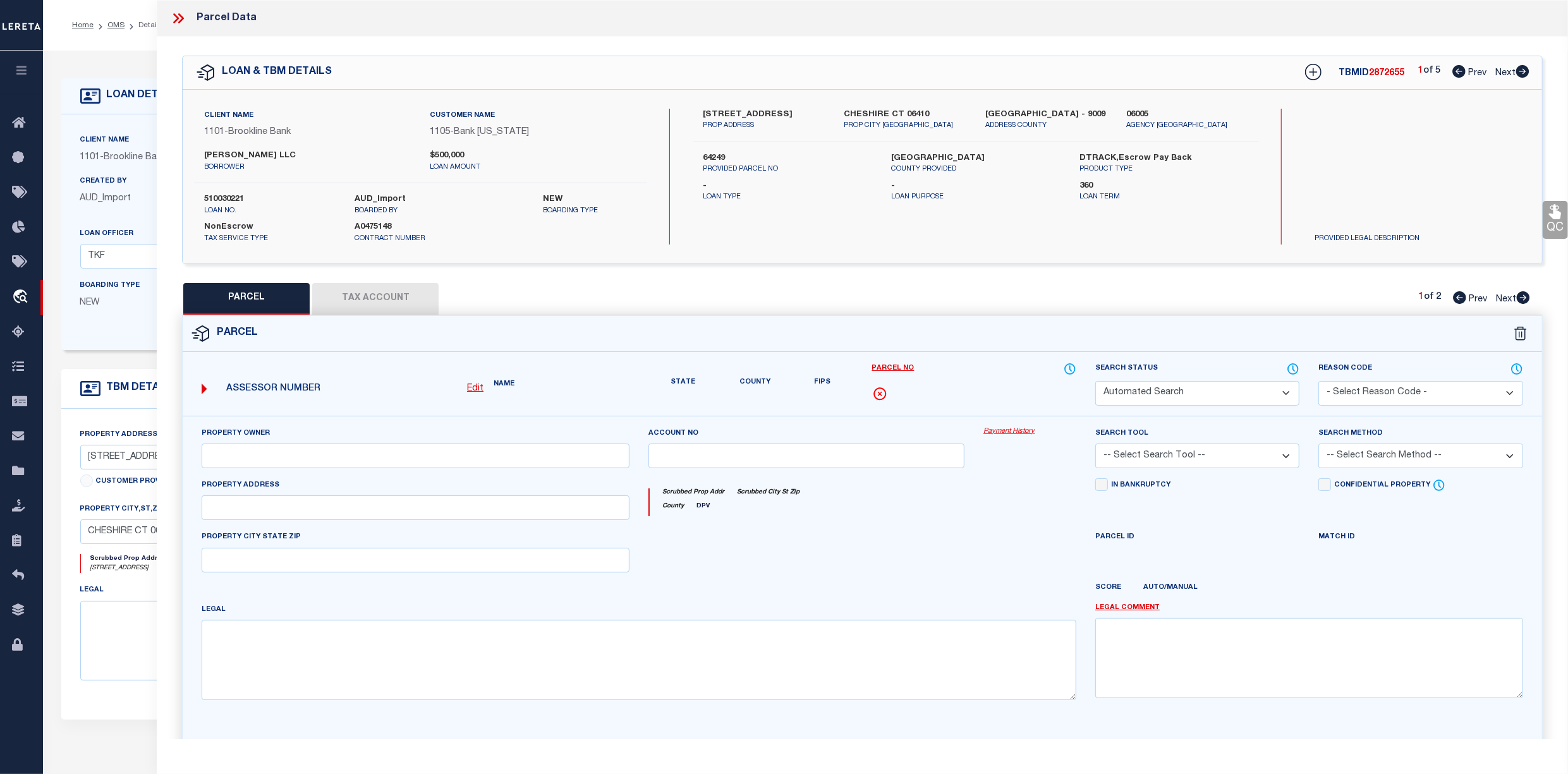
select select "PR"
type input "[PERSON_NAME] LLC"
select select
type input "[STREET_ADDRESS]"
checkbox input "false"
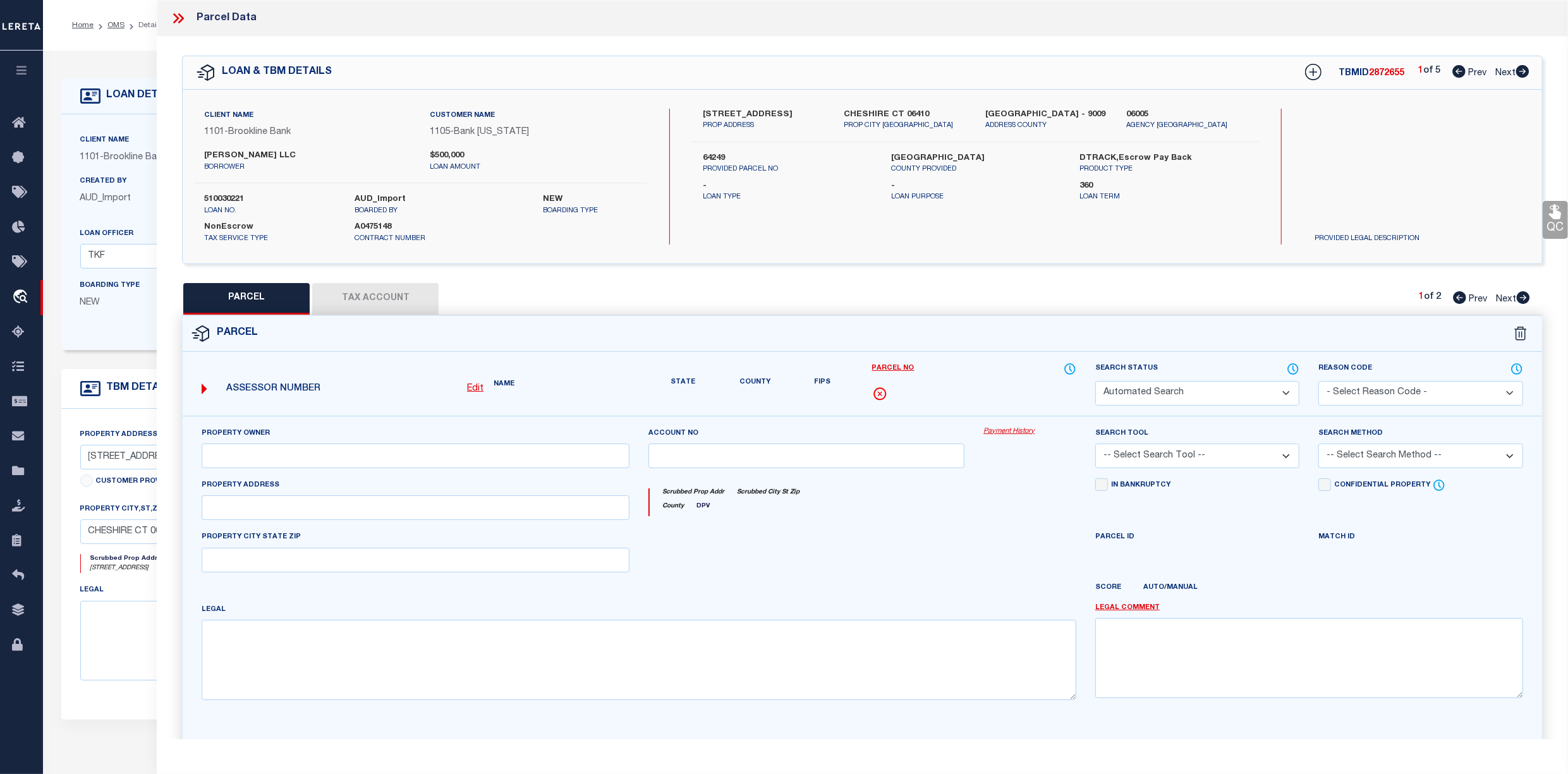
type input "CHESHIRE CT 06410"
type textarea "AC -0.91"
type textarea "7/1/2021pk Per legal provided by client property is located at [STREET_ADDRESS]…"
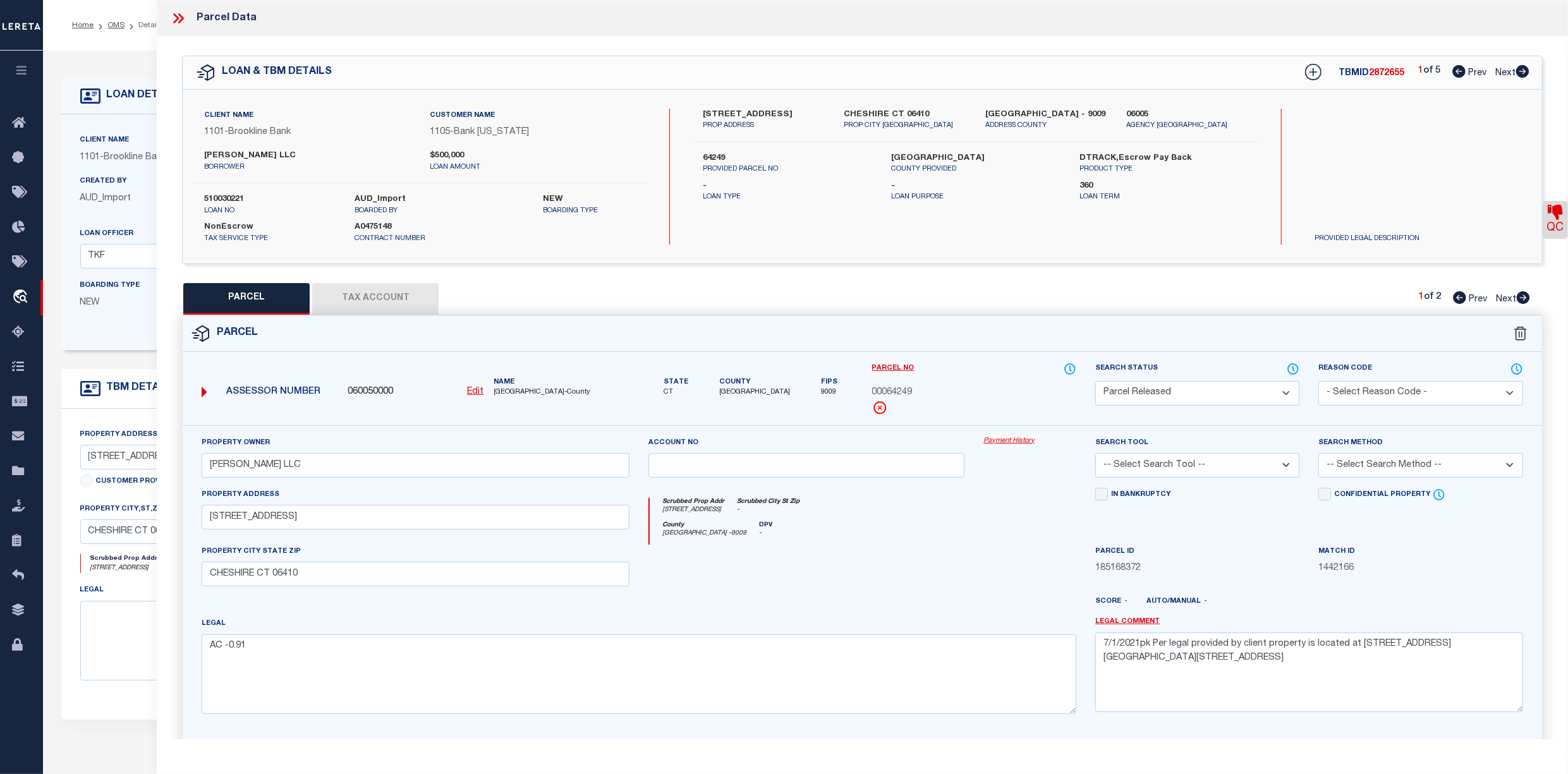
click at [1504, 71] on span "Next" at bounding box center [1505, 73] width 20 height 9
select select "AS"
checkbox input "false"
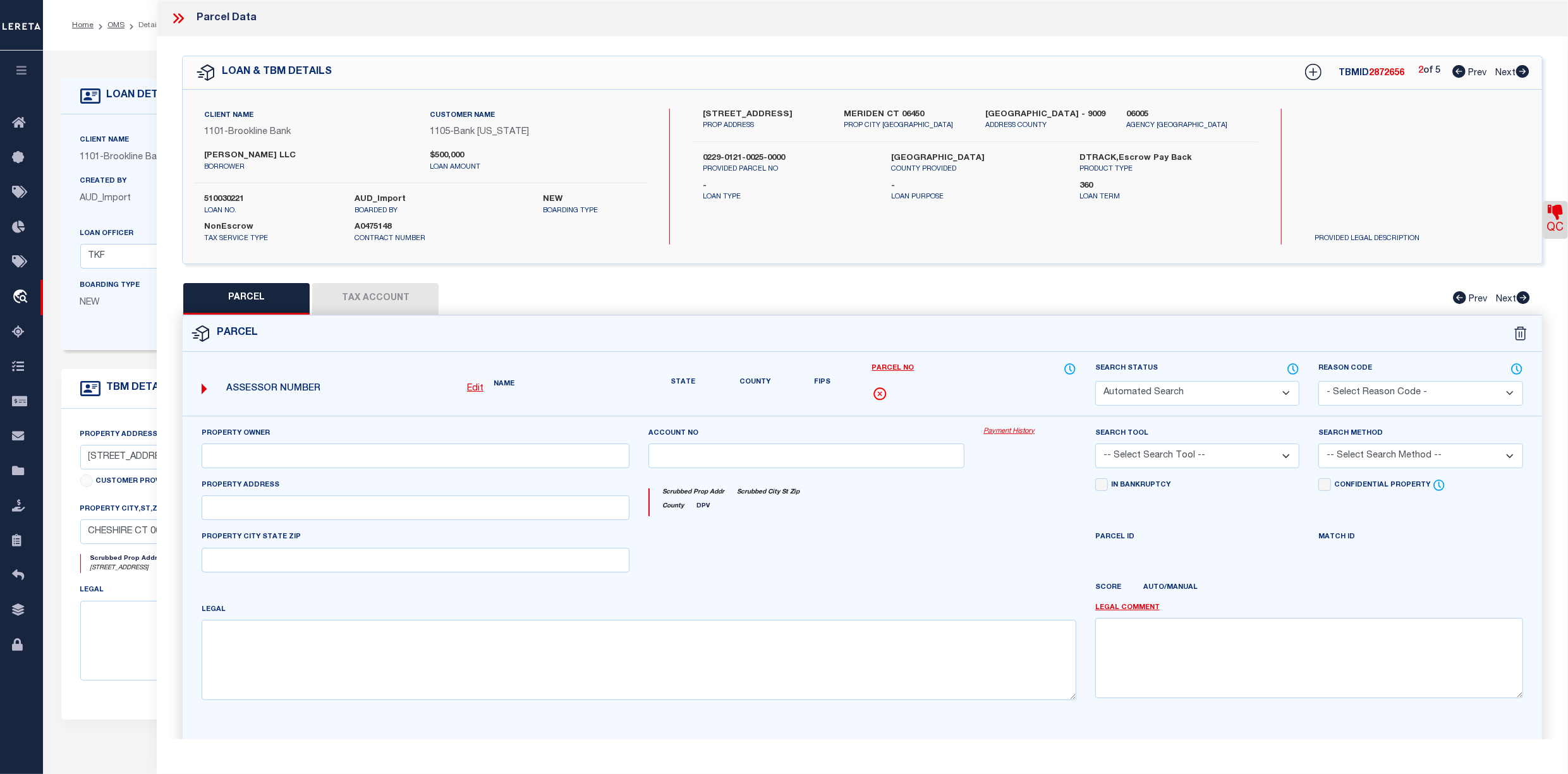
select select "CP"
type input "[PERSON_NAME] LLC"
select select
type input "[STREET_ADDRESS]"
checkbox input "false"
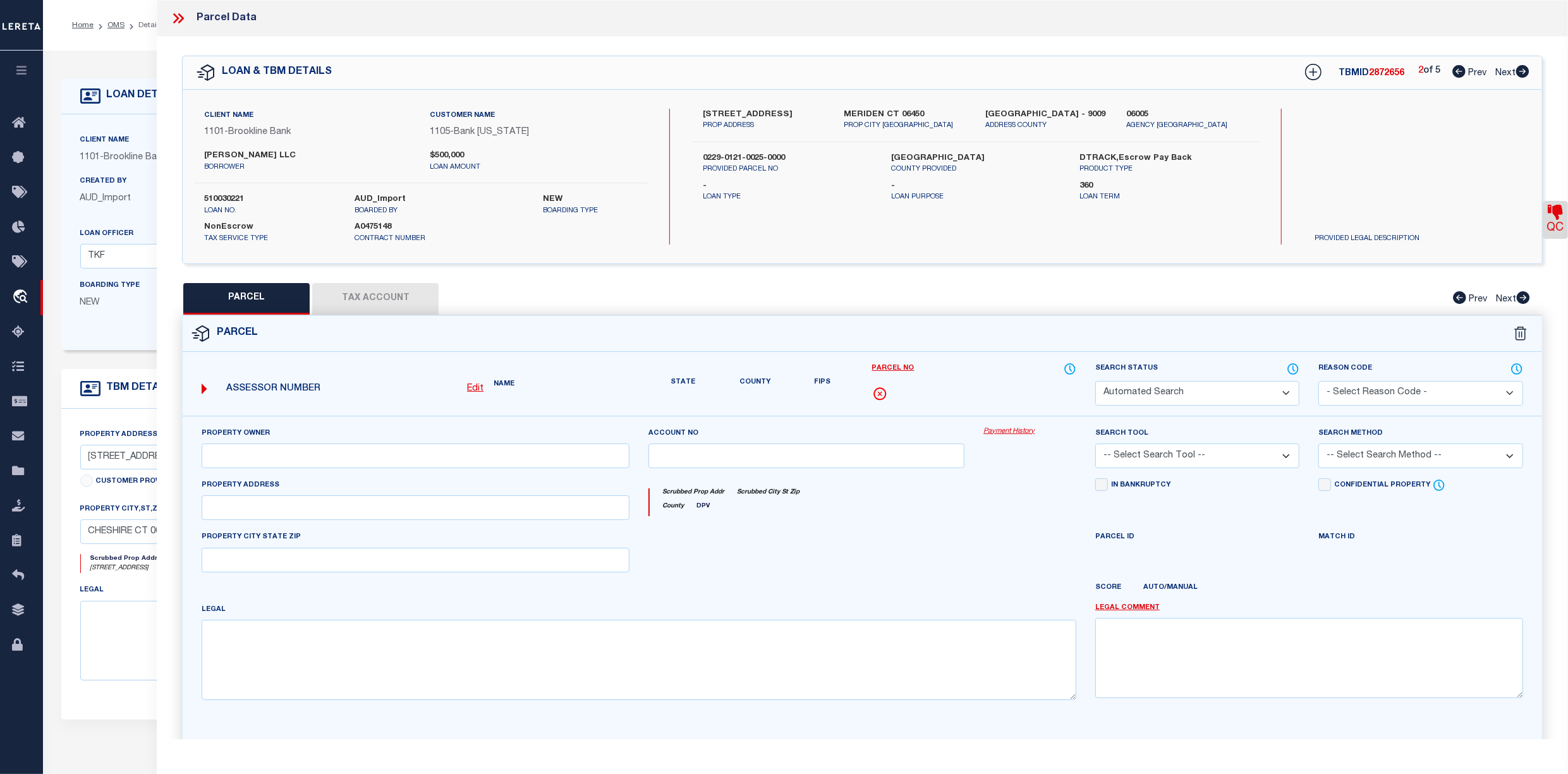
type input "MERIDEN CT 06450"
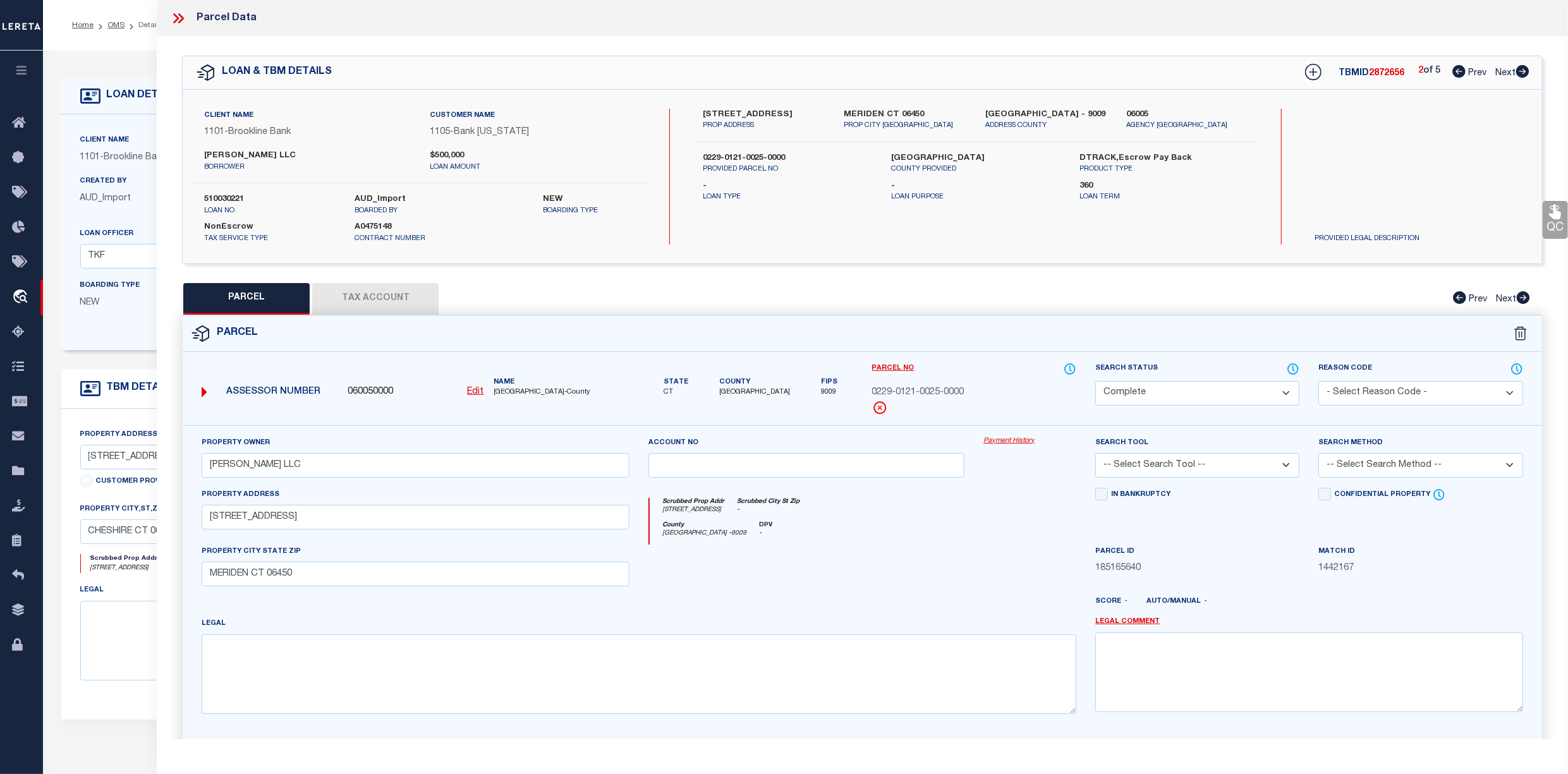
click at [1472, 74] on span "Prev" at bounding box center [1477, 73] width 19 height 9
select select "AS"
checkbox input "false"
select select "PR"
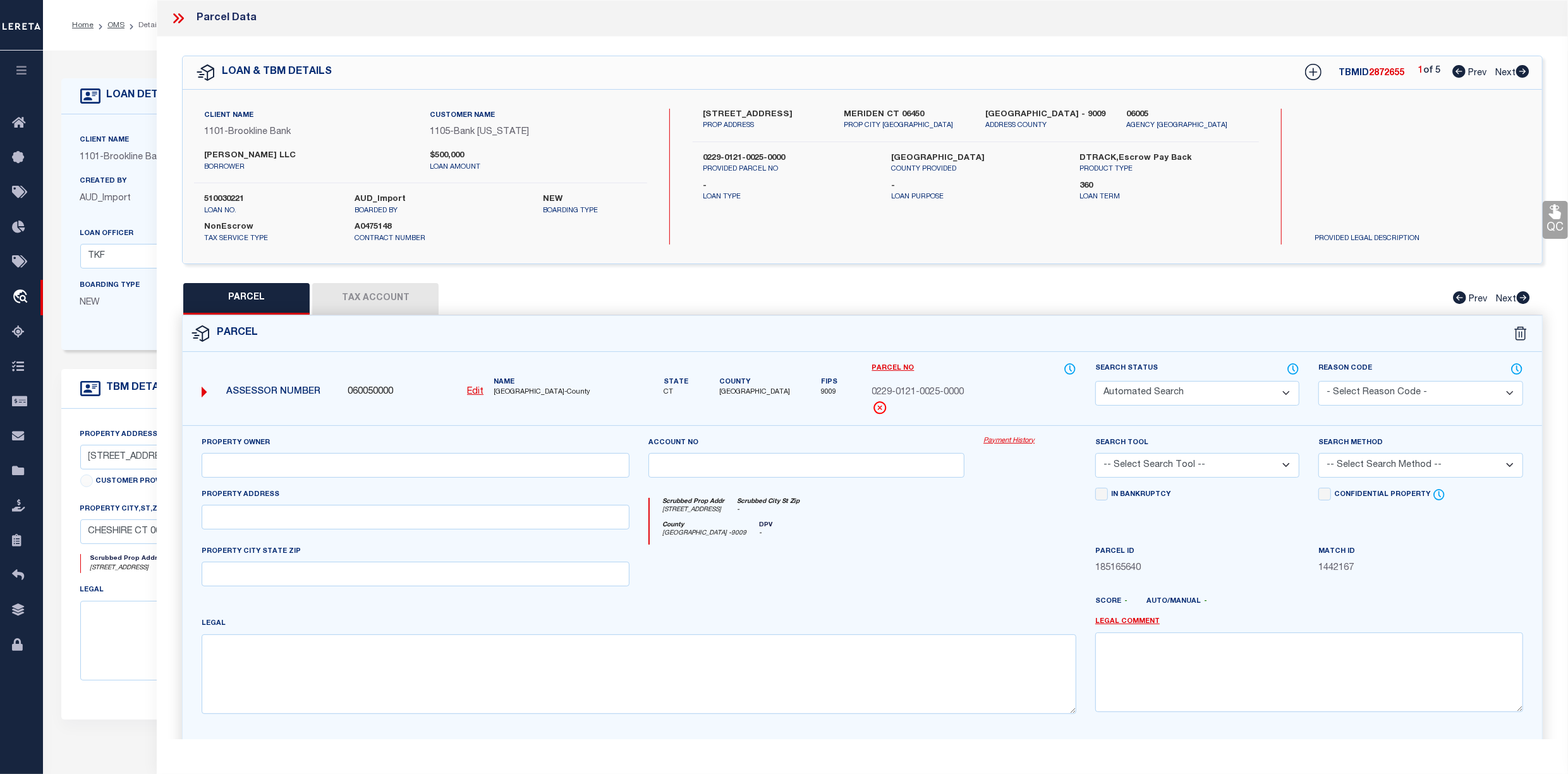
type input "[PERSON_NAME] LLC"
select select
type input "[STREET_ADDRESS]"
checkbox input "false"
type input "CHESHIRE CT 06410"
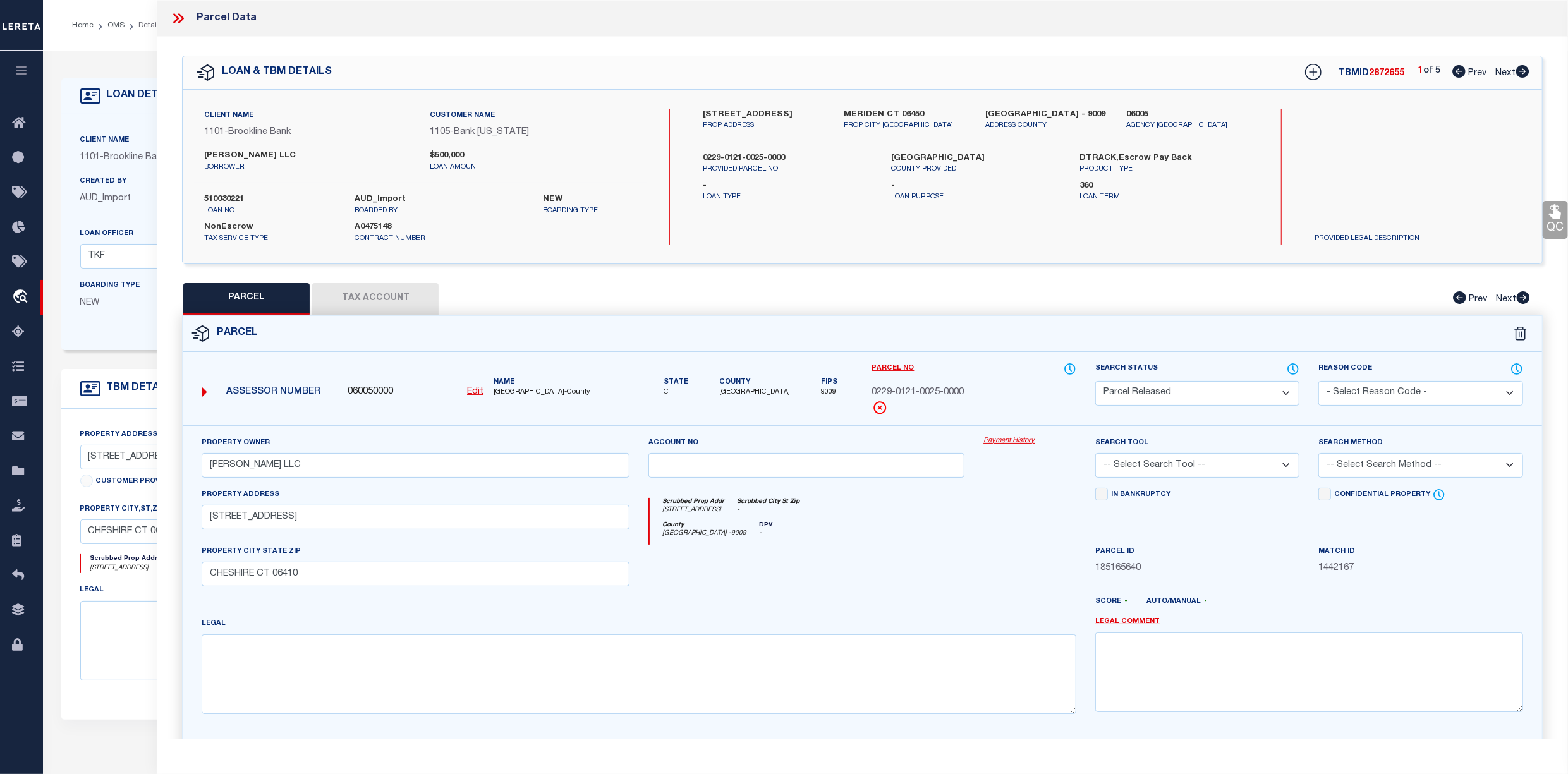
type textarea "AC -0.91"
type textarea "7/1/2021pk Per legal provided by client property is located at [STREET_ADDRESS]…"
click at [1502, 300] on span "Next" at bounding box center [1506, 300] width 20 height 9
select select "AS"
checkbox input "false"
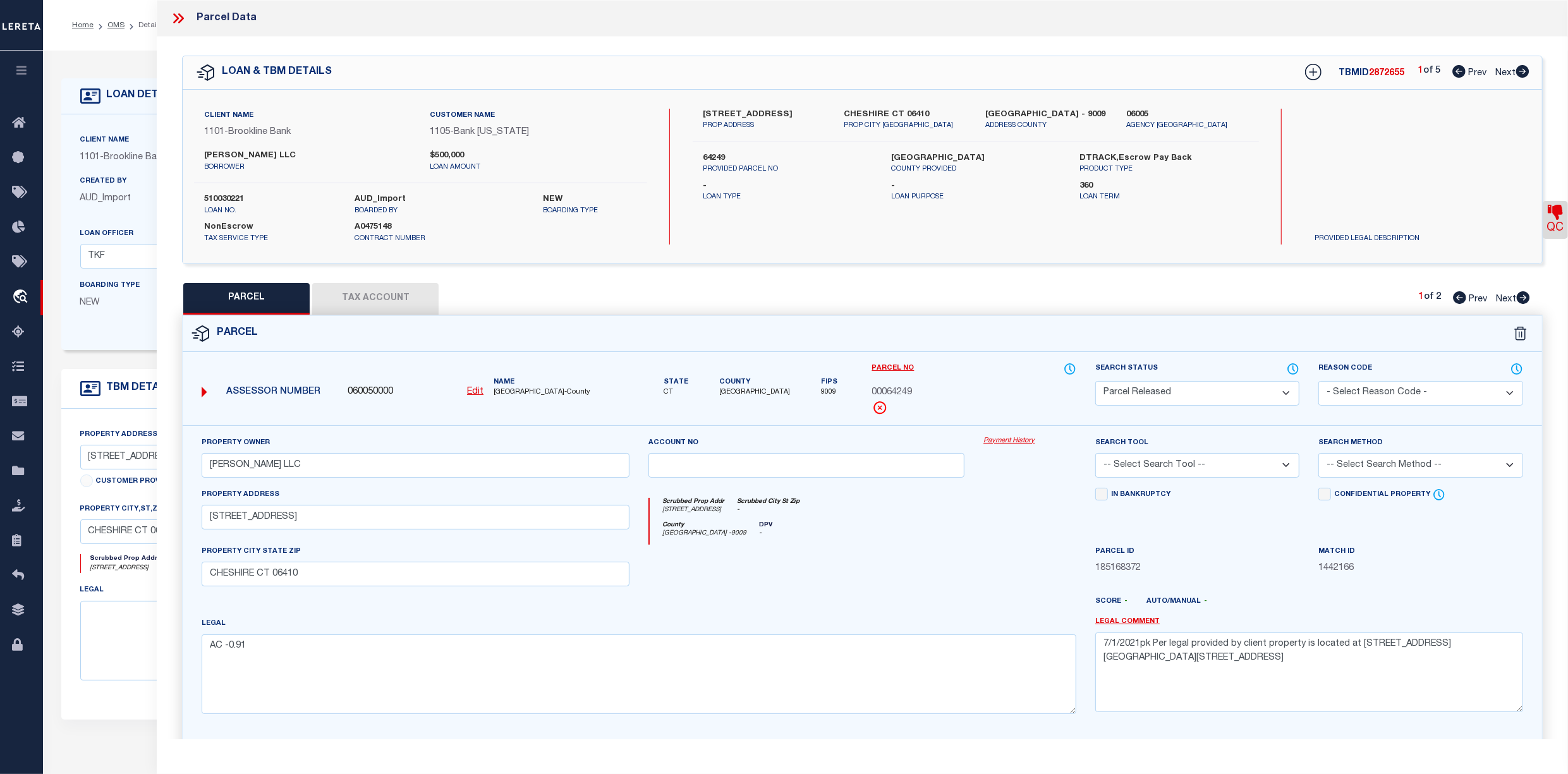
checkbox input "false"
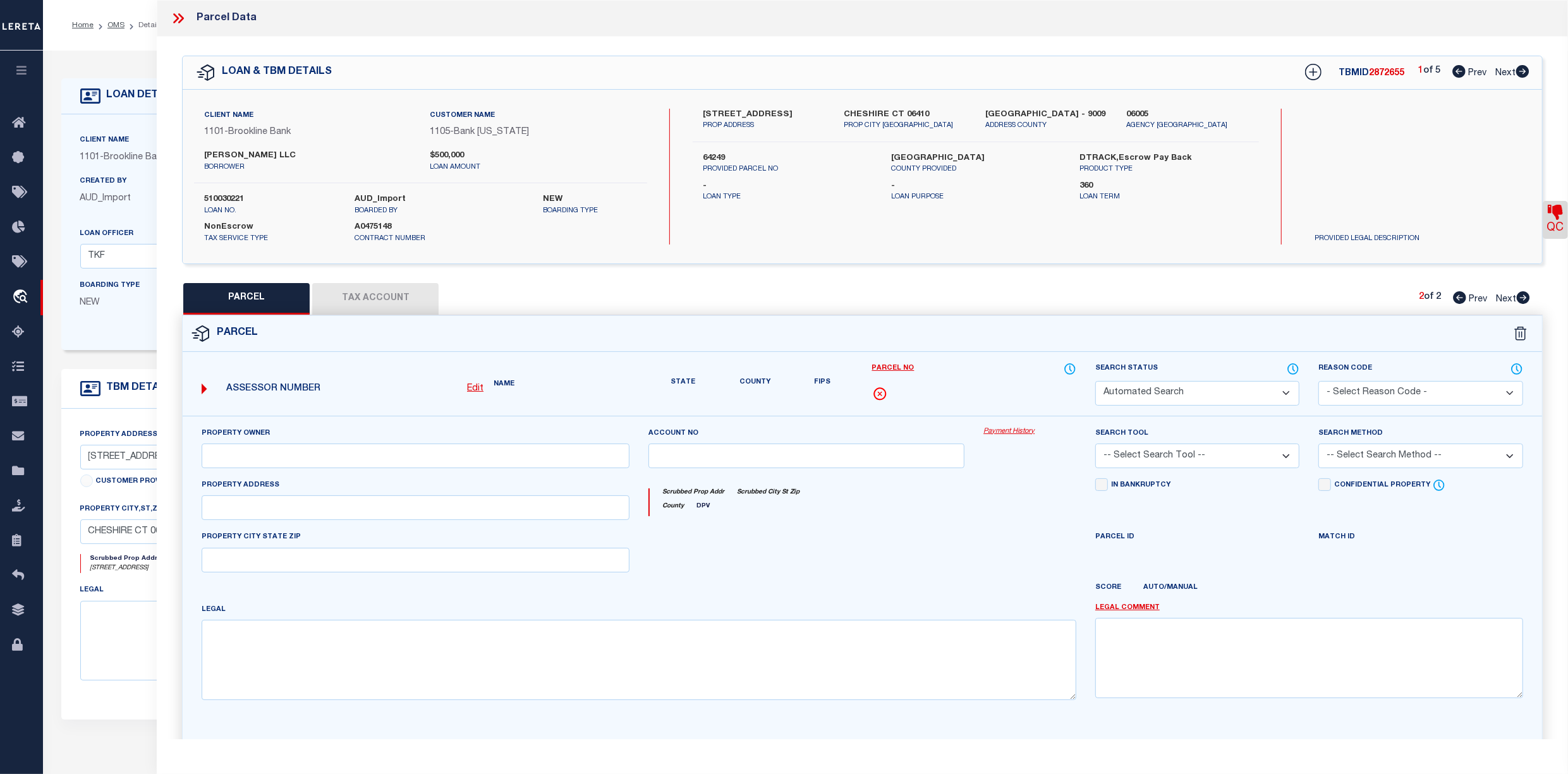
select select "CP"
type input "[PERSON_NAME] LLC"
select select
type input "312 S MAIN S"
checkbox input "false"
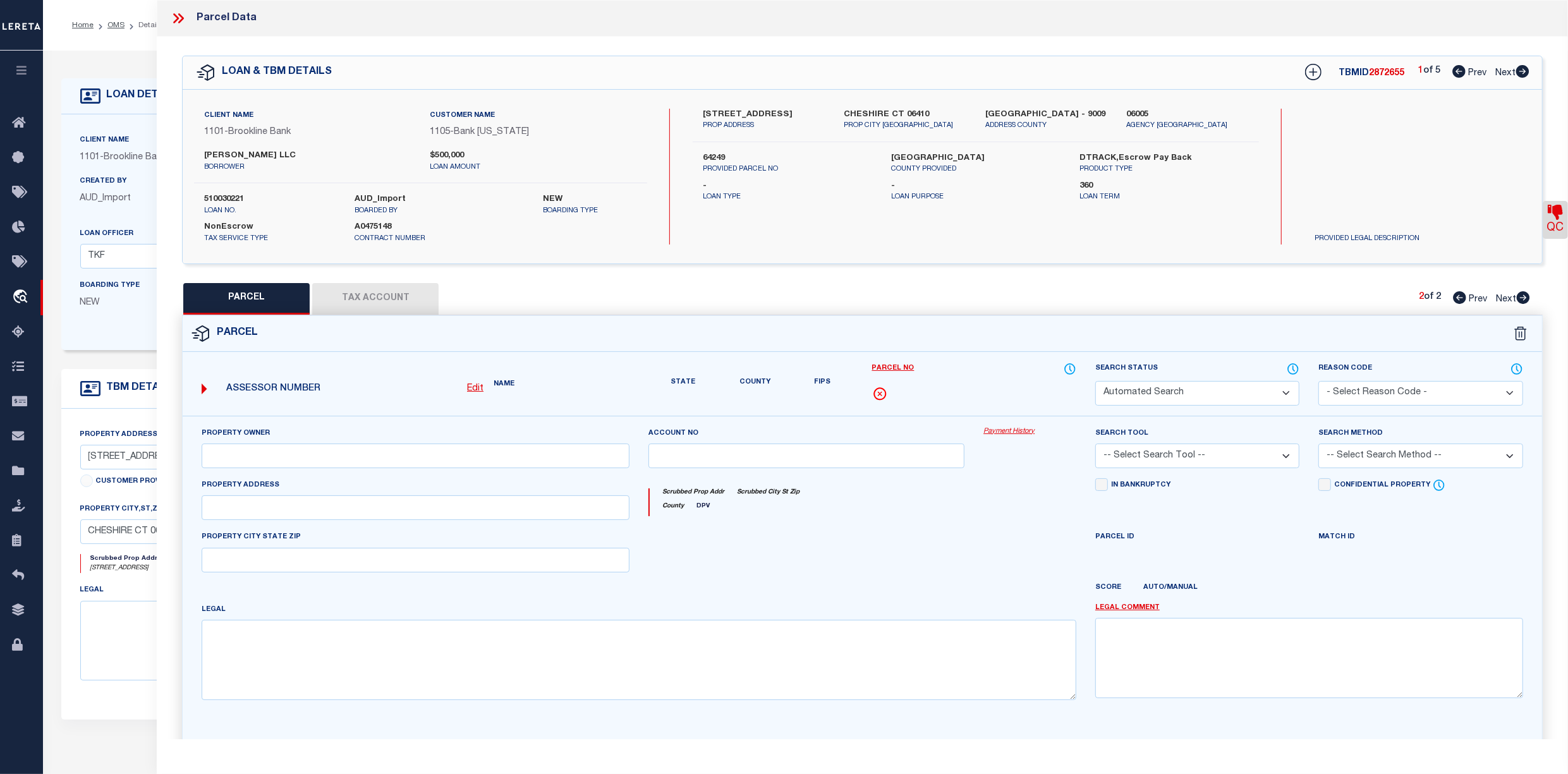
type input "CHESHIRE CT"
type textarea "CONT. 0.91 AC"
type textarea "7/1/2021pk Per legal provided by client property is located at [STREET_ADDRESS]…"
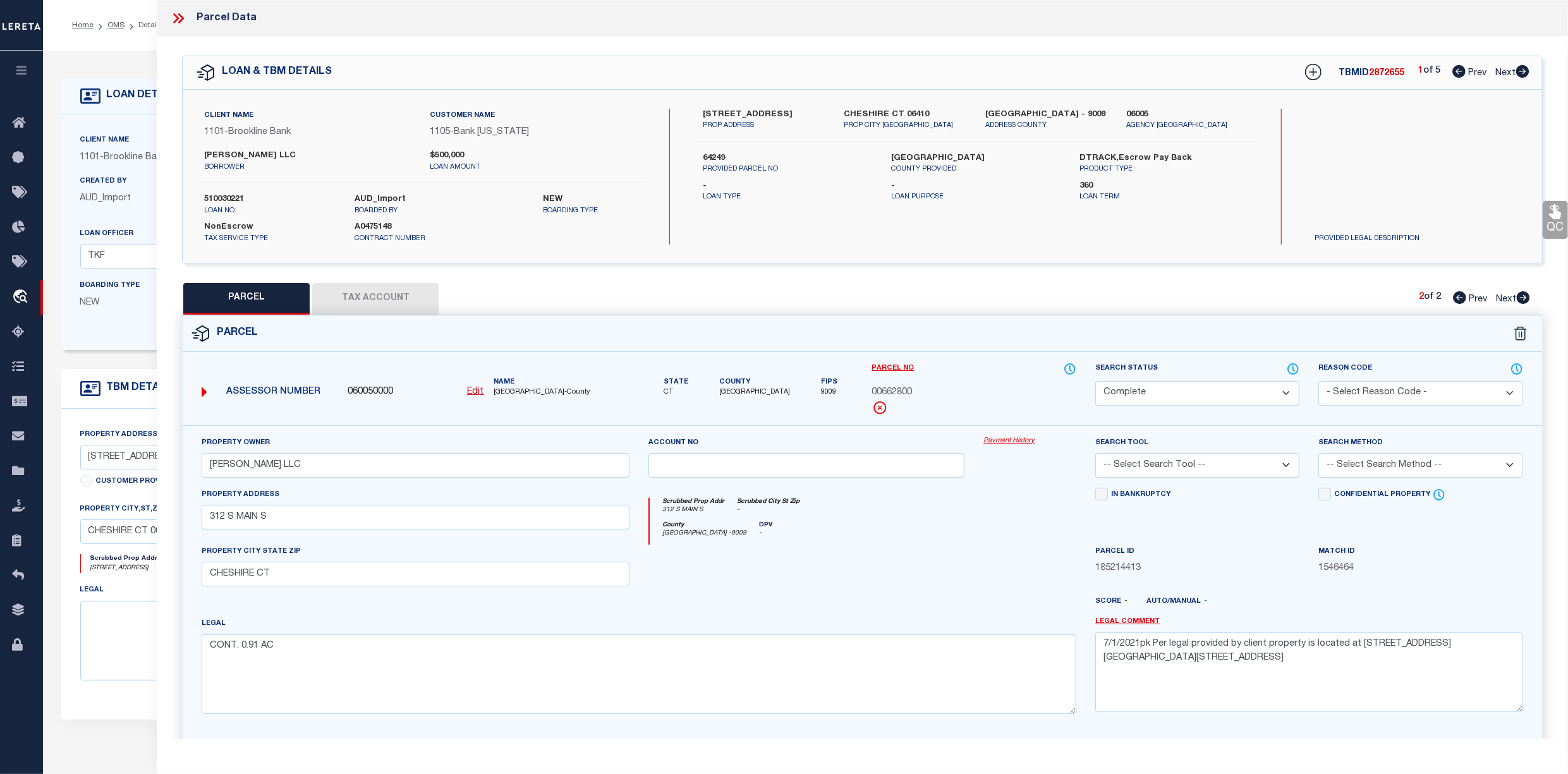
click at [1463, 300] on icon at bounding box center [1460, 297] width 13 height 13
select select "AS"
checkbox input "false"
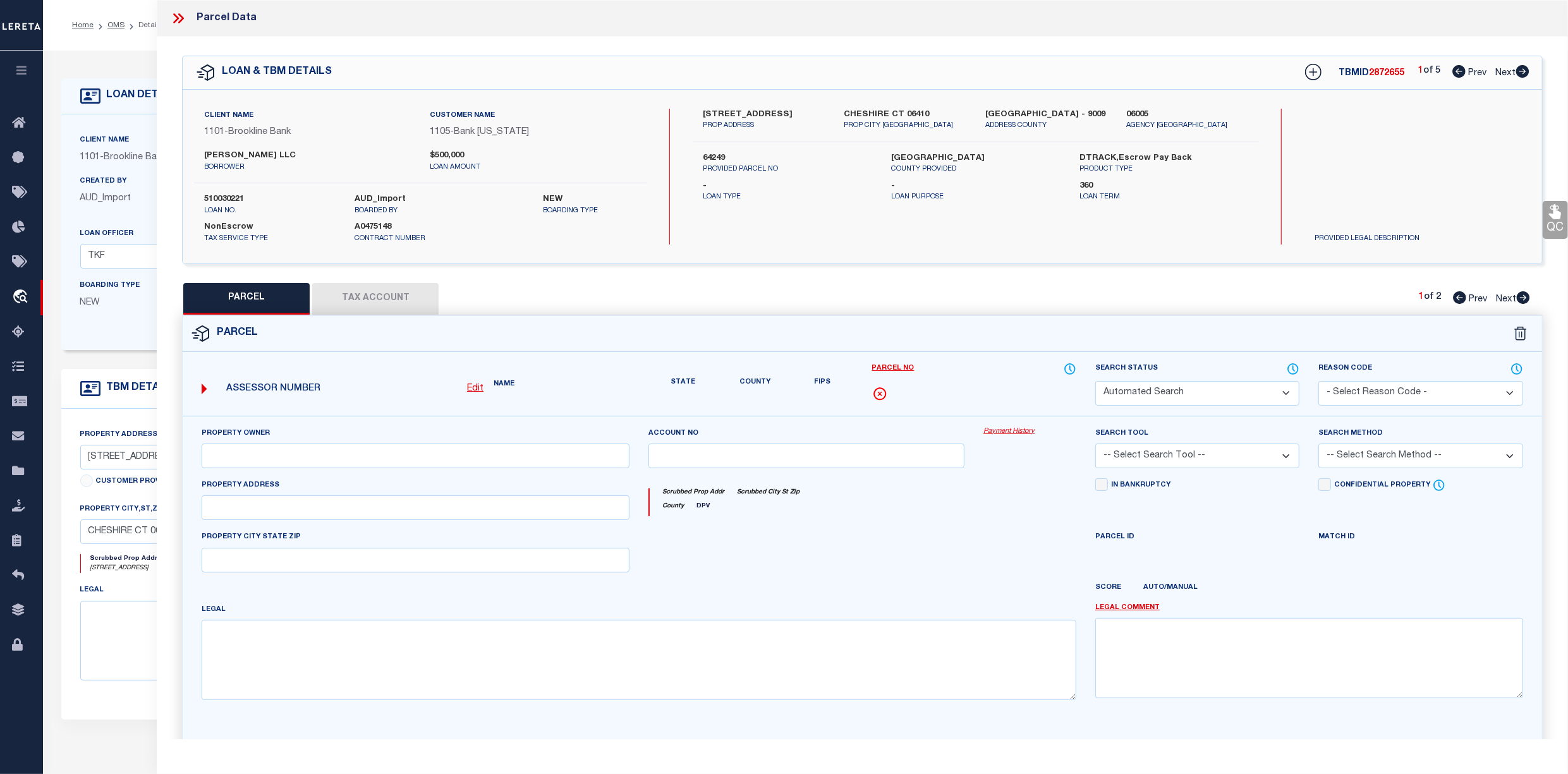
select select "PR"
type input "[PERSON_NAME] LLC"
select select
type input "[STREET_ADDRESS]"
checkbox input "false"
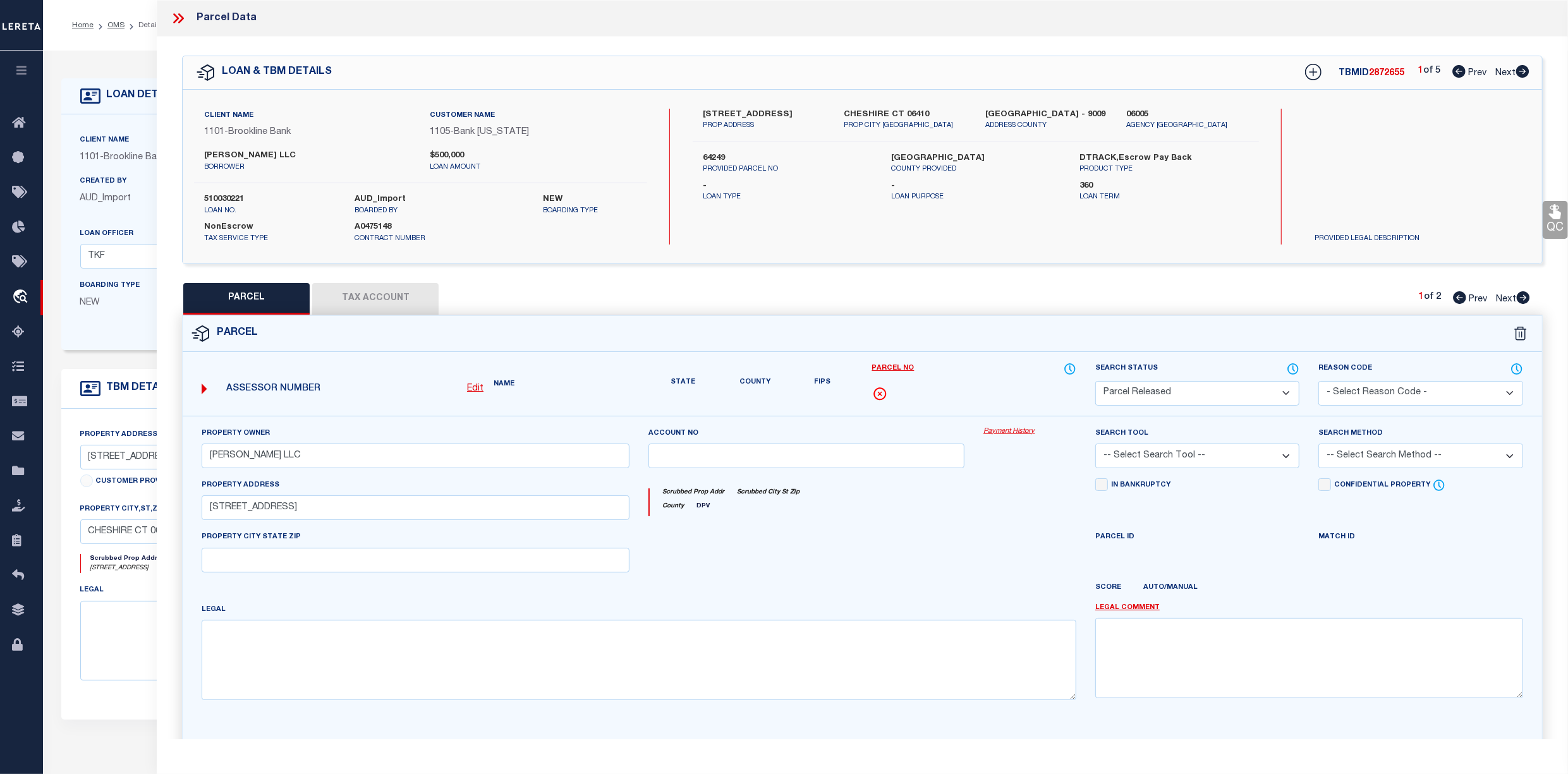
type input "CHESHIRE CT 06410"
type textarea "AC -0.91"
type textarea "7/1/2021pk Per legal provided by client property is located at [STREET_ADDRESS]…"
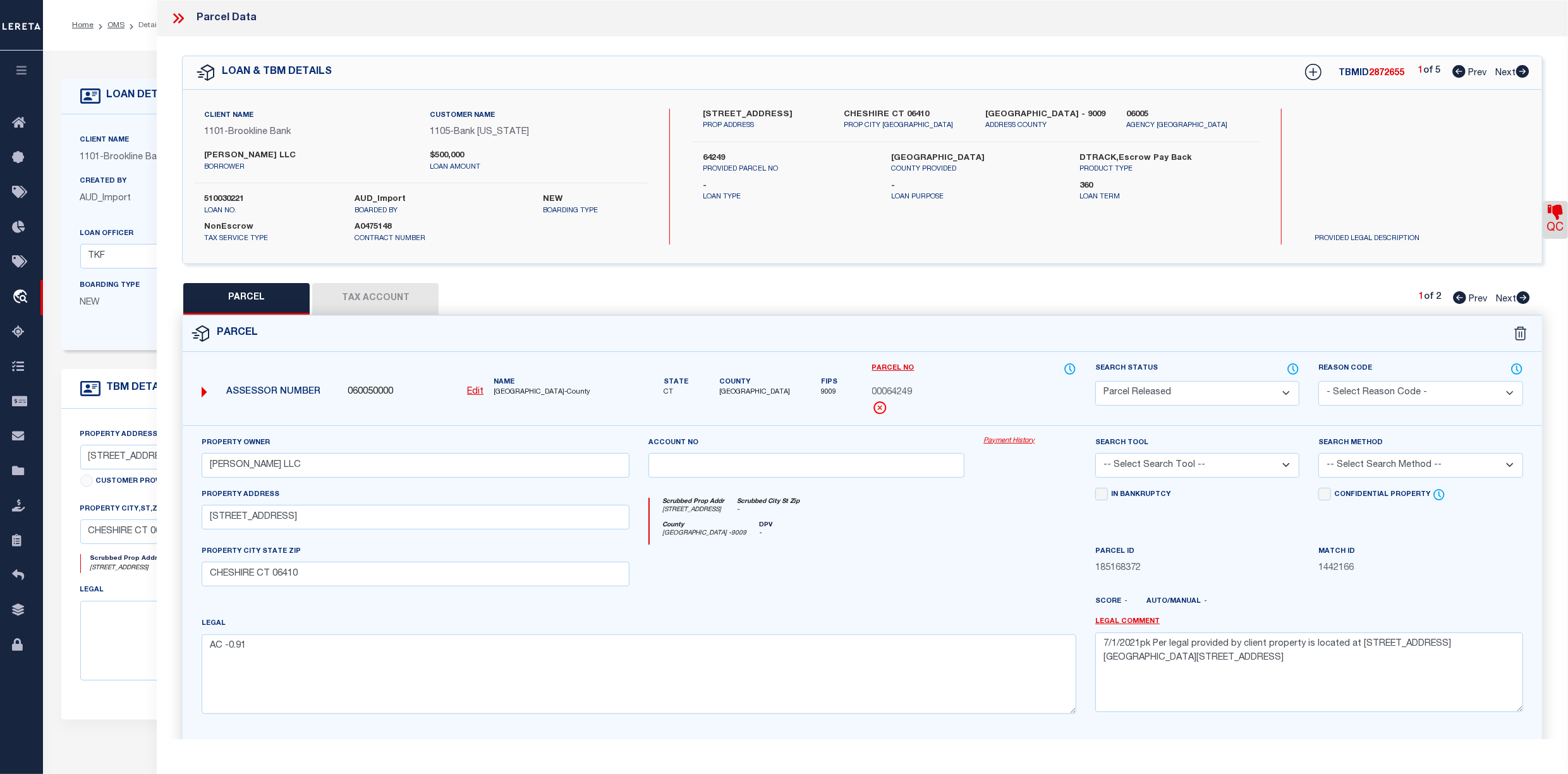
drag, startPoint x: 341, startPoint y: 416, endPoint x: 329, endPoint y: 391, distance: 27.7
click at [335, 400] on div "Assessor Number 060050000 Edit Name [GEOGRAPHIC_DATA] REGION-County" at bounding box center [416, 393] width 447 height 63
click at [113, 24] on link "OMS" at bounding box center [115, 25] width 17 height 7
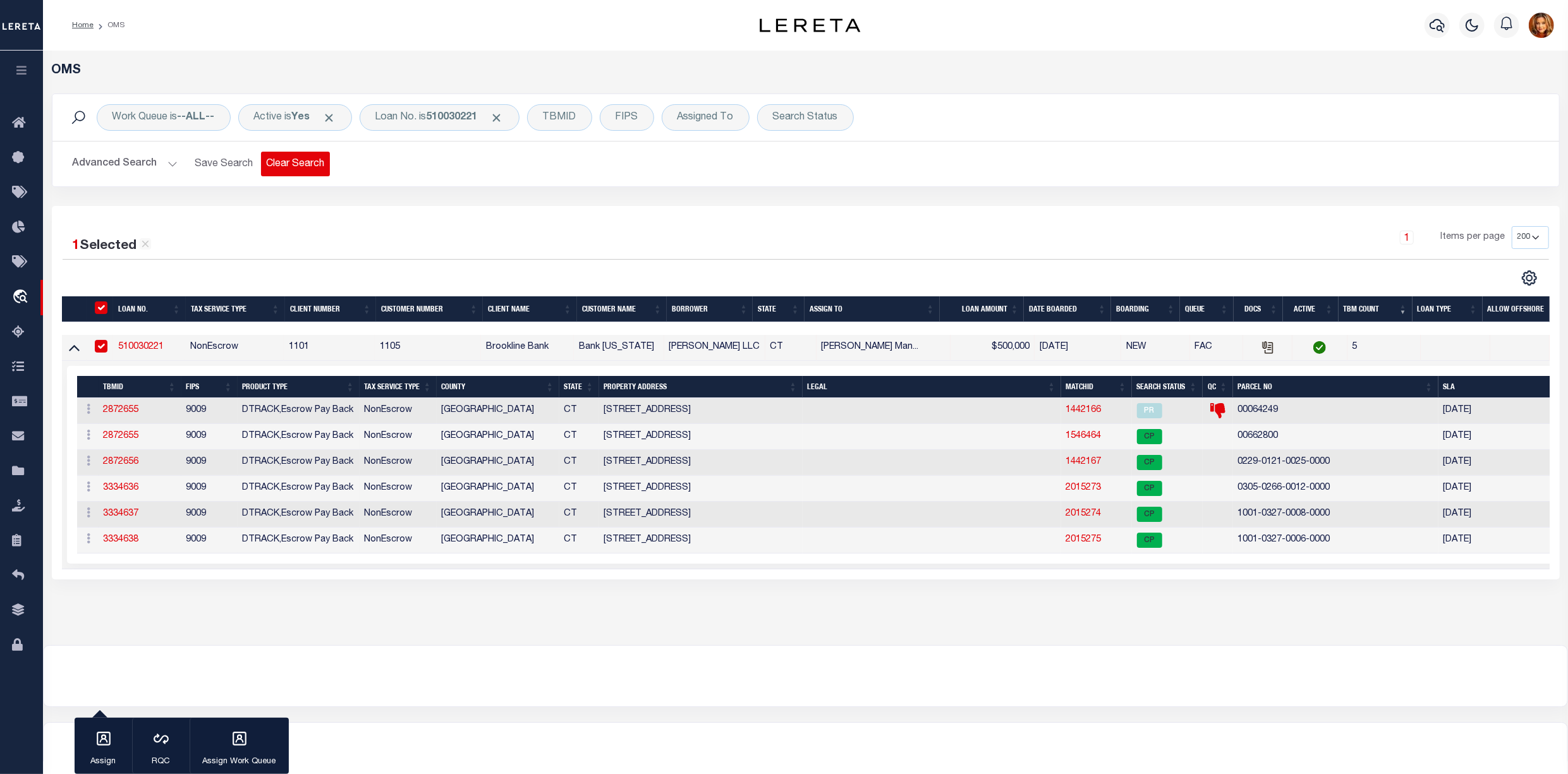
click at [299, 164] on button "Clear Search" at bounding box center [295, 164] width 69 height 24
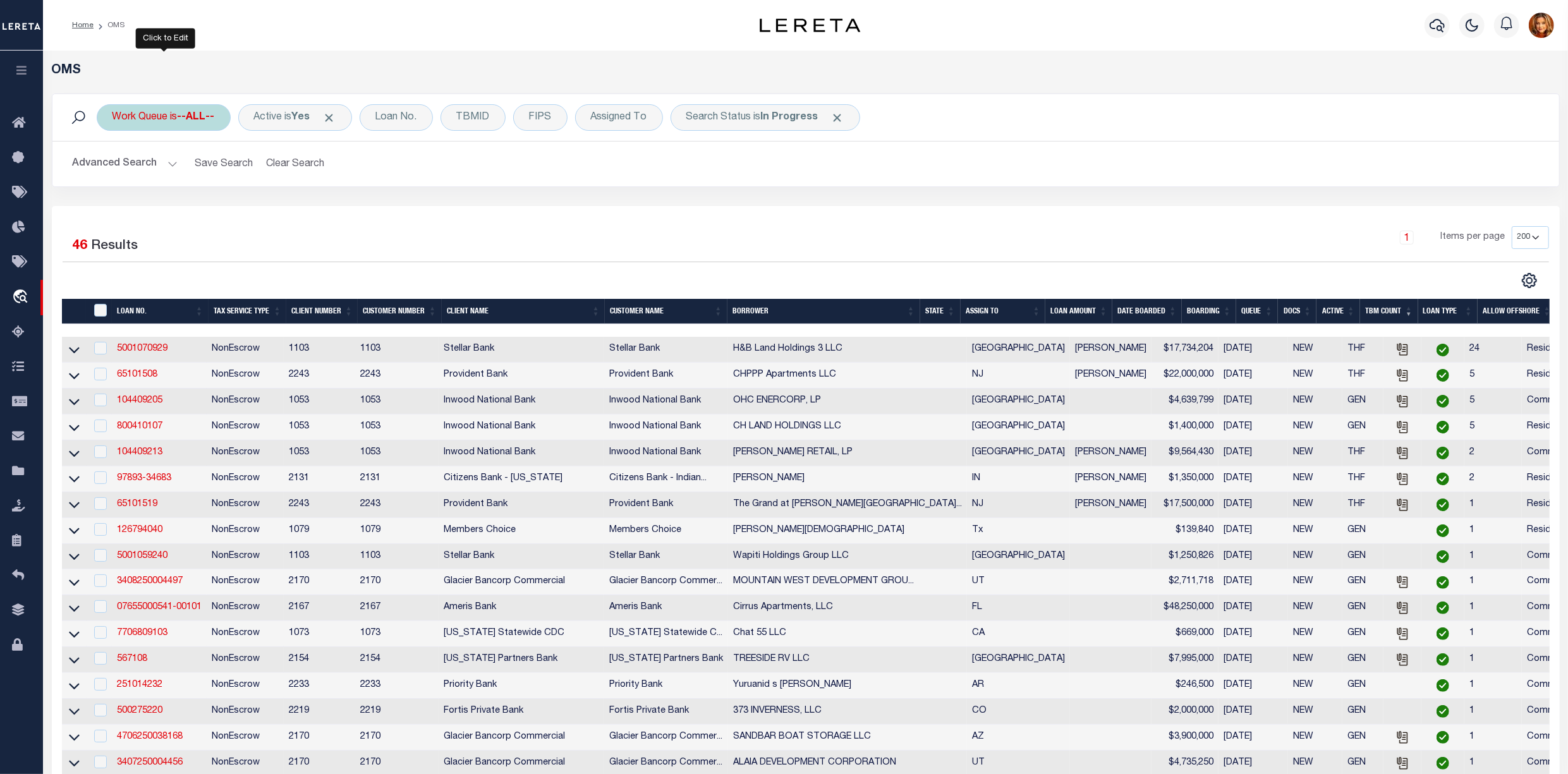
click at [147, 115] on div "Work Queue is --ALL--" at bounding box center [164, 118] width 134 height 27
click at [132, 185] on select "--ALL-- factRSystems General ThoughtFocus" at bounding box center [206, 179] width 186 height 24
select select "GEN"
click at [113, 168] on select "--ALL-- factRSystems General ThoughtFocus" at bounding box center [206, 179] width 186 height 24
drag, startPoint x: 271, startPoint y: 209, endPoint x: 274, endPoint y: 218, distance: 9.5
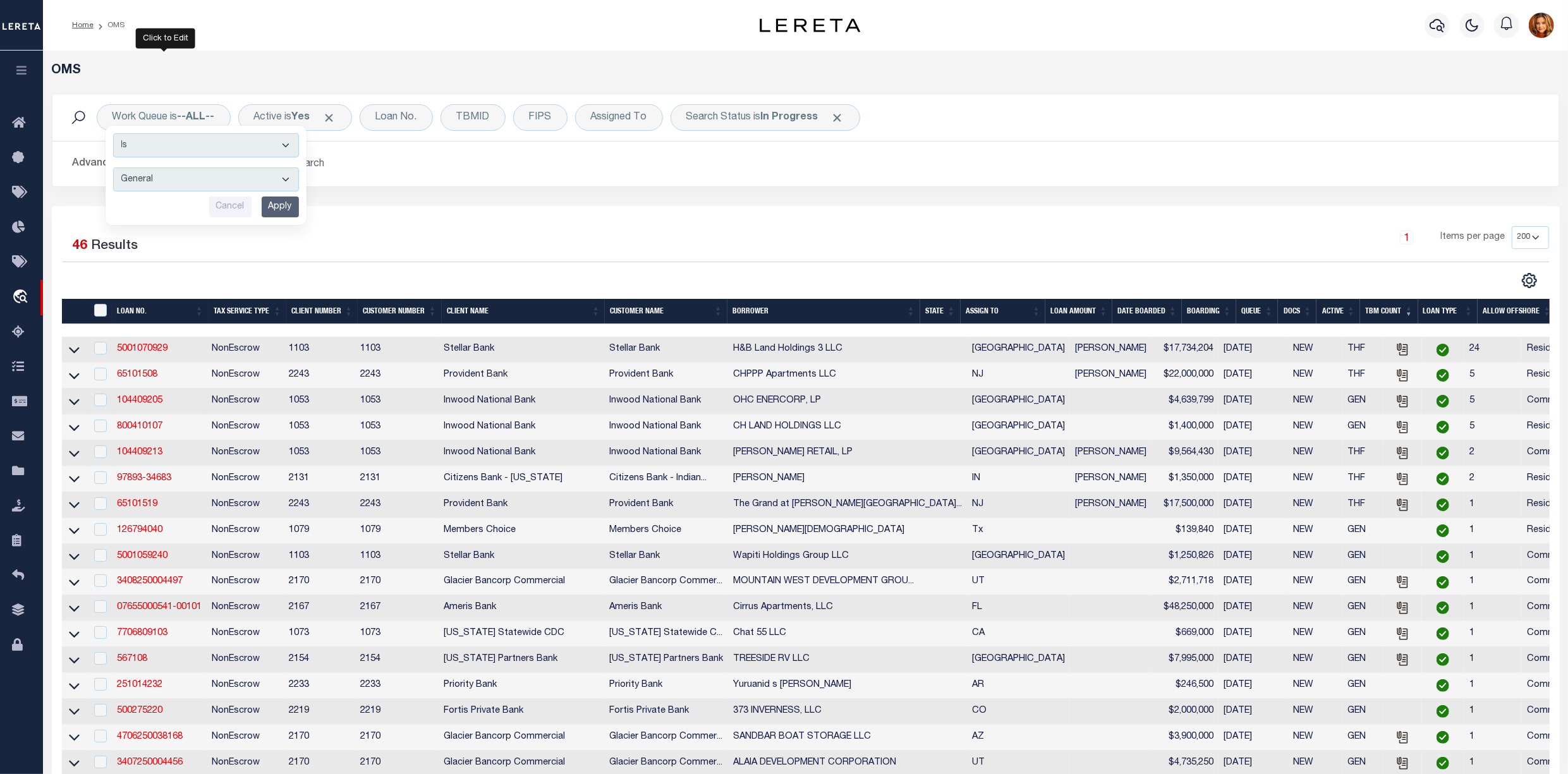
click at [274, 209] on input "Apply" at bounding box center [280, 207] width 37 height 21
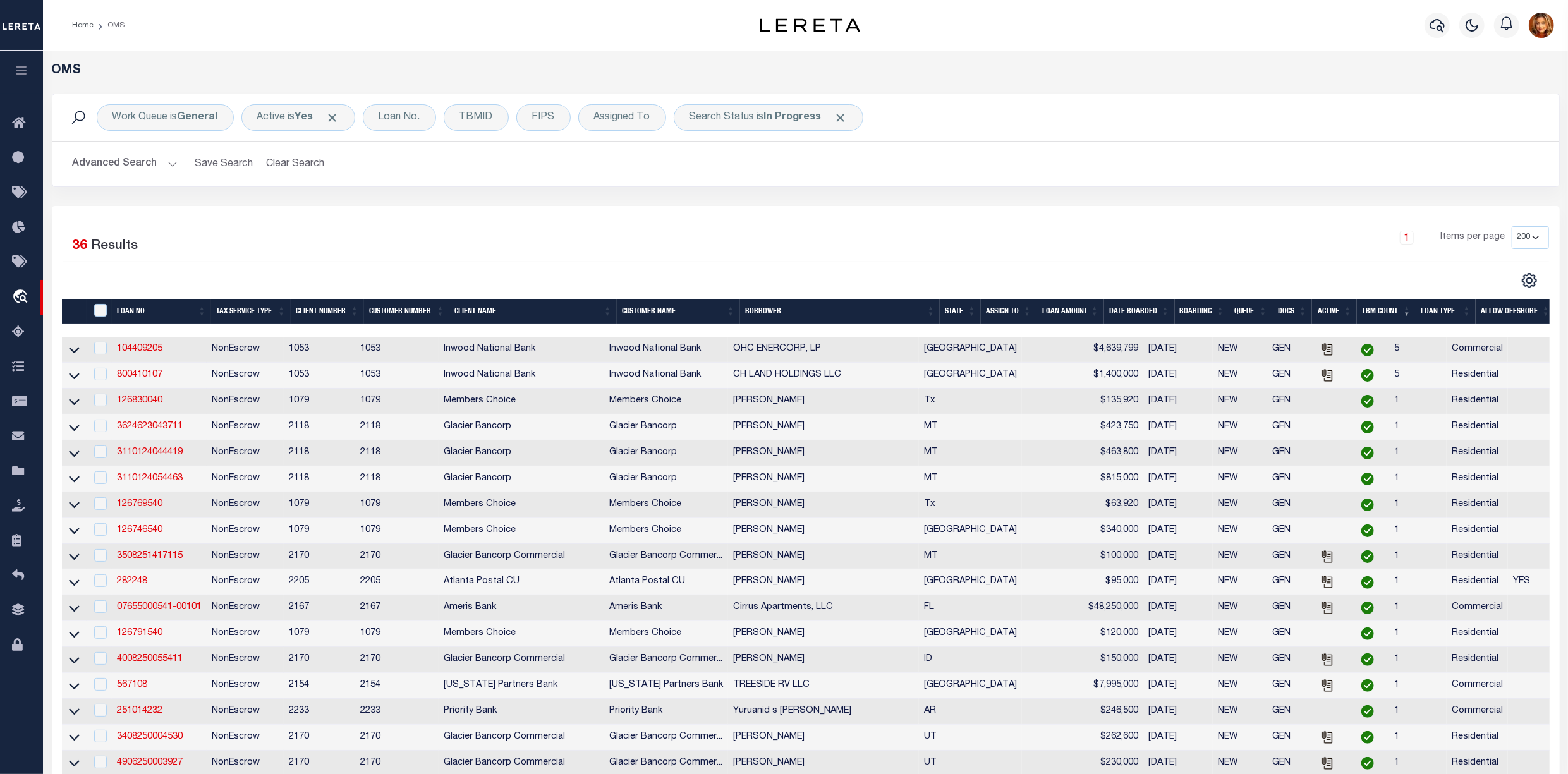
click at [97, 306] on div "" at bounding box center [102, 311] width 21 height 14
click at [97, 317] on div "" at bounding box center [102, 311] width 21 height 14
click at [99, 312] on input "" at bounding box center [100, 310] width 13 height 13
checkbox input "true"
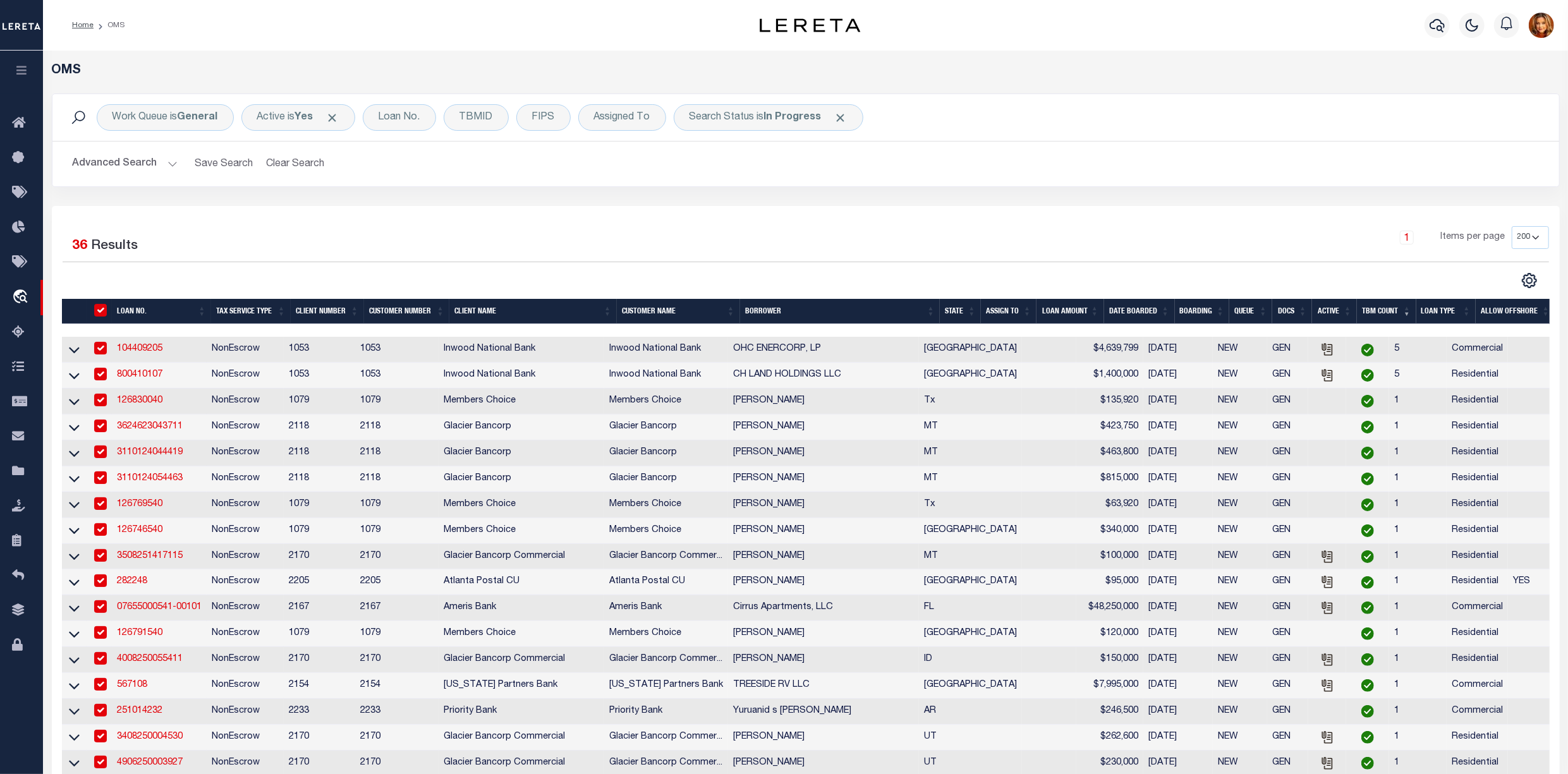
checkbox input "true"
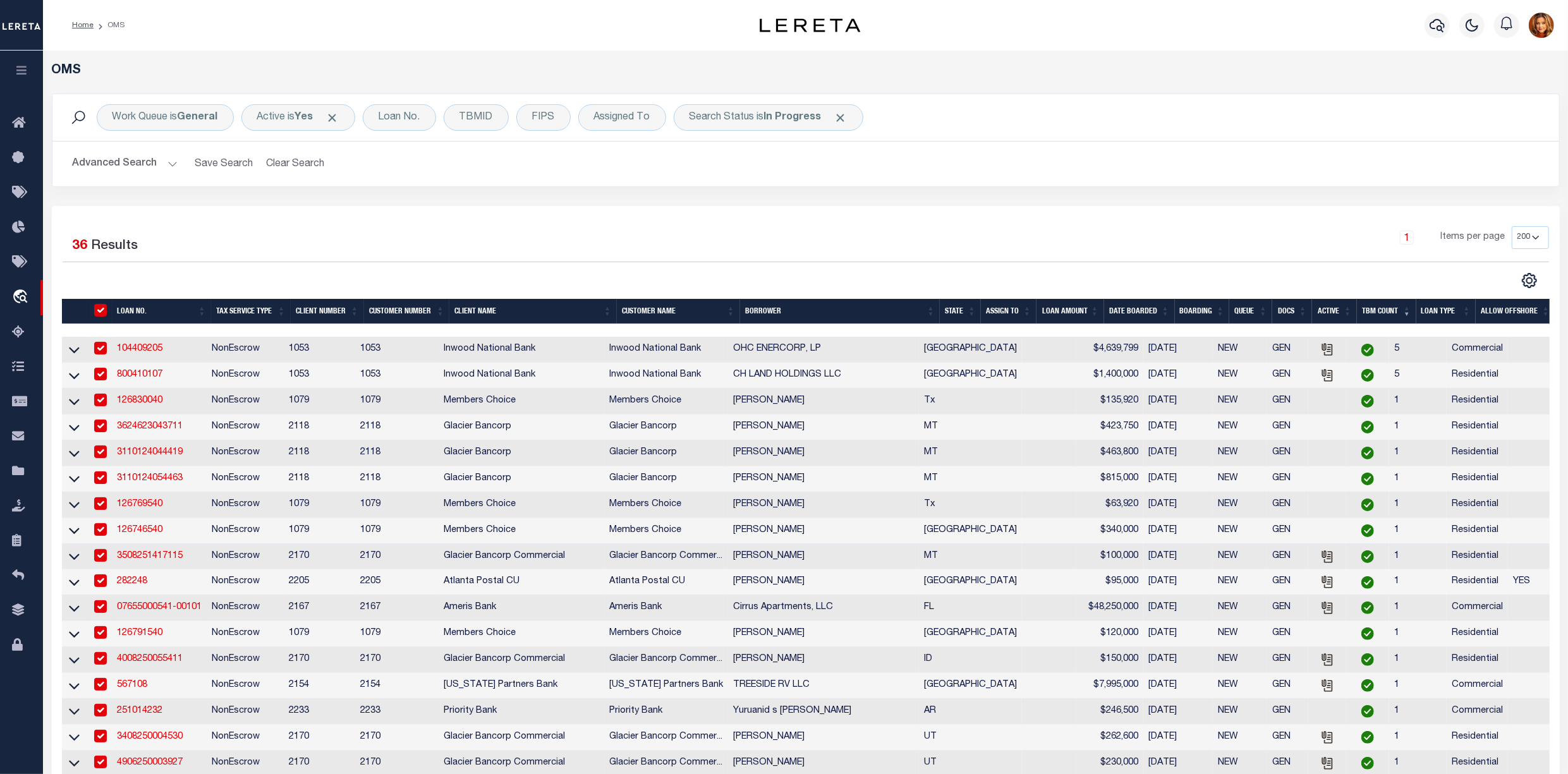
checkbox input "true"
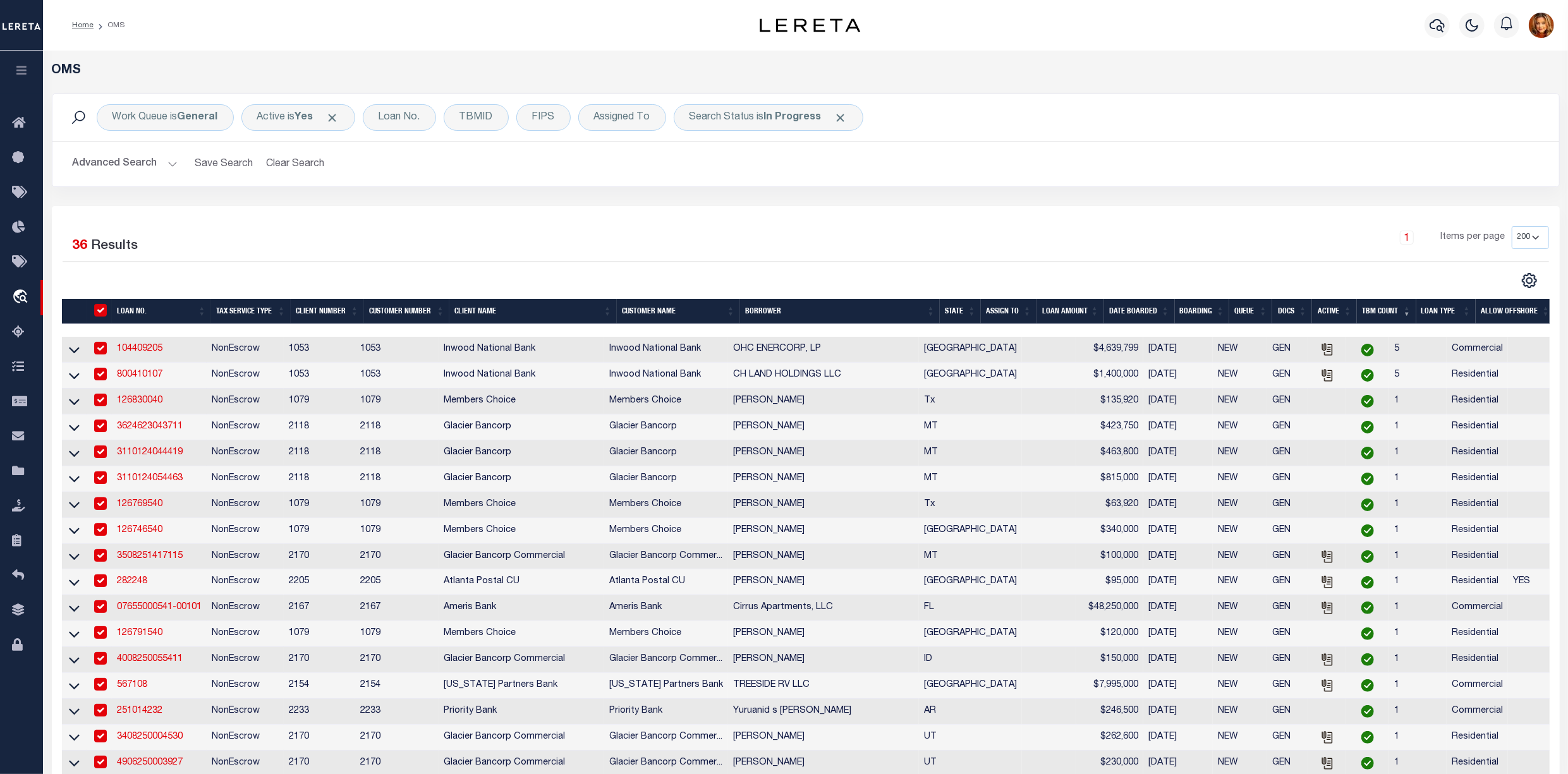
checkbox input "true"
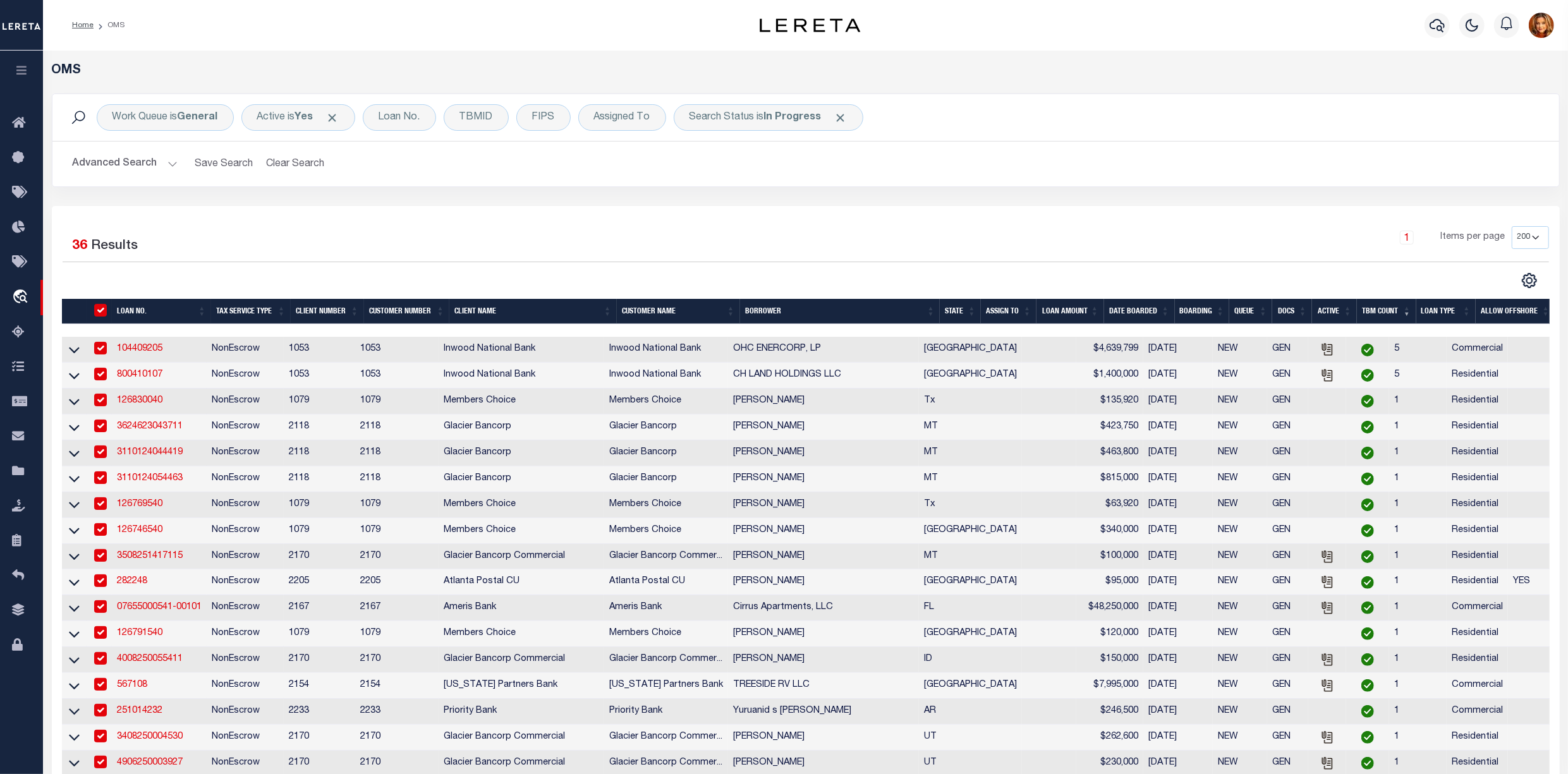
checkbox input "true"
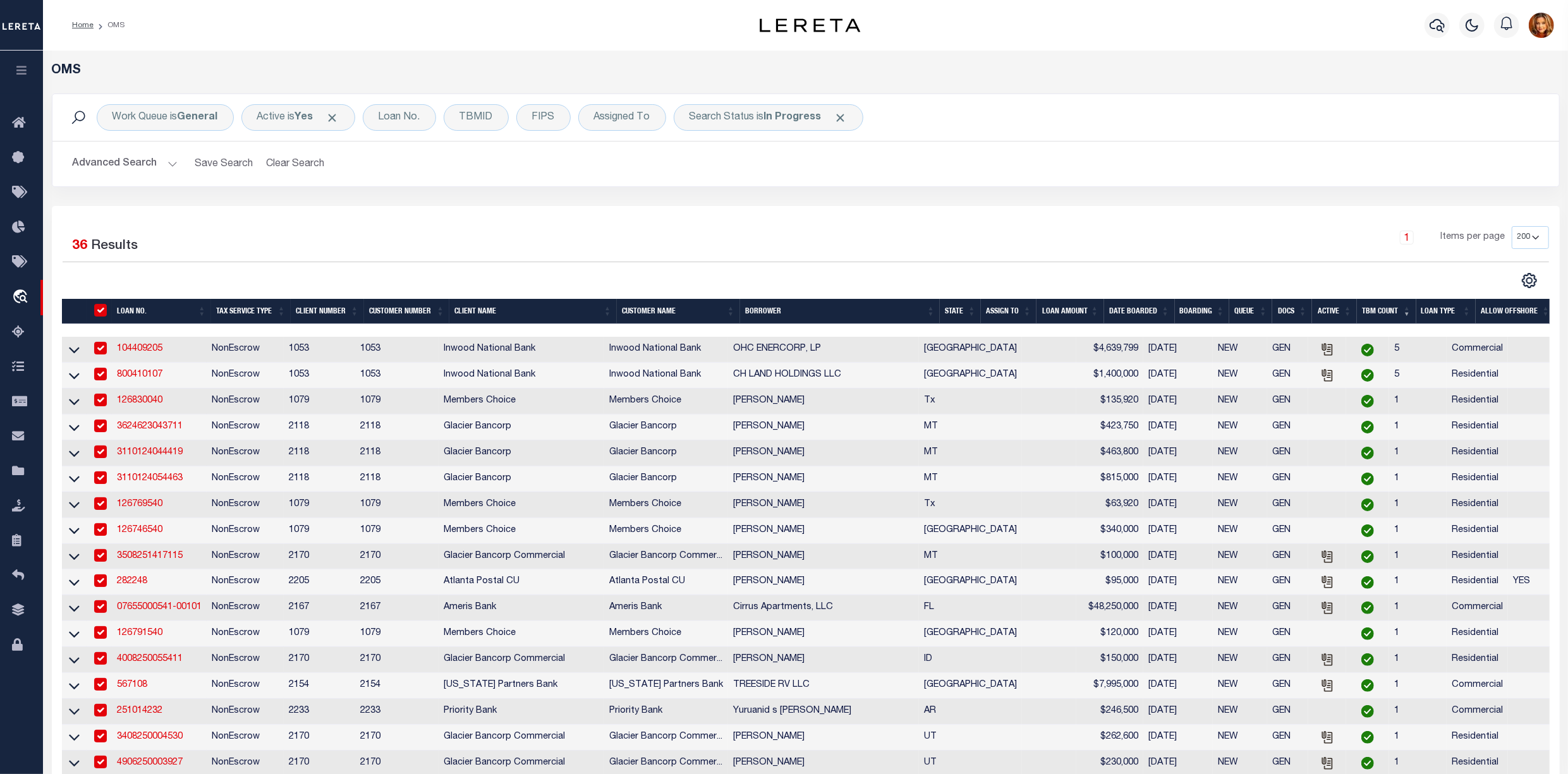
checkbox input "true"
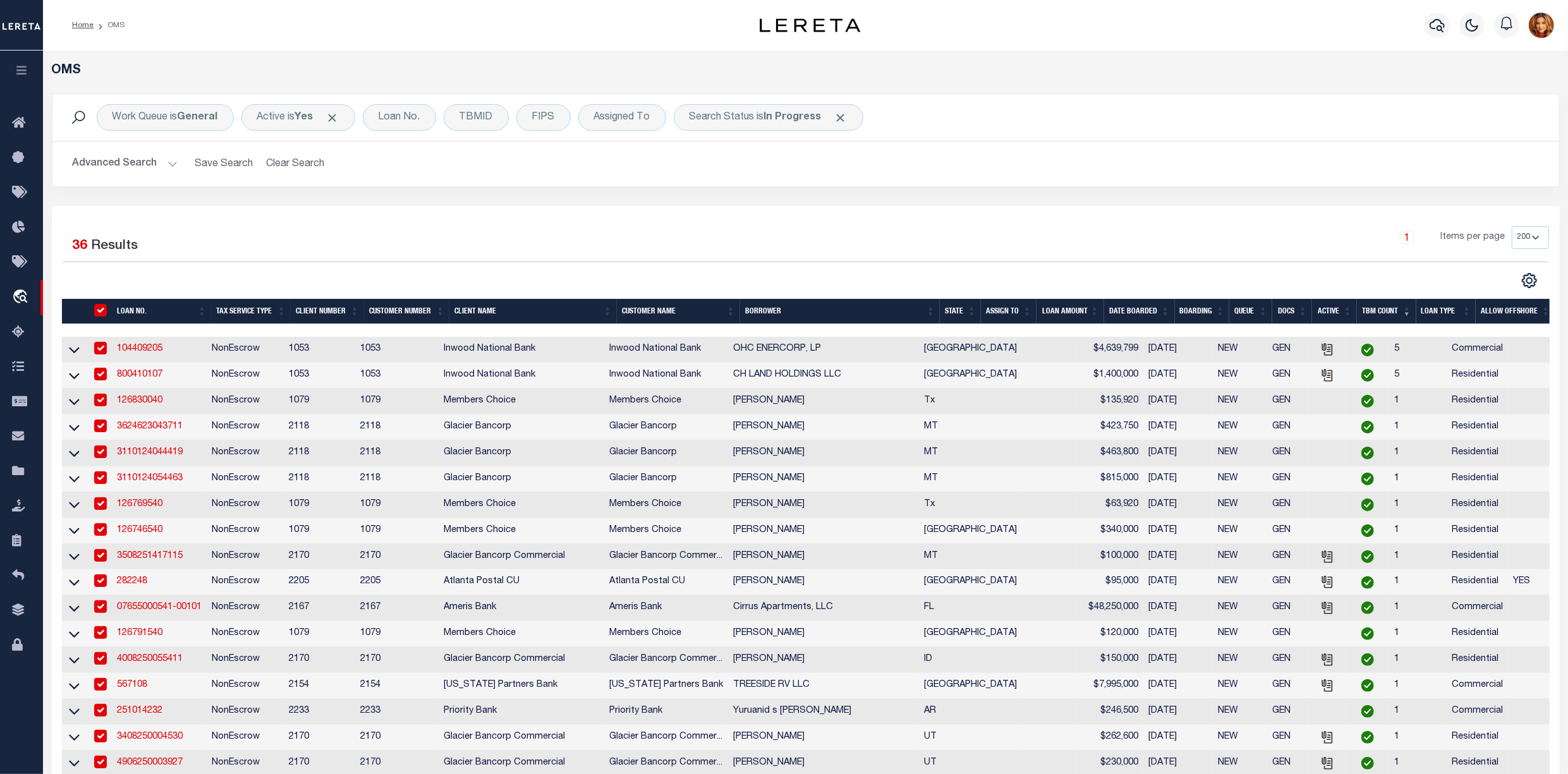
checkbox input "true"
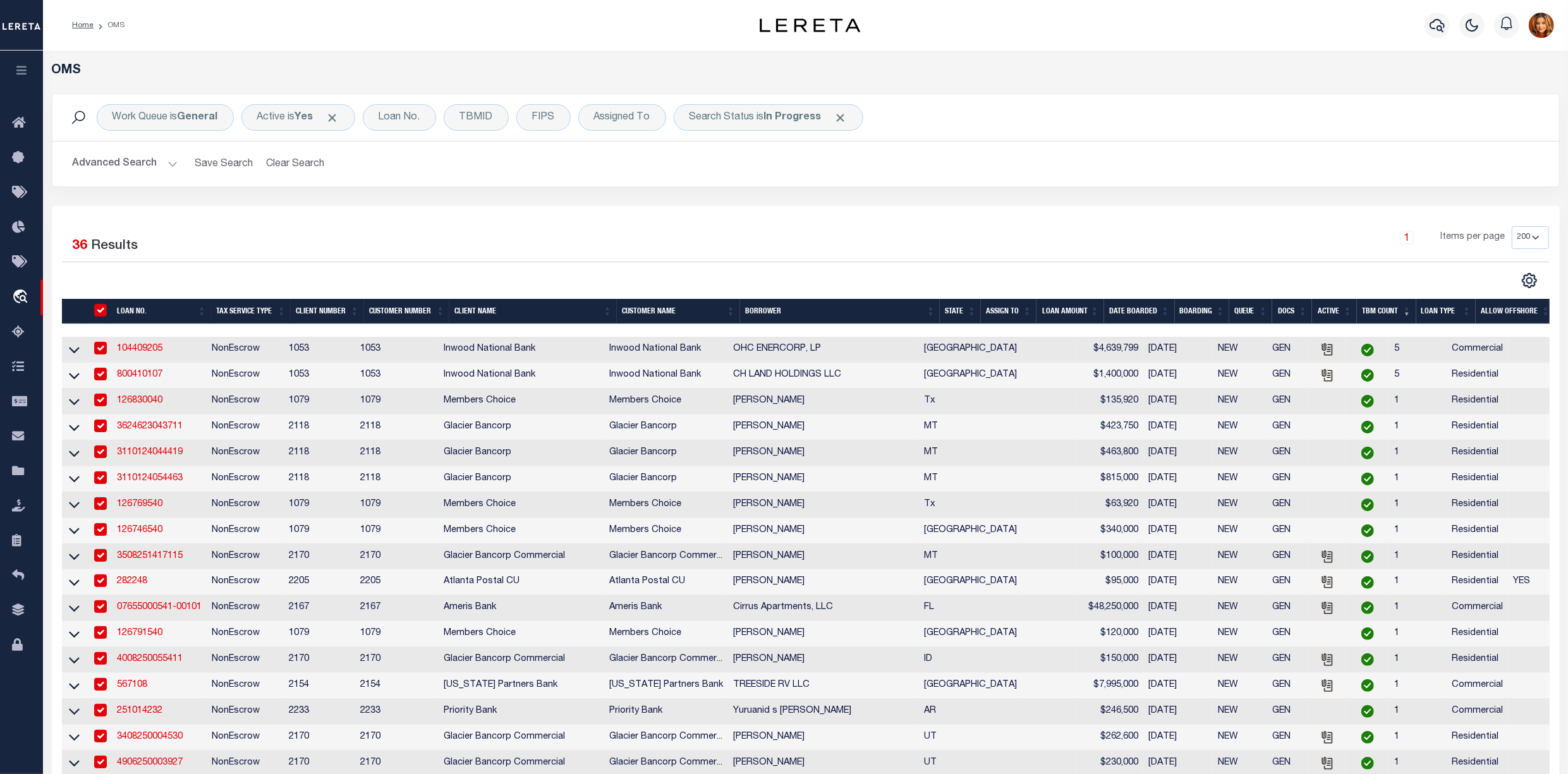
checkbox input "true"
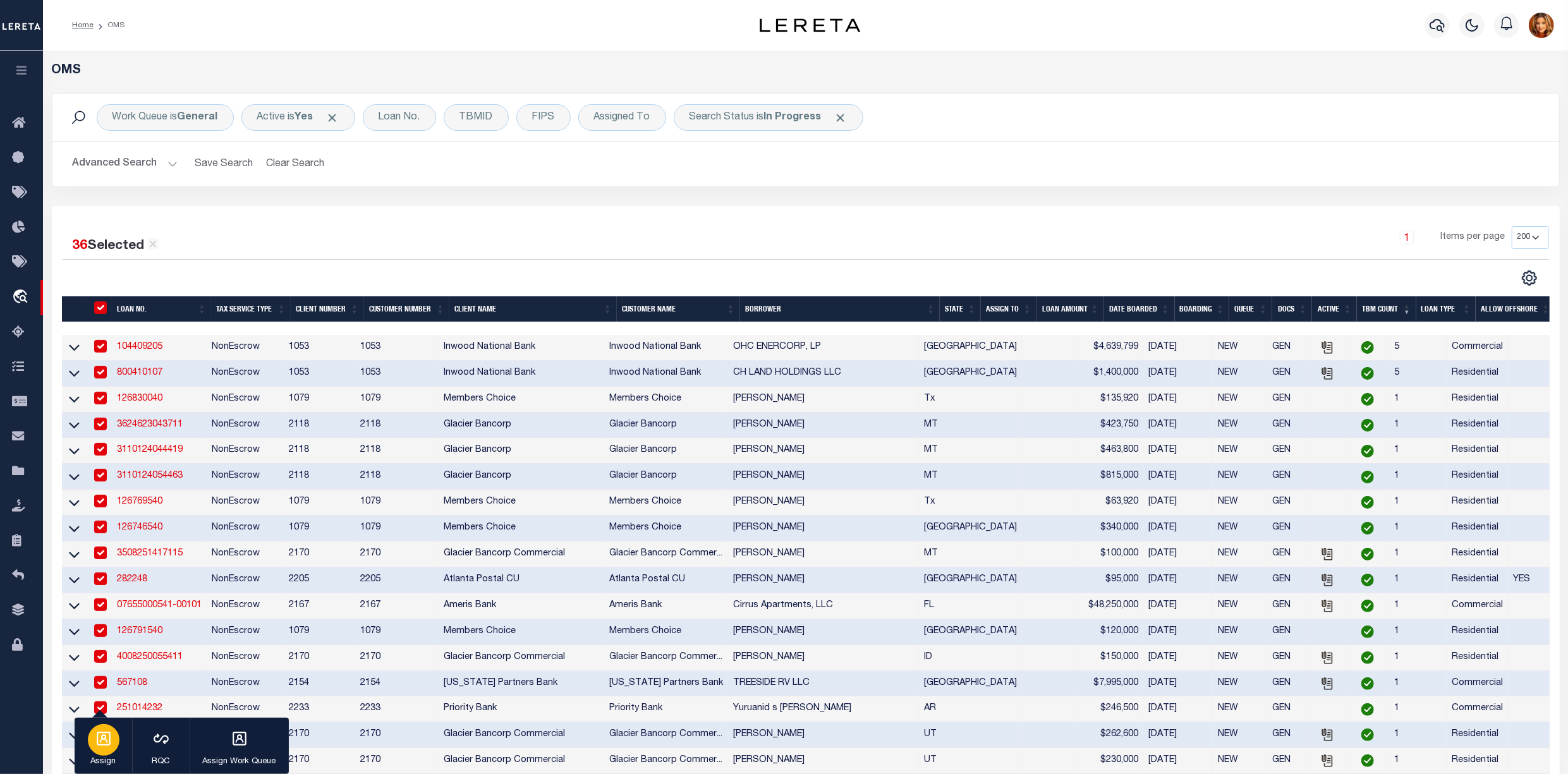
click at [104, 738] on icon "button" at bounding box center [104, 738] width 16 height 16
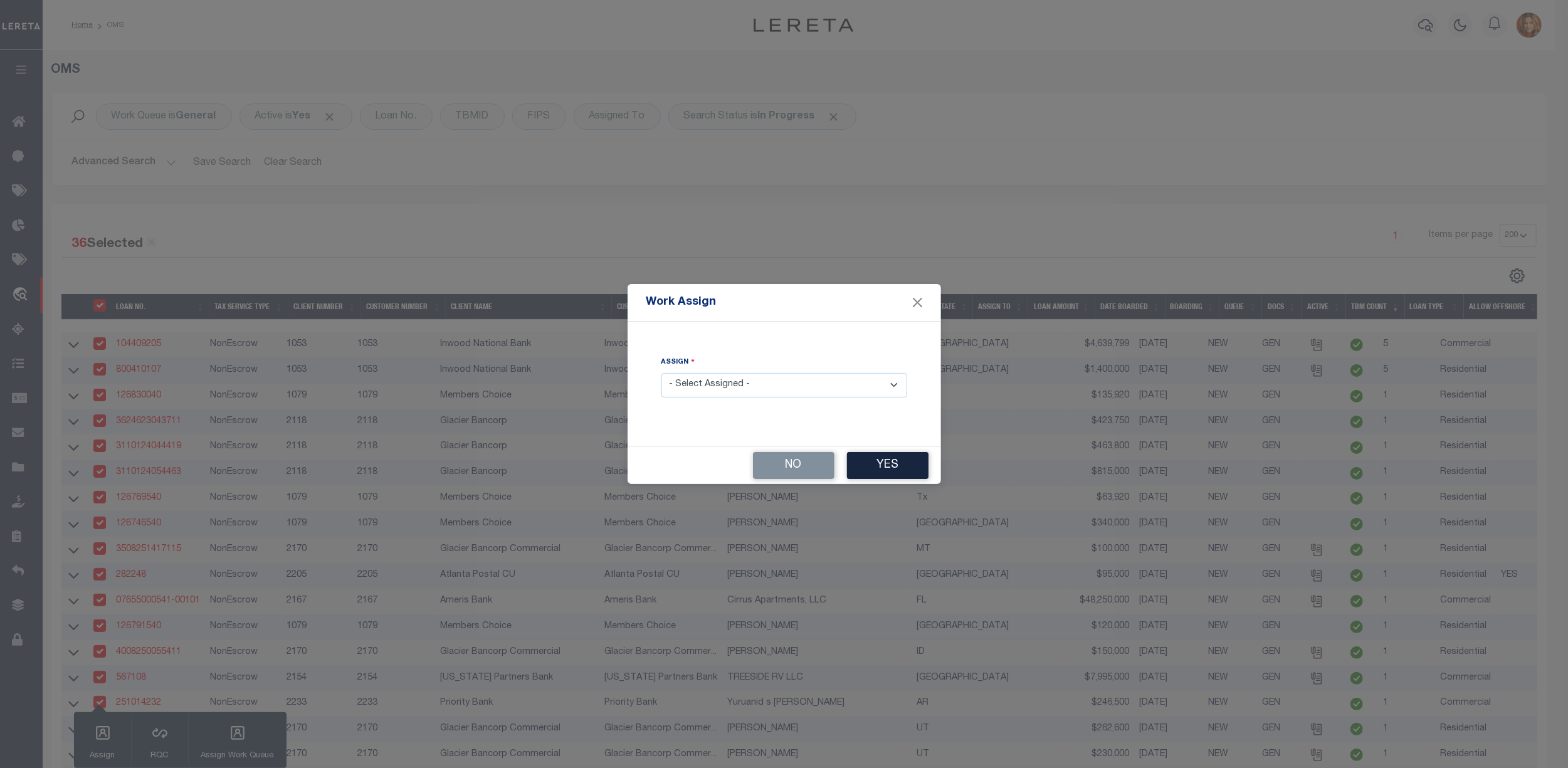
click at [731, 388] on select "- Select Assigned - --Unassigned-- [PERSON_NAME] [PERSON_NAME] [PERSON_NAME] [P…" at bounding box center [784, 385] width 246 height 24
select select "[PERSON_NAME]"
click at [662, 373] on select "- Select Assigned - --Unassigned-- [PERSON_NAME] [PERSON_NAME] [PERSON_NAME] [P…" at bounding box center [784, 385] width 246 height 24
click at [877, 463] on button "Yes" at bounding box center [887, 465] width 82 height 27
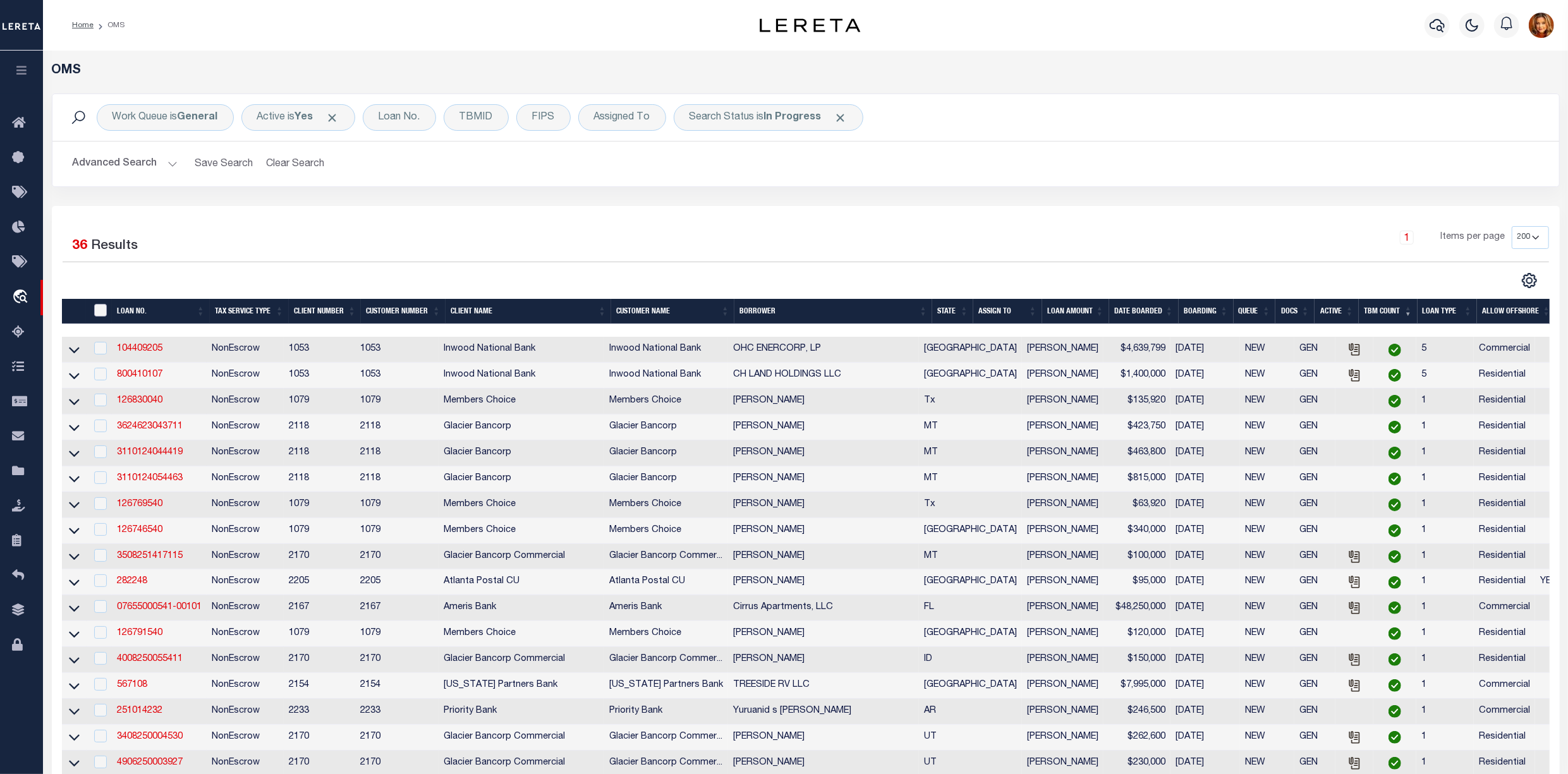
click at [105, 312] on input "" at bounding box center [100, 310] width 13 height 13
checkbox input "true"
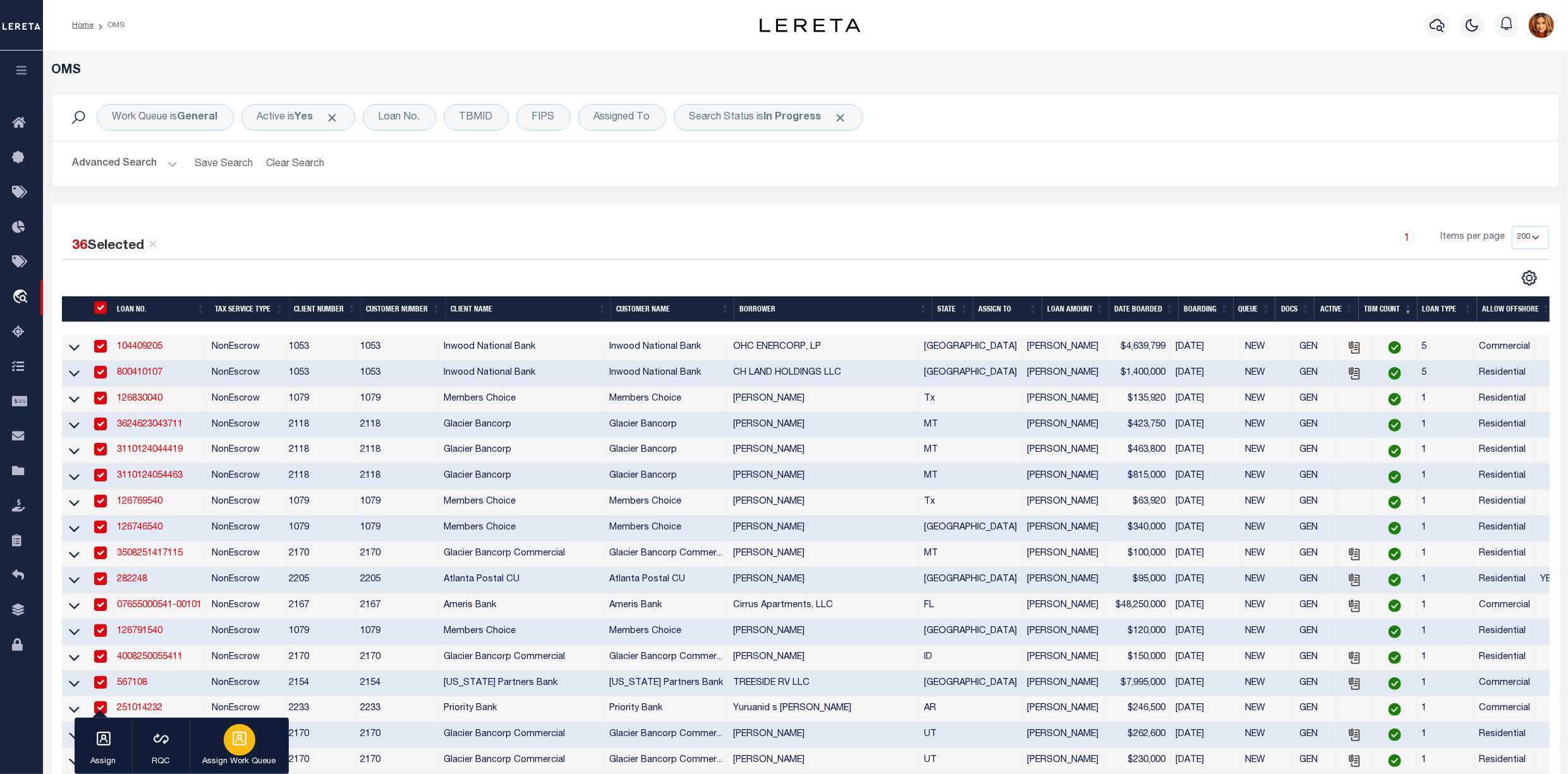
click at [246, 743] on icon "button" at bounding box center [239, 738] width 14 height 14
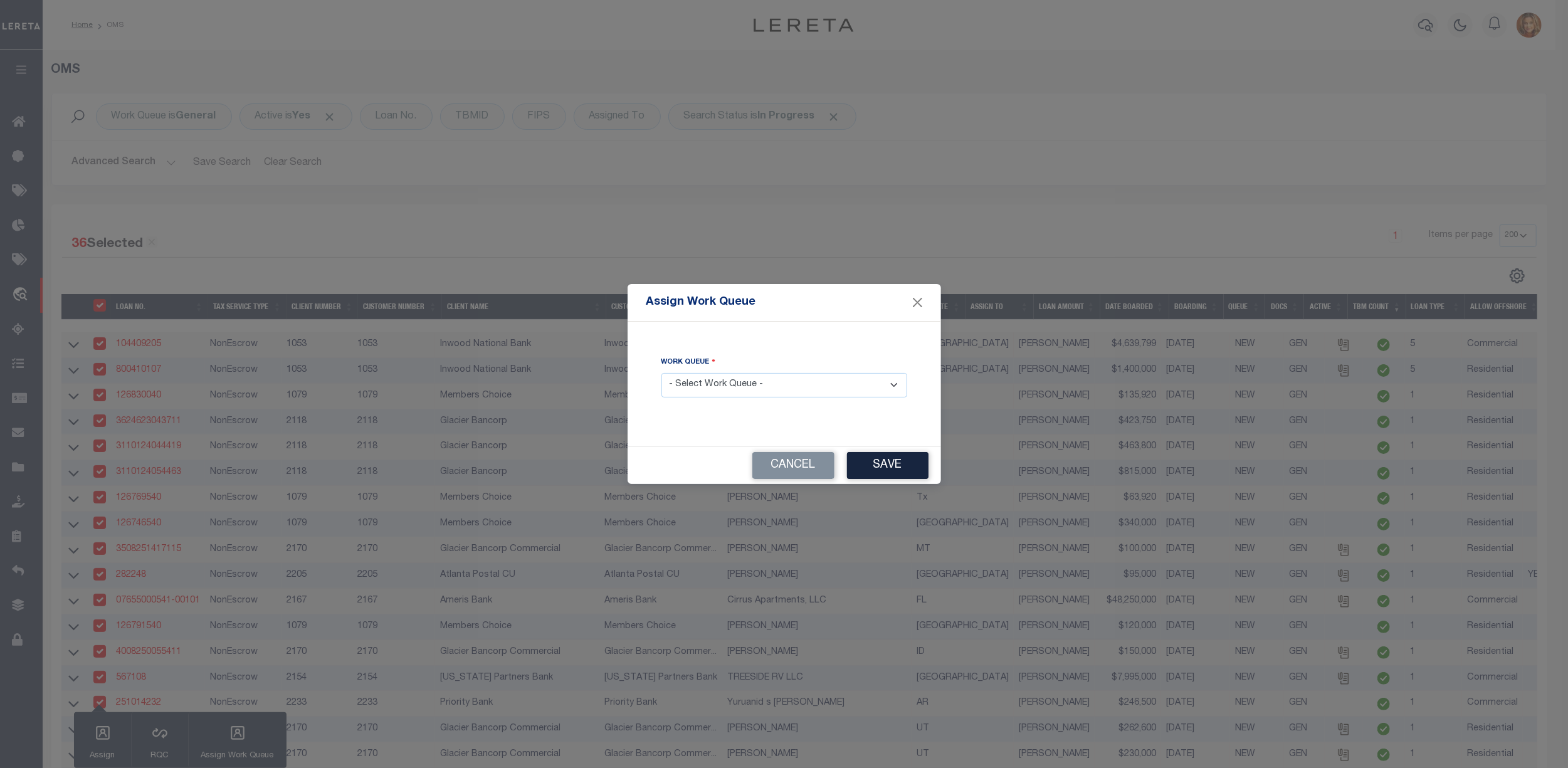
click at [738, 381] on select "- Select Work Queue - factRSystems General ThoughtFocus" at bounding box center [784, 385] width 246 height 24
click at [662, 373] on select "- Select Work Queue - factRSystems General ThoughtFocus" at bounding box center [784, 385] width 246 height 24
click at [892, 463] on button "Save" at bounding box center [887, 465] width 82 height 27
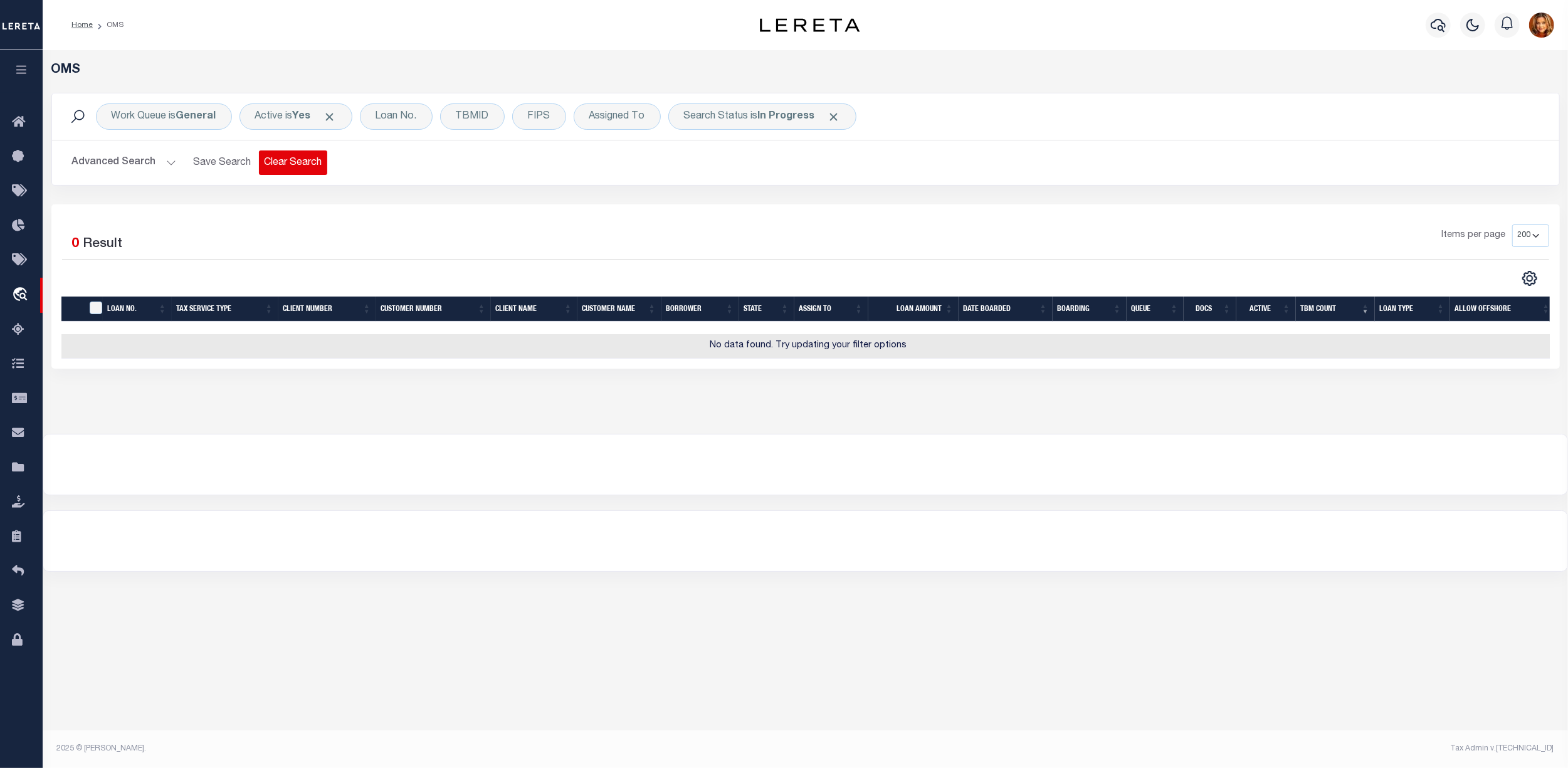
click at [305, 153] on button "Clear Search" at bounding box center [293, 162] width 68 height 24
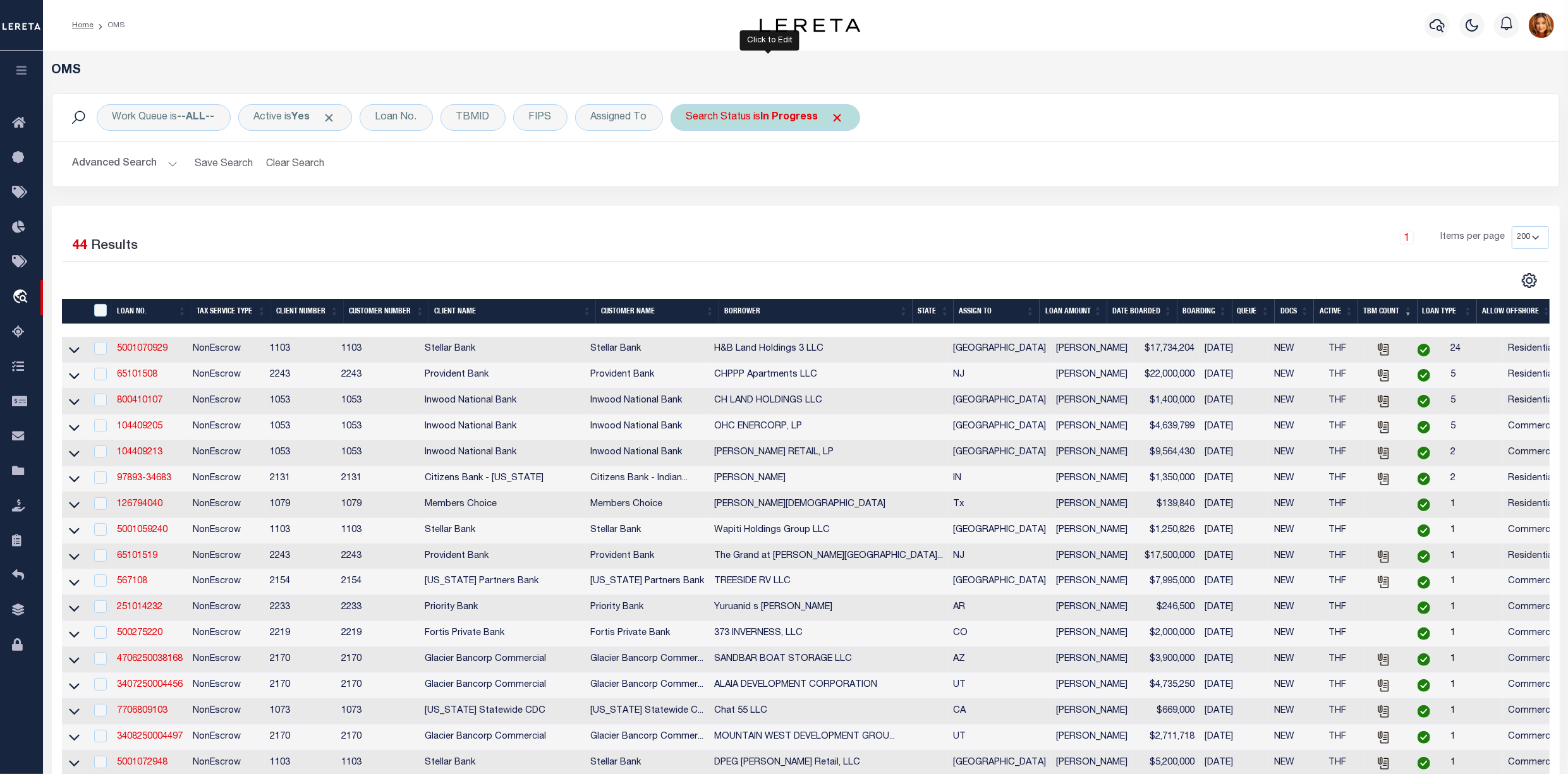
click at [797, 119] on b "In Progress" at bounding box center [790, 118] width 58 height 10
click at [741, 182] on select "Automated Search Bad Parcel Complete Duplicate Parcel High Dollar Reporting In …" at bounding box center [780, 179] width 186 height 24
click at [691, 168] on select "Automated Search Bad Parcel Complete Duplicate Parcel High Dollar Reporting In …" at bounding box center [780, 179] width 186 height 24
click at [845, 209] on input "Apply" at bounding box center [854, 207] width 37 height 21
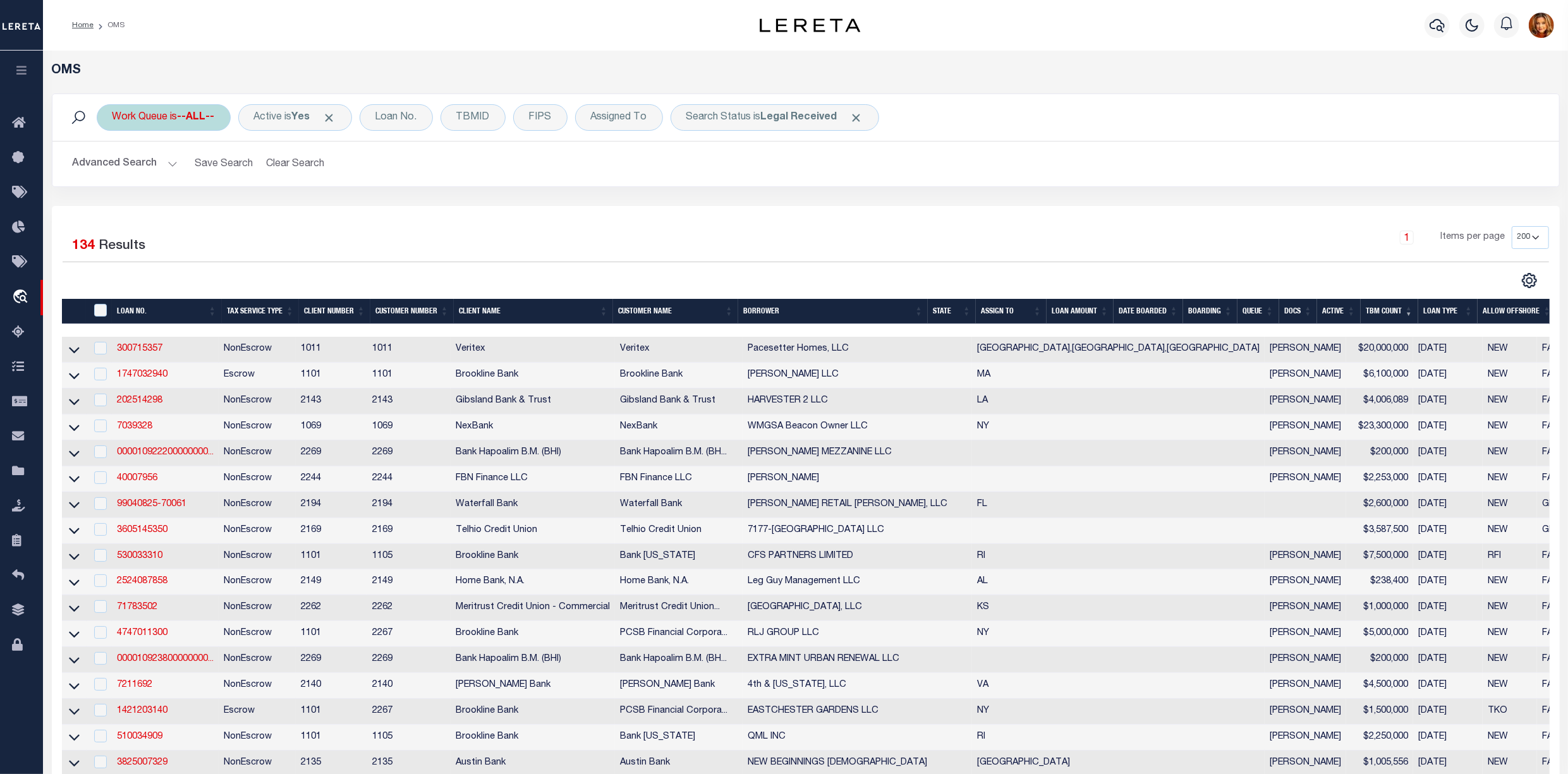
click at [184, 119] on b "--ALL--" at bounding box center [196, 118] width 37 height 10
click at [150, 180] on select "--ALL-- factRSystems General ThoughtFocus" at bounding box center [206, 179] width 186 height 24
click at [113, 168] on select "--ALL-- factRSystems General ThoughtFocus" at bounding box center [206, 179] width 186 height 24
click at [279, 209] on input "Apply" at bounding box center [280, 207] width 37 height 21
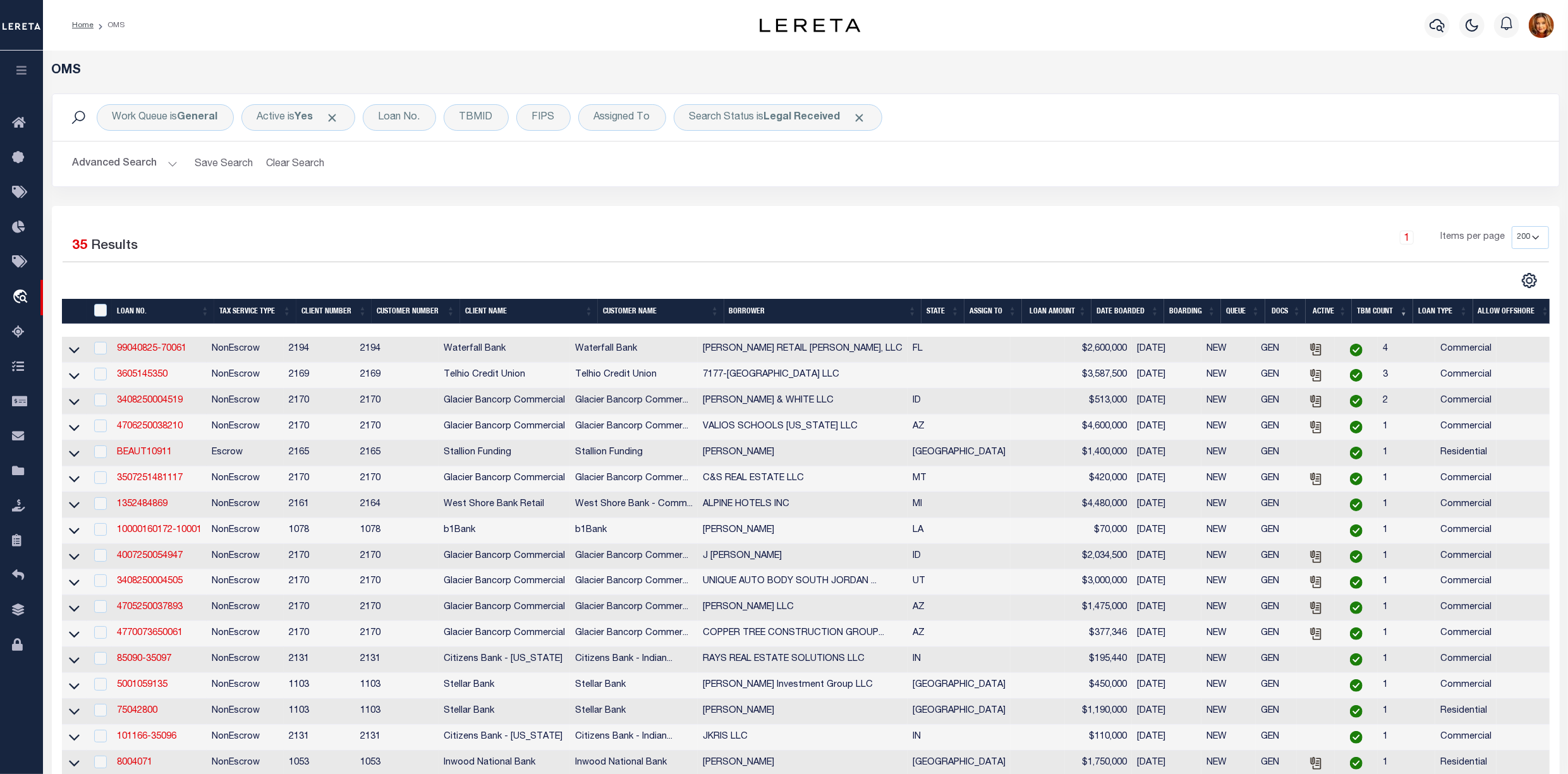
click at [934, 313] on th "State" at bounding box center [943, 312] width 43 height 26
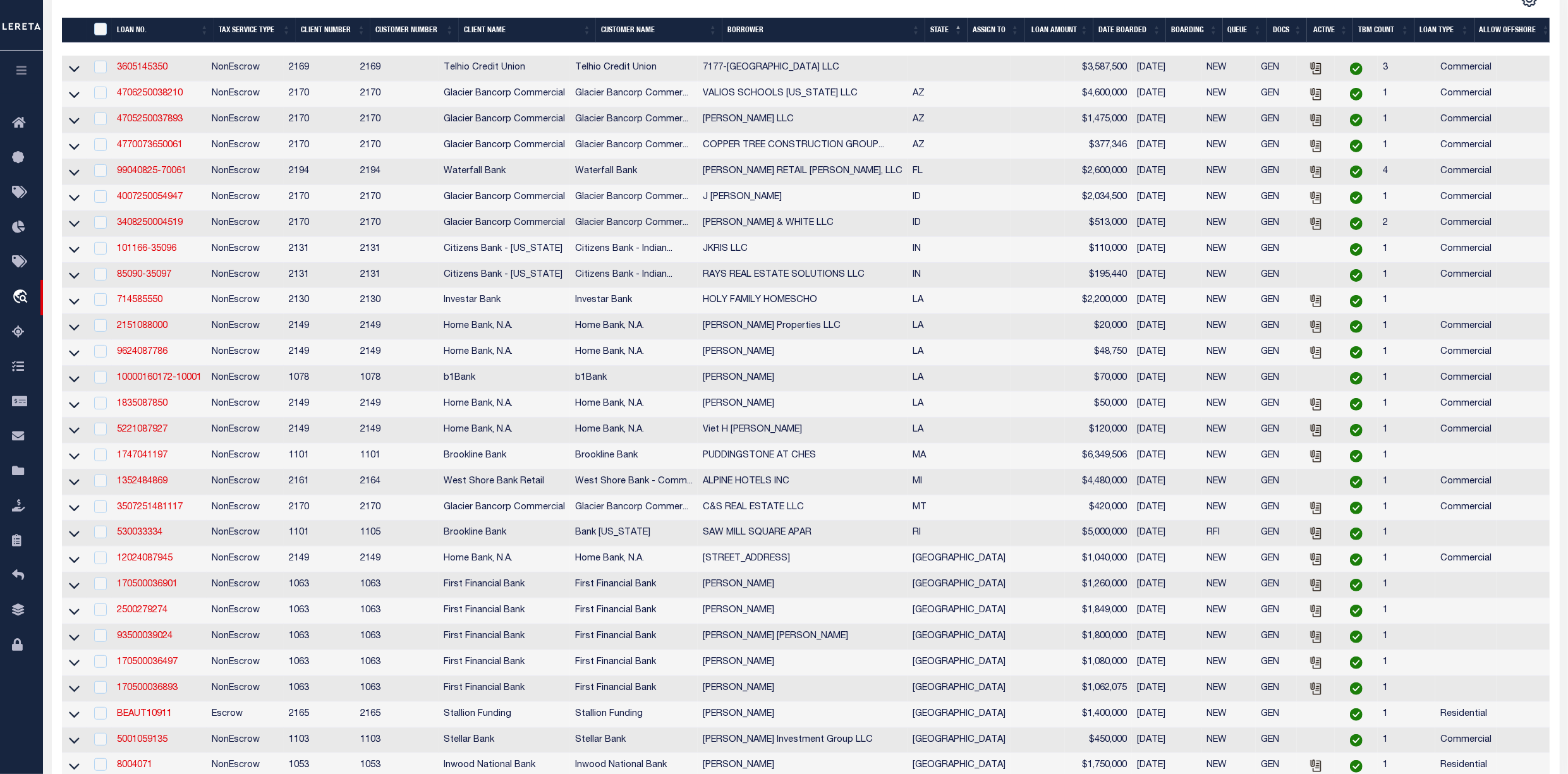
scroll to position [337, 0]
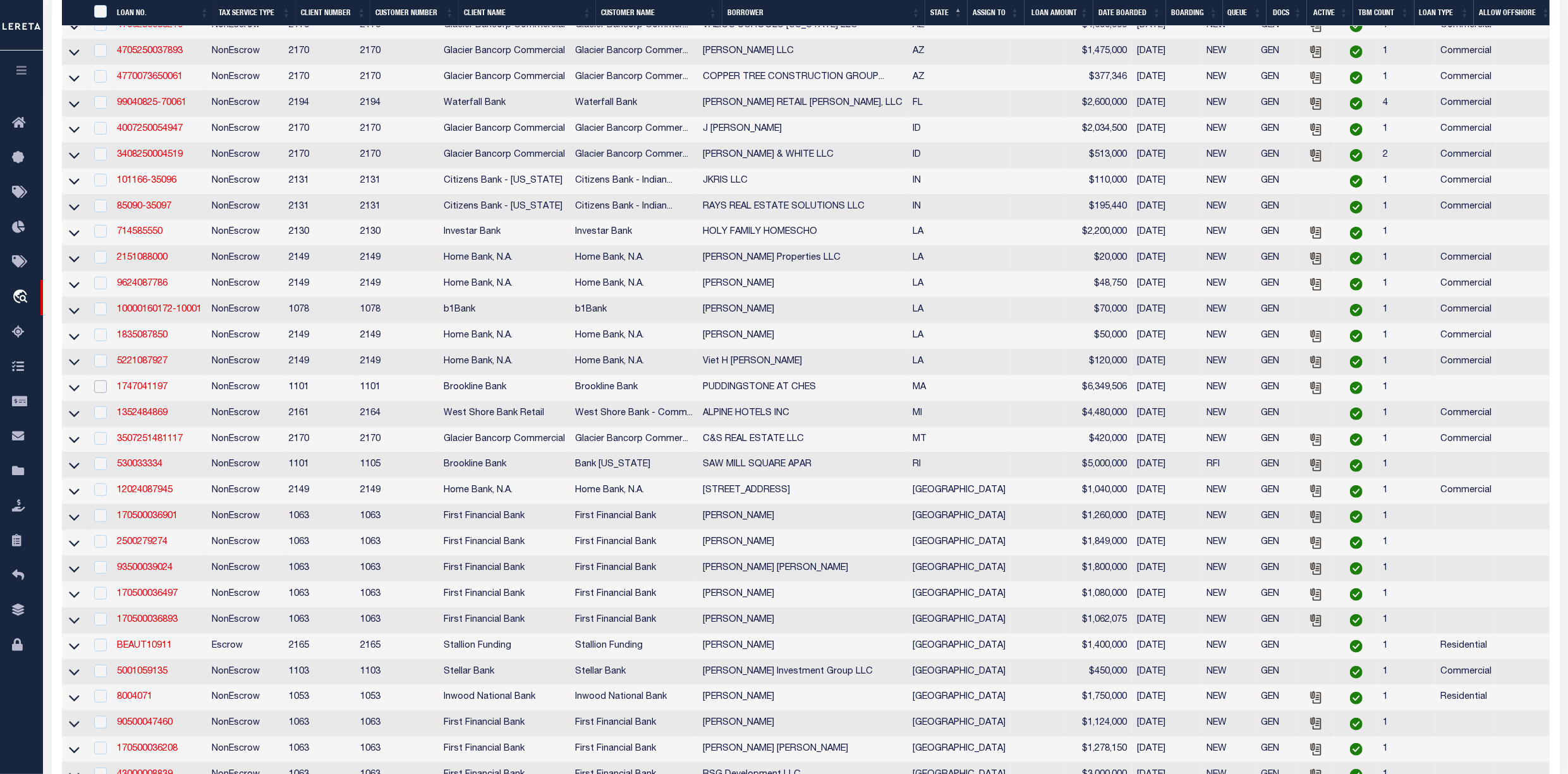
click at [98, 393] on input "checkbox" at bounding box center [100, 386] width 13 height 13
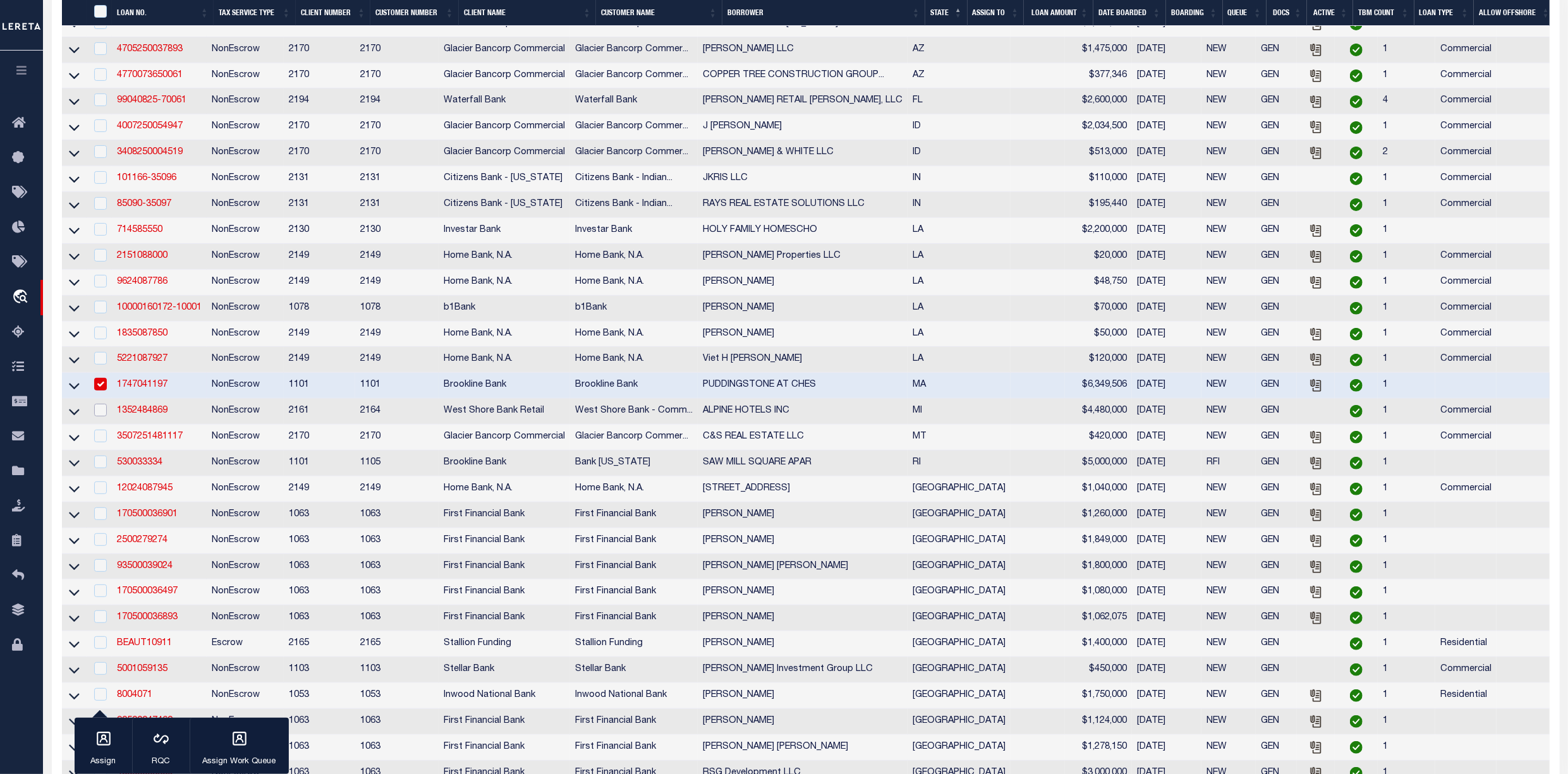
click at [104, 417] on input "checkbox" at bounding box center [100, 410] width 13 height 13
click at [101, 468] on input "checkbox" at bounding box center [100, 462] width 13 height 13
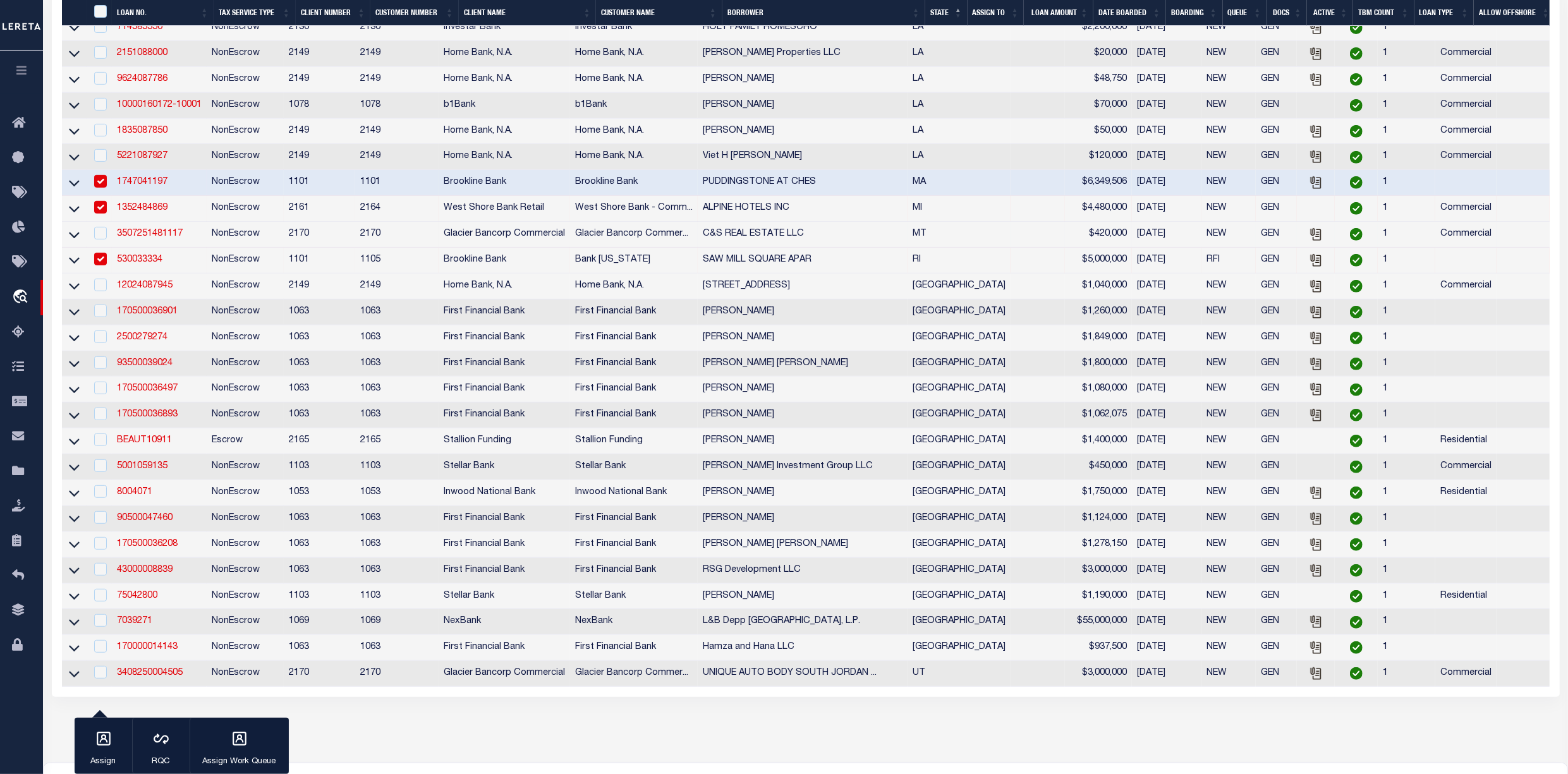
scroll to position [673, 0]
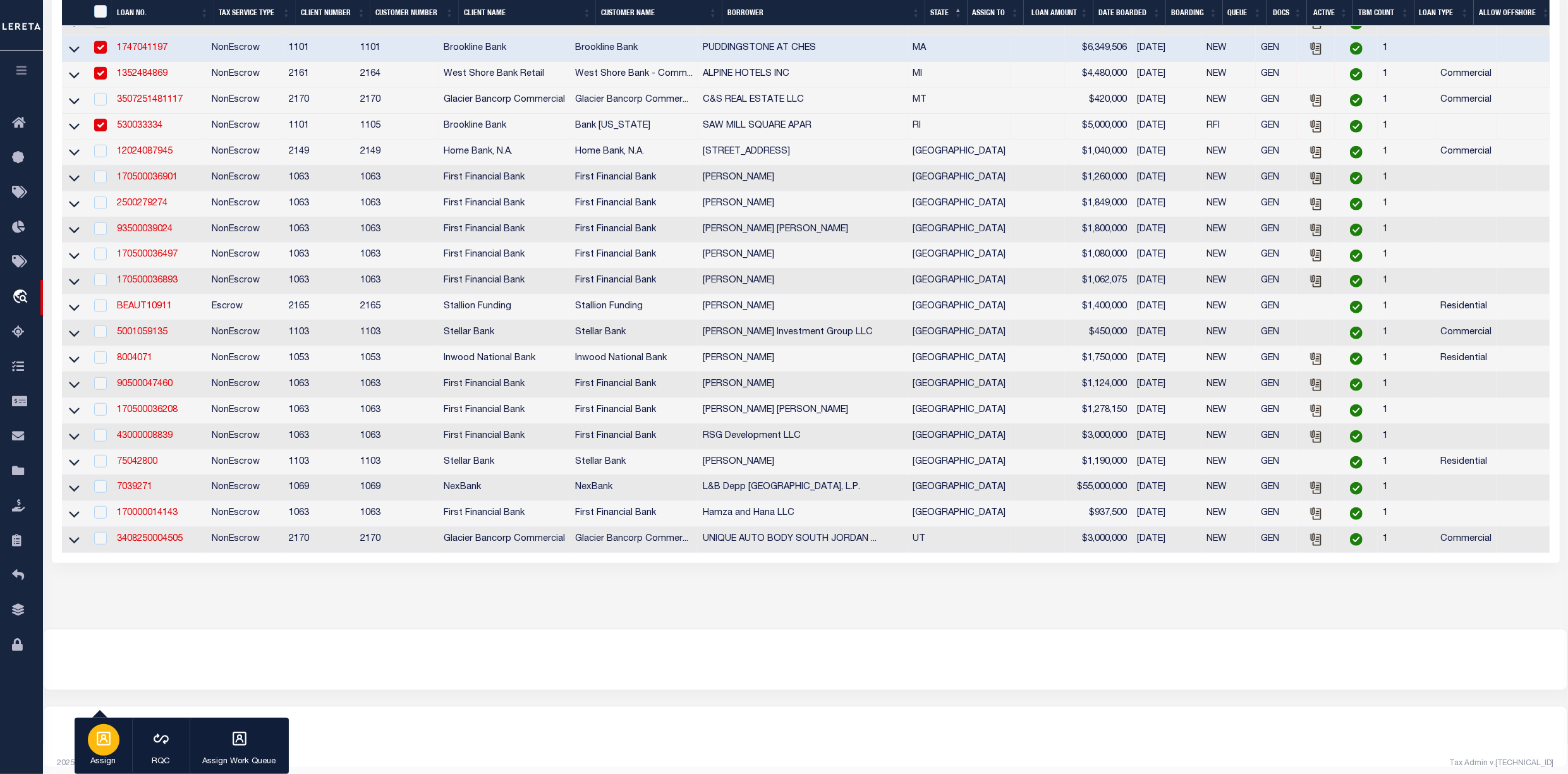
click at [110, 746] on icon "button" at bounding box center [104, 738] width 16 height 16
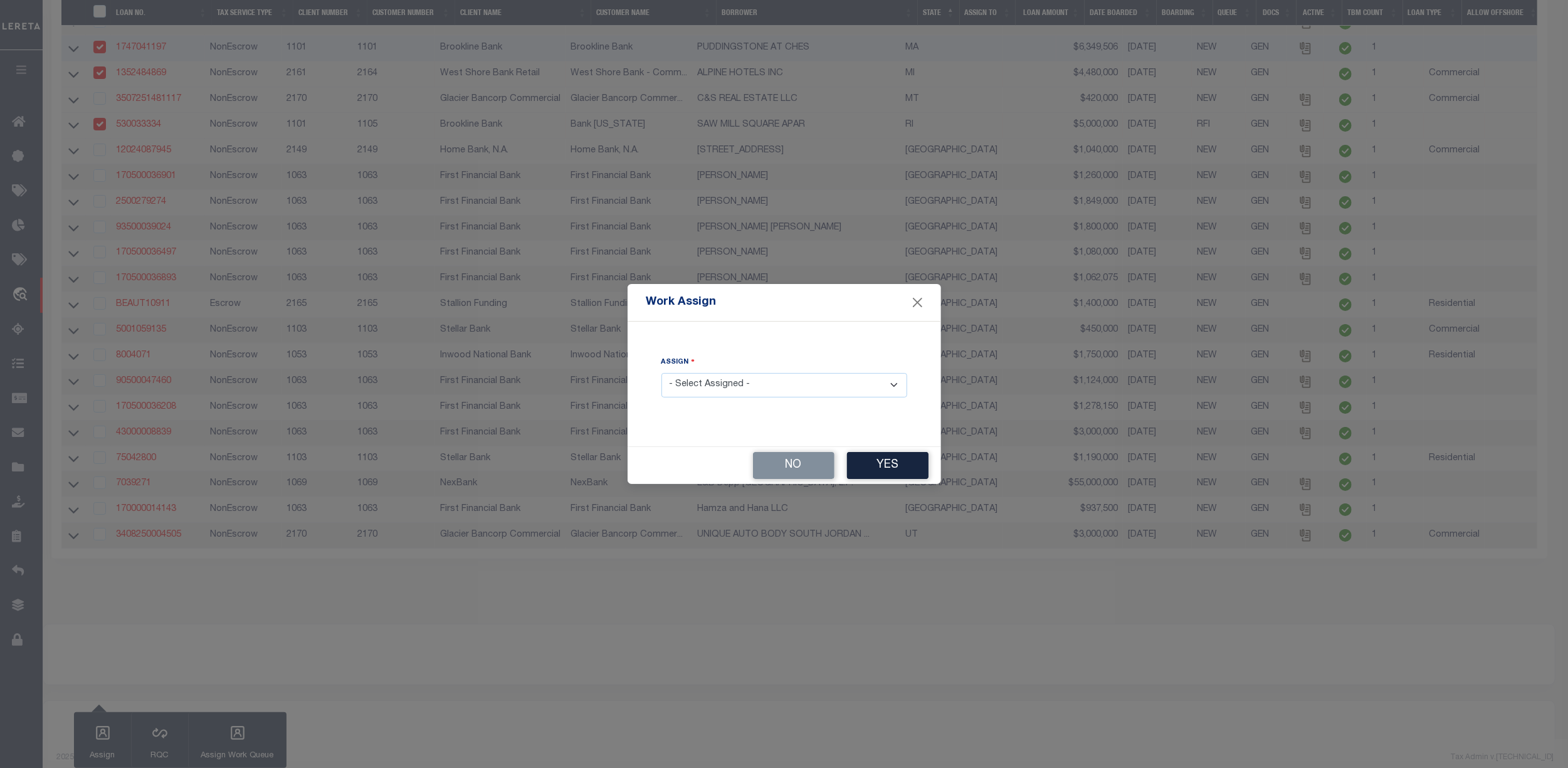
click at [726, 379] on select "- Select Assigned - --Unassigned-- [PERSON_NAME] [PERSON_NAME] [PERSON_NAME] [P…" at bounding box center [784, 385] width 246 height 24
click at [662, 373] on select "- Select Assigned - --Unassigned-- [PERSON_NAME] [PERSON_NAME] [PERSON_NAME] [P…" at bounding box center [784, 385] width 246 height 24
click at [906, 459] on button "Yes" at bounding box center [887, 465] width 82 height 27
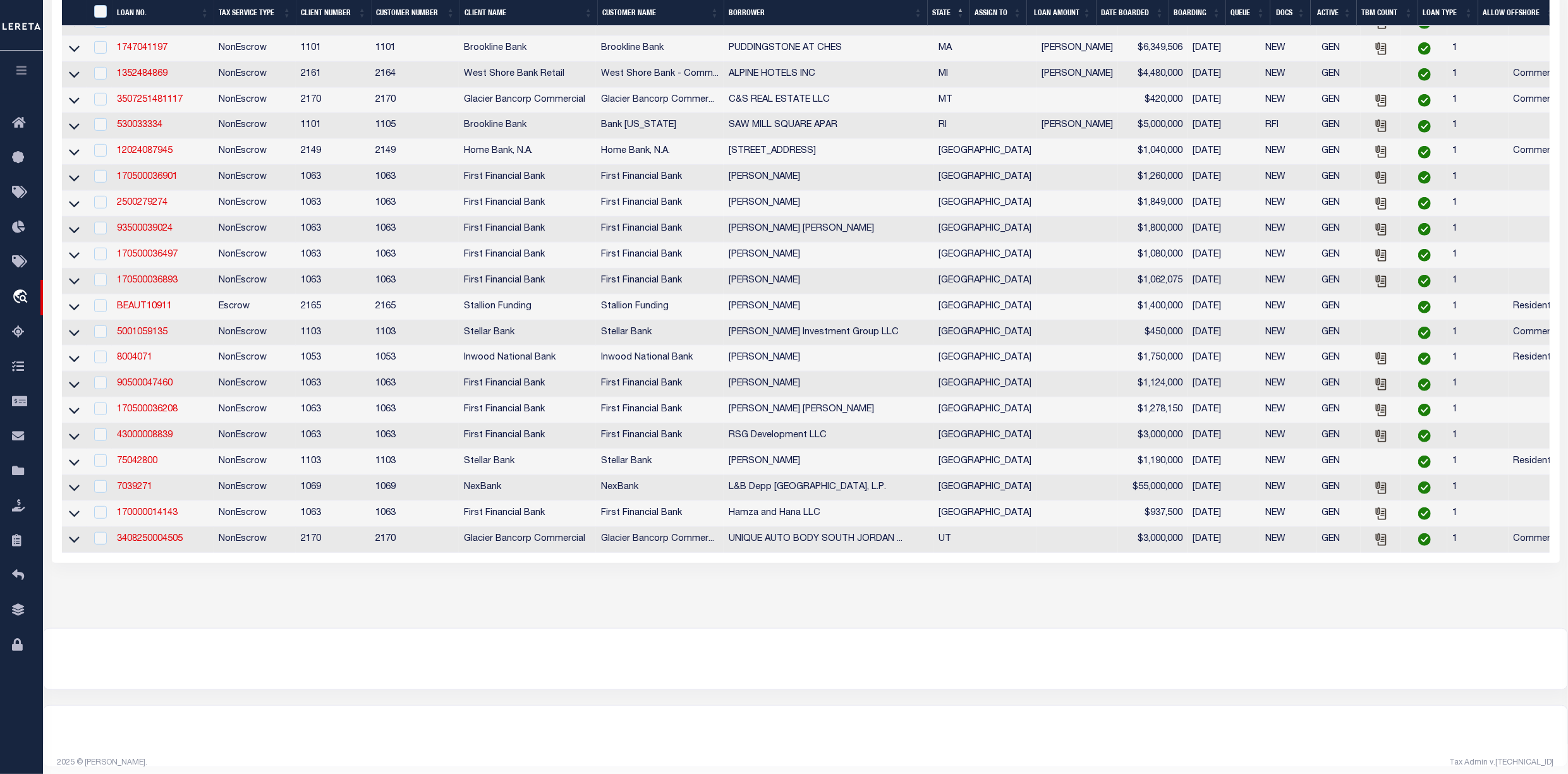
scroll to position [423, 0]
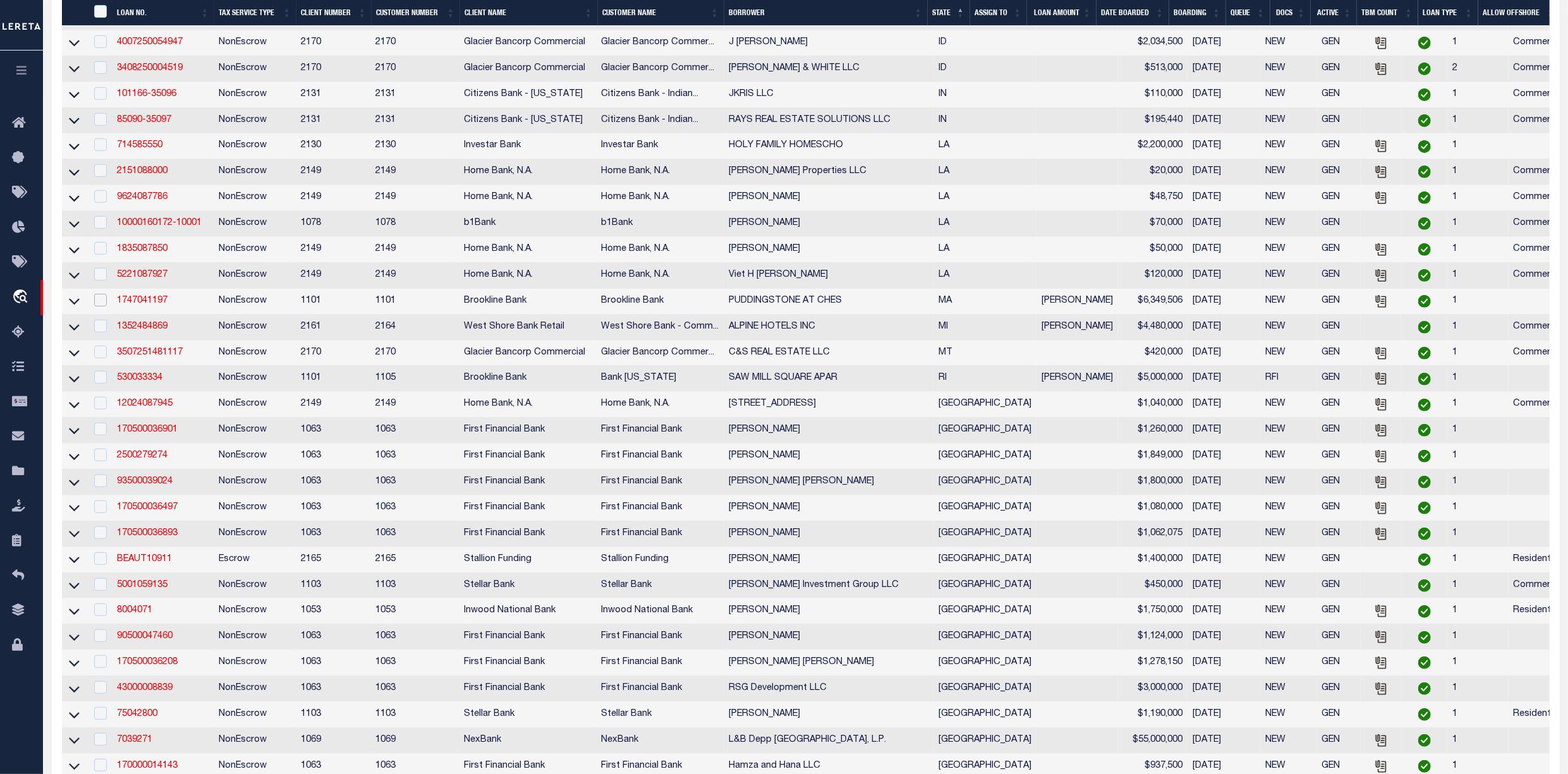
click at [104, 306] on input "checkbox" at bounding box center [100, 300] width 13 height 13
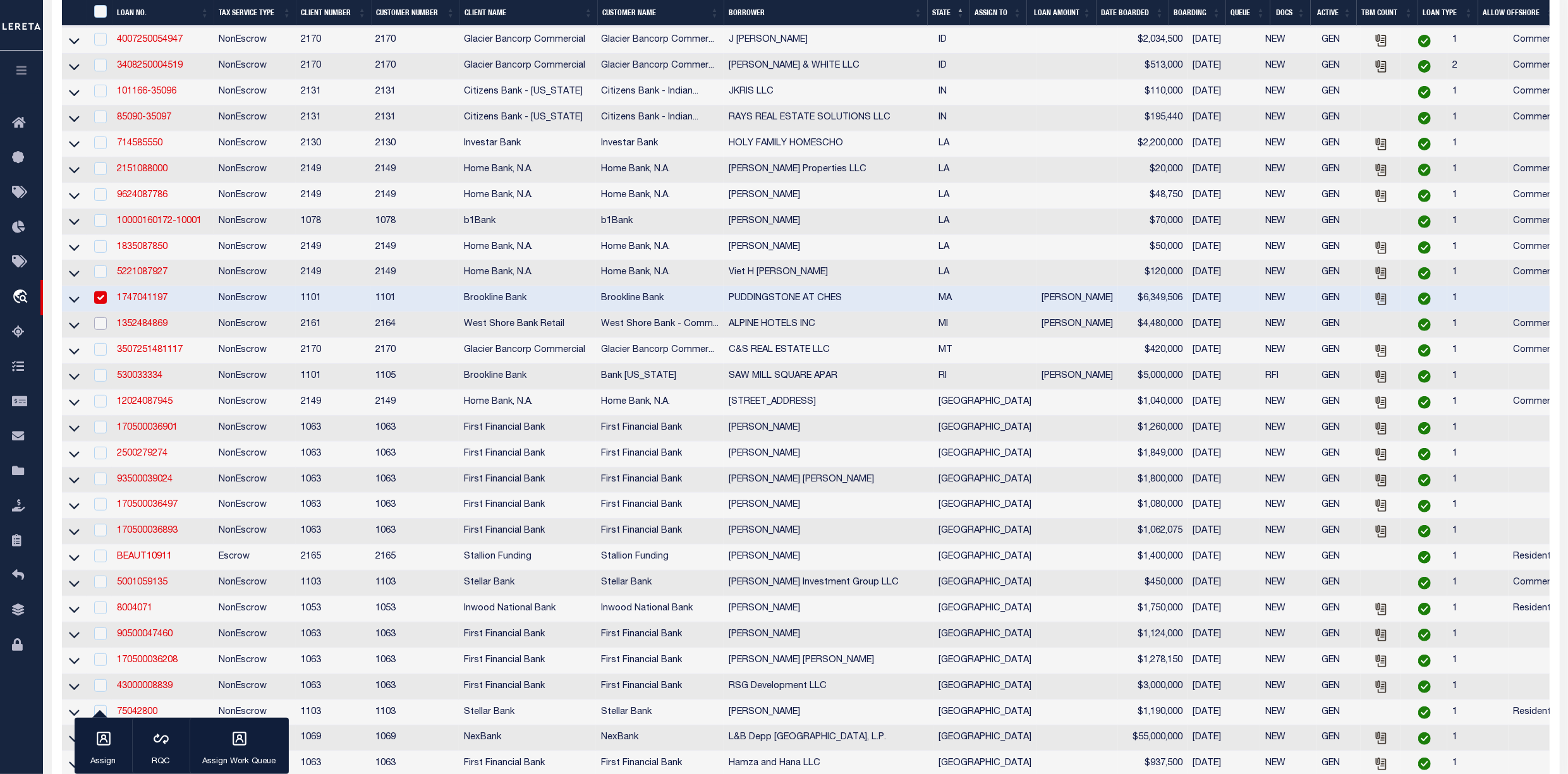
click at [101, 330] on input "checkbox" at bounding box center [100, 323] width 13 height 13
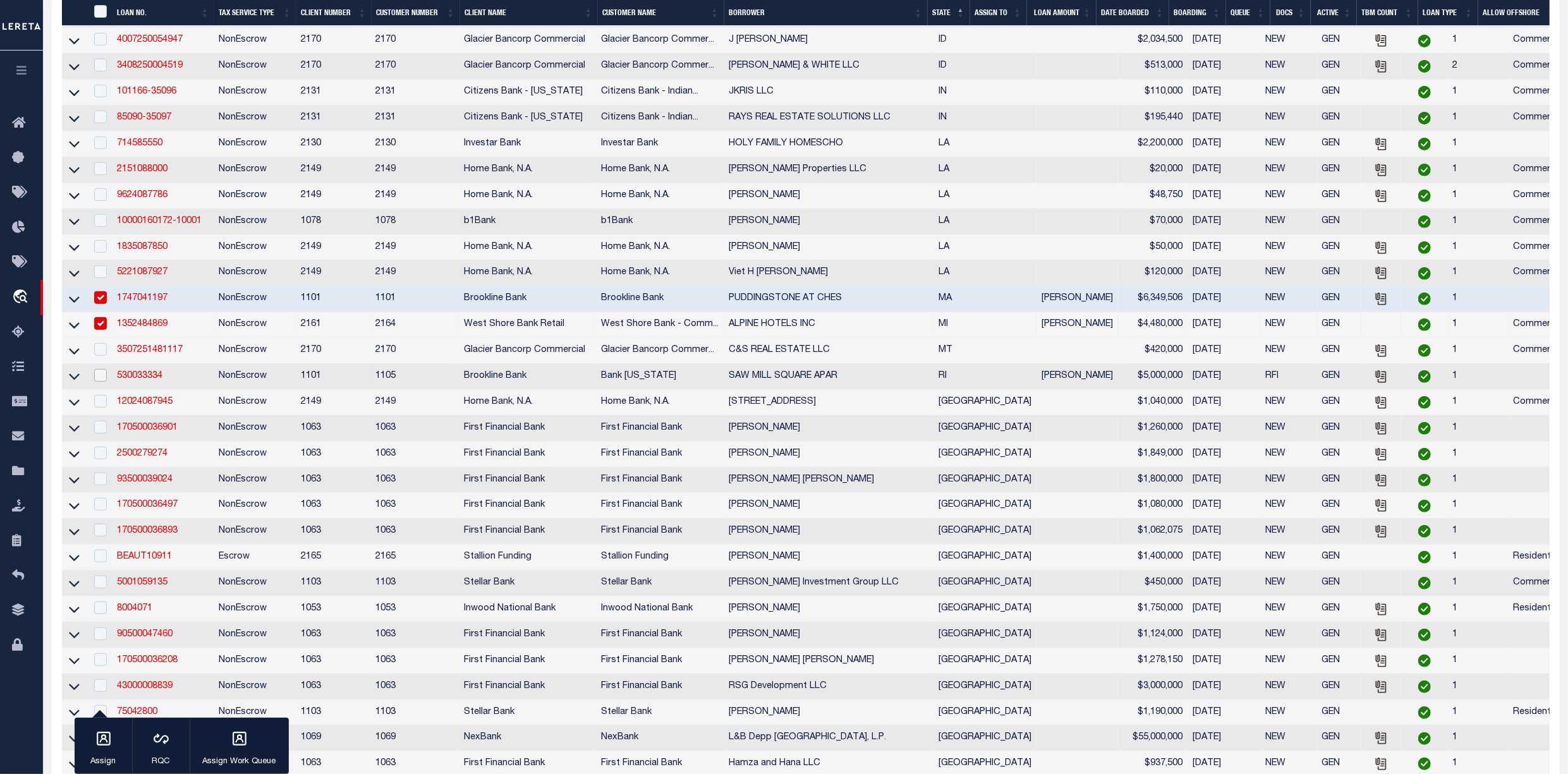
click at [102, 382] on input "checkbox" at bounding box center [100, 375] width 13 height 13
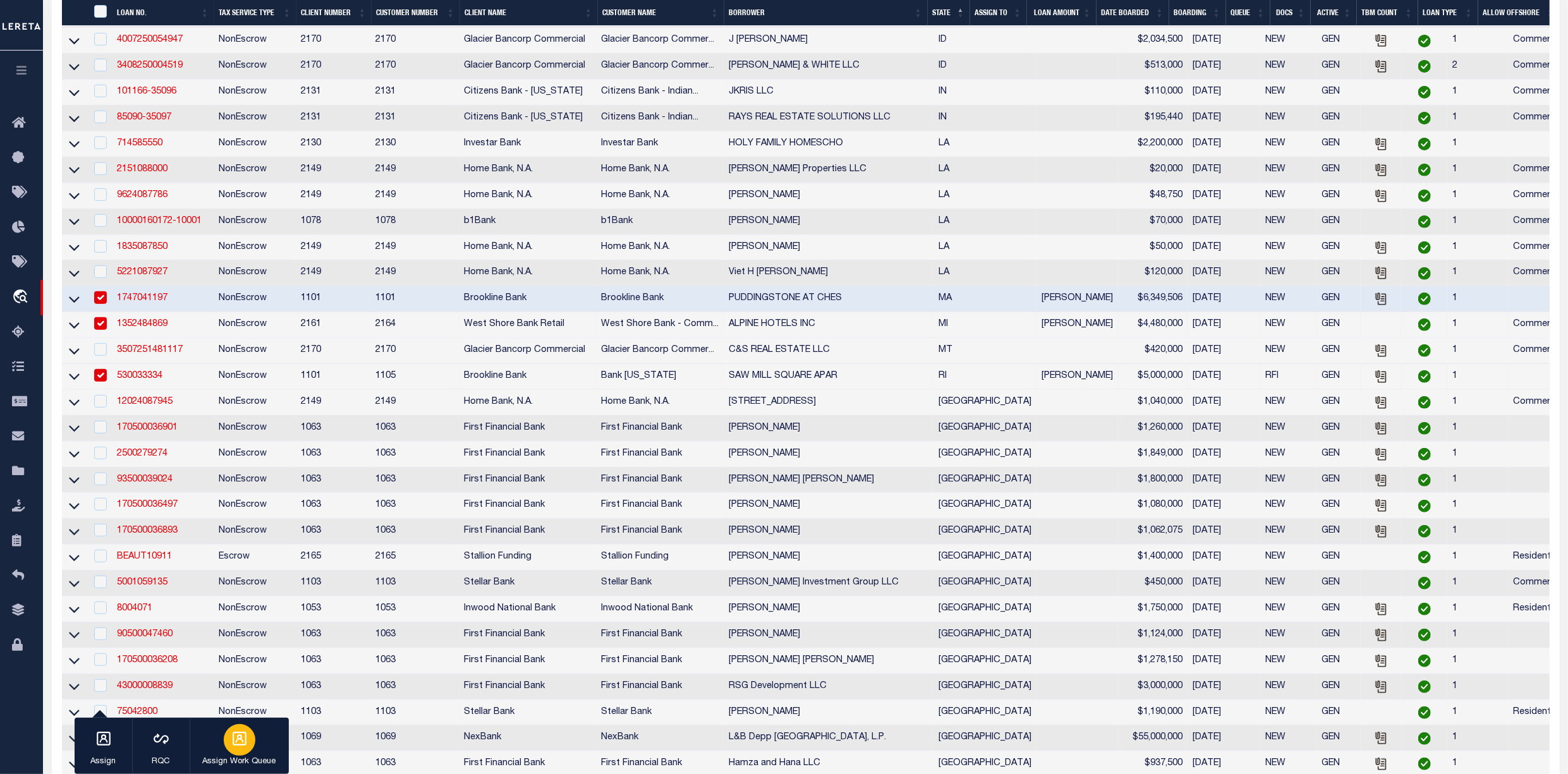
click at [248, 749] on div "button" at bounding box center [239, 739] width 32 height 32
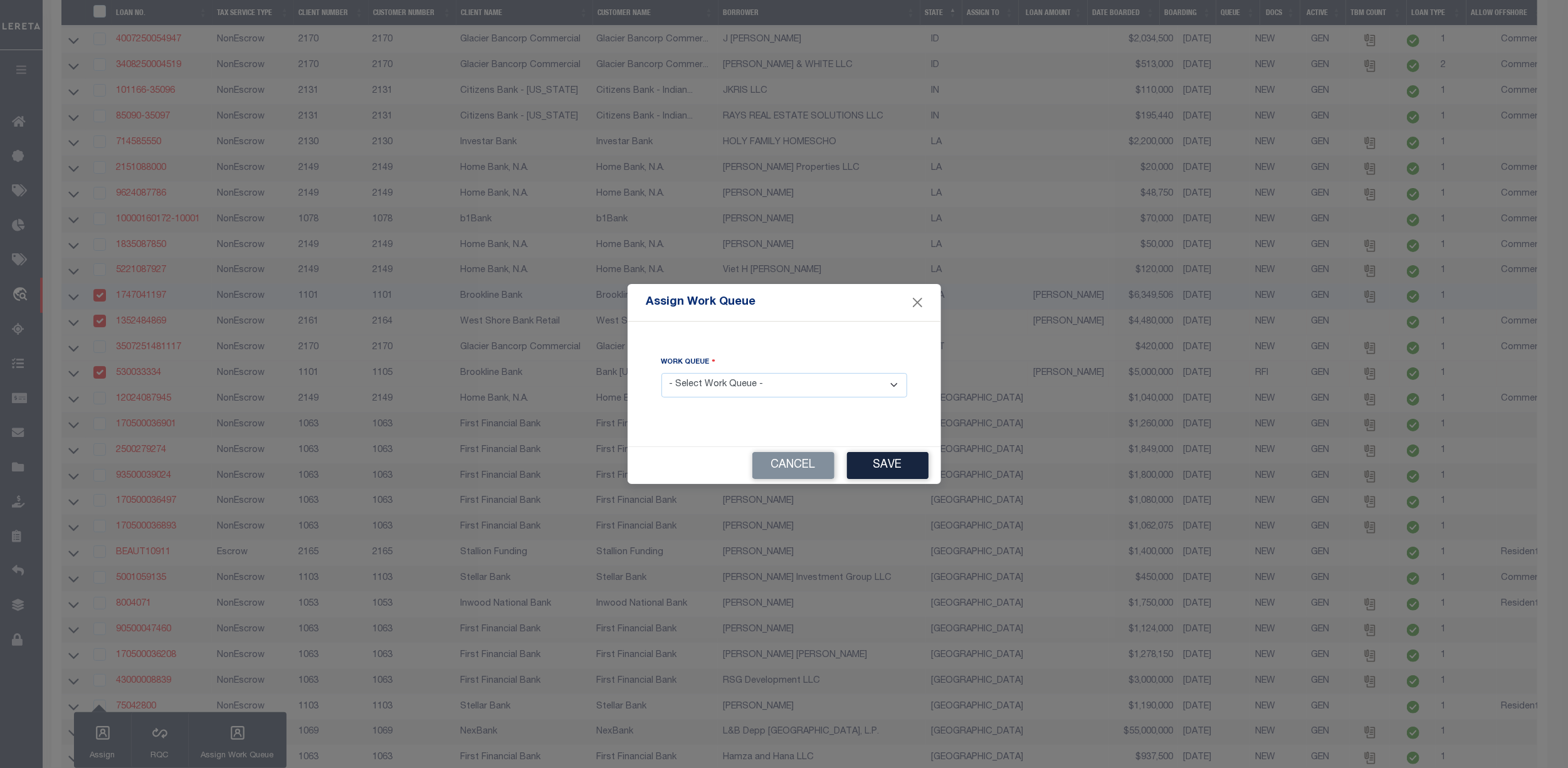
click at [735, 382] on select "- Select Work Queue - factRSystems General ThoughtFocus" at bounding box center [784, 385] width 246 height 24
click at [662, 373] on select "- Select Work Queue - factRSystems General ThoughtFocus" at bounding box center [784, 385] width 246 height 24
click at [908, 465] on button "Save" at bounding box center [887, 465] width 82 height 27
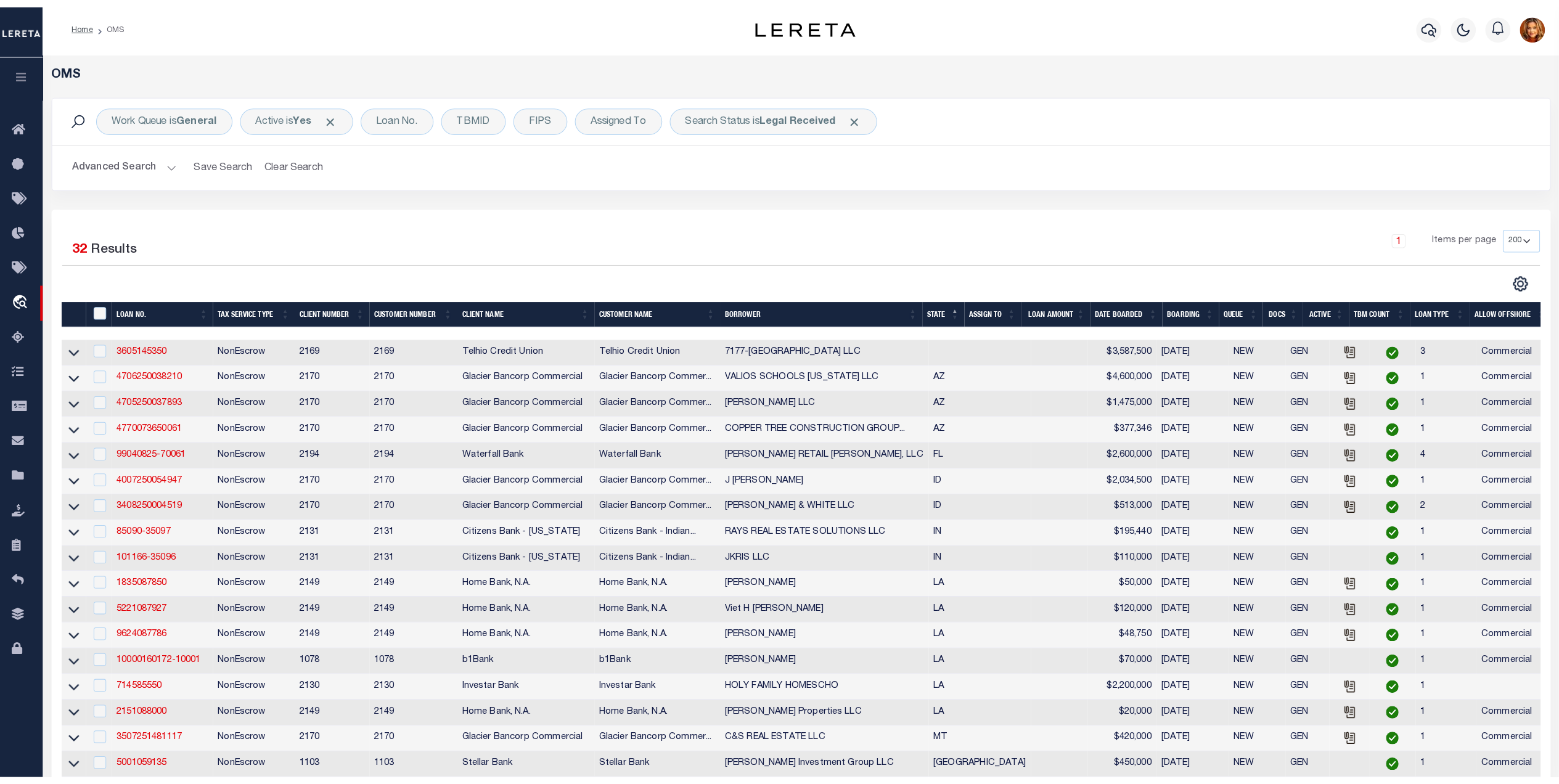
scroll to position [0, 0]
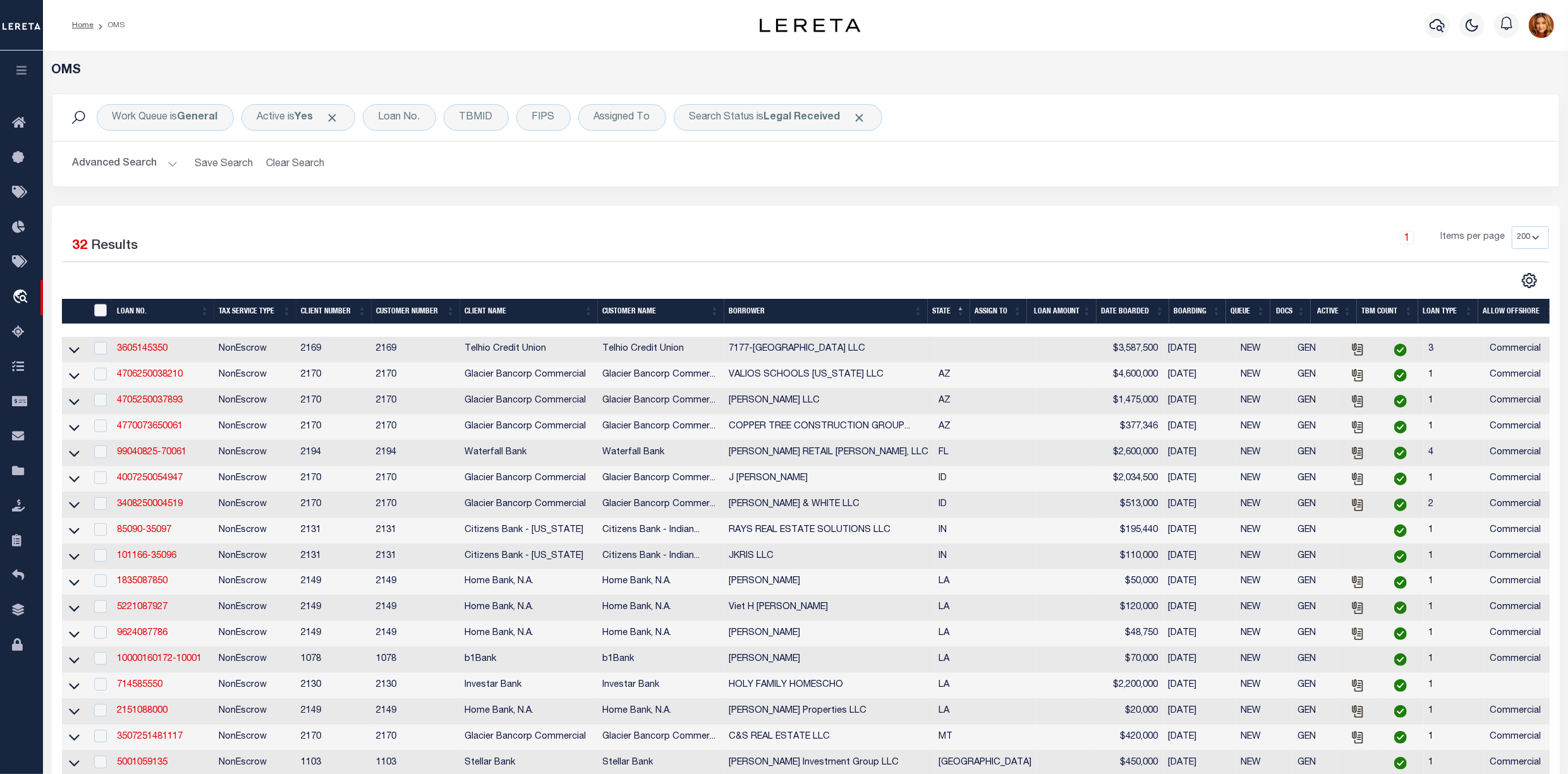
click at [101, 309] on input "" at bounding box center [100, 310] width 13 height 13
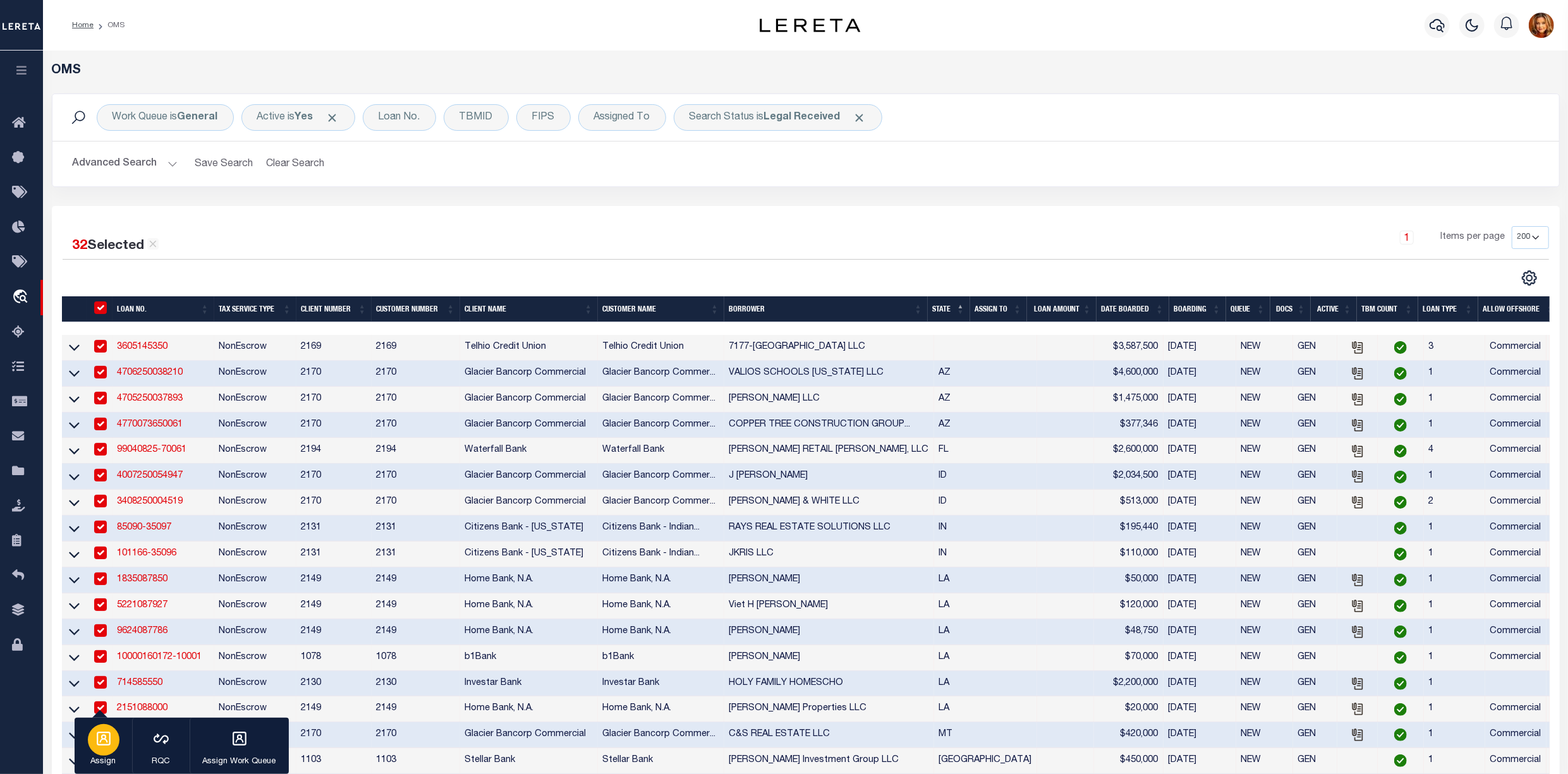
click at [105, 739] on icon "button" at bounding box center [104, 738] width 14 height 14
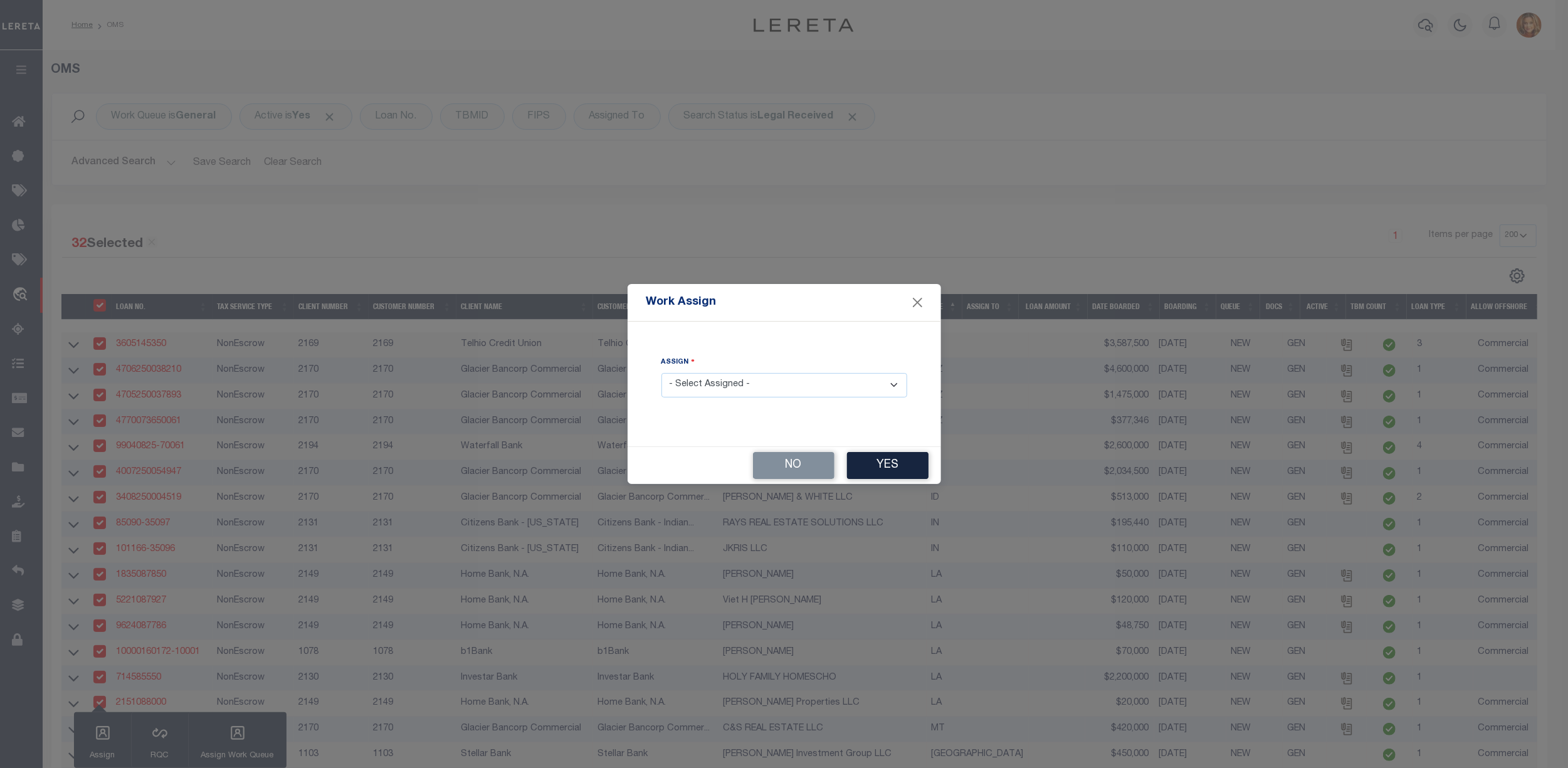
click at [761, 383] on select "- Select Assigned - --Unassigned-- [PERSON_NAME] [PERSON_NAME] [PERSON_NAME] [P…" at bounding box center [784, 385] width 246 height 24
click at [662, 373] on select "- Select Assigned - --Unassigned-- [PERSON_NAME] [PERSON_NAME] [PERSON_NAME] [P…" at bounding box center [784, 385] width 246 height 24
click at [890, 465] on button "Yes" at bounding box center [887, 465] width 82 height 27
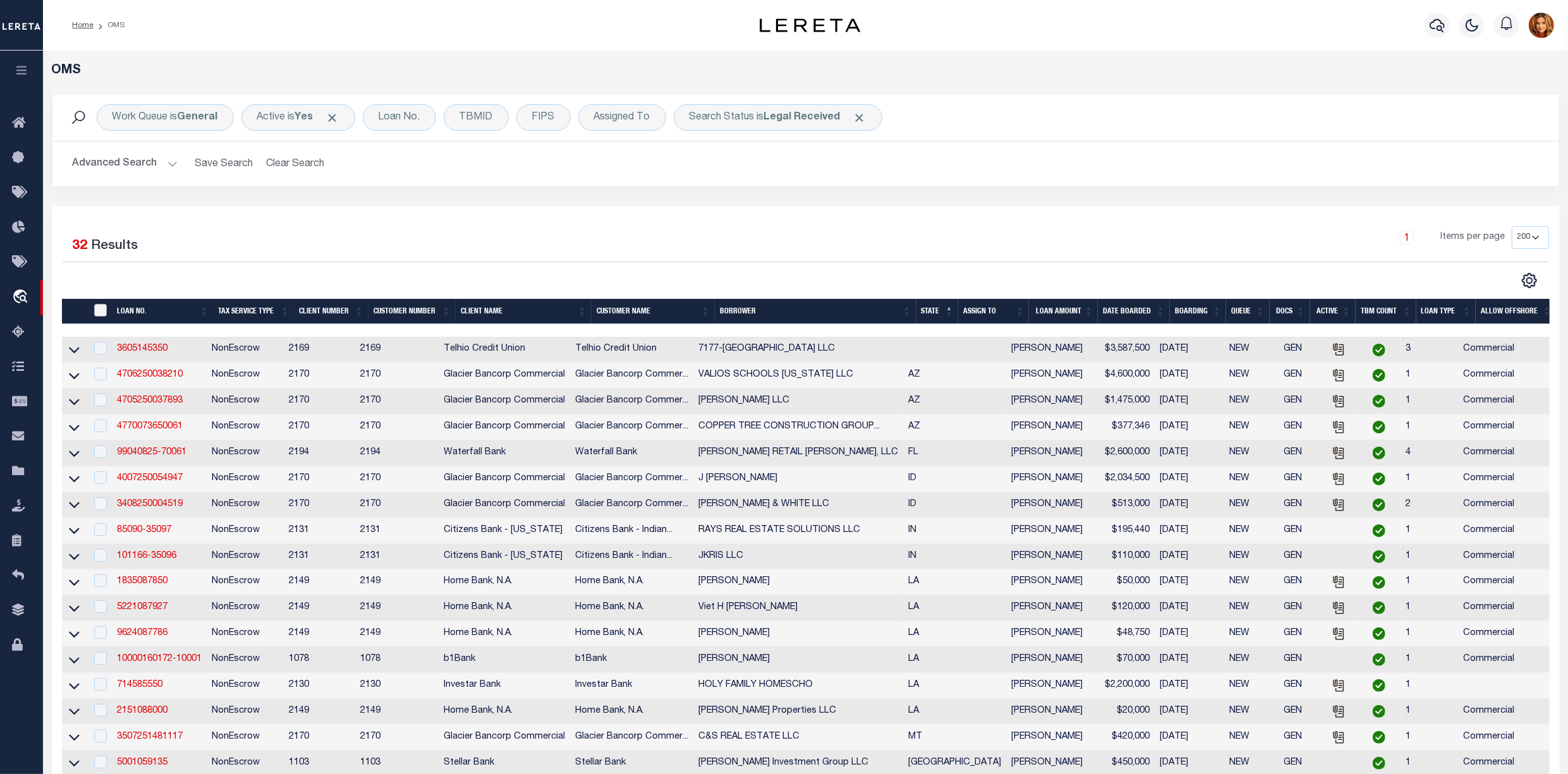
click at [94, 312] on input "" at bounding box center [100, 310] width 13 height 13
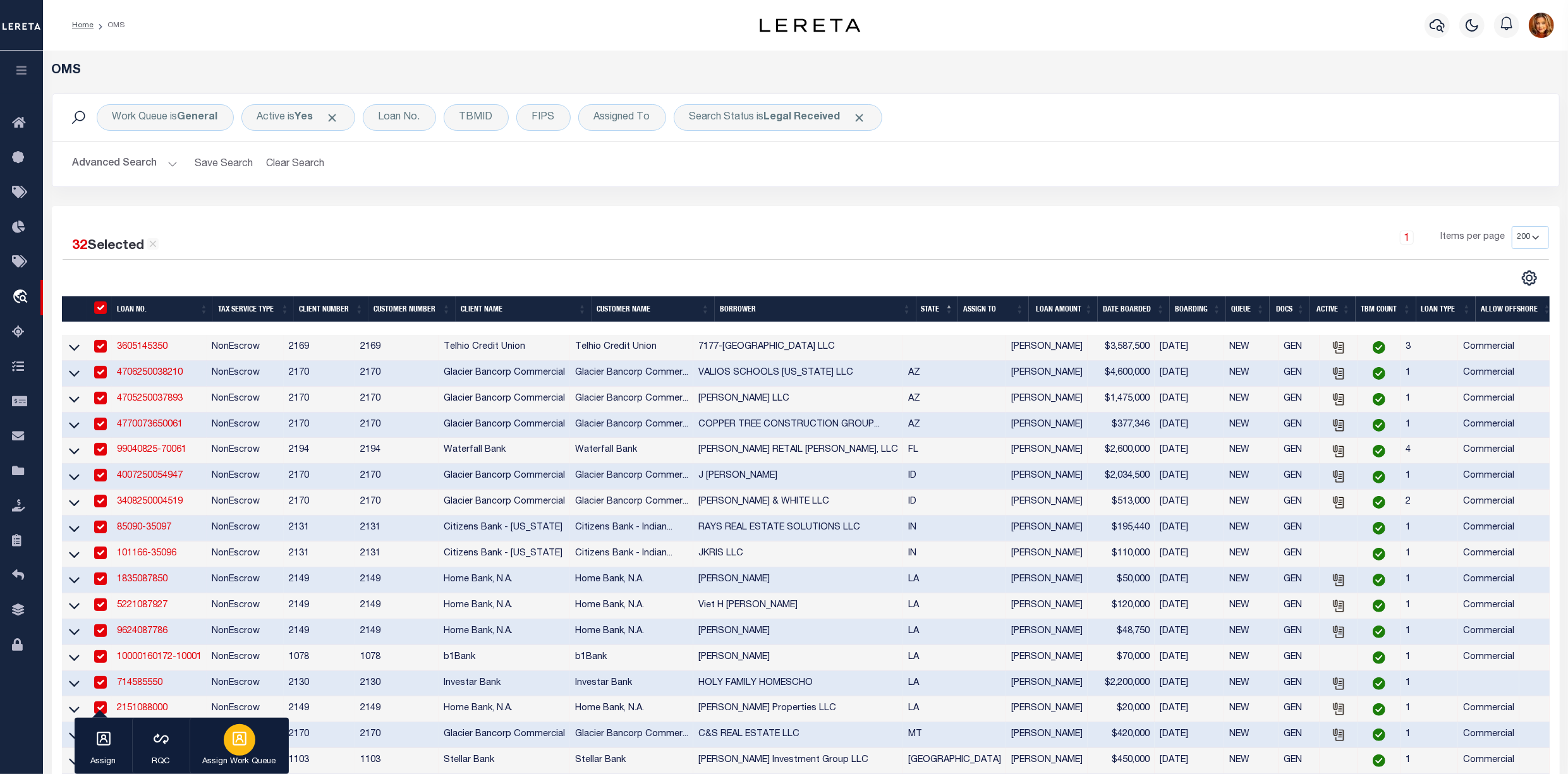
click at [227, 736] on div "button" at bounding box center [239, 739] width 32 height 32
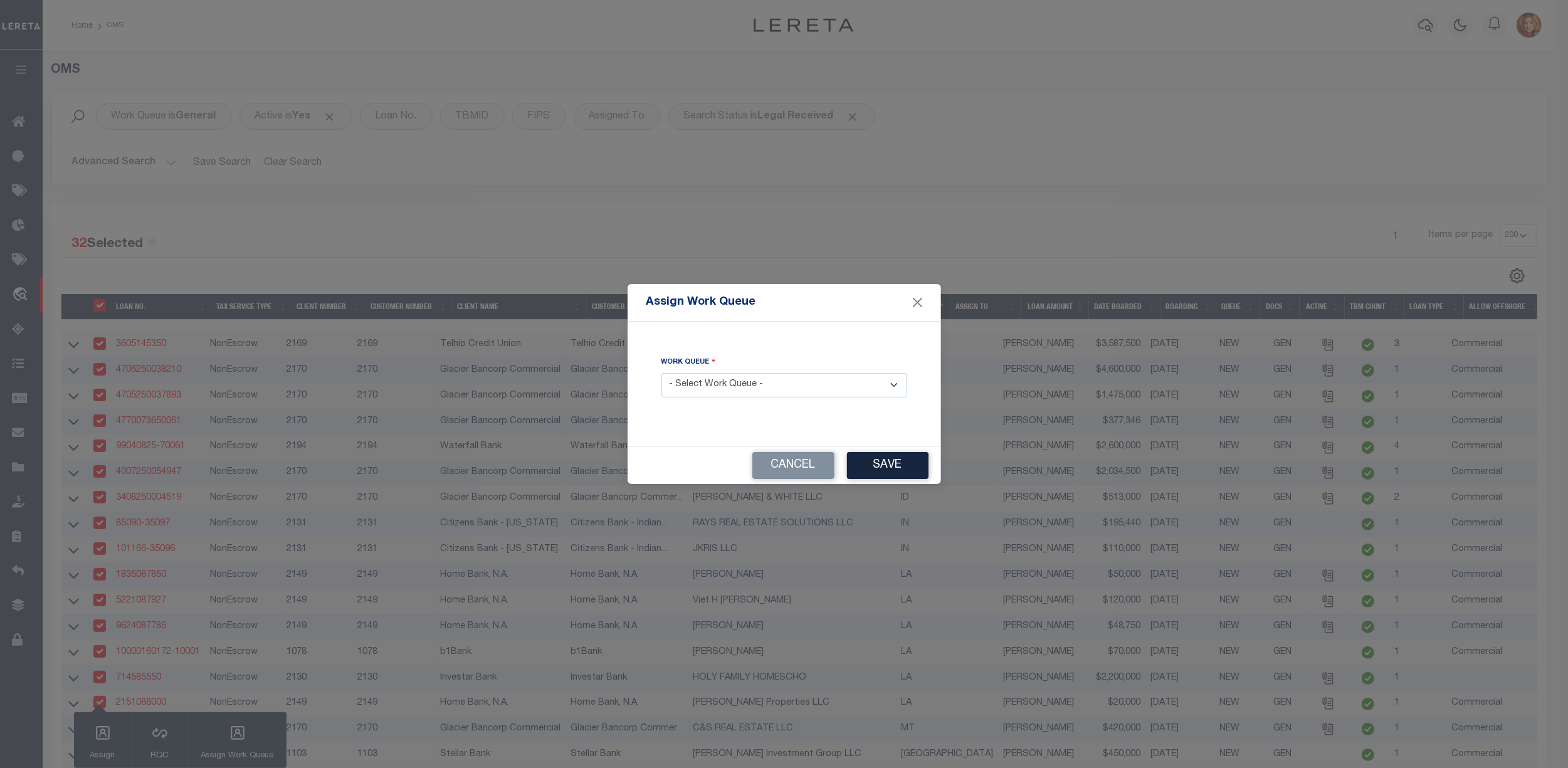
click at [745, 395] on select "- Select Work Queue - factRSystems General ThoughtFocus" at bounding box center [784, 385] width 246 height 24
click at [662, 373] on select "- Select Work Queue - factRSystems General ThoughtFocus" at bounding box center [784, 385] width 246 height 24
click at [888, 469] on button "Save" at bounding box center [887, 465] width 82 height 27
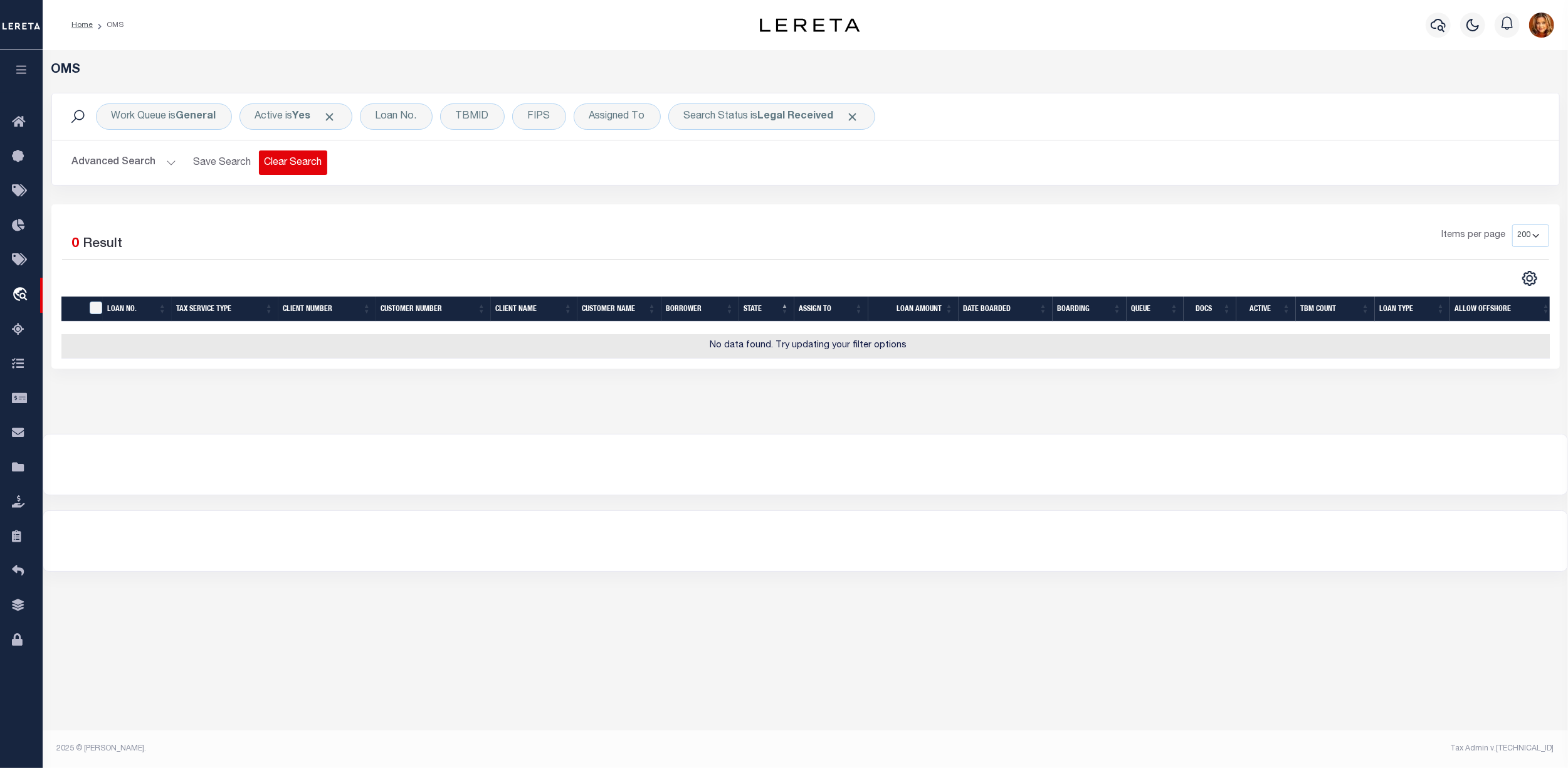
click at [284, 158] on button "Clear Search" at bounding box center [293, 162] width 68 height 24
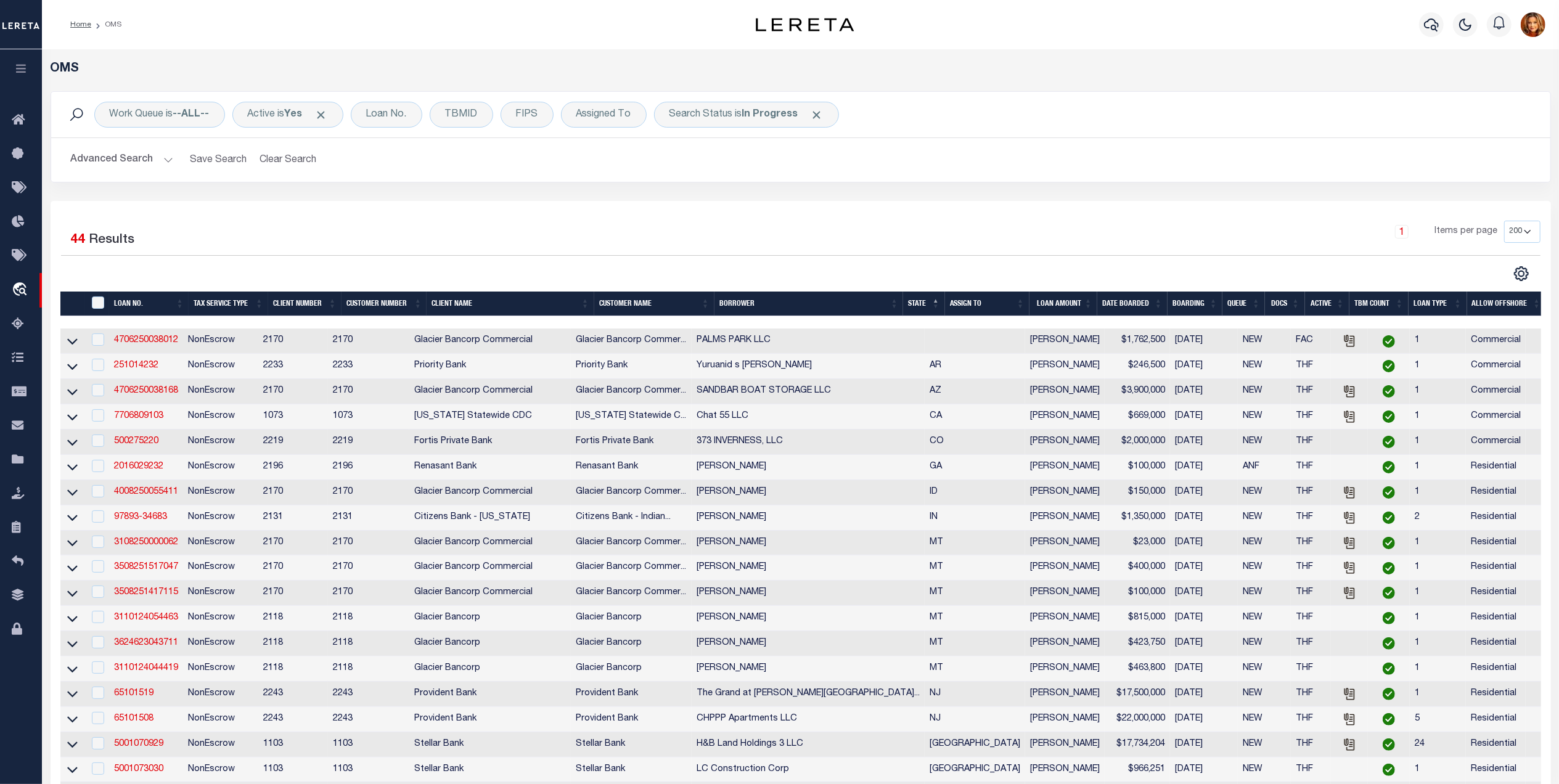
click at [127, 161] on button "Advanced Search" at bounding box center [122, 160] width 103 height 24
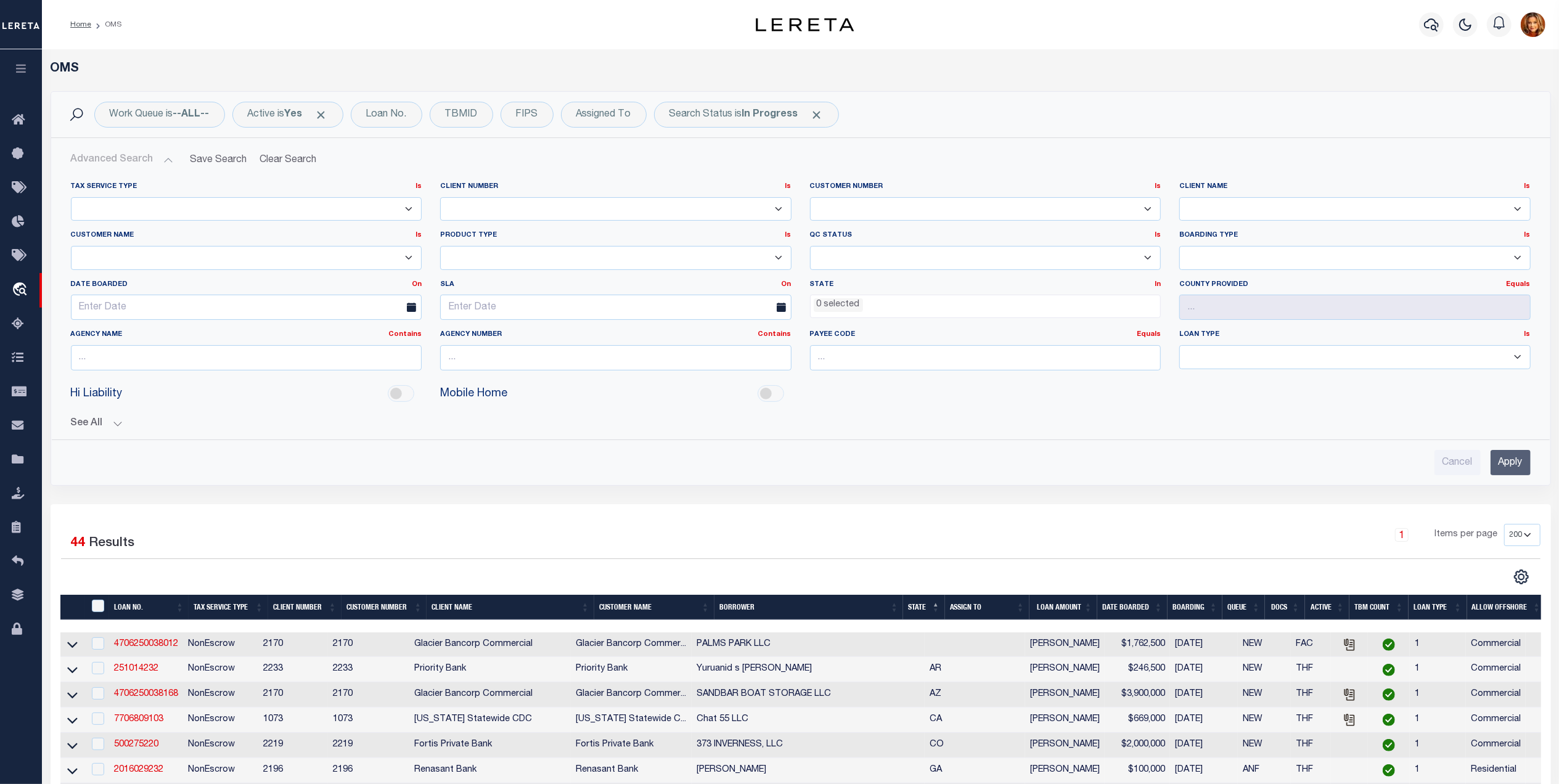
click at [899, 305] on ul "0 selected" at bounding box center [986, 303] width 350 height 17
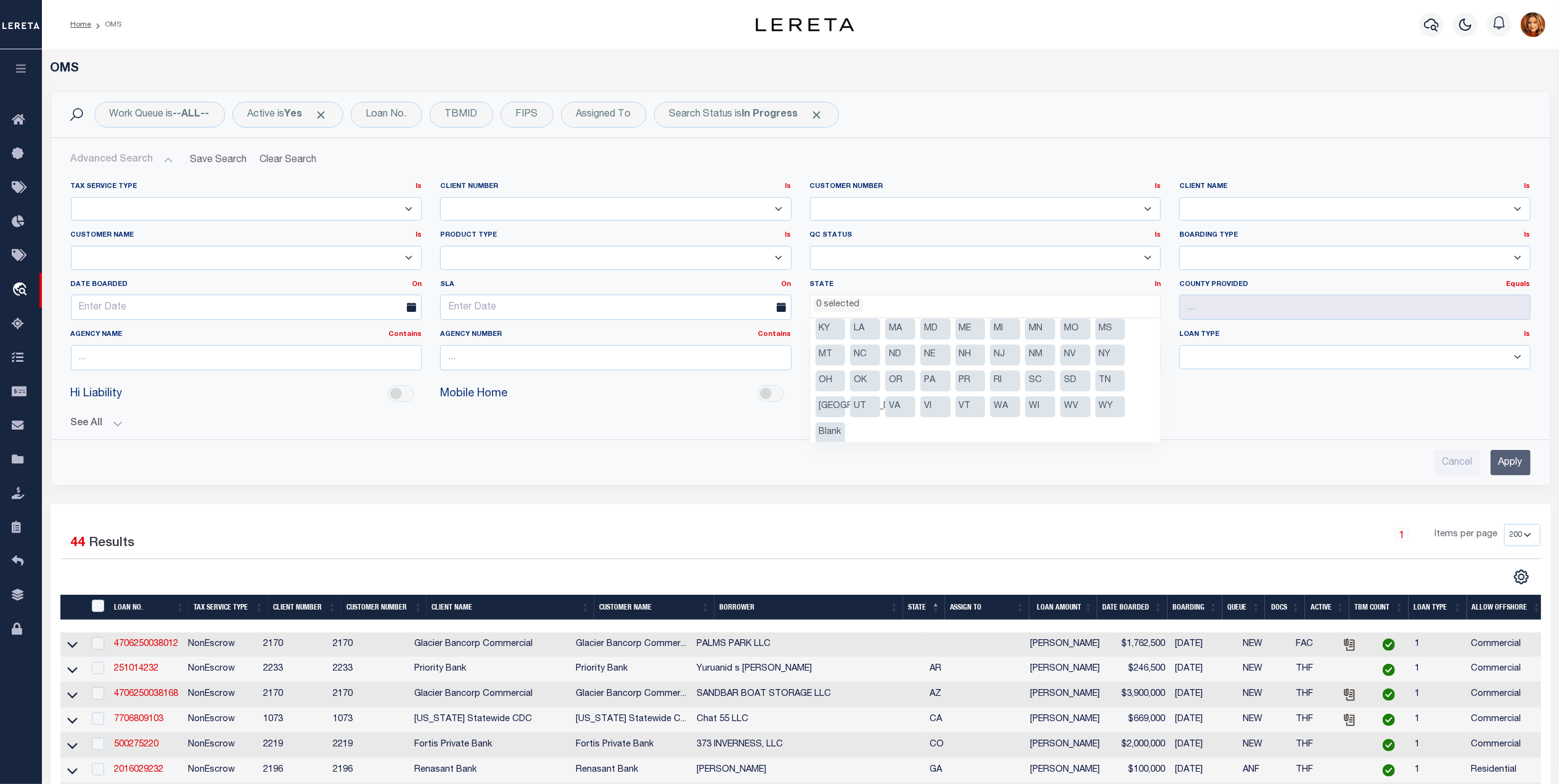
scroll to position [62, 0]
